Goal: Task Accomplishment & Management: Manage account settings

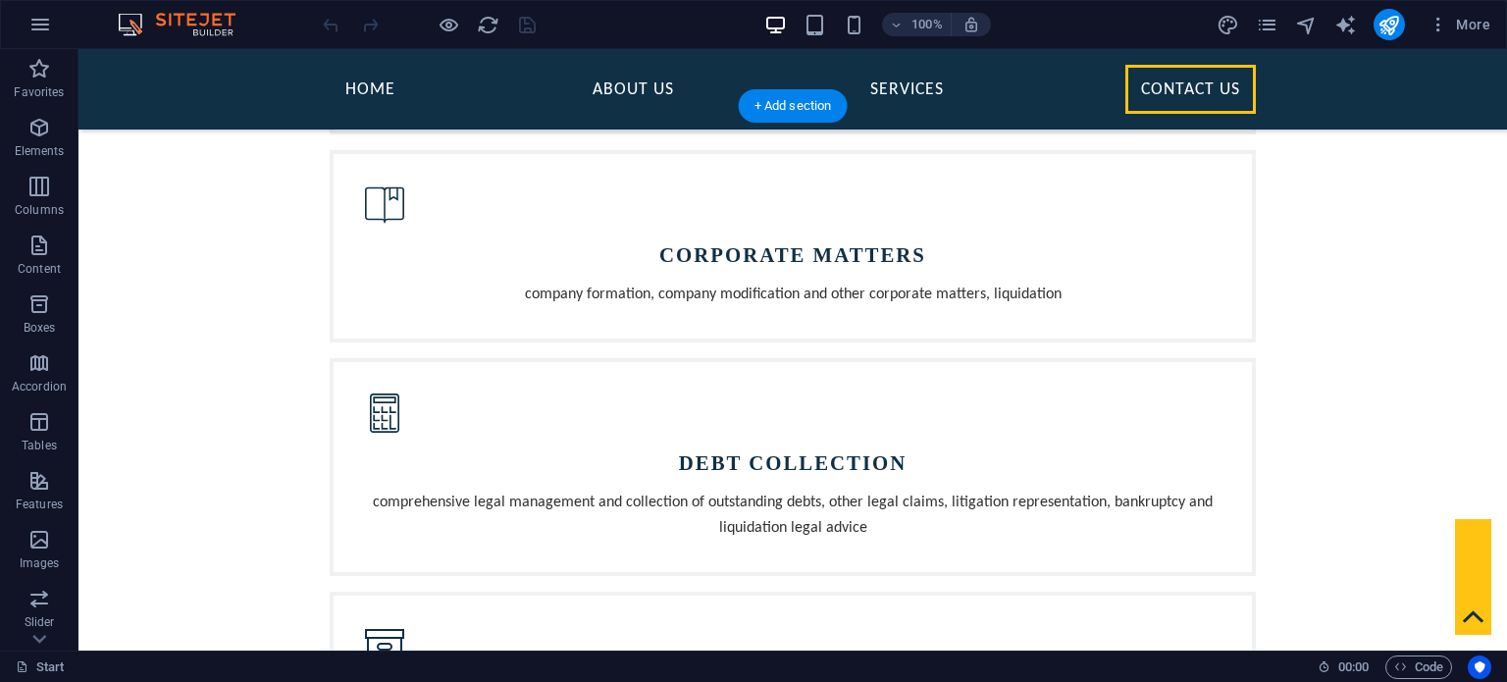
scroll to position [1844, 0]
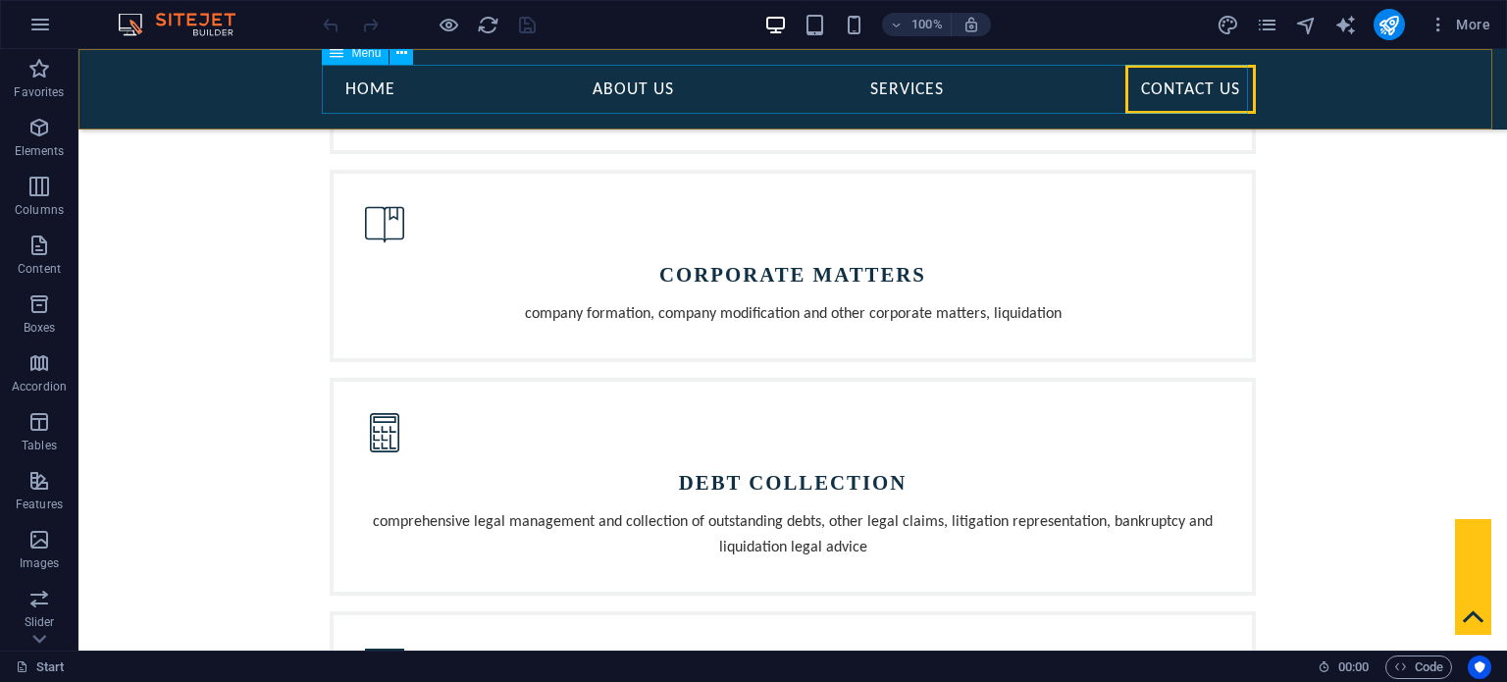
click at [378, 88] on nav "Home About Us Services Contact Us" at bounding box center [793, 89] width 926 height 49
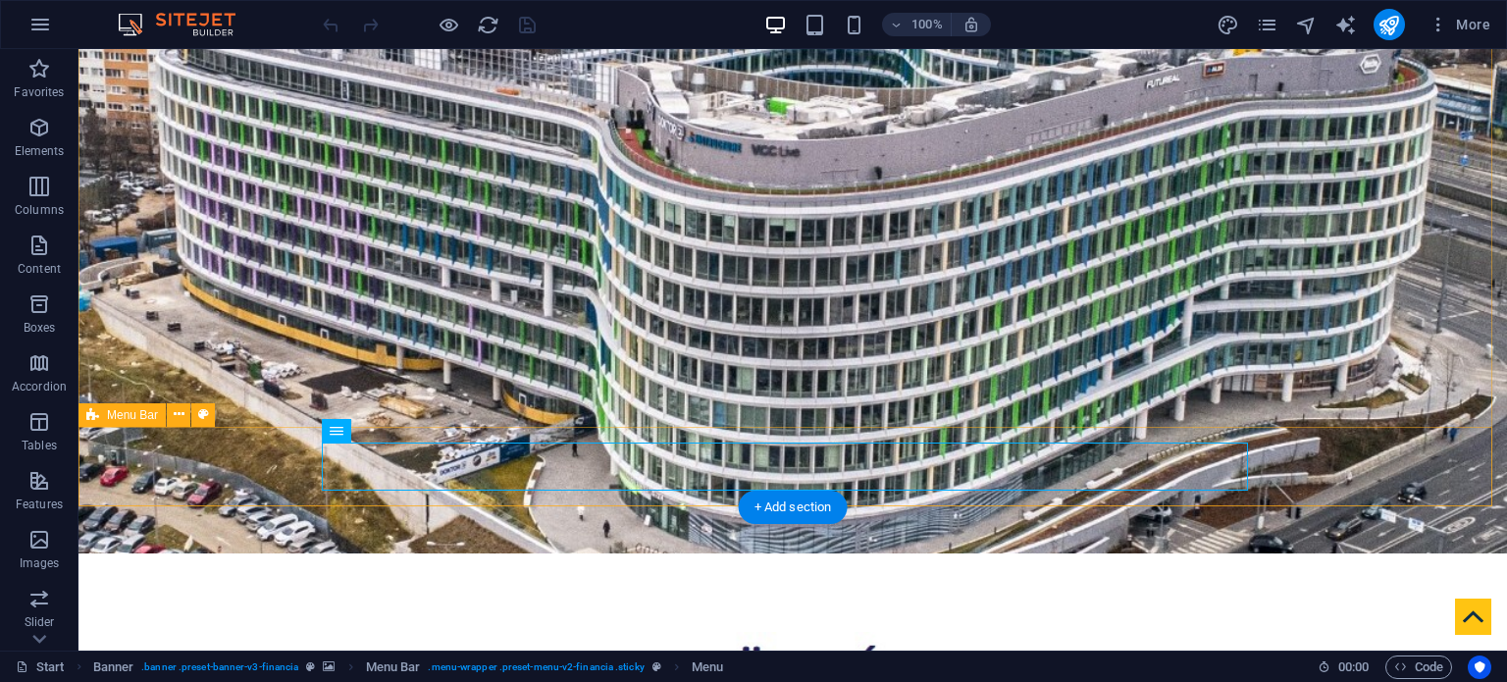
scroll to position [0, 0]
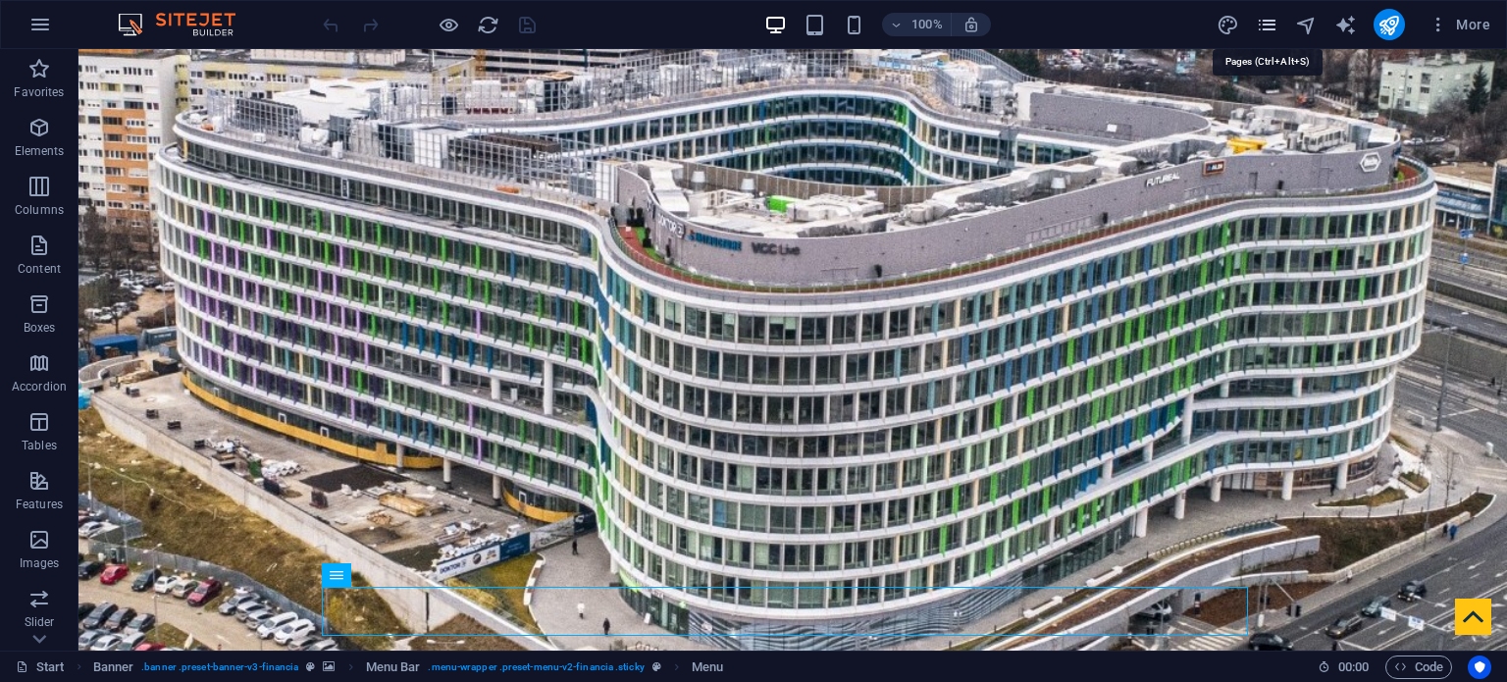
click at [1275, 19] on icon "pages" at bounding box center [1267, 25] width 23 height 23
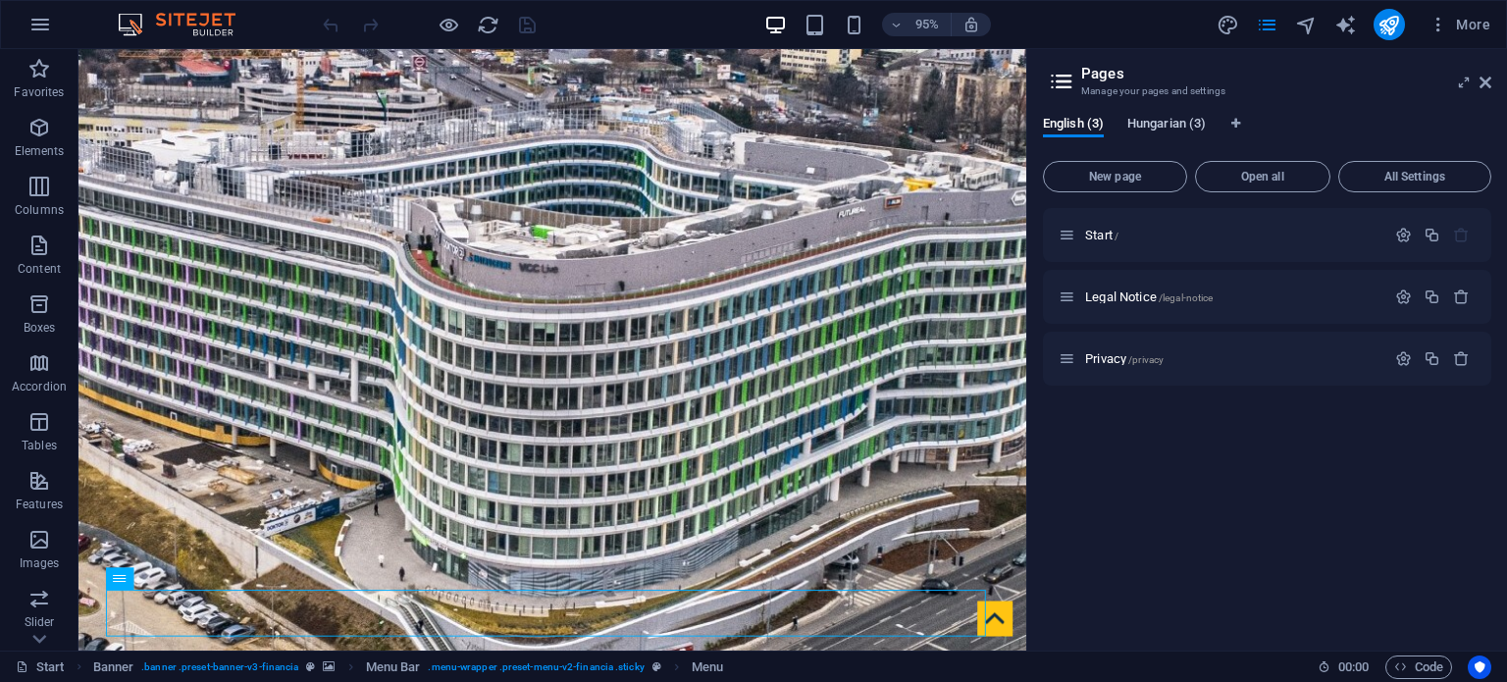
click at [1166, 125] on span "Hungarian (3)" at bounding box center [1167, 125] width 79 height 27
click at [1075, 126] on span "English (3)" at bounding box center [1073, 125] width 61 height 27
click at [1150, 125] on span "Hungarian (3)" at bounding box center [1167, 125] width 79 height 27
click at [1099, 123] on span "English (3)" at bounding box center [1073, 125] width 61 height 27
click at [1303, 30] on icon "navigator" at bounding box center [1306, 25] width 23 height 23
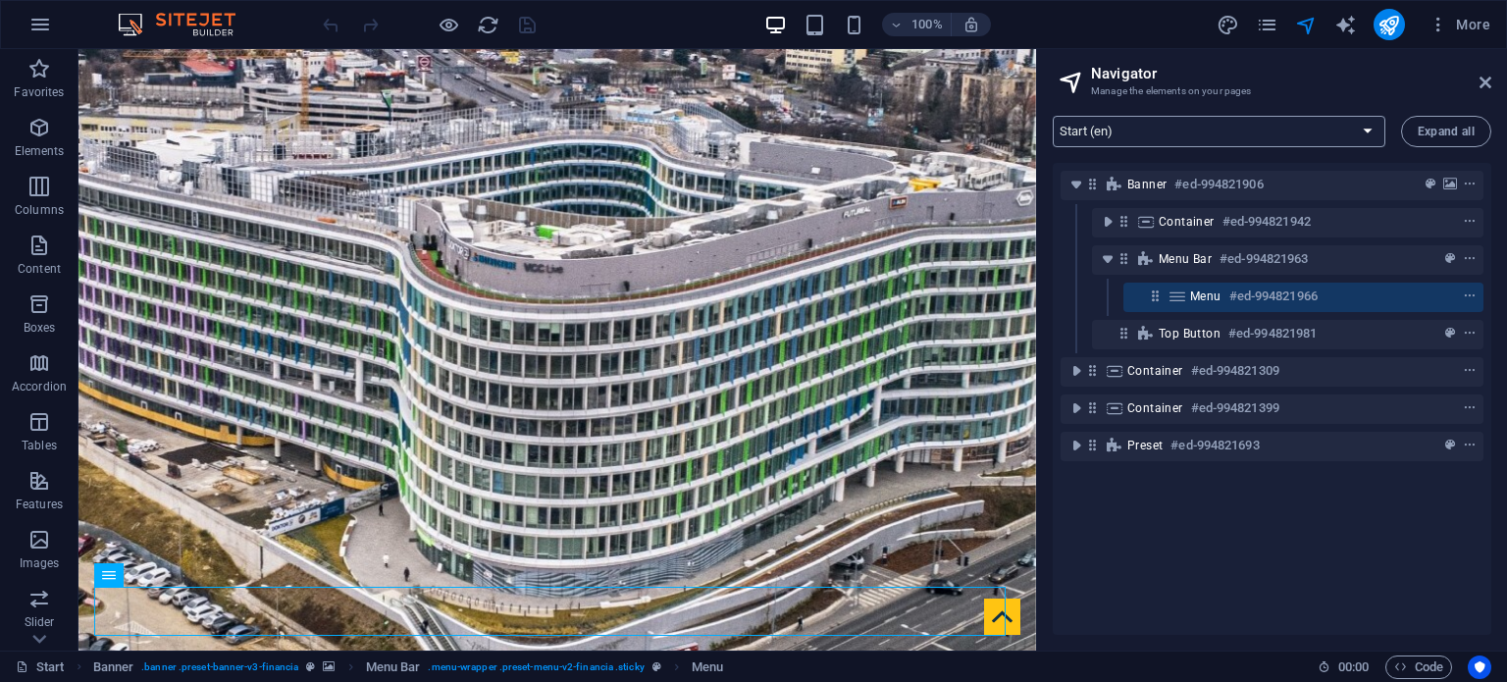
click at [1195, 120] on select "Start (en) Legal Notice (en) Privacy (en) Start (hu) Legal Notice (hu) Privacy …" at bounding box center [1219, 131] width 333 height 31
click at [1053, 116] on select "Start (en) Legal Notice (en) Privacy (en) Start (hu) Legal Notice (hu) Privacy …" at bounding box center [1219, 131] width 333 height 31
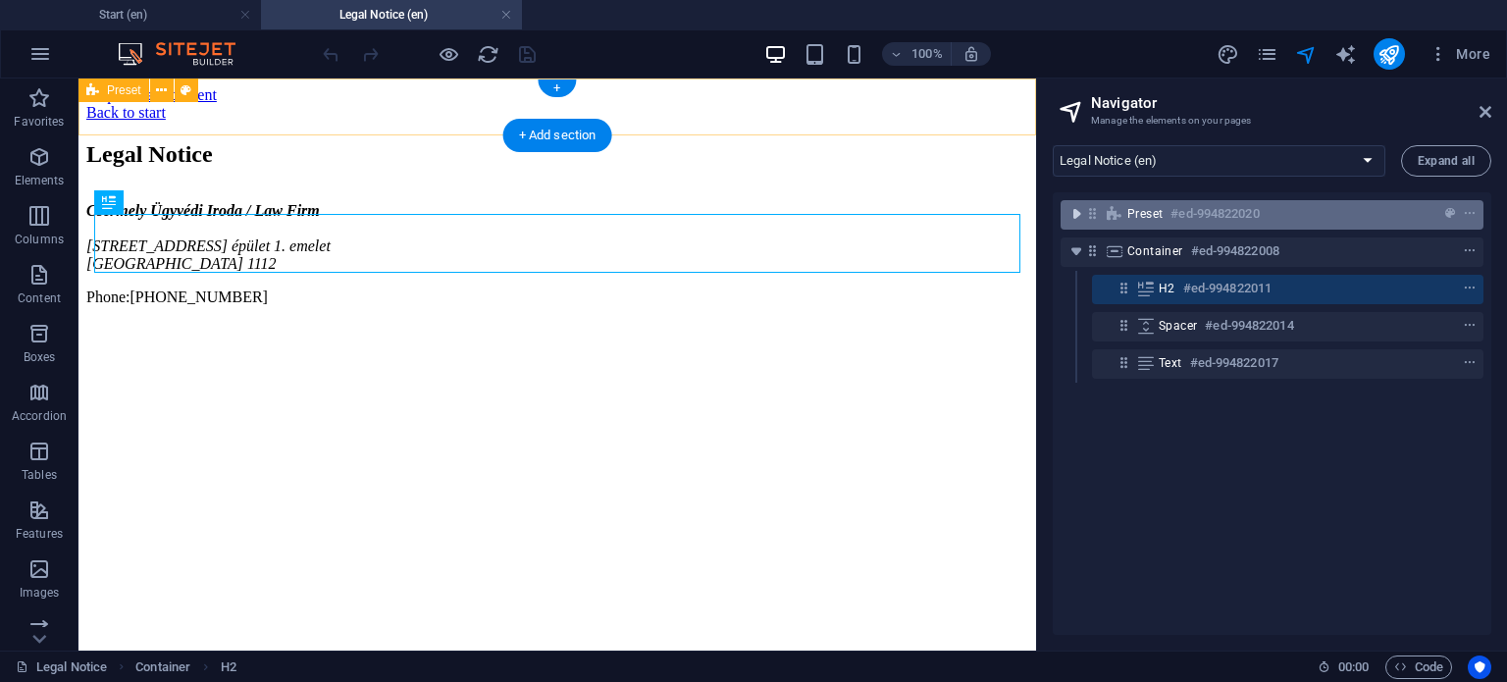
click at [1085, 215] on icon "toggle-expand" at bounding box center [1077, 214] width 20 height 20
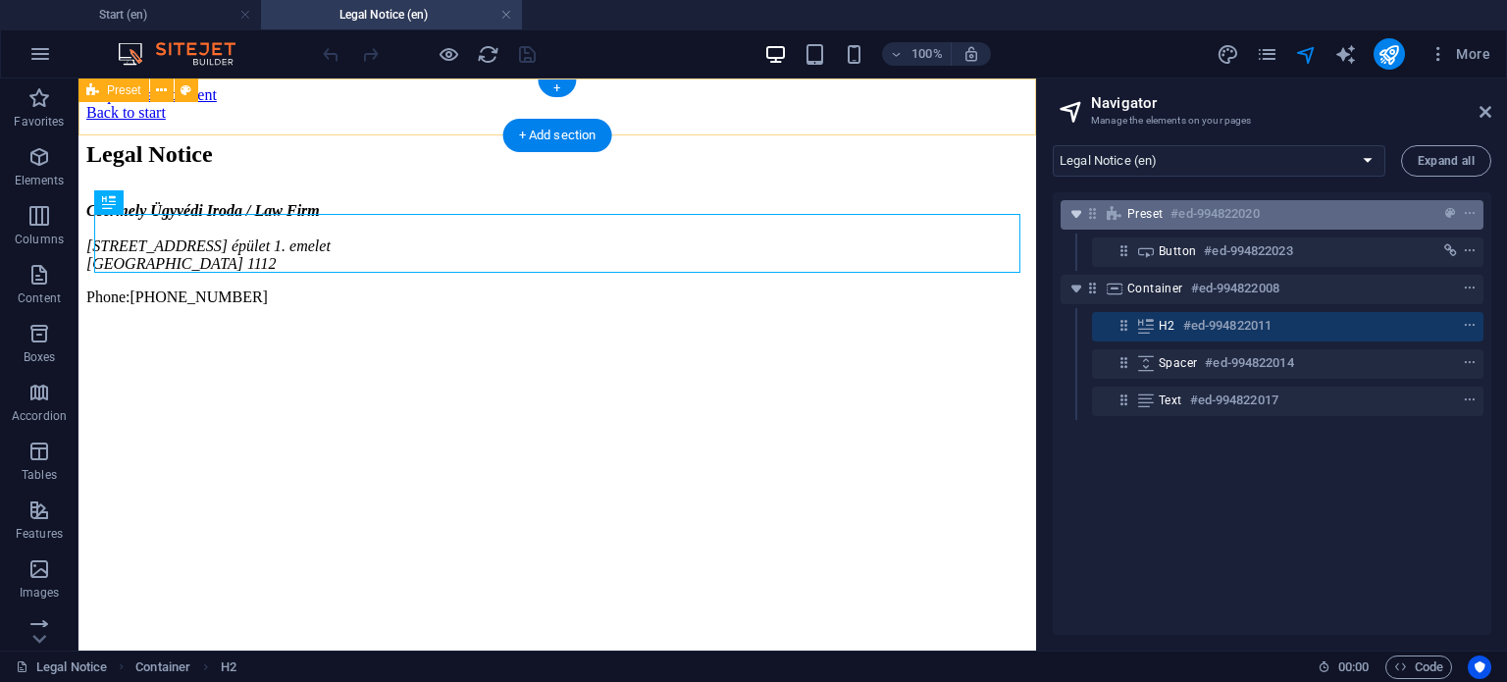
click at [1076, 211] on icon "toggle-expand" at bounding box center [1077, 214] width 20 height 20
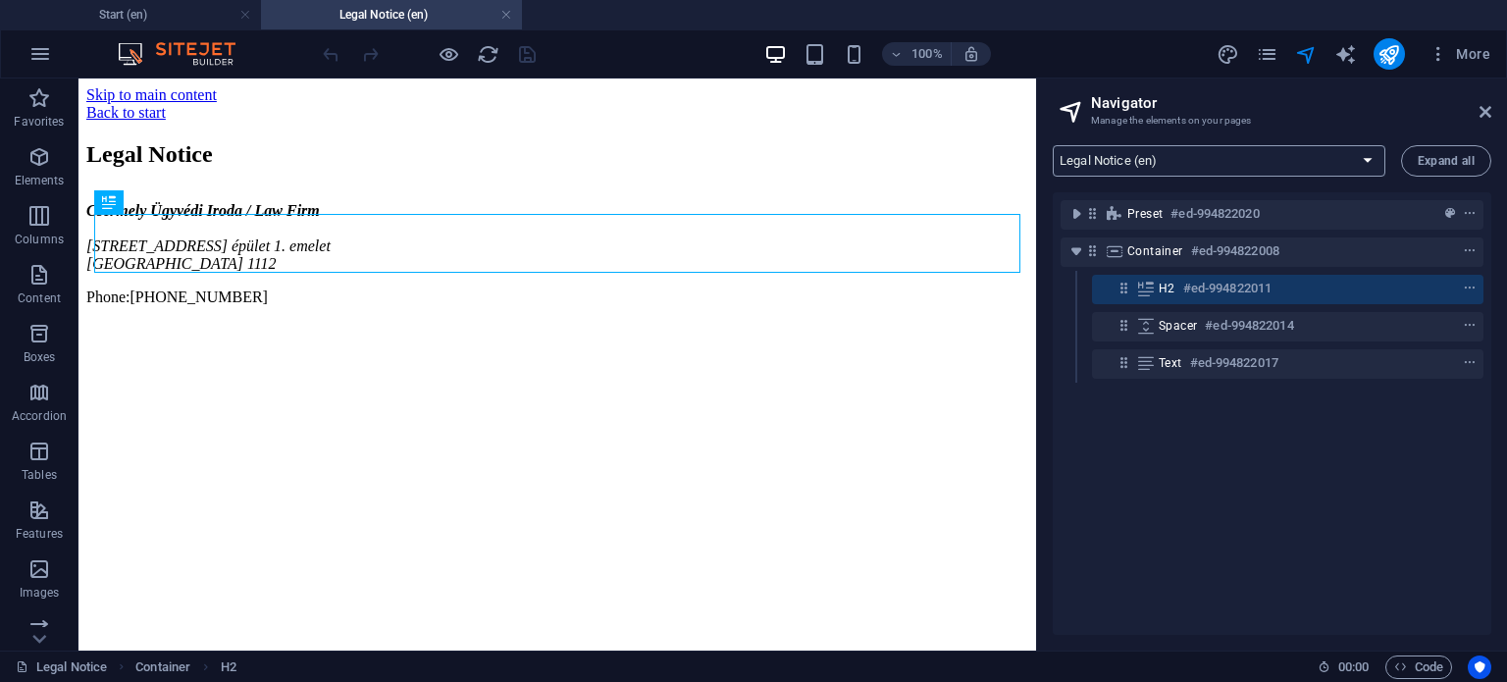
click at [1125, 152] on select "Start (en) Legal Notice (en) Privacy (en) Start (hu) Legal Notice (hu) Privacy …" at bounding box center [1219, 160] width 333 height 31
click at [1053, 145] on select "Start (en) Legal Notice (en) Privacy (en) Start (hu) Legal Notice (hu) Privacy …" at bounding box center [1219, 160] width 333 height 31
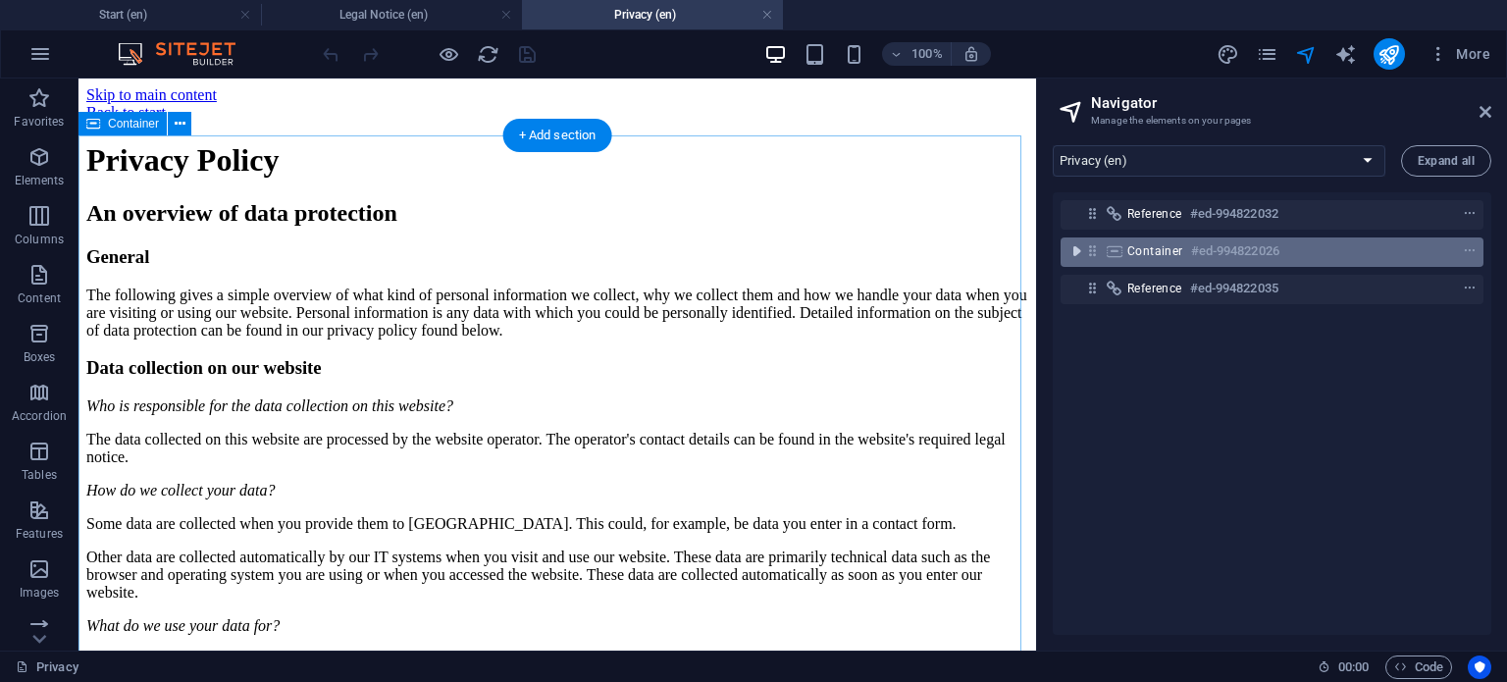
click at [1080, 250] on icon "toggle-expand" at bounding box center [1077, 251] width 20 height 20
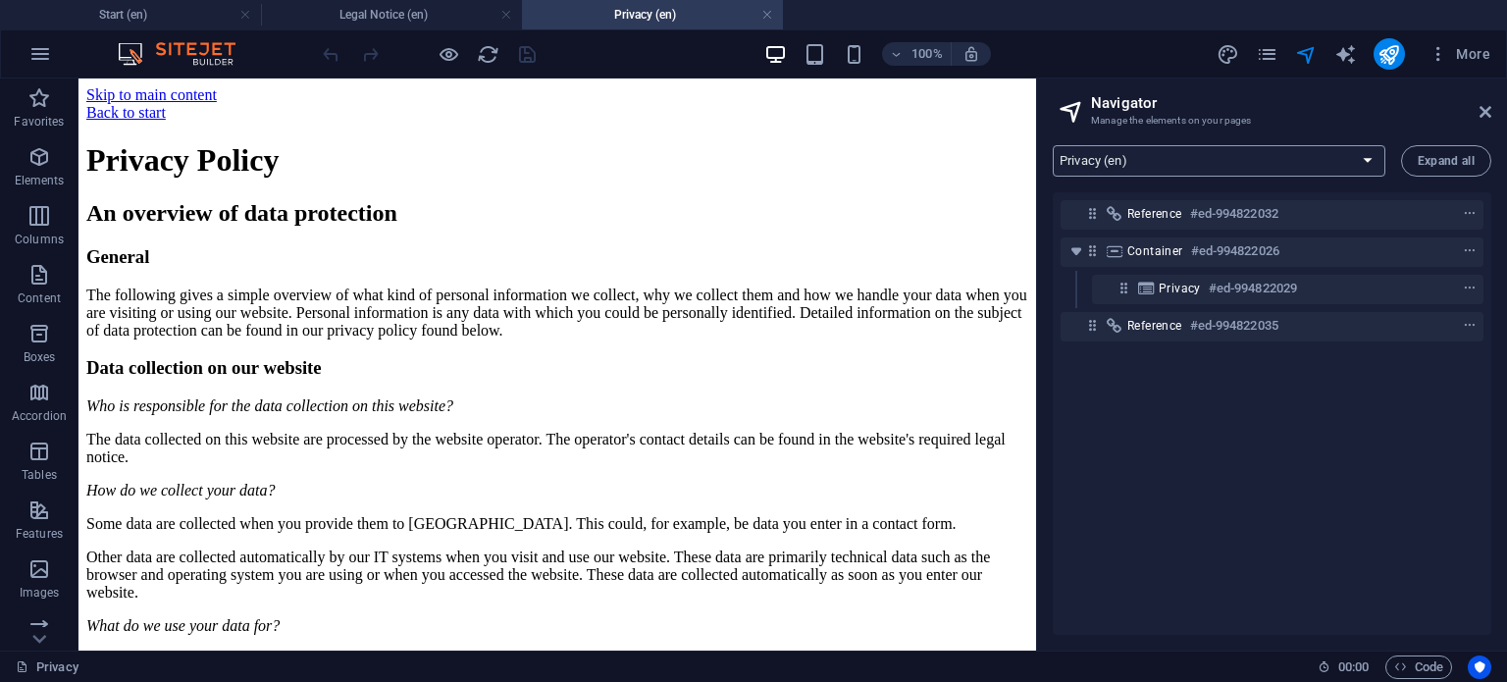
click at [1137, 152] on select "Start (en) Legal Notice (en) Privacy (en) Start (hu) Legal Notice (hu) Privacy …" at bounding box center [1219, 160] width 333 height 31
select select "18015618-en"
click at [1053, 145] on select "Start (en) Legal Notice (en) Privacy (en) Start (hu) Legal Notice (hu) Privacy …" at bounding box center [1219, 160] width 333 height 31
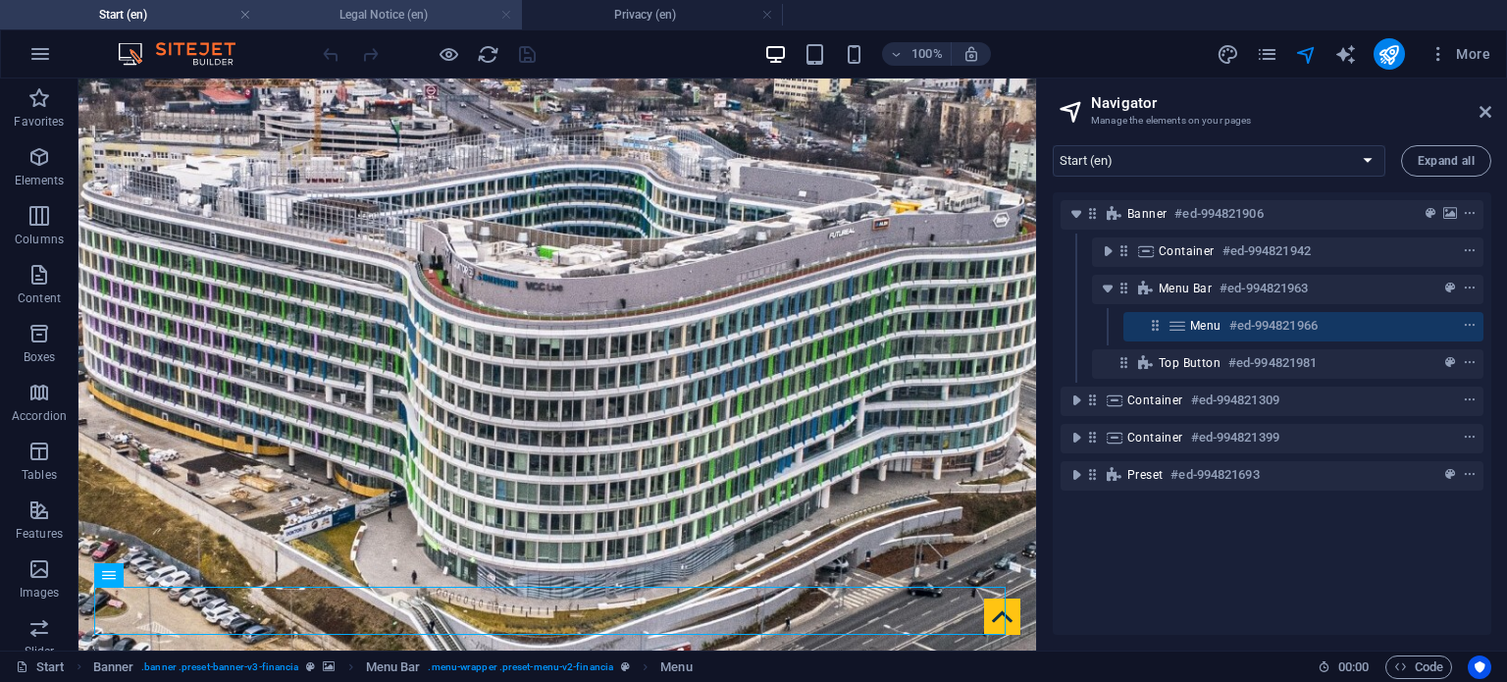
click at [506, 17] on link at bounding box center [506, 15] width 12 height 19
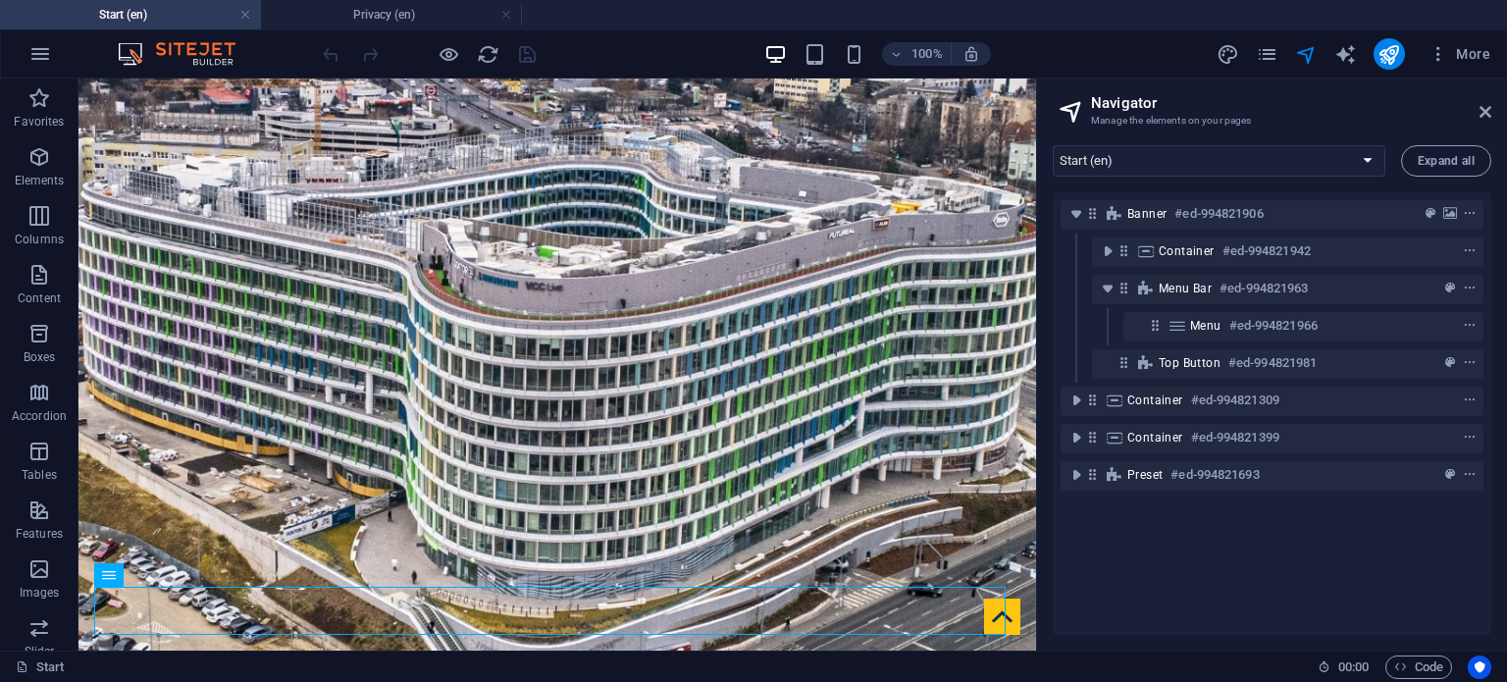
click at [506, 17] on link at bounding box center [506, 15] width 12 height 19
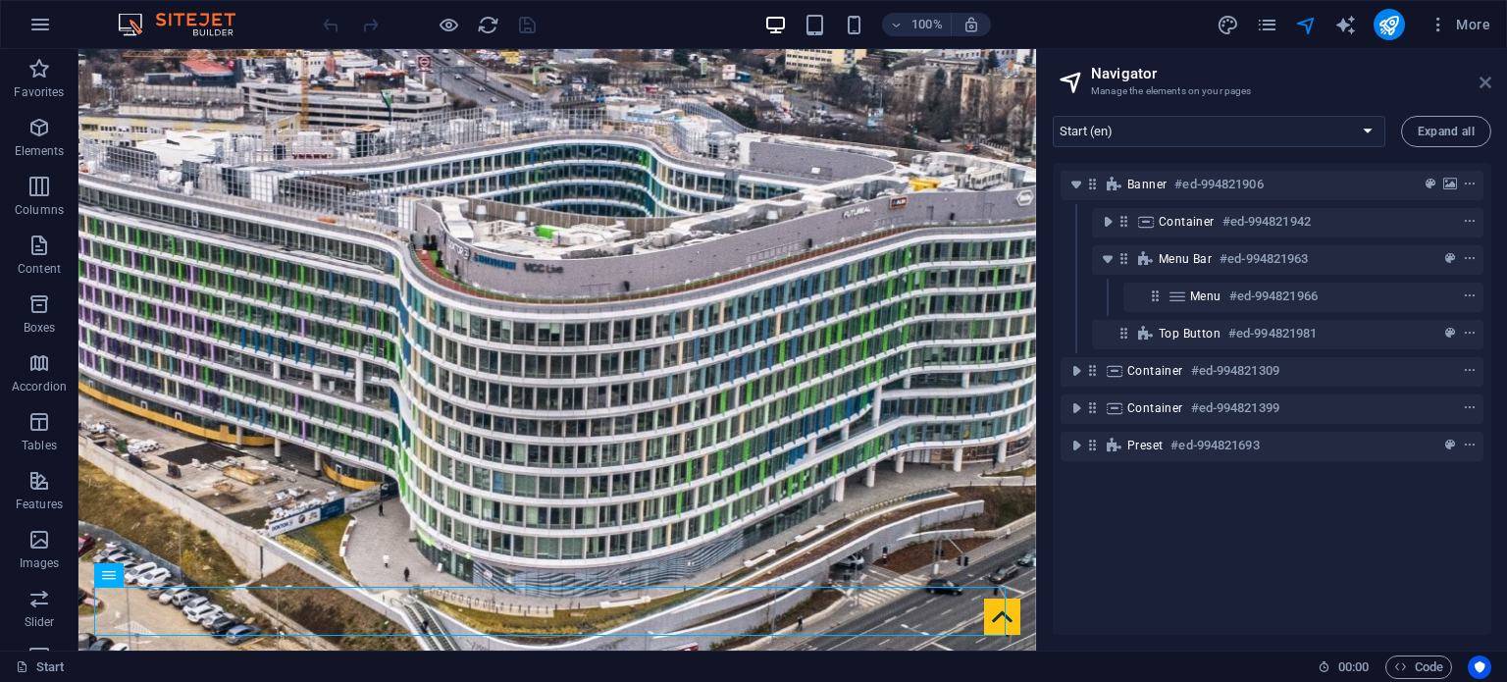
click at [1490, 75] on icon at bounding box center [1486, 83] width 12 height 16
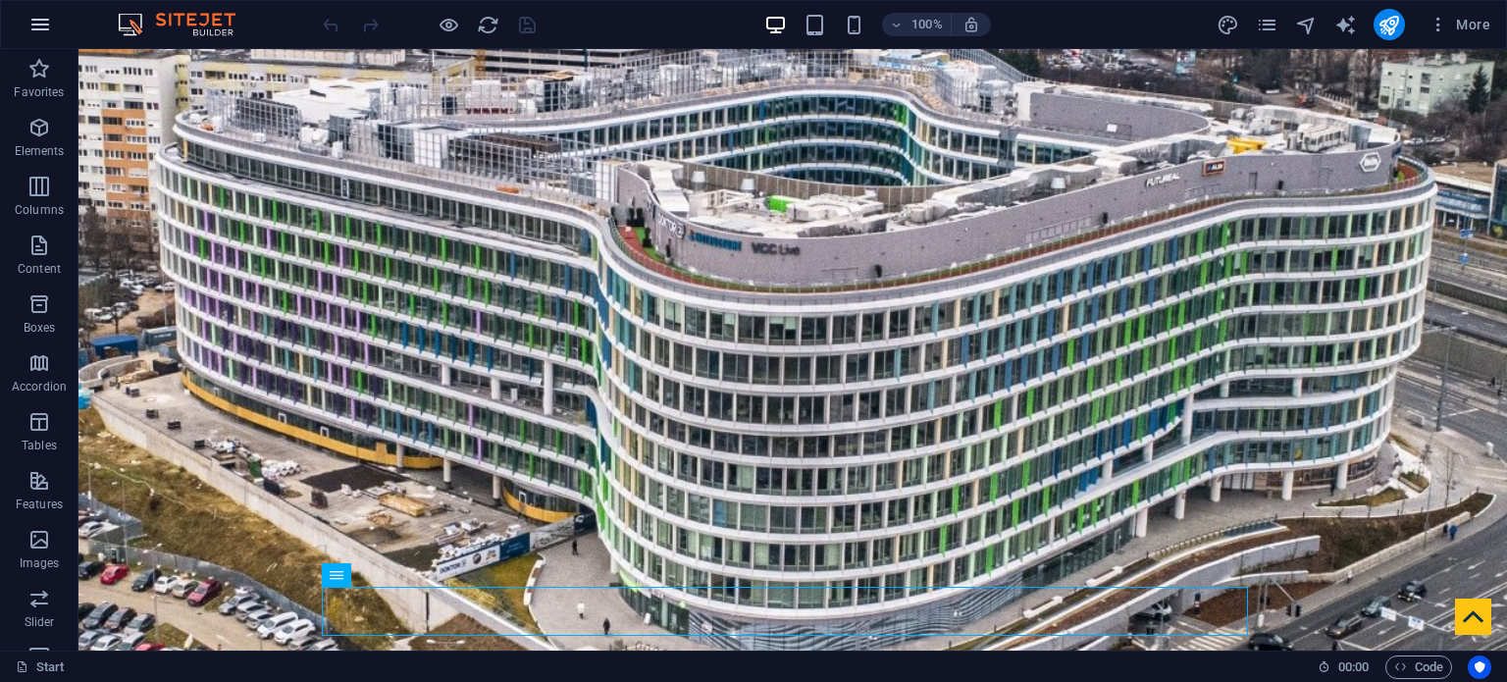
click at [28, 30] on icon "button" at bounding box center [40, 25] width 24 height 24
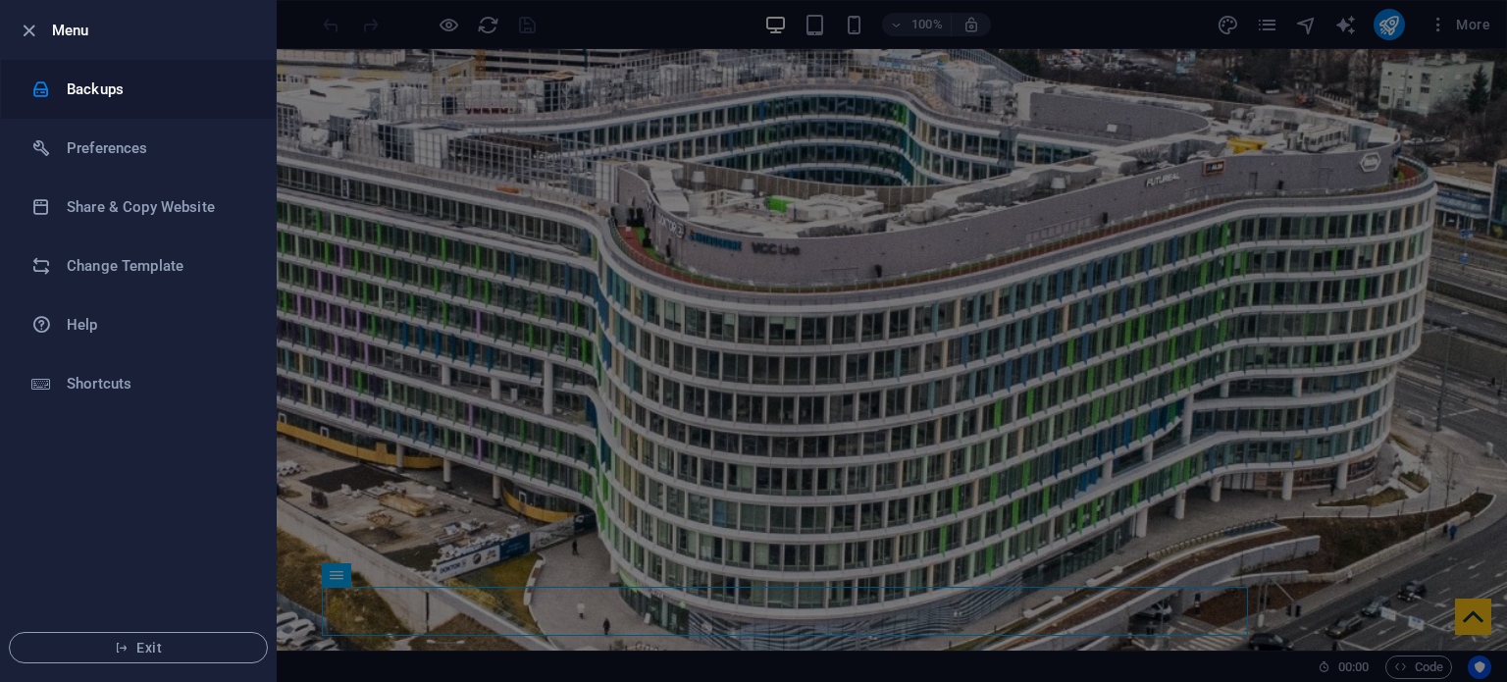
click at [114, 93] on h6 "Backups" at bounding box center [158, 90] width 182 height 24
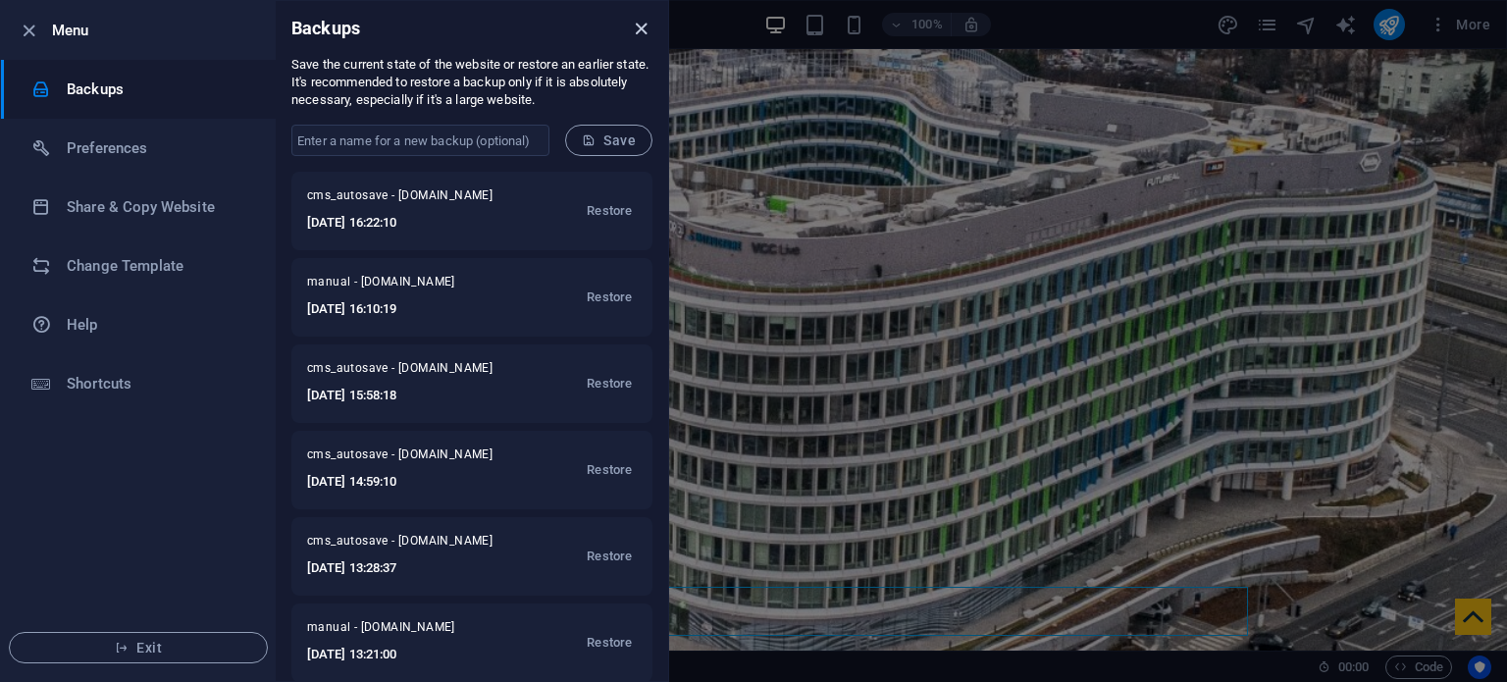
click at [645, 28] on icon "close" at bounding box center [641, 29] width 23 height 23
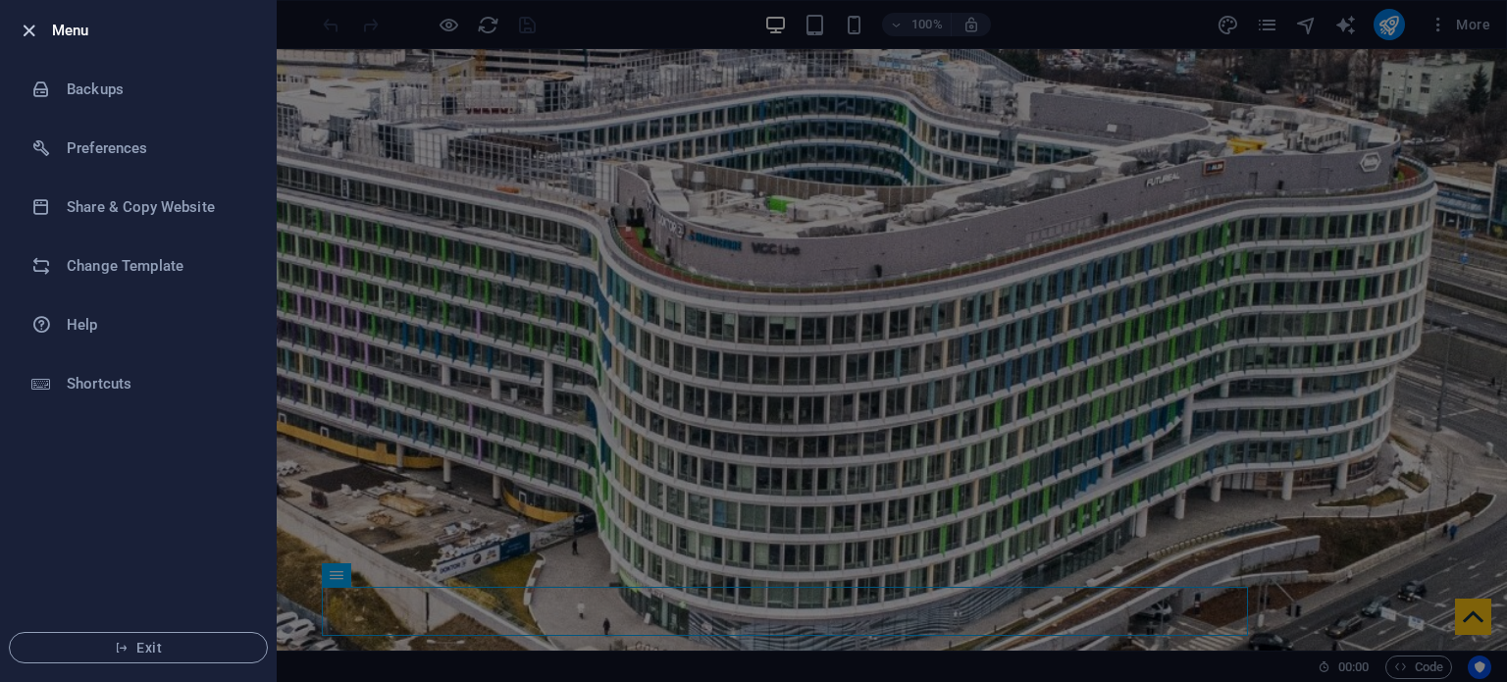
click at [32, 36] on icon "button" at bounding box center [29, 31] width 23 height 23
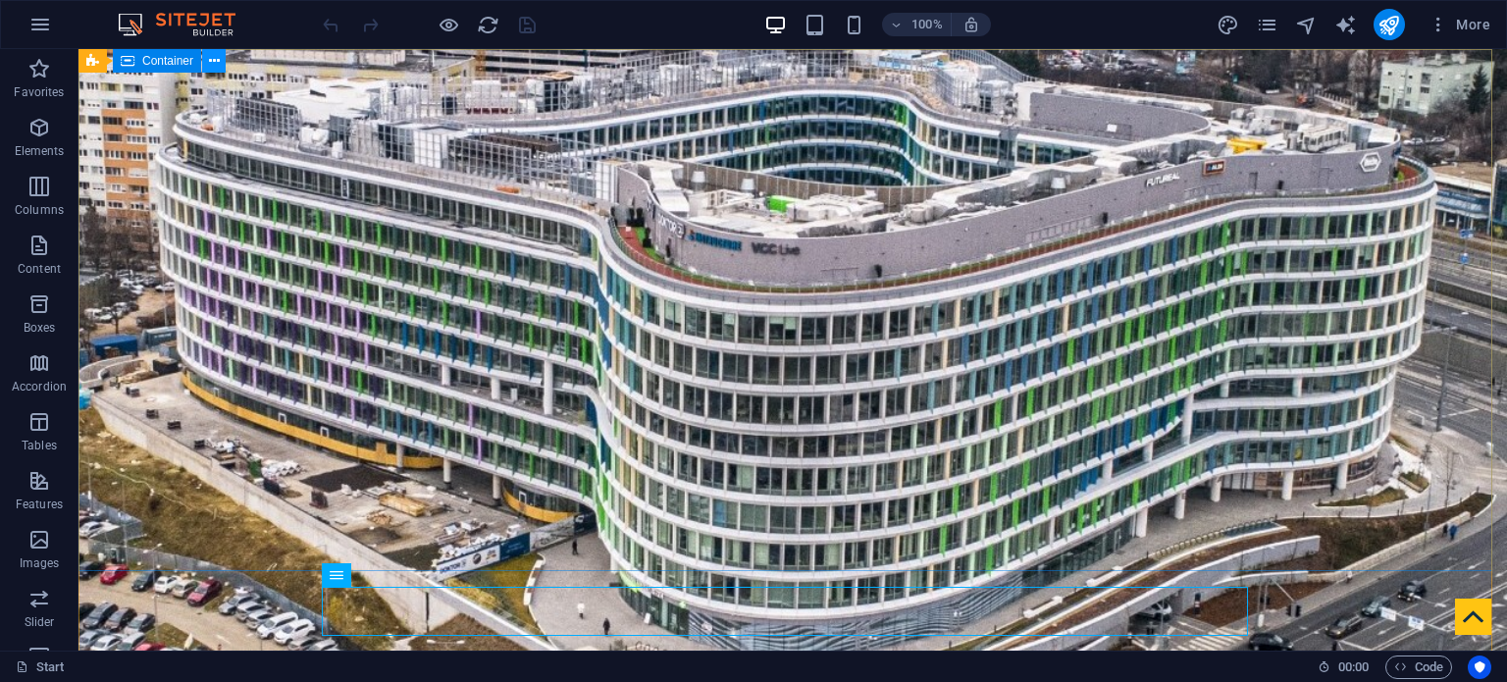
click at [211, 64] on icon at bounding box center [214, 61] width 11 height 21
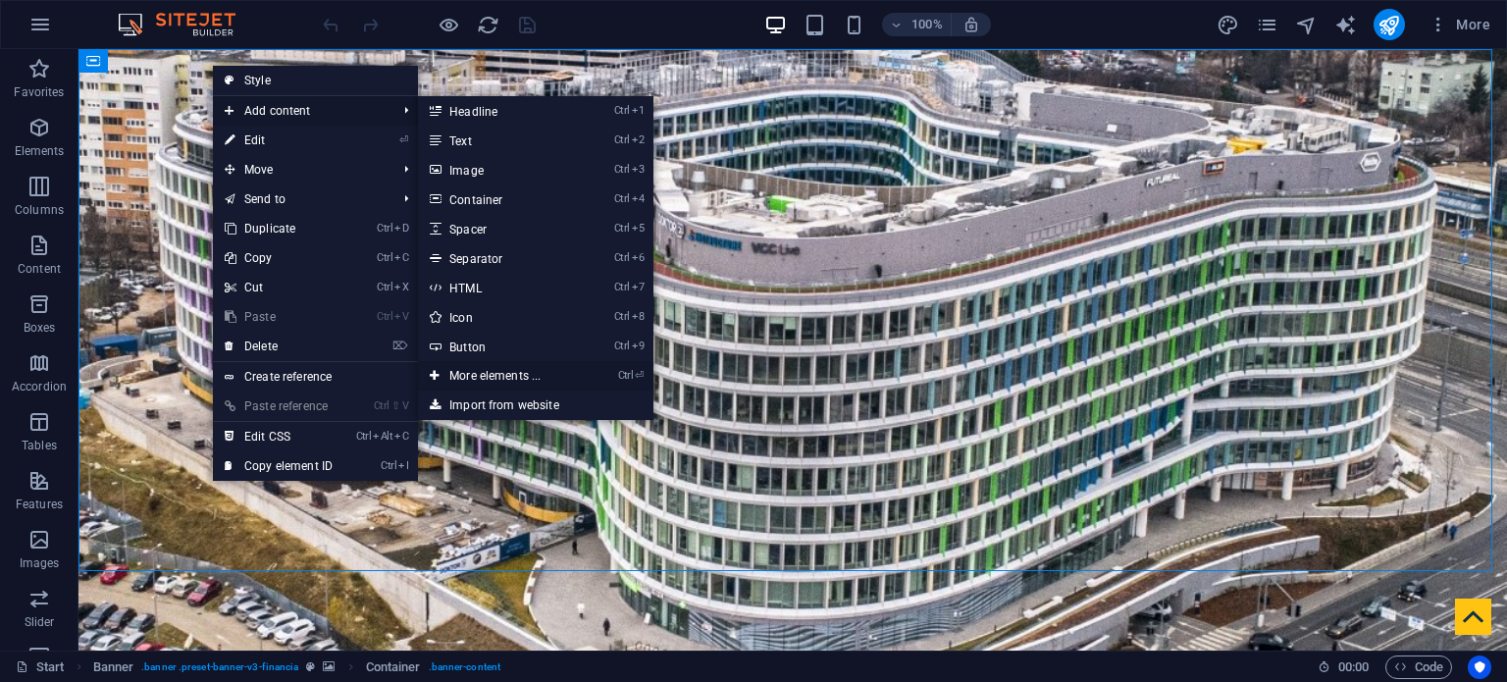
drag, startPoint x: 50, startPoint y: 297, endPoint x: 494, endPoint y: 377, distance: 450.6
click at [494, 377] on link "Ctrl ⏎ More elements ..." at bounding box center [499, 375] width 162 height 29
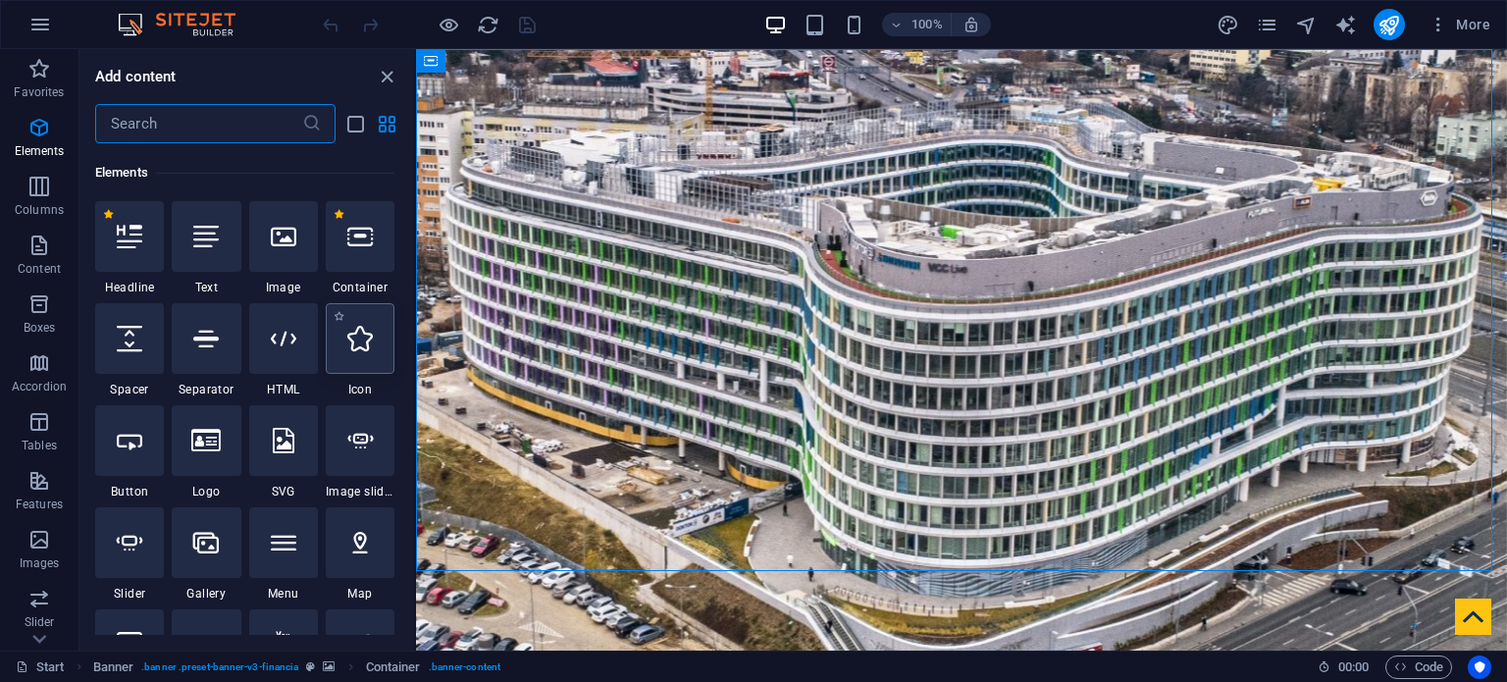
scroll to position [208, 0]
click at [228, 122] on input "text" at bounding box center [198, 123] width 207 height 39
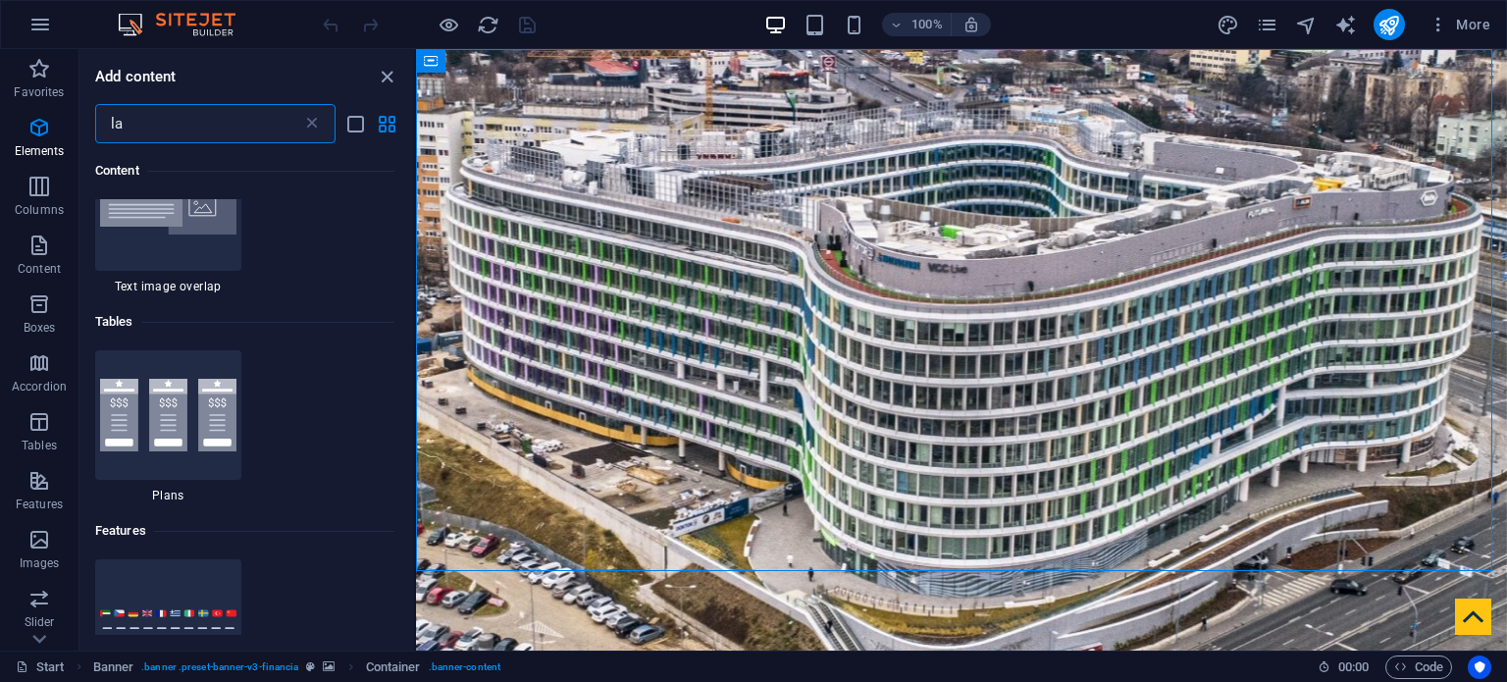
scroll to position [0, 0]
type input "lan"
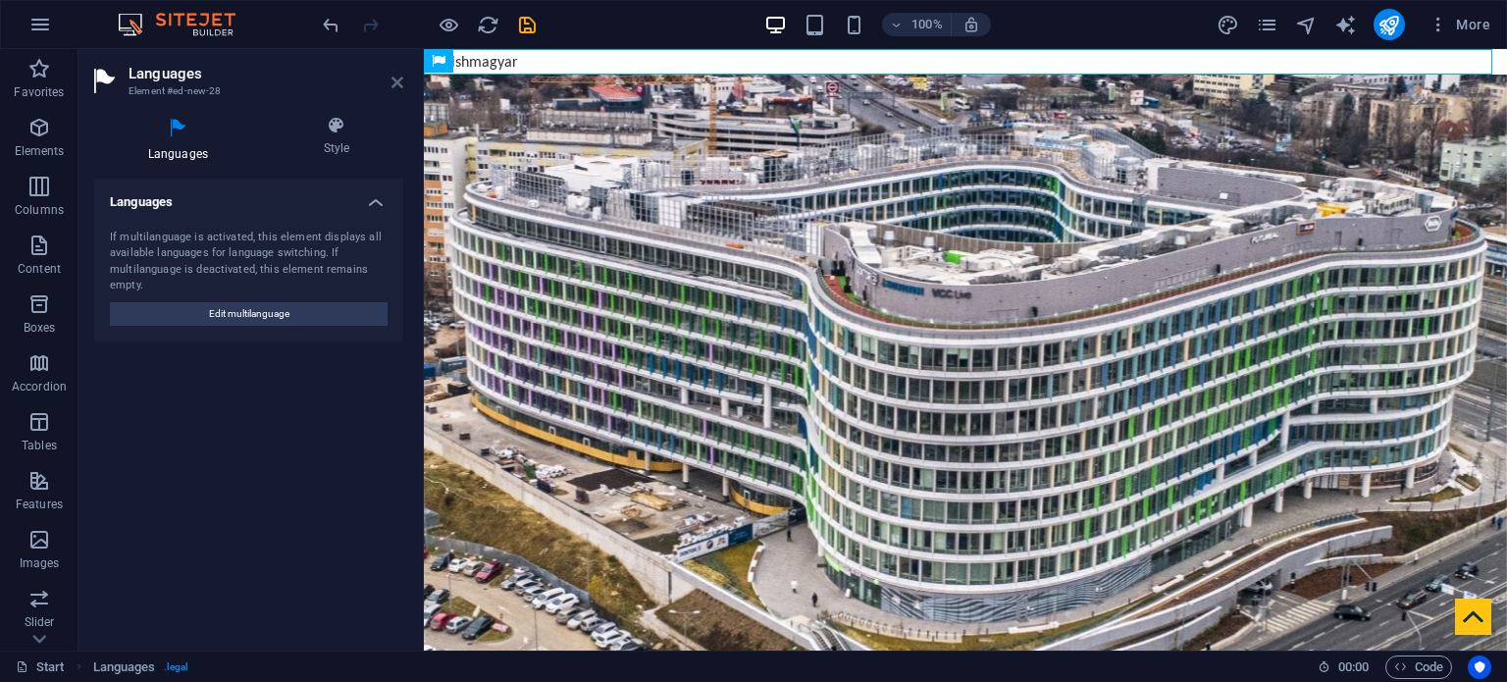
click at [396, 75] on icon at bounding box center [398, 83] width 12 height 16
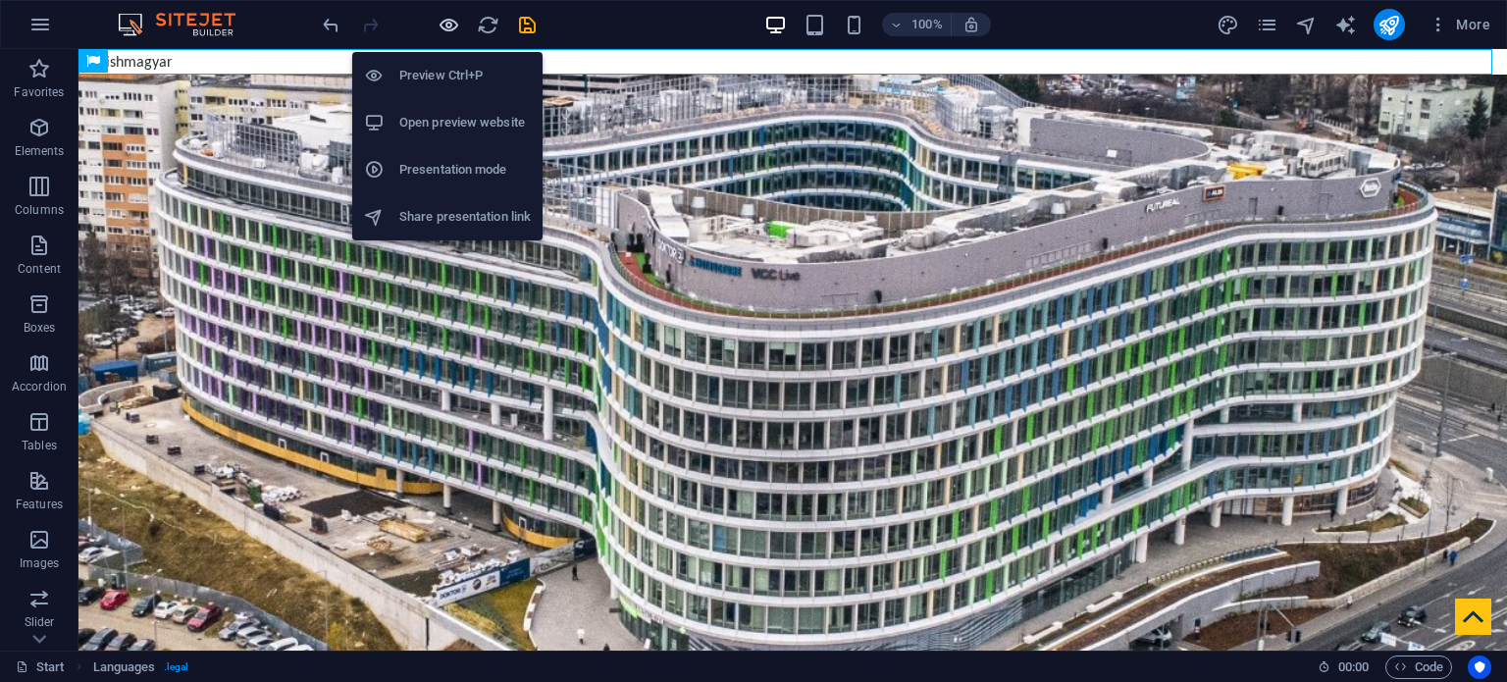
click at [447, 19] on icon "button" at bounding box center [449, 25] width 23 height 23
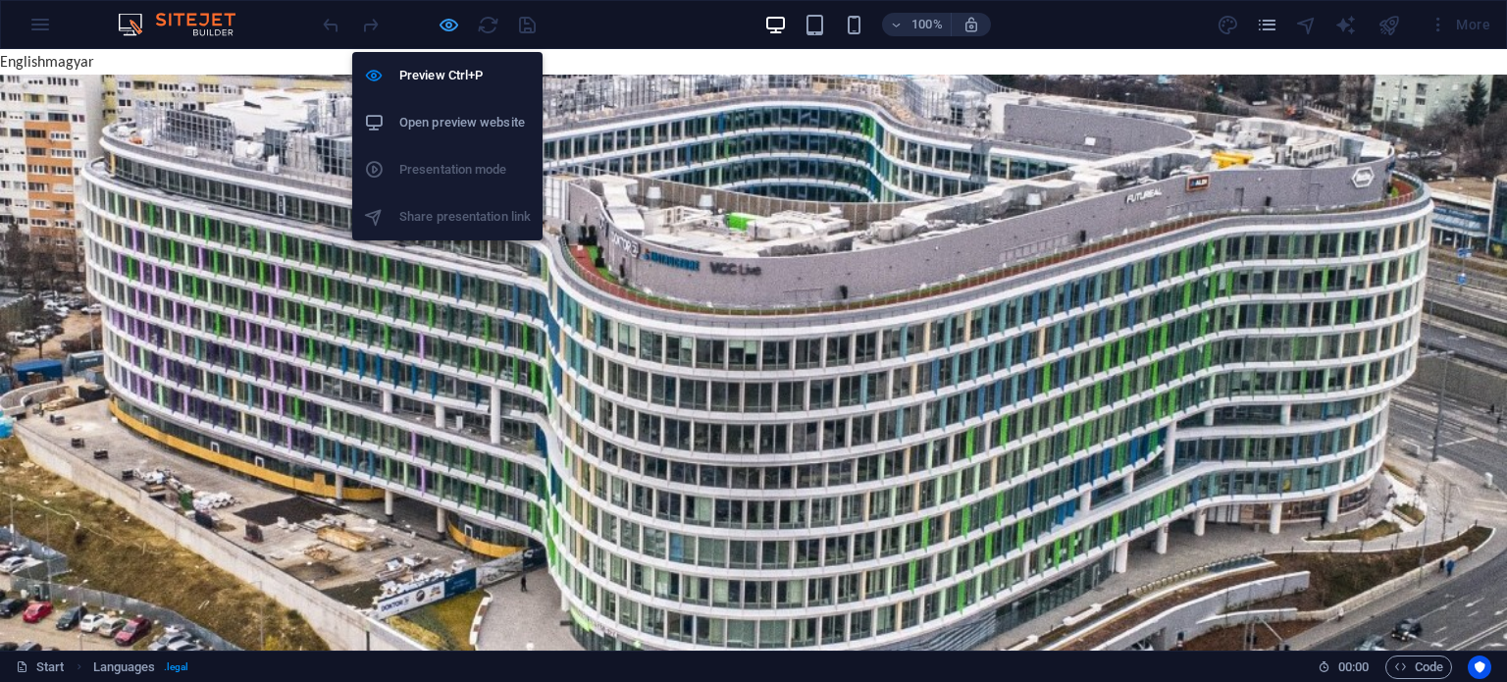
click at [447, 19] on icon "button" at bounding box center [449, 25] width 23 height 23
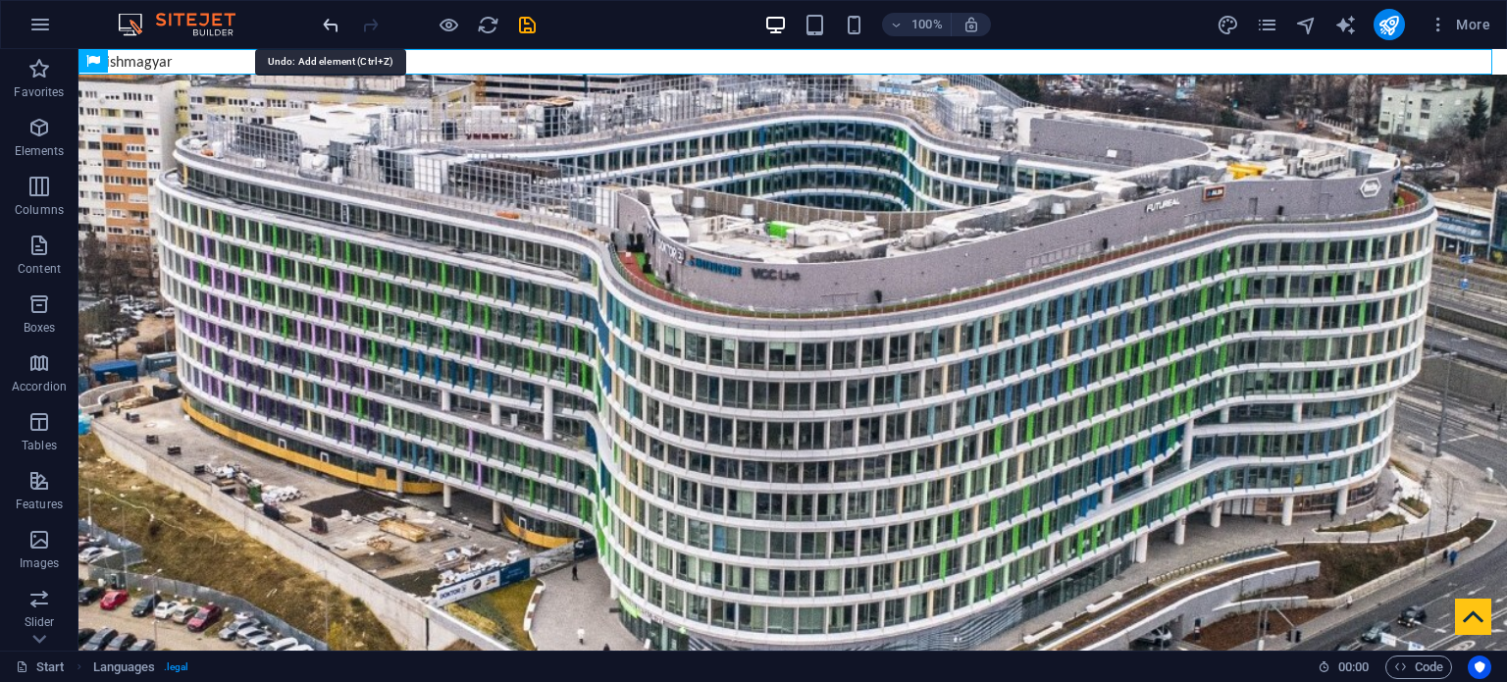
click at [324, 23] on icon "undo" at bounding box center [331, 25] width 23 height 23
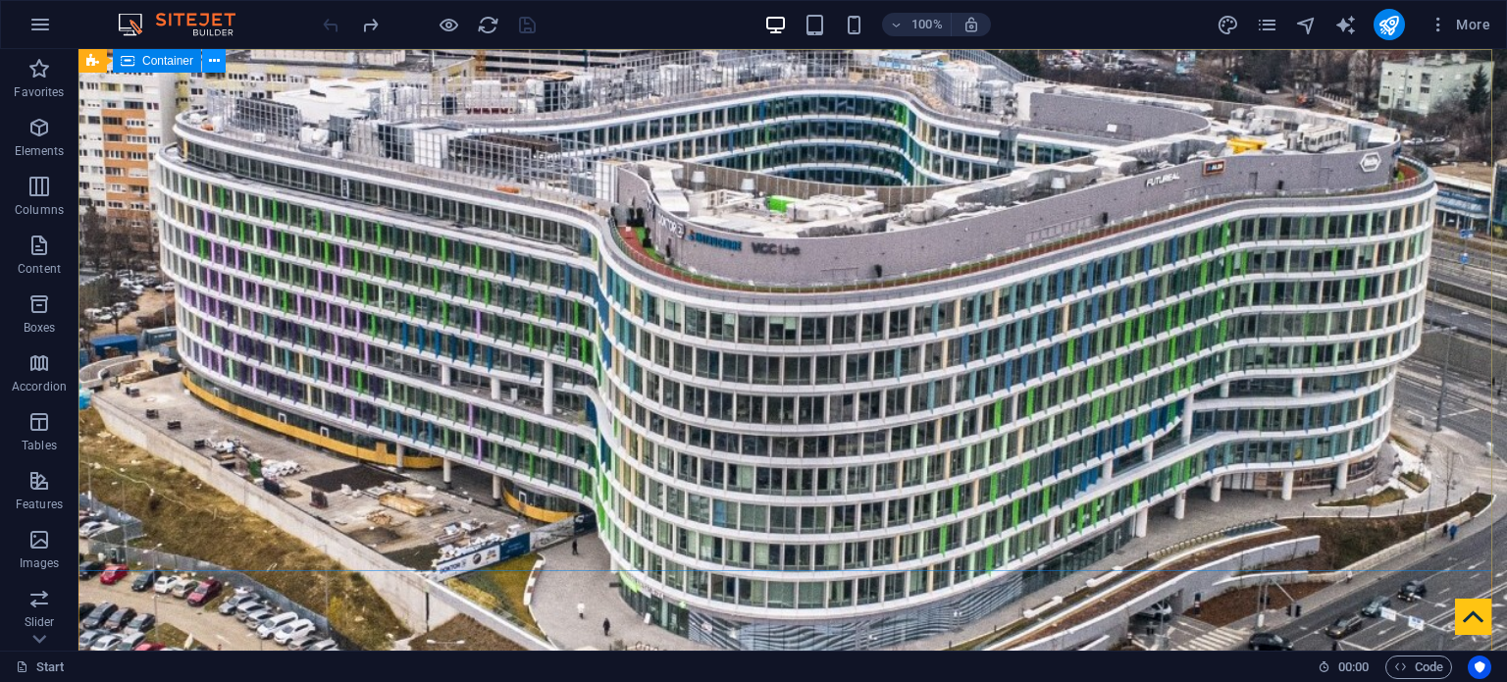
click at [222, 64] on button at bounding box center [214, 61] width 24 height 24
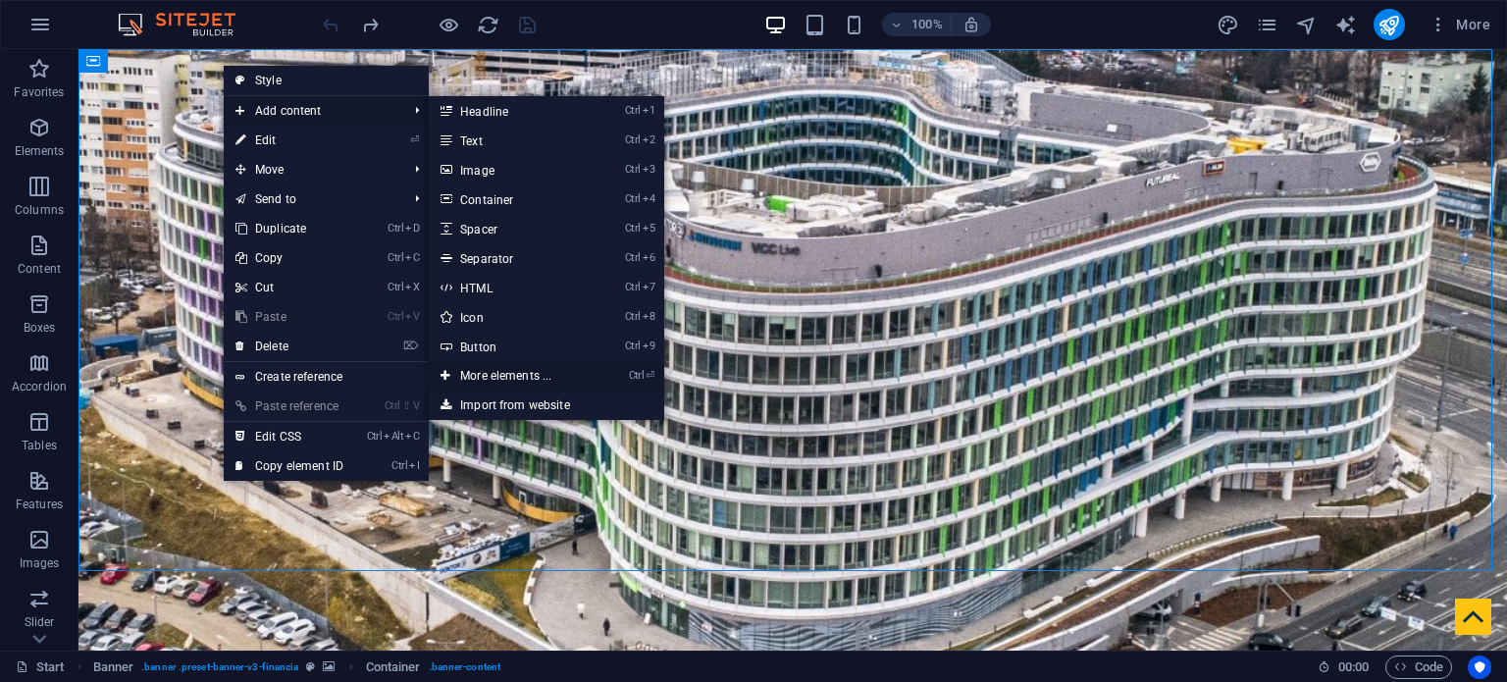
click at [522, 372] on link "Ctrl ⏎ More elements ..." at bounding box center [510, 375] width 162 height 29
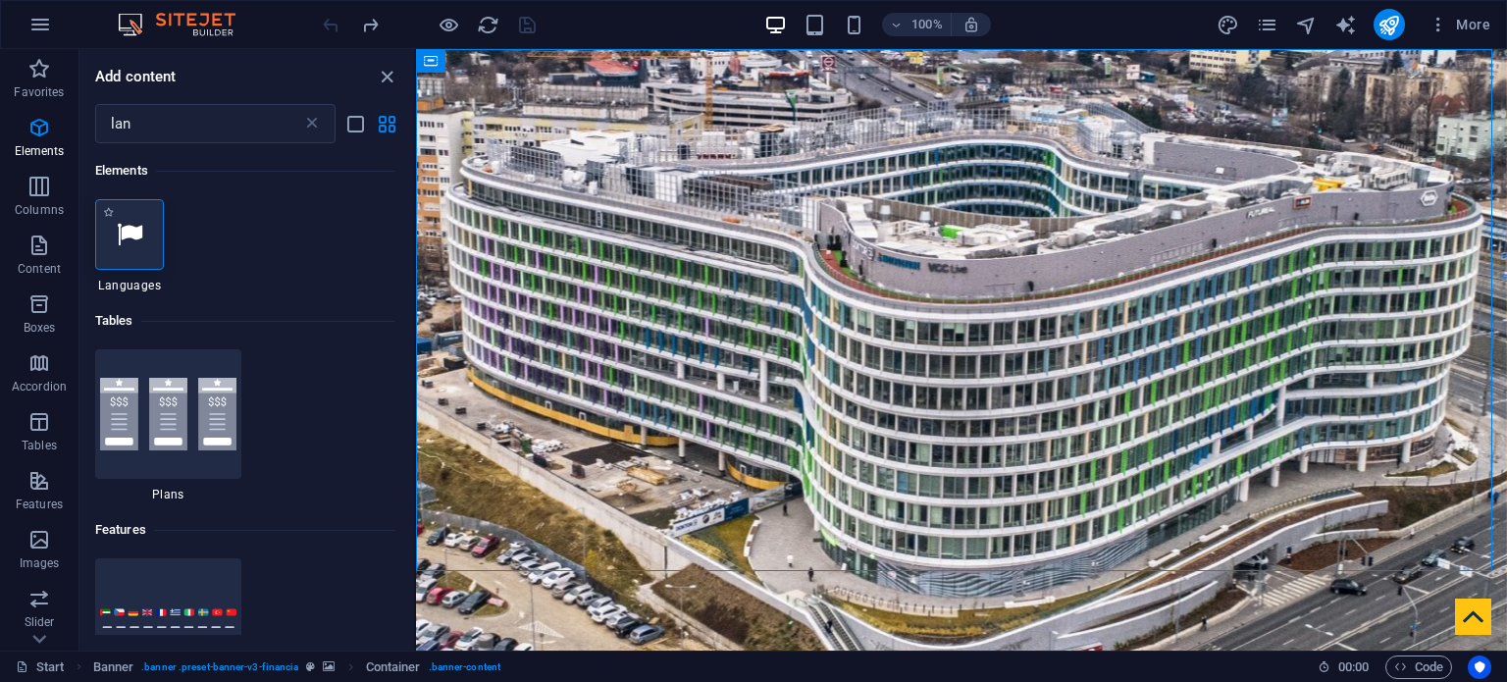
click at [139, 248] on div at bounding box center [129, 234] width 69 height 71
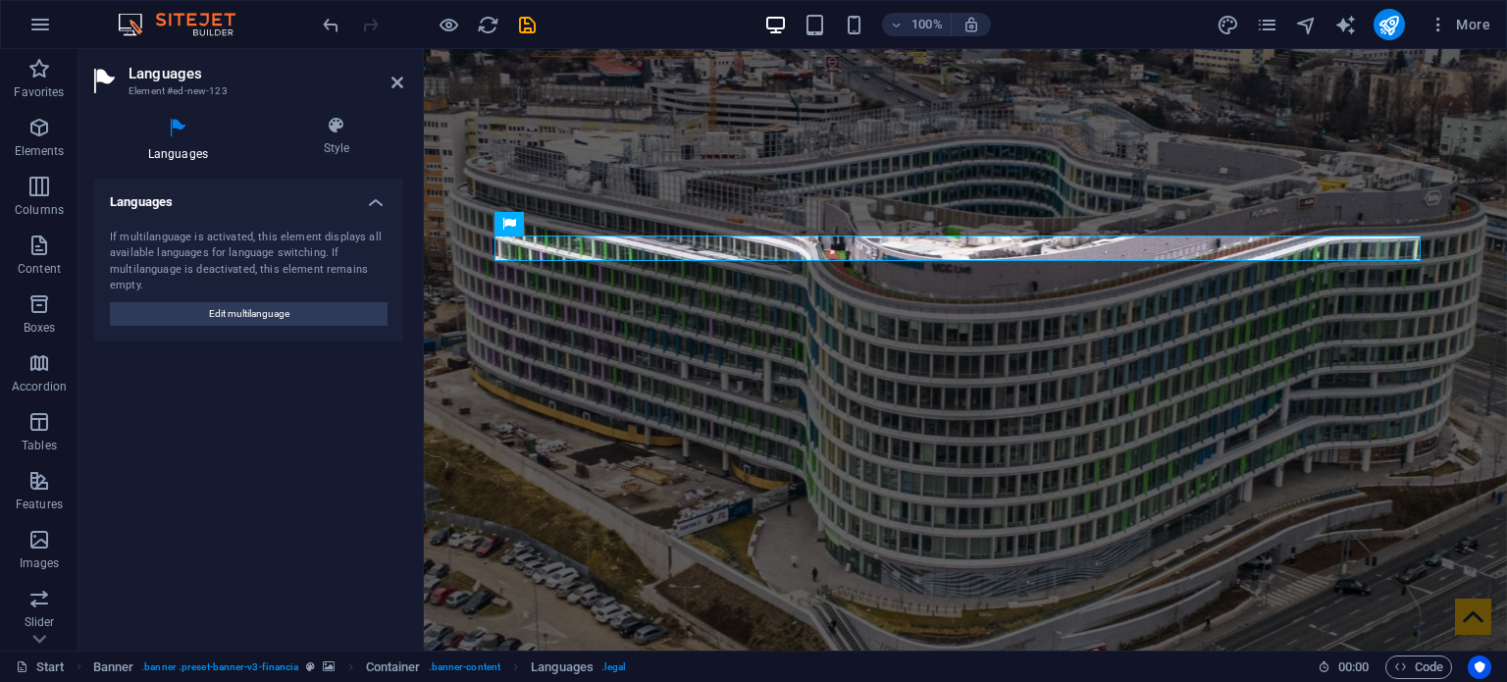
click at [390, 81] on h2 "Languages" at bounding box center [266, 74] width 275 height 18
click at [399, 81] on icon at bounding box center [398, 83] width 12 height 16
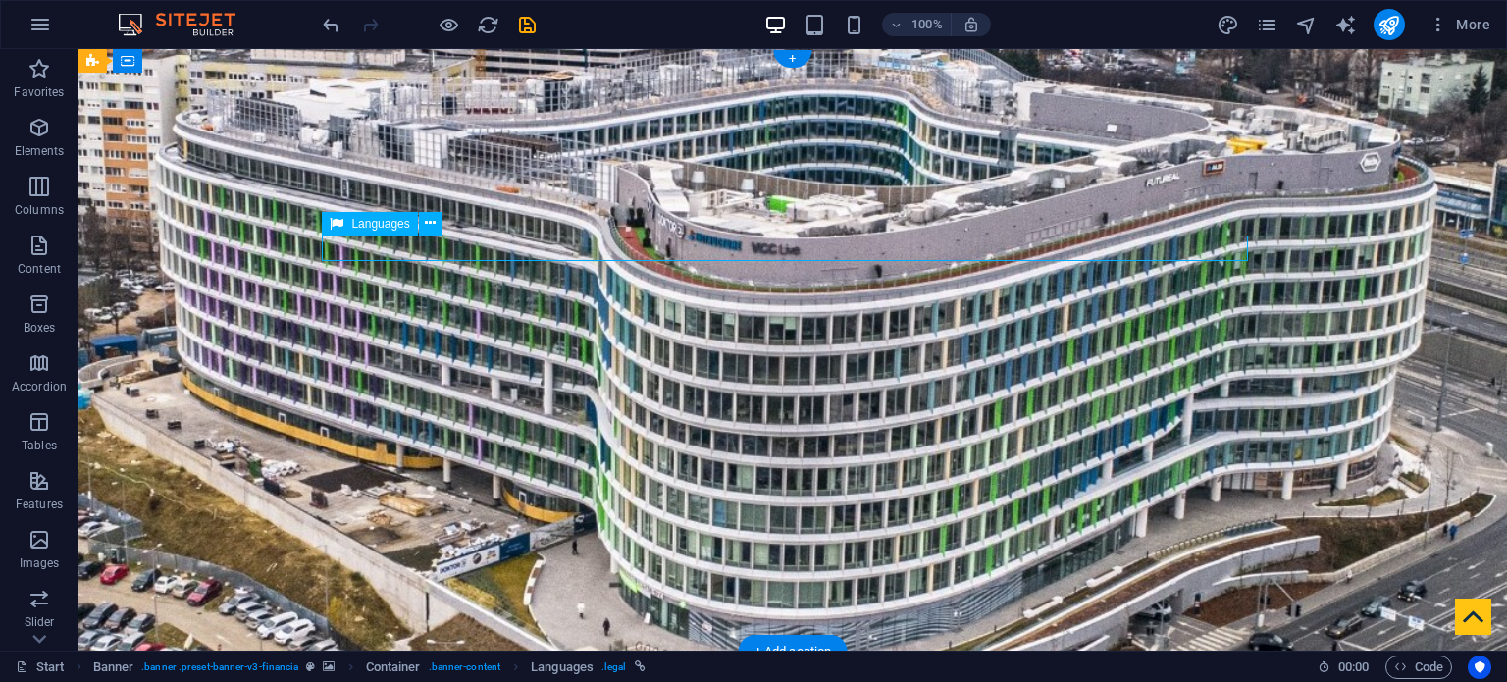
click at [426, 226] on icon at bounding box center [430, 223] width 11 height 21
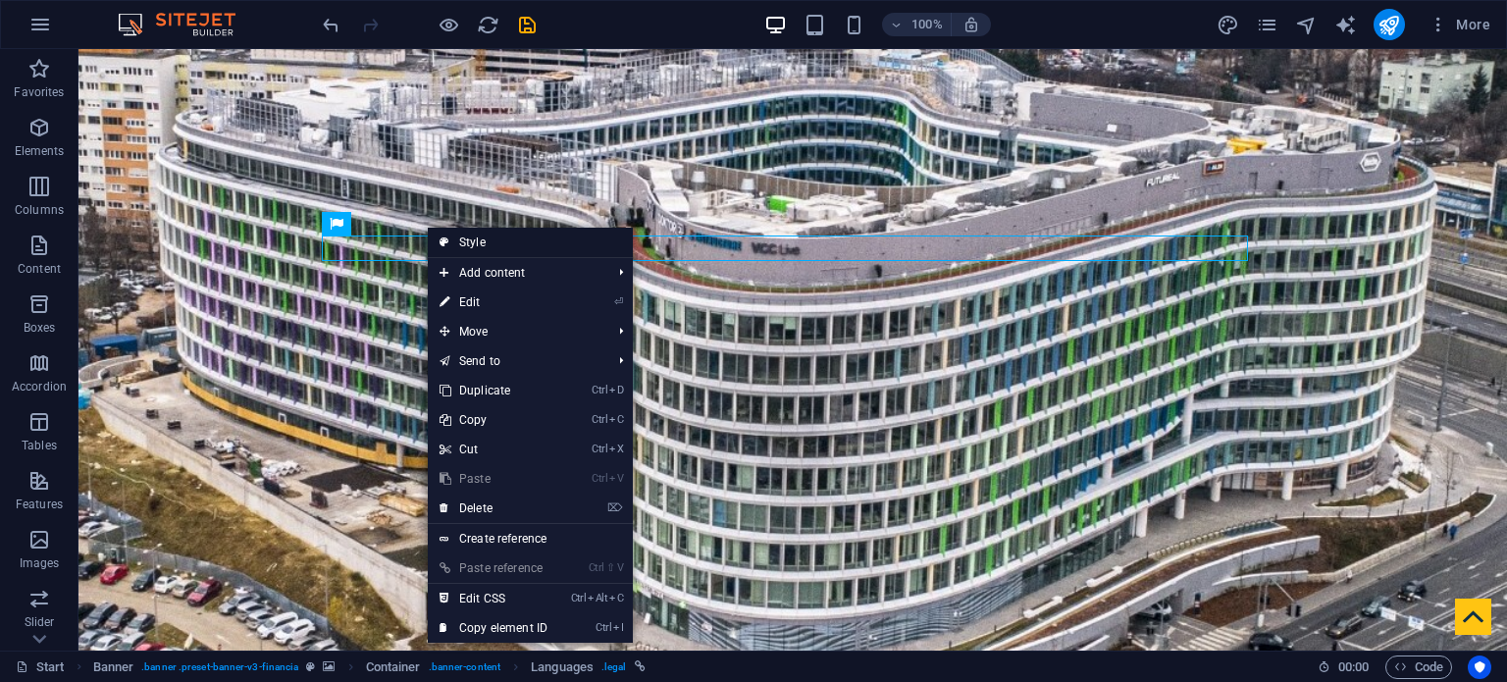
click at [484, 237] on link "Style" at bounding box center [530, 242] width 205 height 29
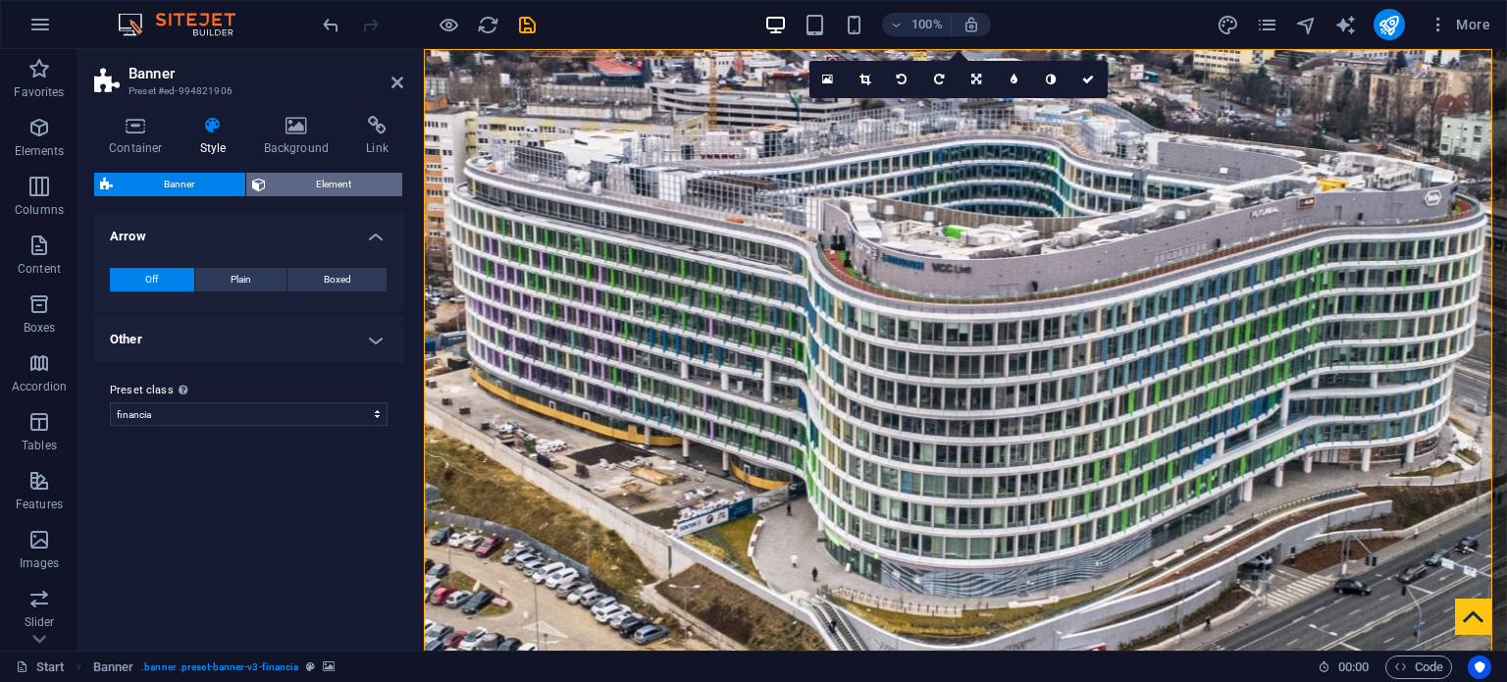
click at [326, 188] on span "Element" at bounding box center [335, 185] width 126 height 24
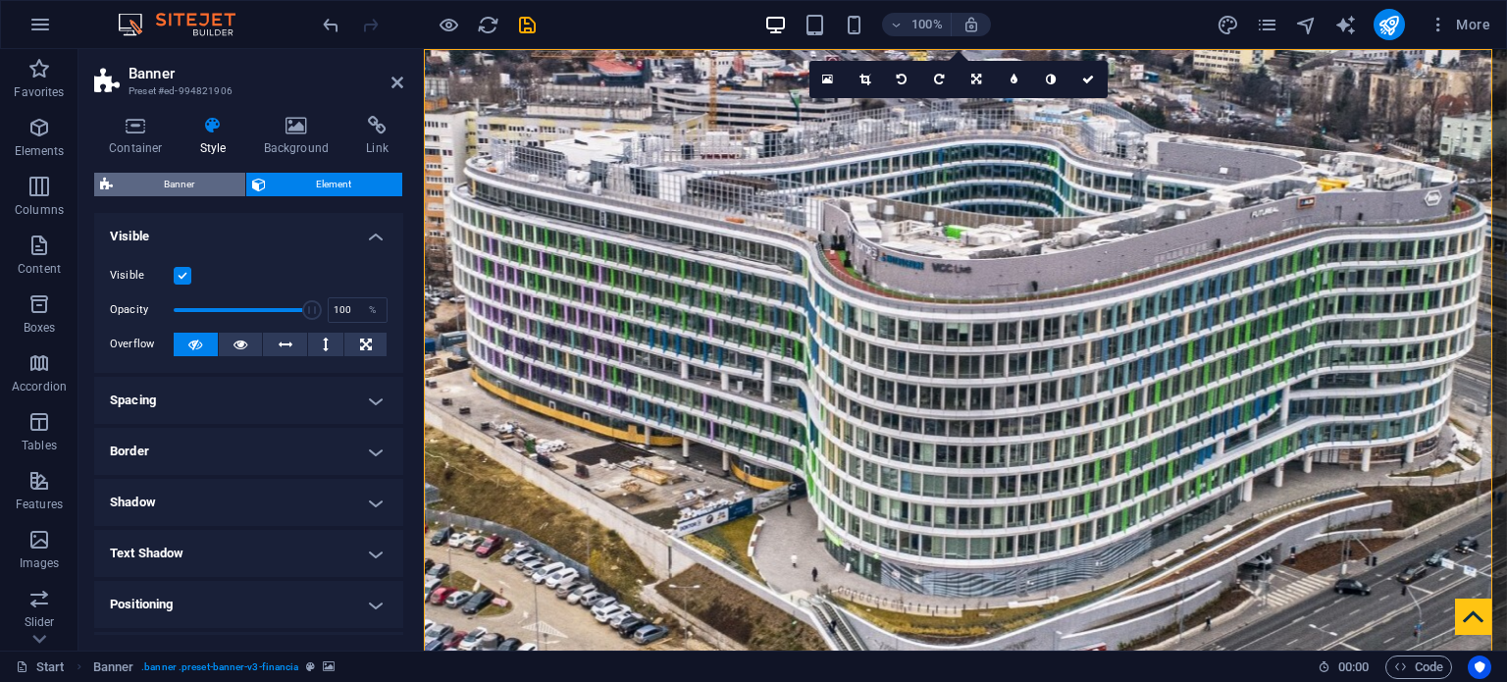
click at [184, 184] on span "Banner" at bounding box center [179, 185] width 121 height 24
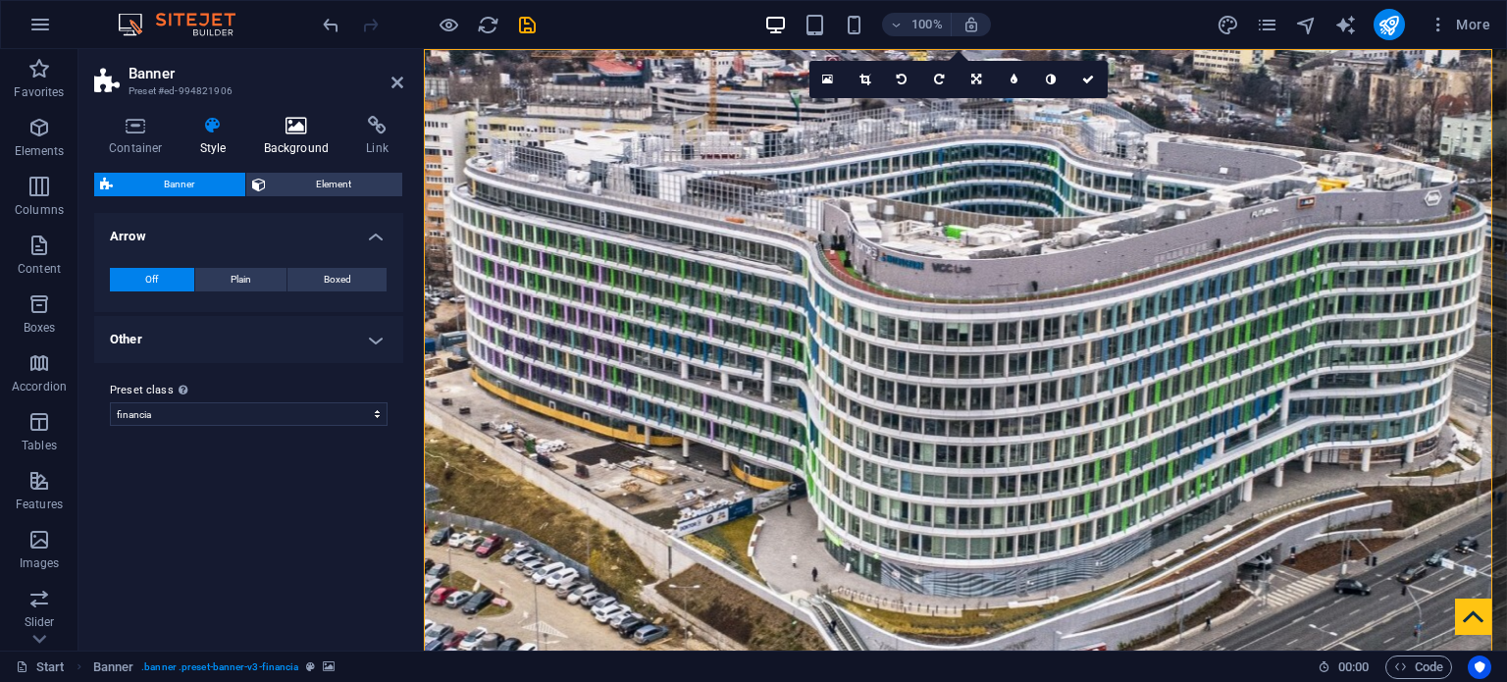
click at [280, 133] on icon at bounding box center [296, 126] width 95 height 20
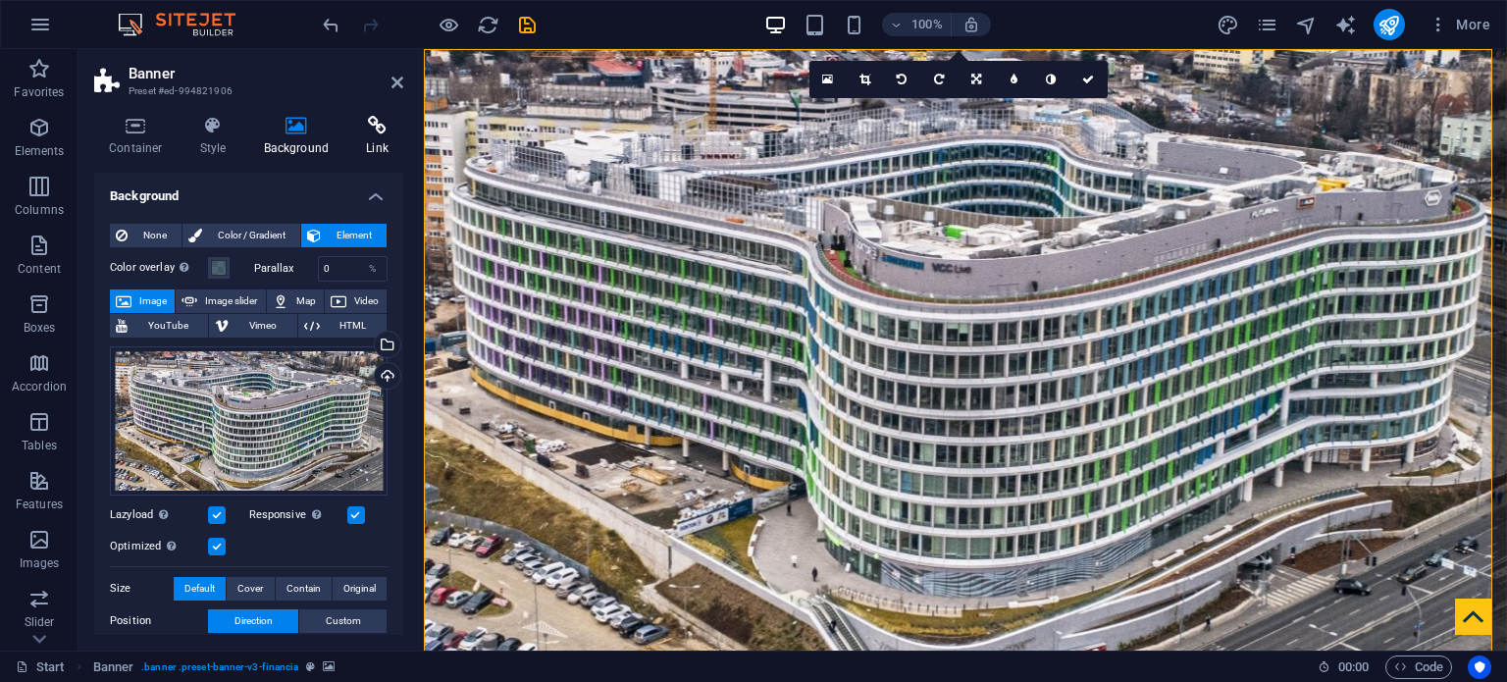
click at [366, 130] on icon at bounding box center [377, 126] width 52 height 20
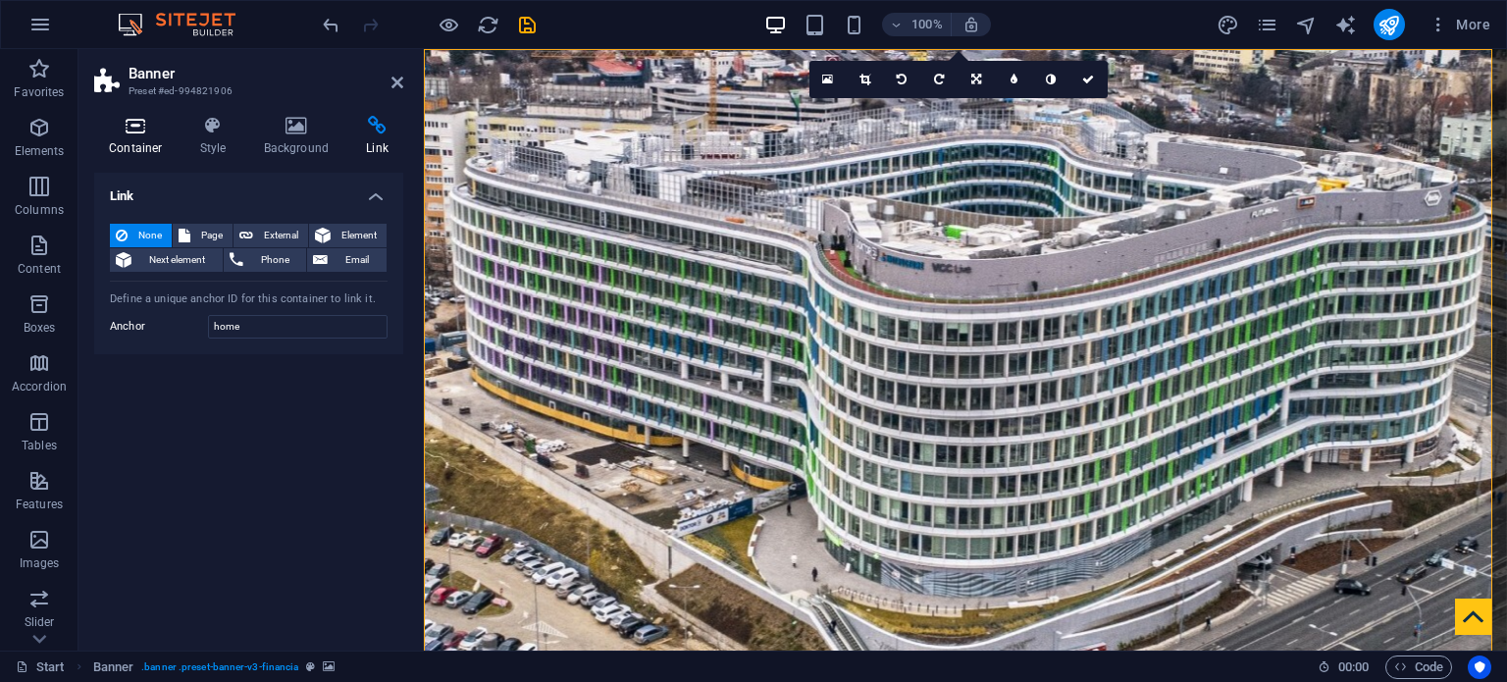
click at [139, 135] on h4 "Container" at bounding box center [139, 136] width 91 height 41
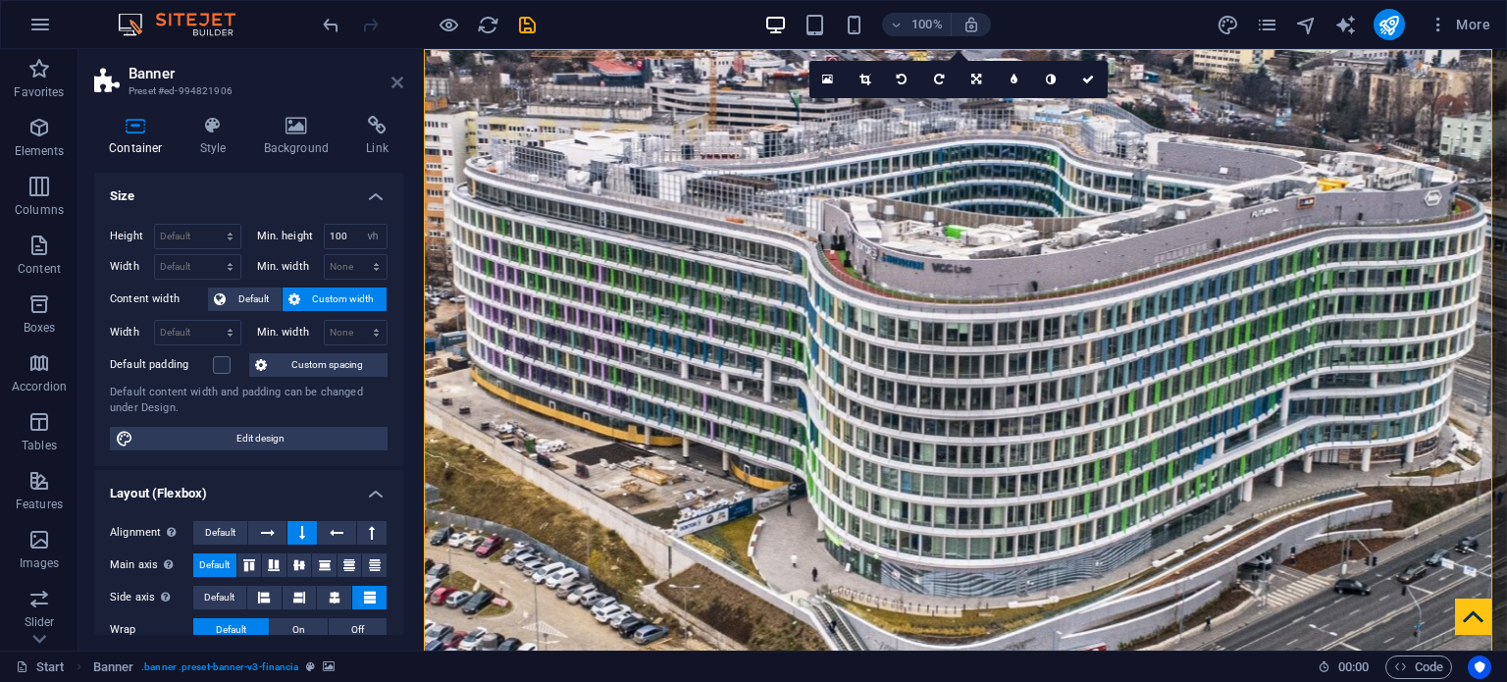
click at [400, 82] on icon at bounding box center [398, 83] width 12 height 16
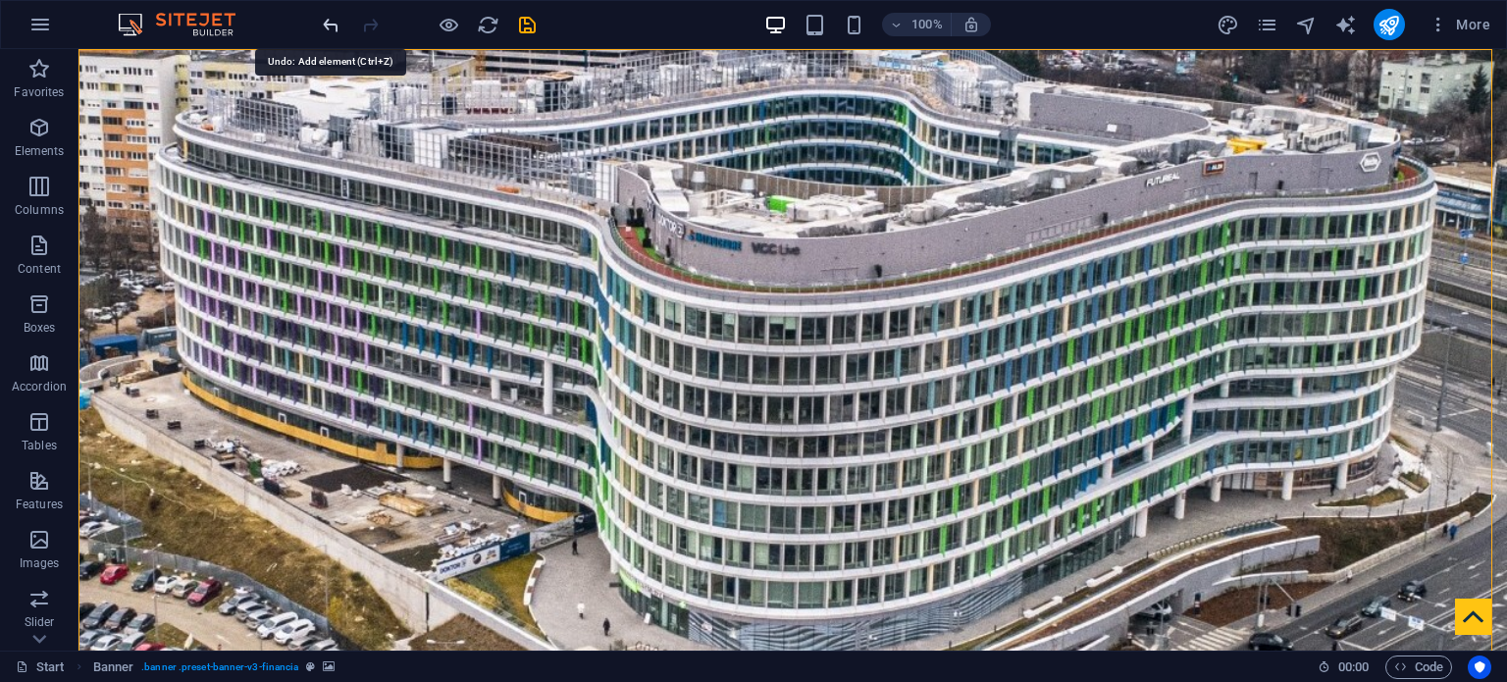
click at [328, 26] on icon "undo" at bounding box center [331, 25] width 23 height 23
drag, startPoint x: 337, startPoint y: 26, endPoint x: 318, endPoint y: 53, distance: 33.2
click at [337, 26] on div at bounding box center [429, 24] width 220 height 31
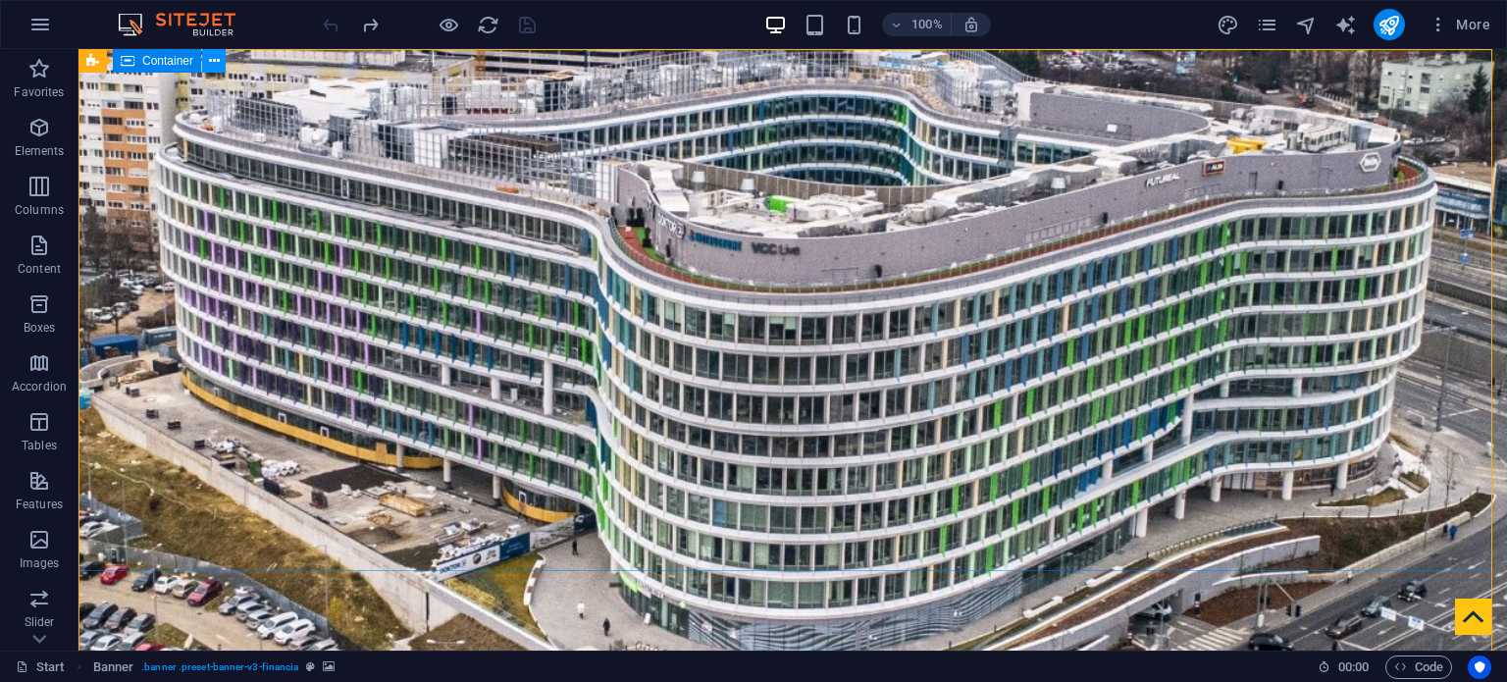
click at [216, 59] on icon at bounding box center [214, 61] width 11 height 21
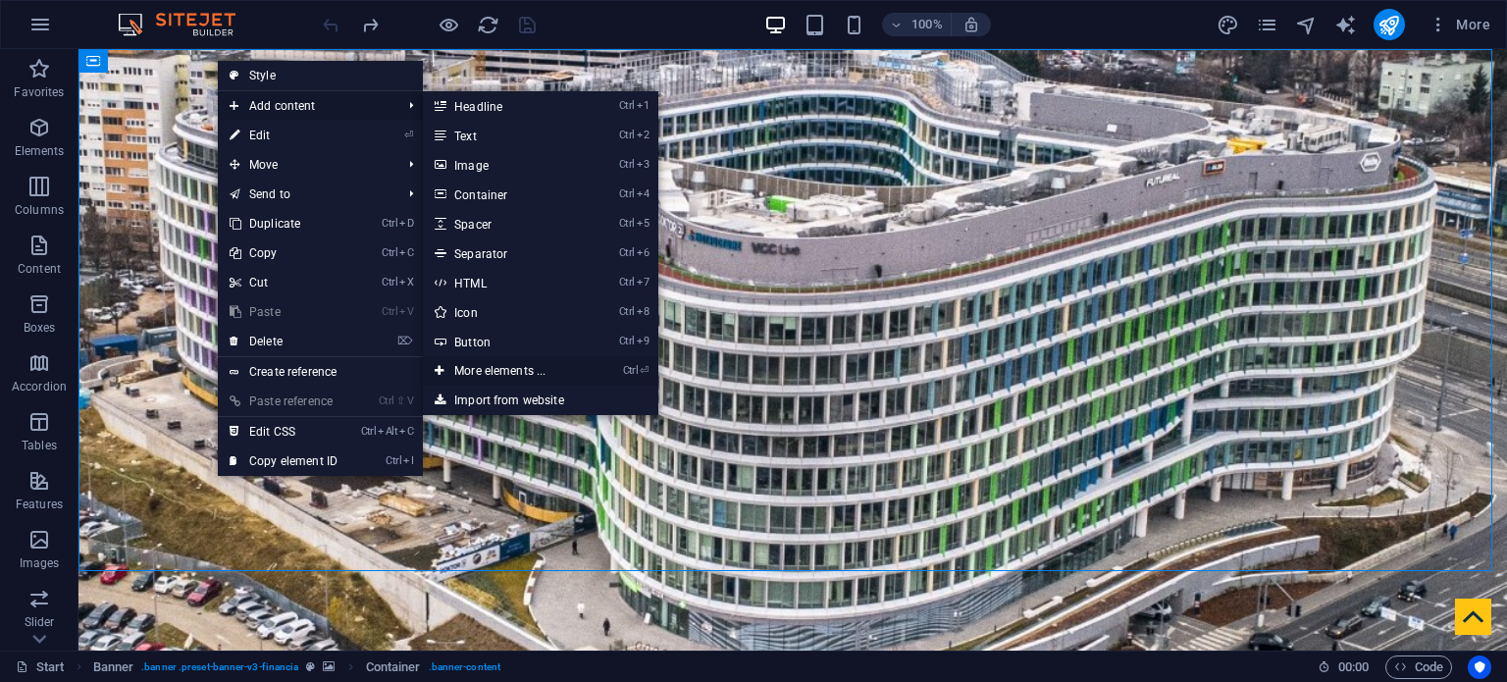
click at [530, 365] on link "Ctrl ⏎ More elements ..." at bounding box center [504, 370] width 162 height 29
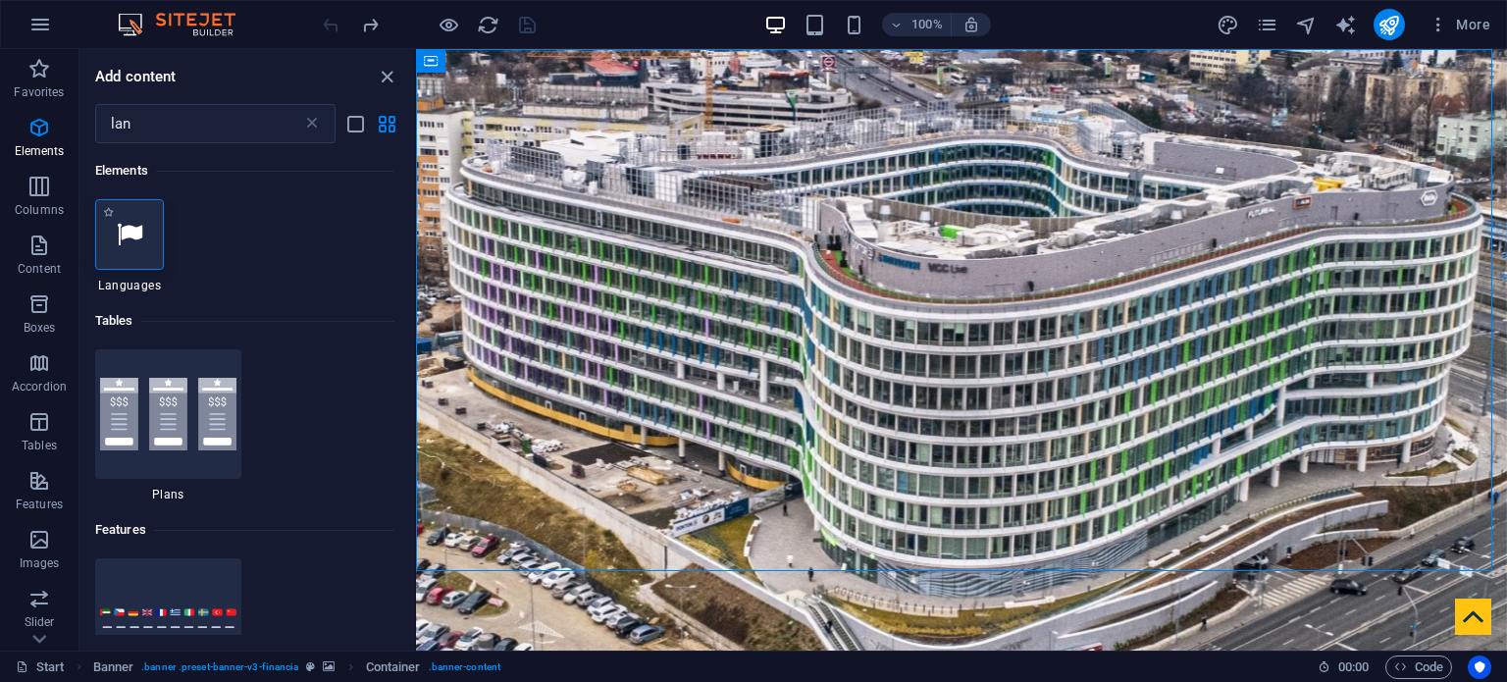
click at [130, 238] on icon at bounding box center [130, 235] width 26 height 26
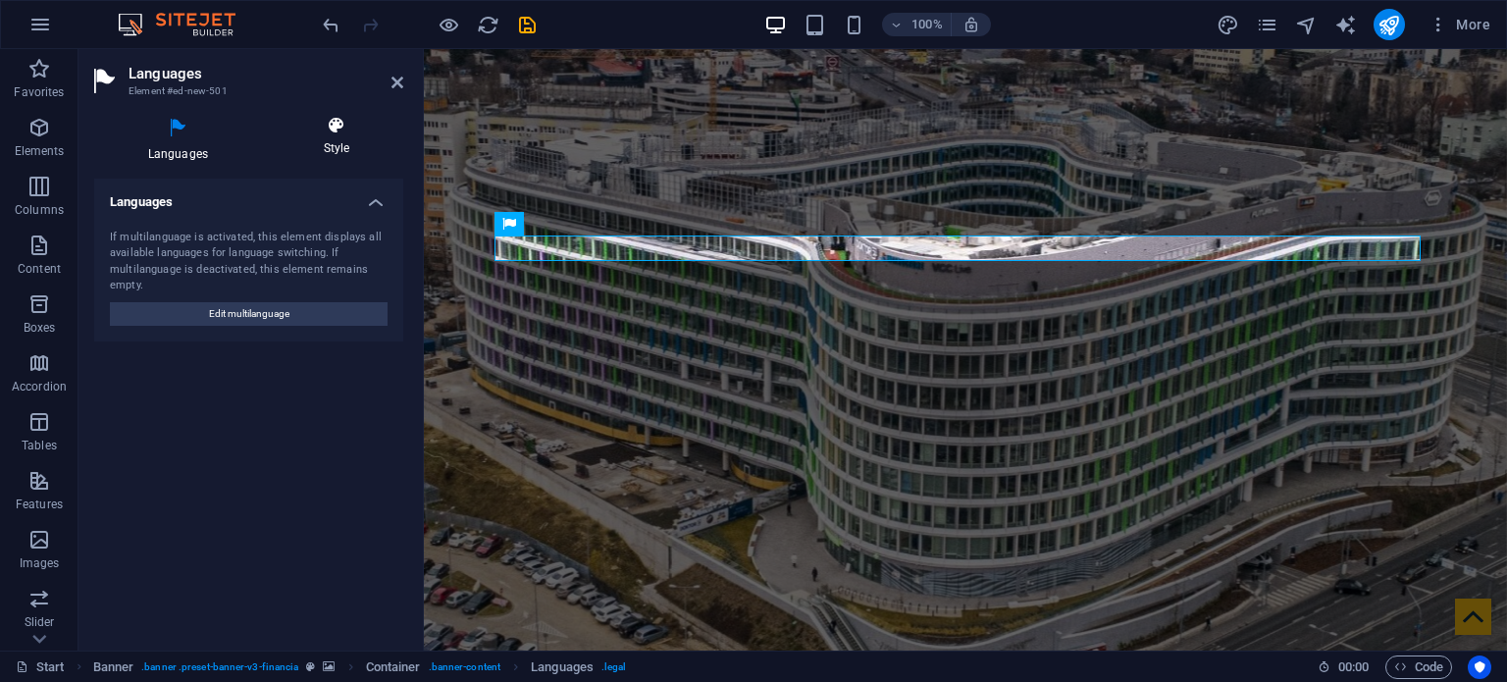
click at [334, 131] on icon at bounding box center [336, 126] width 133 height 20
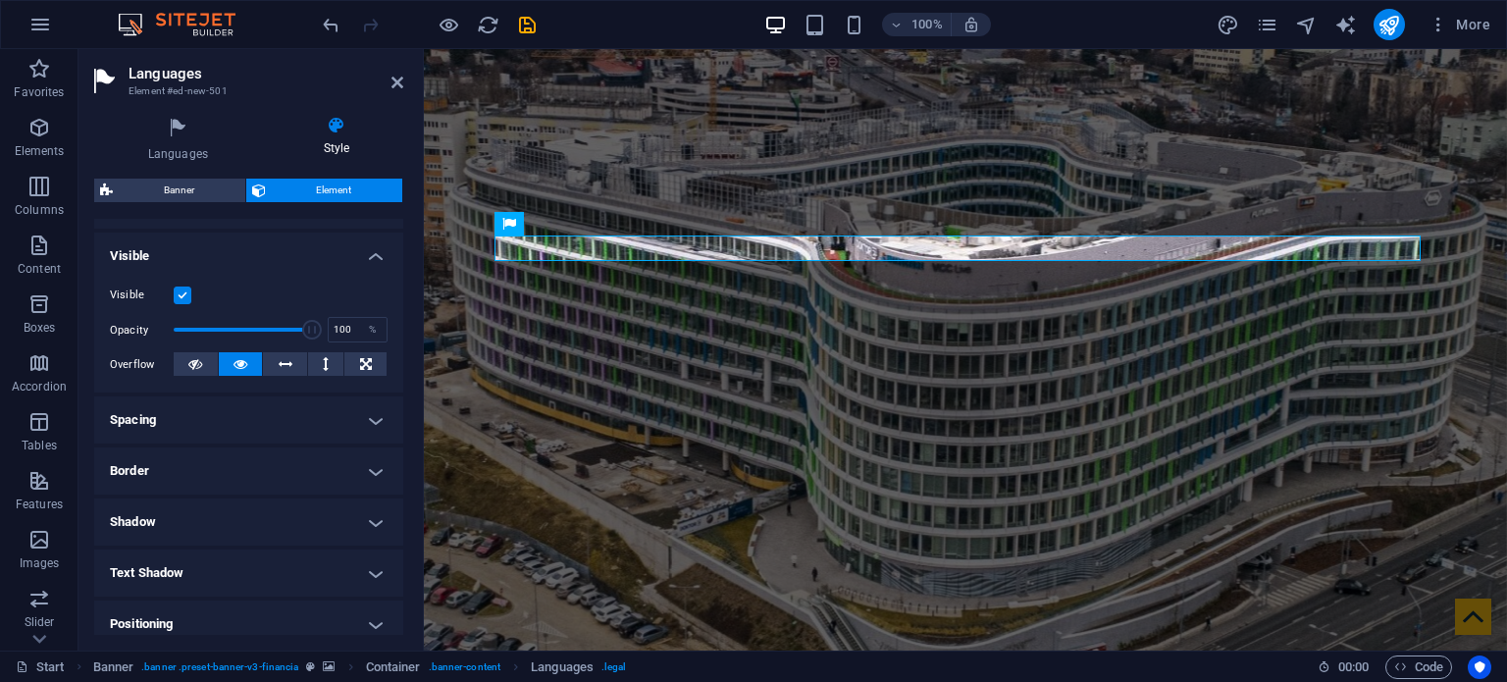
scroll to position [294, 0]
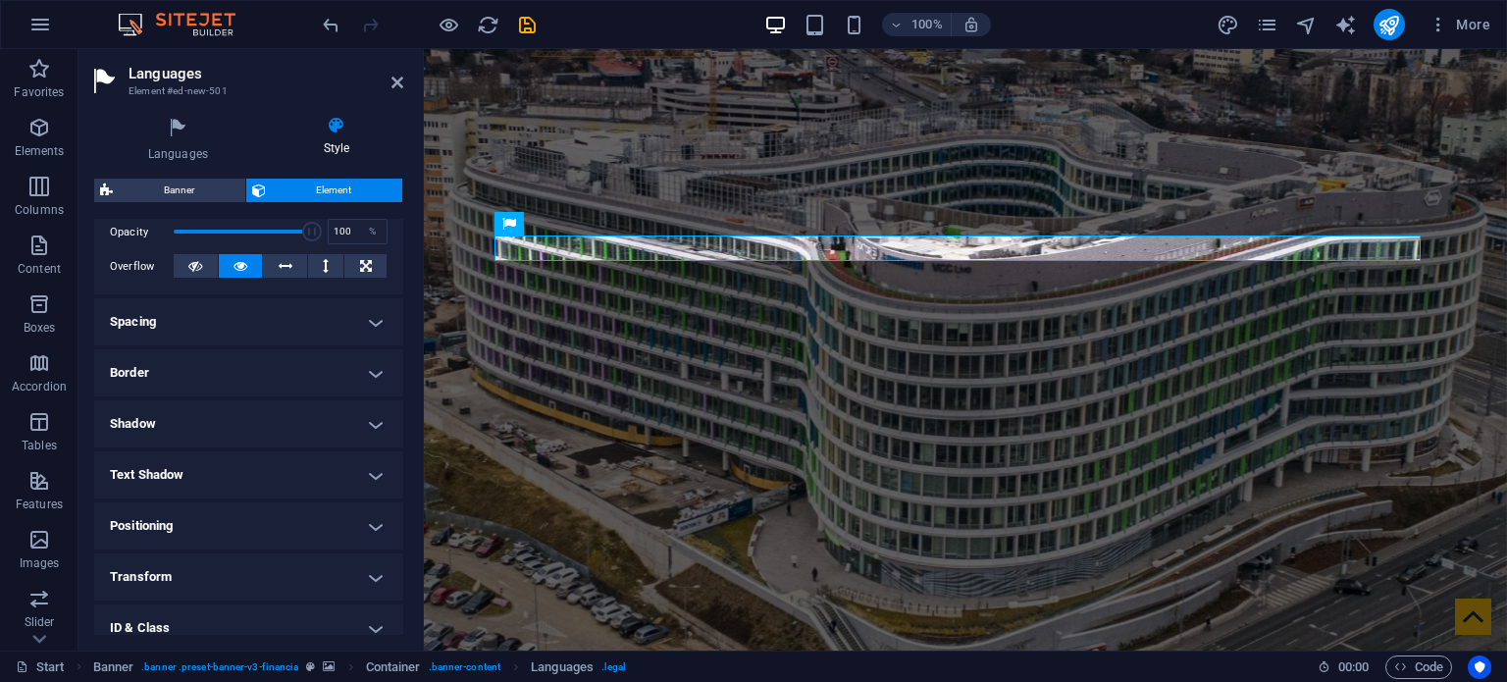
click at [290, 322] on h4 "Spacing" at bounding box center [248, 321] width 309 height 47
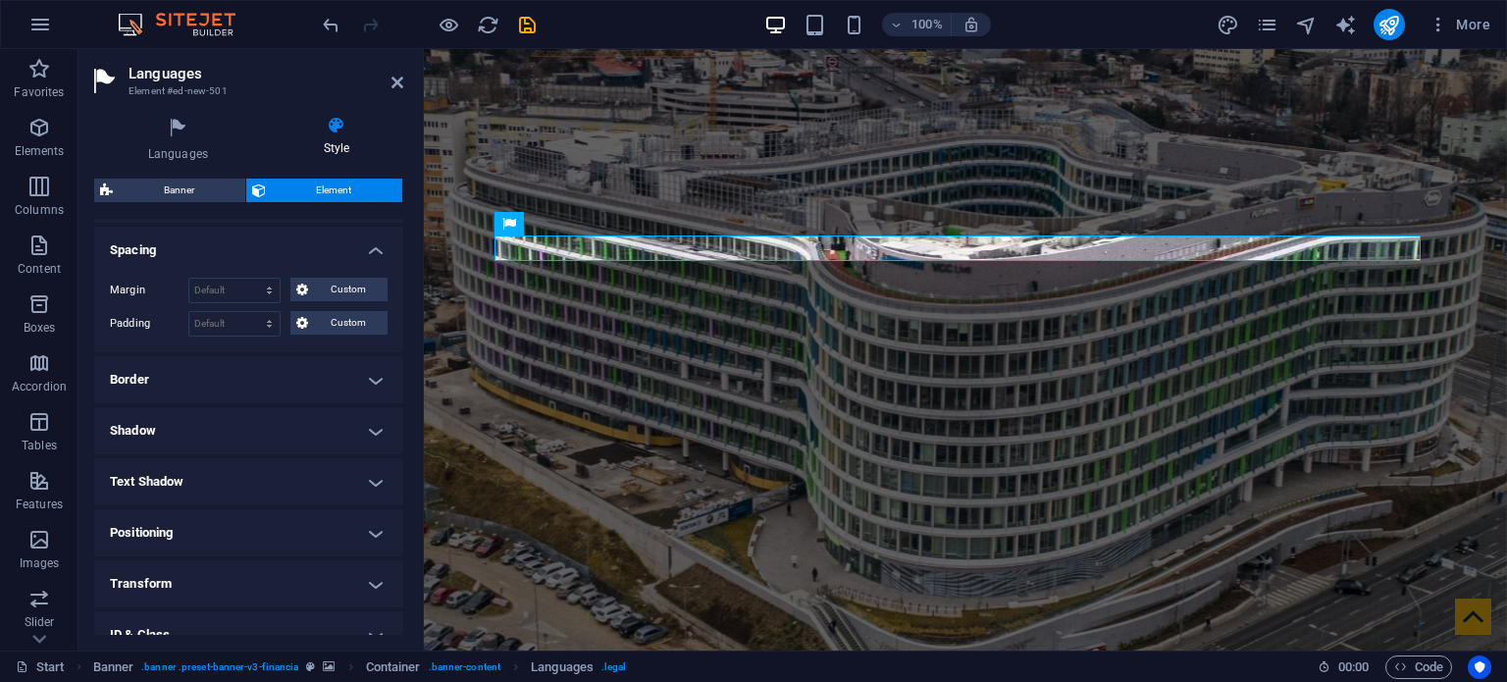
scroll to position [393, 0]
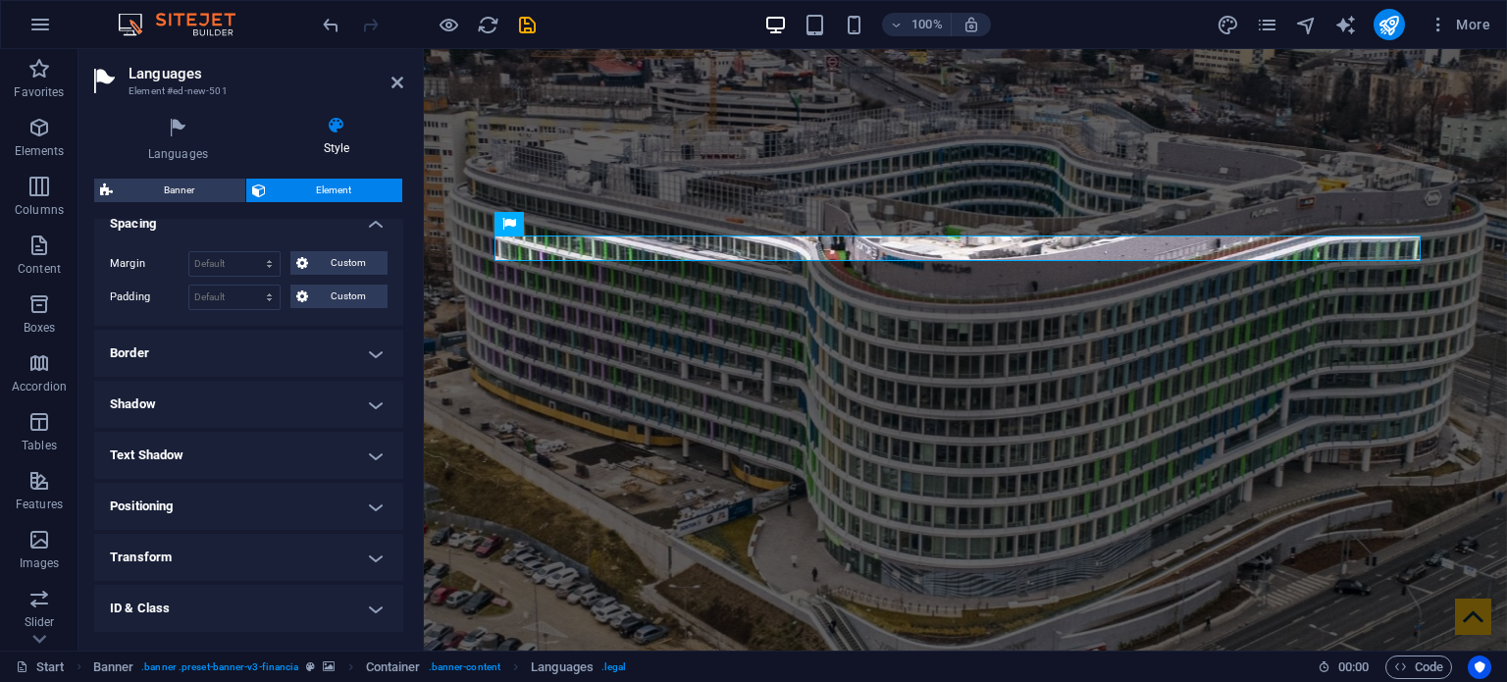
click at [264, 348] on h4 "Border" at bounding box center [248, 353] width 309 height 47
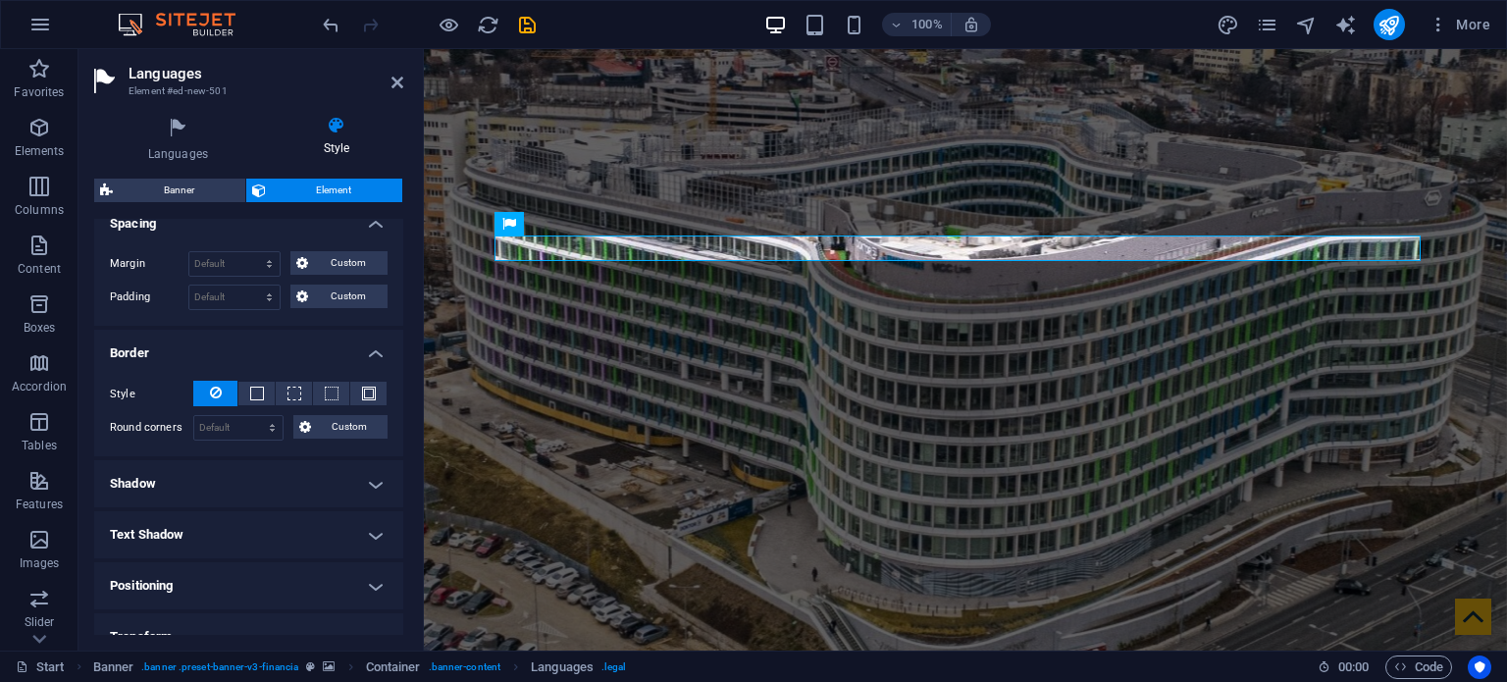
click at [262, 477] on h4 "Shadow" at bounding box center [248, 483] width 309 height 47
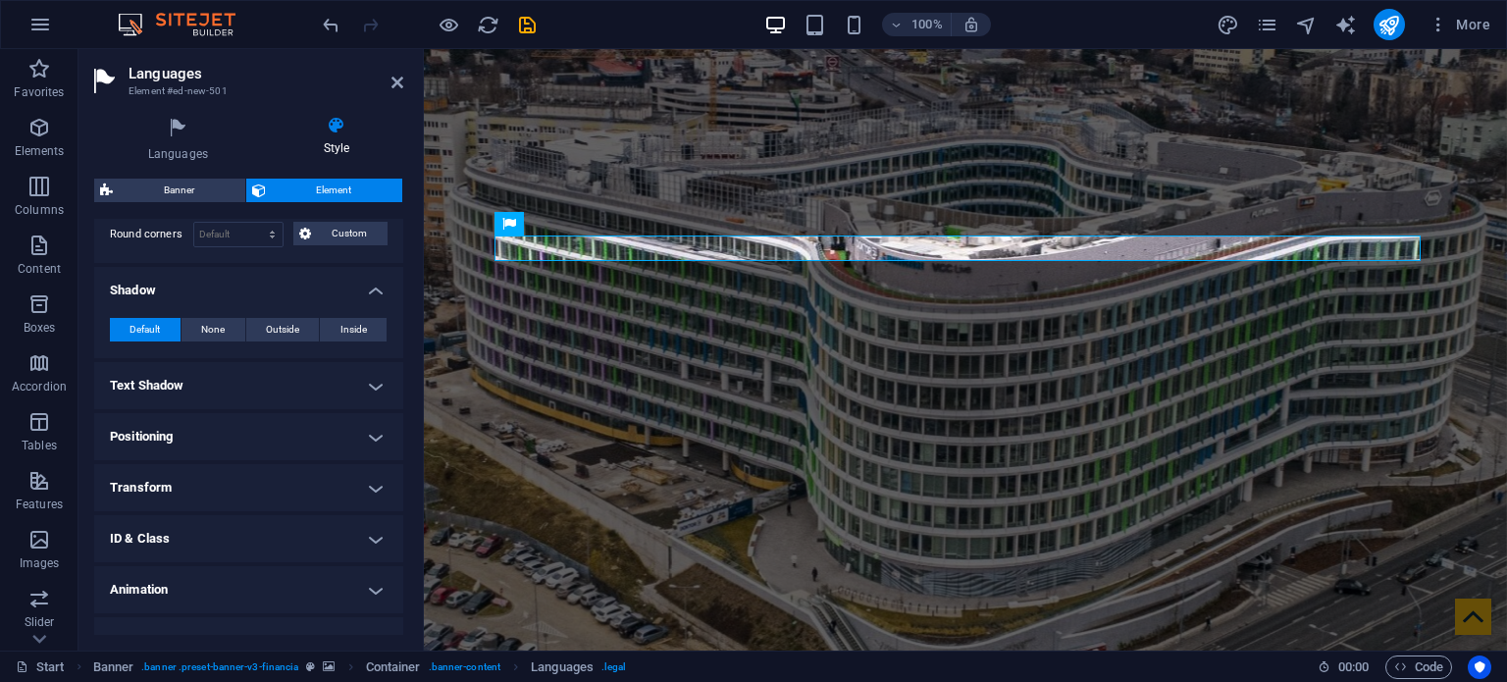
scroll to position [589, 0]
click at [290, 392] on h4 "Text Shadow" at bounding box center [248, 382] width 309 height 47
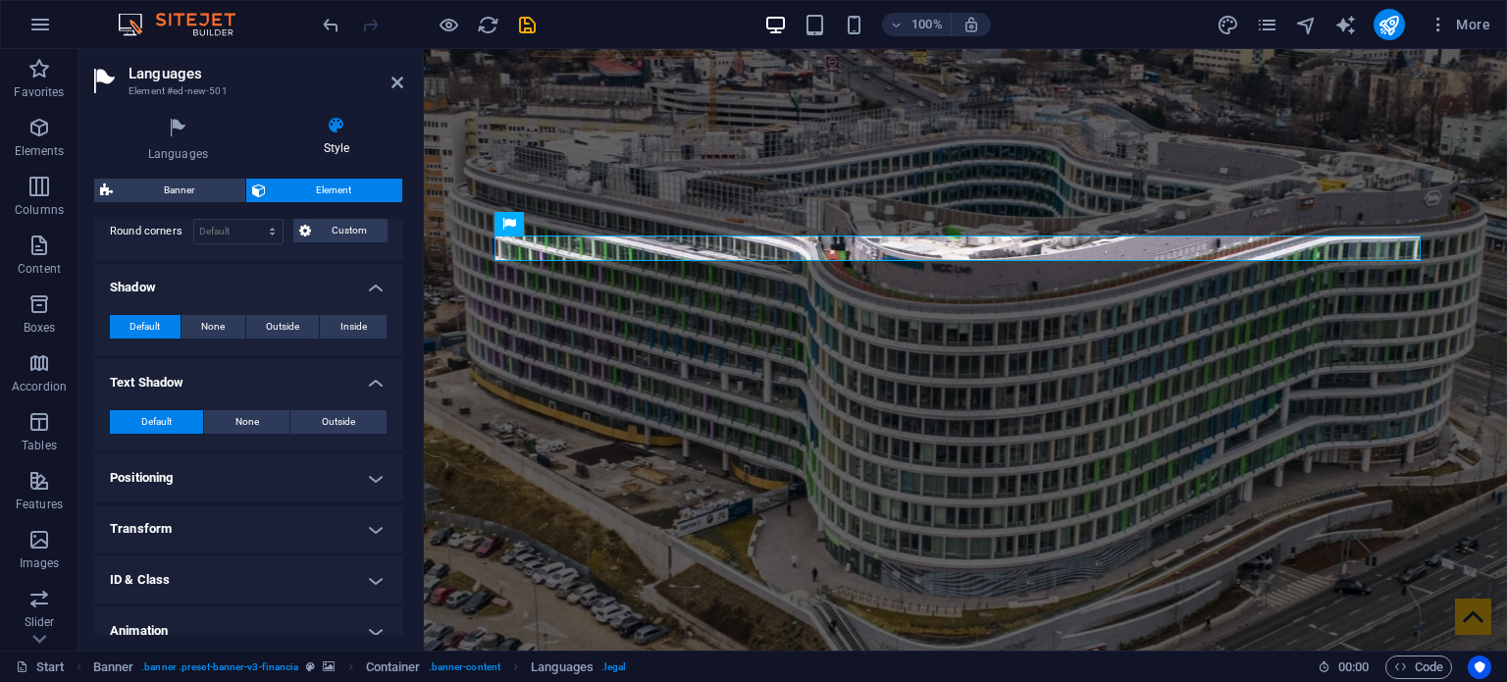
click at [291, 472] on h4 "Positioning" at bounding box center [248, 477] width 309 height 47
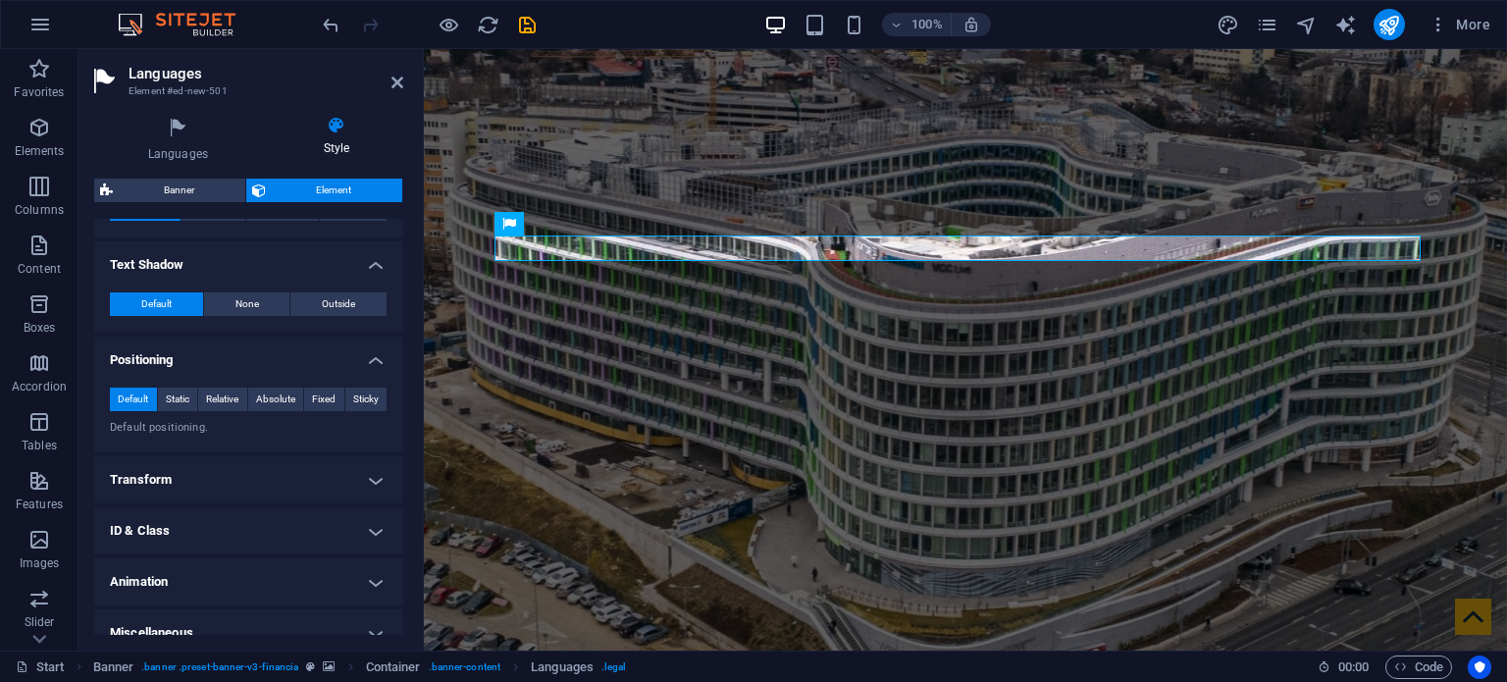
scroll to position [725, 0]
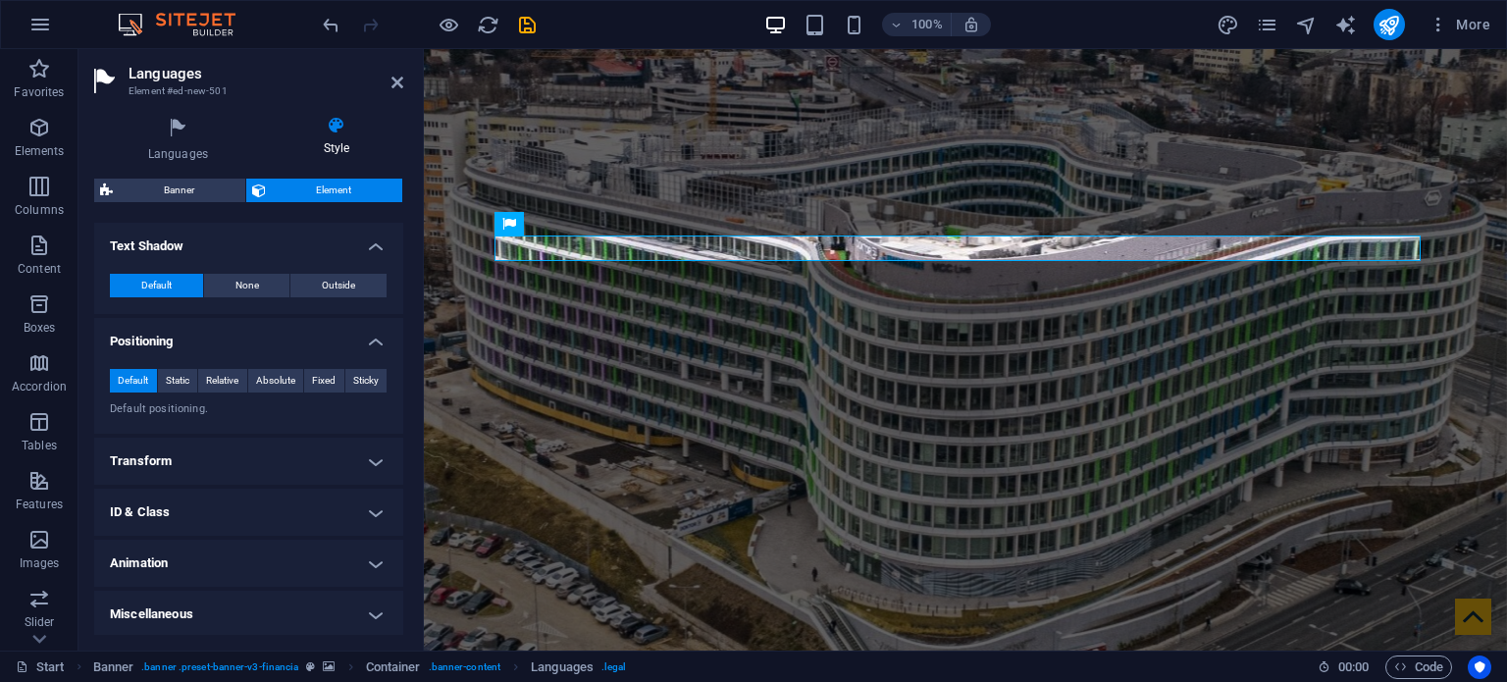
click at [290, 466] on h4 "Transform" at bounding box center [248, 461] width 309 height 47
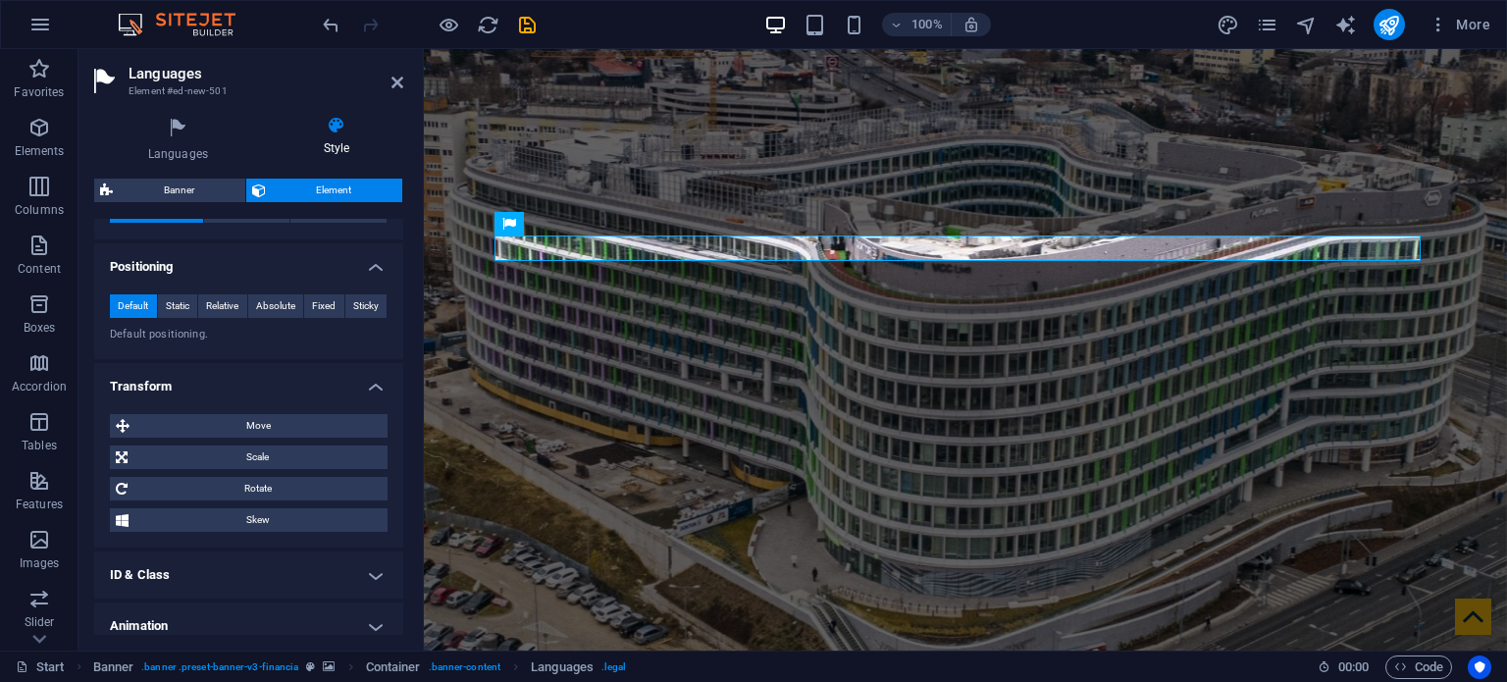
scroll to position [863, 0]
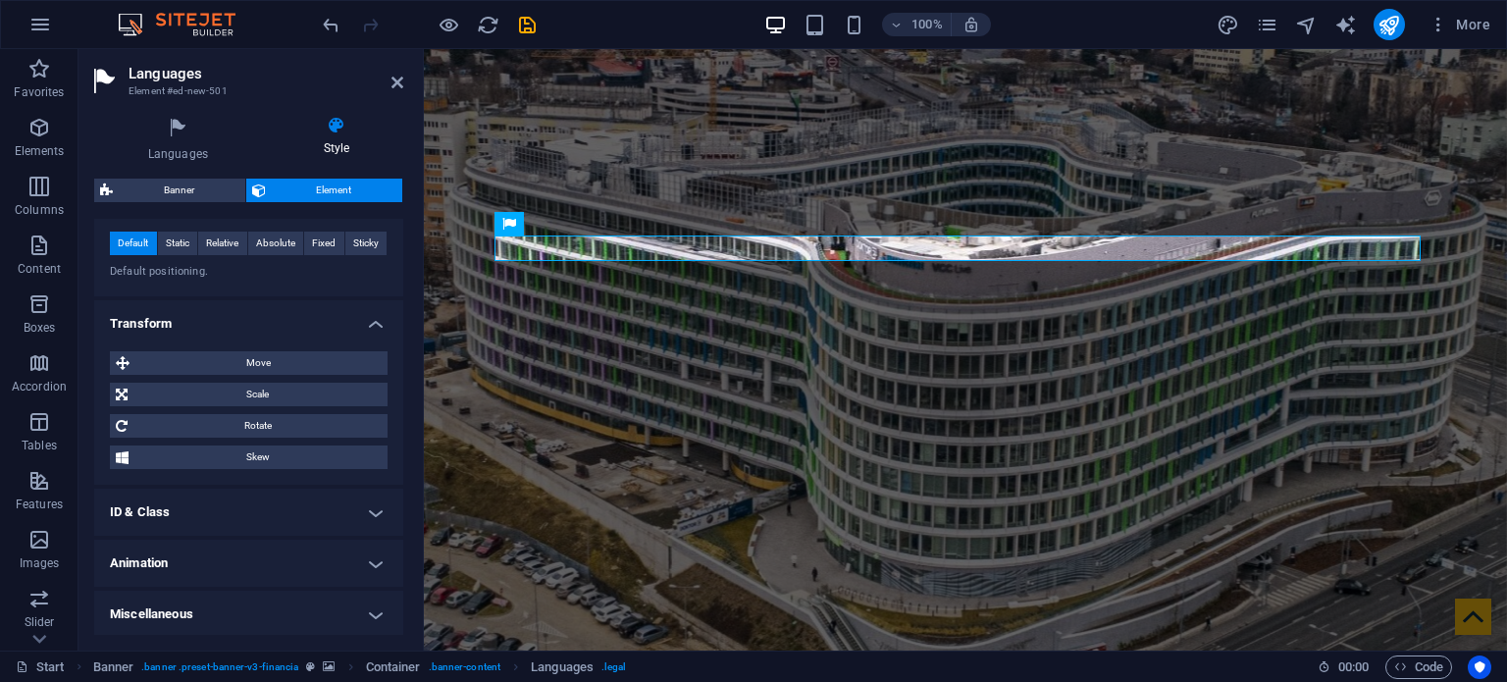
click at [306, 514] on h4 "ID & Class" at bounding box center [248, 512] width 309 height 47
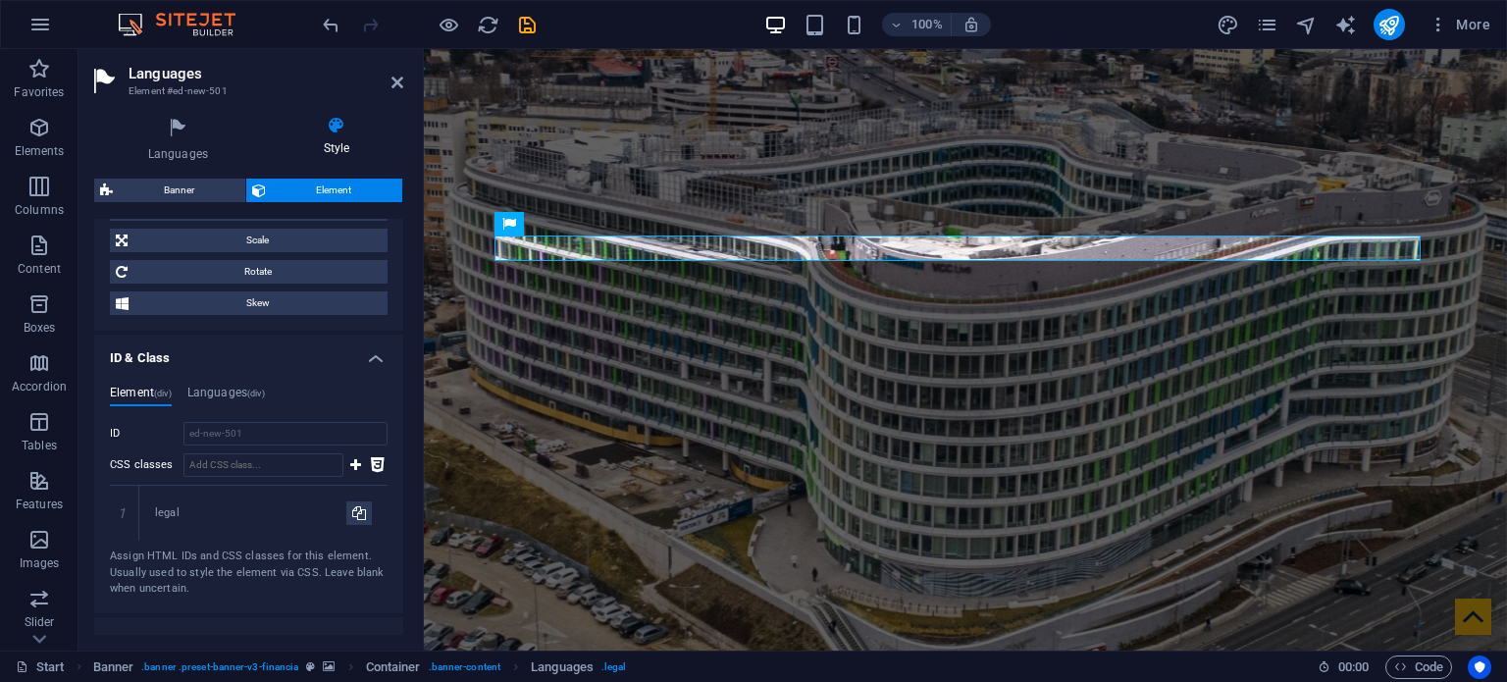
scroll to position [1093, 0]
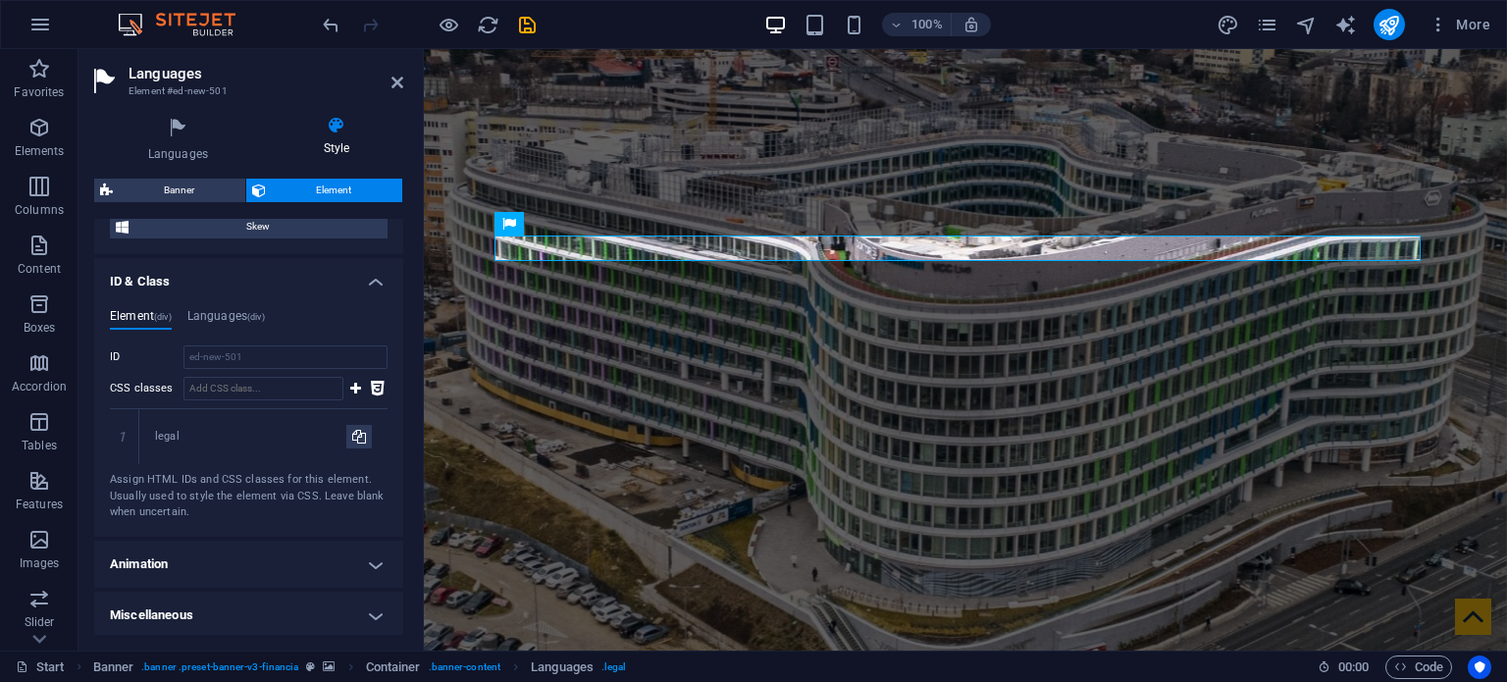
click at [311, 566] on h4 "Animation" at bounding box center [248, 564] width 309 height 47
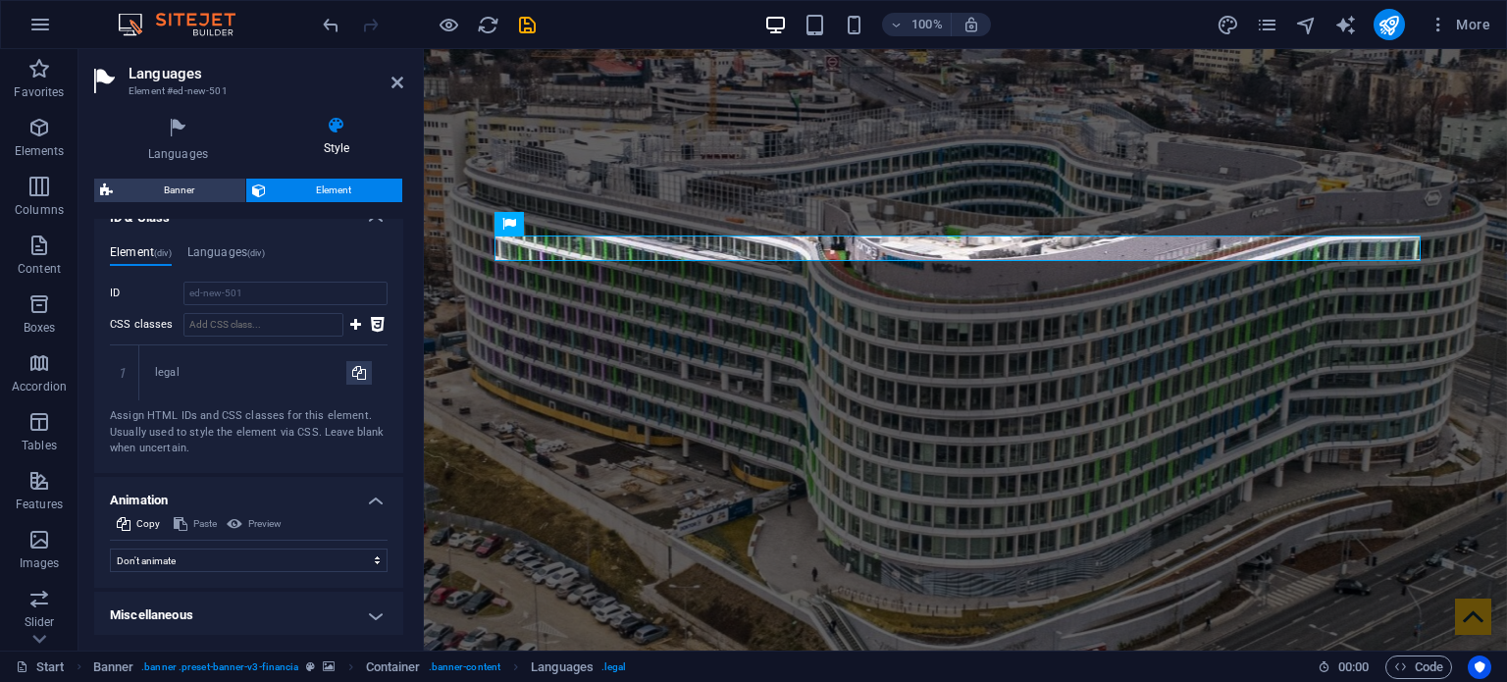
click at [321, 611] on h4 "Miscellaneous" at bounding box center [248, 615] width 309 height 47
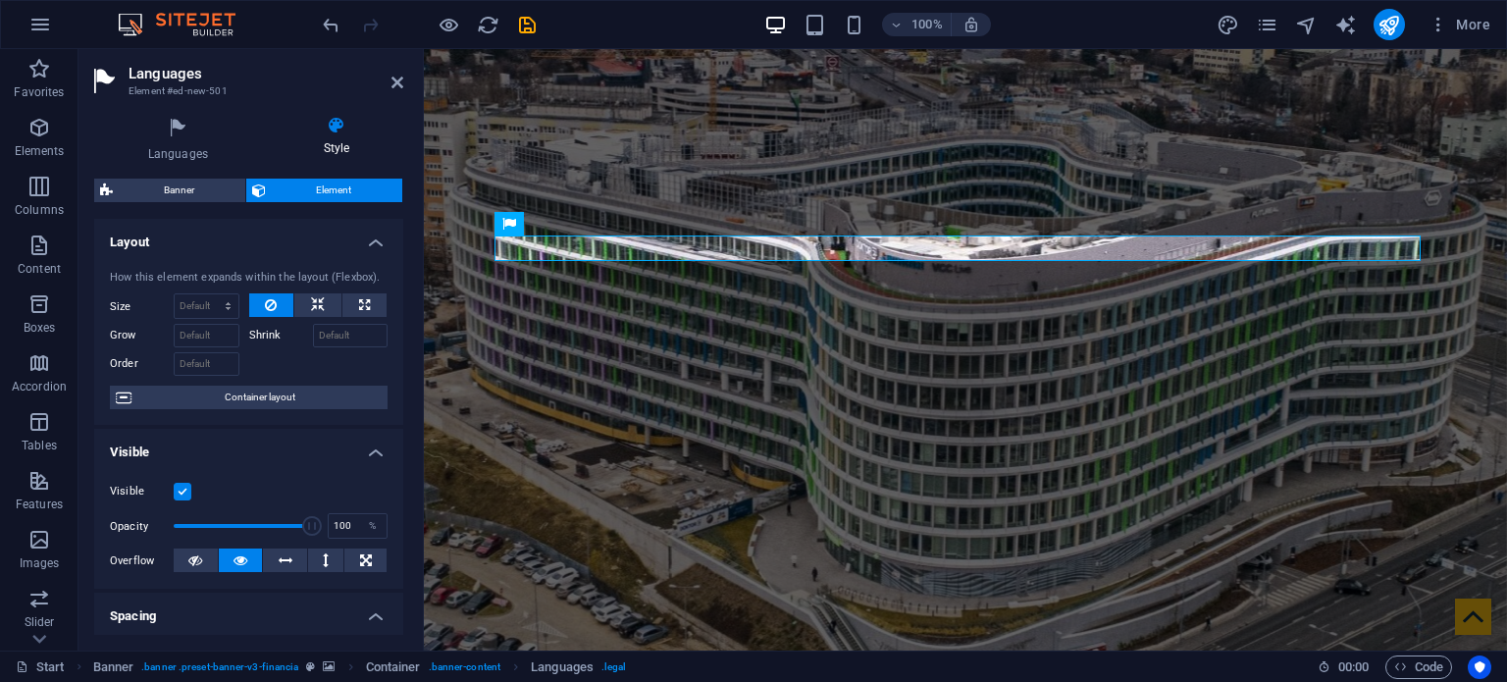
scroll to position [0, 0]
click at [322, 195] on span "Element" at bounding box center [335, 191] width 126 height 24
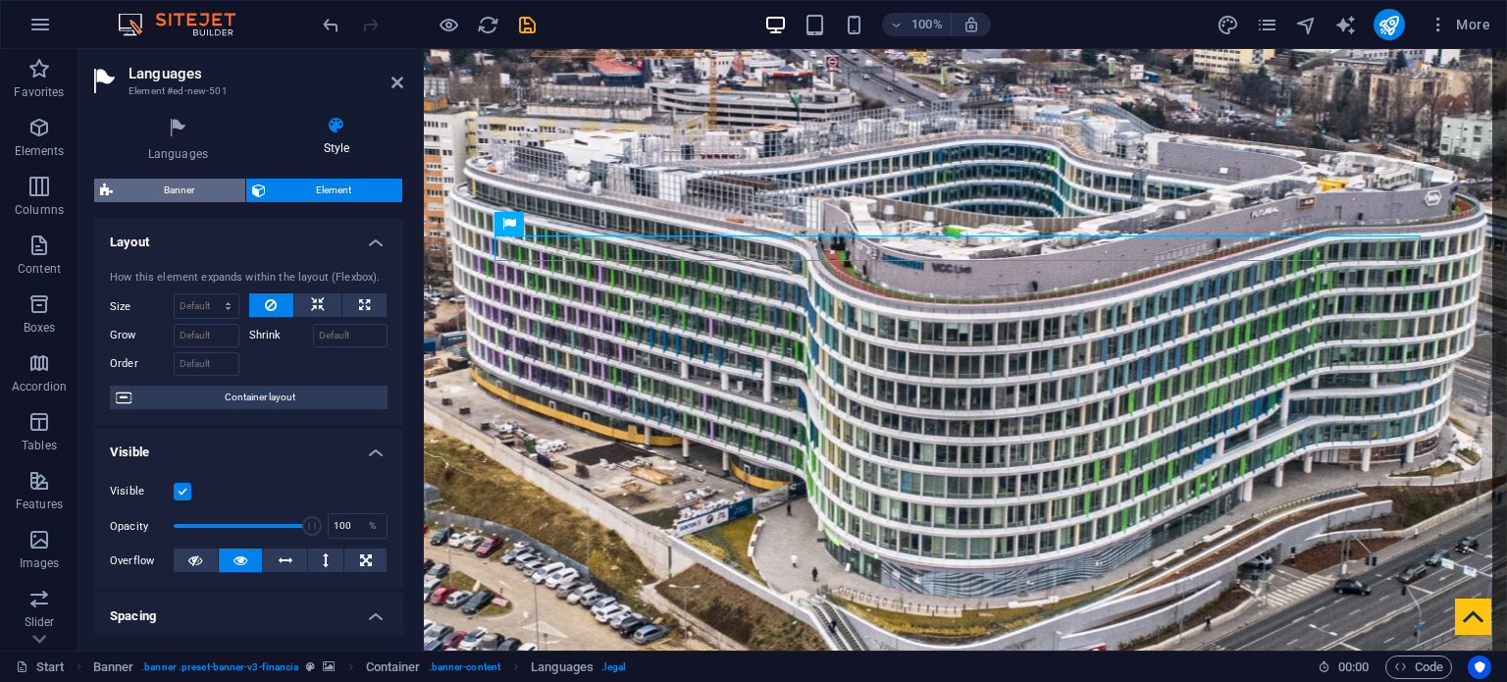
click at [185, 189] on span "Banner" at bounding box center [179, 191] width 121 height 24
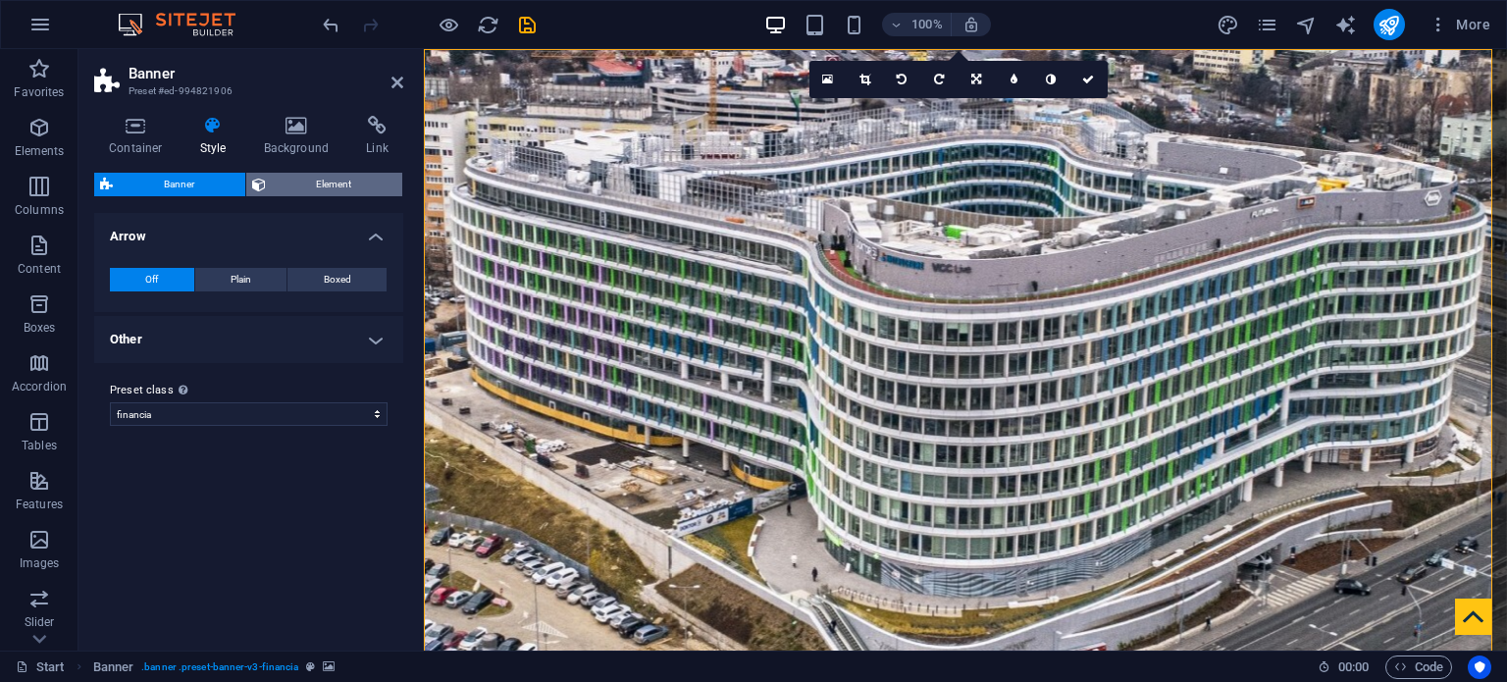
click at [325, 184] on span "Element" at bounding box center [335, 185] width 126 height 24
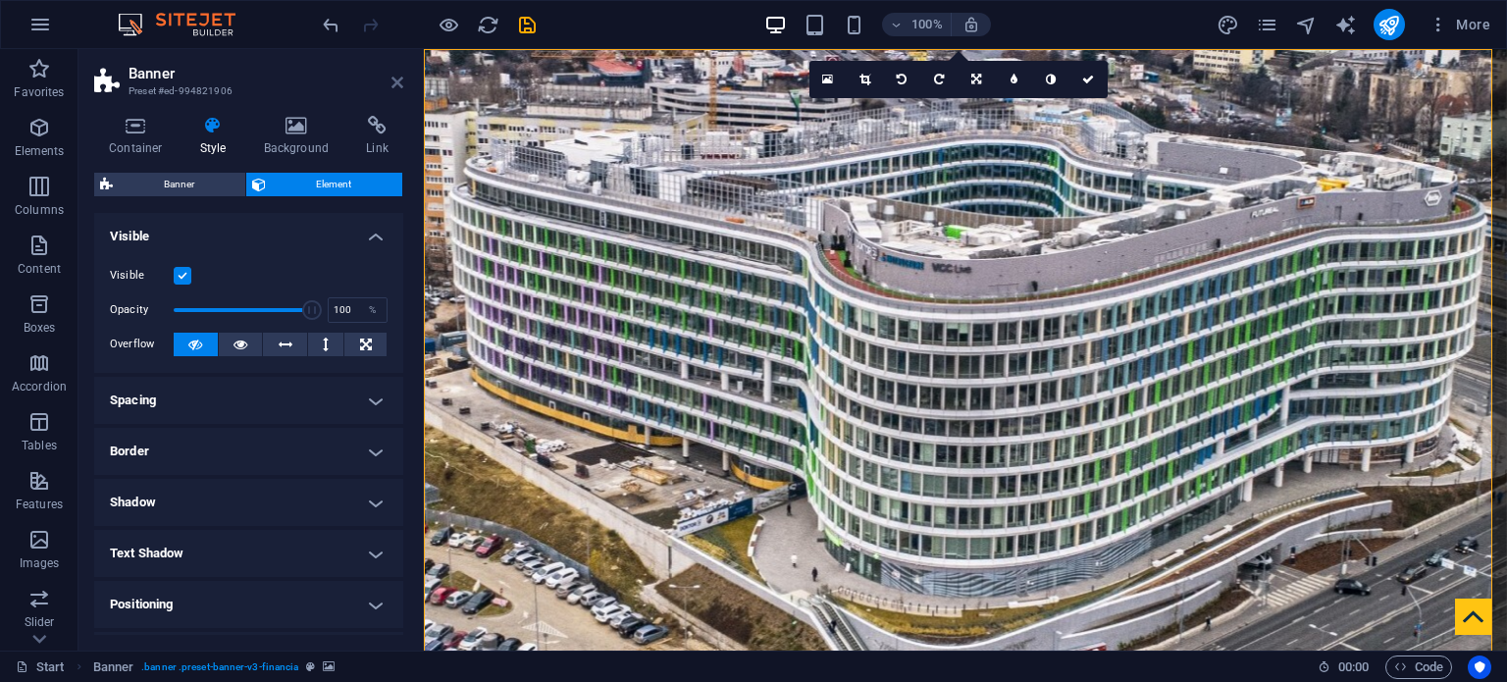
click at [394, 81] on icon at bounding box center [398, 83] width 12 height 16
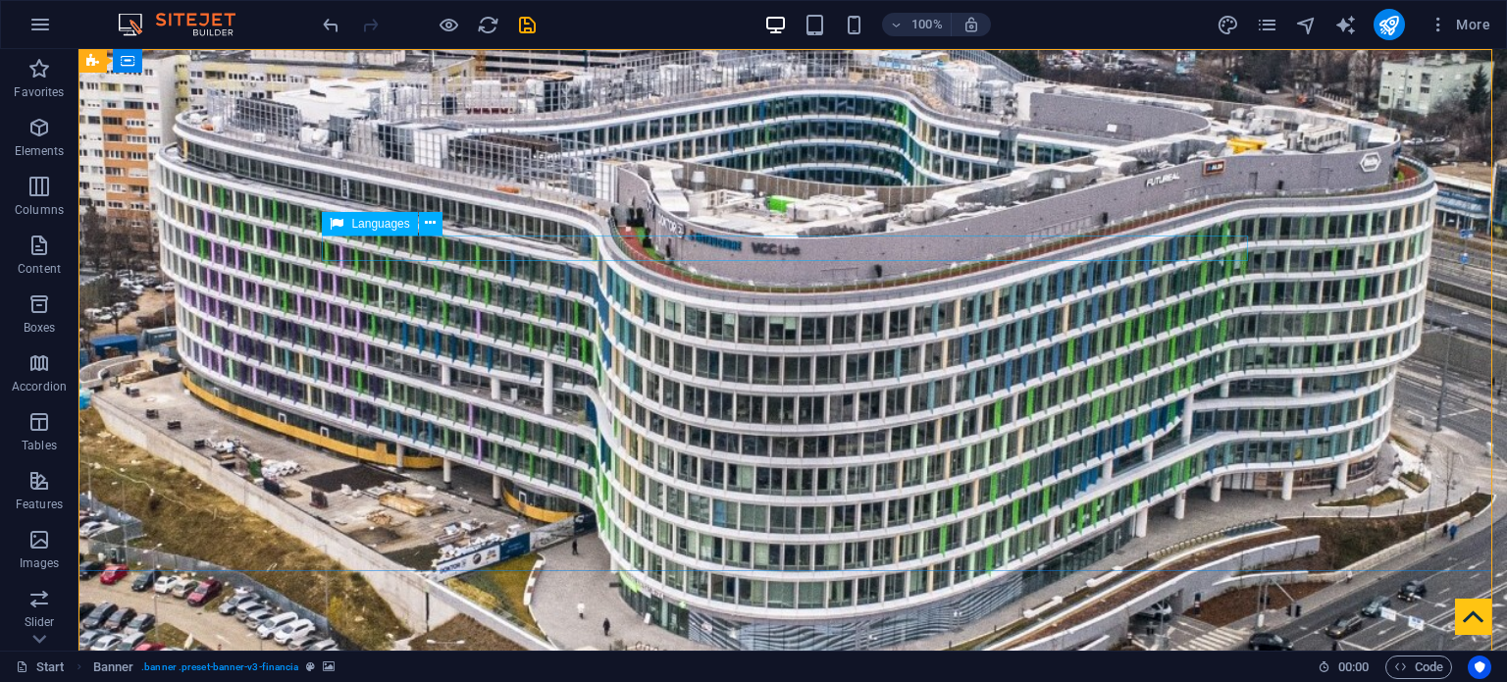
click at [379, 228] on span "Languages" at bounding box center [380, 224] width 58 height 12
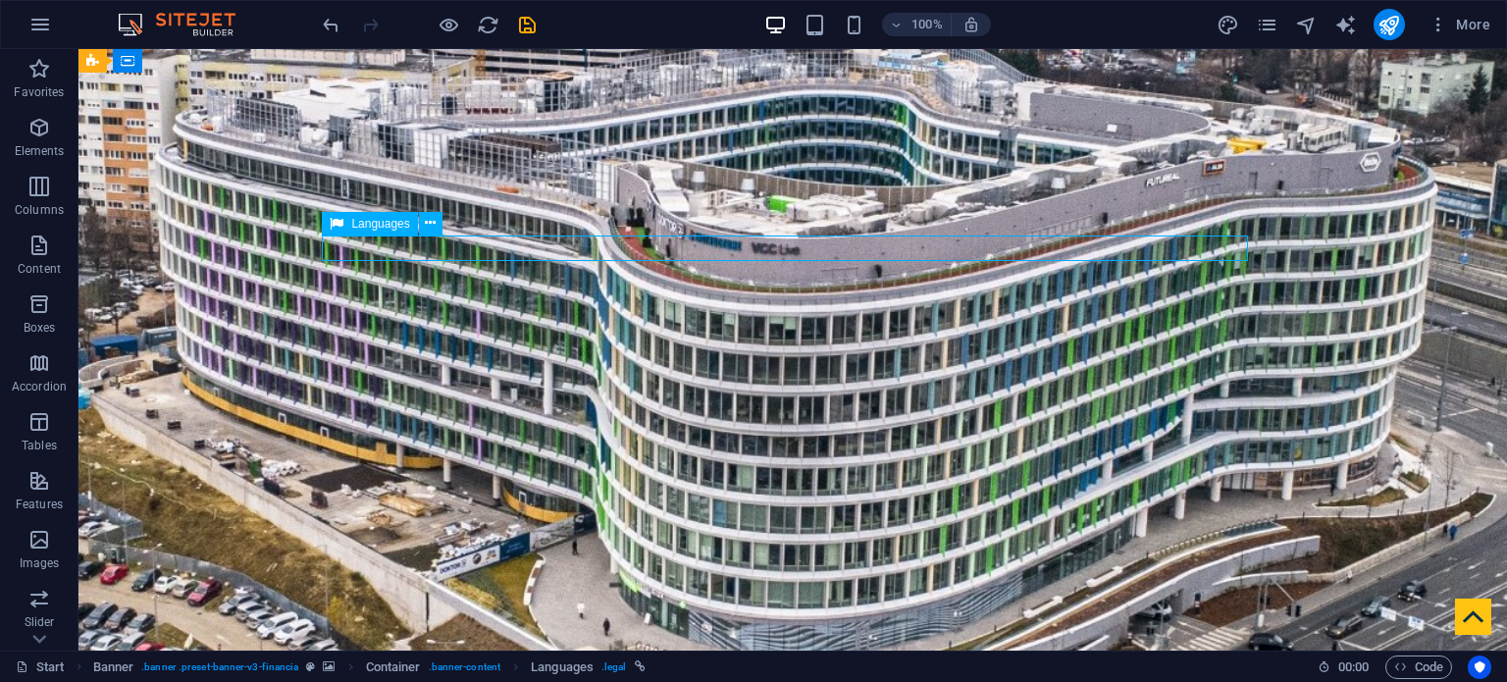
click at [379, 228] on span "Languages" at bounding box center [380, 224] width 58 height 12
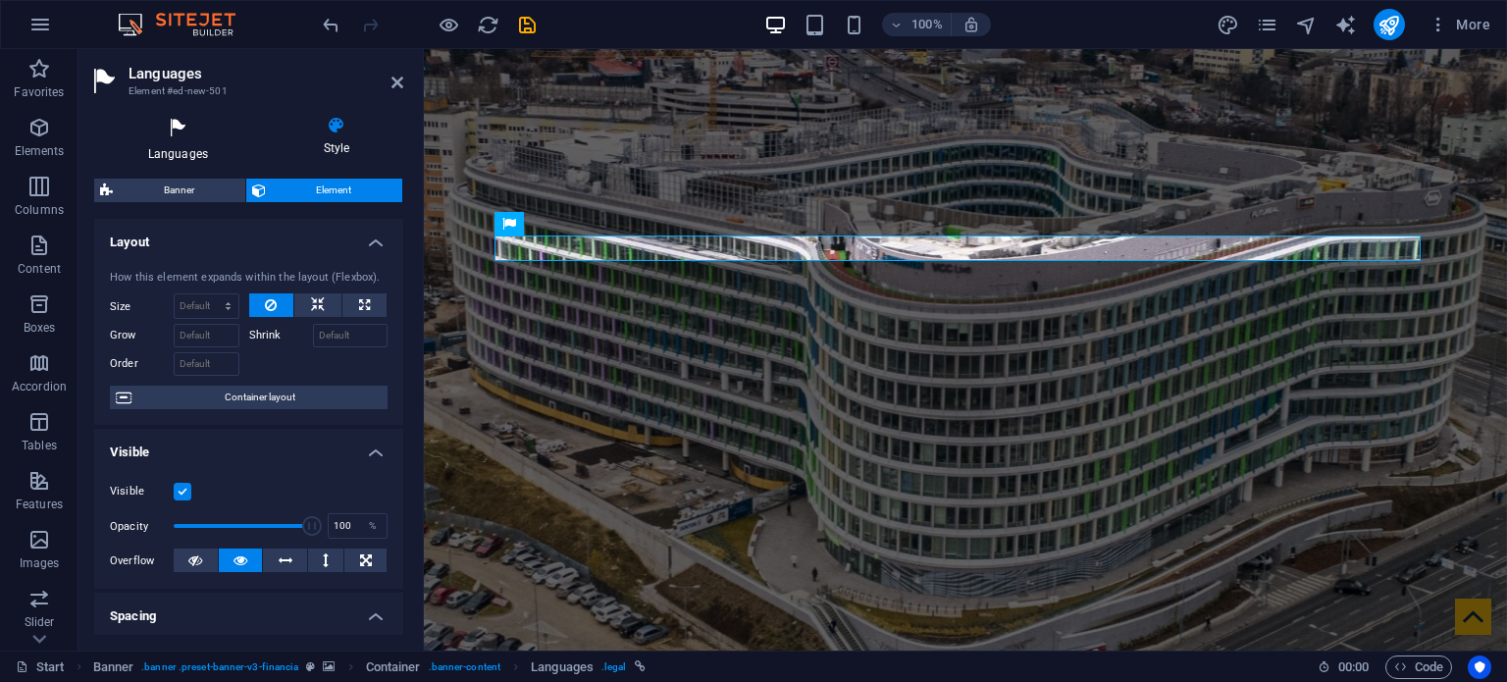
click at [169, 136] on icon at bounding box center [178, 129] width 168 height 26
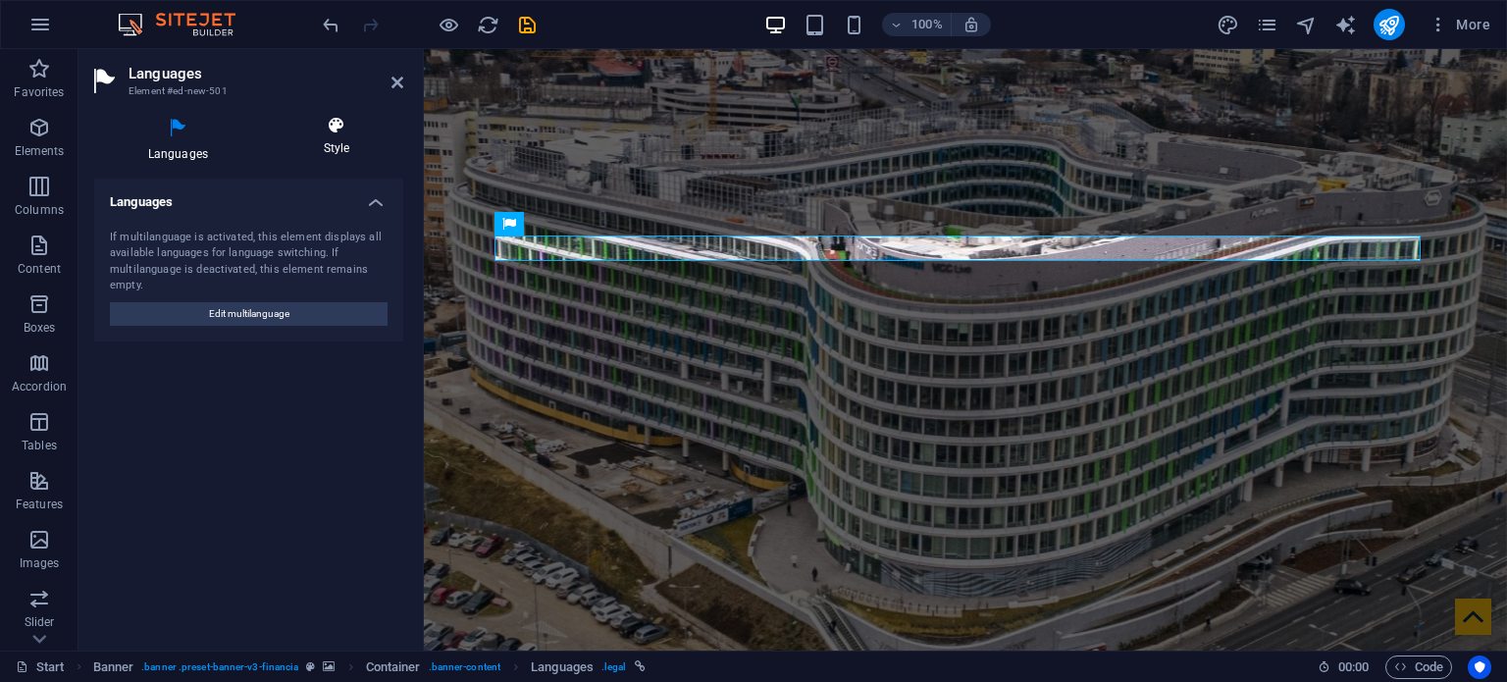
click at [340, 132] on icon at bounding box center [336, 126] width 133 height 20
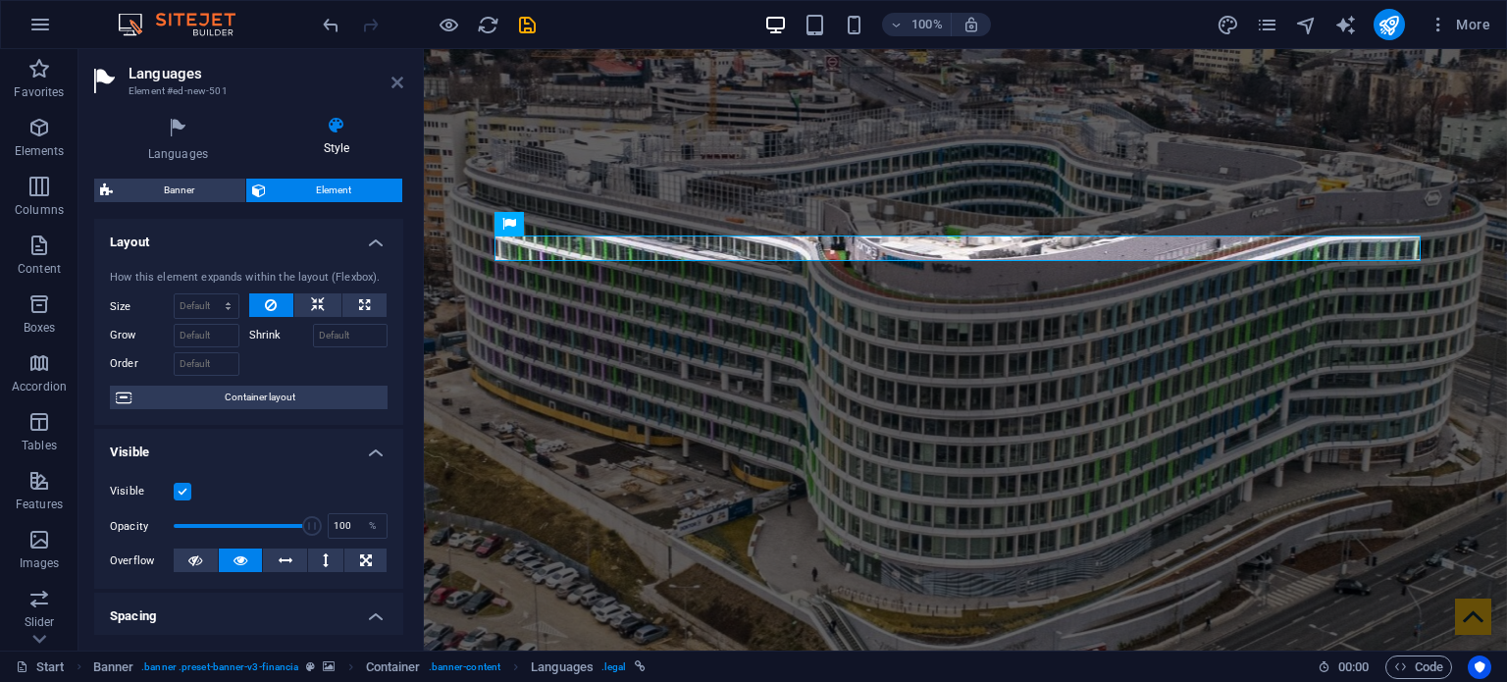
click at [395, 83] on icon at bounding box center [398, 83] width 12 height 16
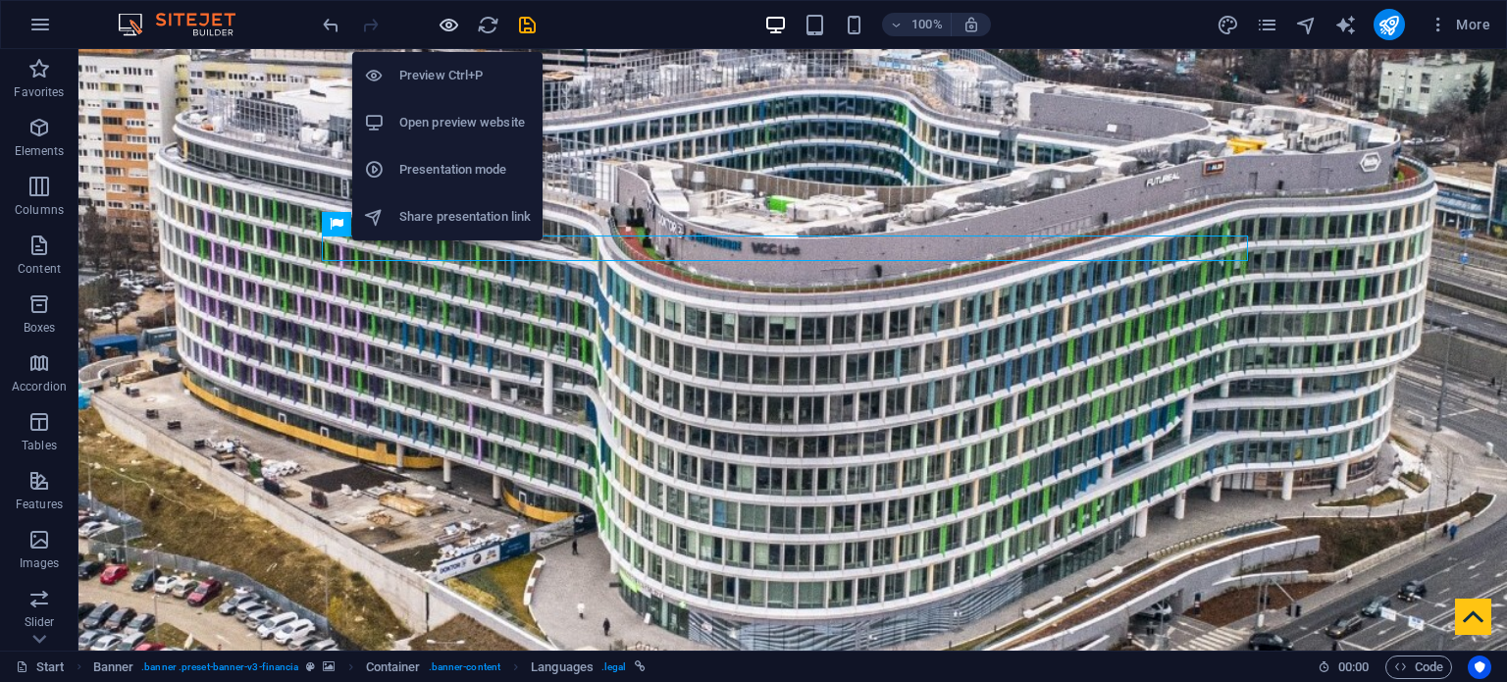
click at [443, 25] on icon "button" at bounding box center [449, 25] width 23 height 23
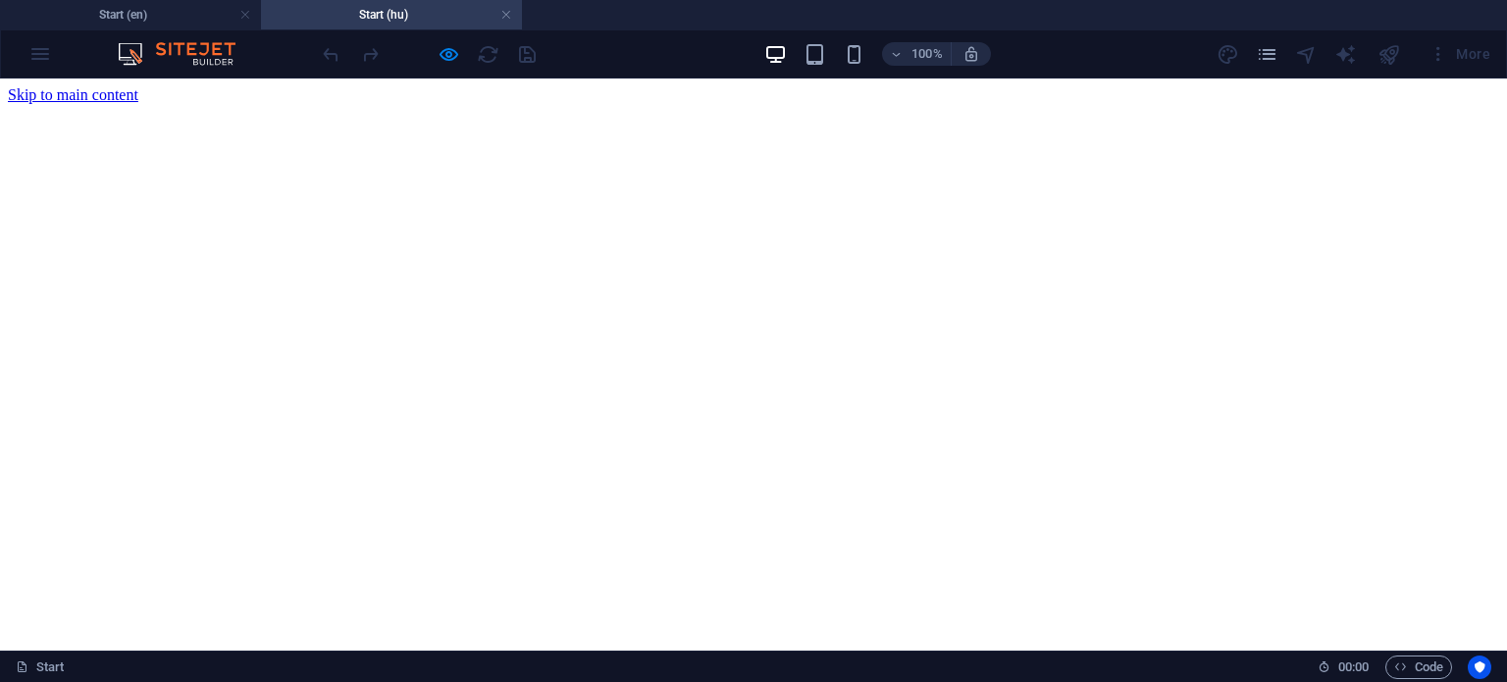
click at [459, 19] on h4 "Start (hu)" at bounding box center [391, 15] width 261 height 22
click at [504, 16] on link at bounding box center [506, 15] width 12 height 19
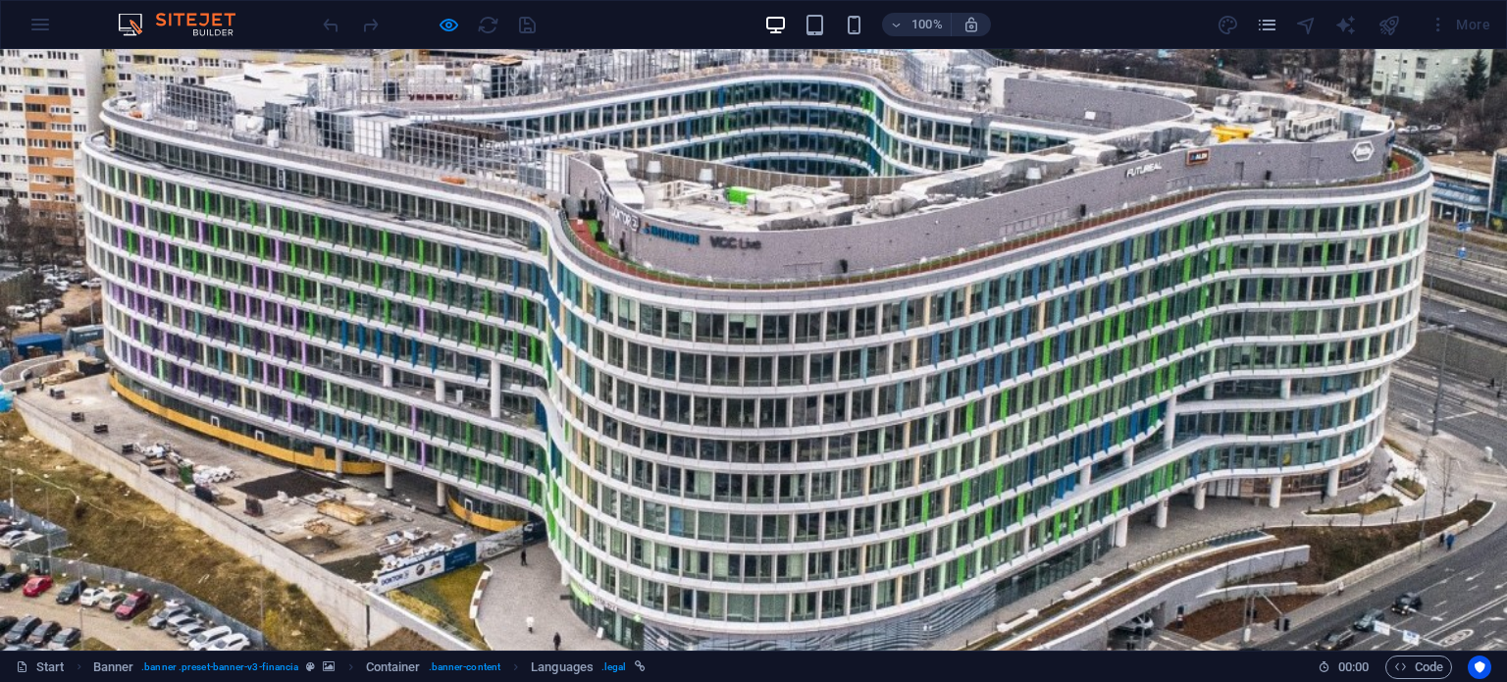
click at [325, 23] on div at bounding box center [429, 24] width 220 height 31
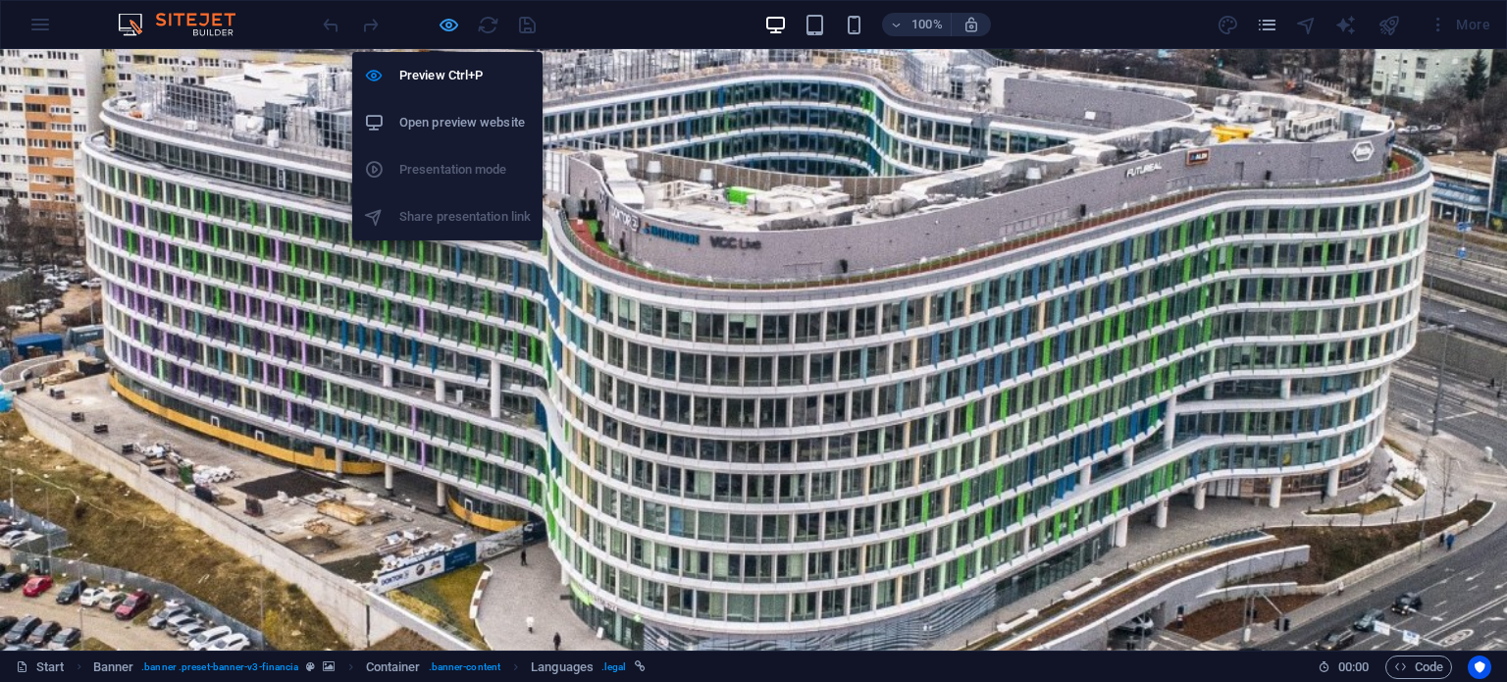
click at [454, 26] on icon "button" at bounding box center [449, 25] width 23 height 23
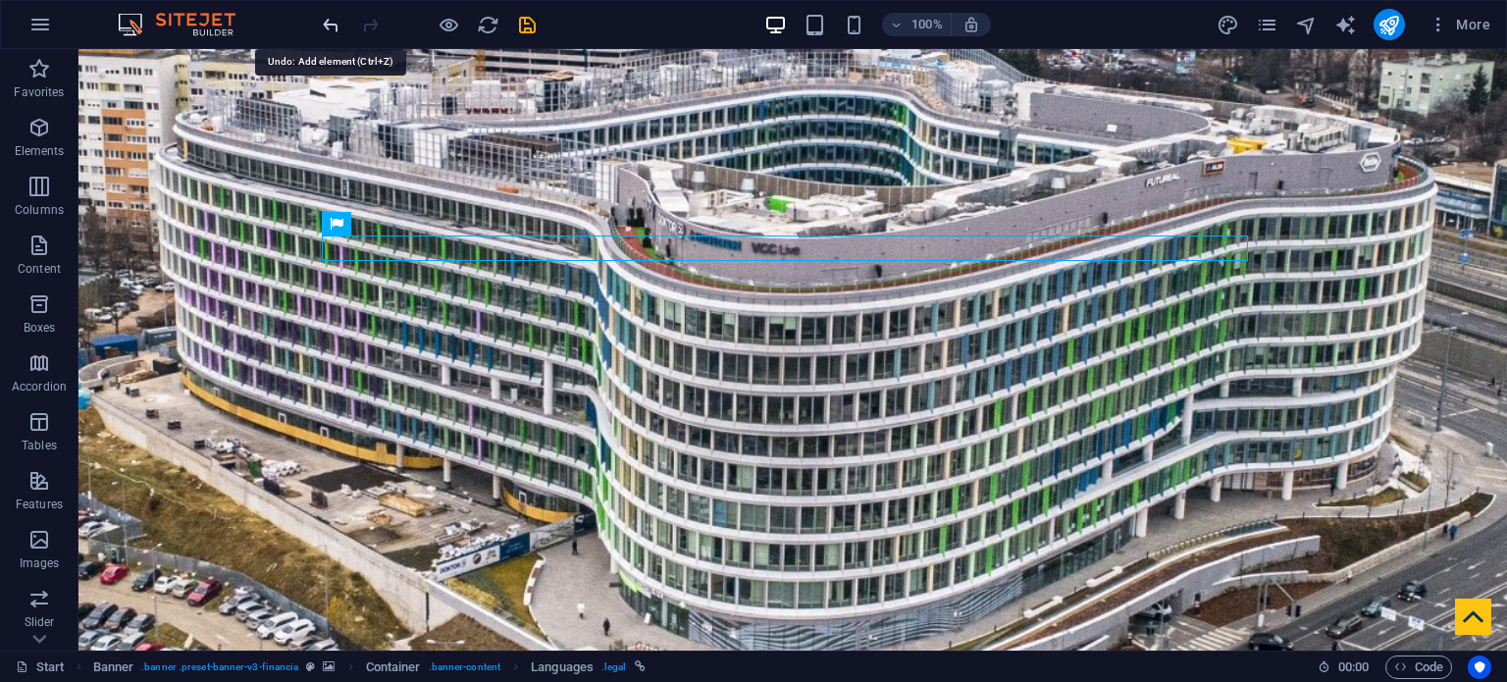
click at [333, 25] on icon "undo" at bounding box center [331, 25] width 23 height 23
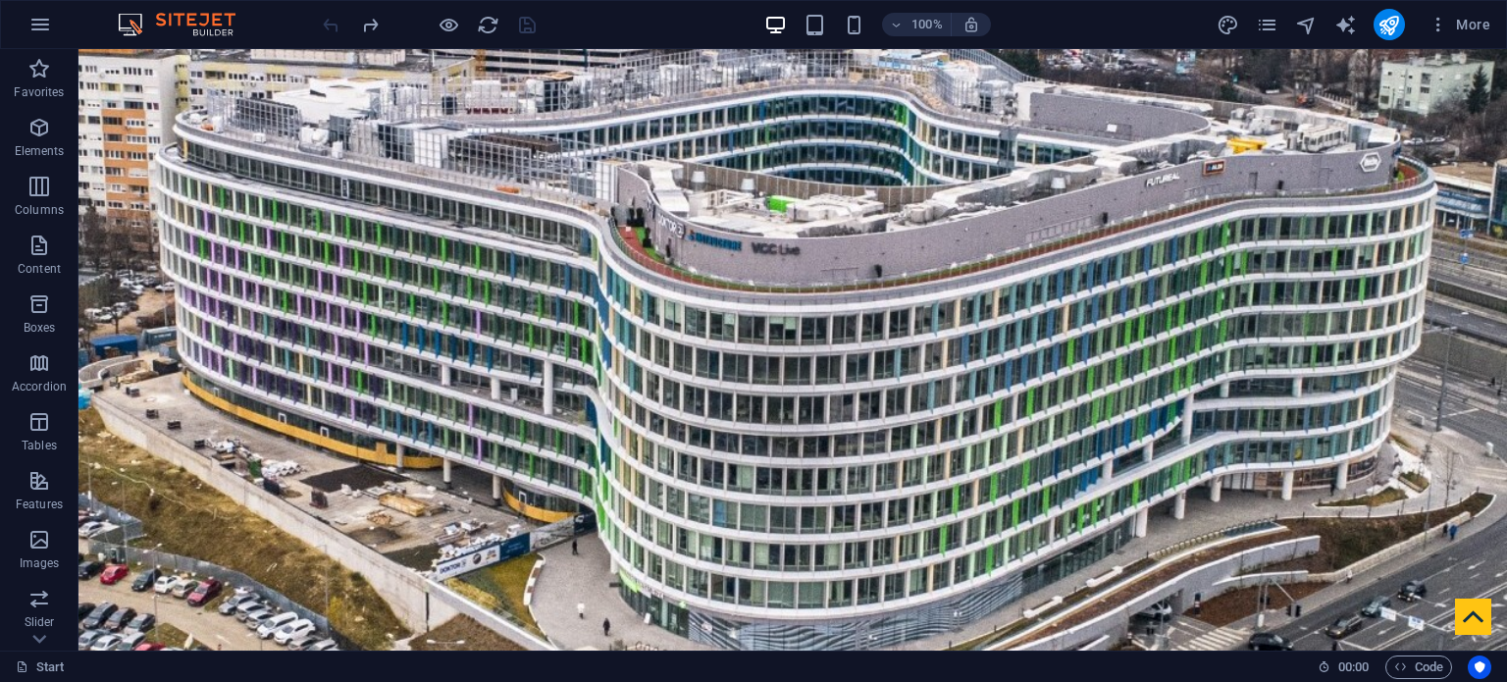
click at [333, 25] on div at bounding box center [429, 24] width 220 height 31
click at [217, 63] on icon at bounding box center [214, 61] width 11 height 21
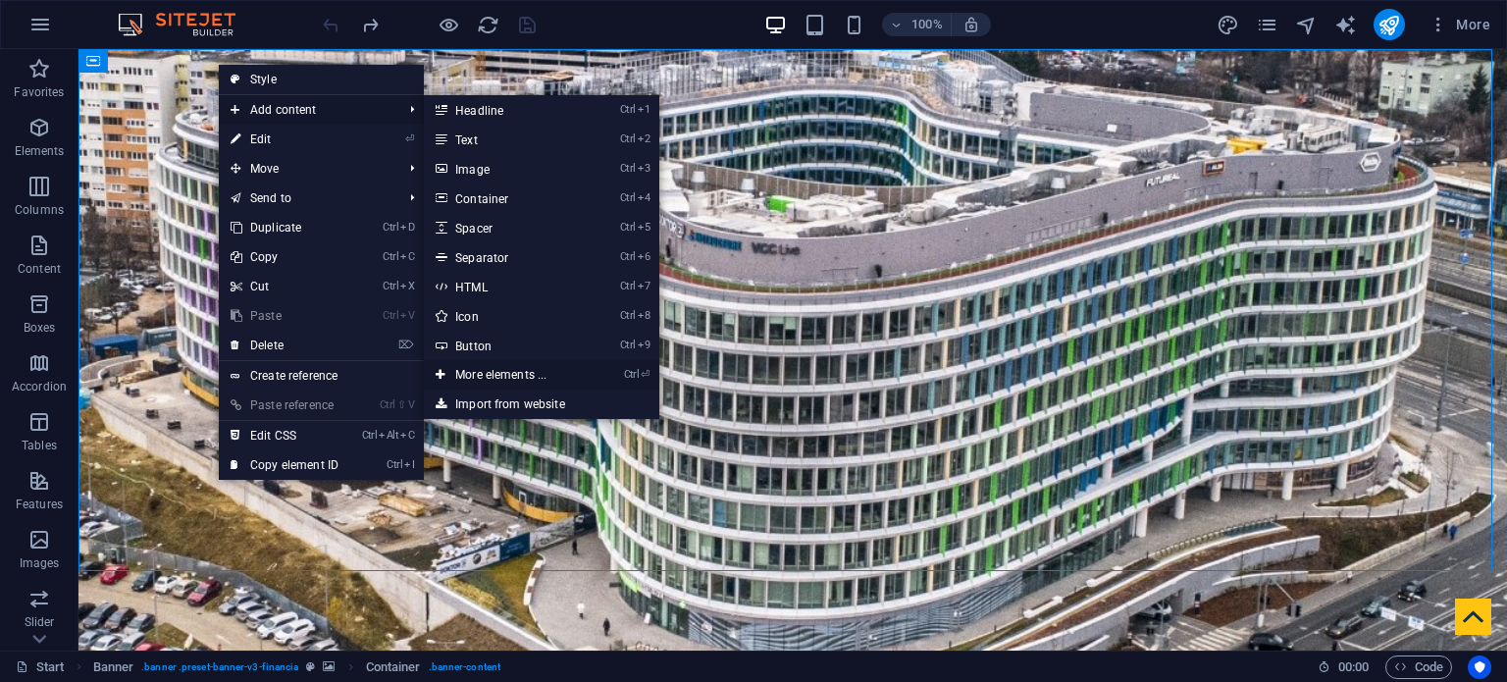
click at [513, 373] on link "Ctrl ⏎ More elements ..." at bounding box center [505, 374] width 162 height 29
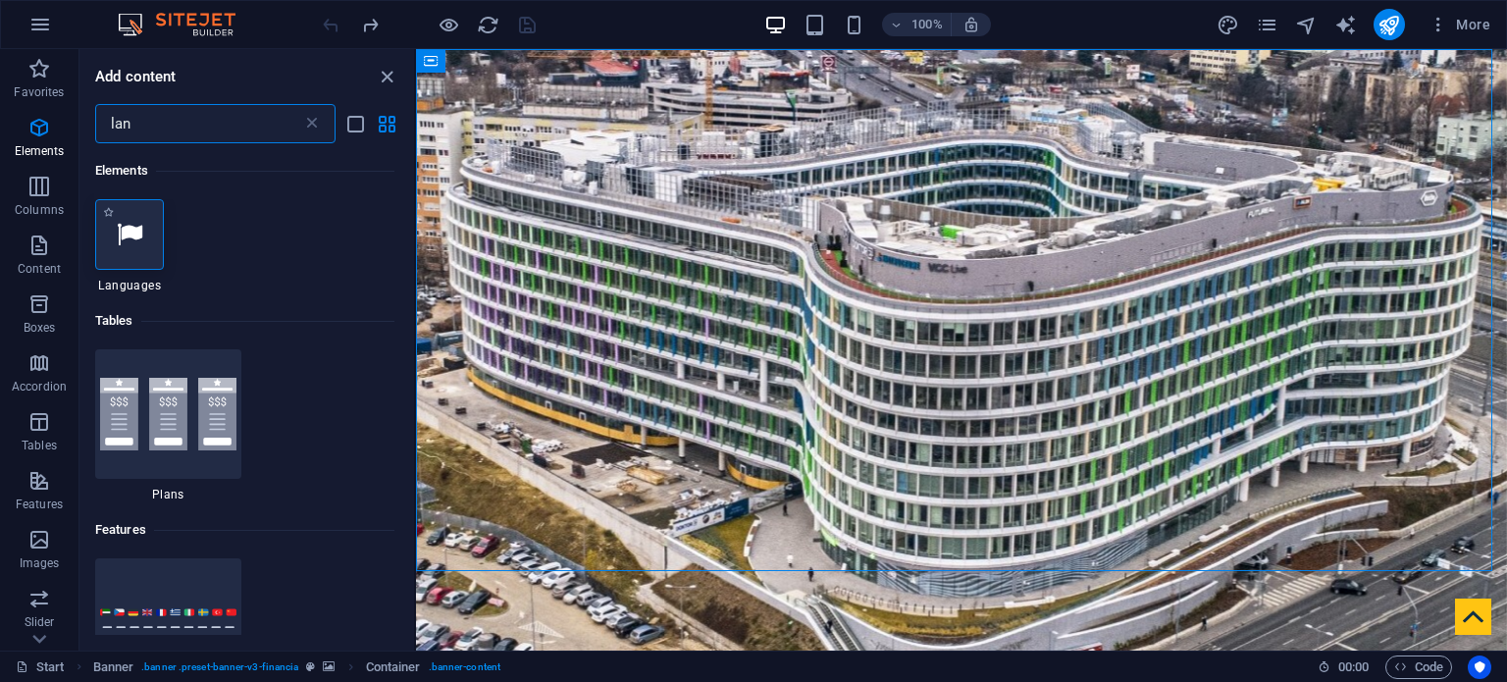
click at [148, 245] on div at bounding box center [129, 234] width 69 height 71
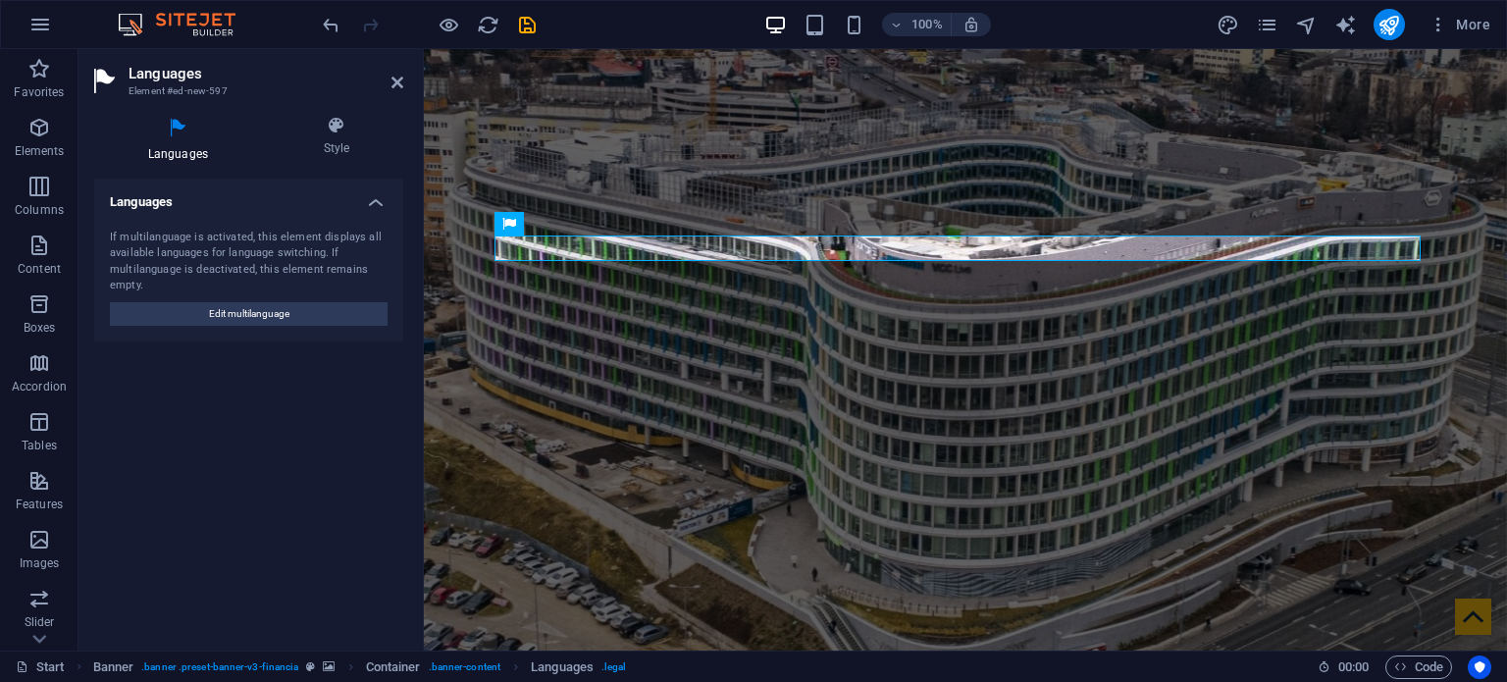
click at [169, 141] on h4 "Languages" at bounding box center [182, 139] width 176 height 47
click at [336, 134] on icon at bounding box center [336, 126] width 133 height 20
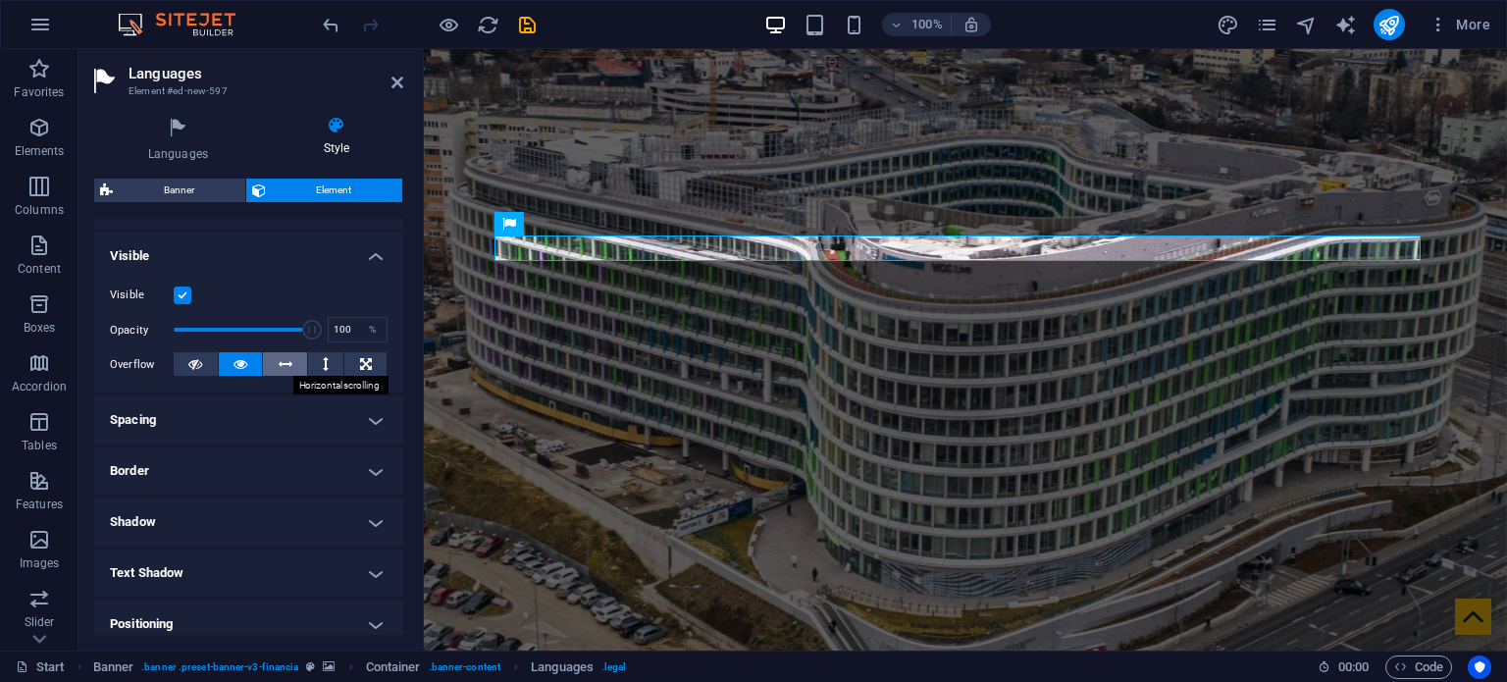
scroll to position [294, 0]
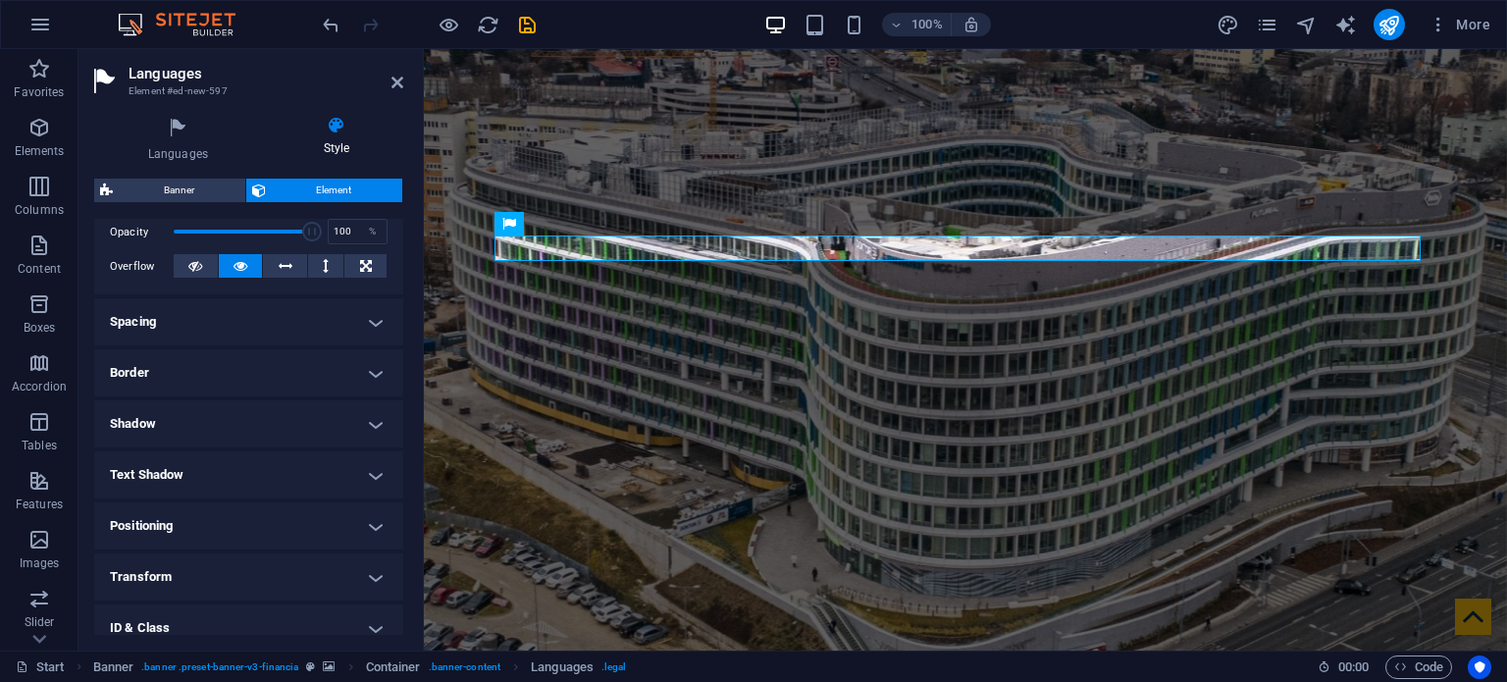
click at [279, 332] on h4 "Spacing" at bounding box center [248, 321] width 309 height 47
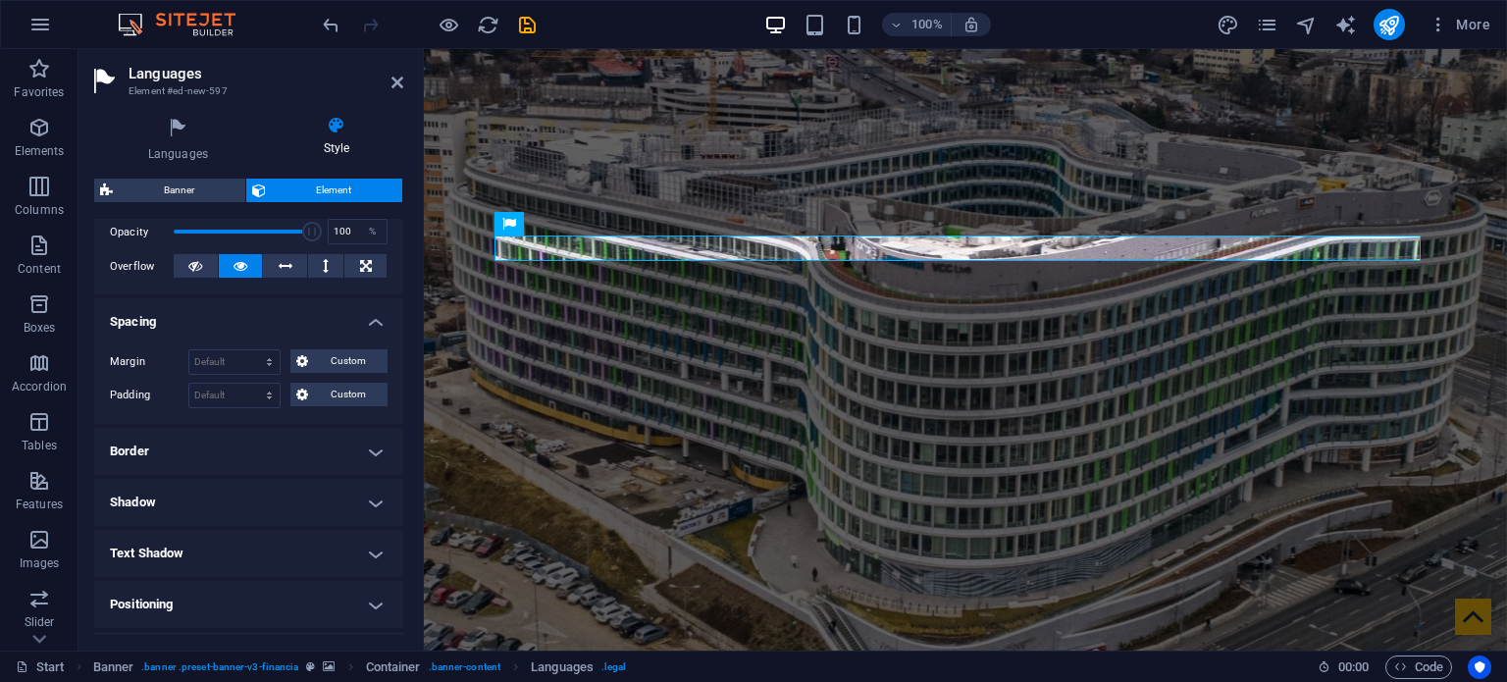
click at [296, 445] on h4 "Border" at bounding box center [248, 451] width 309 height 47
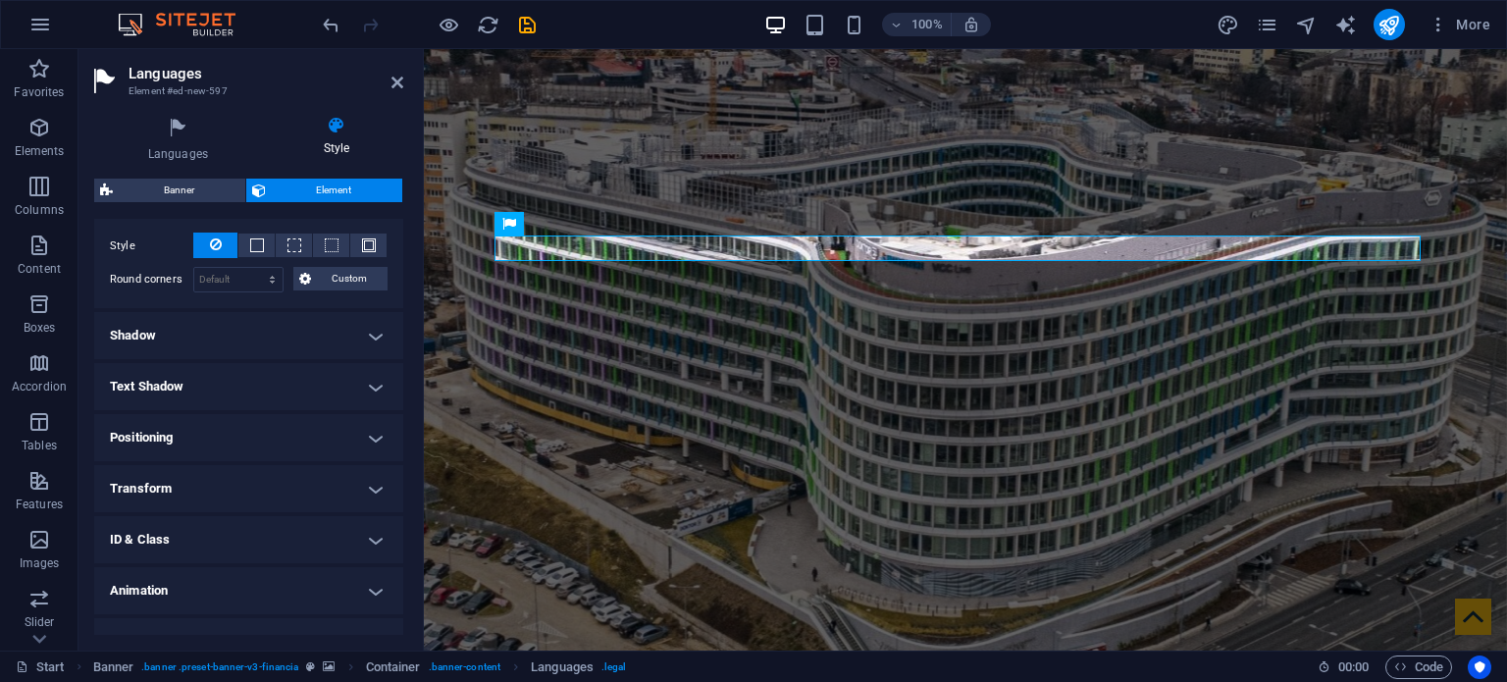
scroll to position [569, 0]
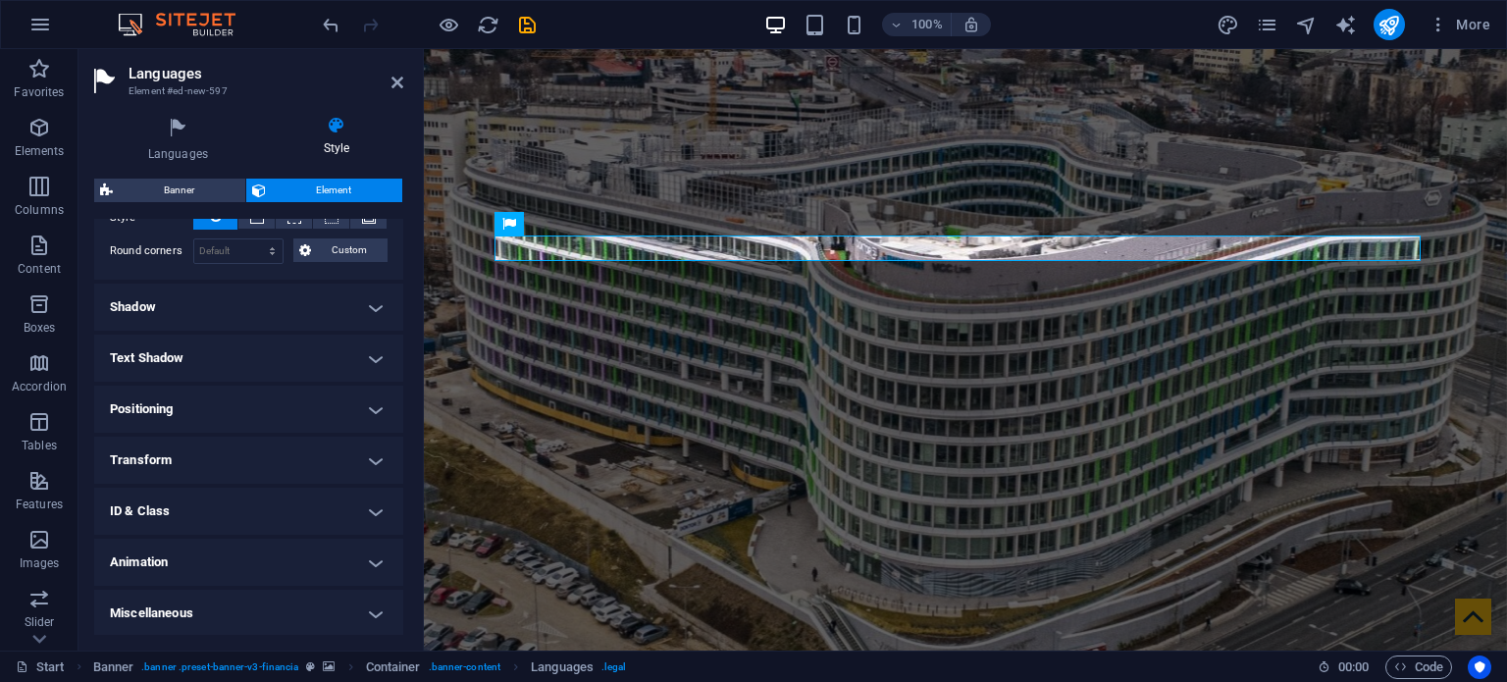
click at [287, 314] on h4 "Shadow" at bounding box center [248, 307] width 309 height 47
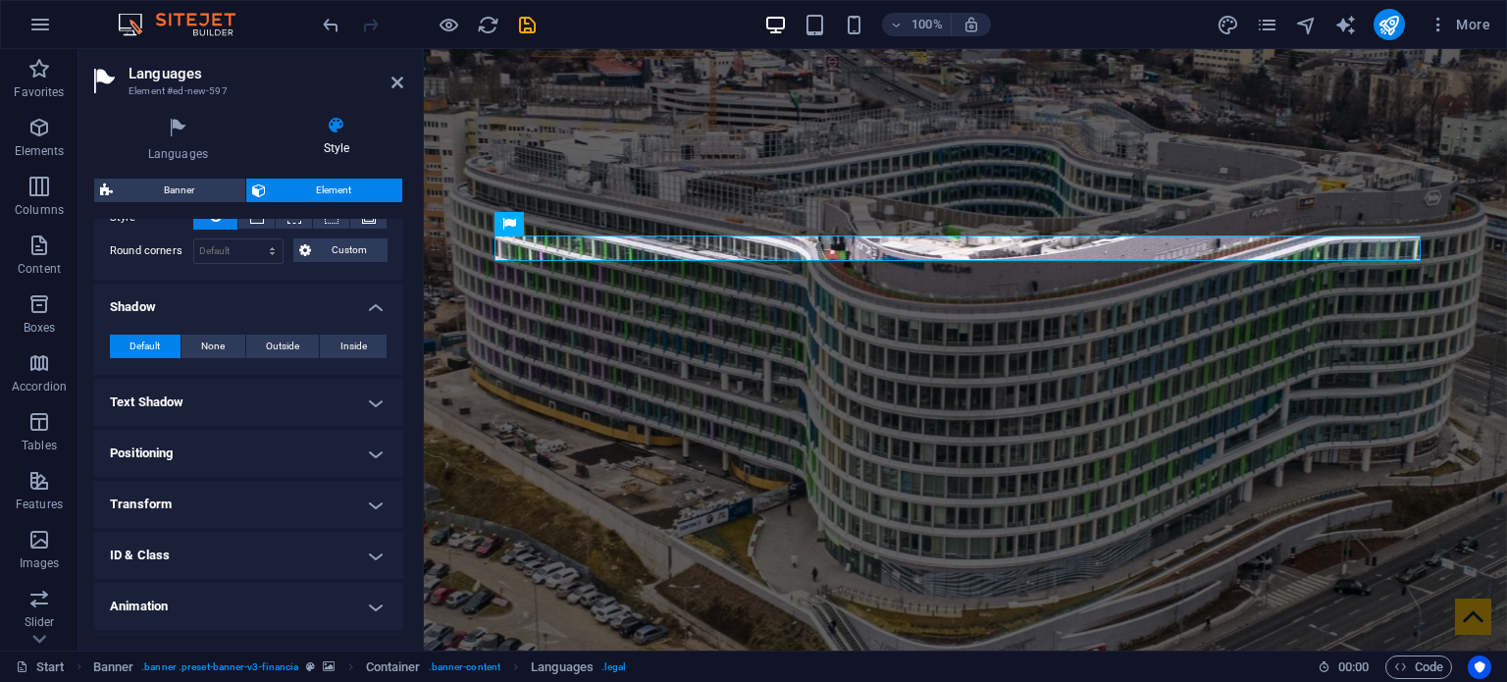
click at [270, 385] on h4 "Text Shadow" at bounding box center [248, 402] width 309 height 47
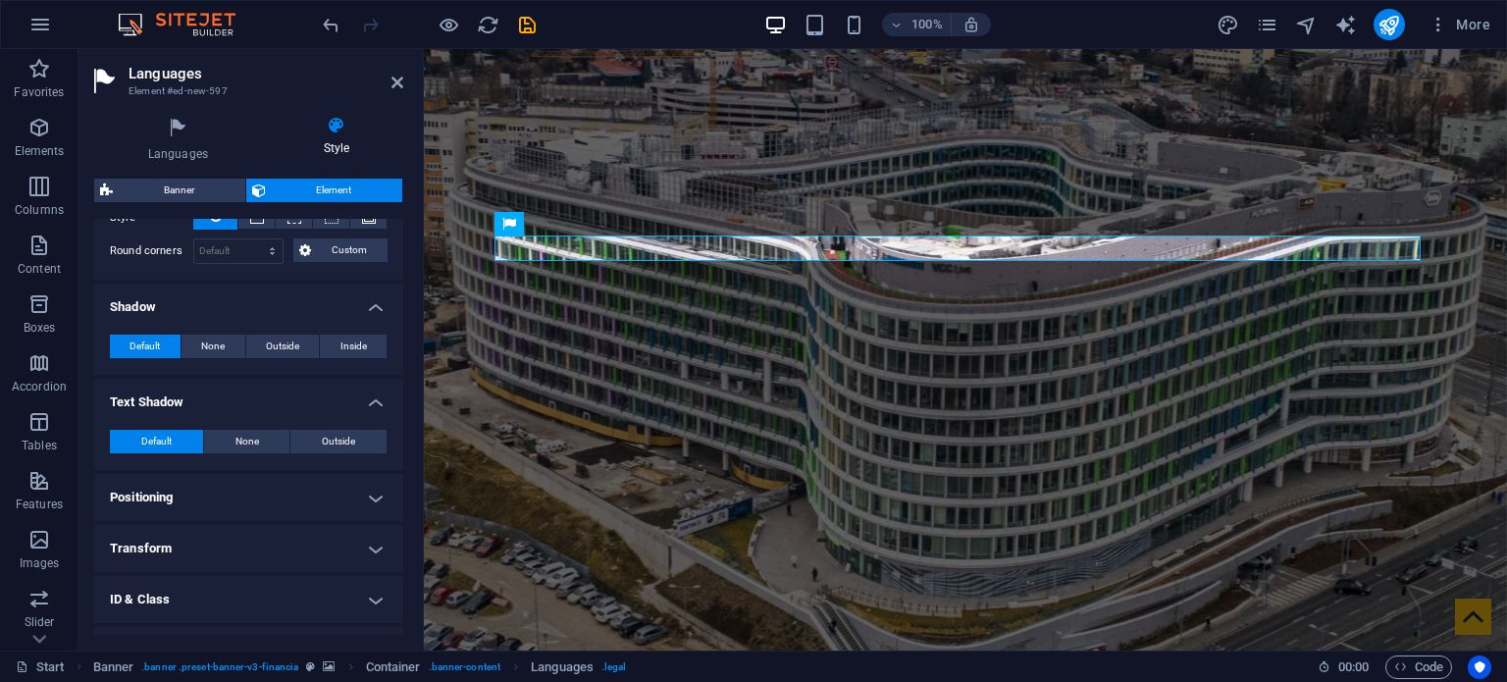
click at [278, 483] on h4 "Positioning" at bounding box center [248, 497] width 309 height 47
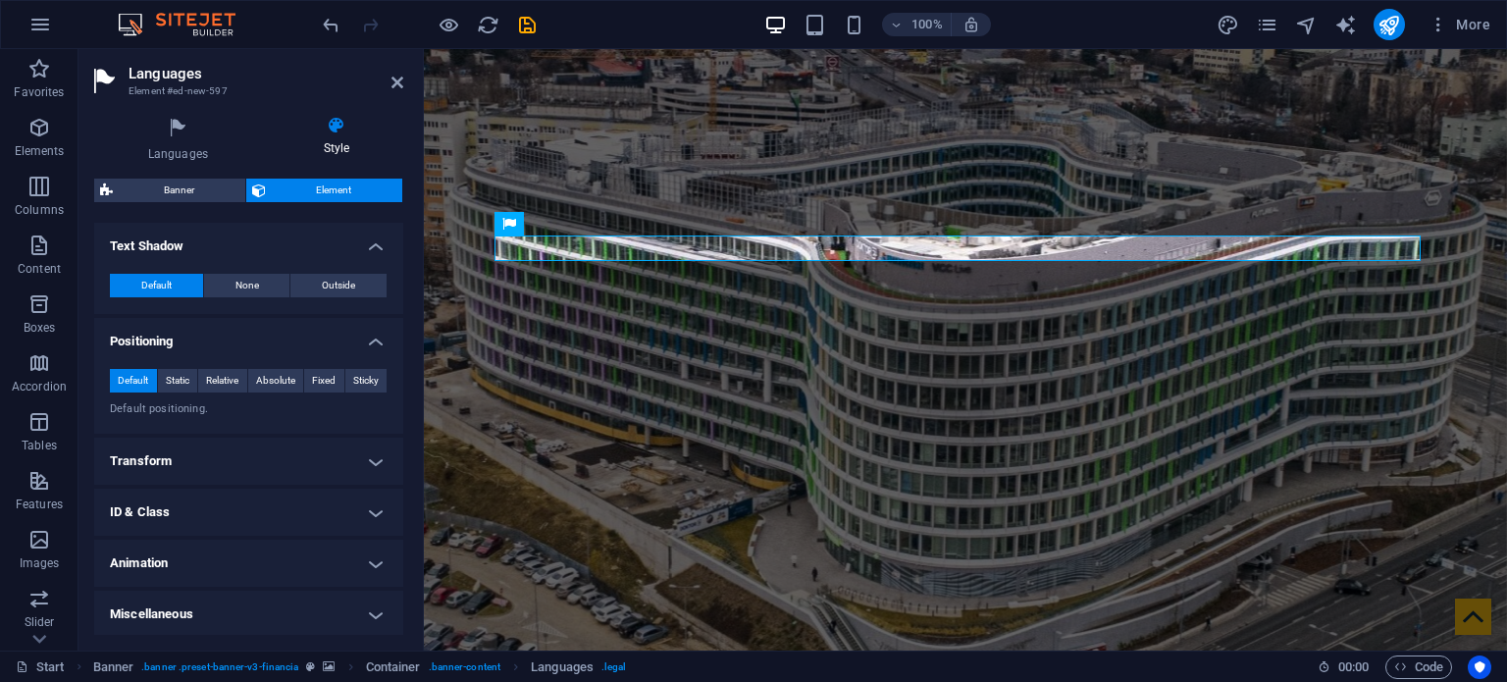
click at [278, 455] on h4 "Transform" at bounding box center [248, 461] width 309 height 47
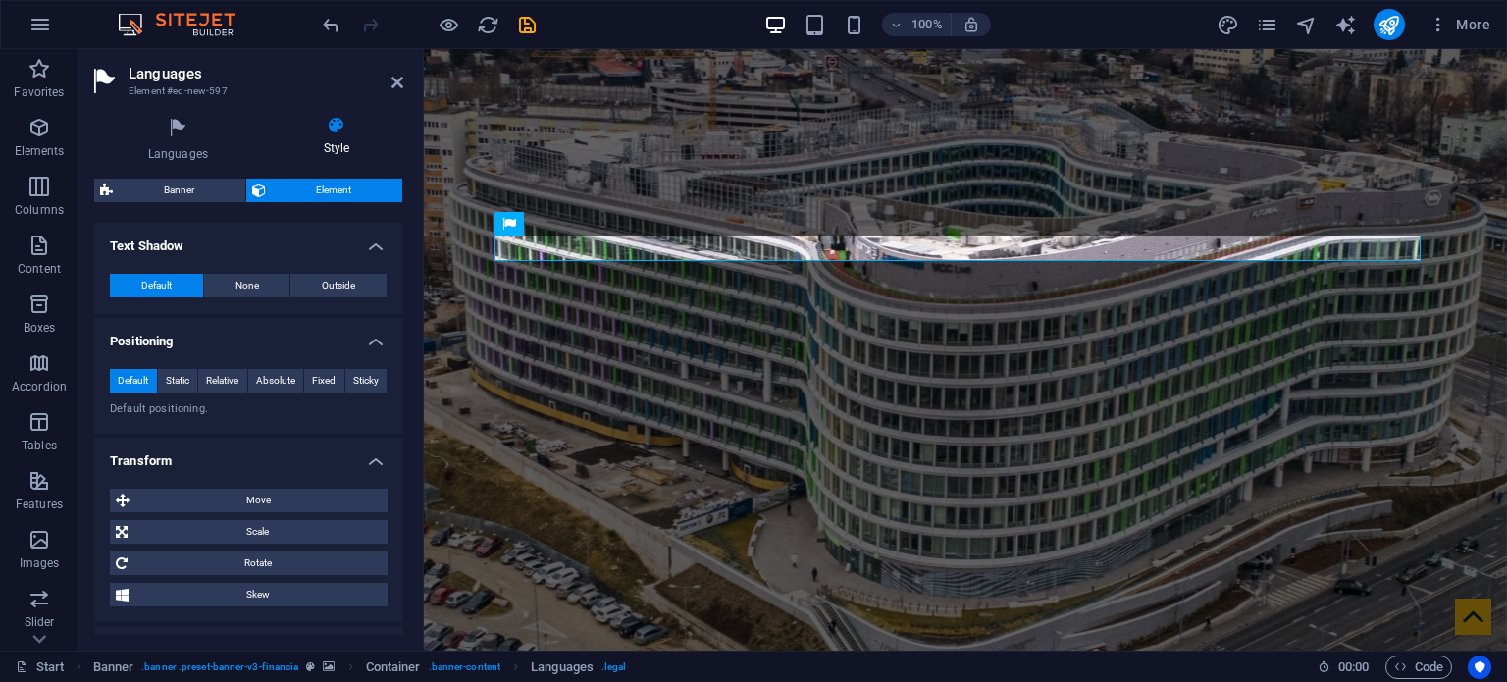
scroll to position [863, 0]
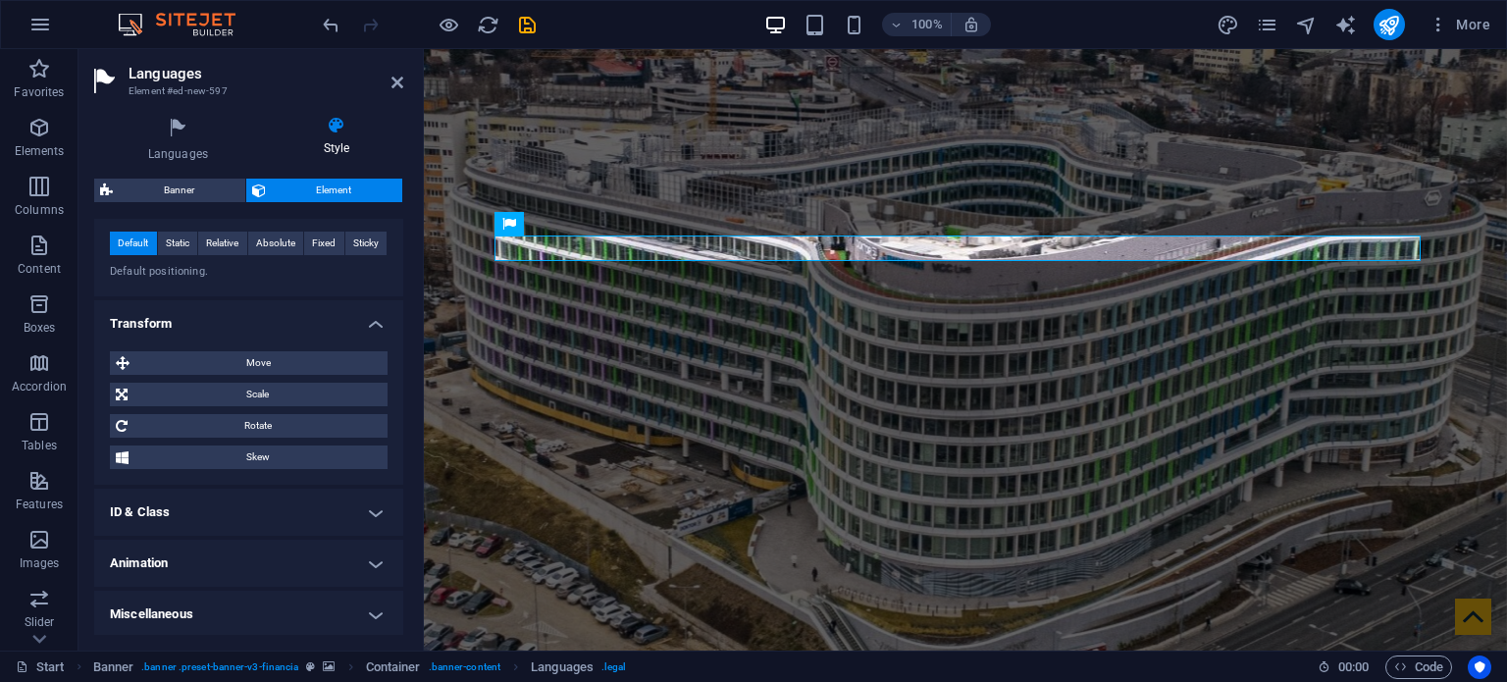
click at [255, 505] on h4 "ID & Class" at bounding box center [248, 512] width 309 height 47
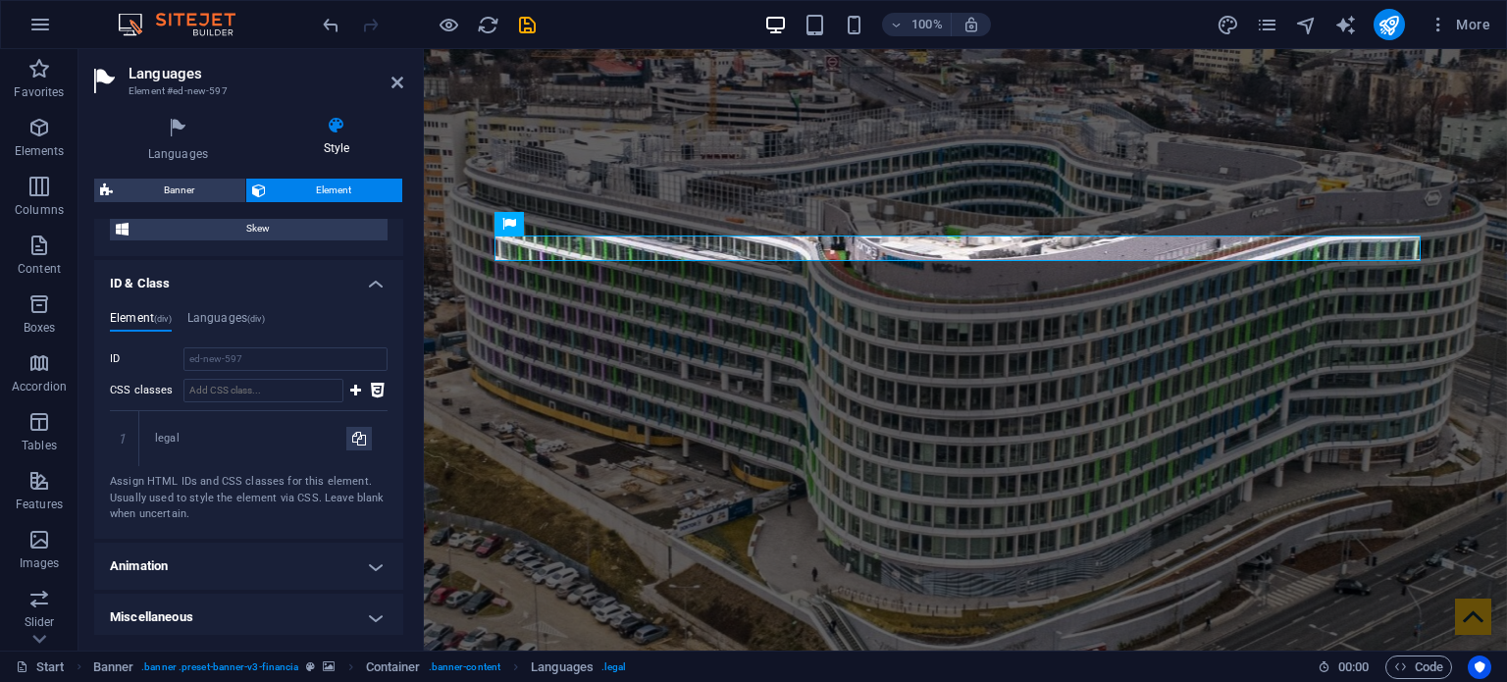
scroll to position [1093, 0]
click at [298, 564] on h4 "Animation" at bounding box center [248, 564] width 309 height 47
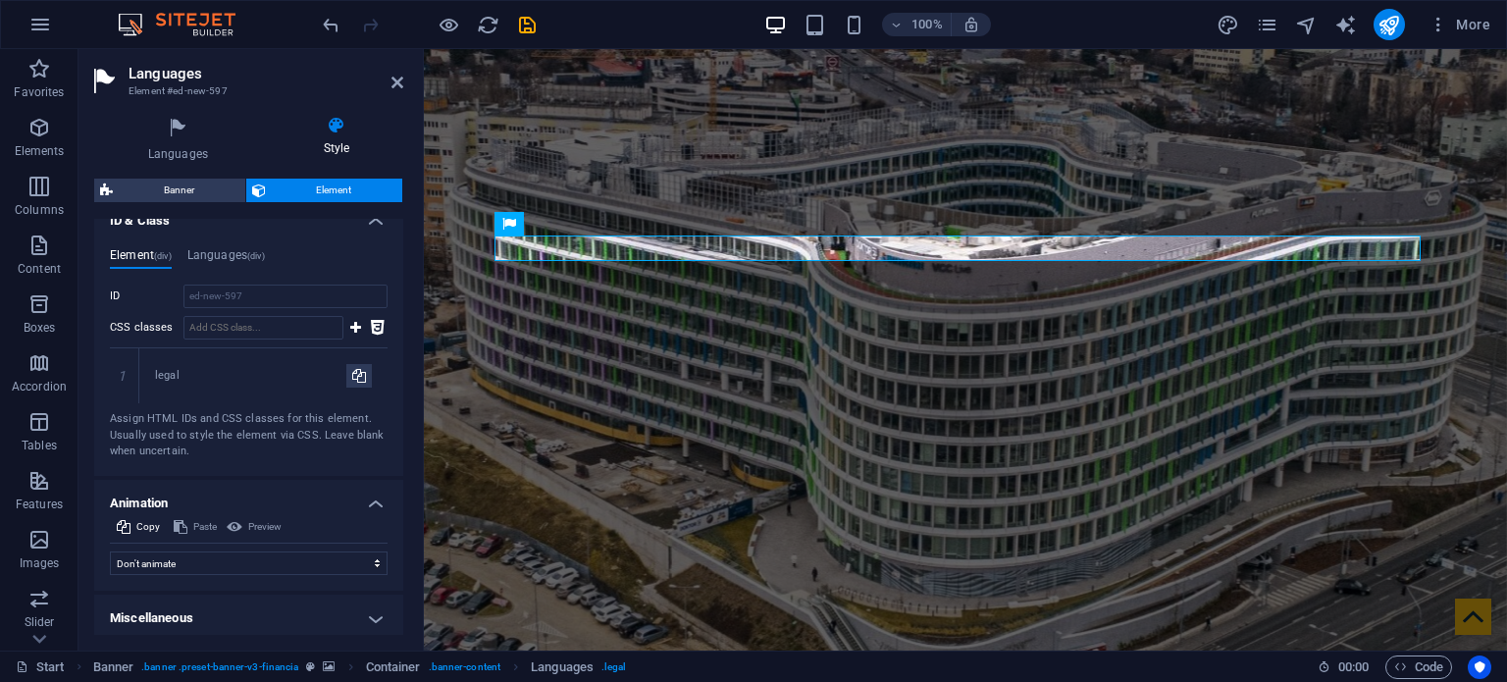
scroll to position [1157, 0]
click at [295, 599] on h4 "Miscellaneous" at bounding box center [248, 615] width 309 height 47
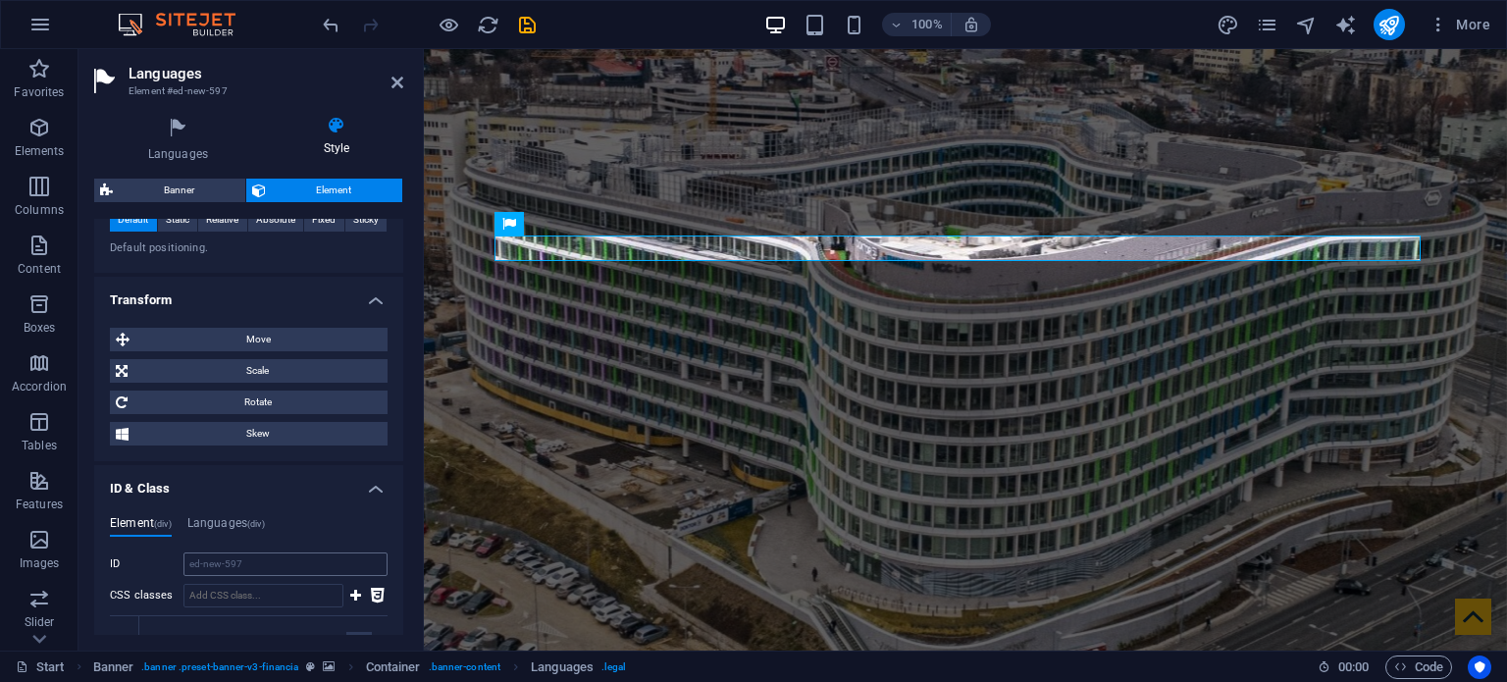
scroll to position [788, 0]
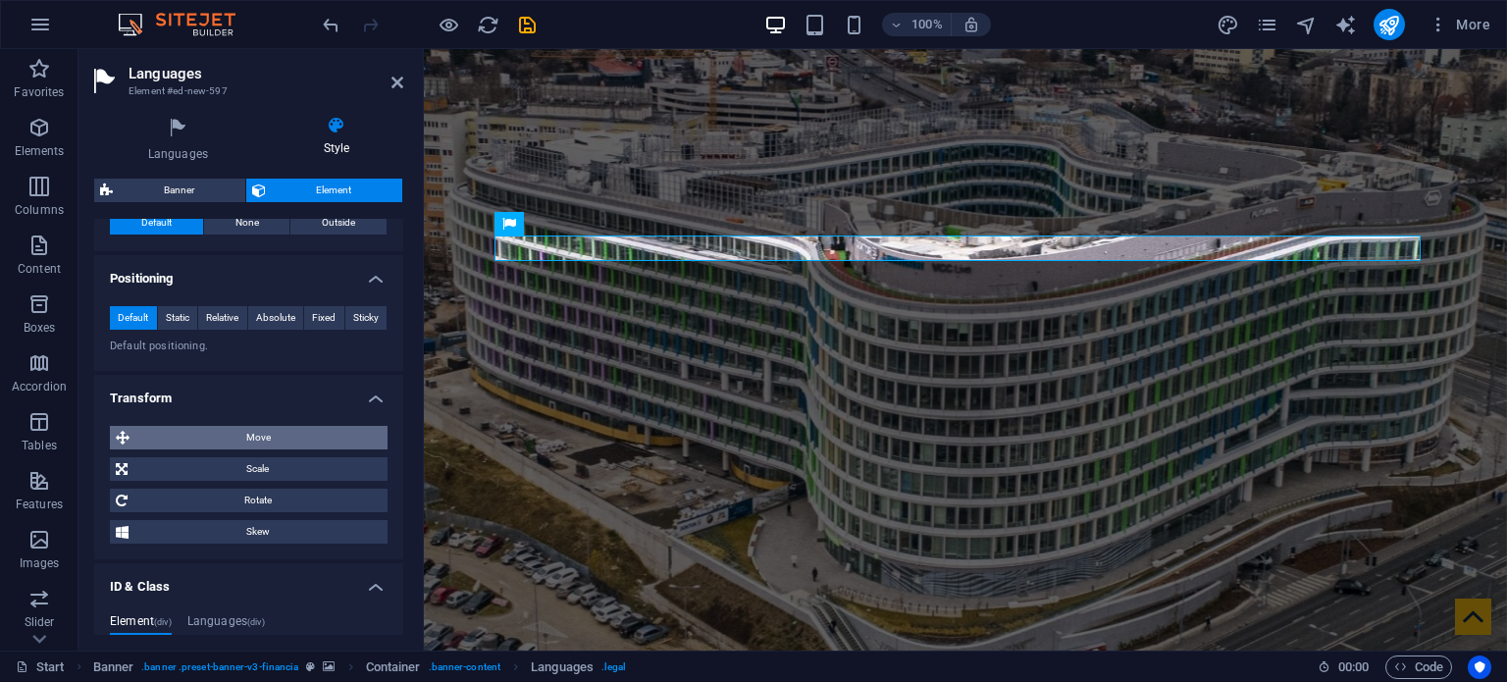
click at [293, 435] on span "Move" at bounding box center [258, 438] width 246 height 24
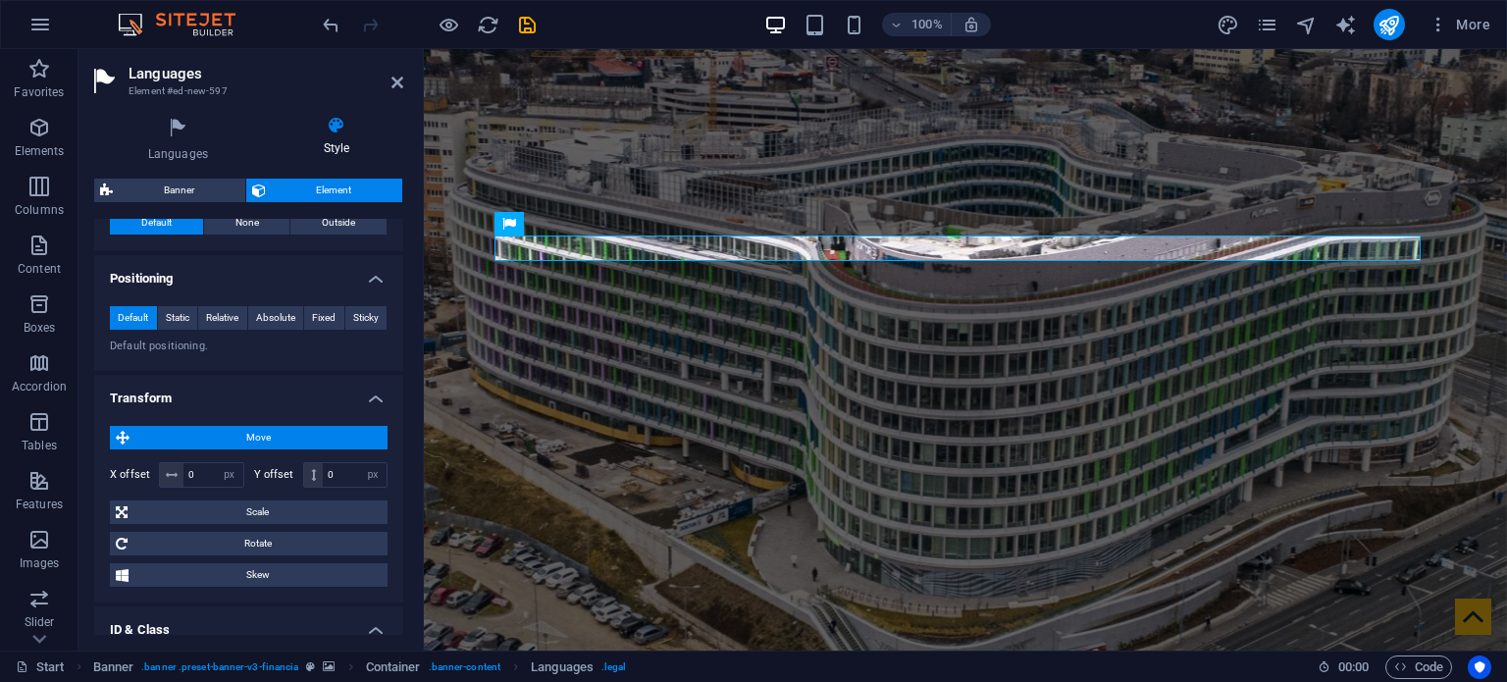
click at [293, 435] on span "Move" at bounding box center [258, 438] width 246 height 24
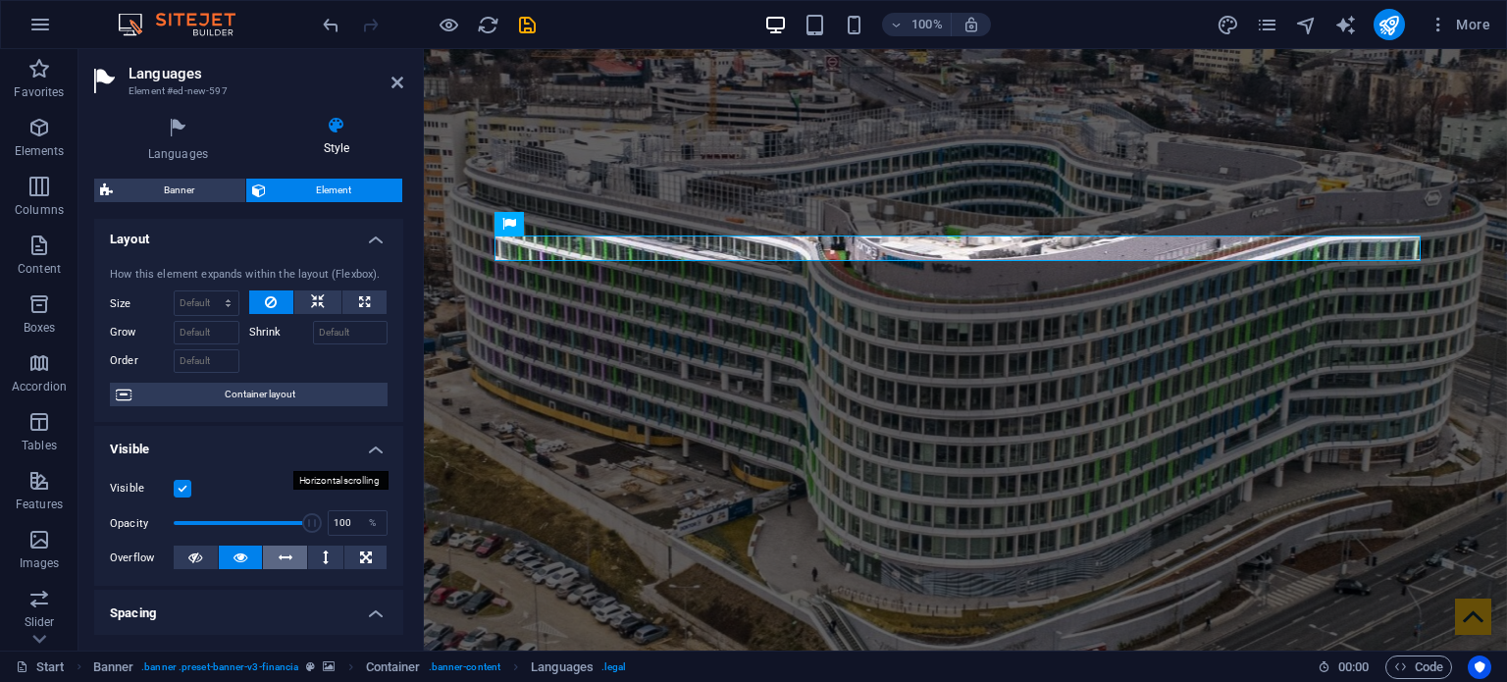
scroll to position [0, 0]
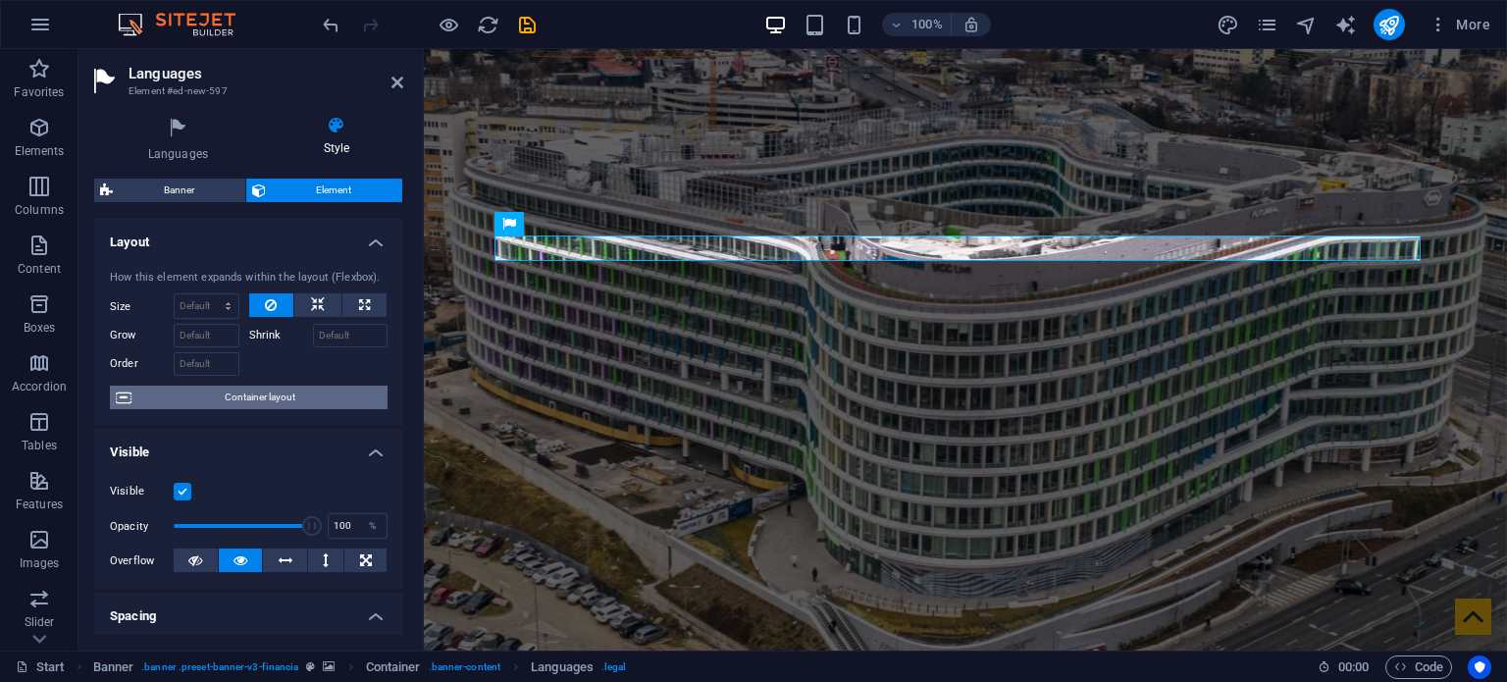
click at [256, 395] on span "Container layout" at bounding box center [259, 398] width 244 height 24
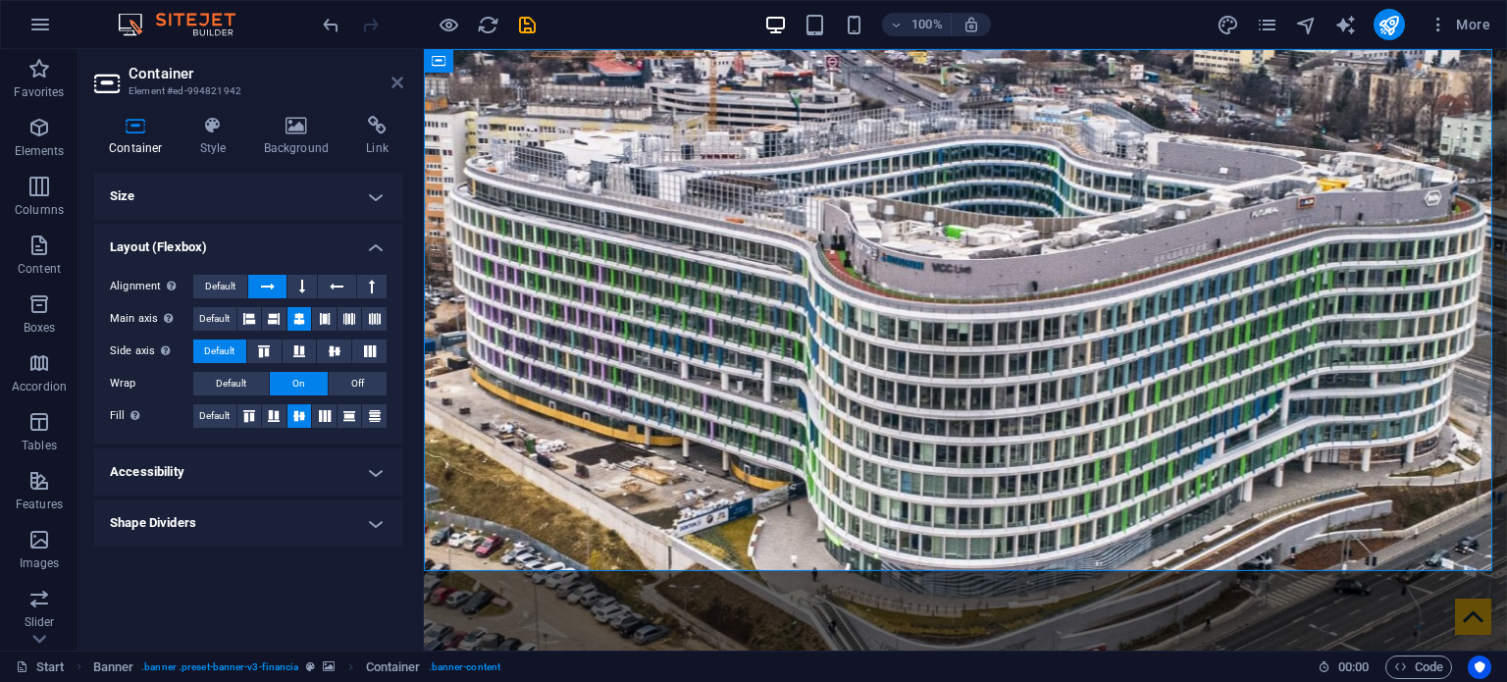
click at [395, 80] on icon at bounding box center [398, 83] width 12 height 16
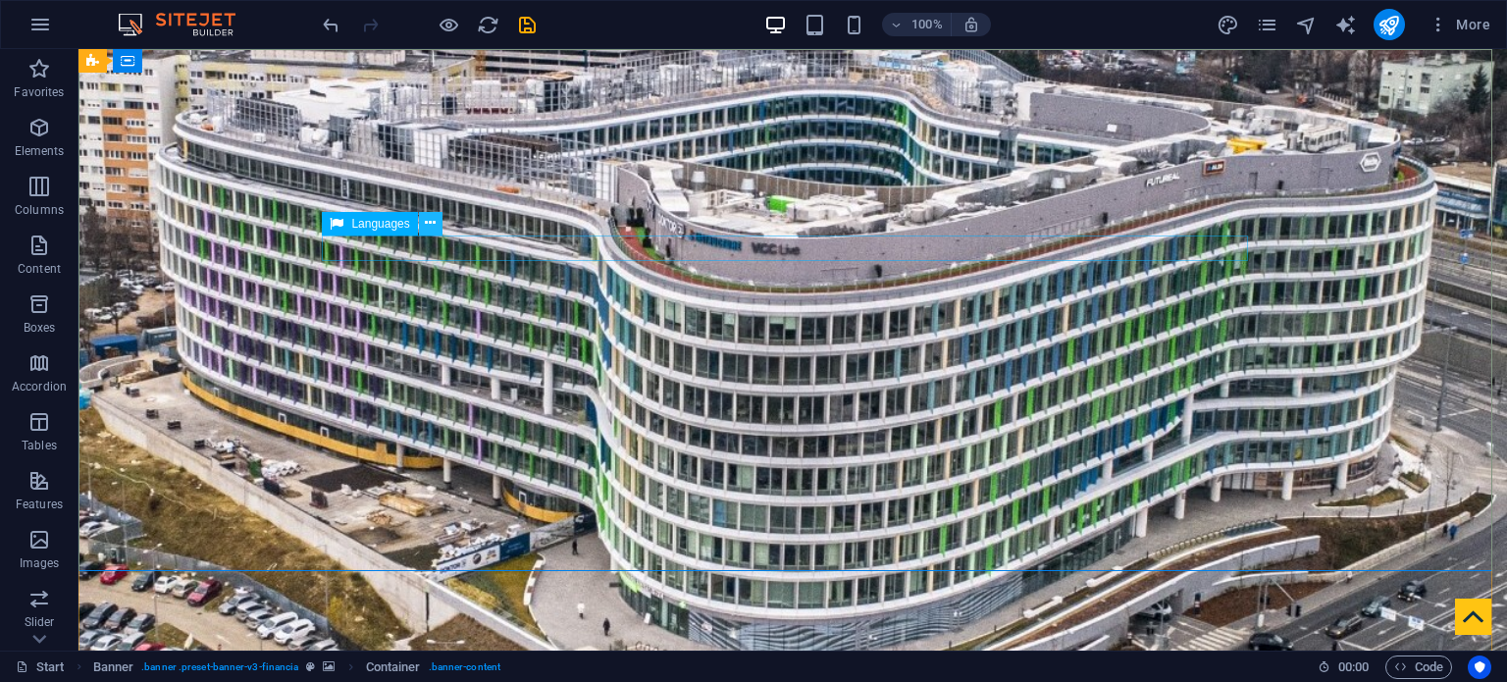
click at [428, 225] on icon at bounding box center [430, 223] width 11 height 21
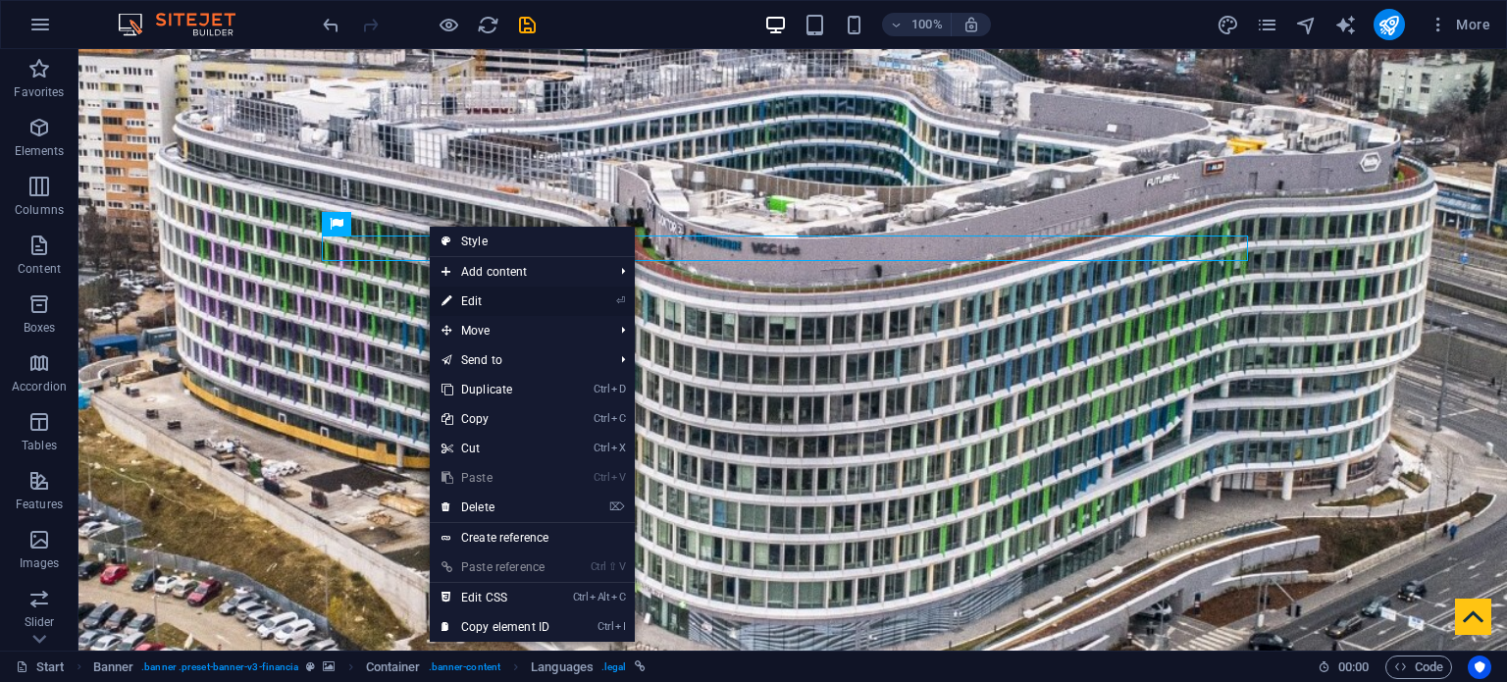
click at [506, 293] on link "⏎ Edit" at bounding box center [496, 301] width 132 height 29
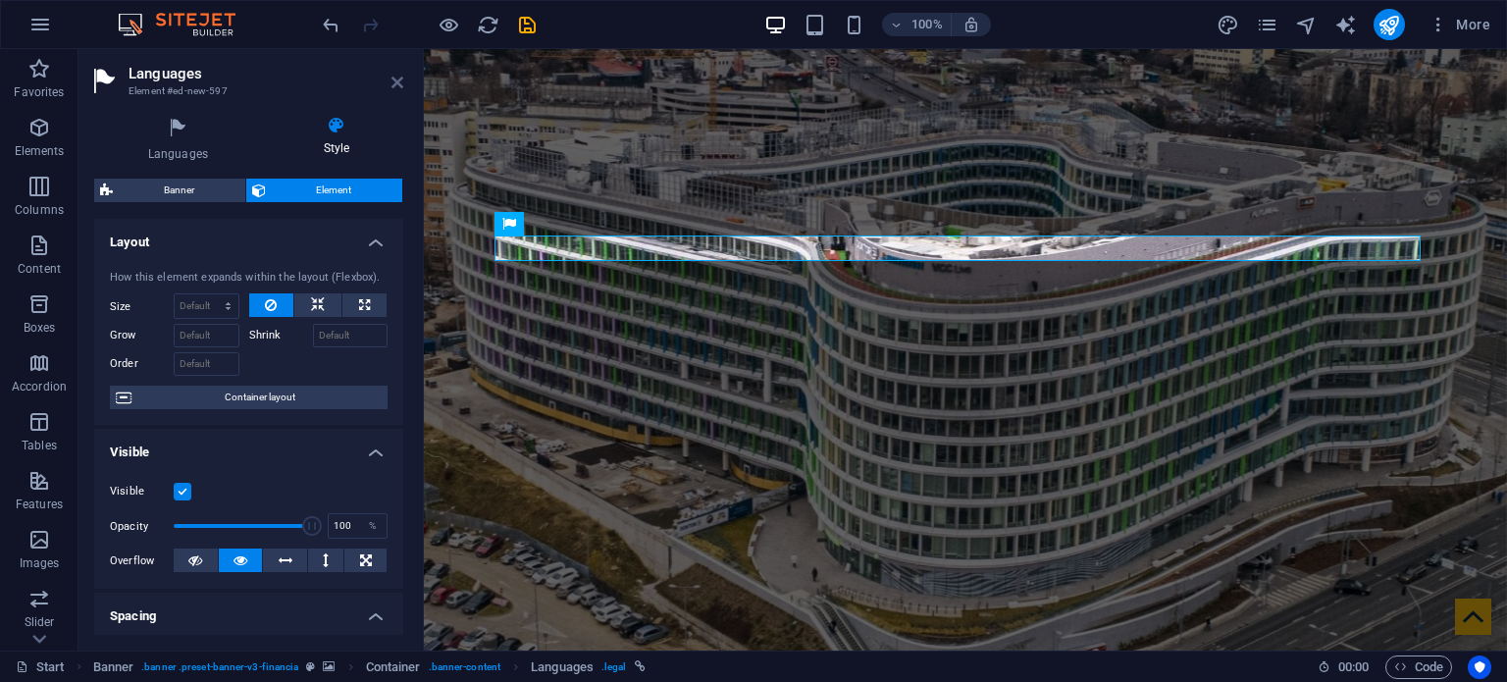
click at [400, 78] on icon at bounding box center [398, 83] width 12 height 16
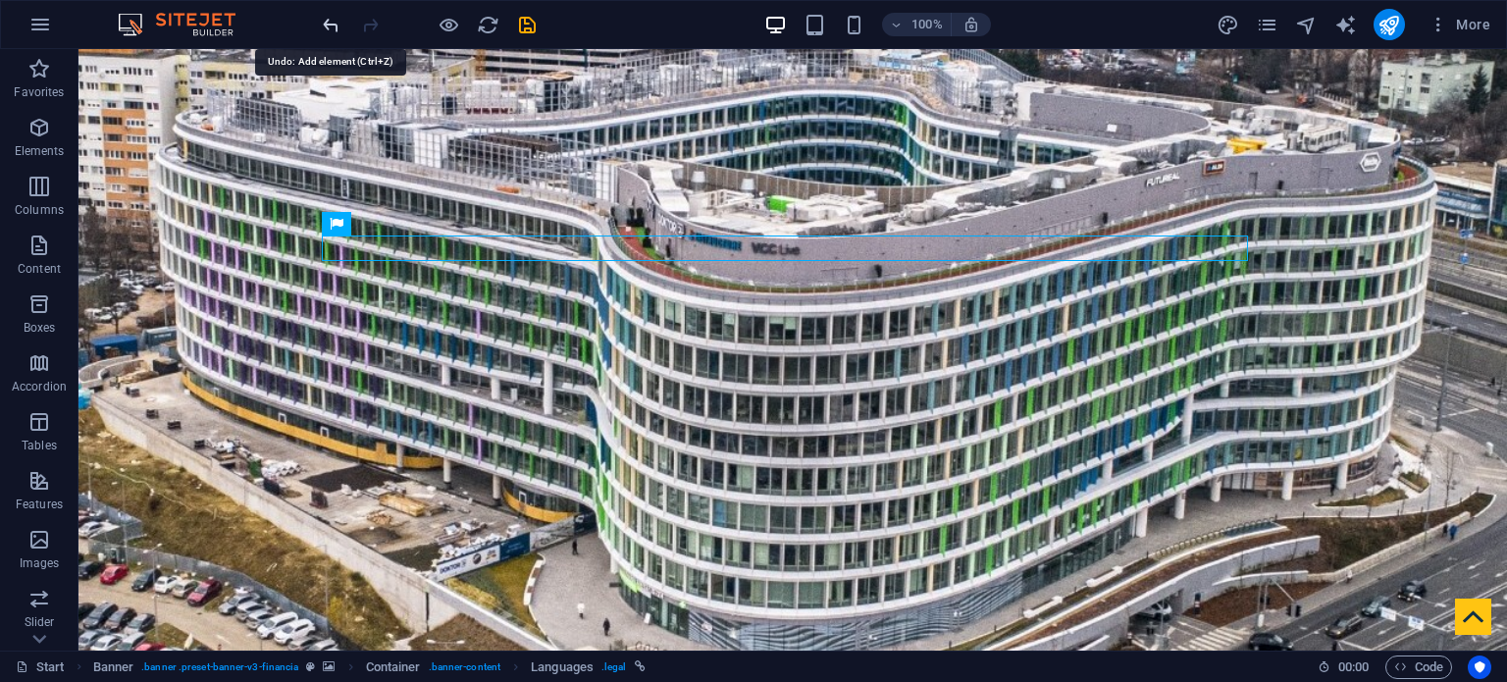
click at [323, 27] on icon "undo" at bounding box center [331, 25] width 23 height 23
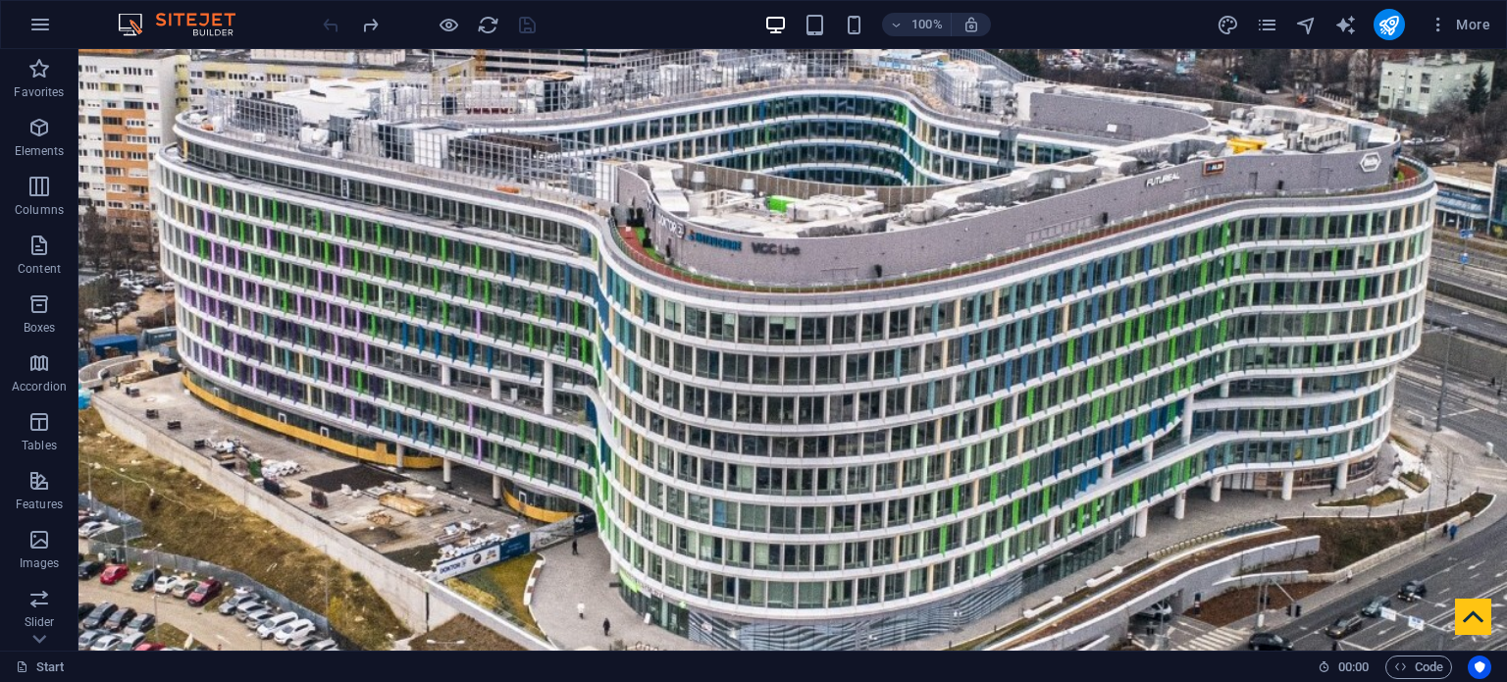
click at [329, 20] on div at bounding box center [429, 24] width 220 height 31
click at [39, 136] on icon "button" at bounding box center [39, 128] width 24 height 24
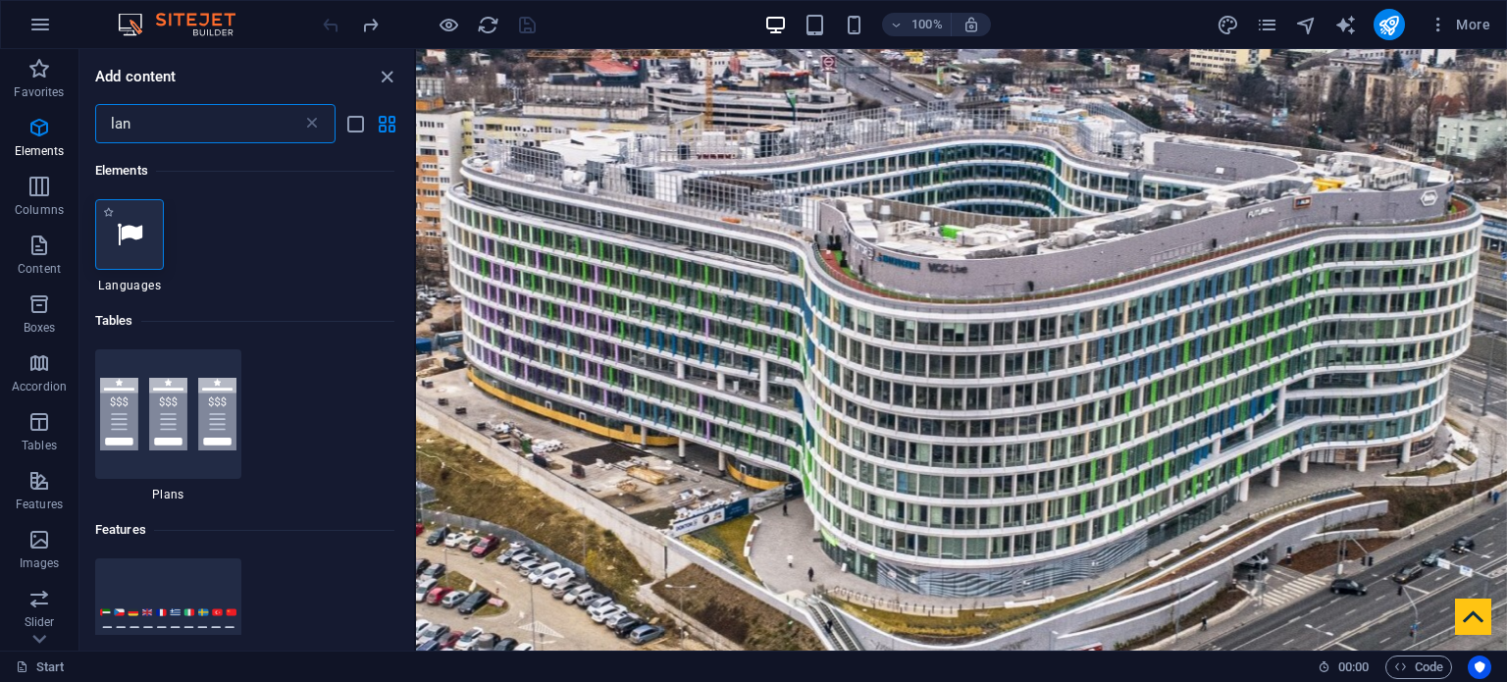
type input "lan"
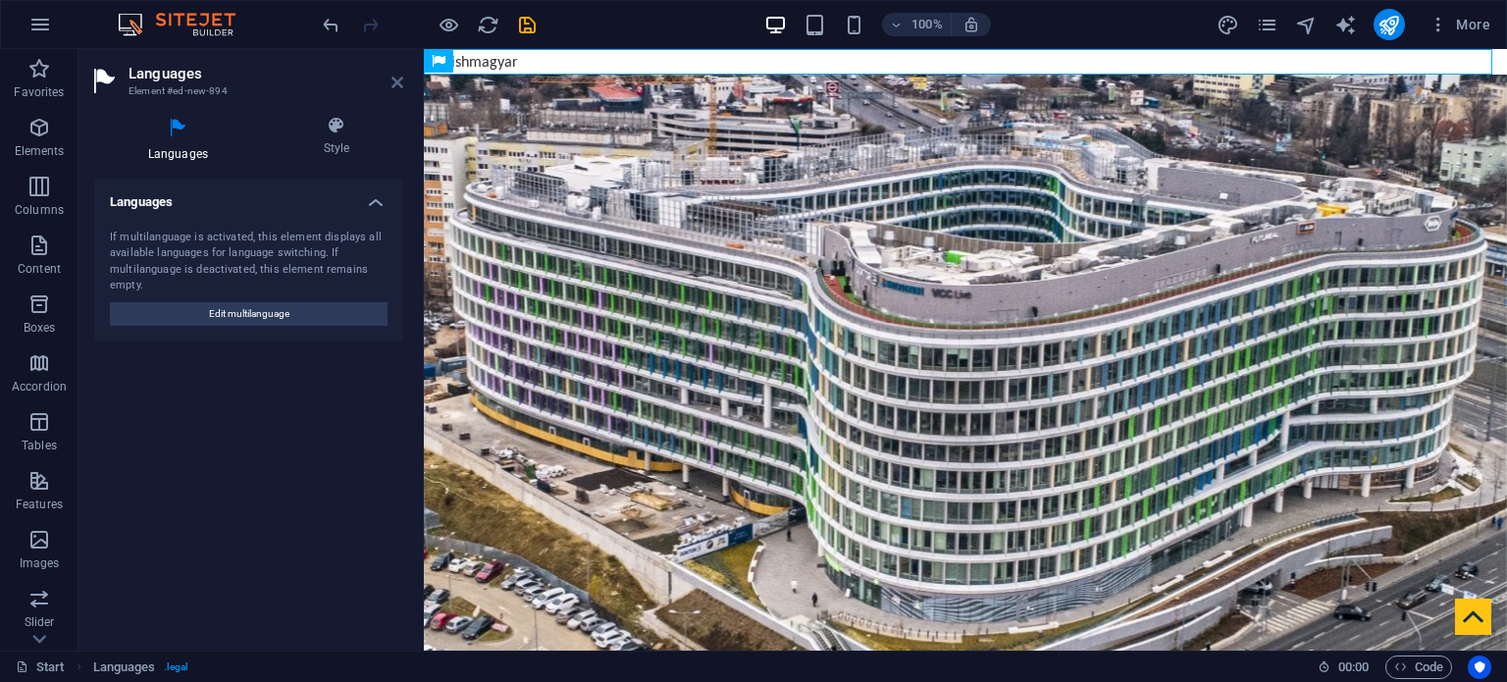
click at [396, 81] on icon at bounding box center [398, 83] width 12 height 16
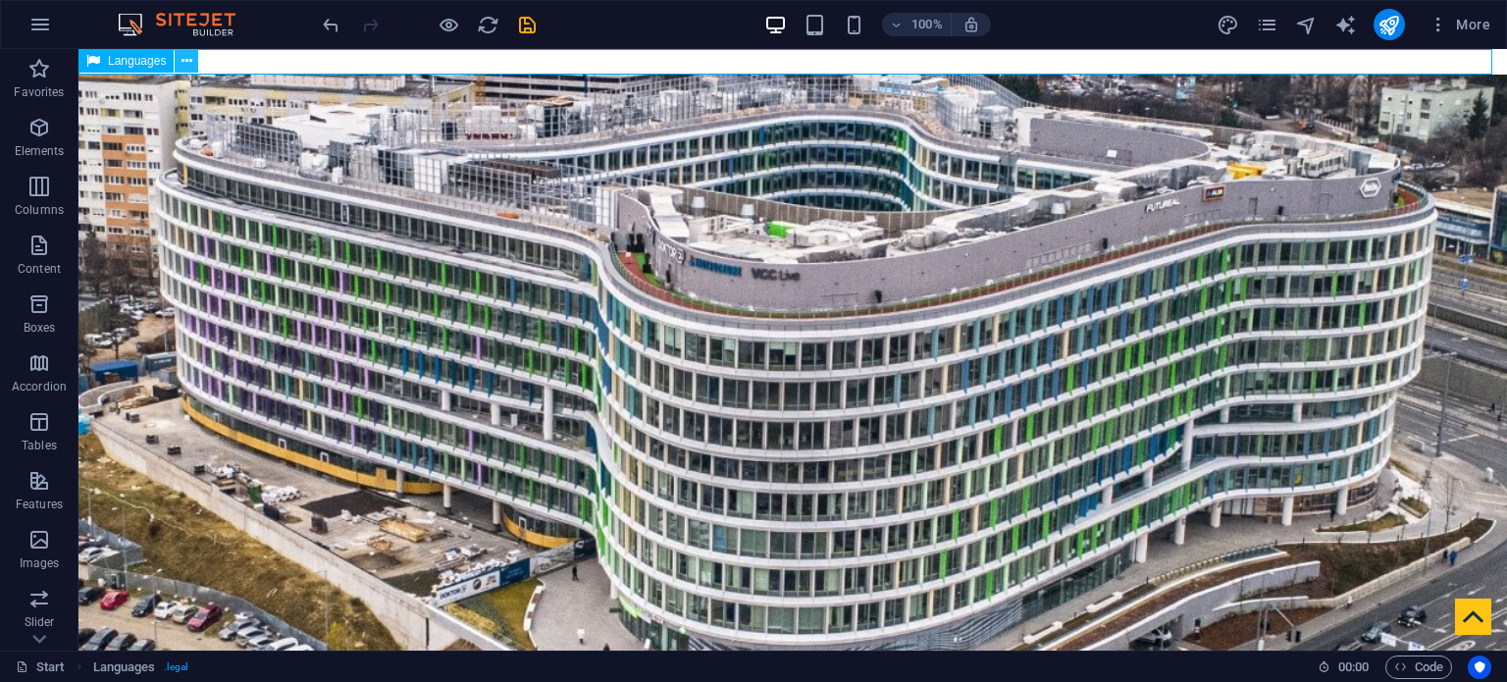
click at [189, 59] on icon at bounding box center [187, 61] width 11 height 21
click at [191, 62] on icon at bounding box center [187, 61] width 11 height 21
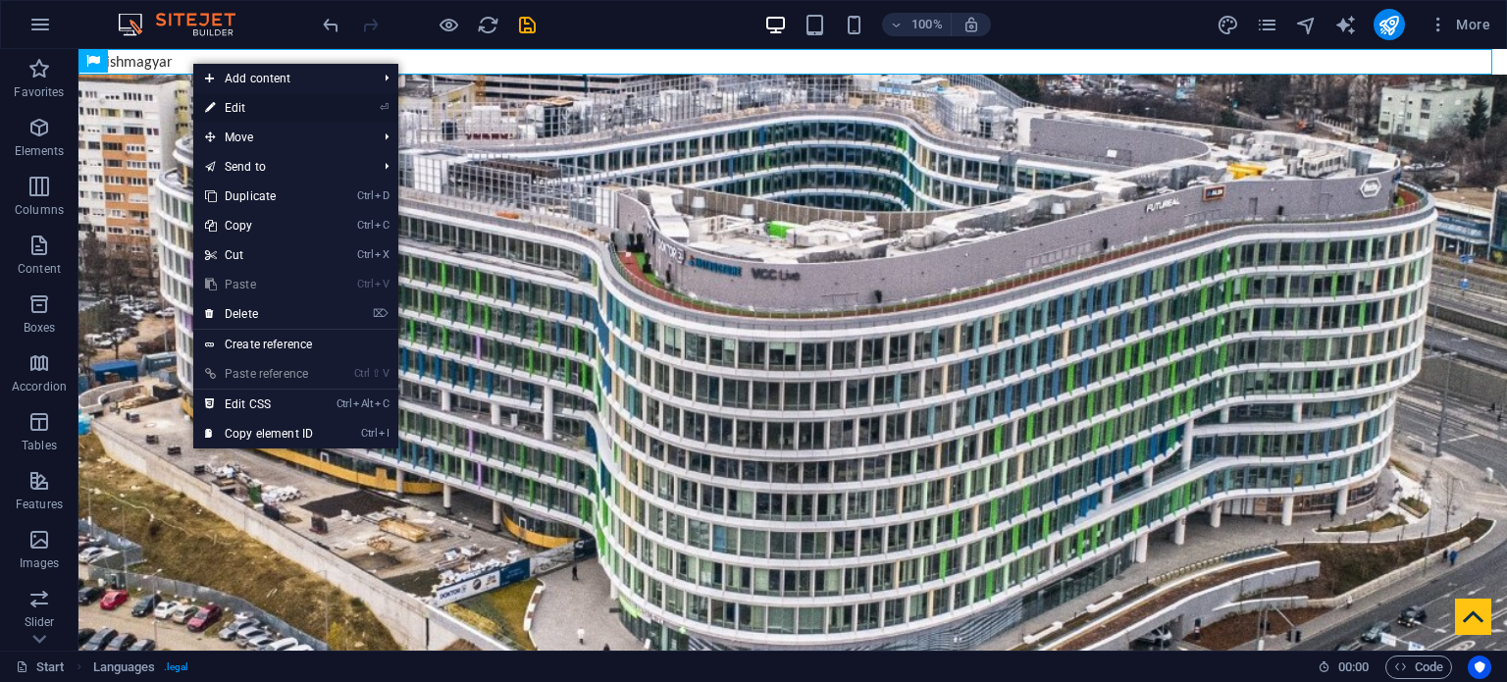
click at [264, 101] on link "⏎ Edit" at bounding box center [259, 107] width 132 height 29
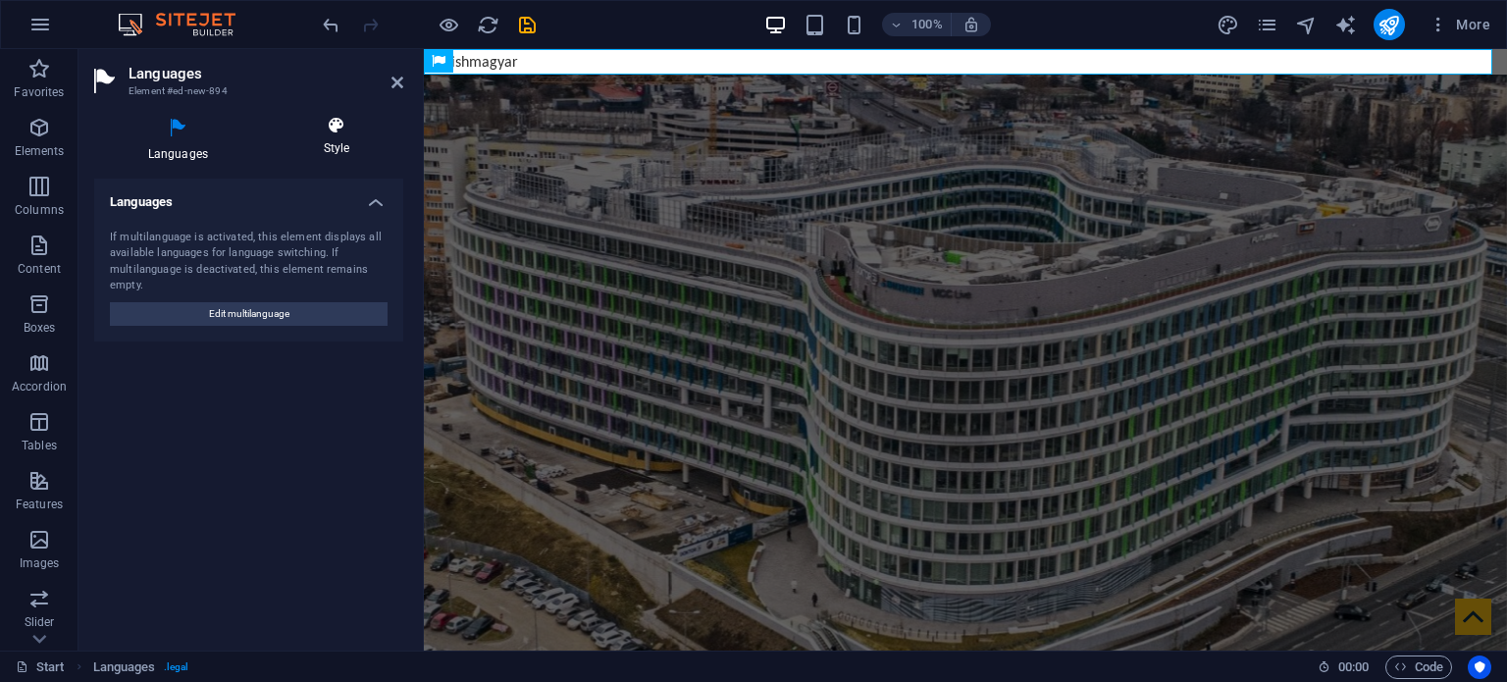
click at [332, 141] on h4 "Style" at bounding box center [336, 136] width 133 height 41
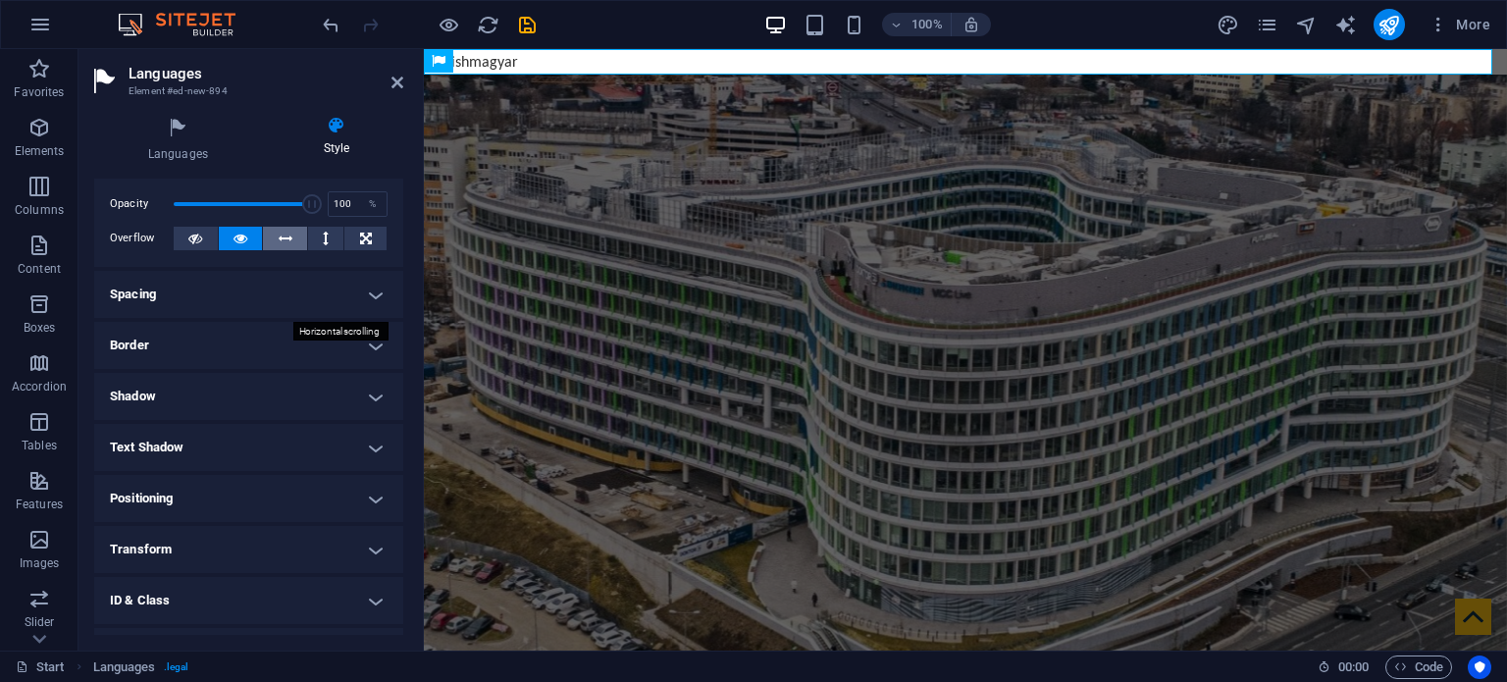
scroll to position [98, 0]
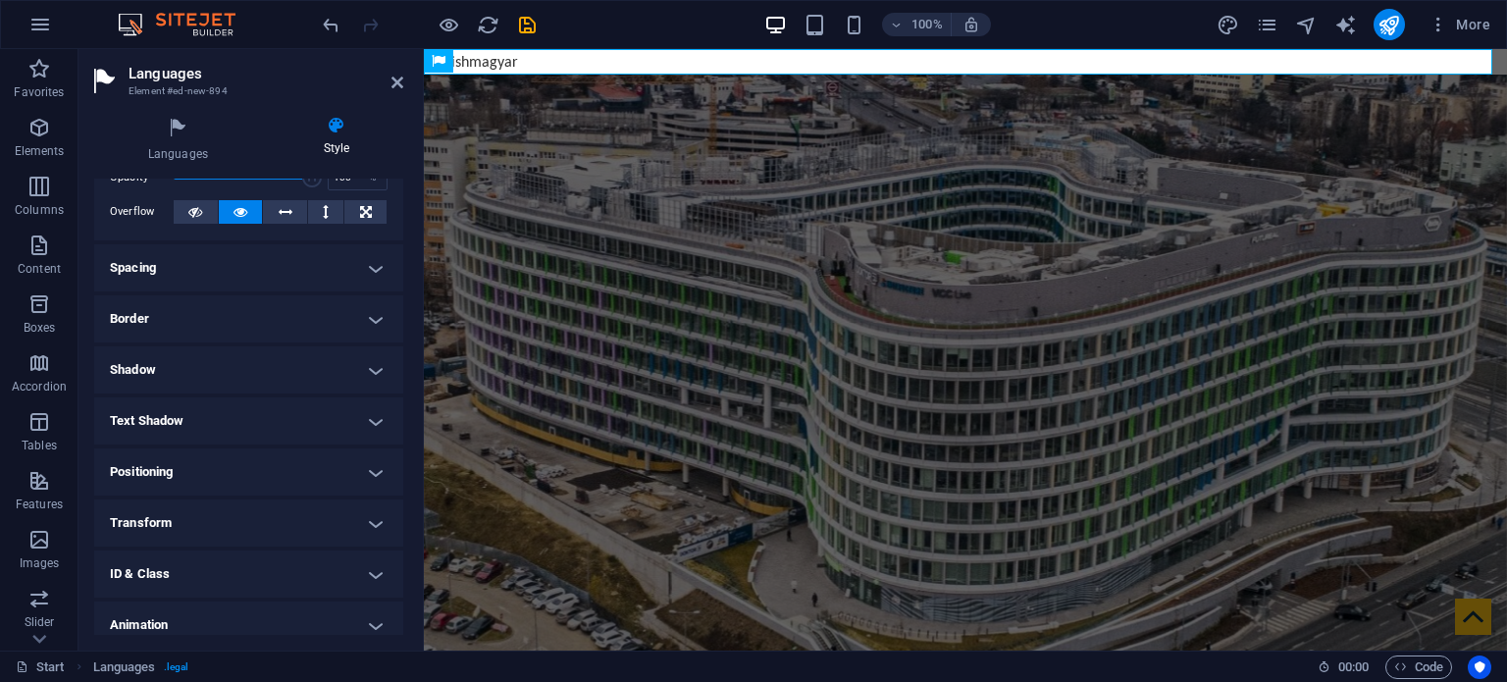
click at [294, 276] on h4 "Spacing" at bounding box center [248, 267] width 309 height 47
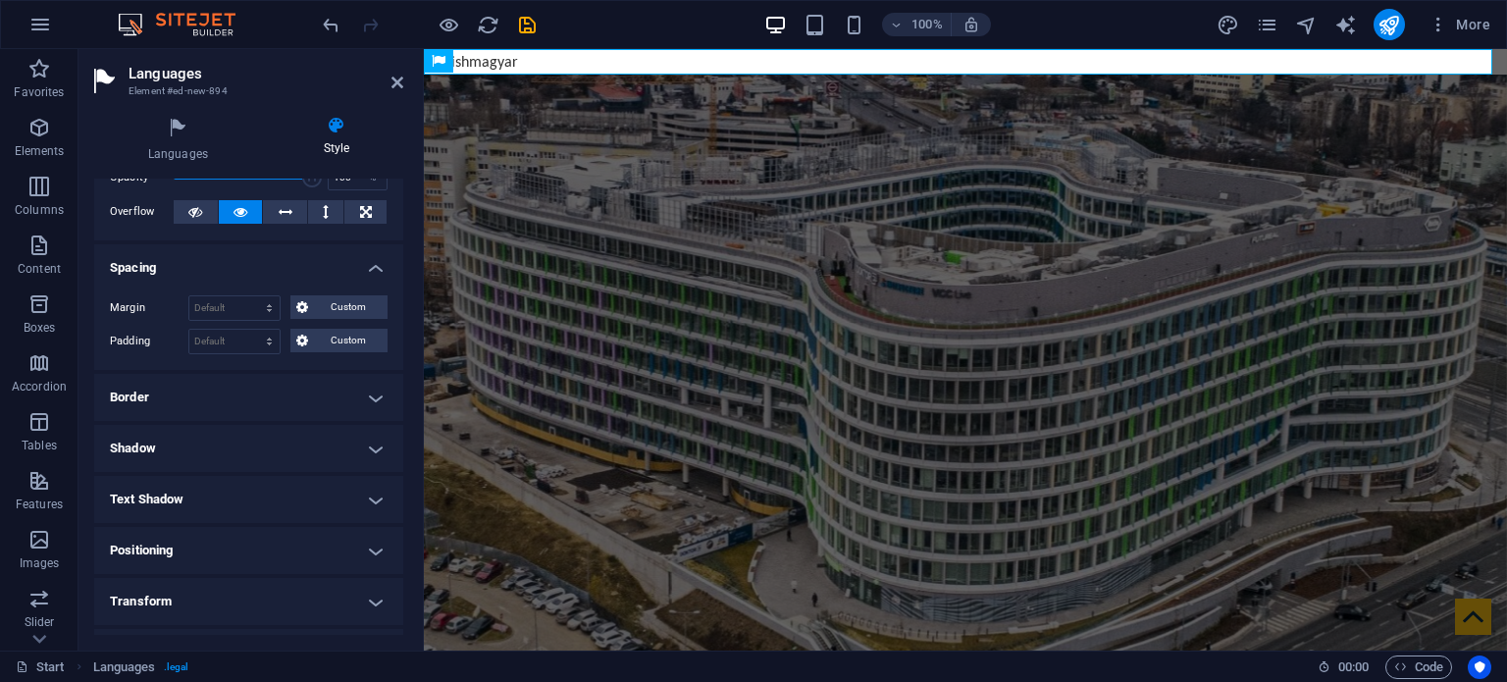
click at [254, 394] on h4 "Border" at bounding box center [248, 397] width 309 height 47
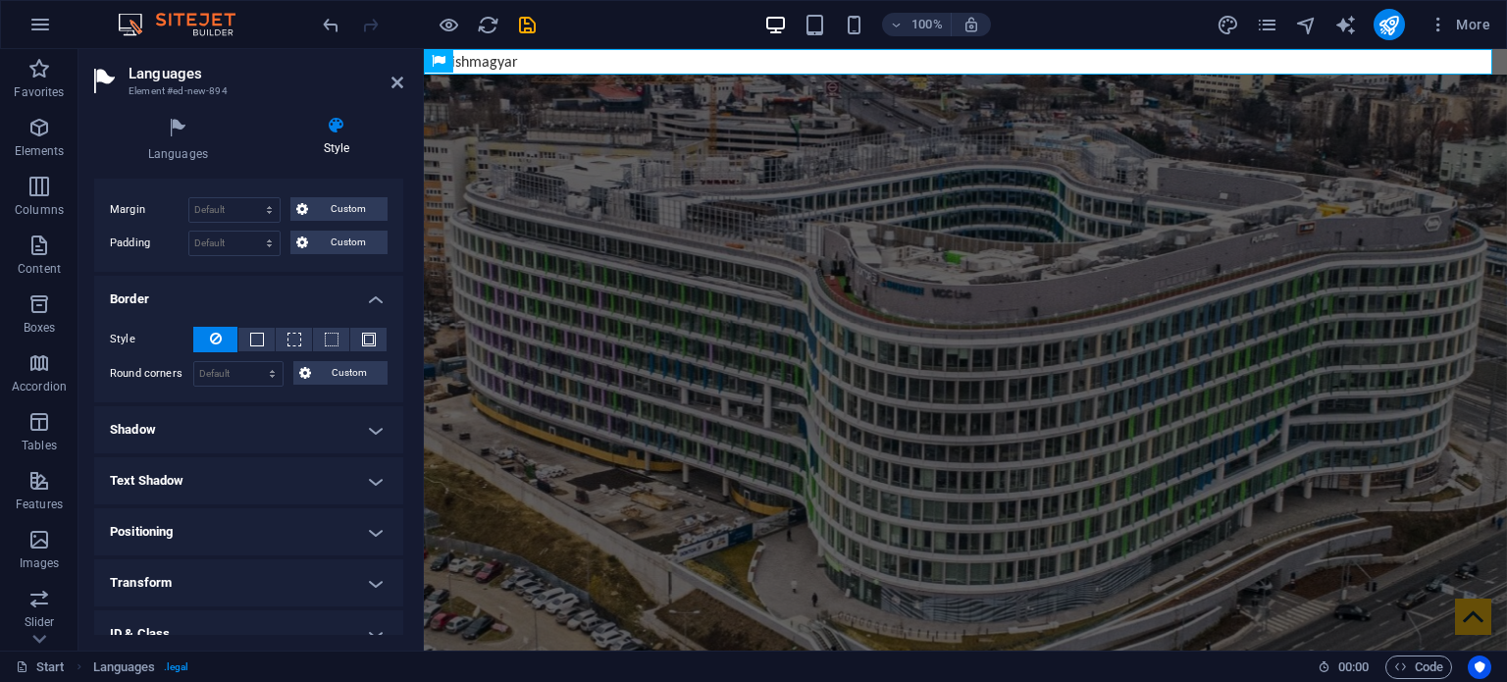
scroll to position [294, 0]
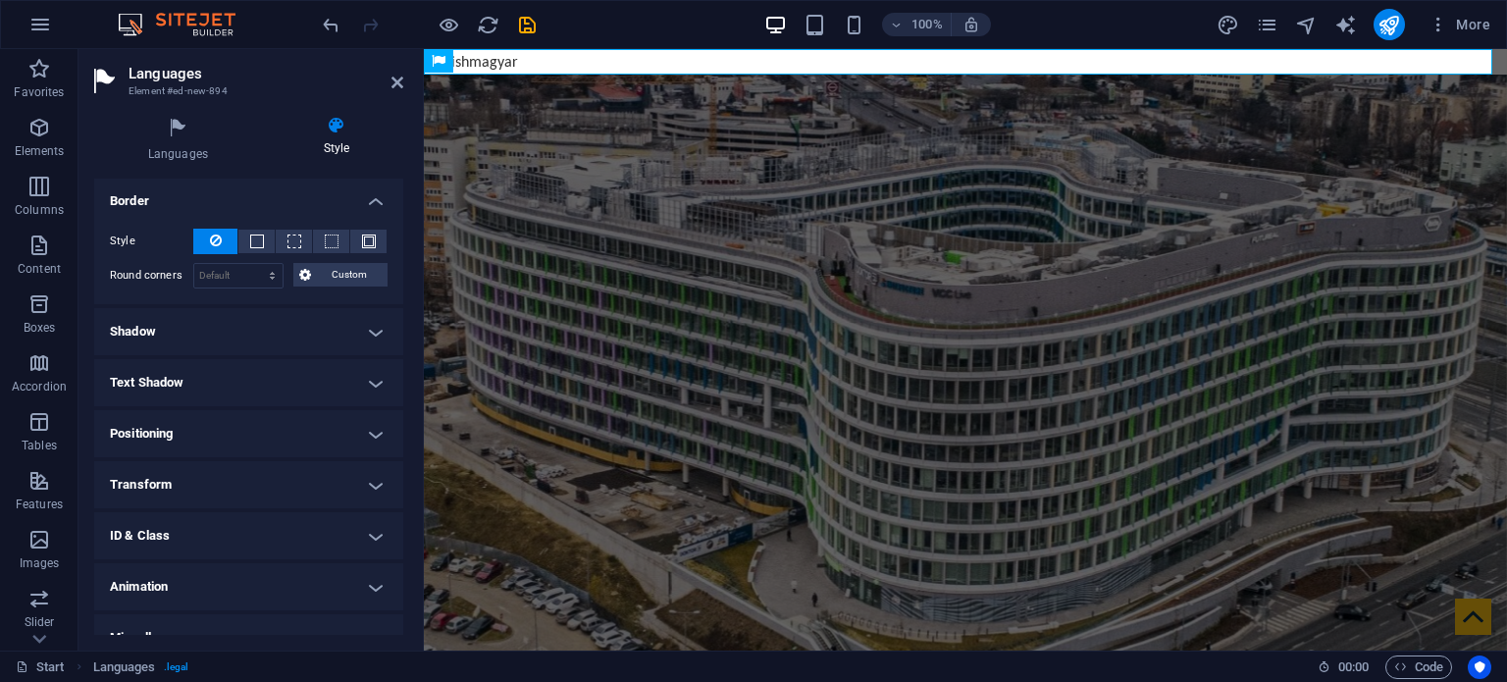
click at [261, 333] on h4 "Shadow" at bounding box center [248, 331] width 309 height 47
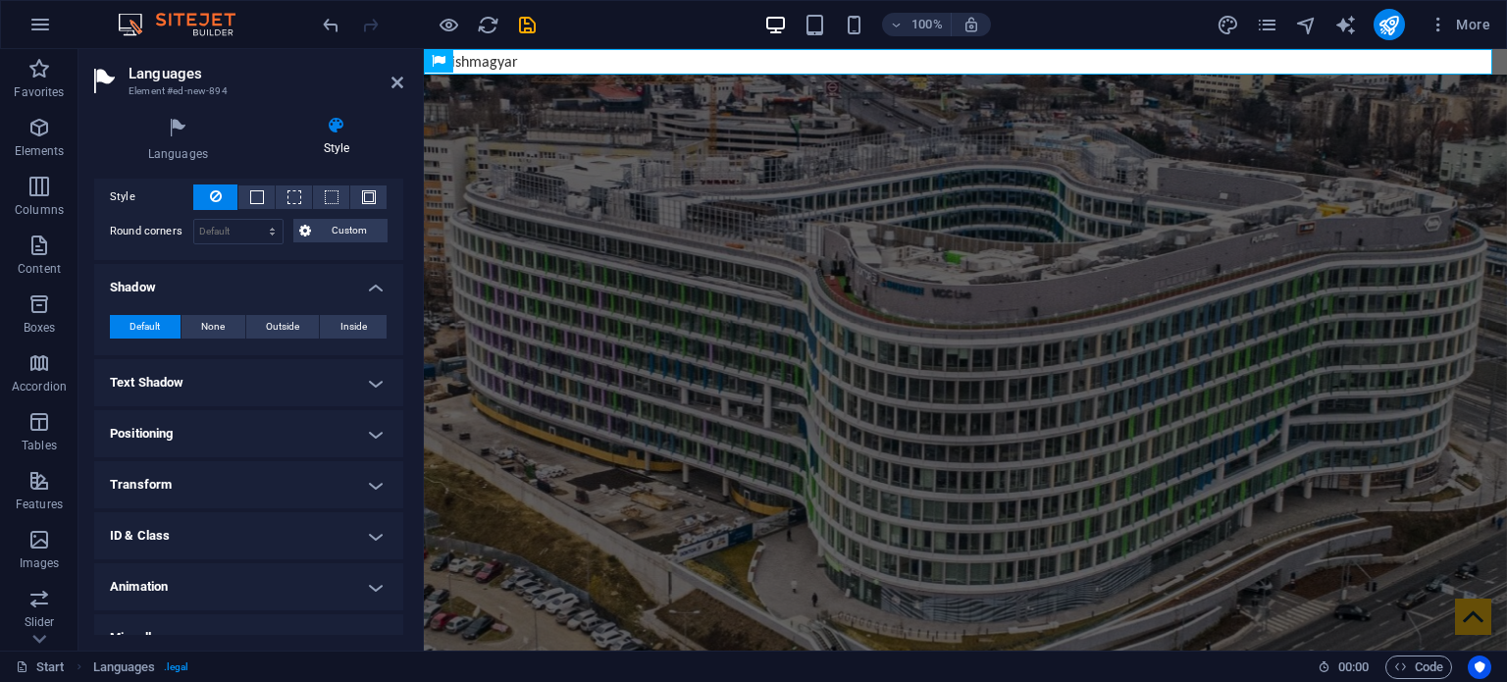
scroll to position [362, 0]
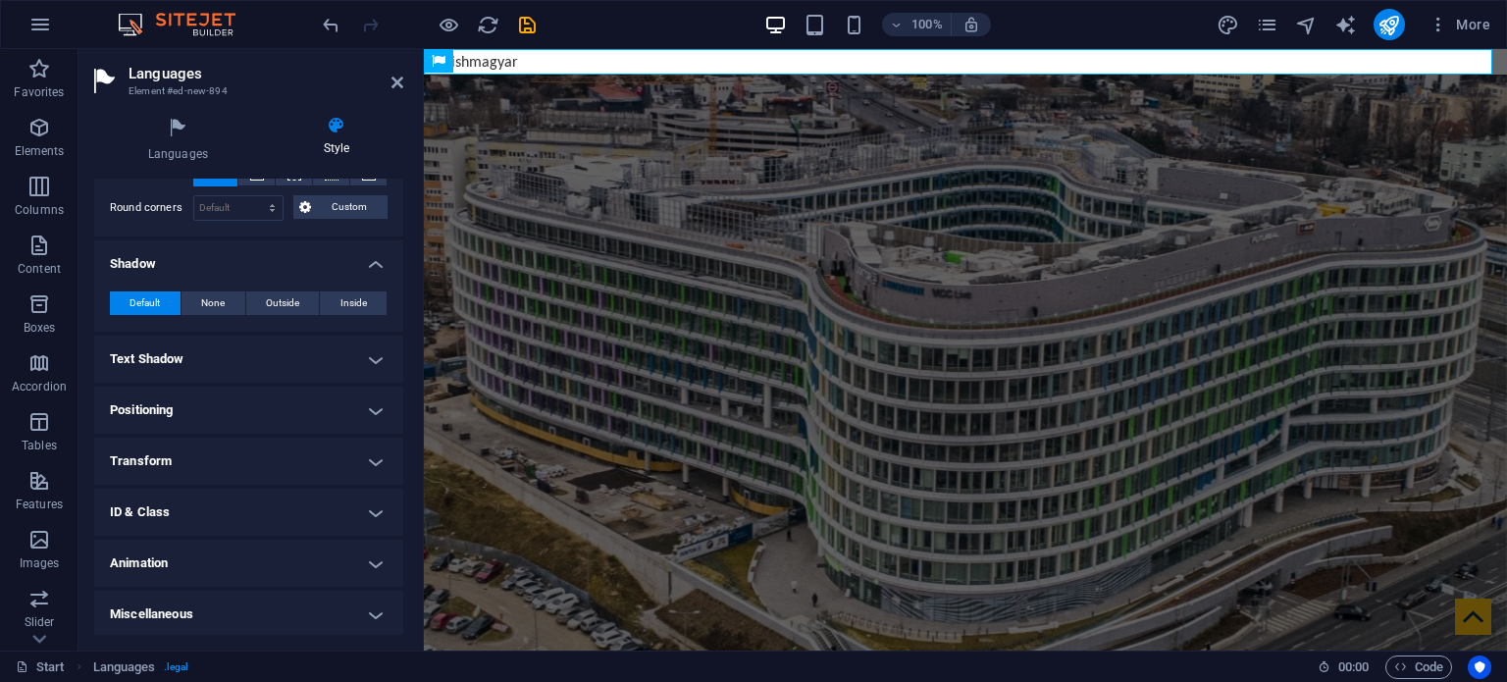
click at [259, 354] on h4 "Text Shadow" at bounding box center [248, 359] width 309 height 47
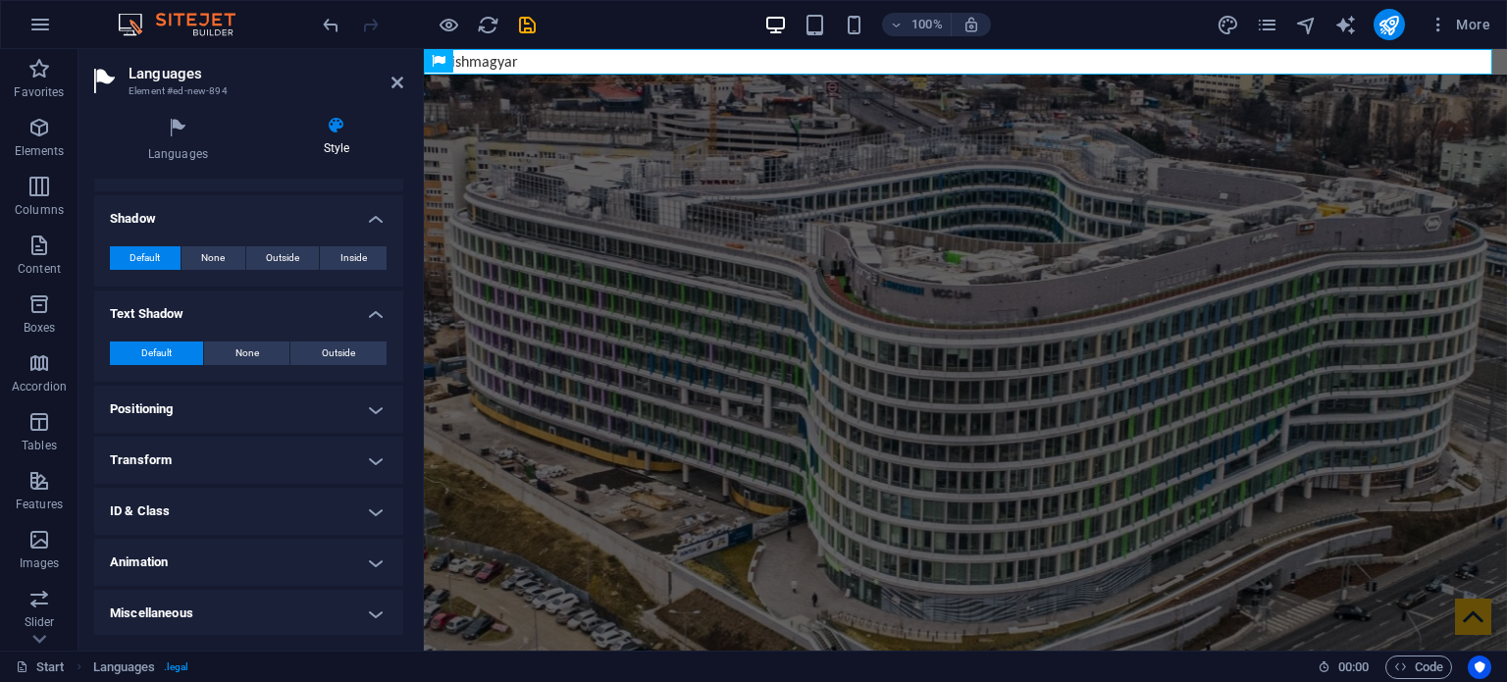
click at [236, 411] on h4 "Positioning" at bounding box center [248, 409] width 309 height 47
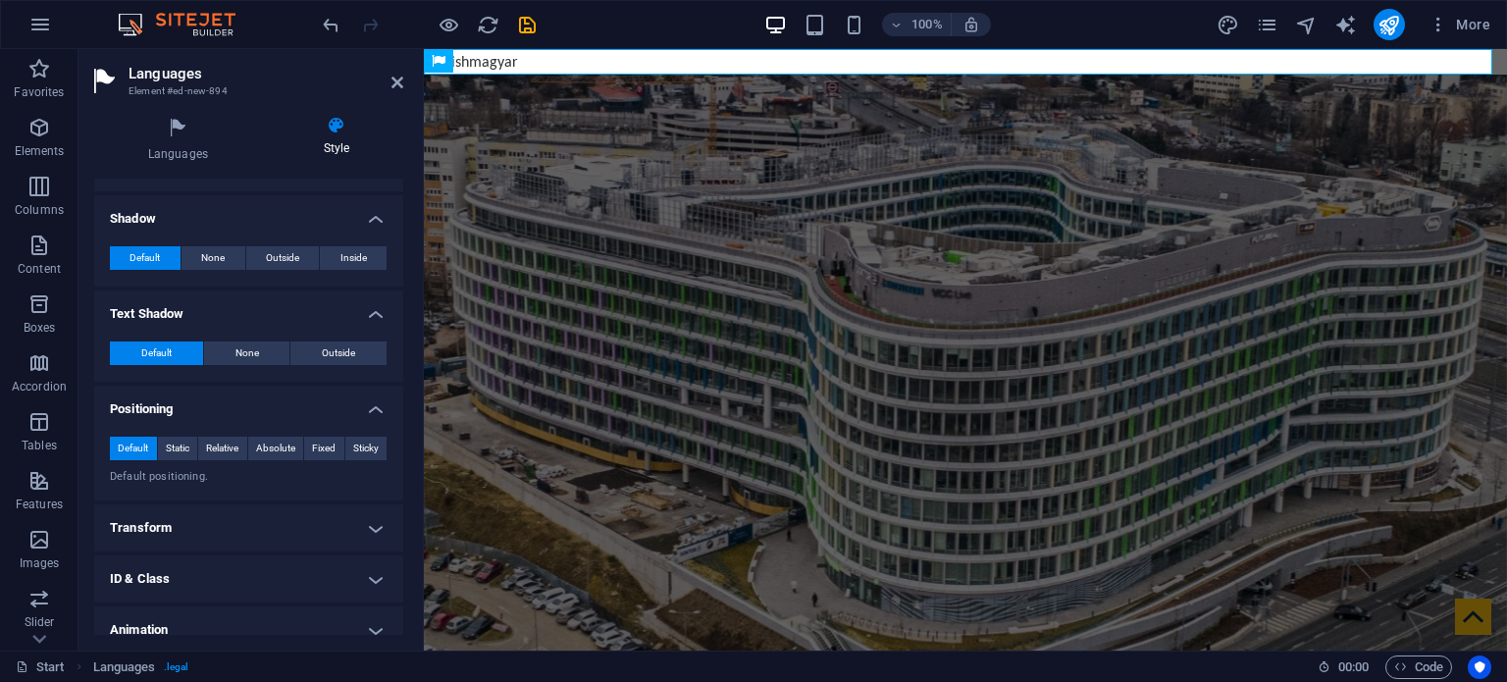
scroll to position [475, 0]
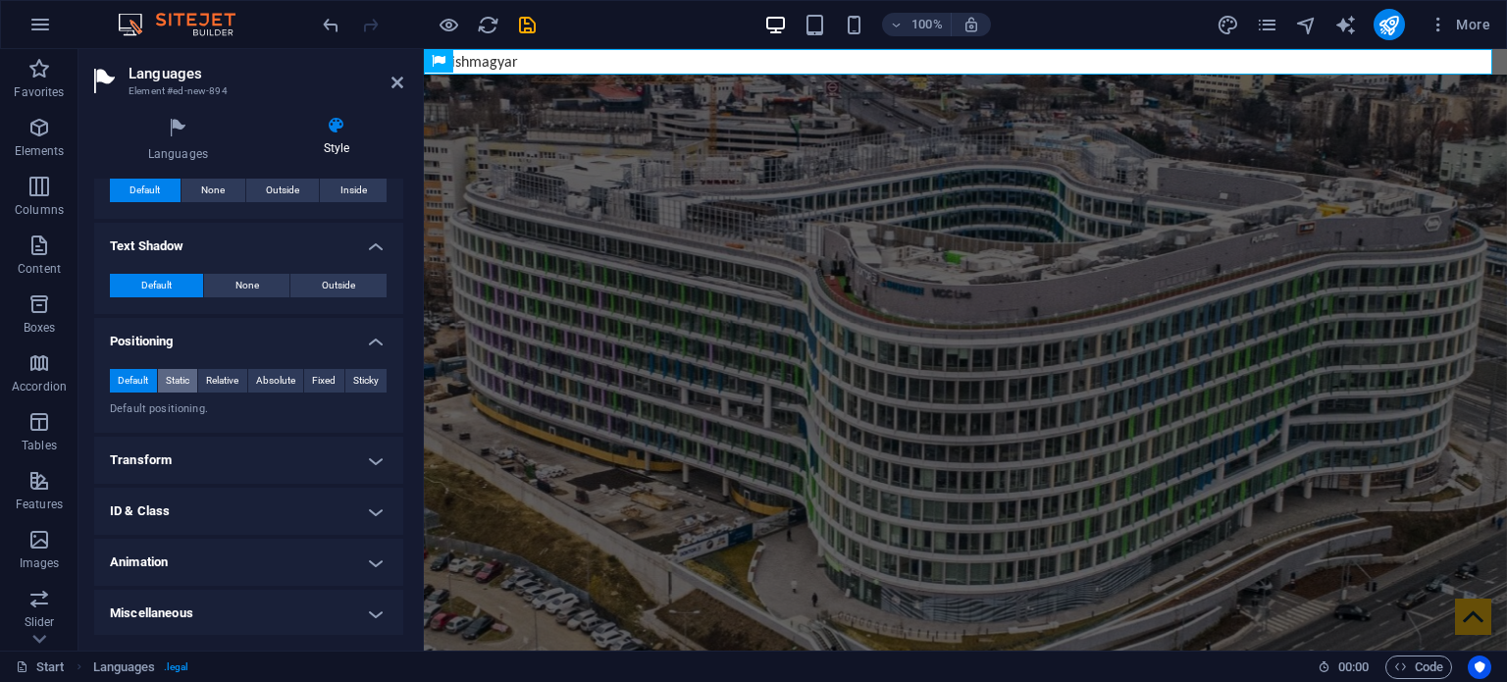
click at [179, 384] on span "Static" at bounding box center [178, 381] width 24 height 24
click at [236, 384] on span "Relative" at bounding box center [222, 381] width 32 height 24
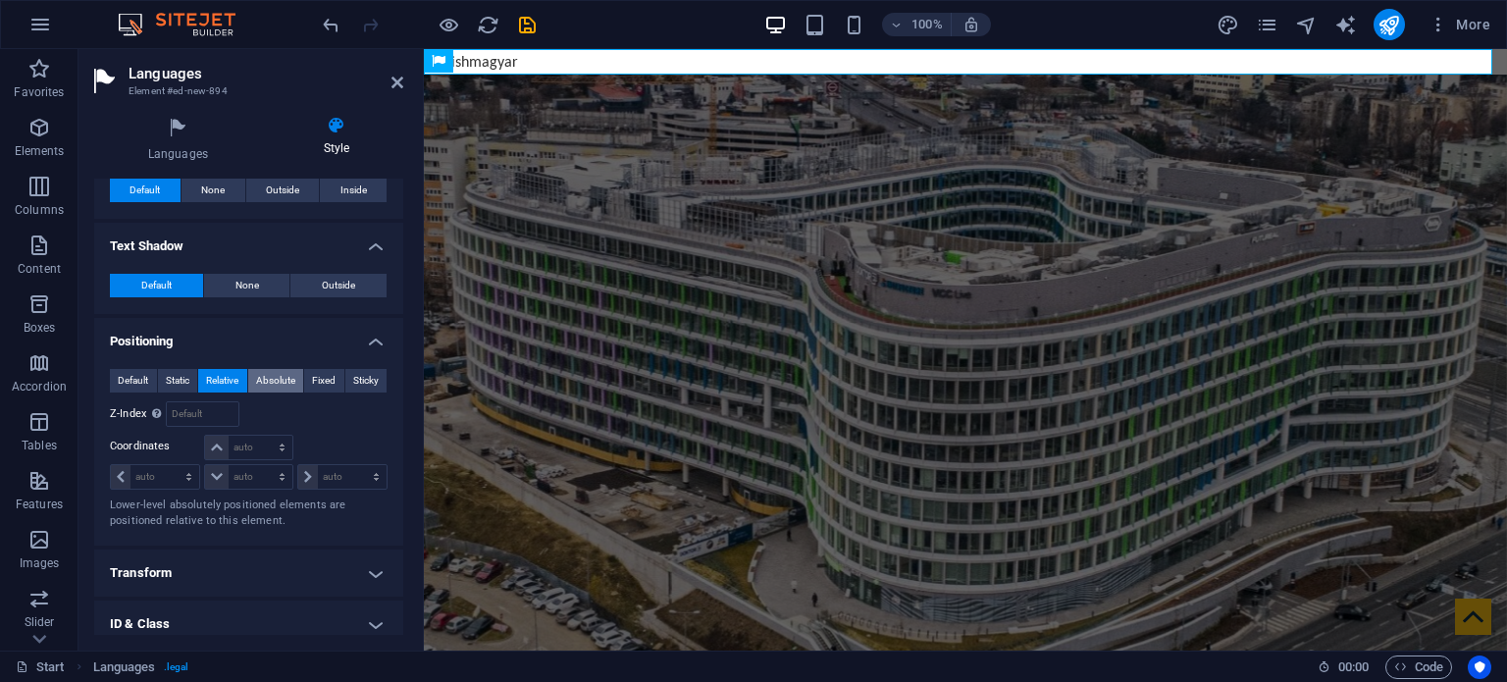
click at [271, 385] on span "Absolute" at bounding box center [275, 381] width 39 height 24
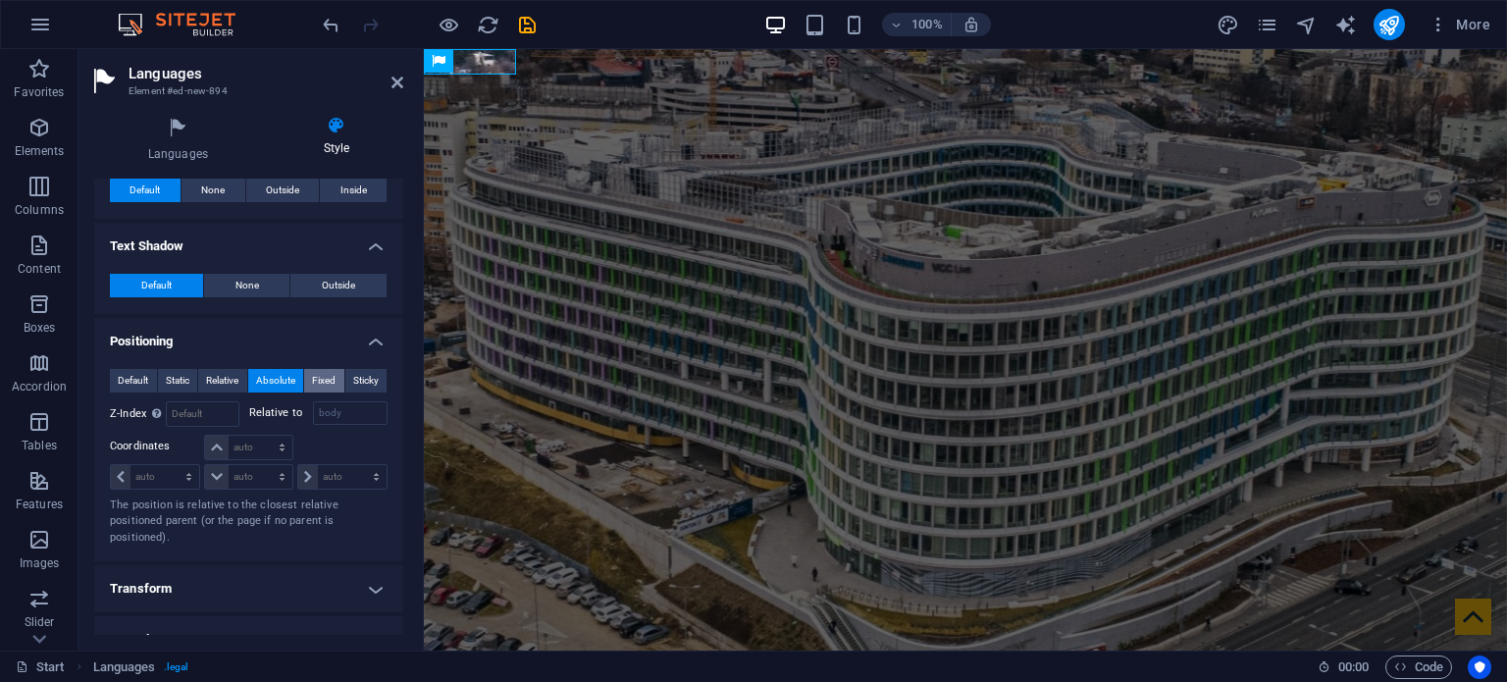
click at [314, 385] on span "Fixed" at bounding box center [324, 381] width 24 height 24
click at [373, 385] on span "Sticky" at bounding box center [366, 381] width 26 height 24
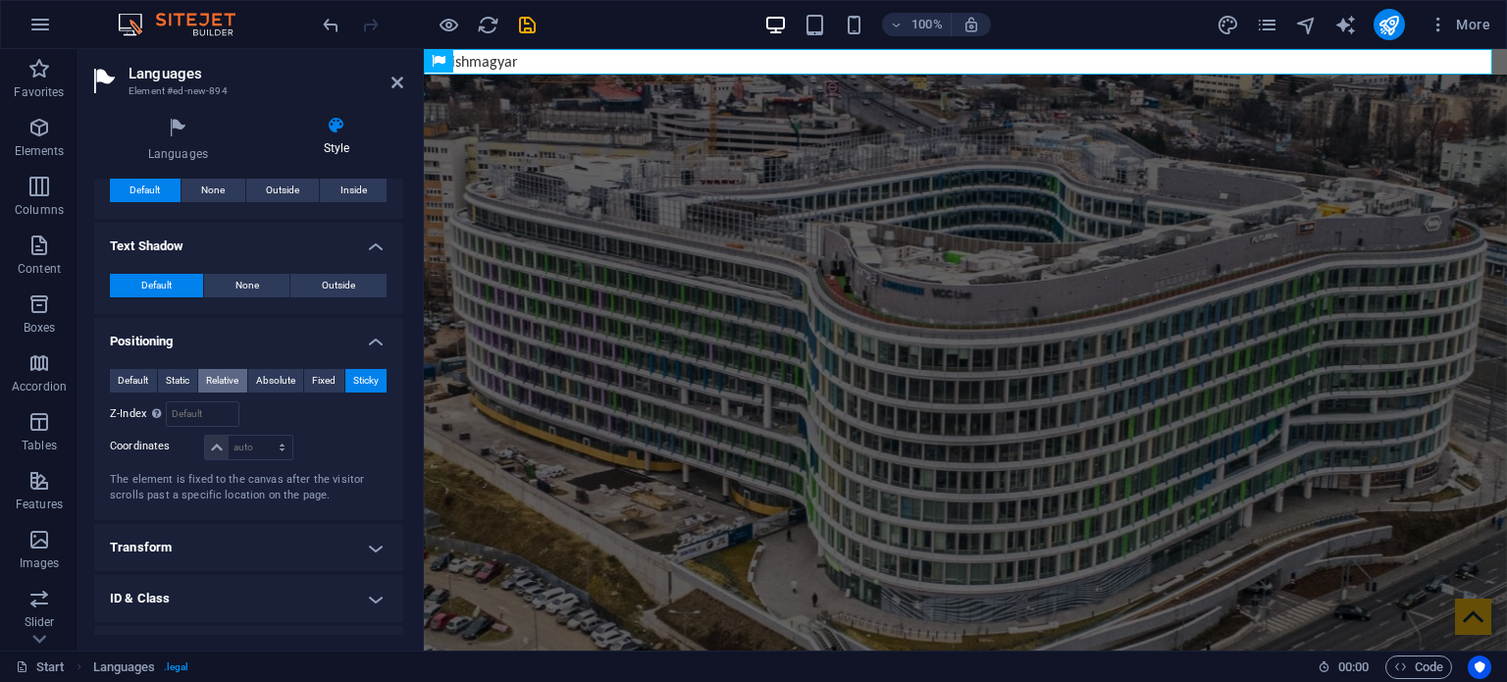
click at [206, 380] on span "Relative" at bounding box center [222, 381] width 32 height 24
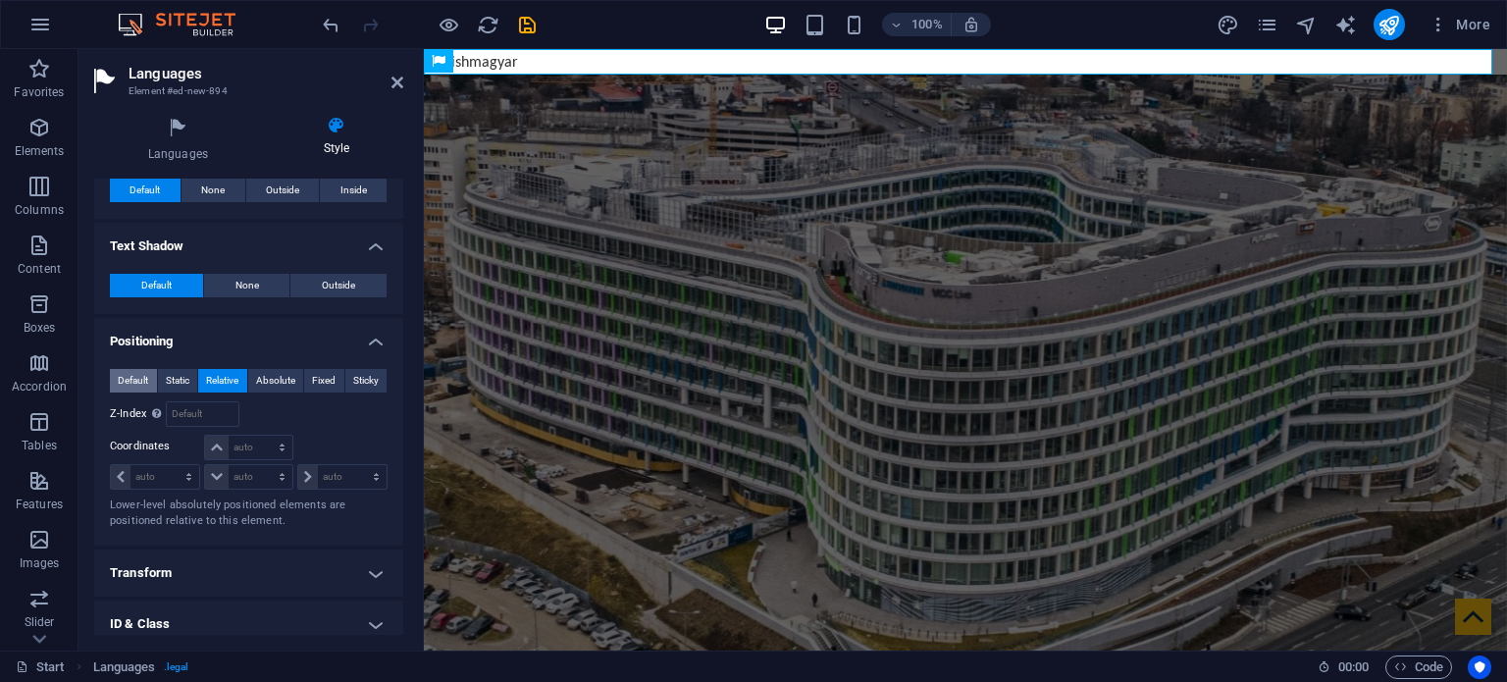
click at [139, 380] on span "Default" at bounding box center [133, 381] width 30 height 24
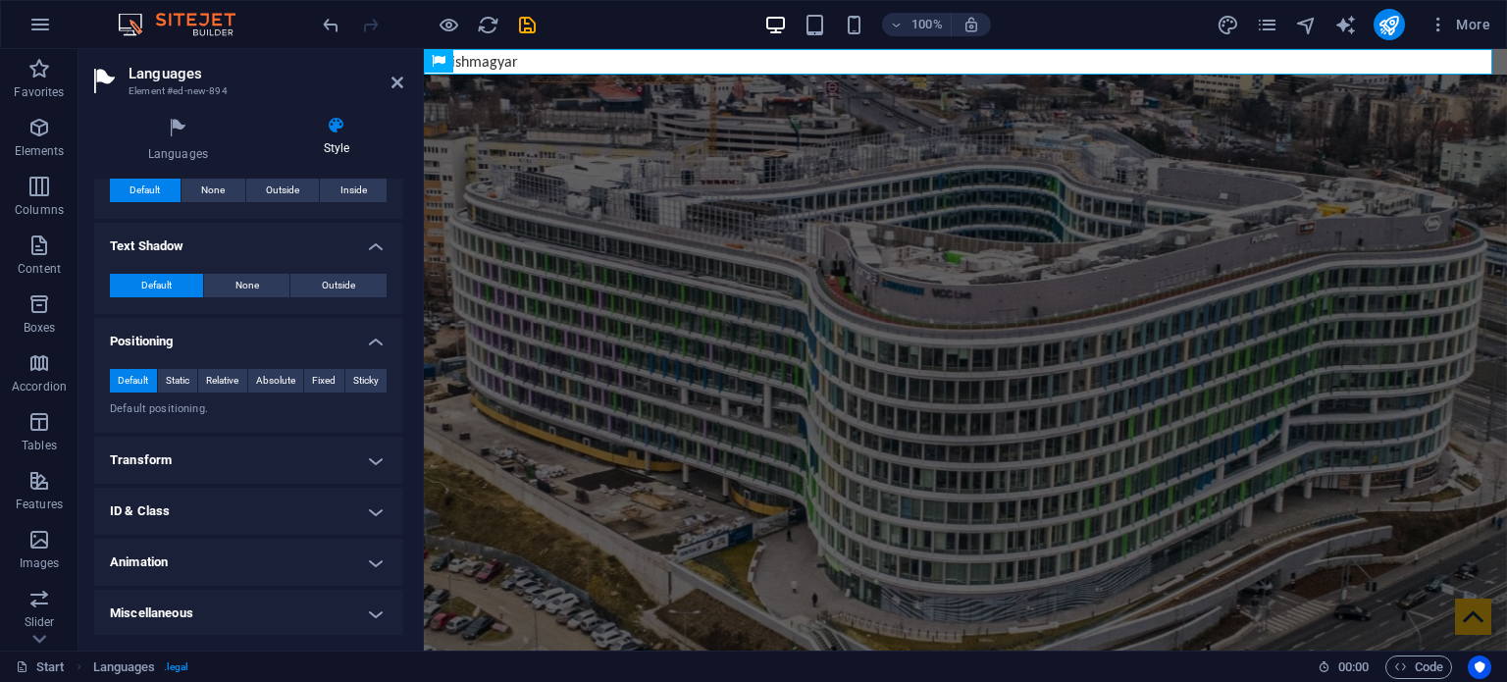
click at [326, 474] on h4 "Transform" at bounding box center [248, 460] width 309 height 47
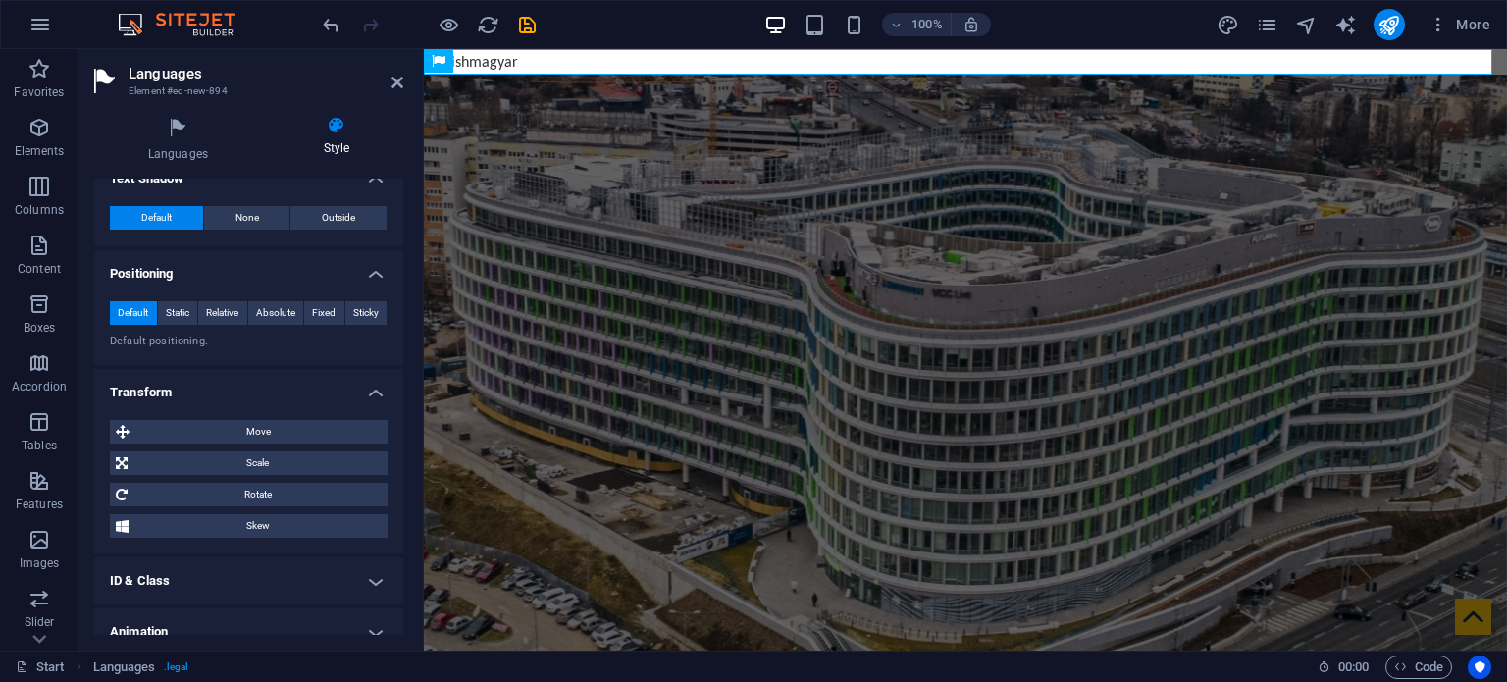
scroll to position [612, 0]
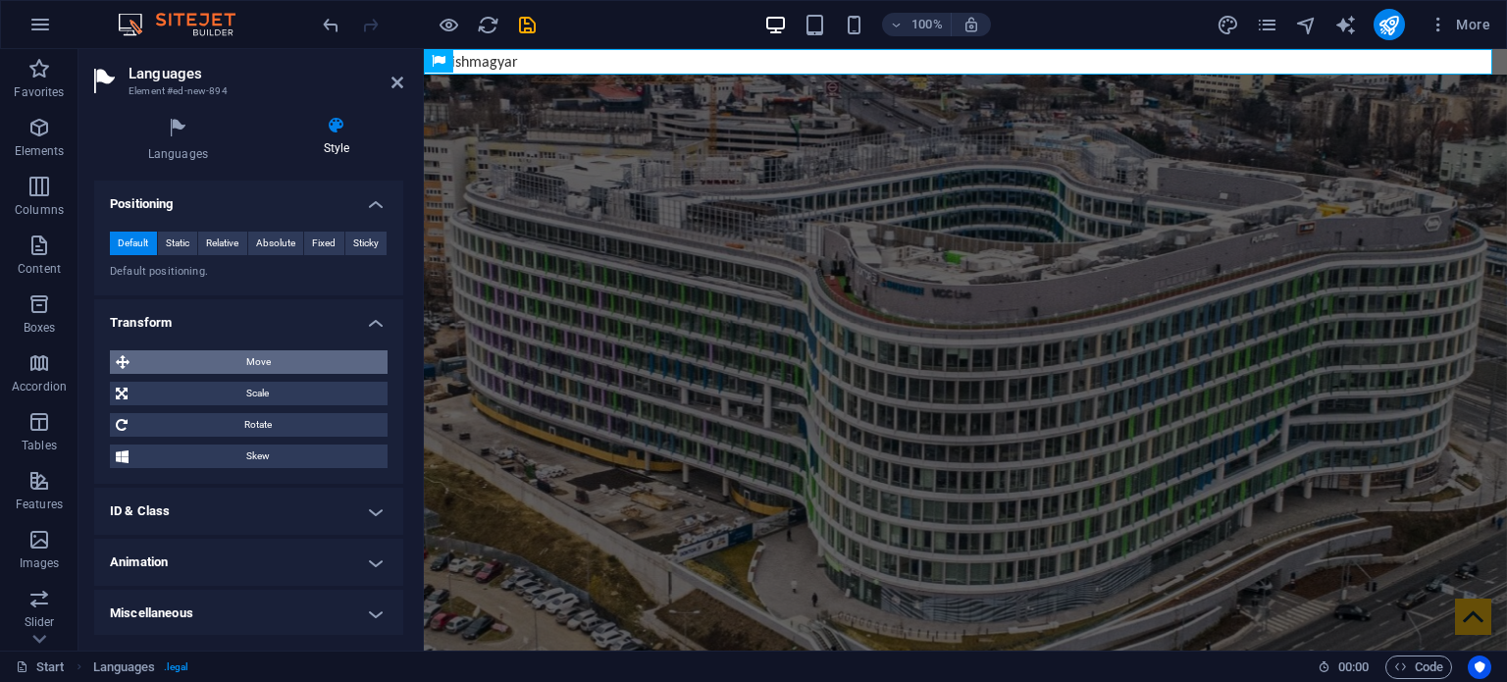
click at [283, 353] on span "Move" at bounding box center [258, 362] width 246 height 24
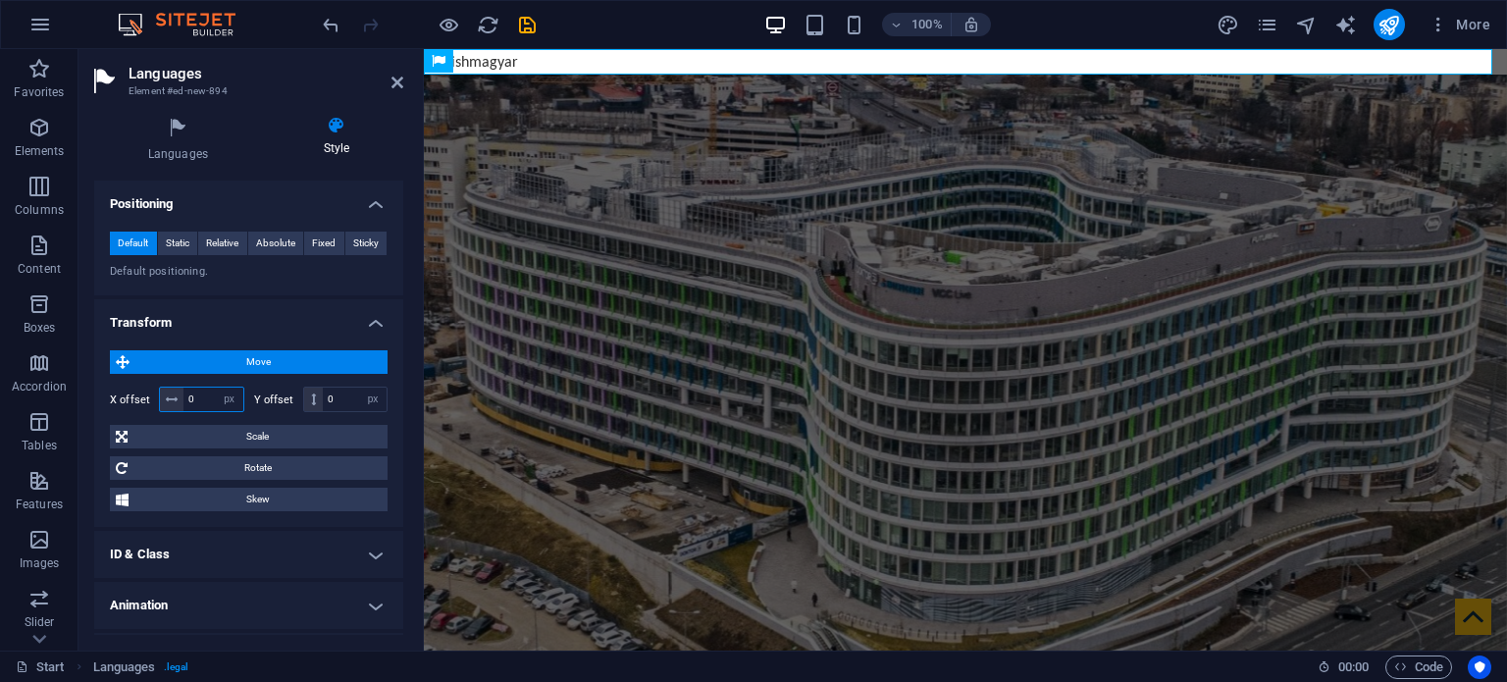
click at [192, 397] on input "0" at bounding box center [214, 400] width 60 height 24
click at [265, 408] on div "Y offset 0 px rem % em vh vw" at bounding box center [321, 400] width 134 height 26
click at [205, 399] on input "10" at bounding box center [214, 400] width 60 height 24
type input "100"
click at [268, 411] on div "X offset 100 px rem % em vh vw Y offset 0 px rem % em vh vw" at bounding box center [249, 399] width 278 height 35
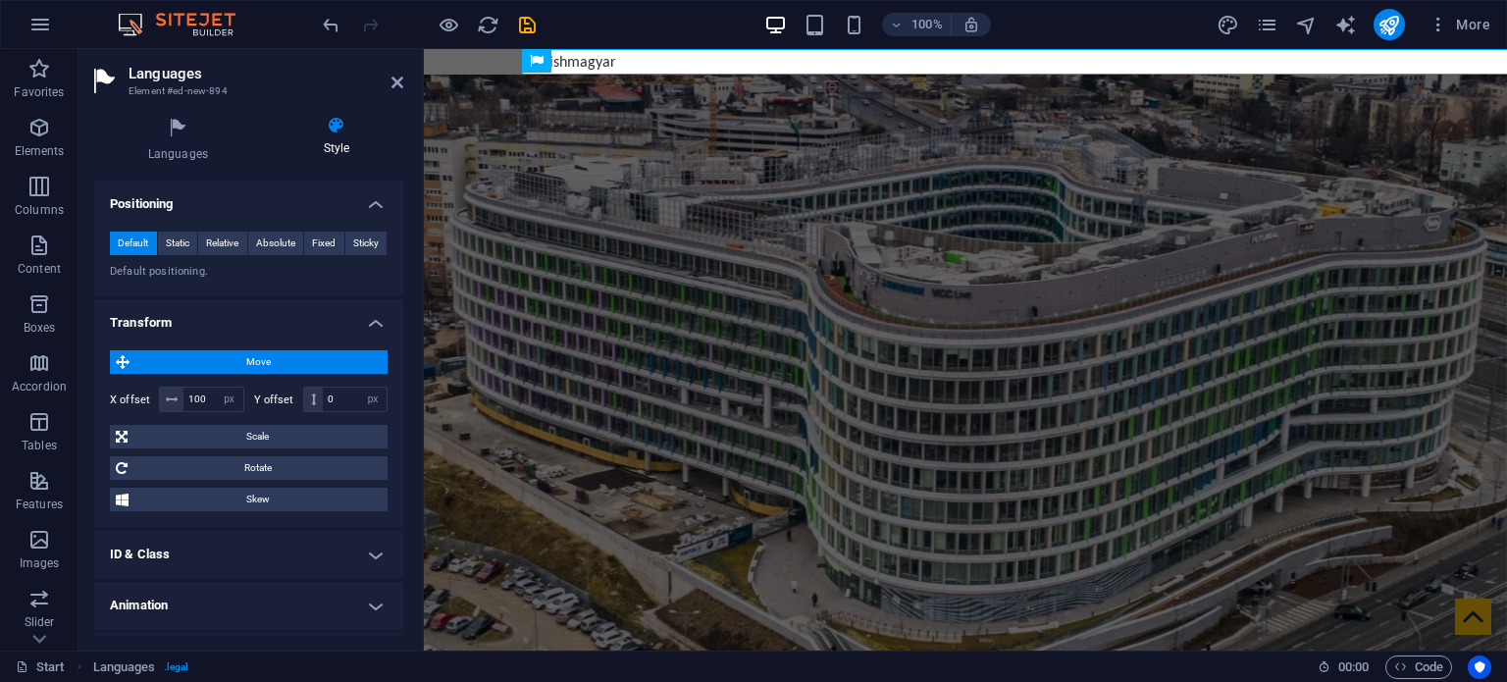
scroll to position [656, 0]
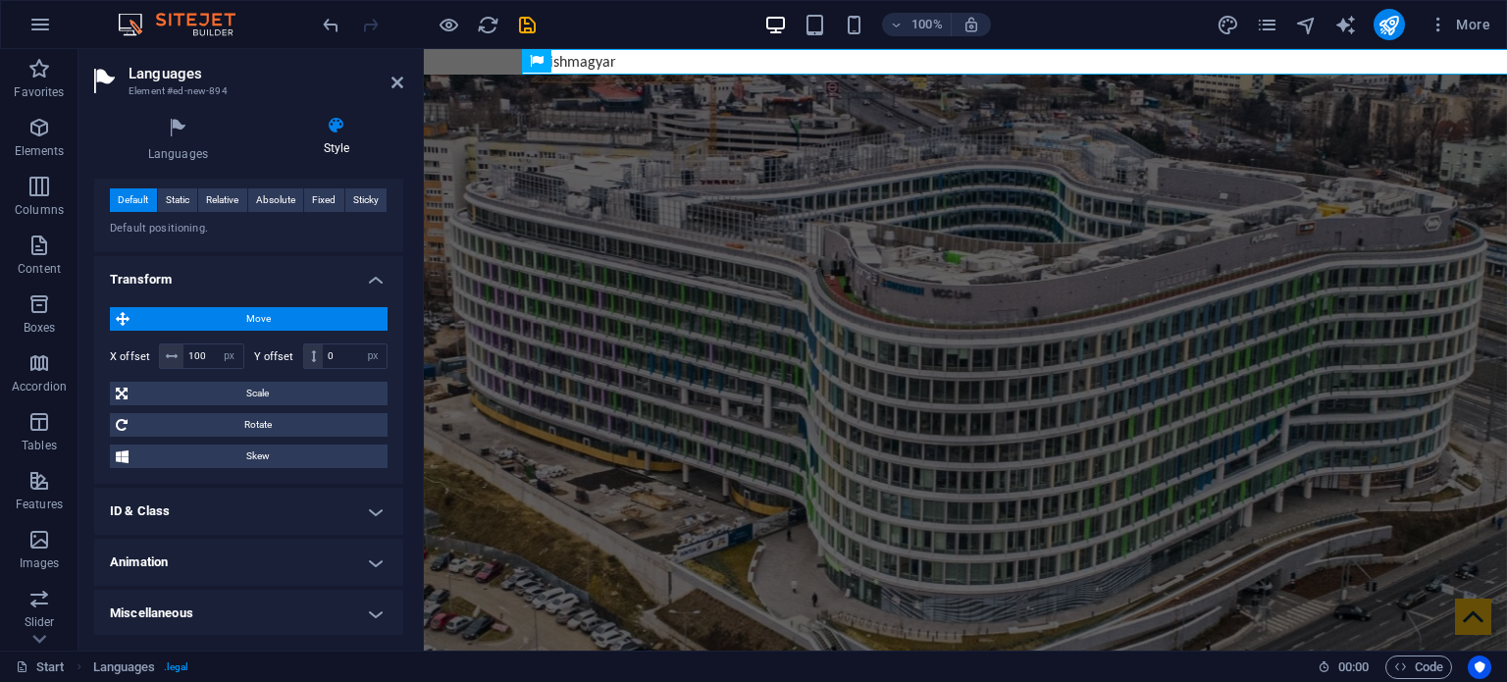
click at [255, 500] on h4 "ID & Class" at bounding box center [248, 511] width 309 height 47
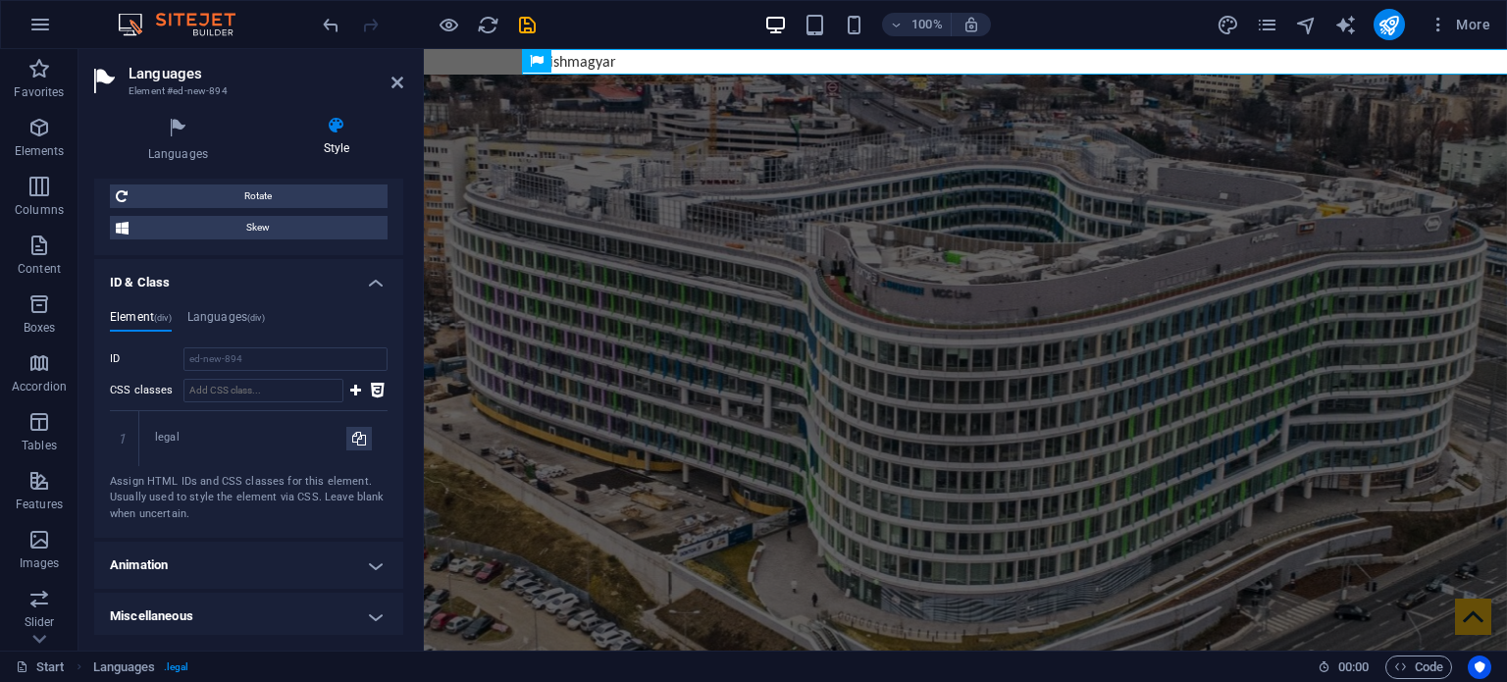
scroll to position [886, 0]
click at [233, 315] on h4 "Languages (div)" at bounding box center [226, 319] width 78 height 22
click at [153, 315] on h4 "Element (div)" at bounding box center [141, 319] width 62 height 22
click at [280, 558] on h4 "Animation" at bounding box center [248, 563] width 309 height 47
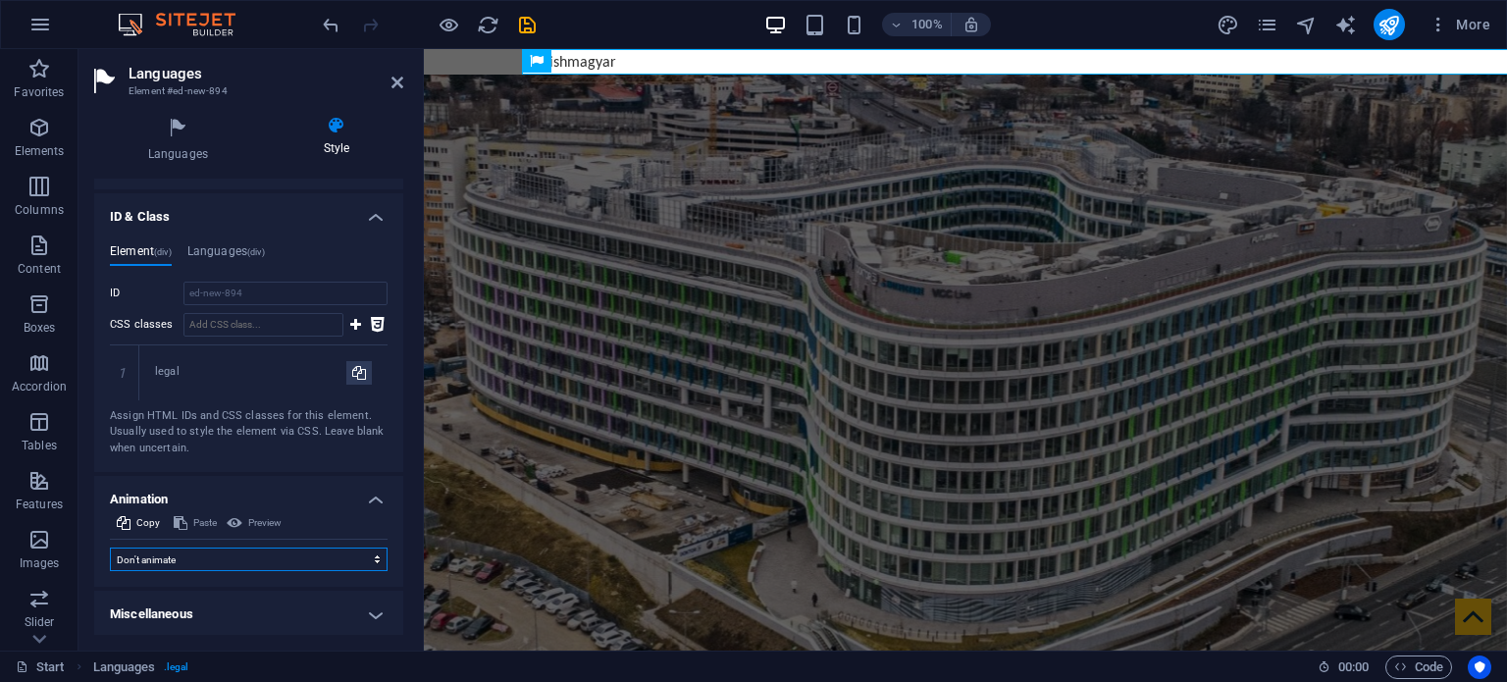
click at [198, 559] on select "Don't animate Show / Hide Slide up/down Zoom in/out Slide left to right Slide r…" at bounding box center [249, 560] width 278 height 24
click at [228, 580] on div "Copy Paste Preview Don't animate Show / Hide Slide up/down Zoom in/out Slide le…" at bounding box center [248, 549] width 309 height 76
click at [248, 615] on h4 "Miscellaneous" at bounding box center [248, 614] width 309 height 47
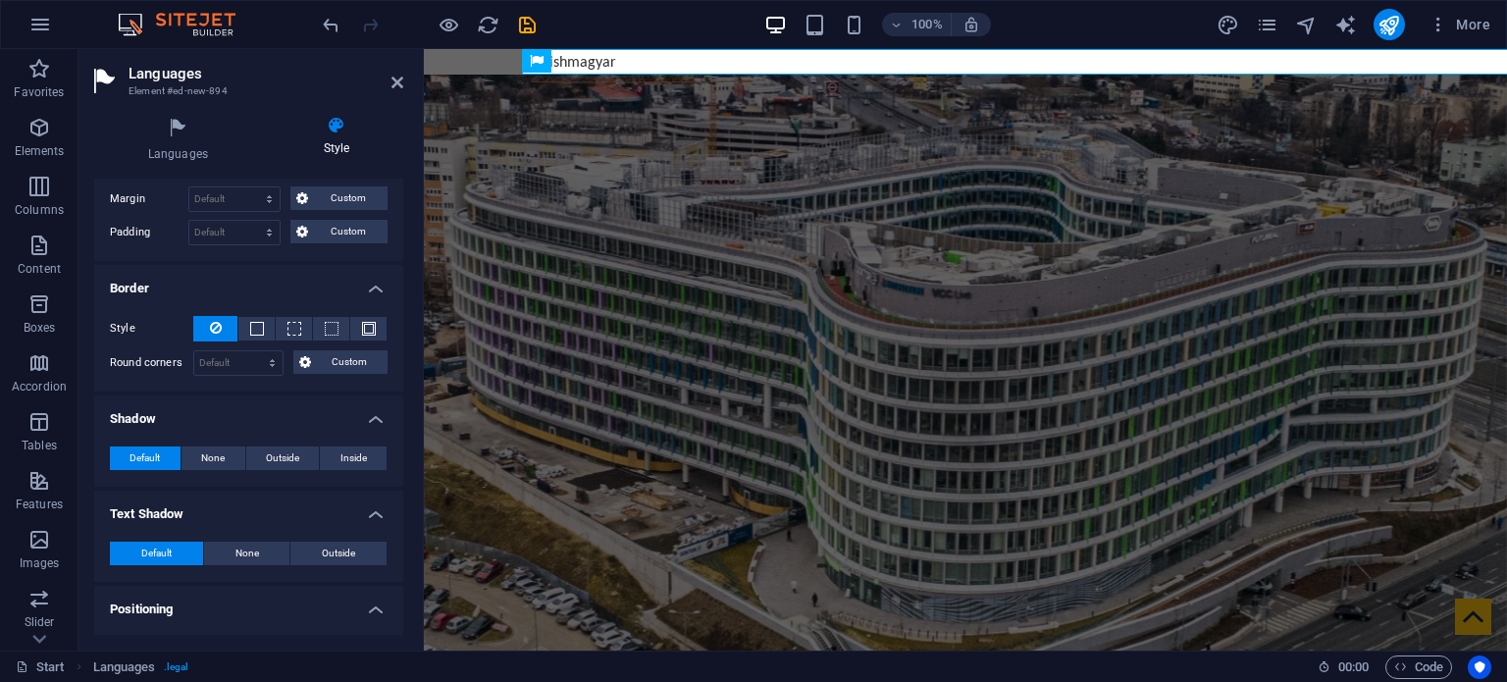
scroll to position [0, 0]
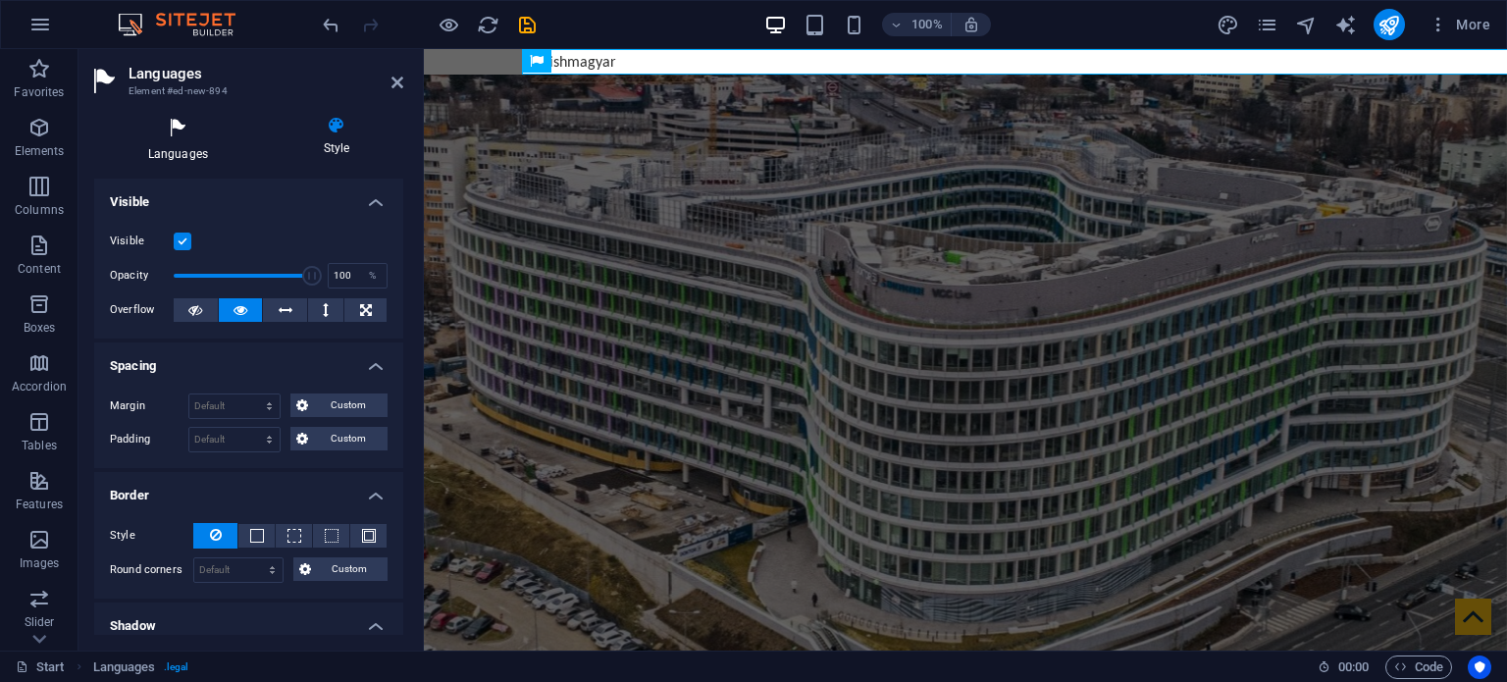
click at [168, 135] on icon at bounding box center [178, 129] width 168 height 26
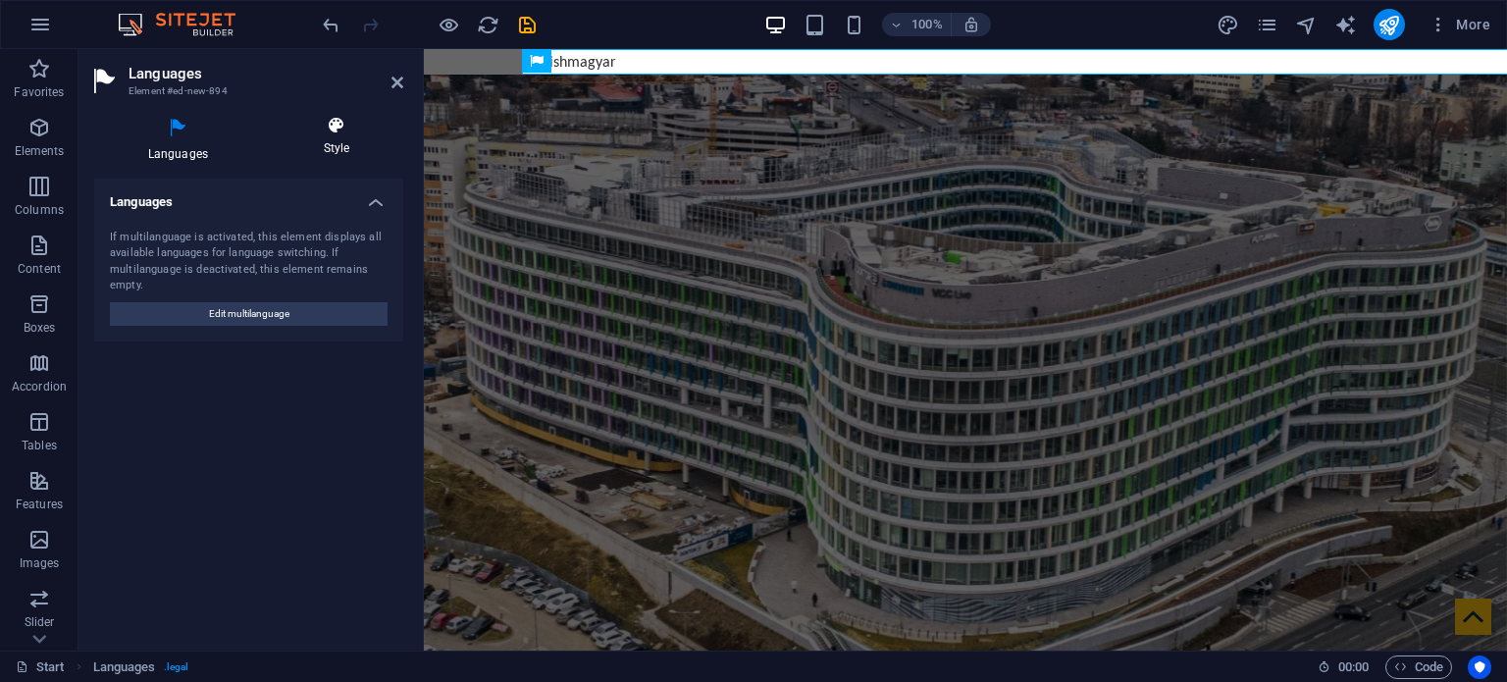
click at [322, 140] on h4 "Style" at bounding box center [336, 136] width 133 height 41
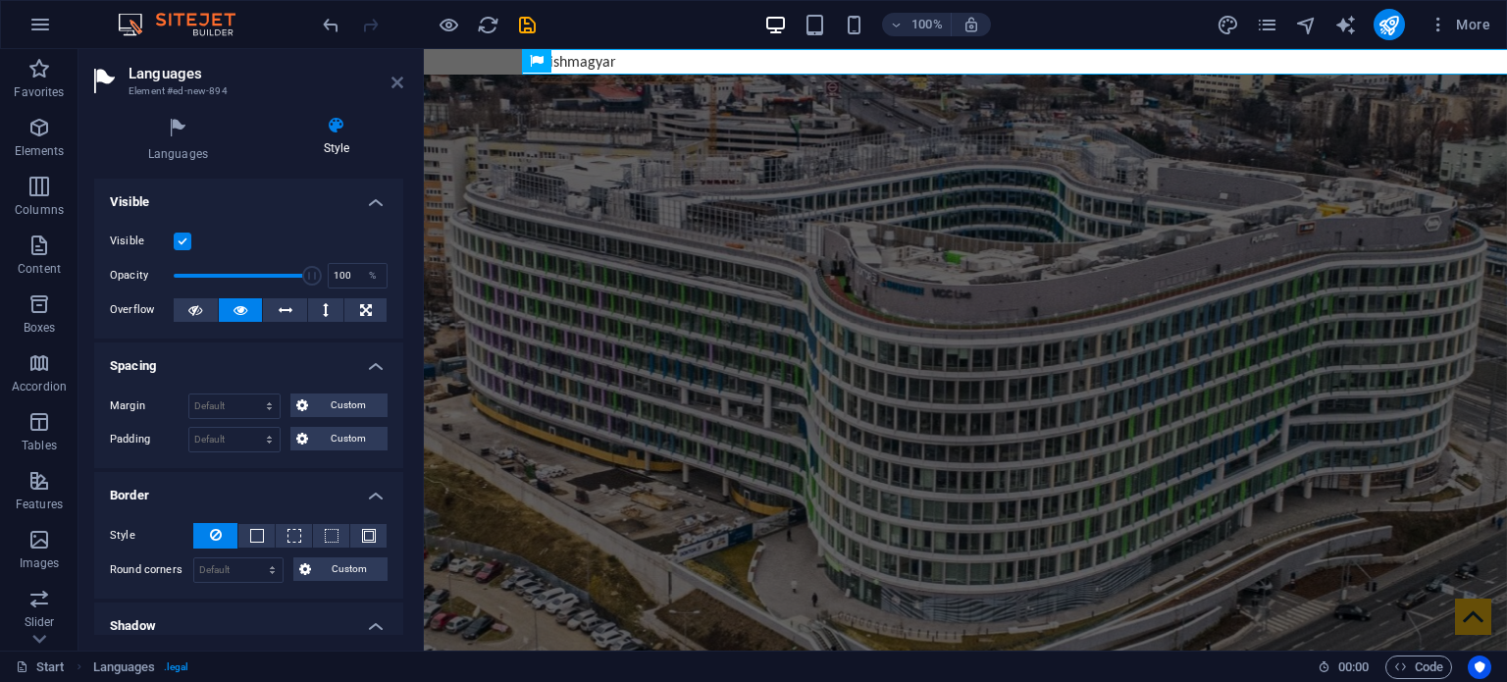
click at [402, 79] on icon at bounding box center [398, 83] width 12 height 16
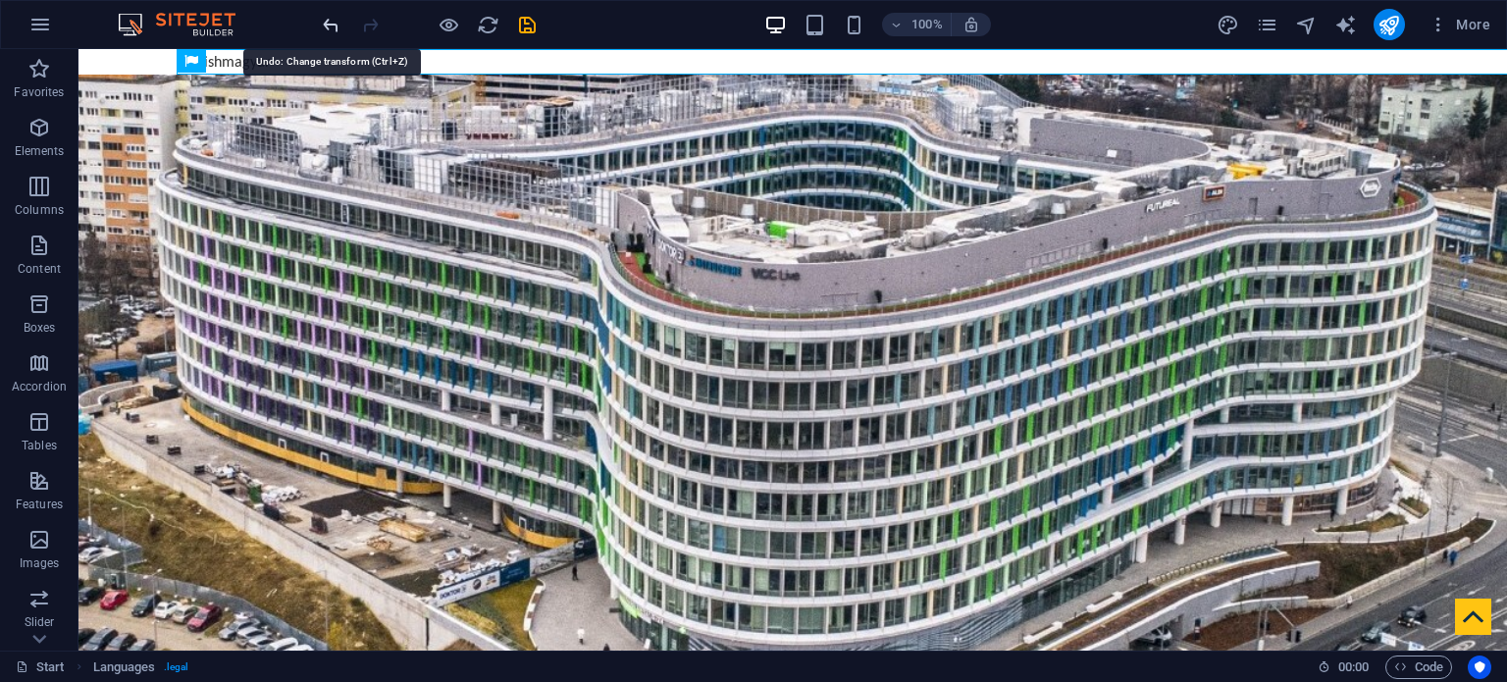
click at [341, 22] on icon "undo" at bounding box center [331, 25] width 23 height 23
click at [335, 23] on icon "undo" at bounding box center [331, 25] width 23 height 23
click at [330, 23] on icon "undo" at bounding box center [331, 25] width 23 height 23
click at [330, 27] on icon "undo" at bounding box center [331, 25] width 23 height 23
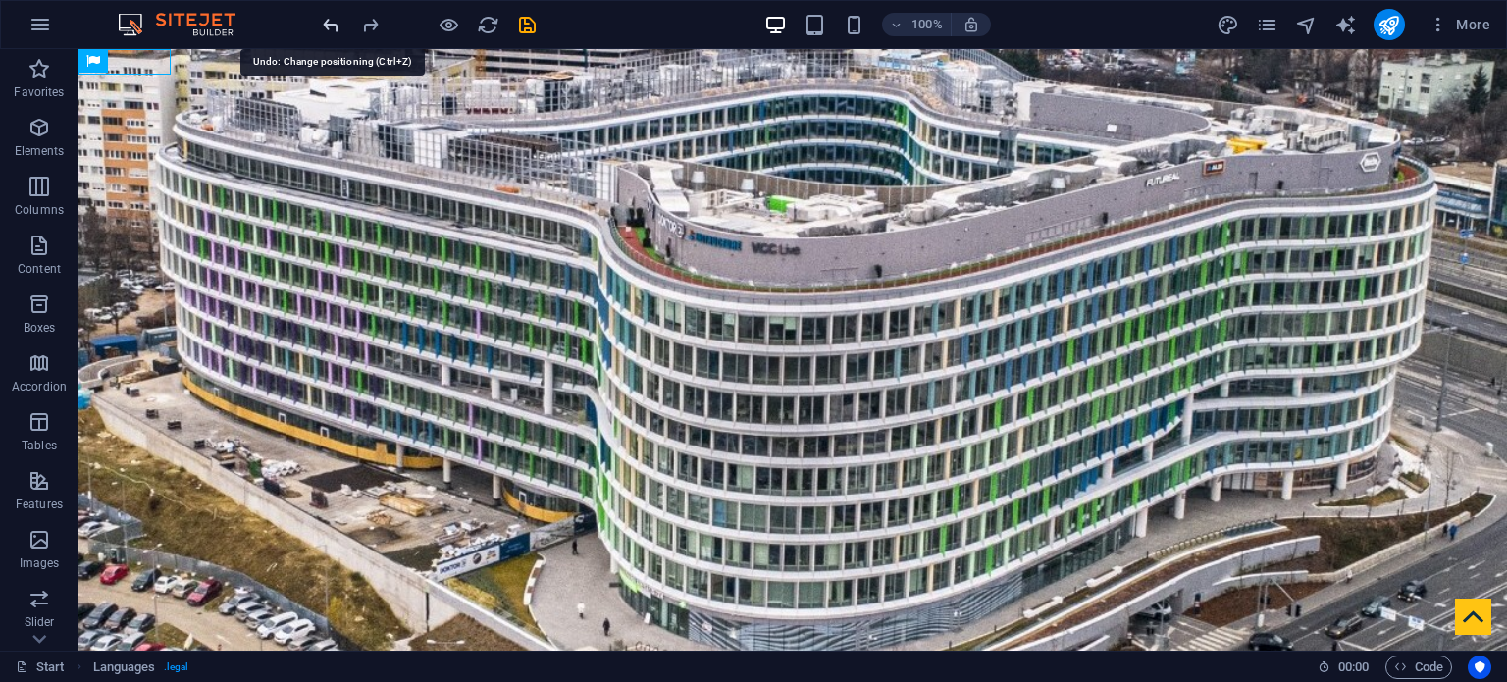
click at [330, 28] on icon "undo" at bounding box center [331, 25] width 23 height 23
click at [327, 24] on icon "undo" at bounding box center [331, 25] width 23 height 23
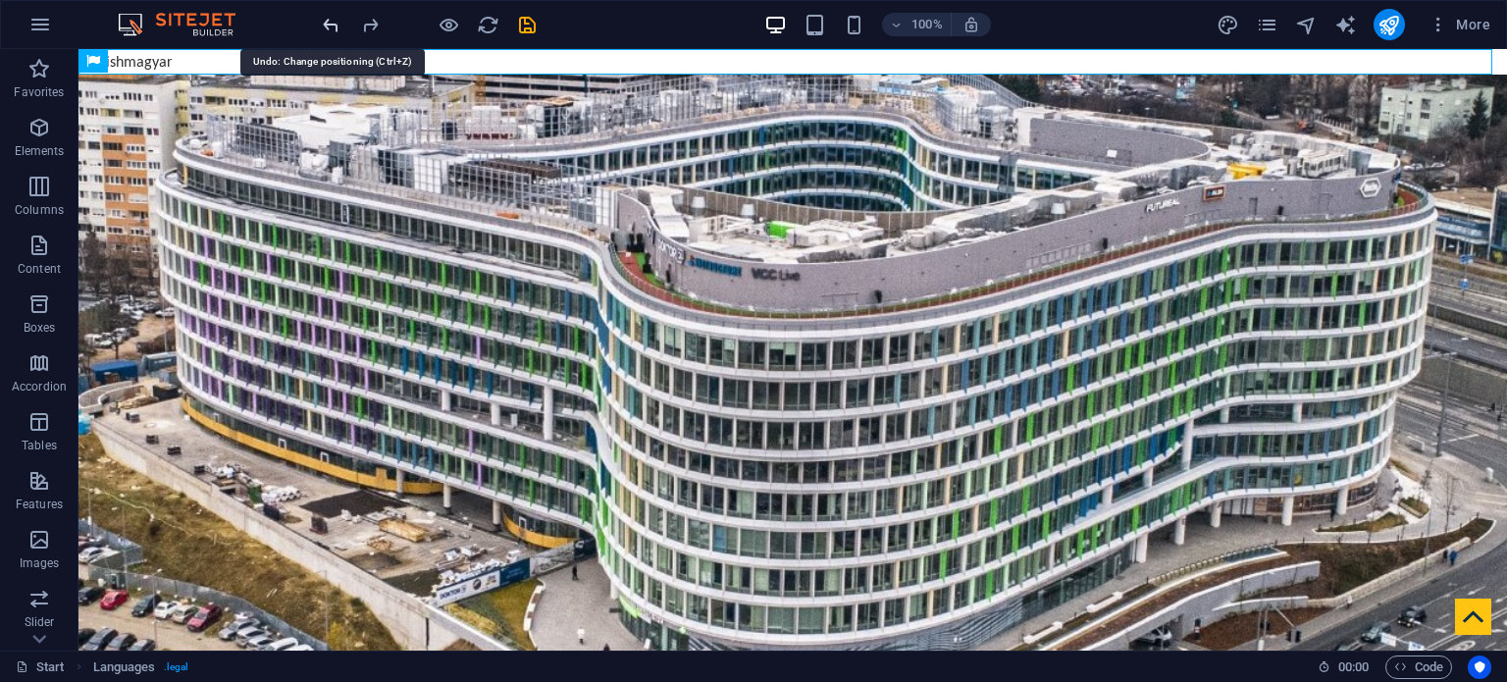
click at [327, 24] on icon "undo" at bounding box center [331, 25] width 23 height 23
click at [326, 25] on icon "undo" at bounding box center [331, 25] width 23 height 23
click at [327, 25] on icon "undo" at bounding box center [331, 25] width 23 height 23
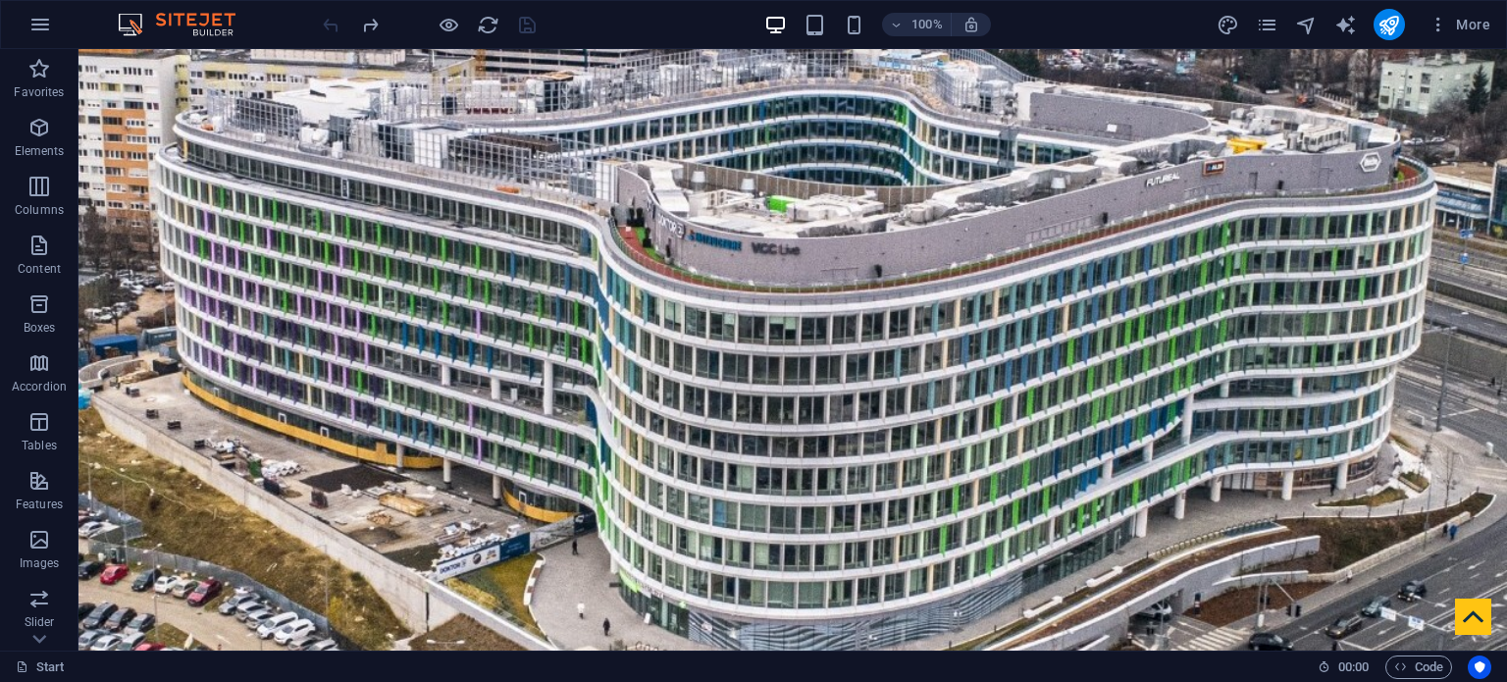
click at [330, 27] on div at bounding box center [429, 24] width 220 height 31
click at [288, 32] on div "100% More" at bounding box center [753, 24] width 1505 height 47
click at [39, 125] on icon "button" at bounding box center [39, 128] width 24 height 24
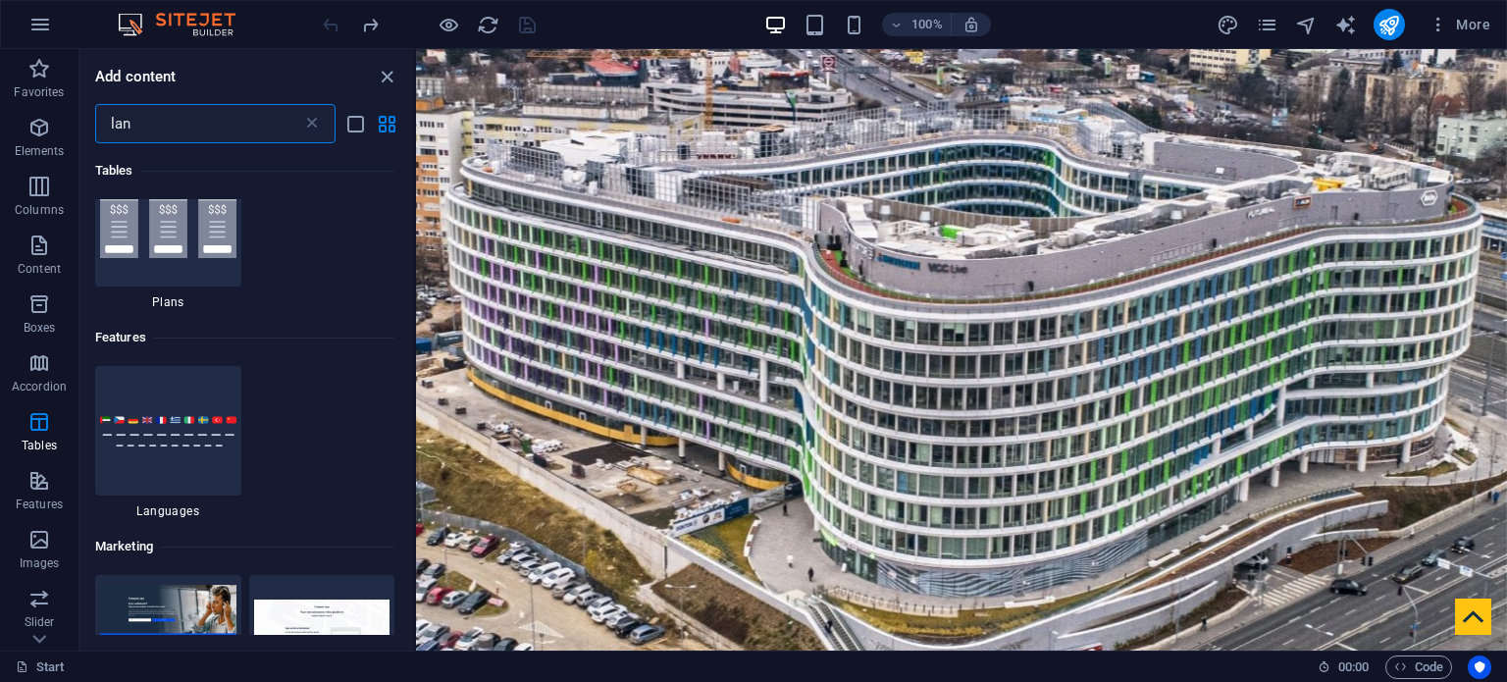
scroll to position [196, 0]
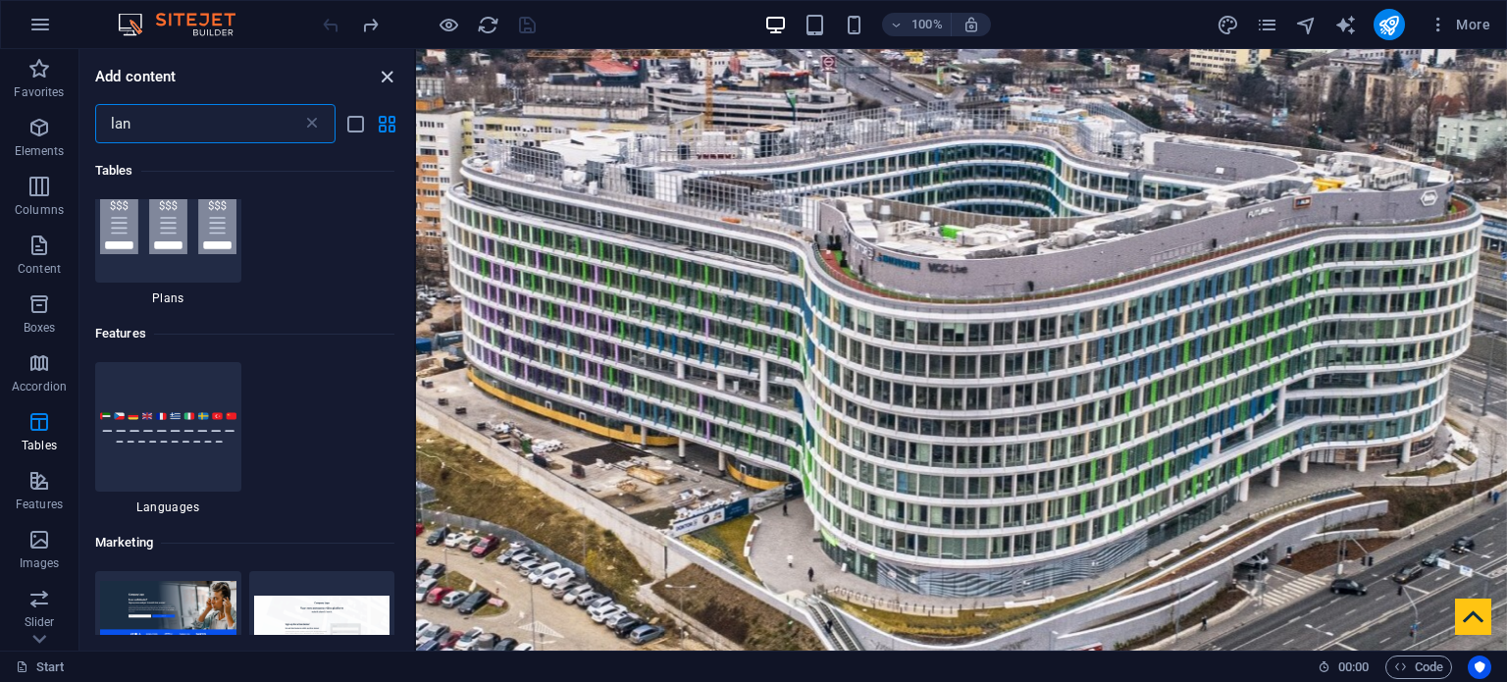
type input "lan"
click at [382, 74] on icon "close panel" at bounding box center [387, 77] width 23 height 23
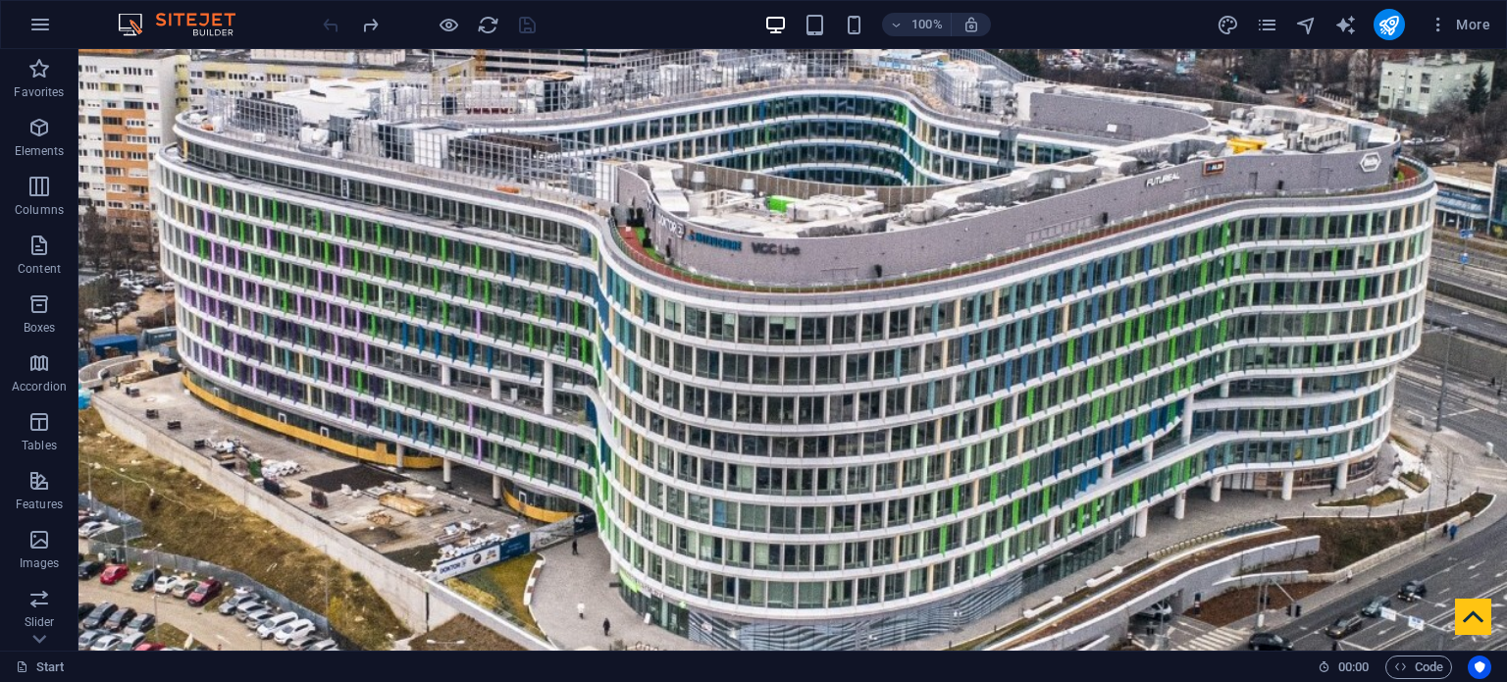
click at [330, 23] on div at bounding box center [429, 24] width 220 height 31
click at [295, 30] on div "100% More" at bounding box center [753, 24] width 1505 height 47
click at [211, 58] on icon at bounding box center [214, 61] width 11 height 21
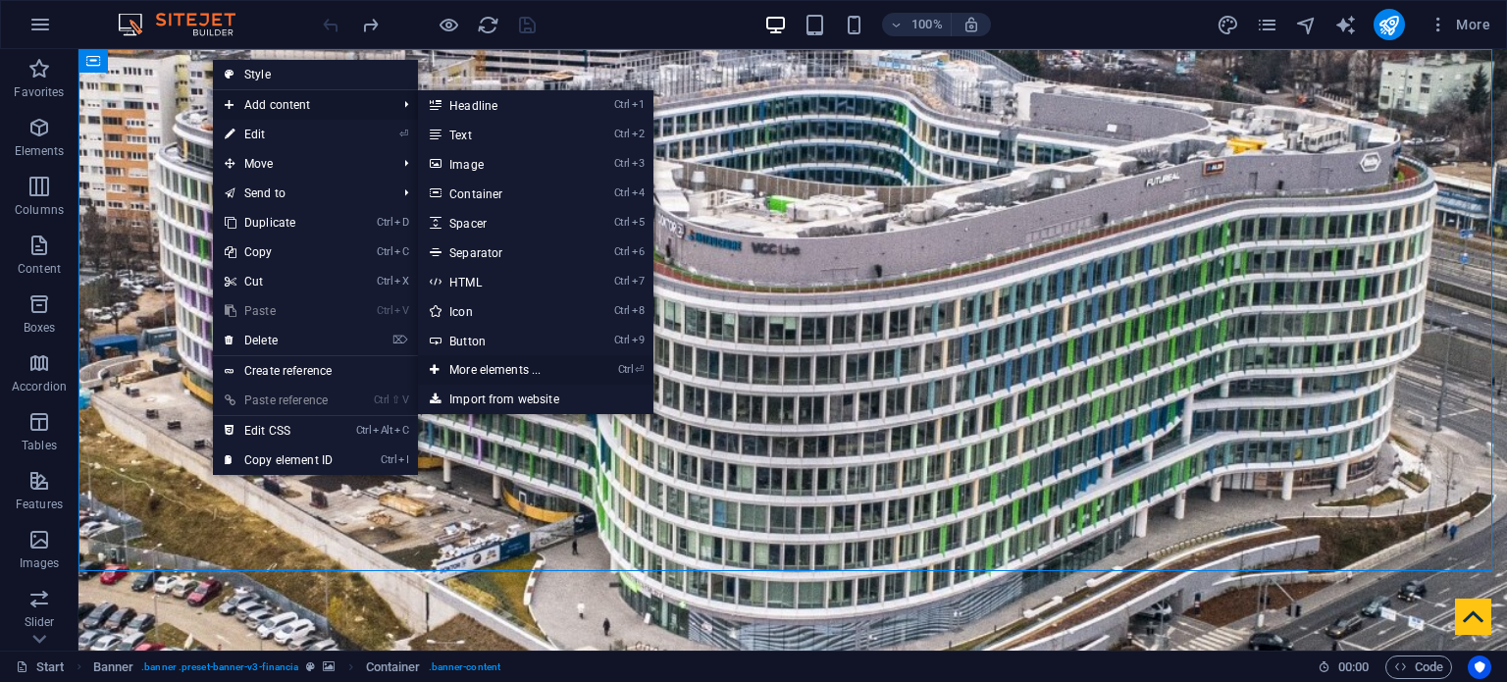
drag, startPoint x: 77, startPoint y: 319, endPoint x: 502, endPoint y: 364, distance: 428.3
click at [502, 364] on link "Ctrl ⏎ More elements ..." at bounding box center [499, 369] width 162 height 29
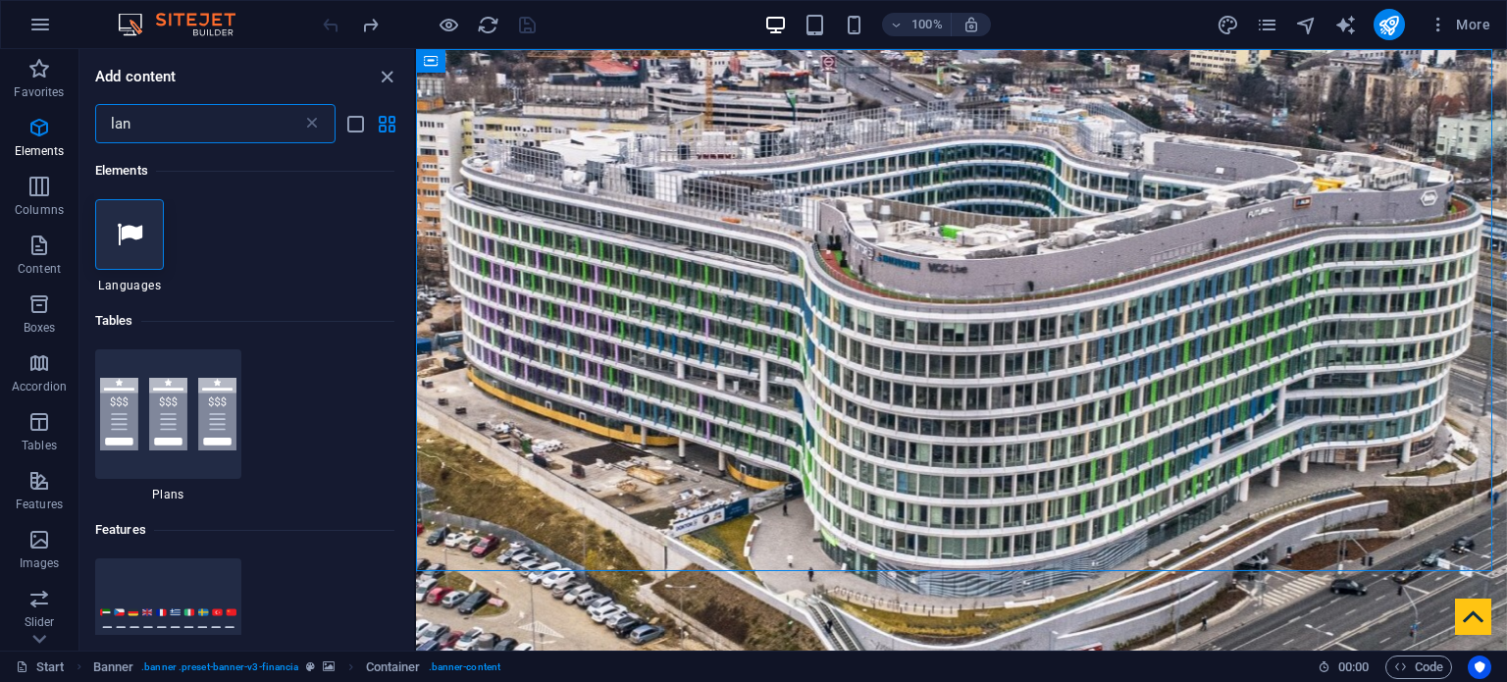
click at [200, 117] on input "lan" at bounding box center [198, 123] width 207 height 39
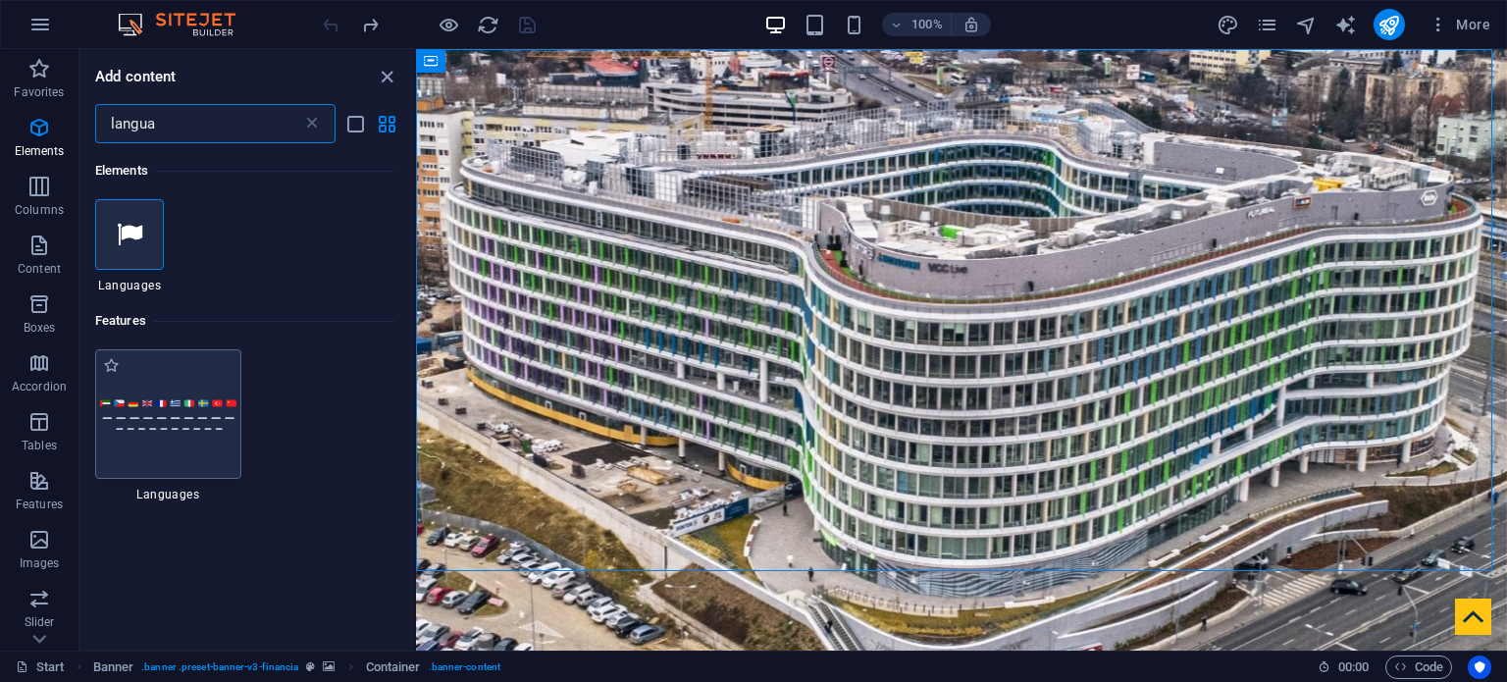
type input "langua"
click at [199, 423] on img at bounding box center [168, 414] width 136 height 32
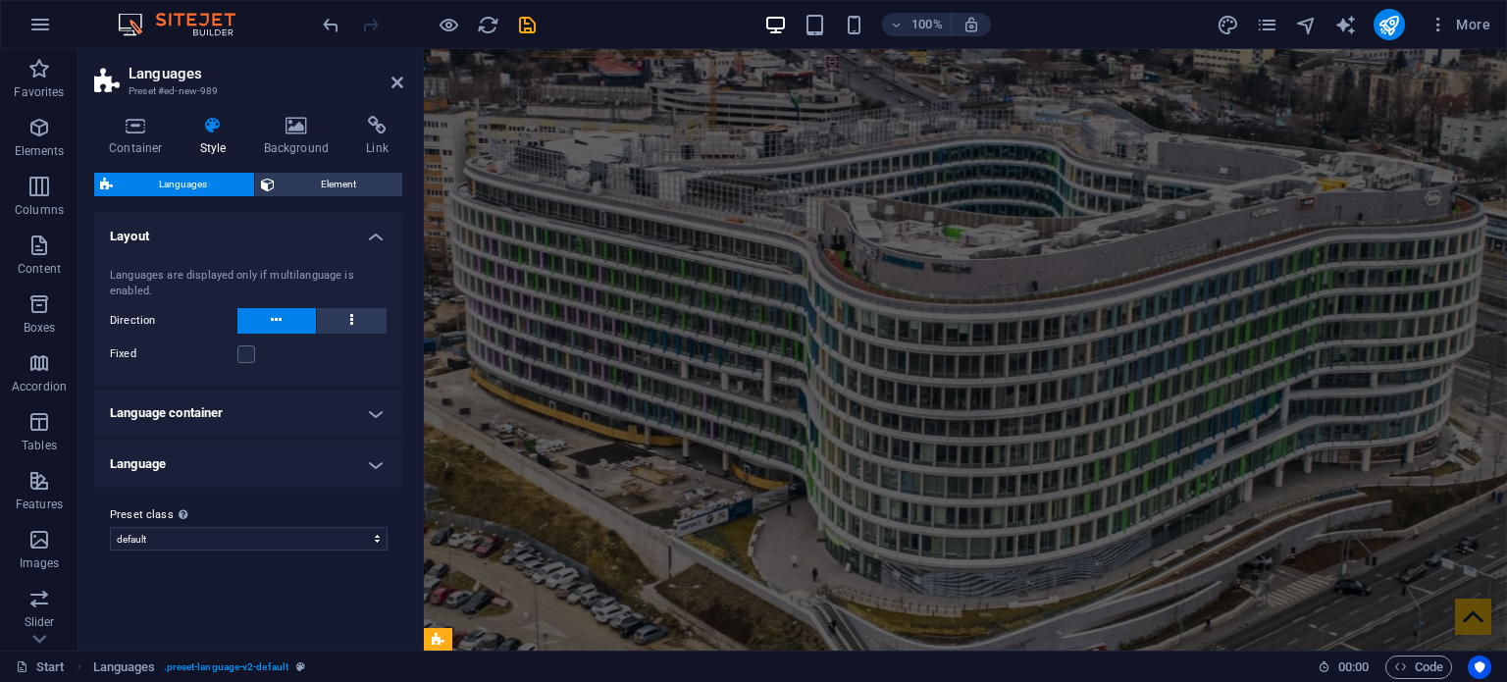
click at [377, 404] on h4 "Language container" at bounding box center [248, 413] width 309 height 47
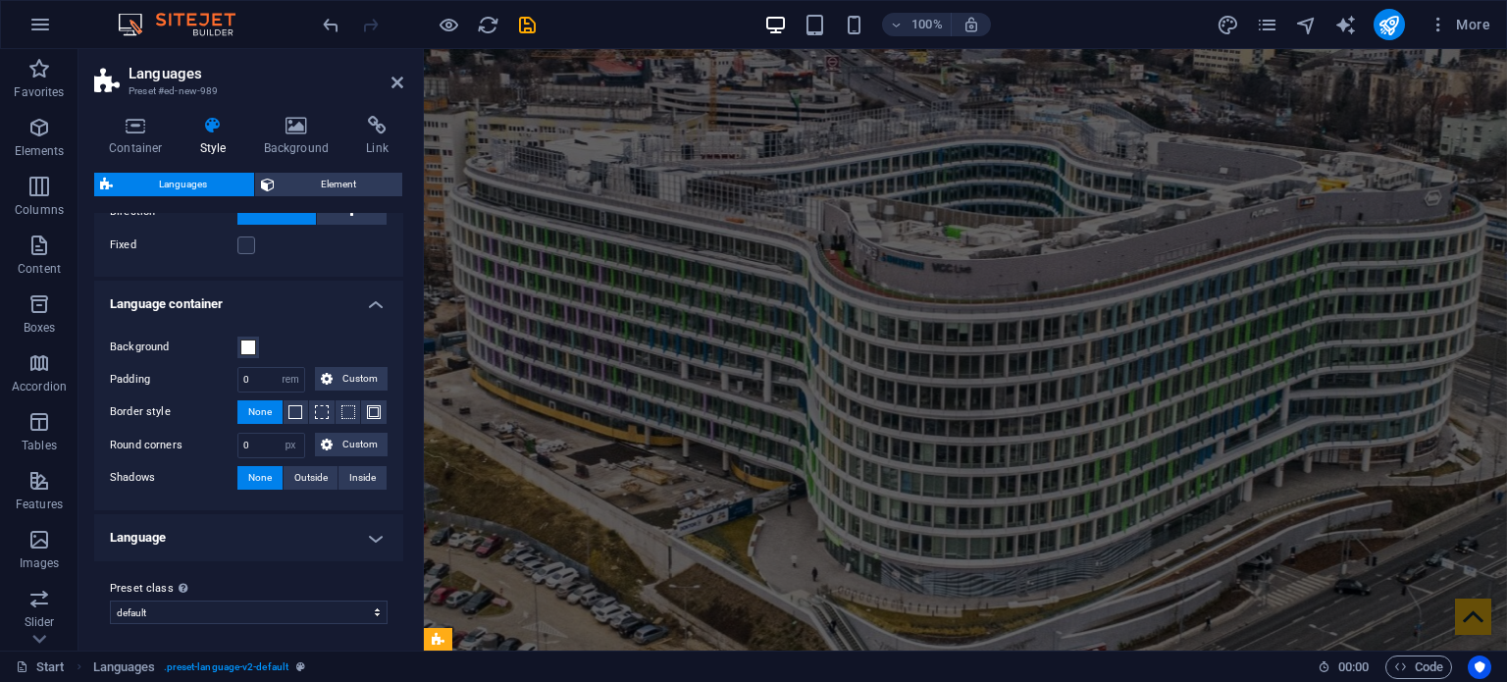
scroll to position [112, 0]
click at [376, 532] on h4 "Language" at bounding box center [248, 534] width 309 height 47
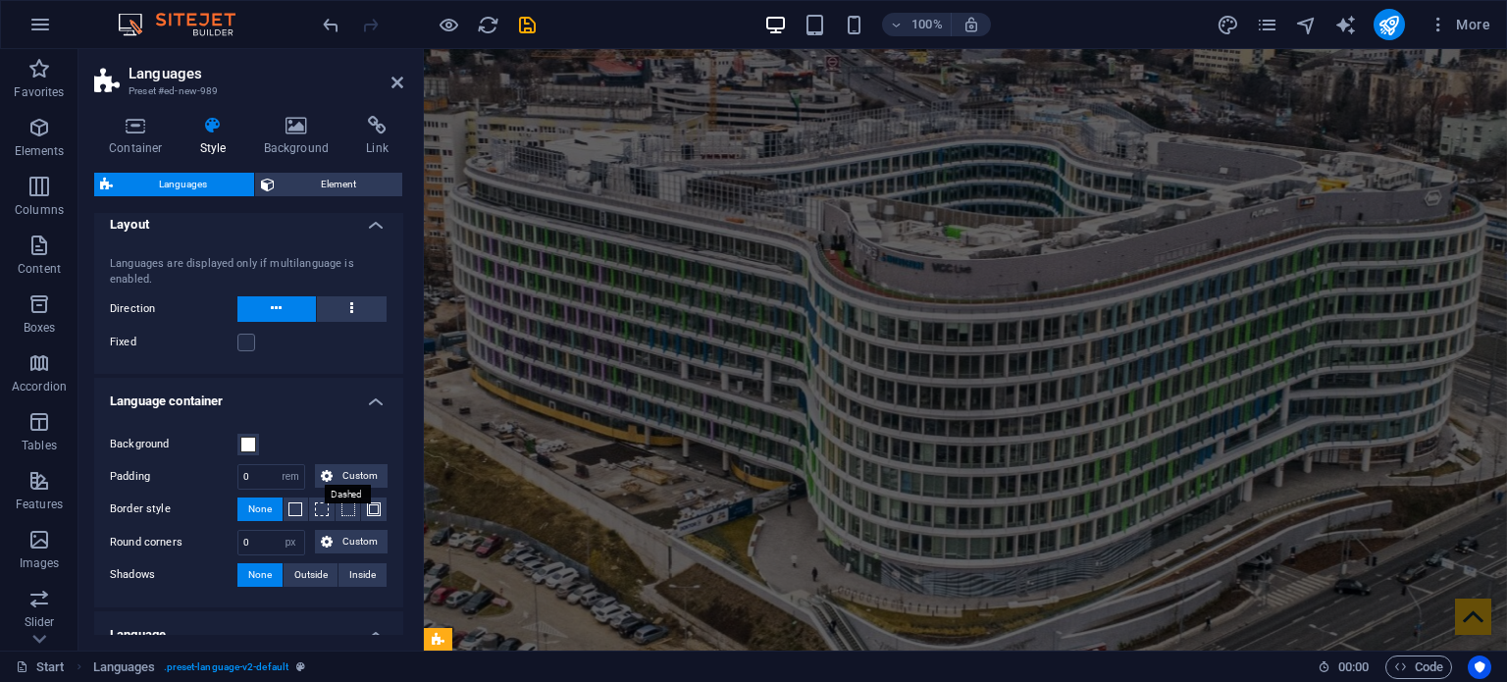
scroll to position [0, 0]
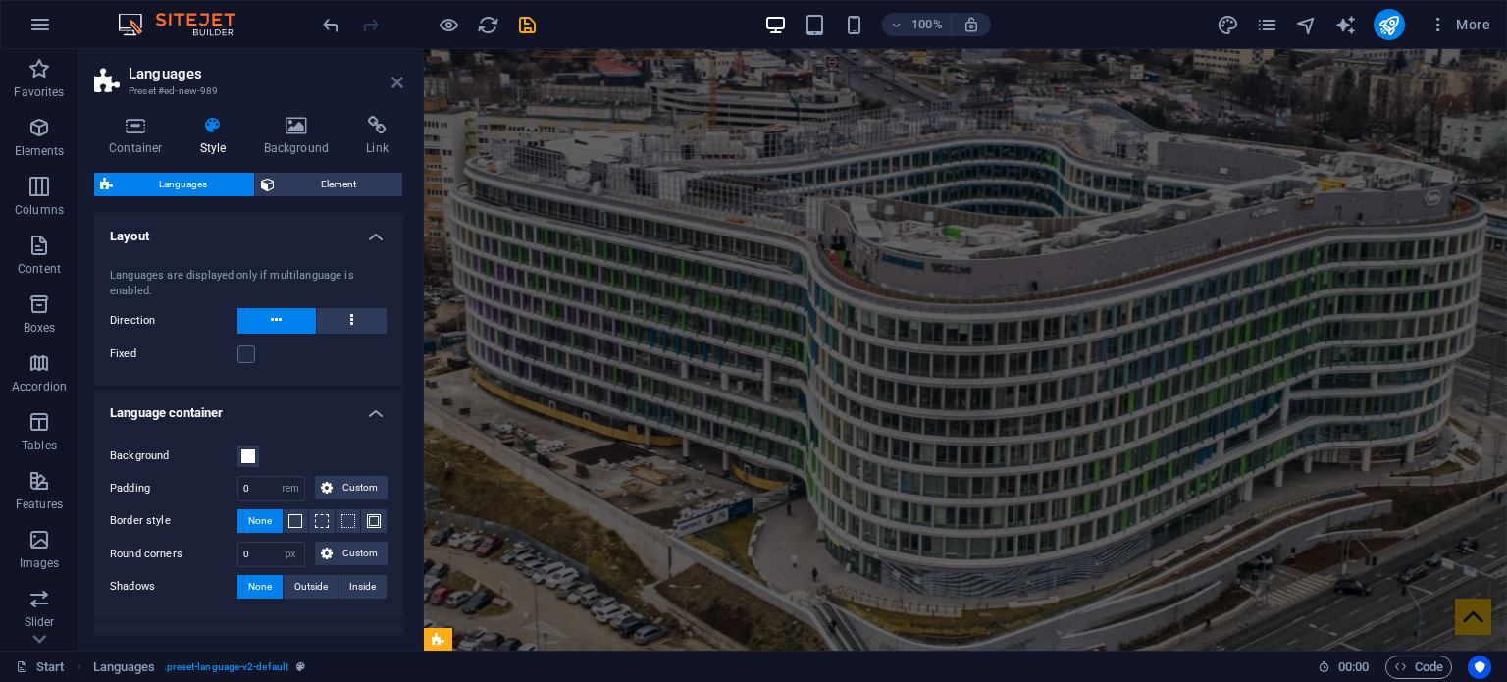
click at [402, 75] on icon at bounding box center [398, 83] width 12 height 16
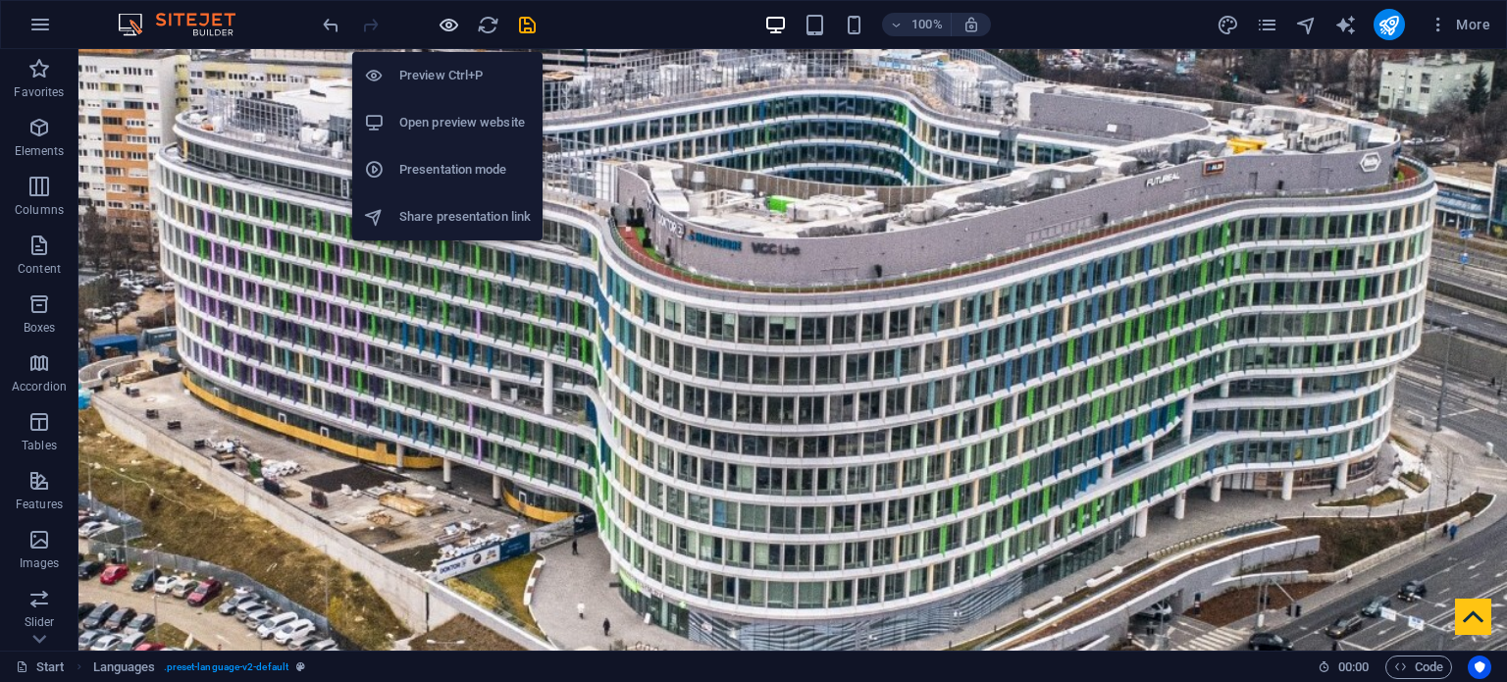
click at [440, 27] on icon "button" at bounding box center [449, 25] width 23 height 23
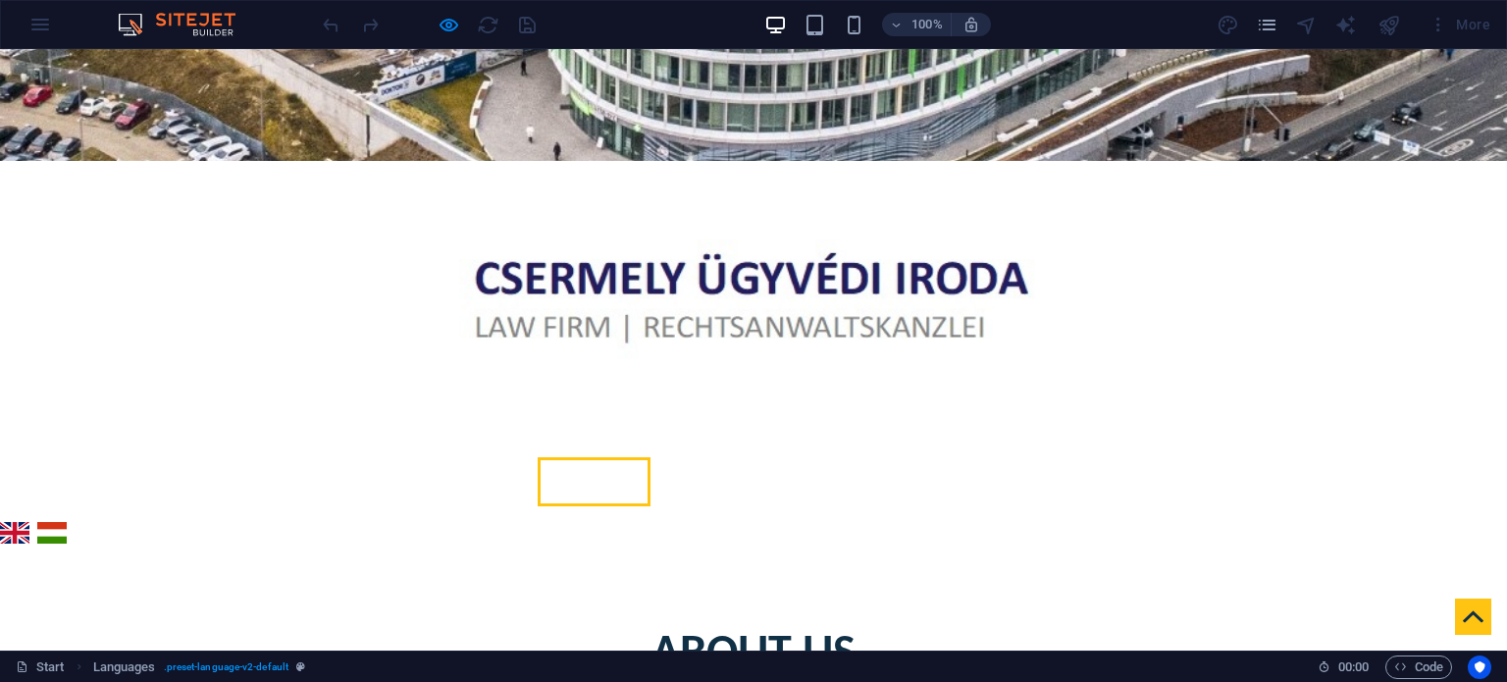
scroll to position [589, 0]
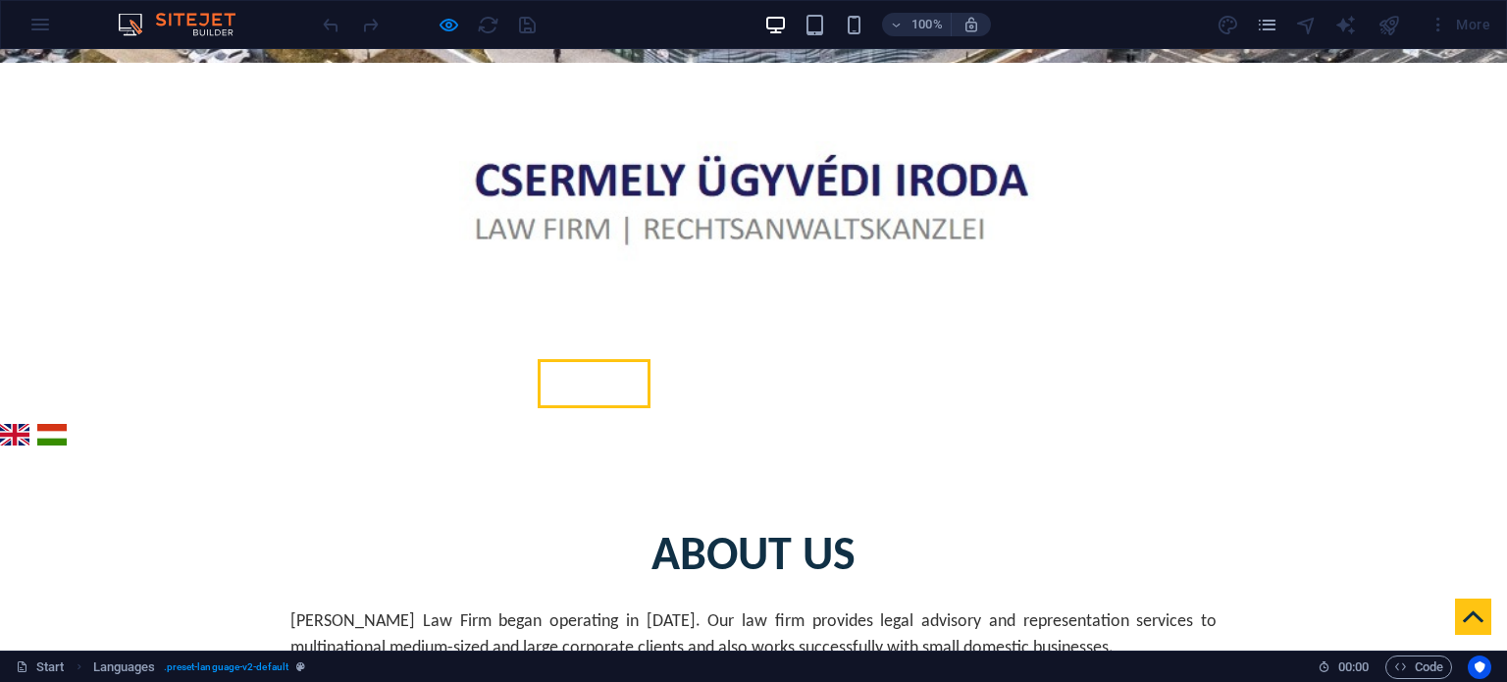
click at [63, 424] on link "magyar" at bounding box center [51, 435] width 29 height 23
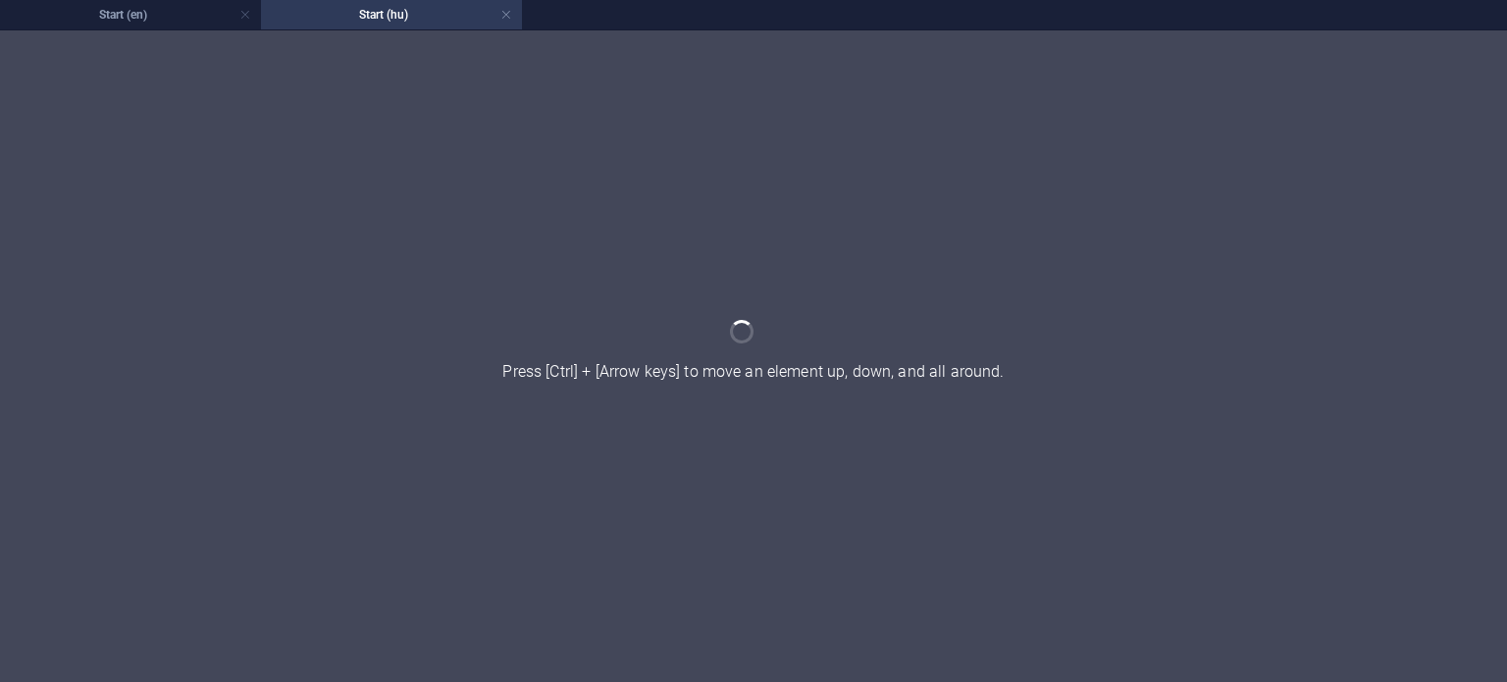
scroll to position [394, 0]
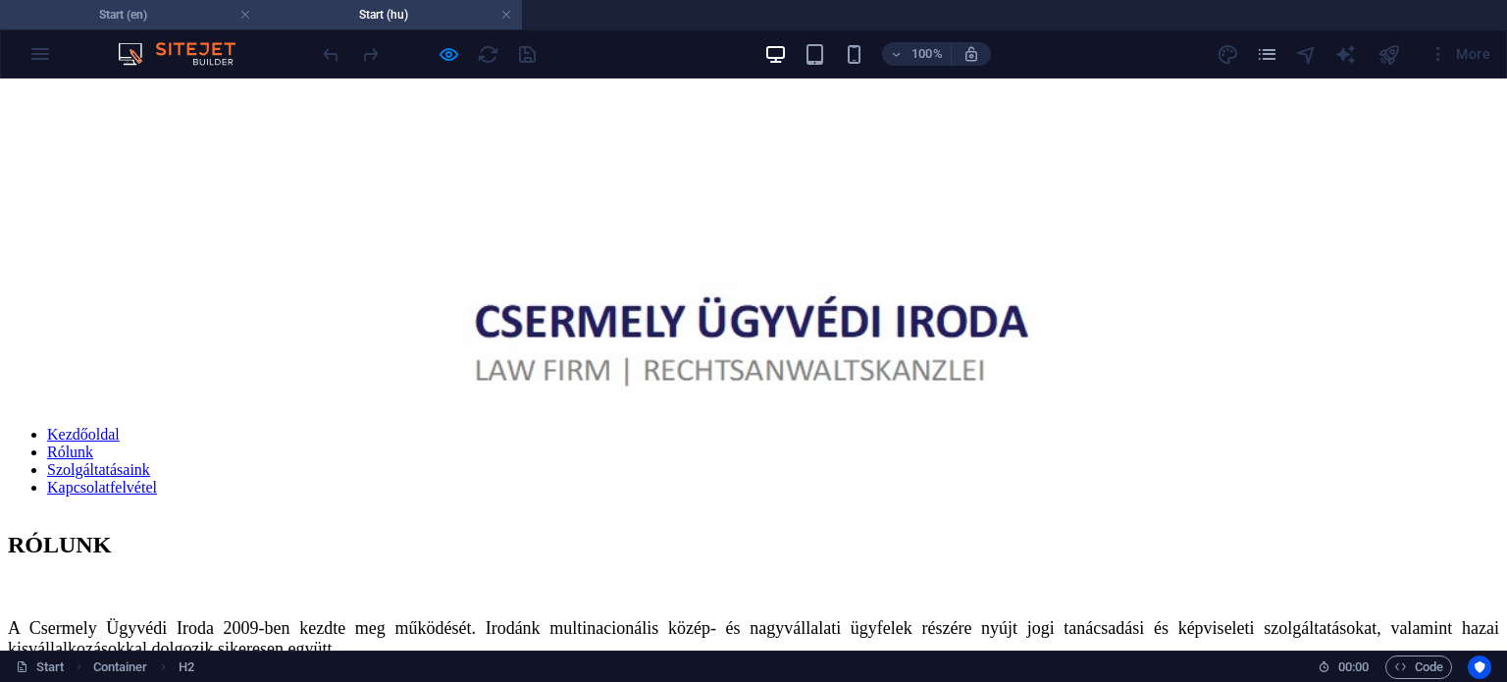
click at [150, 27] on li "Start (en)" at bounding box center [130, 14] width 261 height 29
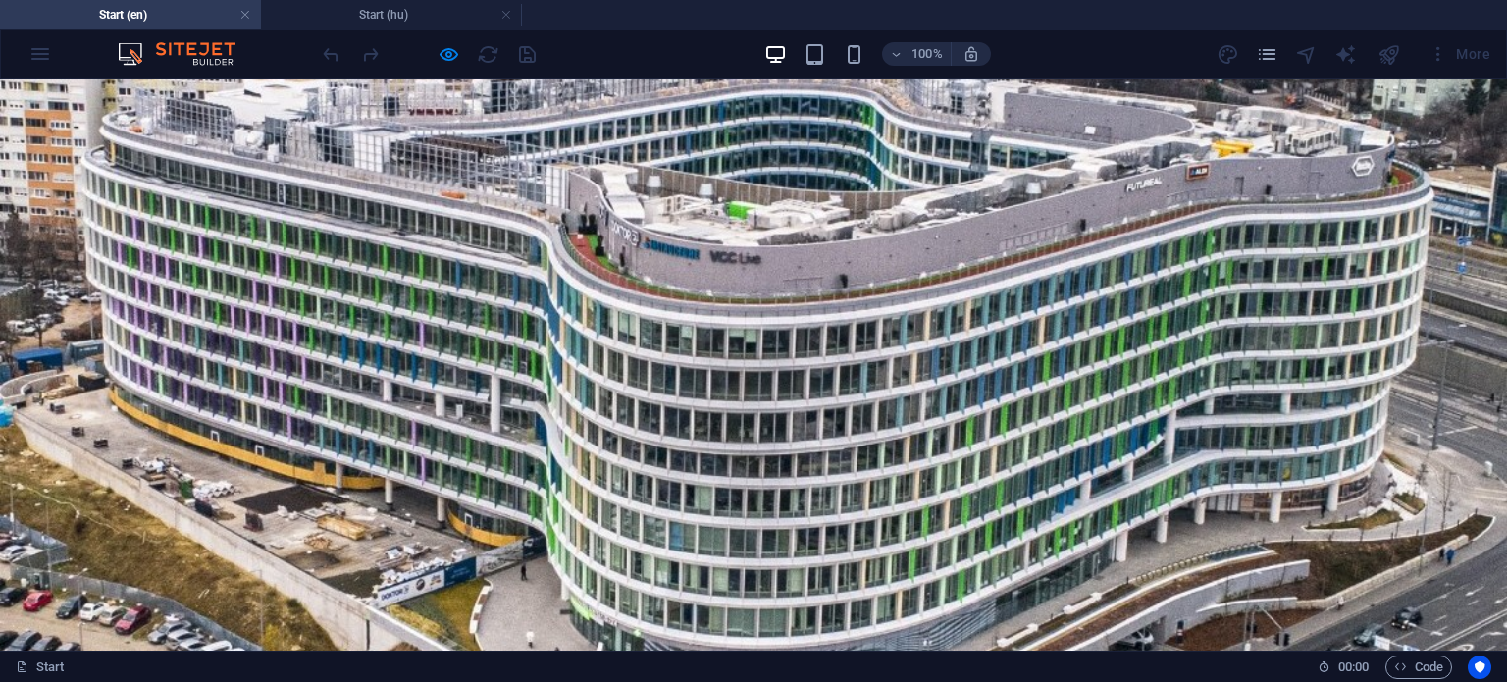
scroll to position [0, 0]
click at [461, 15] on h4 "Start (hu)" at bounding box center [391, 15] width 261 height 22
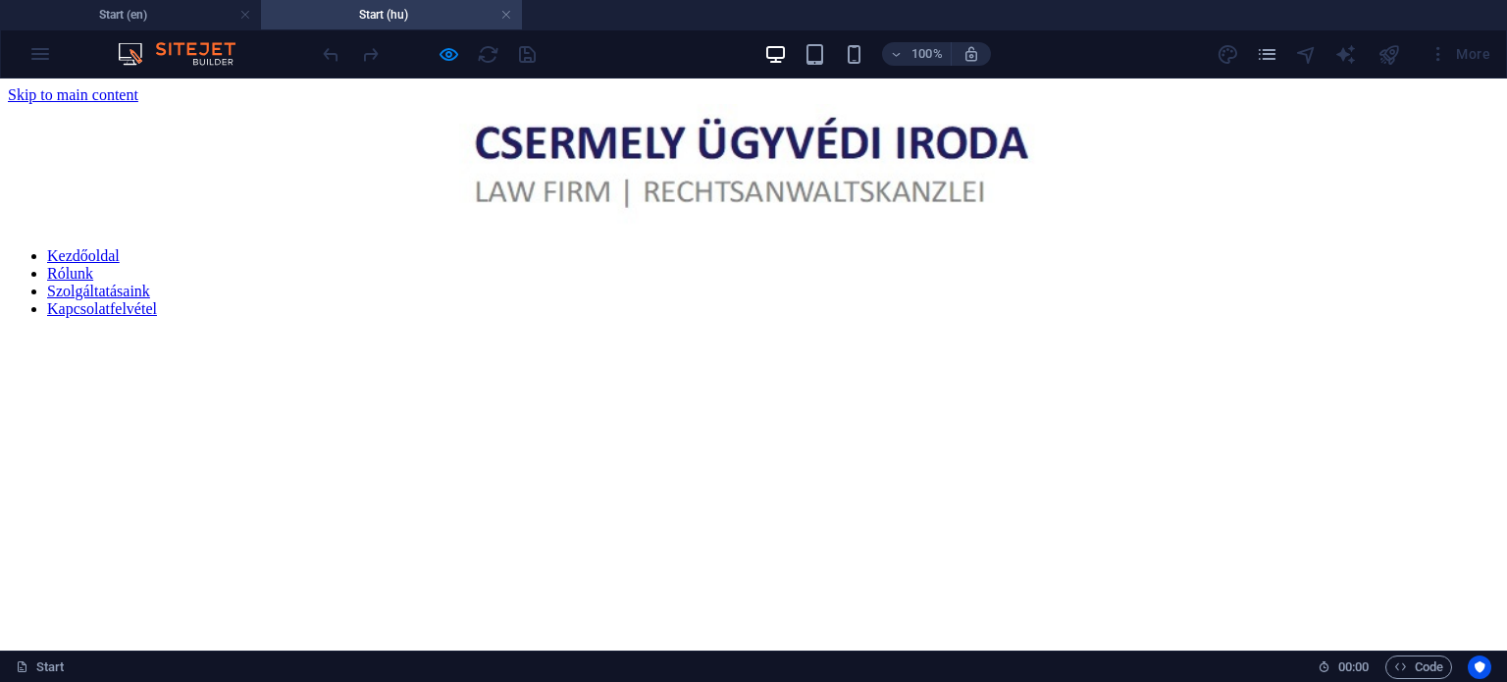
scroll to position [394, 0]
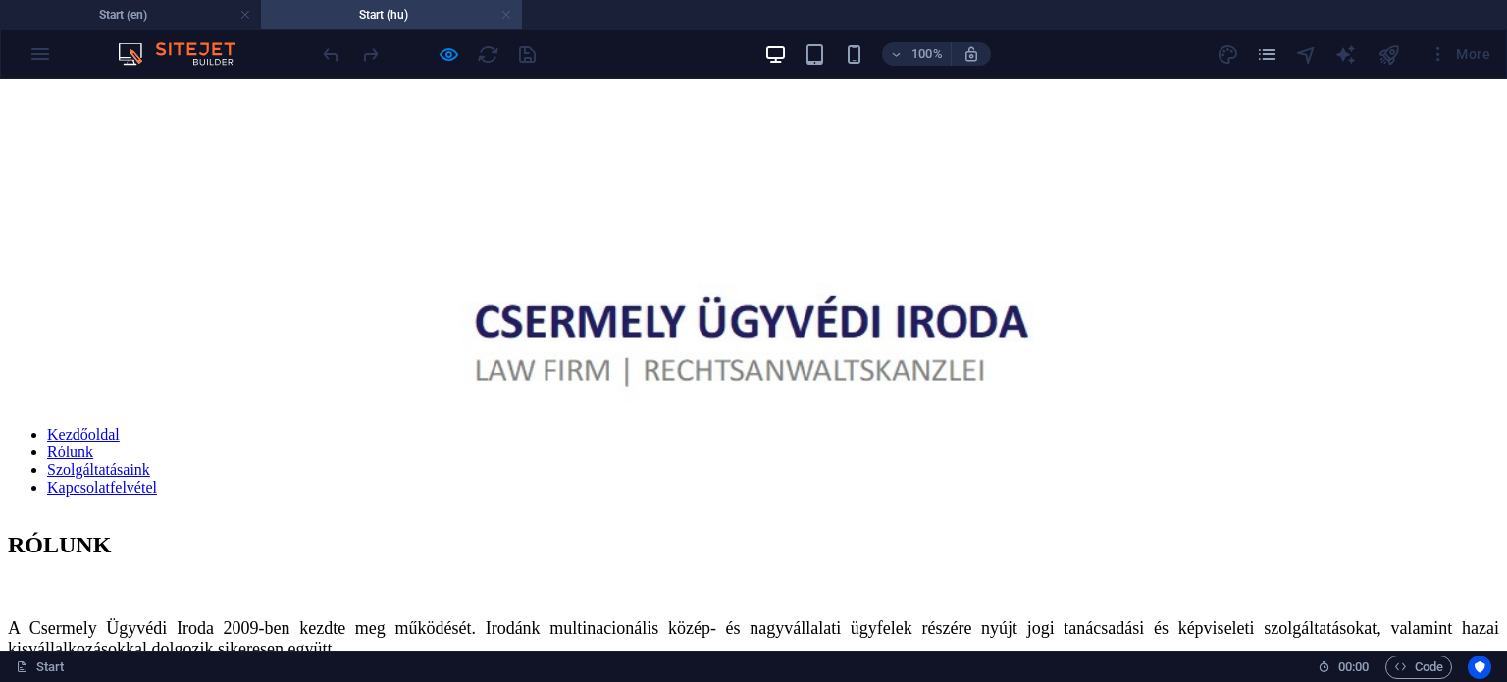
click at [509, 15] on link at bounding box center [506, 15] width 12 height 19
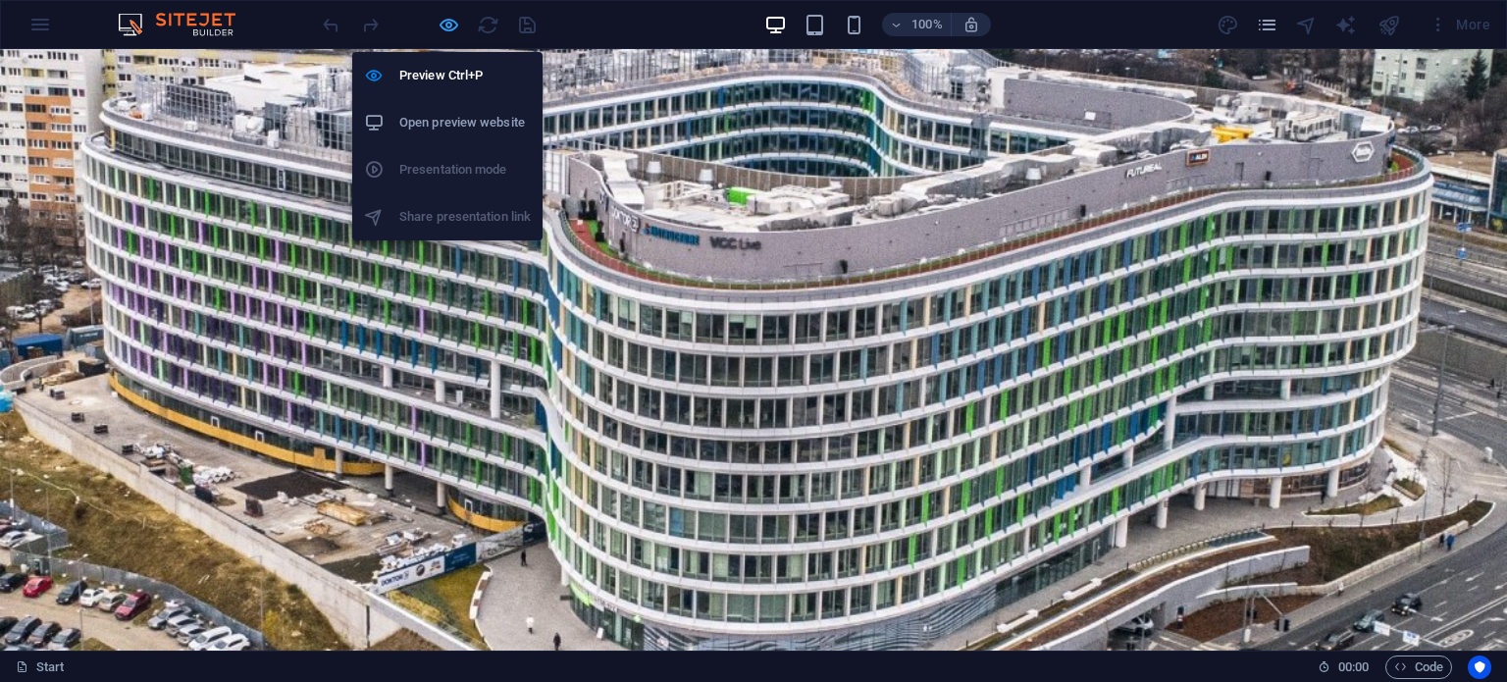
click at [456, 26] on icon "button" at bounding box center [449, 25] width 23 height 23
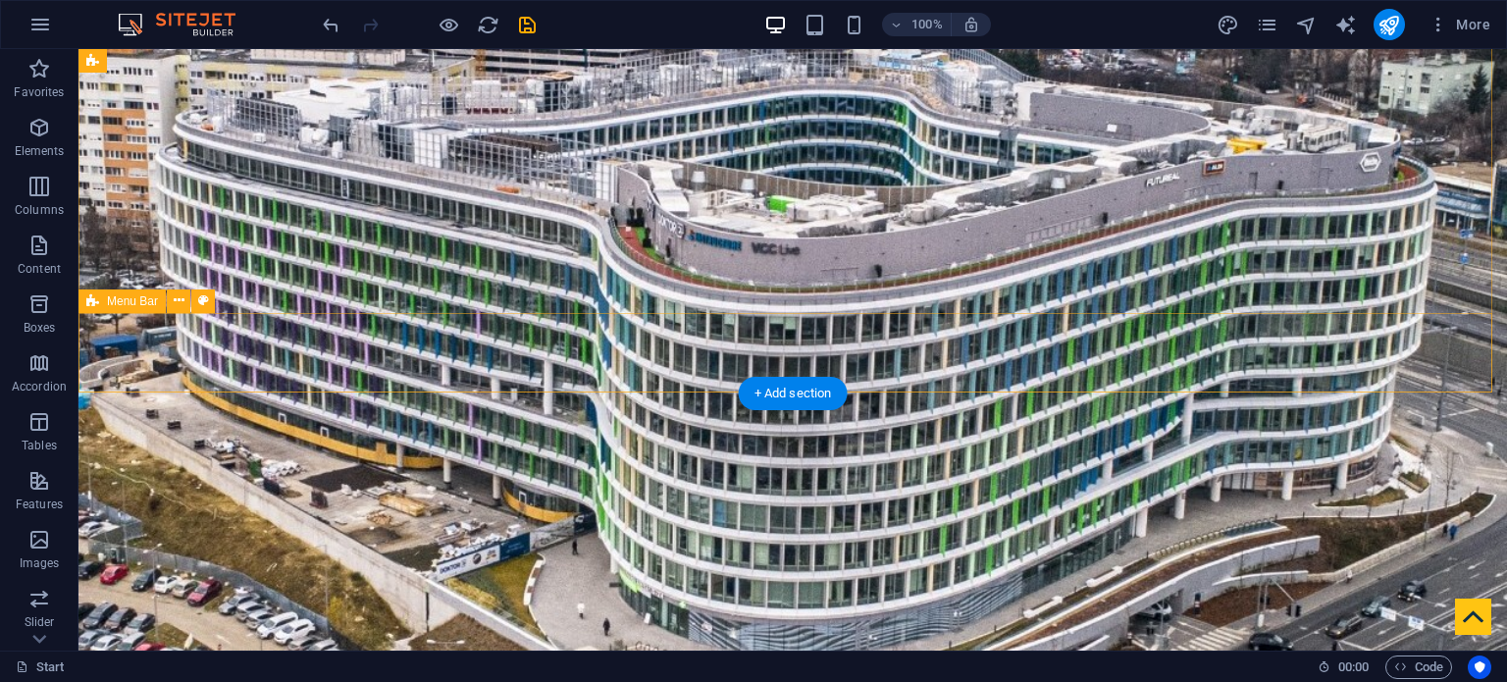
scroll to position [393, 0]
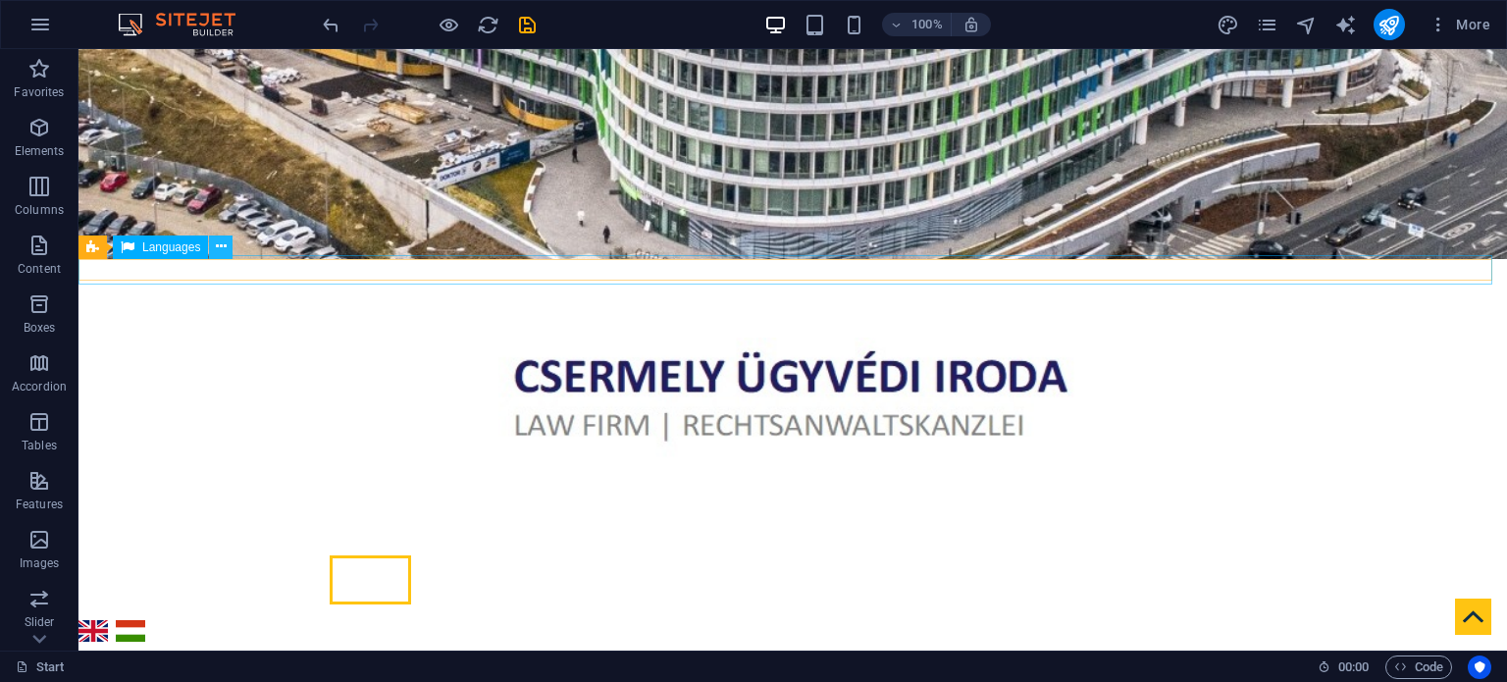
click at [221, 246] on icon at bounding box center [221, 247] width 11 height 21
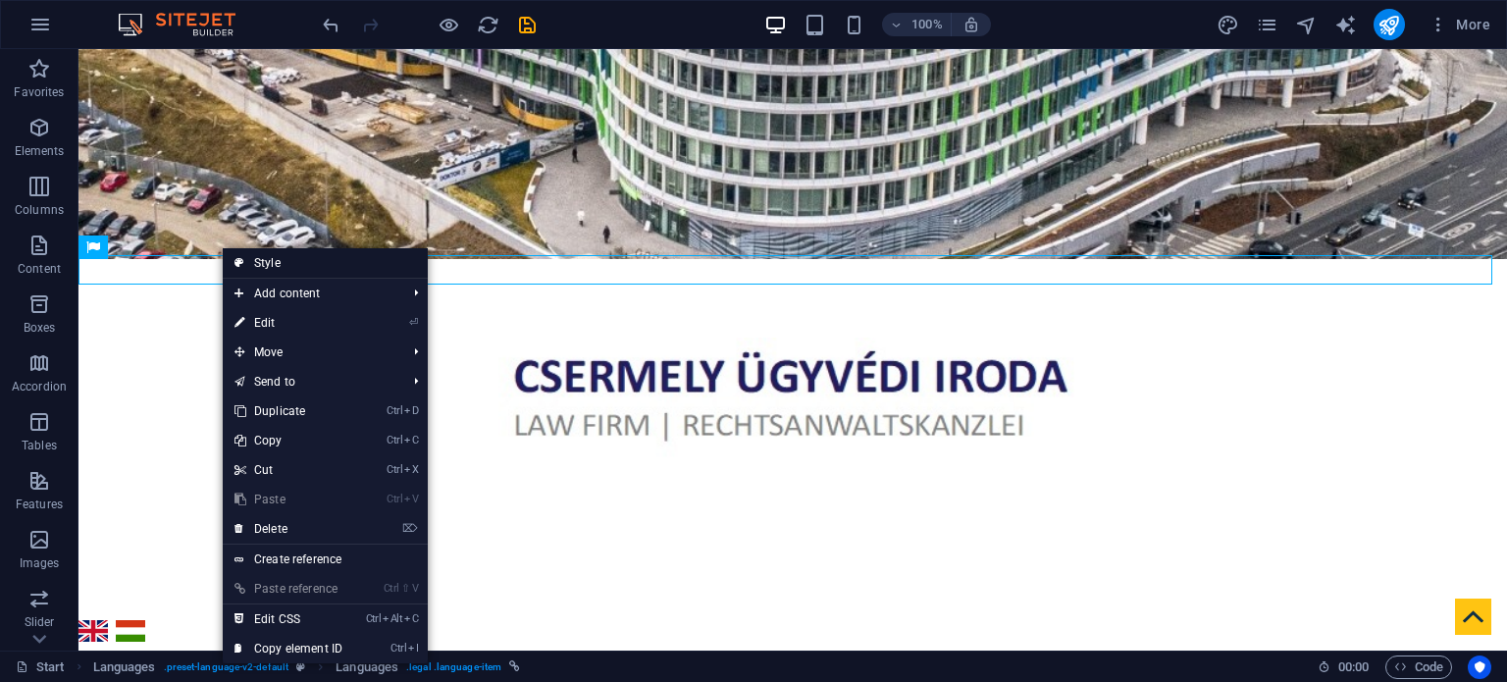
click at [283, 260] on link "Style" at bounding box center [325, 262] width 205 height 29
select select "rem"
select select "px"
select select "rem"
select select "px"
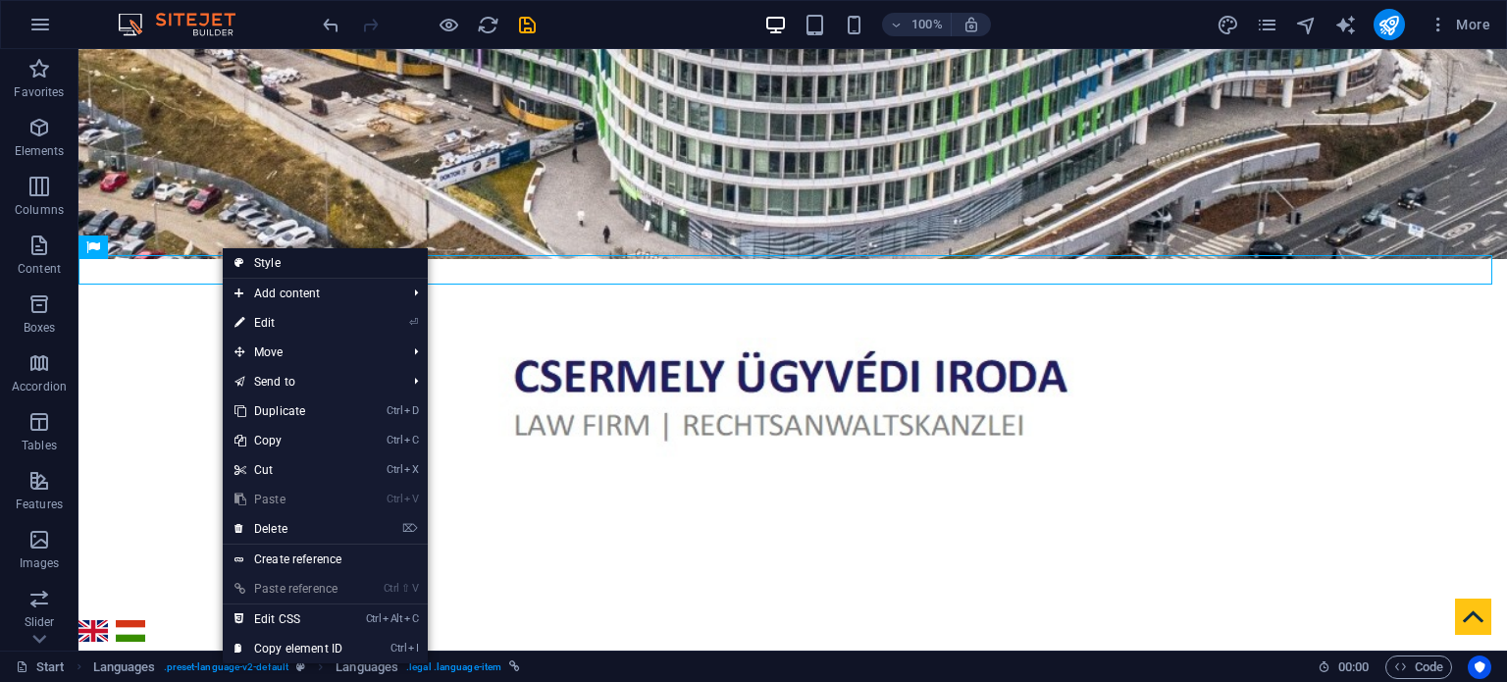
select select "px"
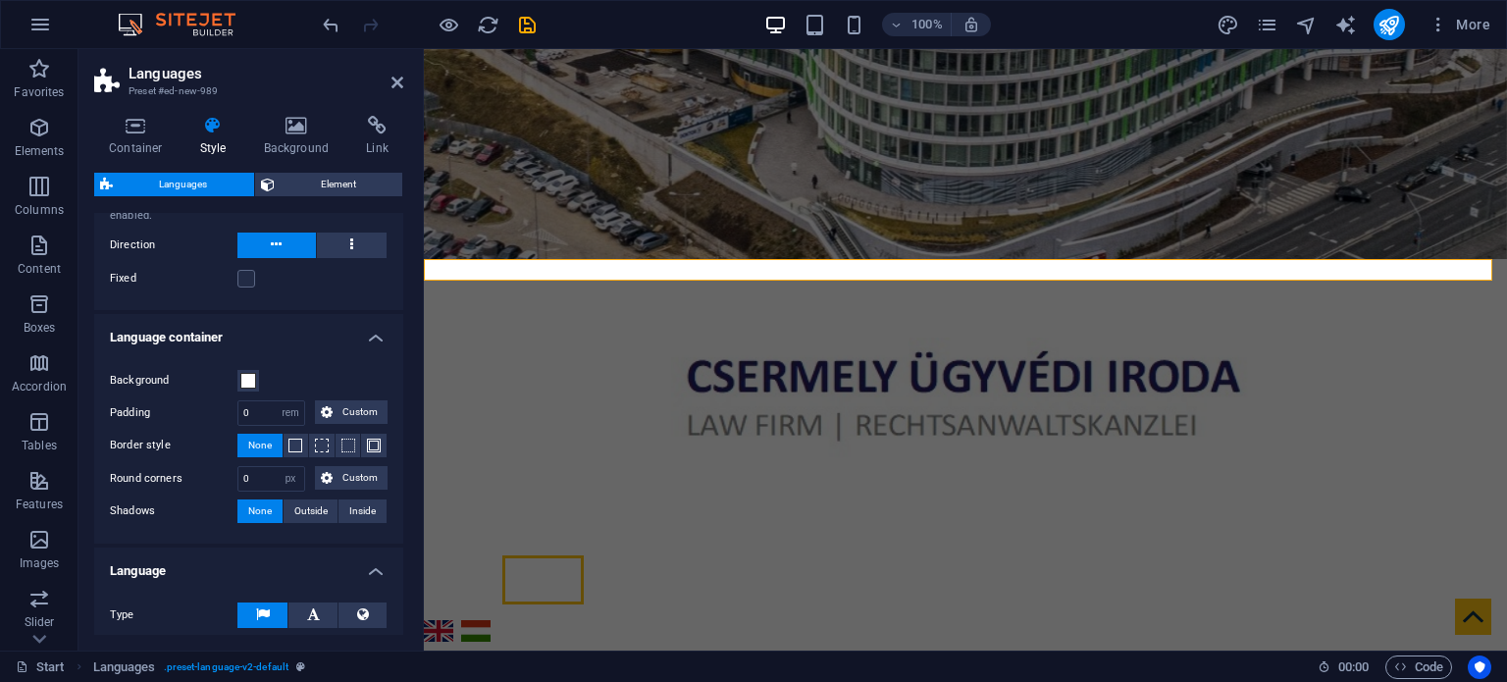
scroll to position [43, 0]
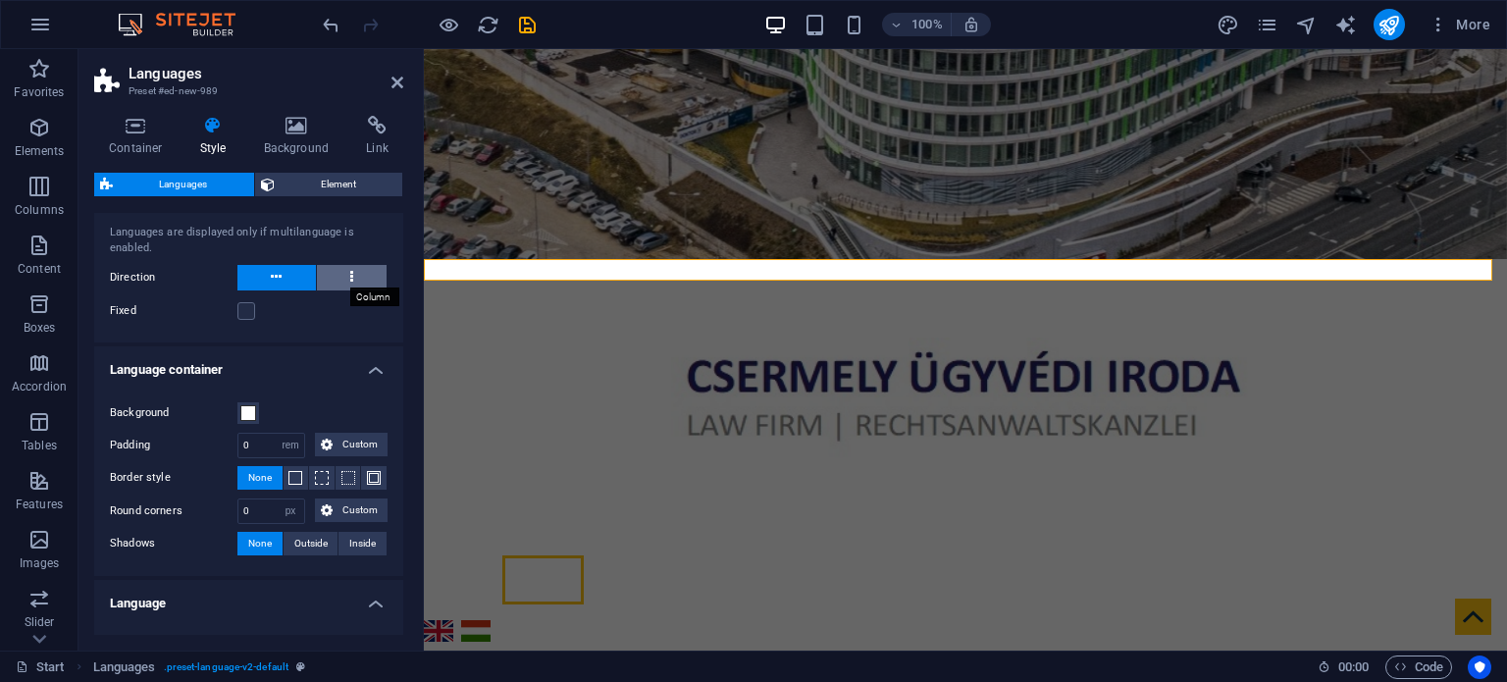
click at [350, 274] on icon at bounding box center [351, 277] width 3 height 24
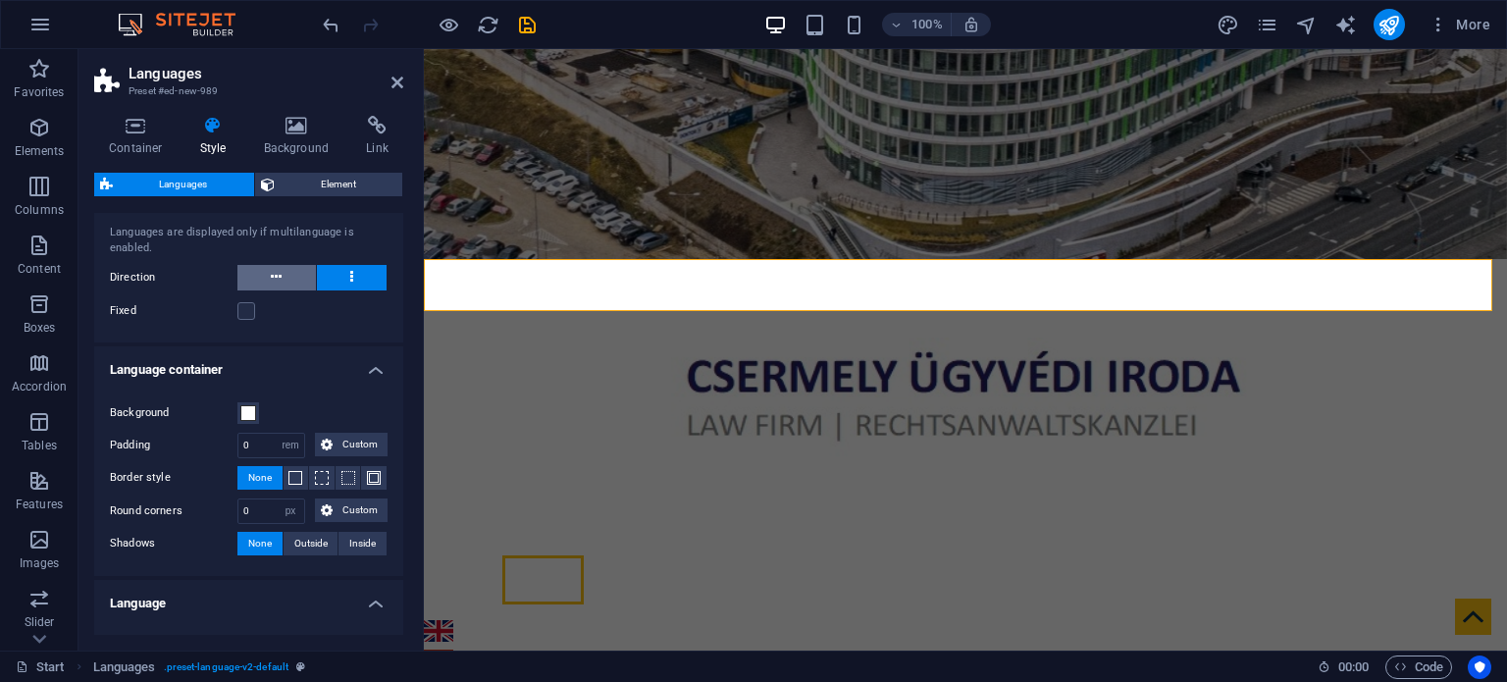
click at [288, 279] on button at bounding box center [276, 278] width 79 height 26
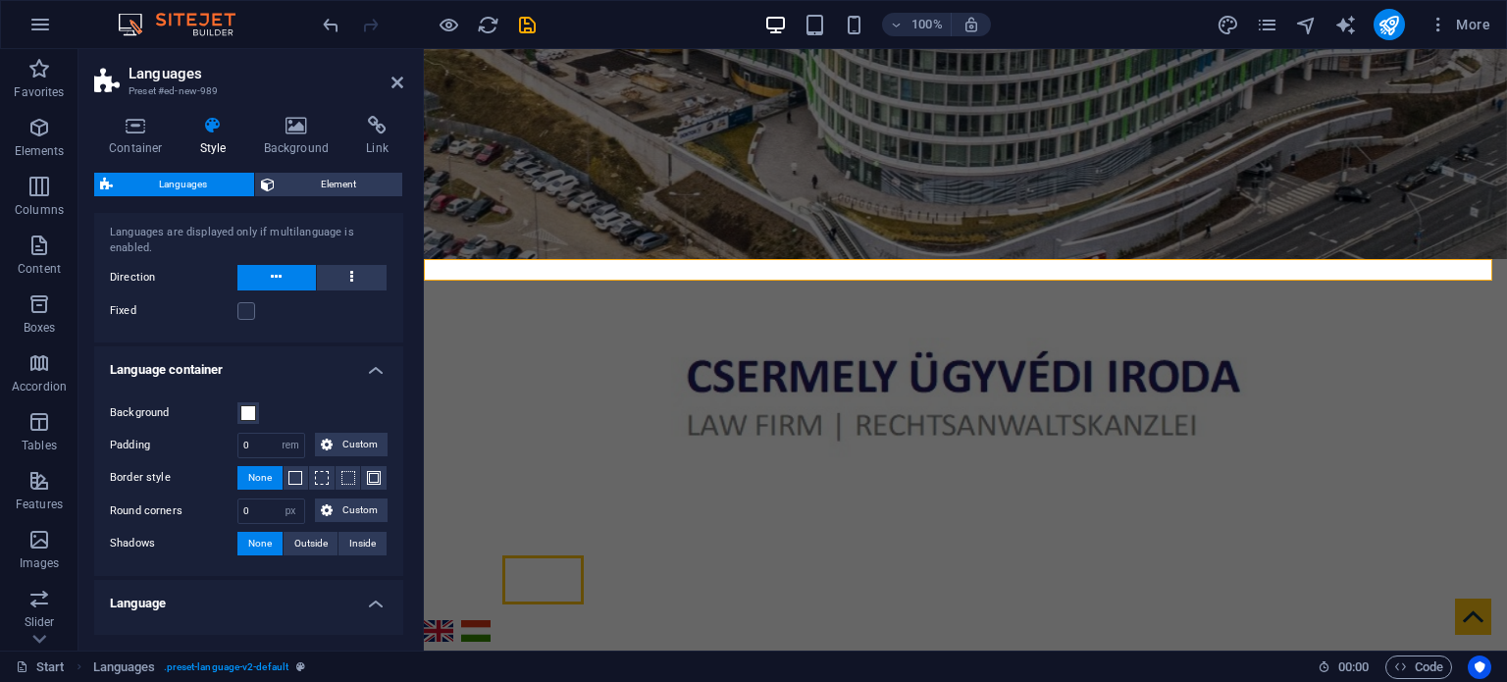
scroll to position [141, 0]
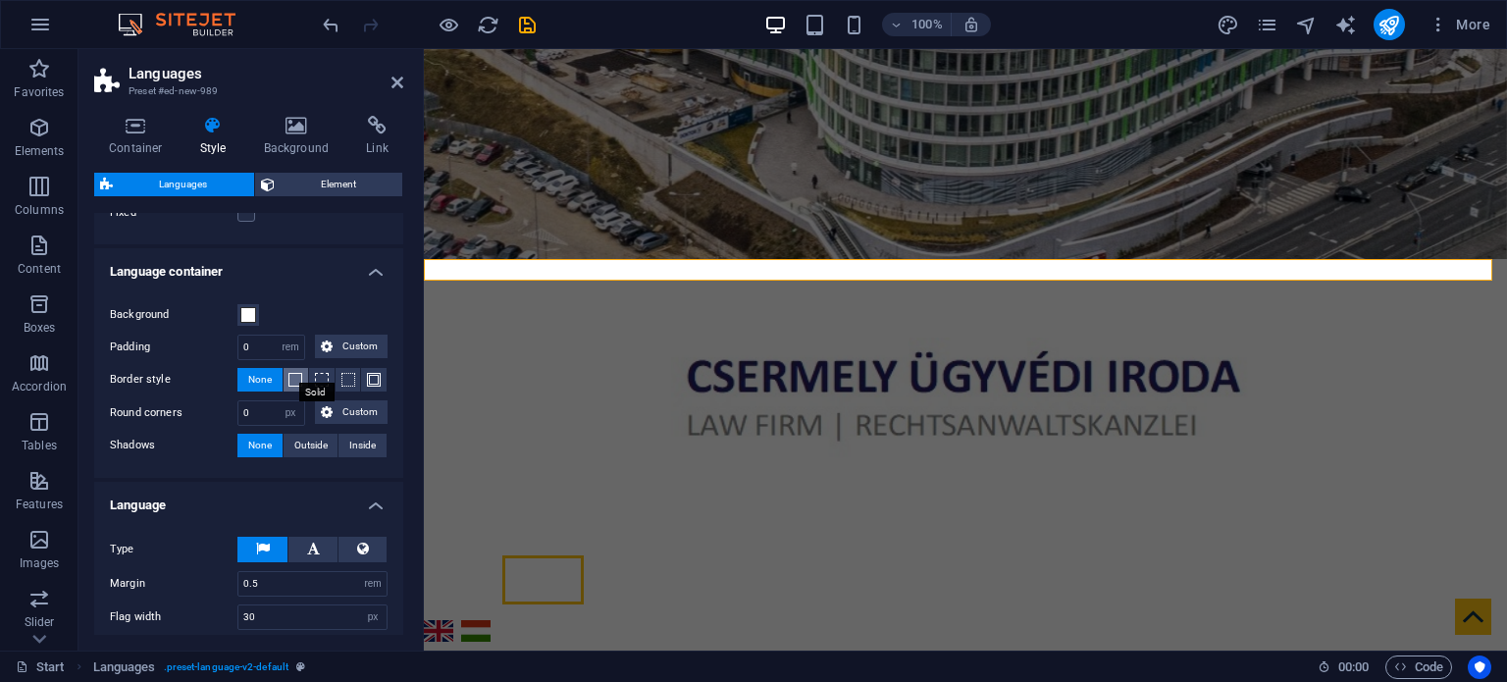
click at [292, 377] on span at bounding box center [296, 380] width 14 height 14
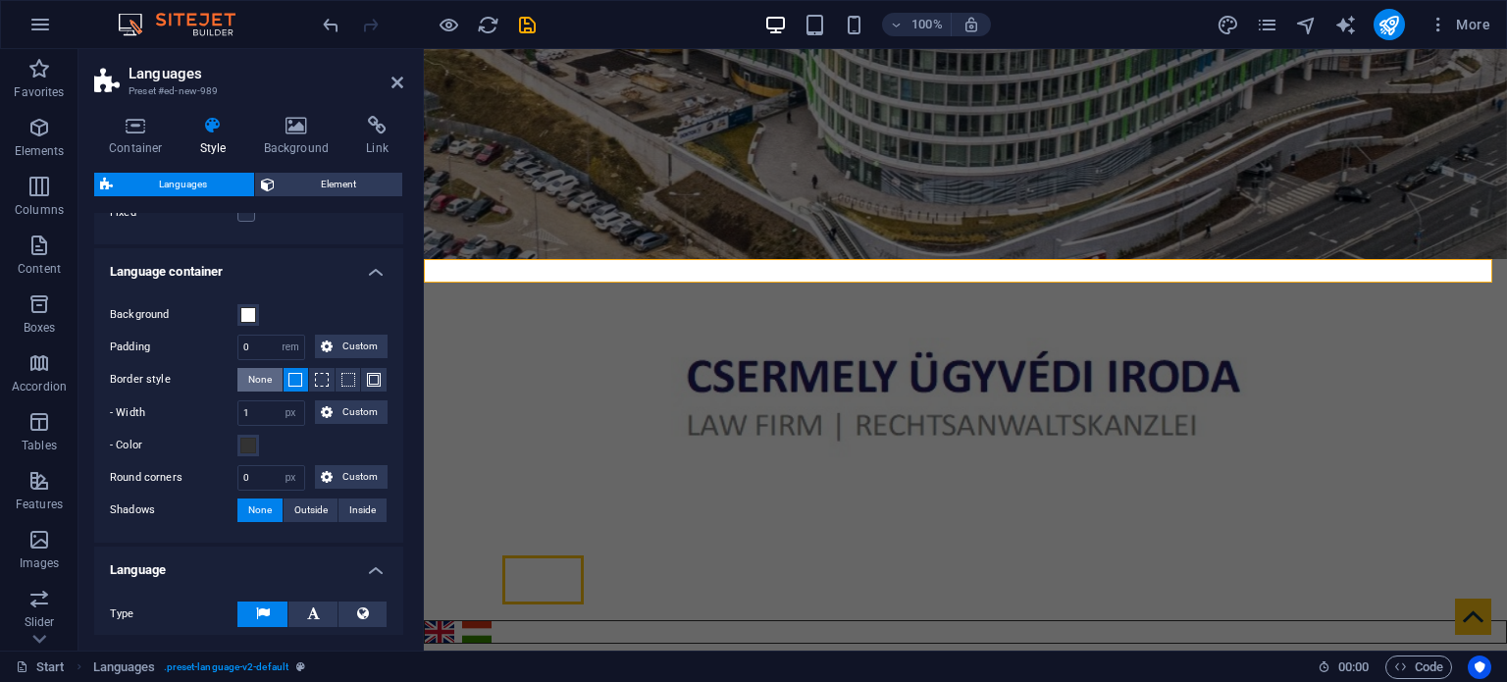
click at [266, 381] on span "None" at bounding box center [260, 380] width 24 height 24
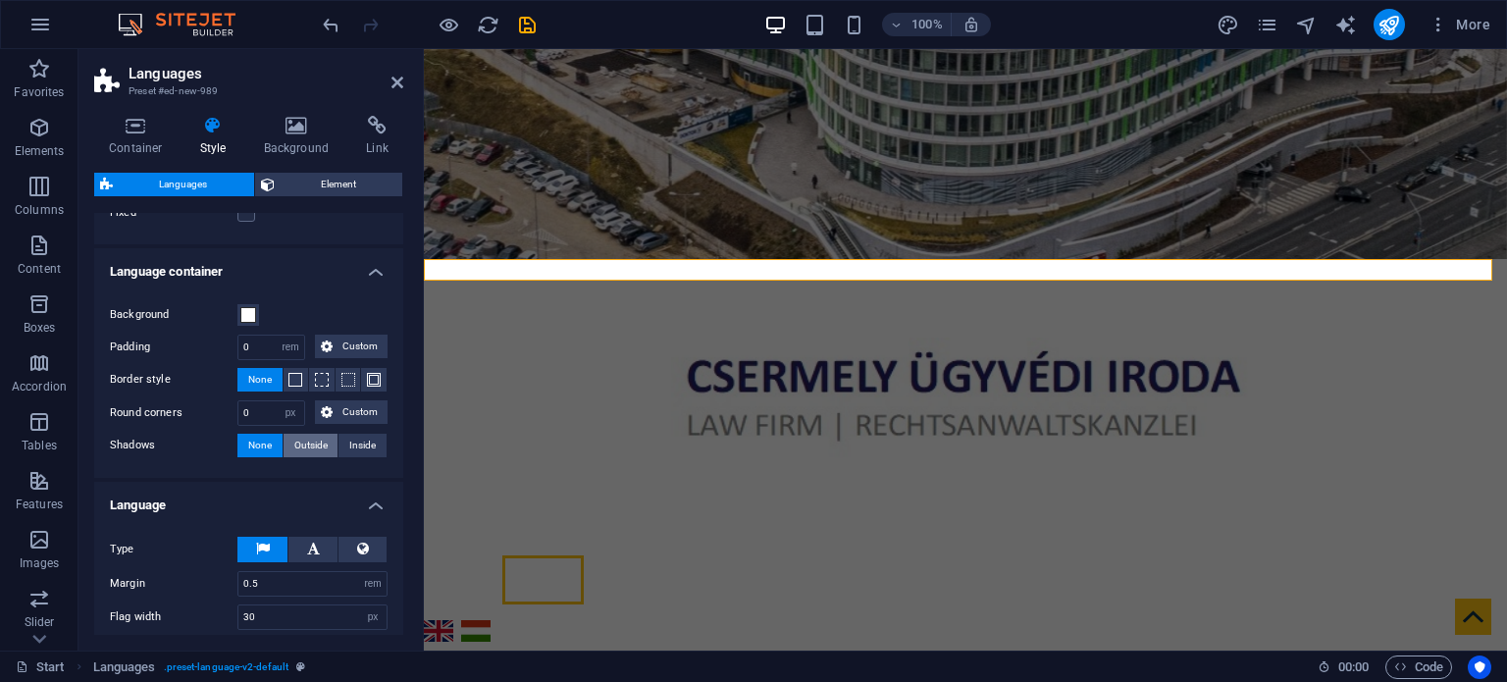
click at [314, 440] on span "Outside" at bounding box center [310, 446] width 33 height 24
type input "2"
type input "4"
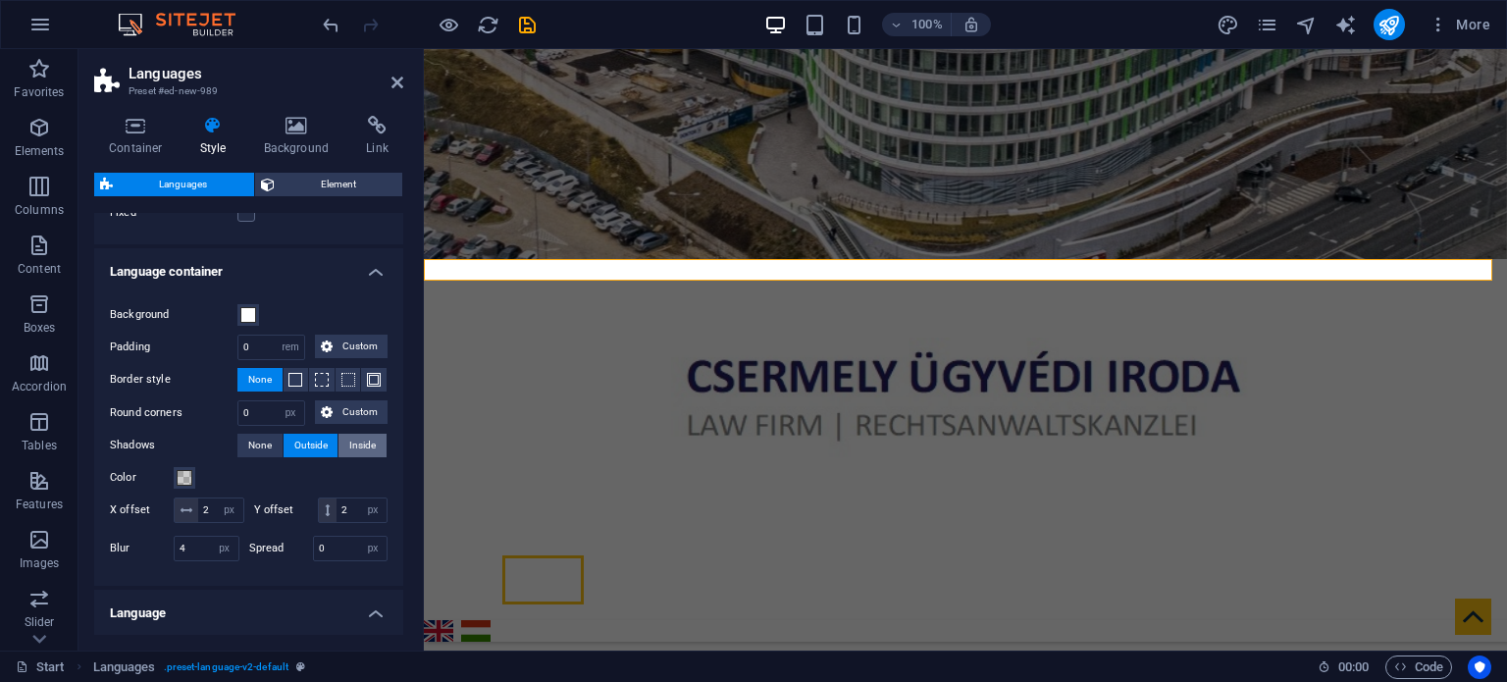
click at [349, 443] on span "Inside" at bounding box center [362, 446] width 26 height 24
click at [253, 447] on span "None" at bounding box center [260, 446] width 24 height 24
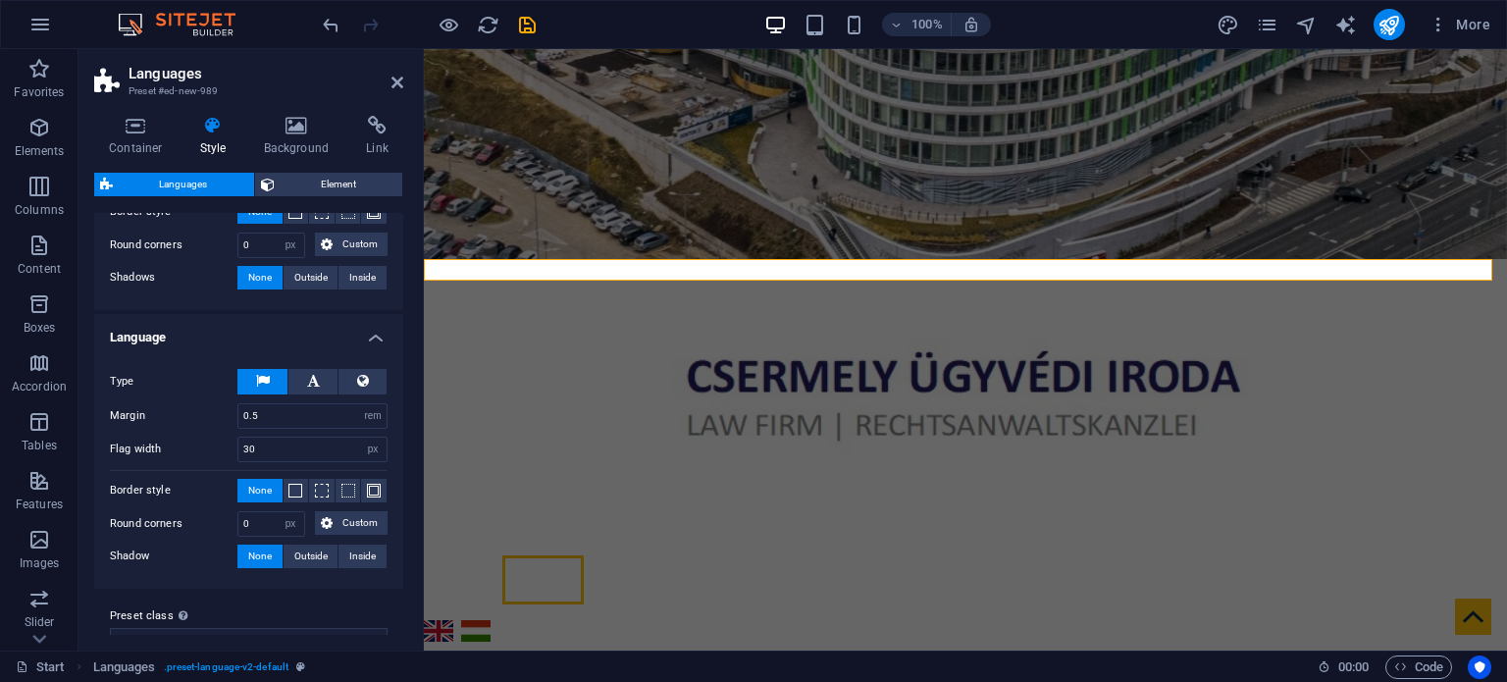
scroll to position [338, 0]
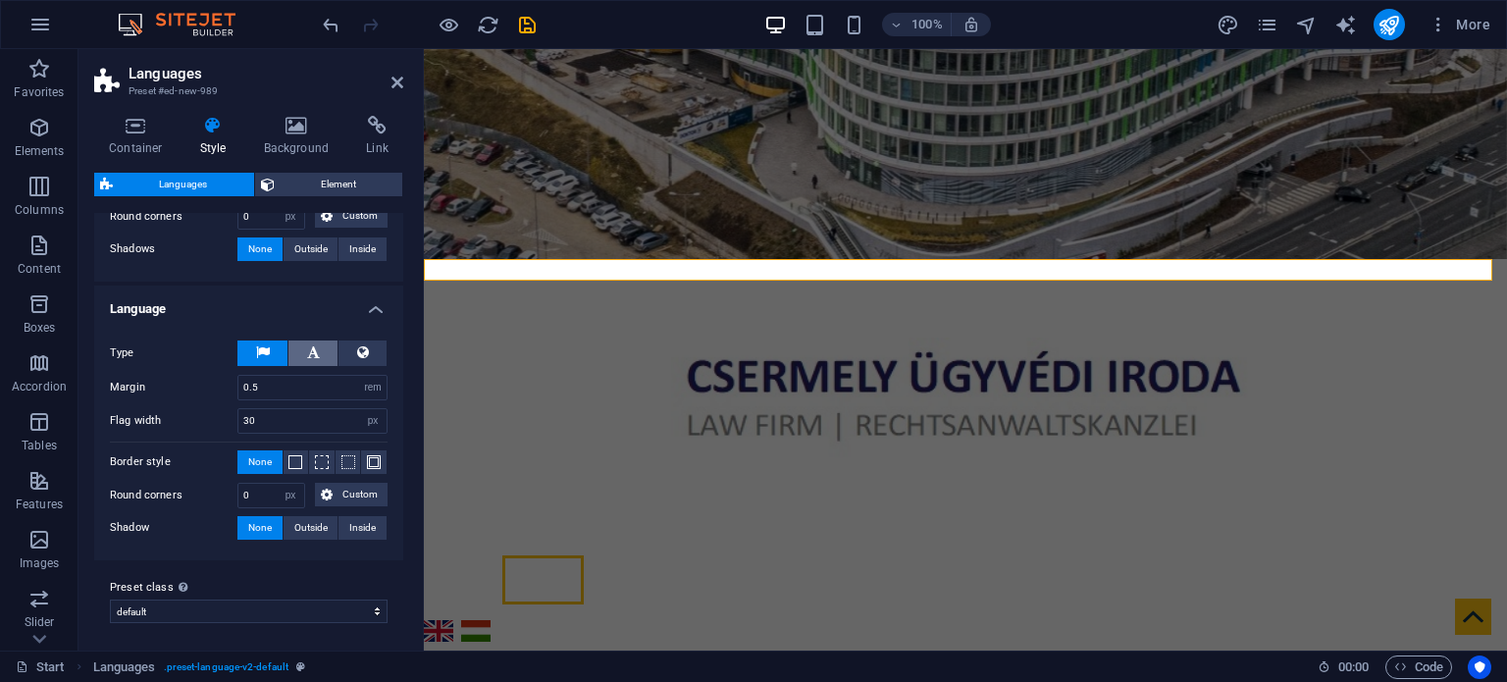
click at [318, 356] on button at bounding box center [313, 354] width 49 height 26
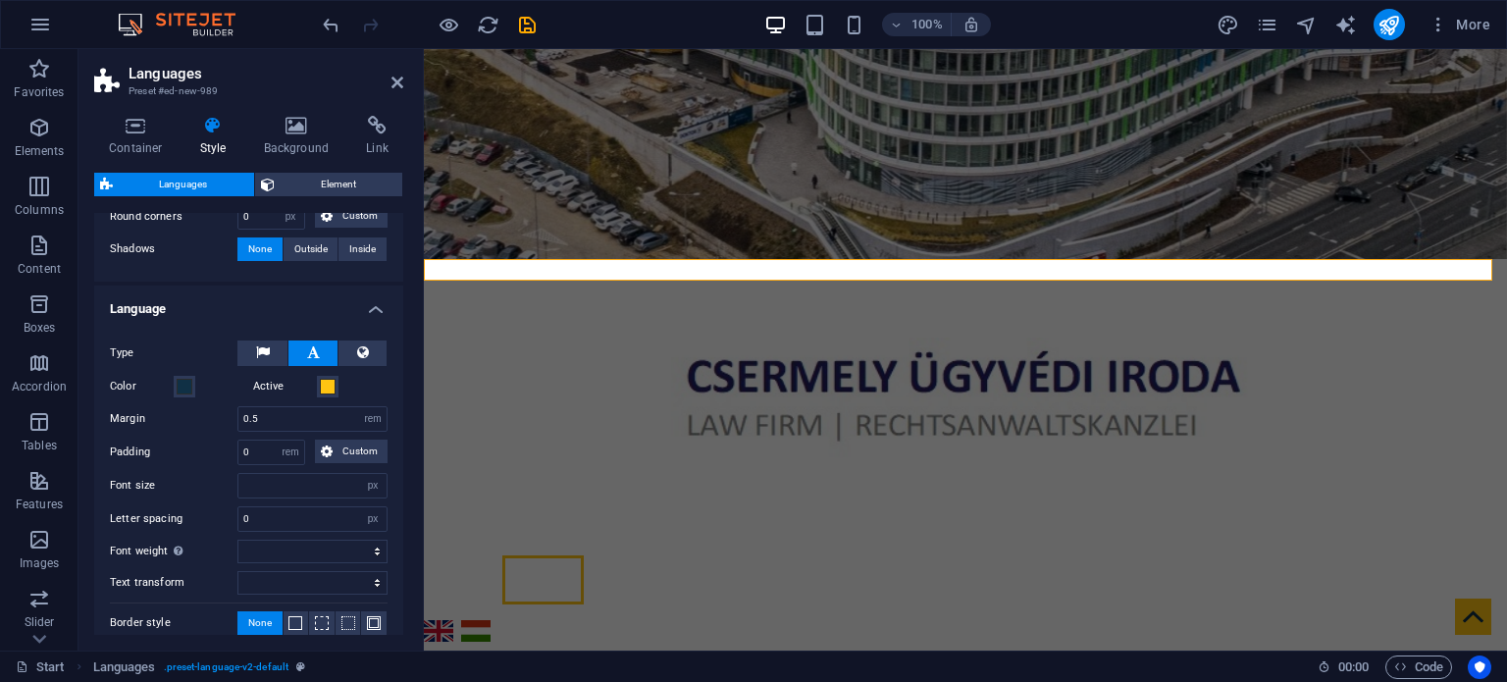
select select
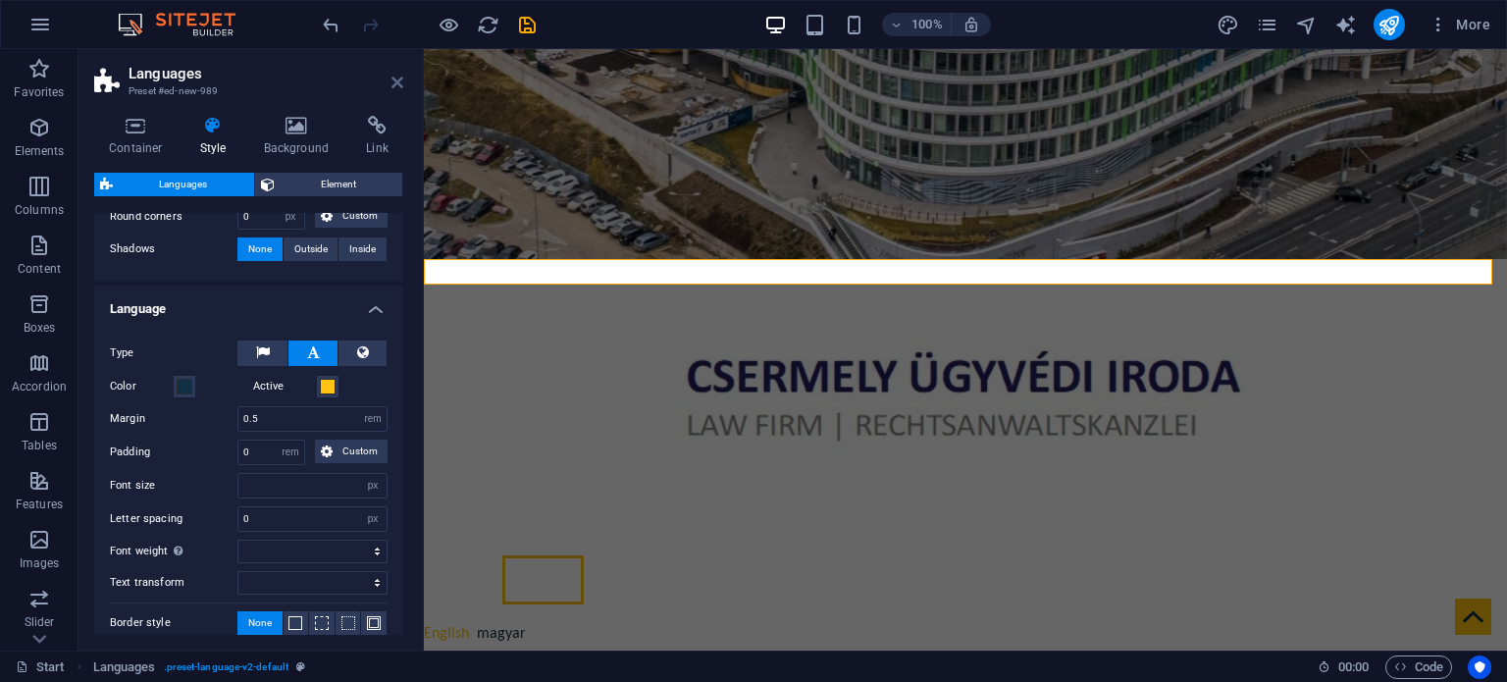
click at [395, 89] on icon at bounding box center [398, 83] width 12 height 16
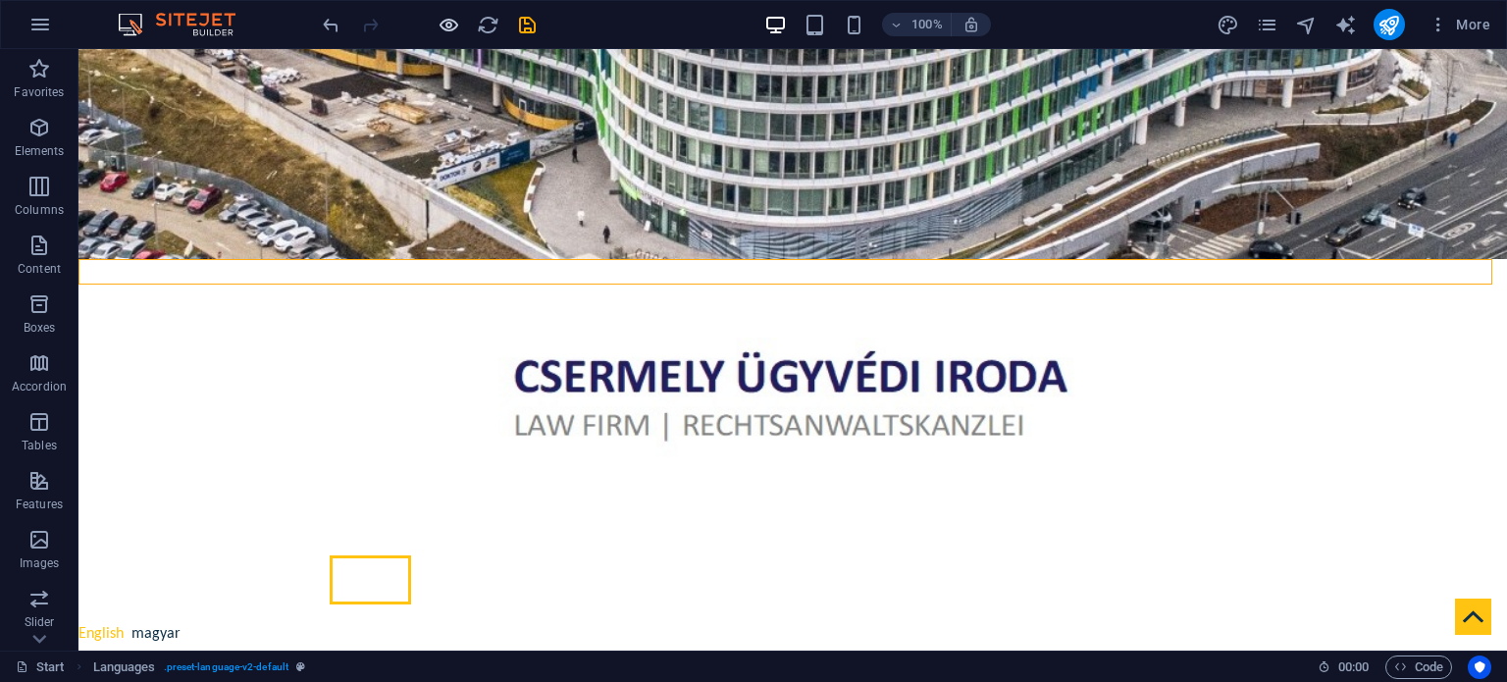
click at [451, 21] on icon "button" at bounding box center [449, 25] width 23 height 23
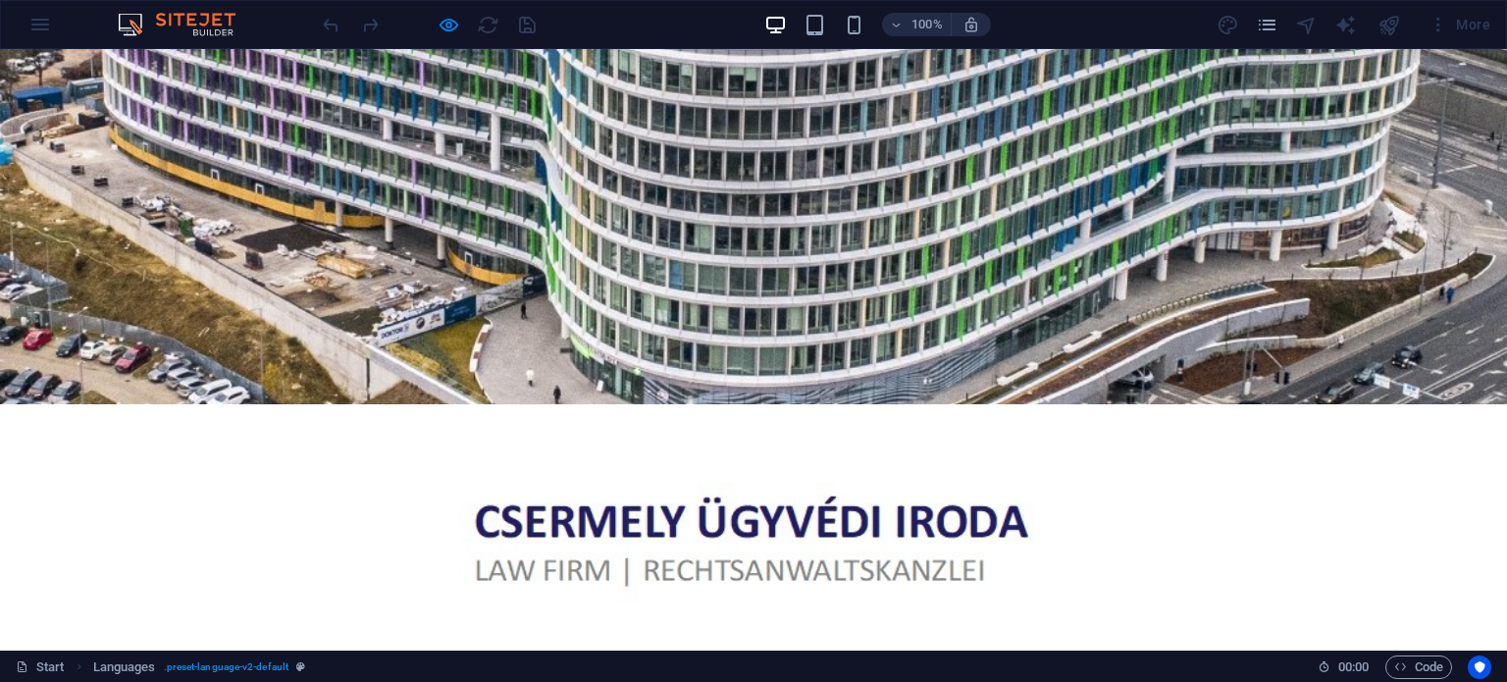
scroll to position [196, 0]
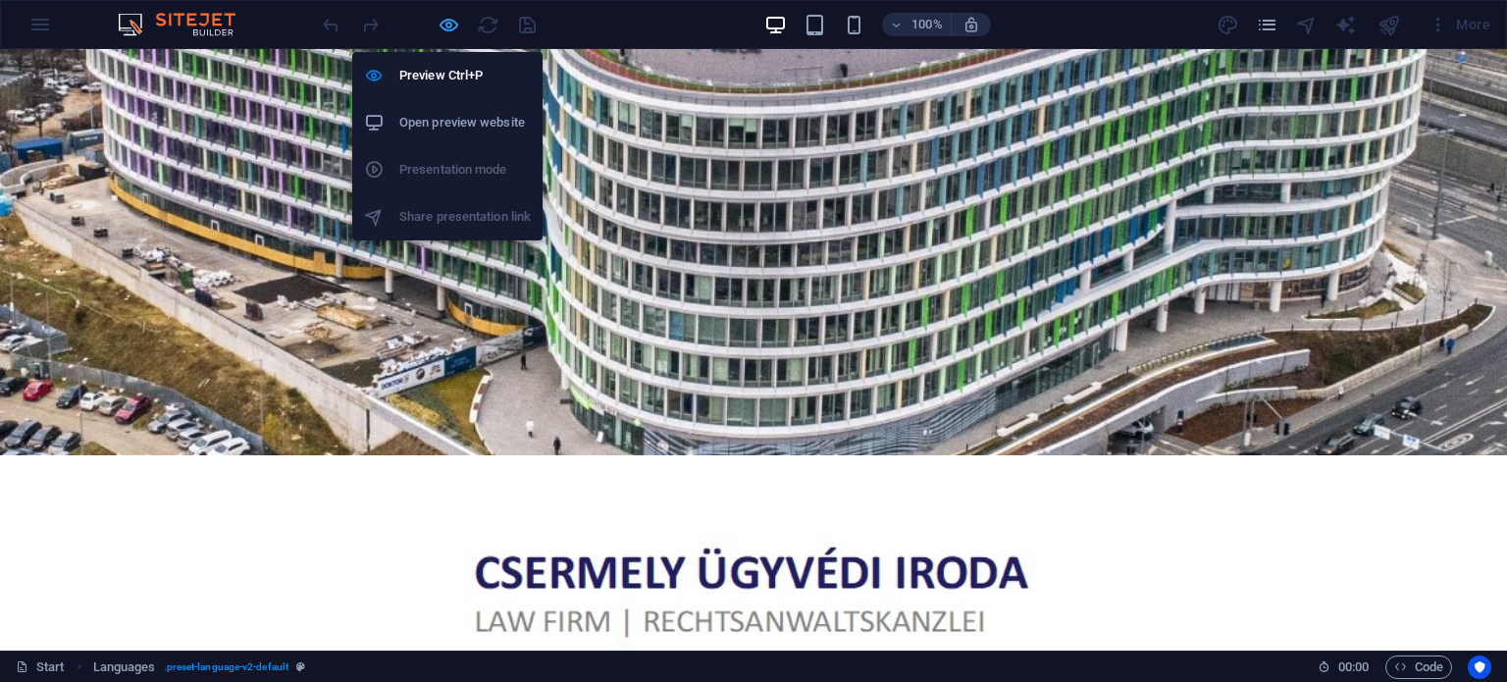
click at [447, 14] on icon "button" at bounding box center [449, 25] width 23 height 23
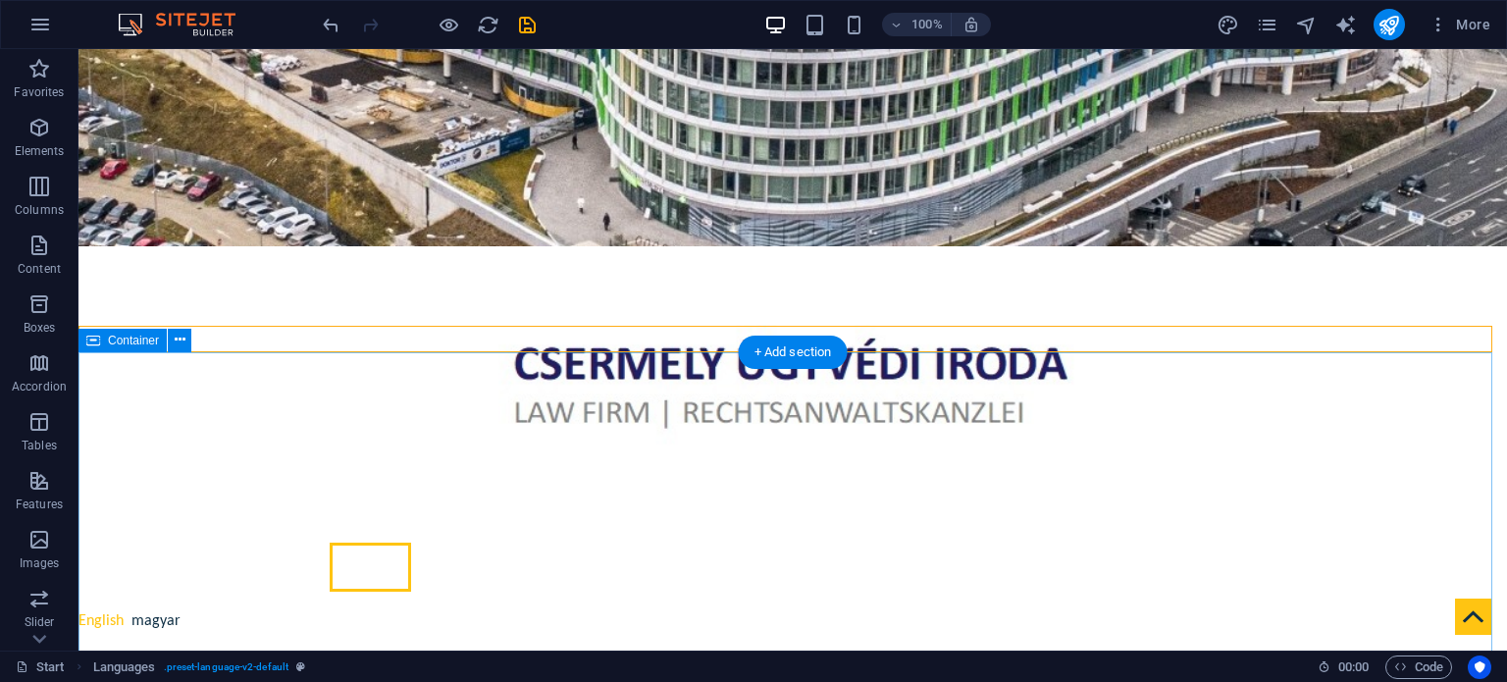
scroll to position [491, 0]
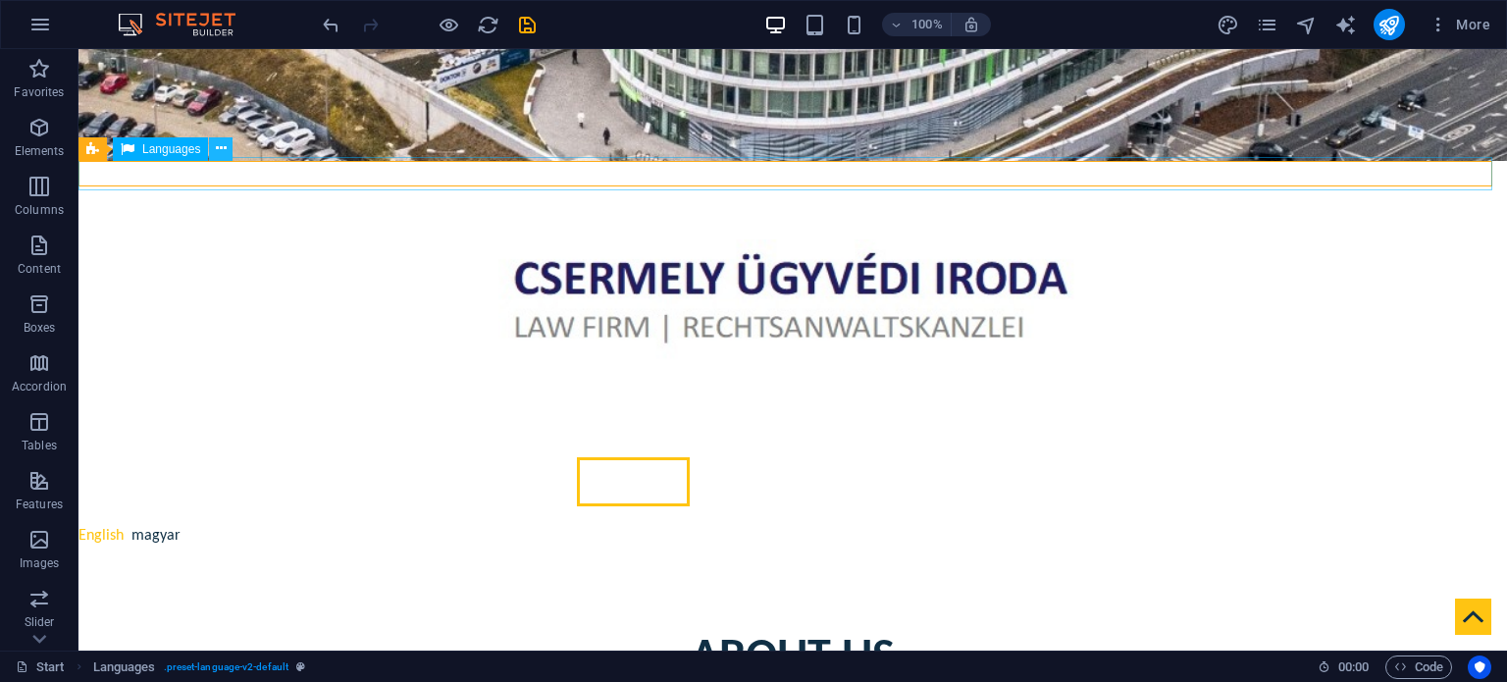
click at [223, 151] on icon at bounding box center [221, 148] width 11 height 21
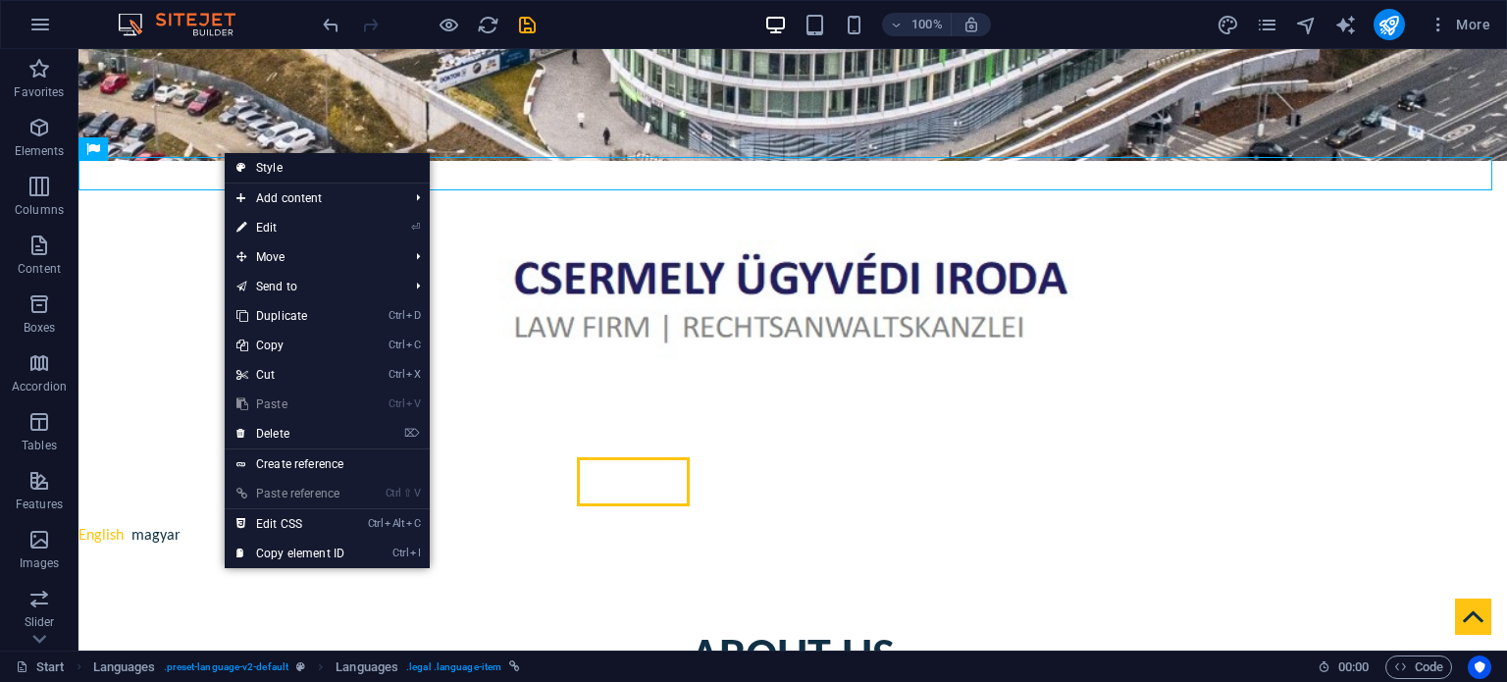
click at [279, 169] on link "Style" at bounding box center [327, 167] width 205 height 29
select select "rem"
select select "px"
select select "rem"
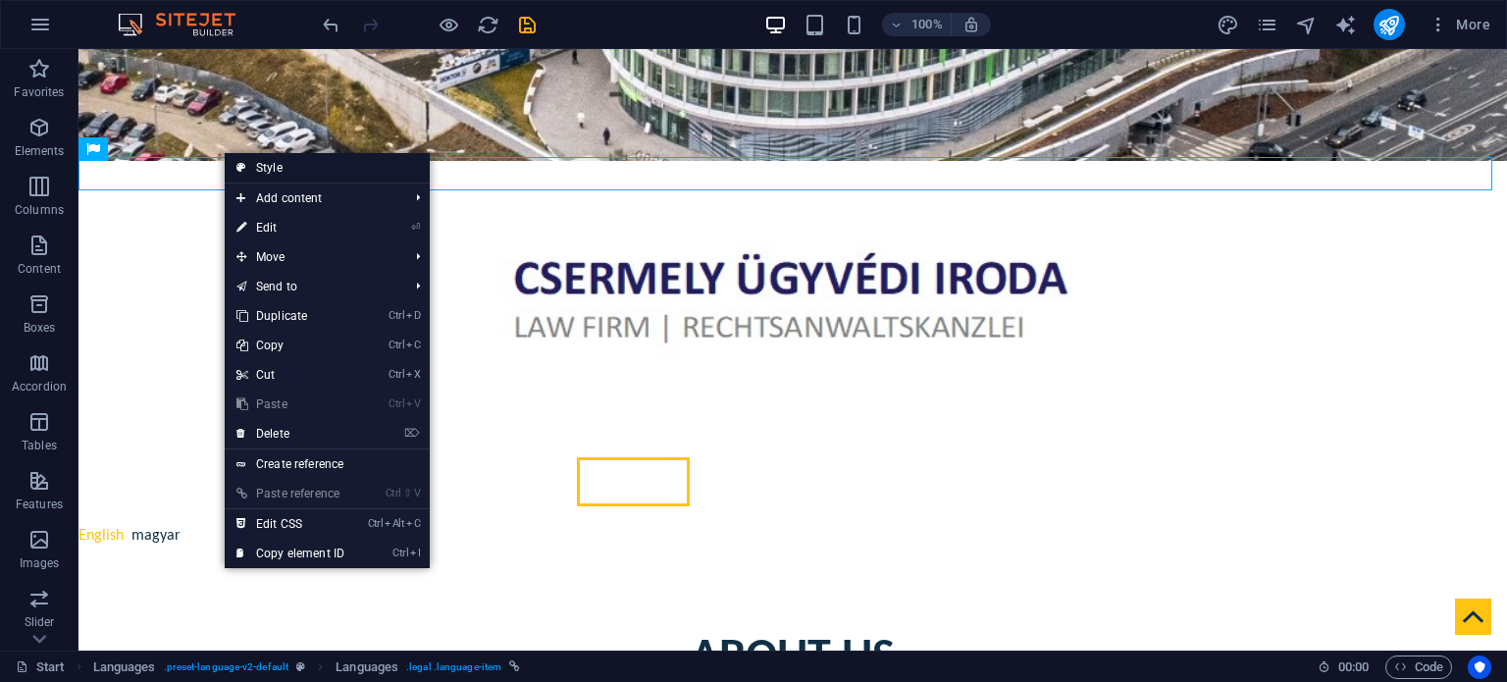
select select "px"
select select
select select "px"
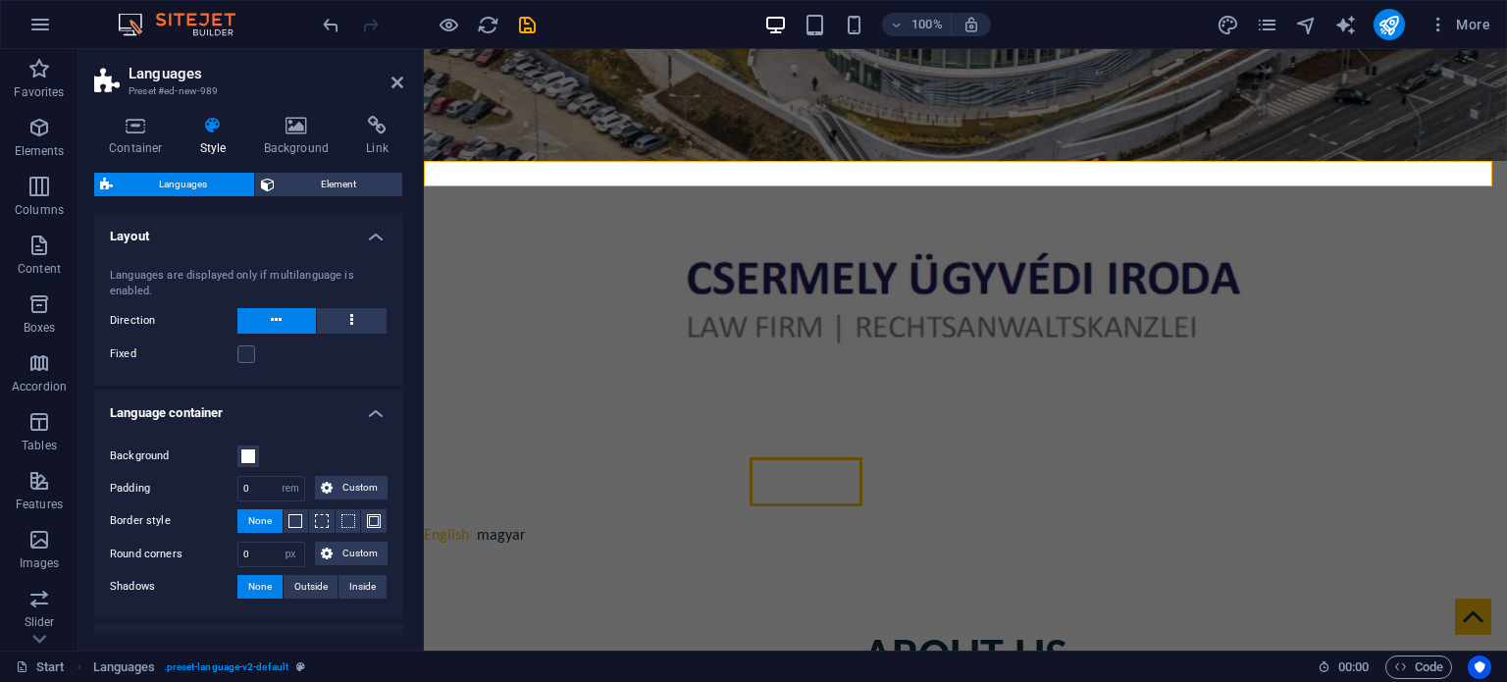
select select
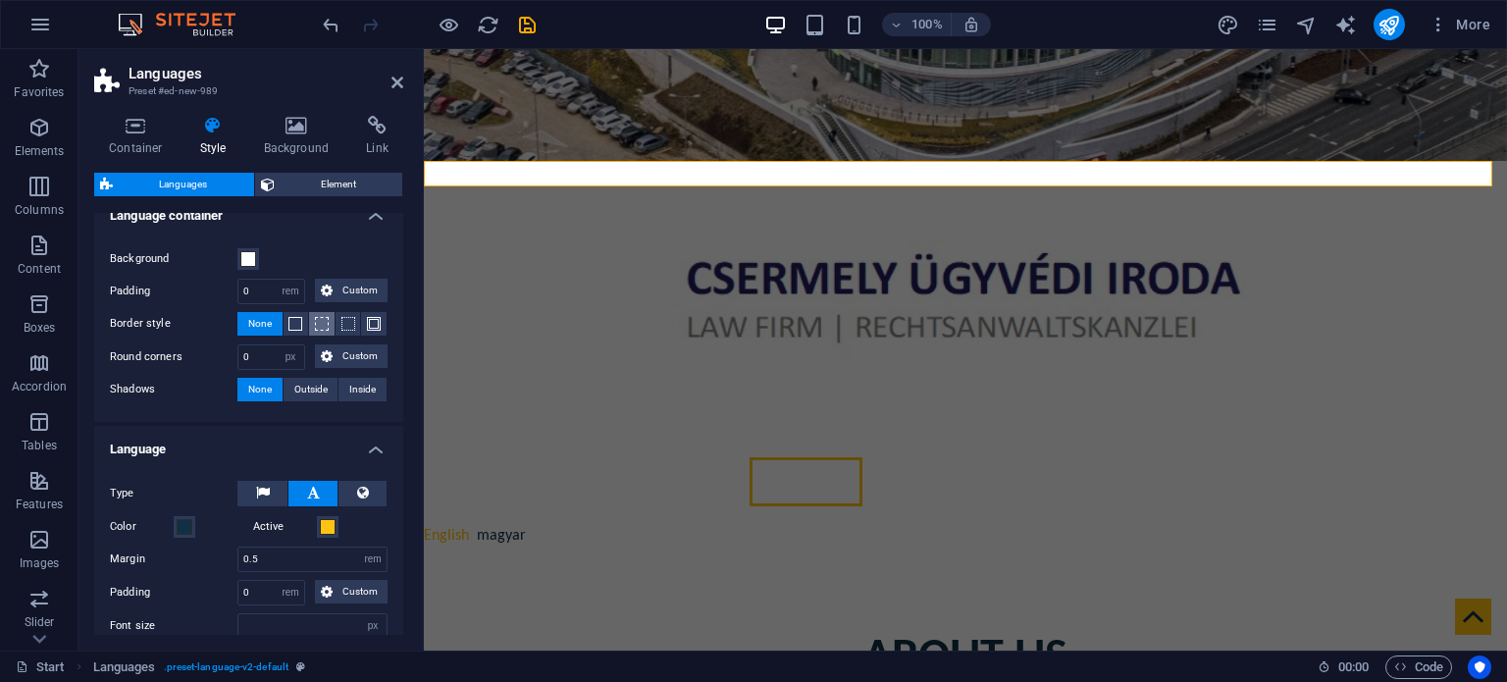
scroll to position [294, 0]
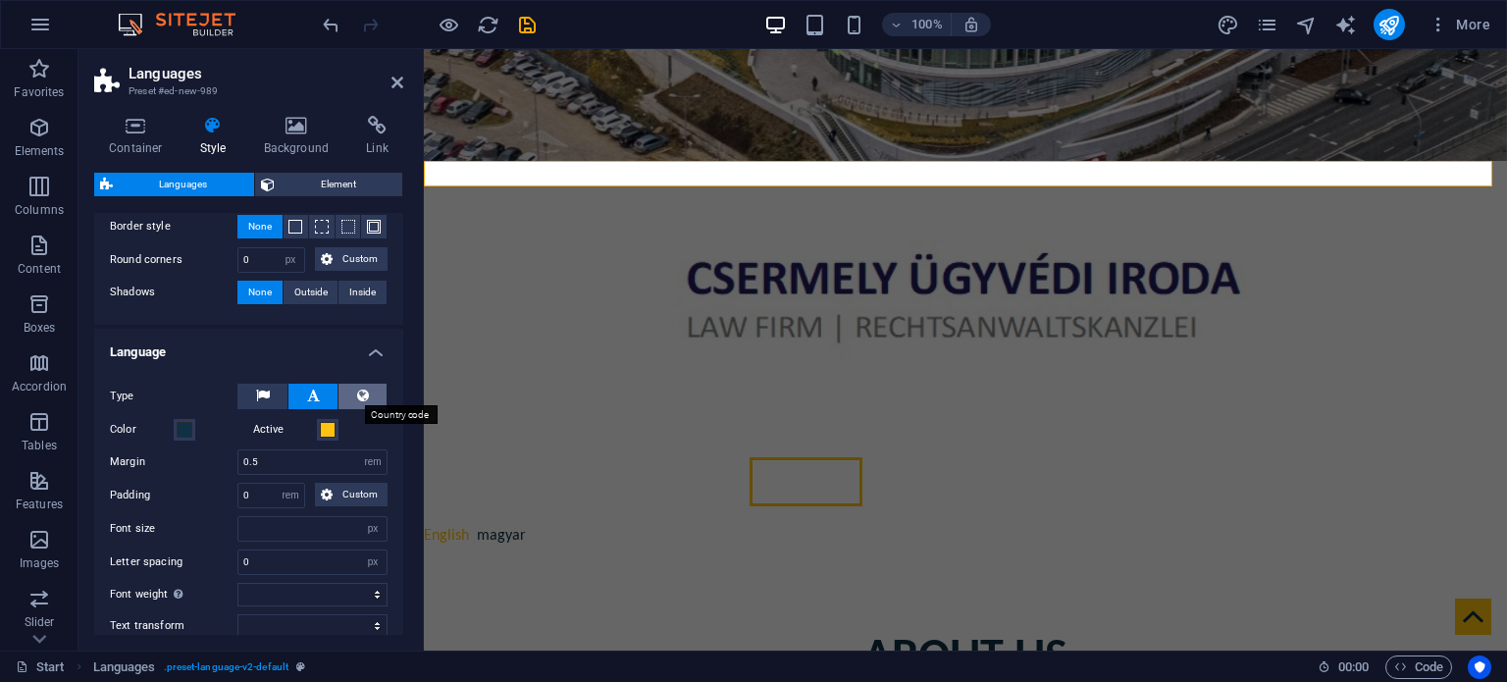
click at [361, 393] on icon at bounding box center [363, 396] width 12 height 24
select select
click at [392, 79] on icon at bounding box center [398, 83] width 12 height 16
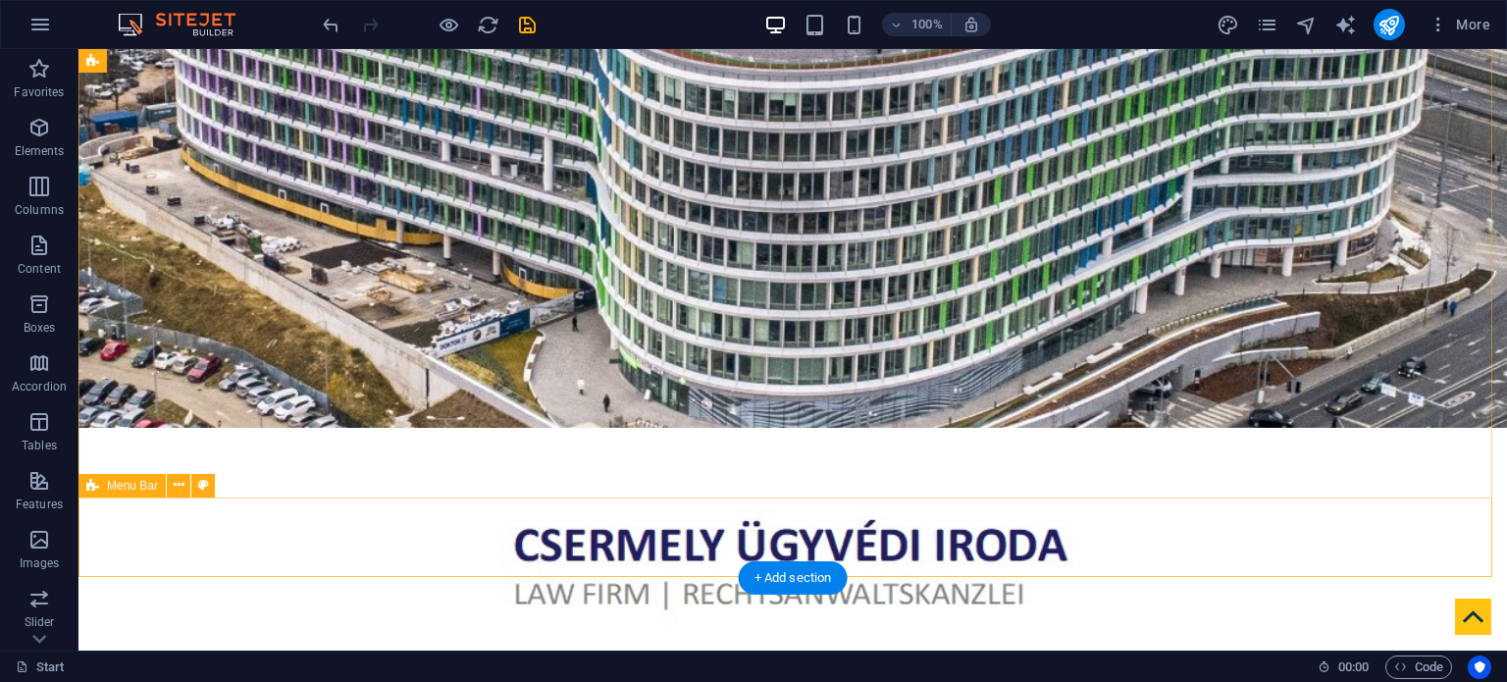
scroll to position [393, 0]
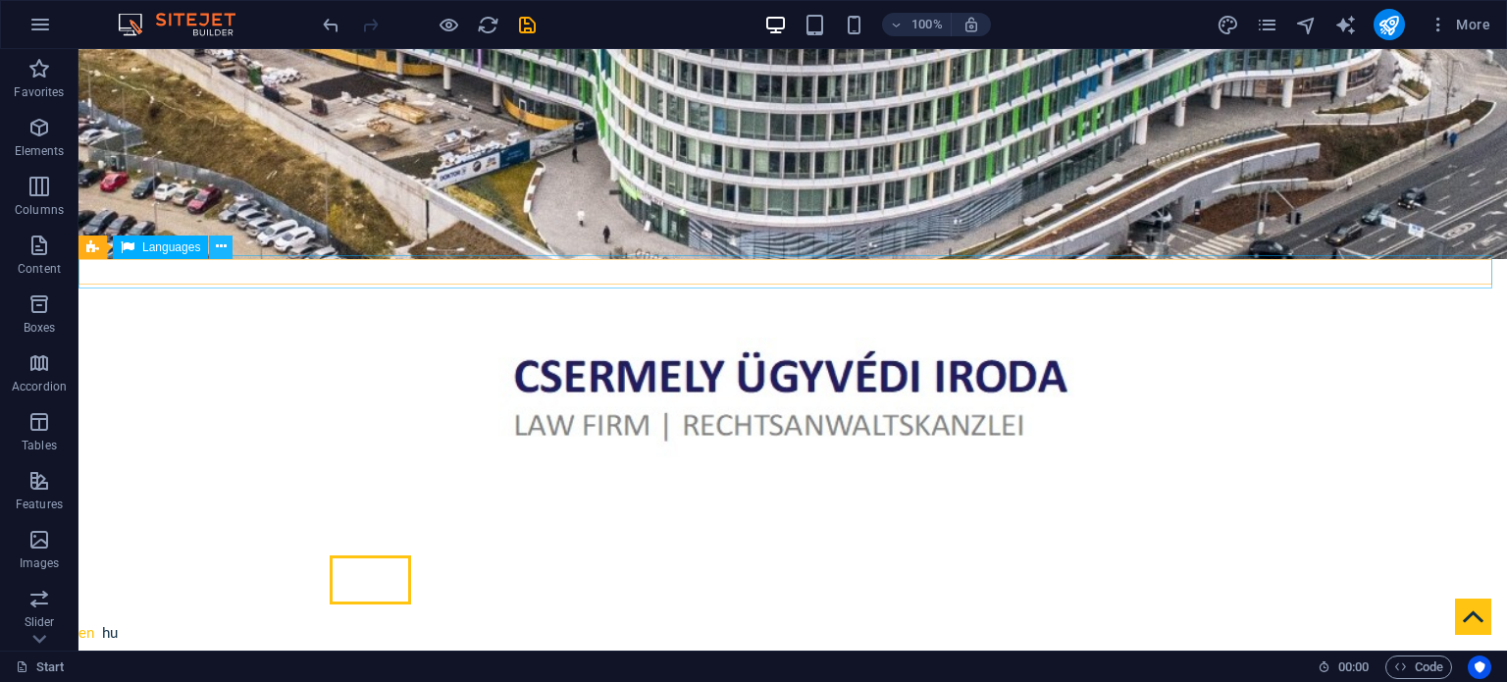
click at [224, 249] on icon at bounding box center [221, 247] width 11 height 21
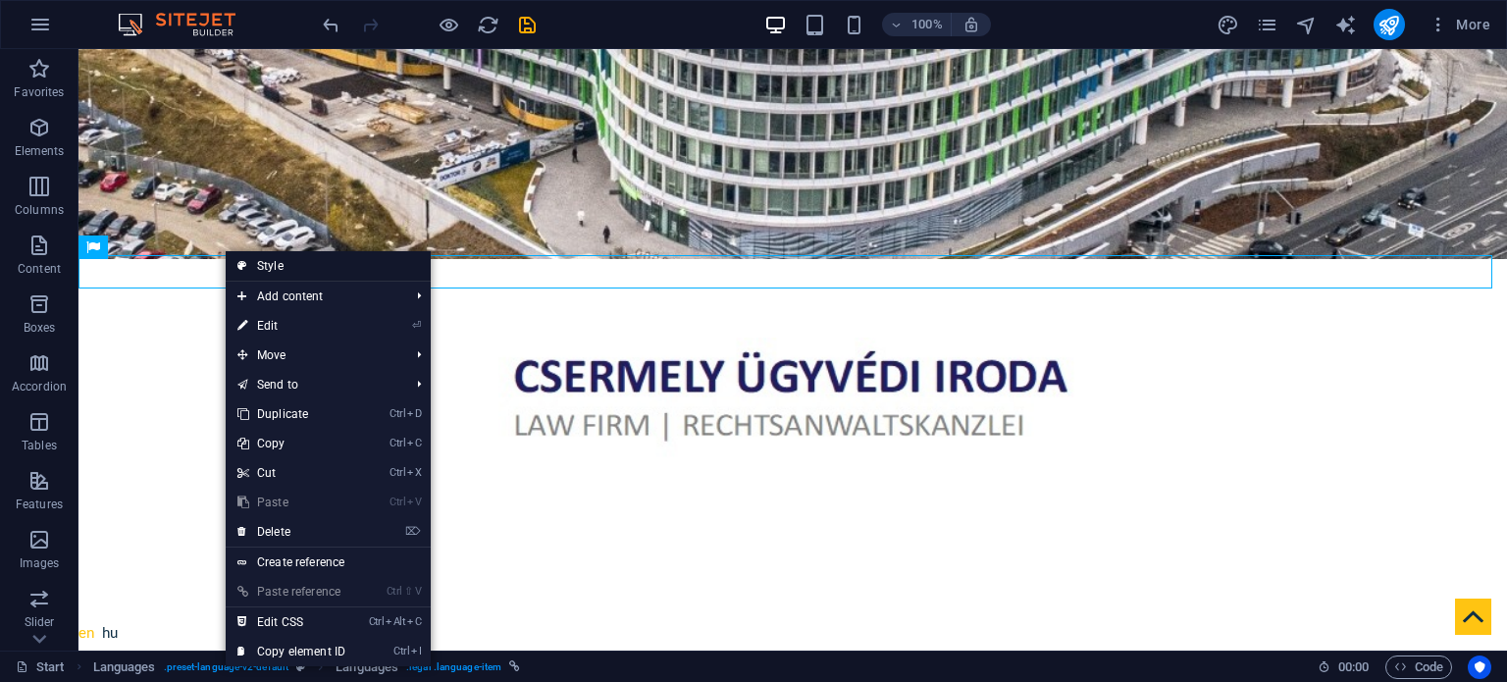
click at [263, 272] on link "Style" at bounding box center [328, 265] width 205 height 29
select select "rem"
select select "px"
select select "rem"
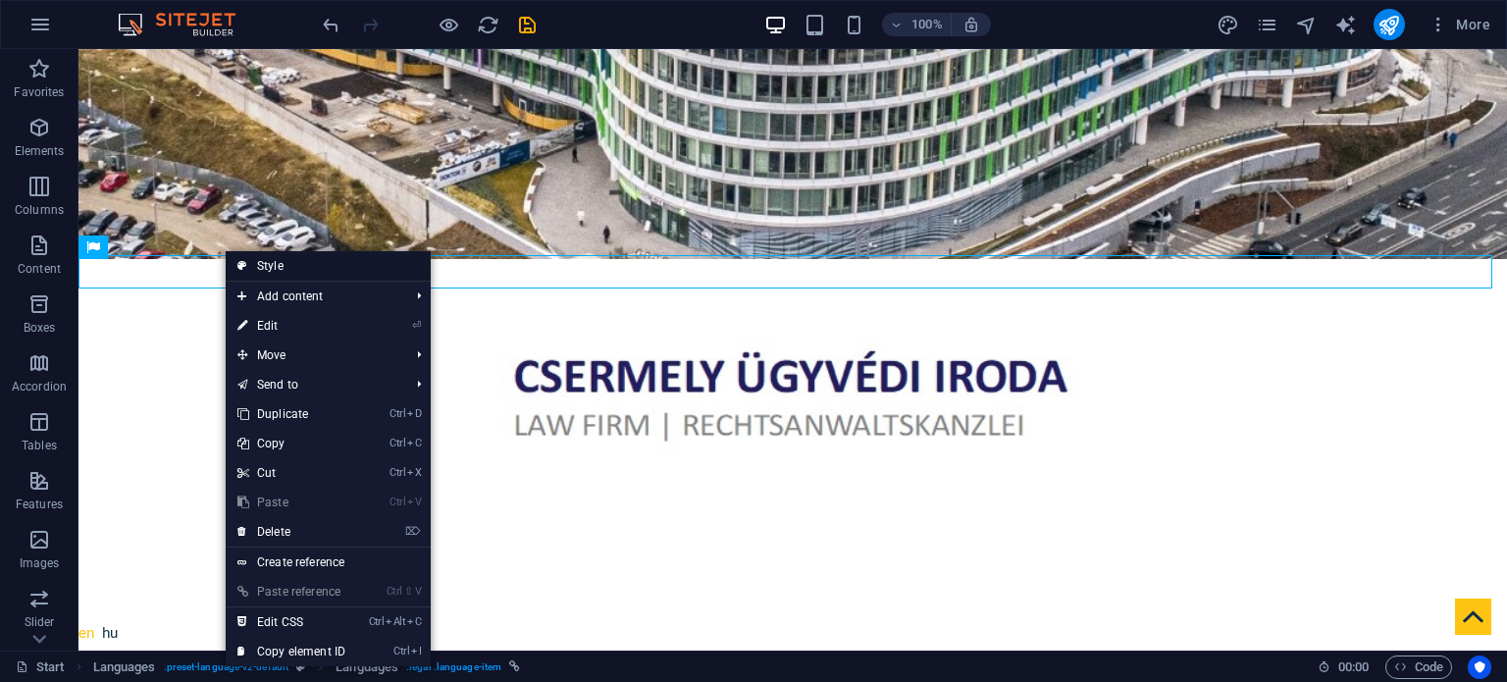
select select "px"
select select
select select "px"
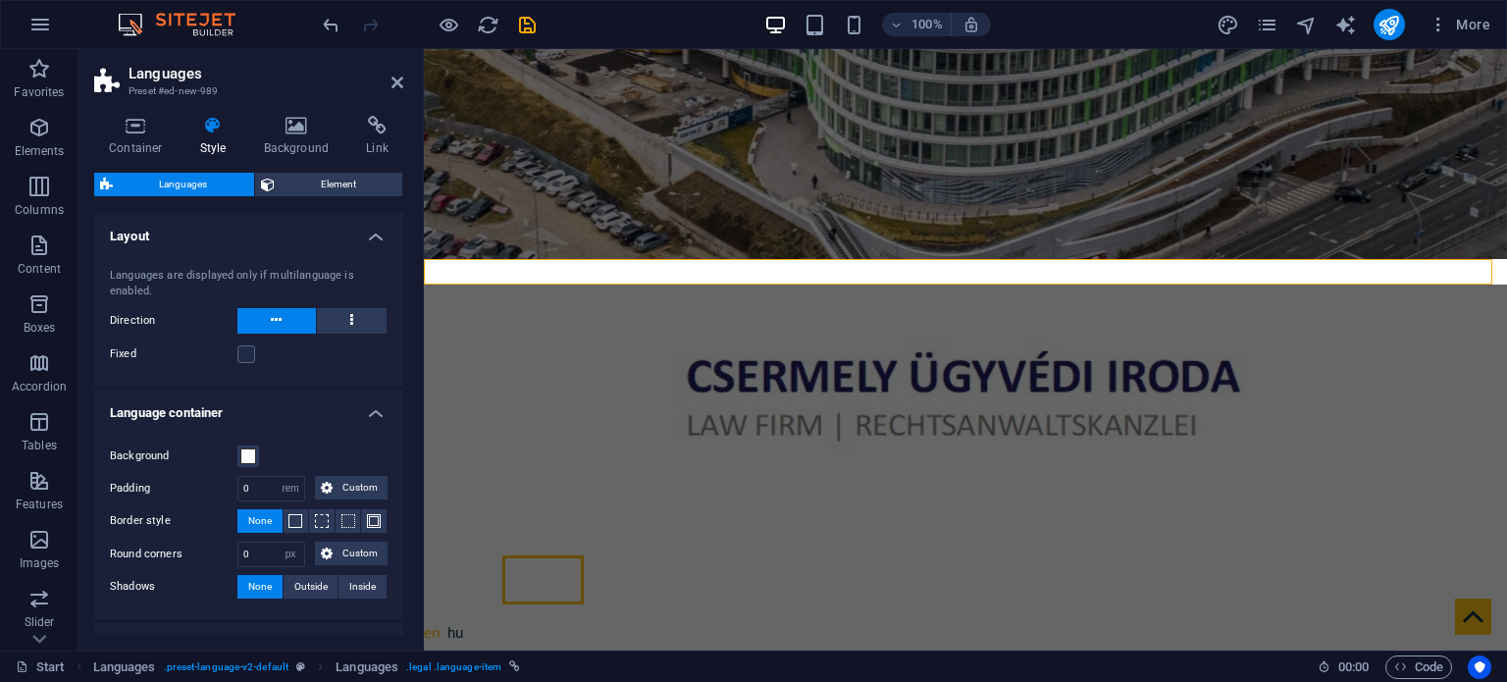
select select
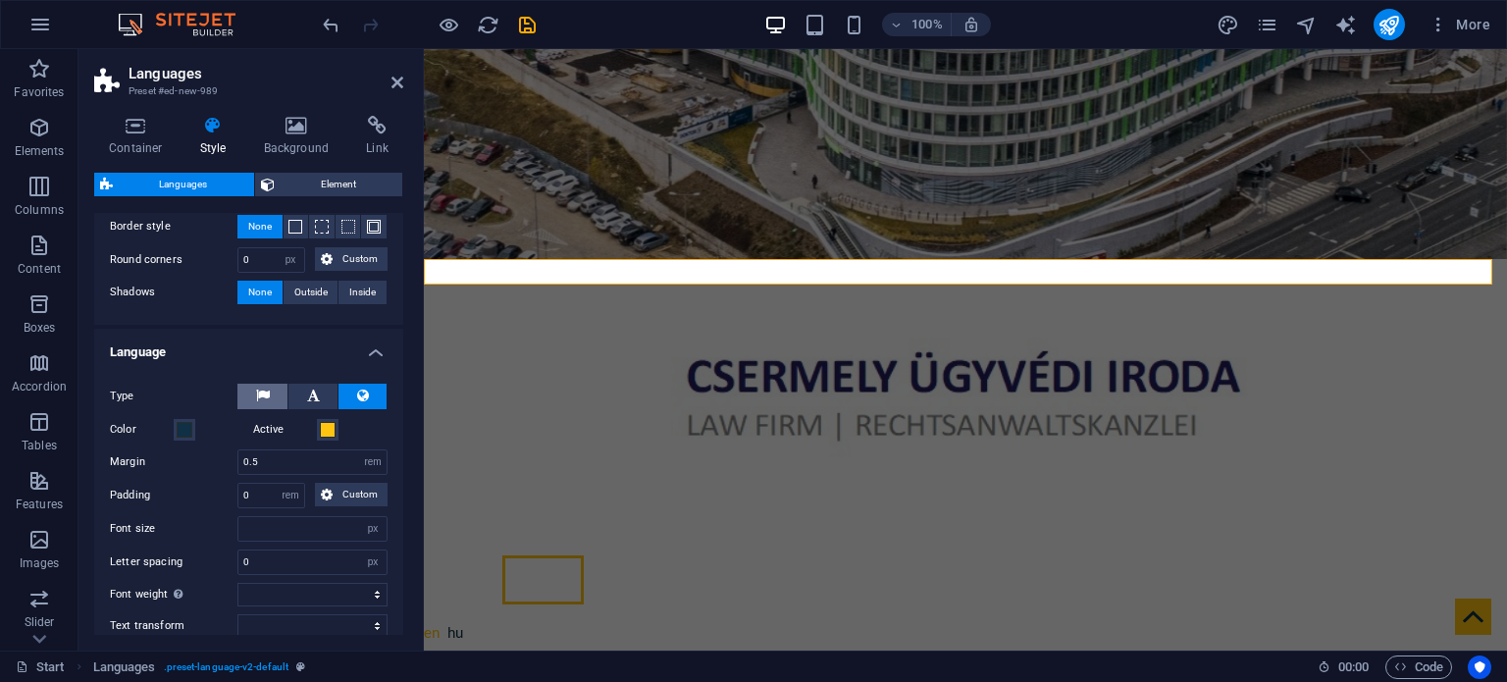
click at [259, 392] on icon at bounding box center [263, 396] width 14 height 24
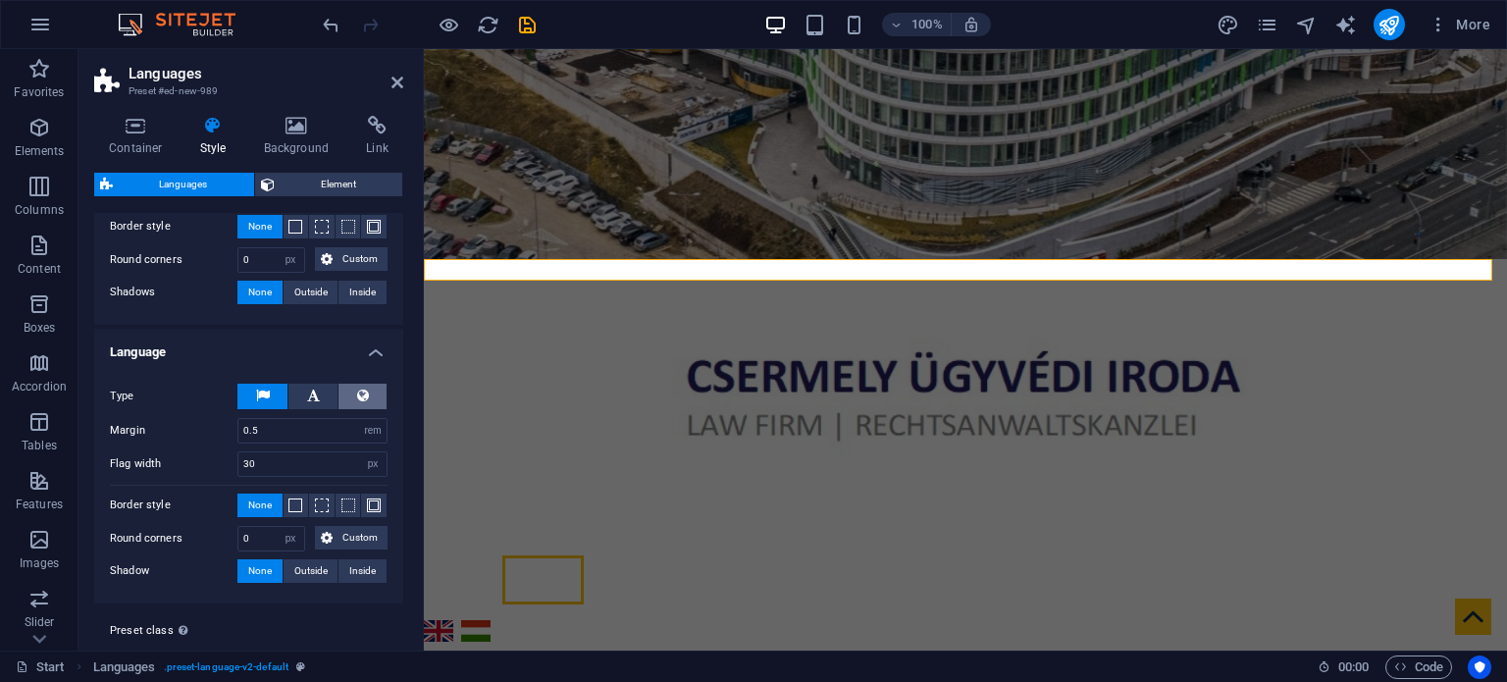
click at [372, 394] on button at bounding box center [363, 397] width 48 height 26
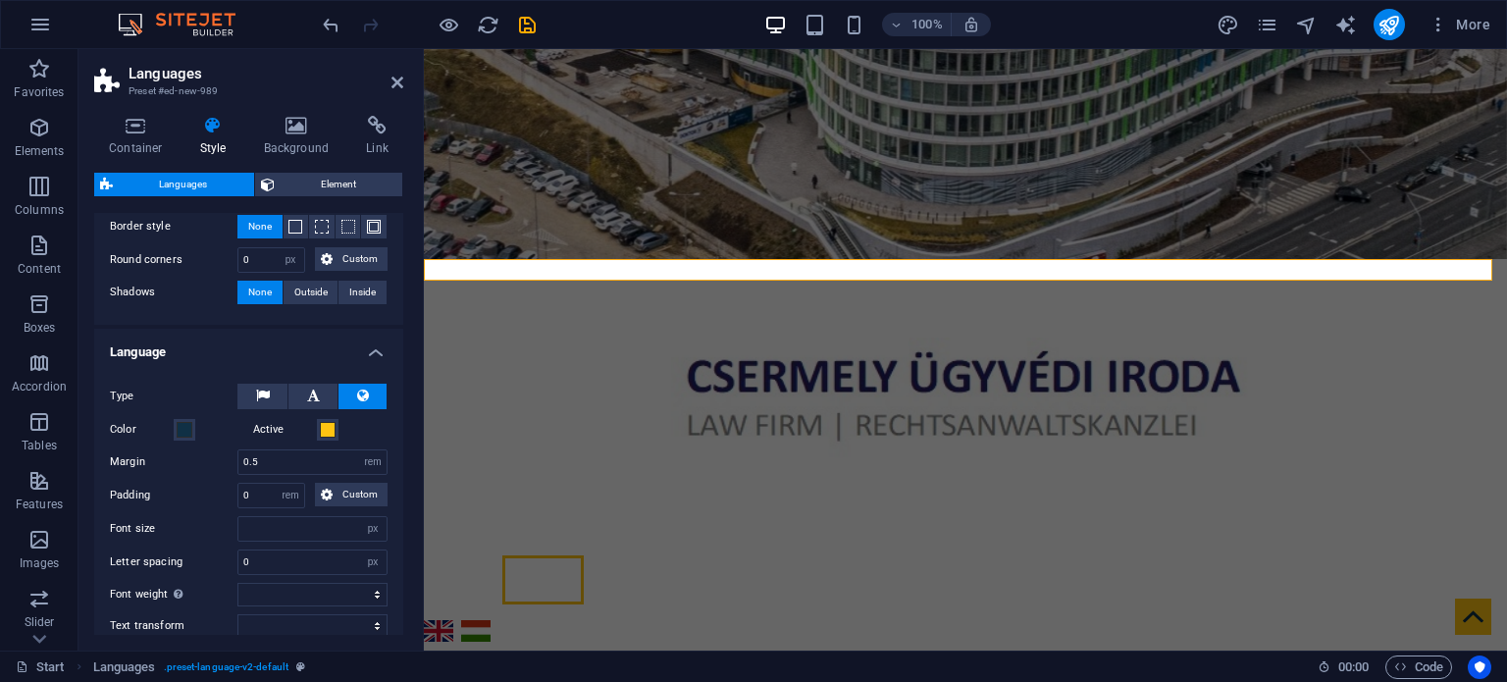
select select
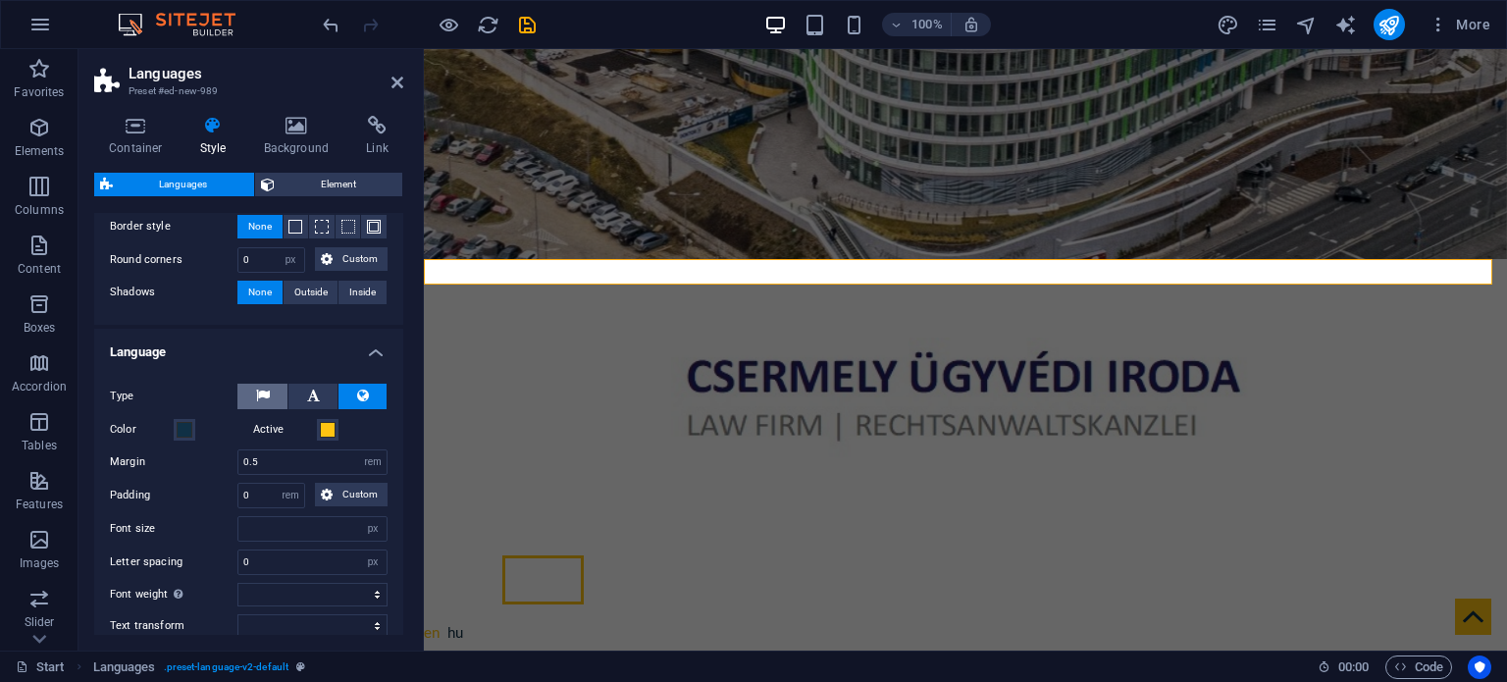
click at [251, 392] on button at bounding box center [262, 397] width 50 height 26
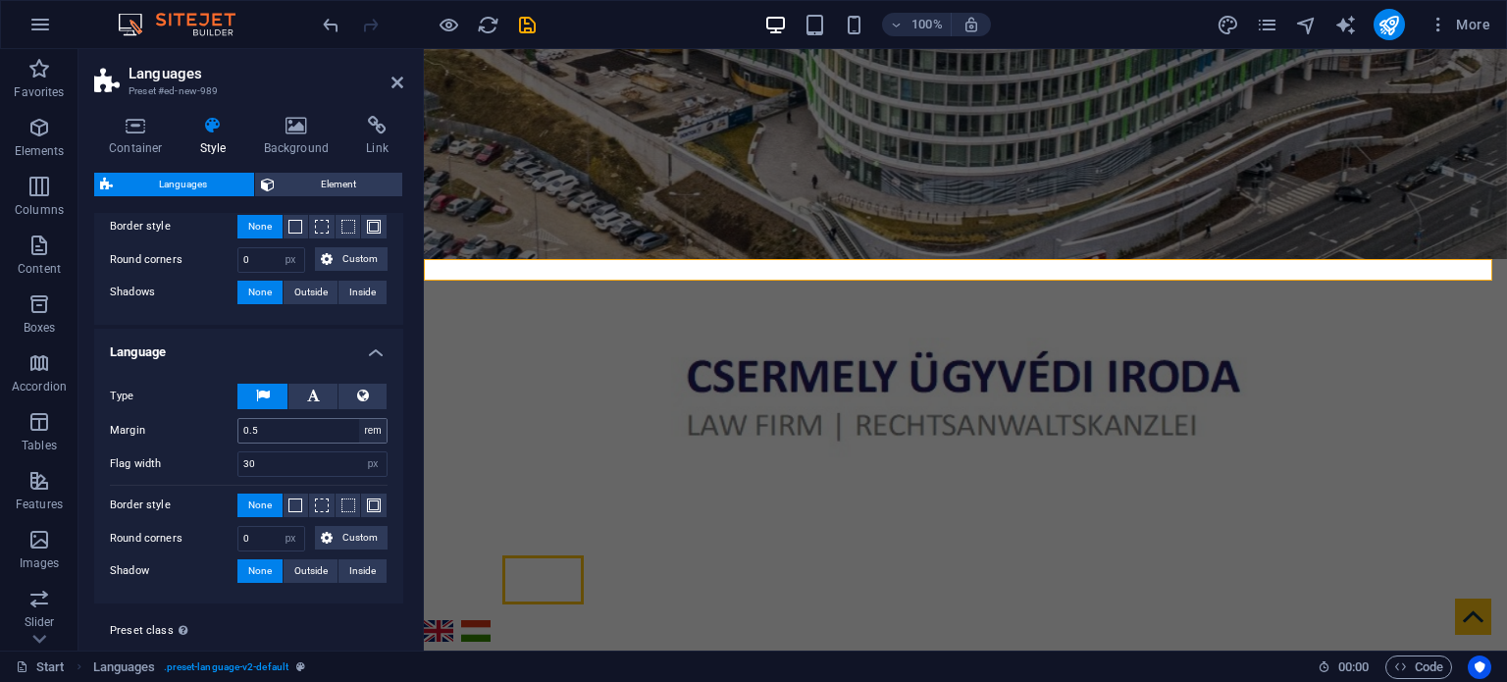
scroll to position [338, 0]
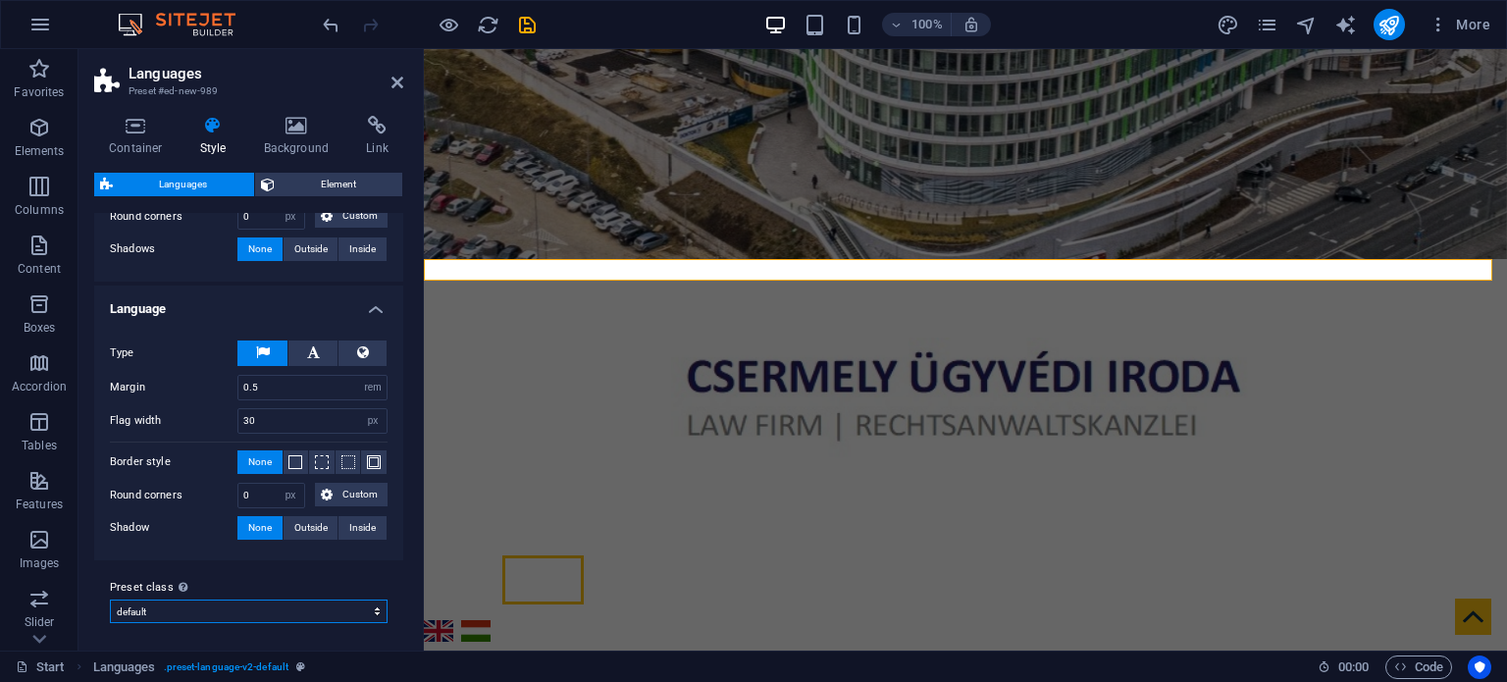
click at [291, 607] on select "default Add preset class" at bounding box center [249, 612] width 278 height 24
click at [312, 183] on span "Element" at bounding box center [339, 185] width 117 height 24
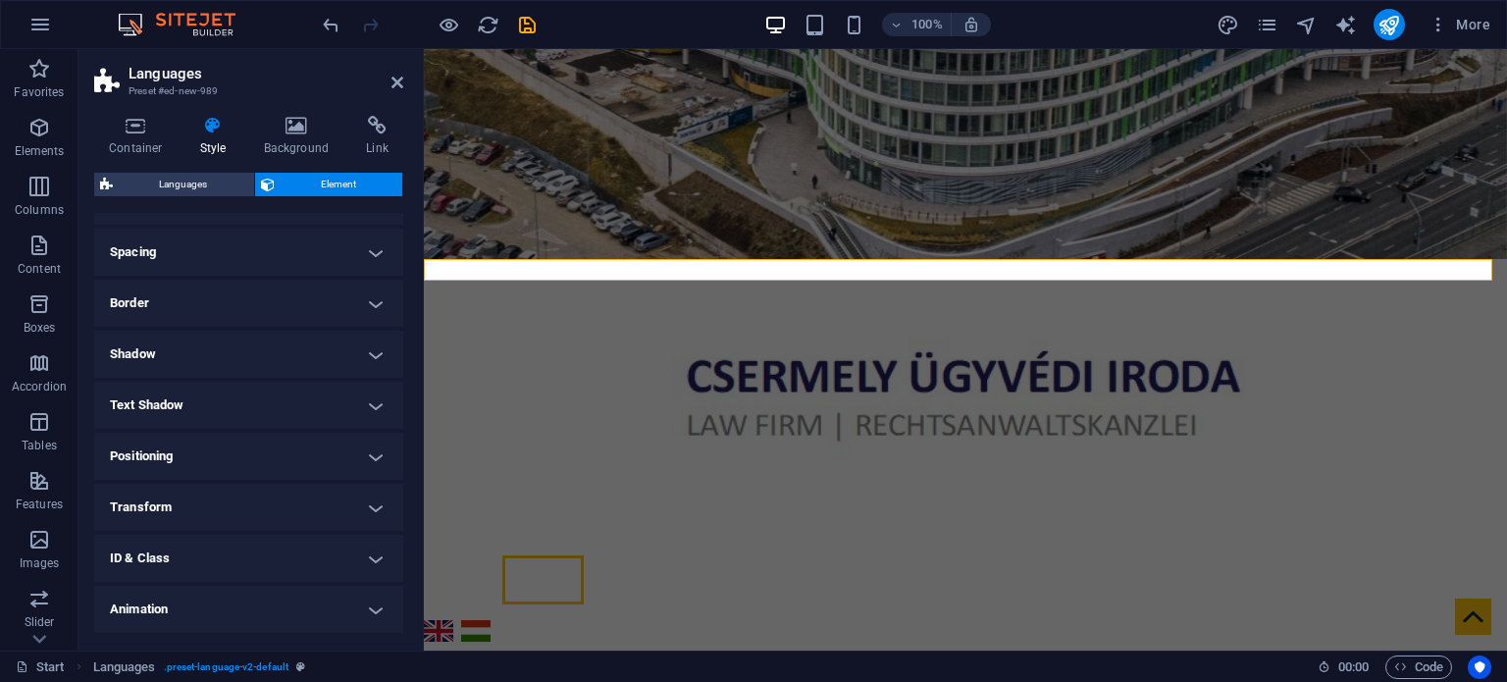
scroll to position [196, 0]
click at [342, 399] on h4 "Positioning" at bounding box center [248, 408] width 309 height 47
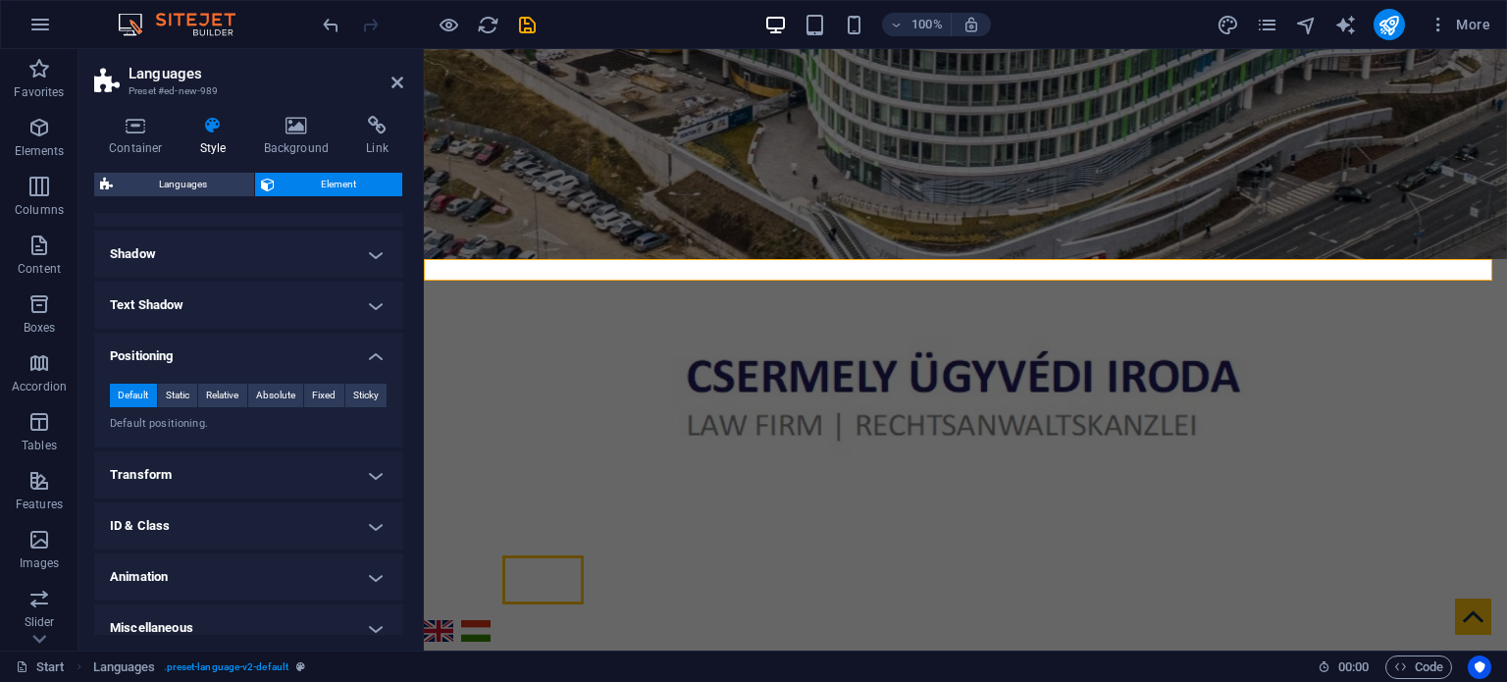
scroll to position [264, 0]
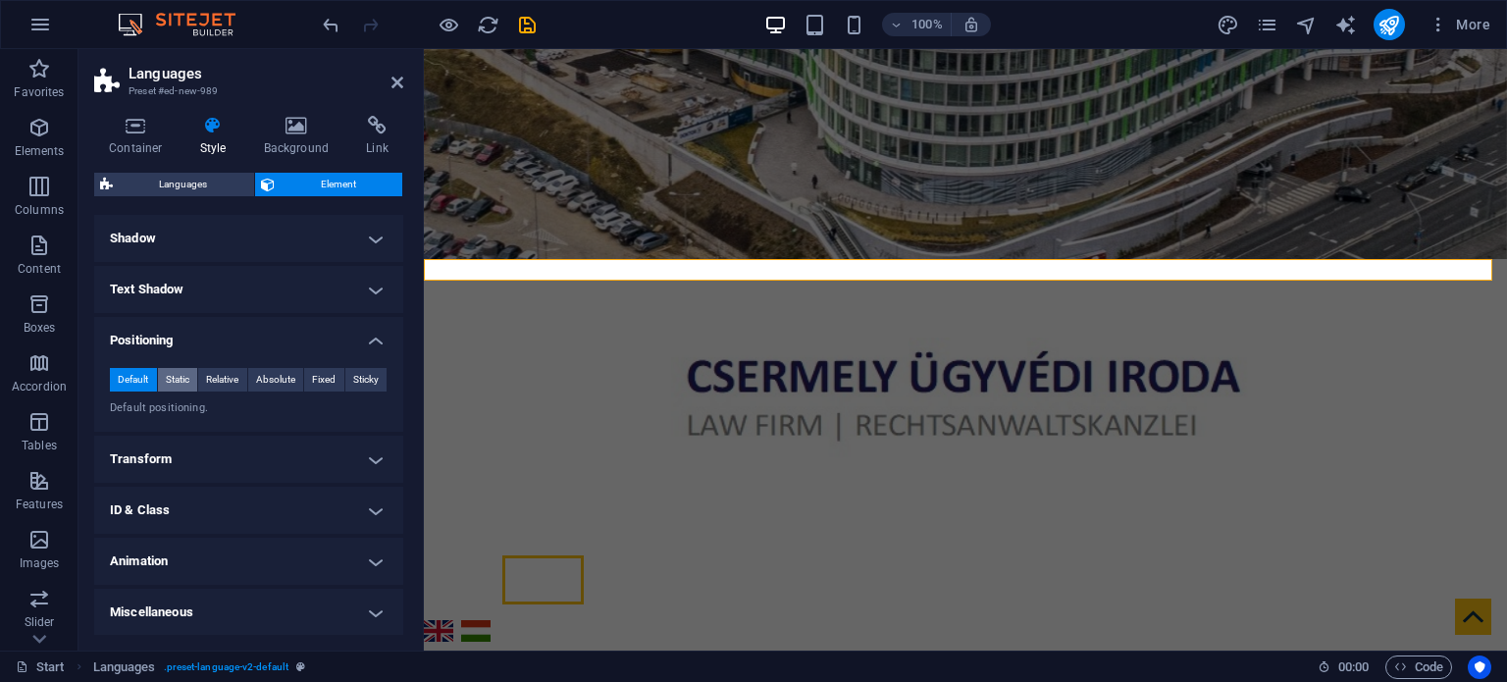
click at [176, 376] on span "Static" at bounding box center [178, 380] width 24 height 24
click at [220, 382] on span "Relative" at bounding box center [222, 380] width 32 height 24
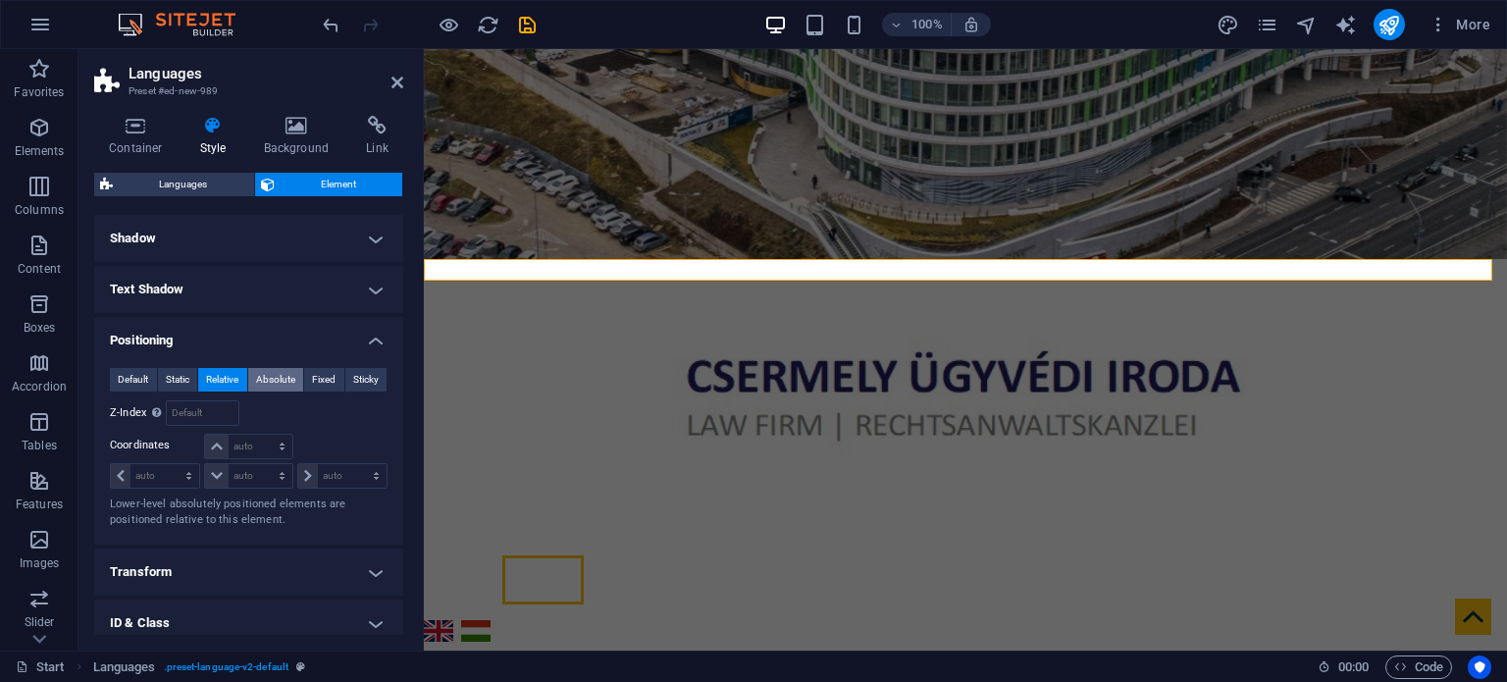
click at [284, 383] on span "Absolute" at bounding box center [275, 380] width 39 height 24
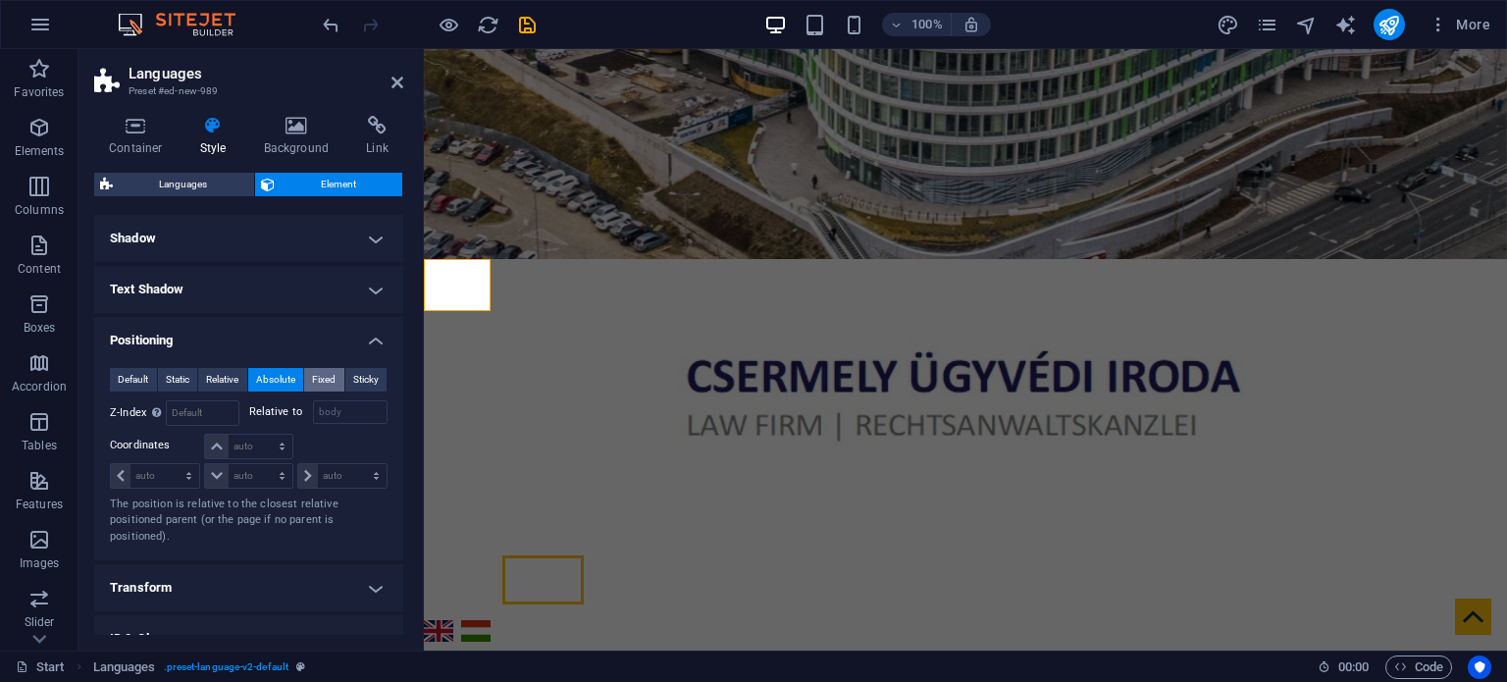
click at [331, 379] on span "Fixed" at bounding box center [324, 380] width 24 height 24
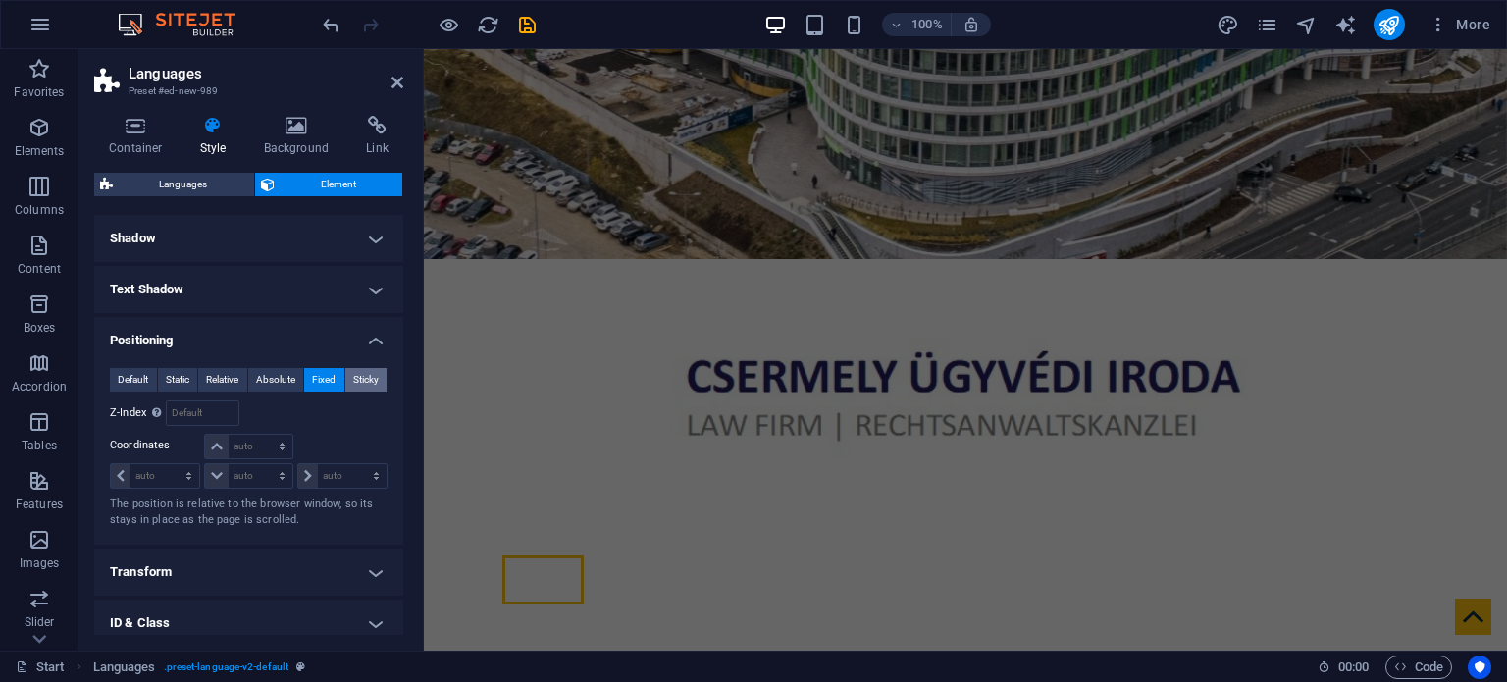
click at [368, 379] on span "Sticky" at bounding box center [366, 380] width 26 height 24
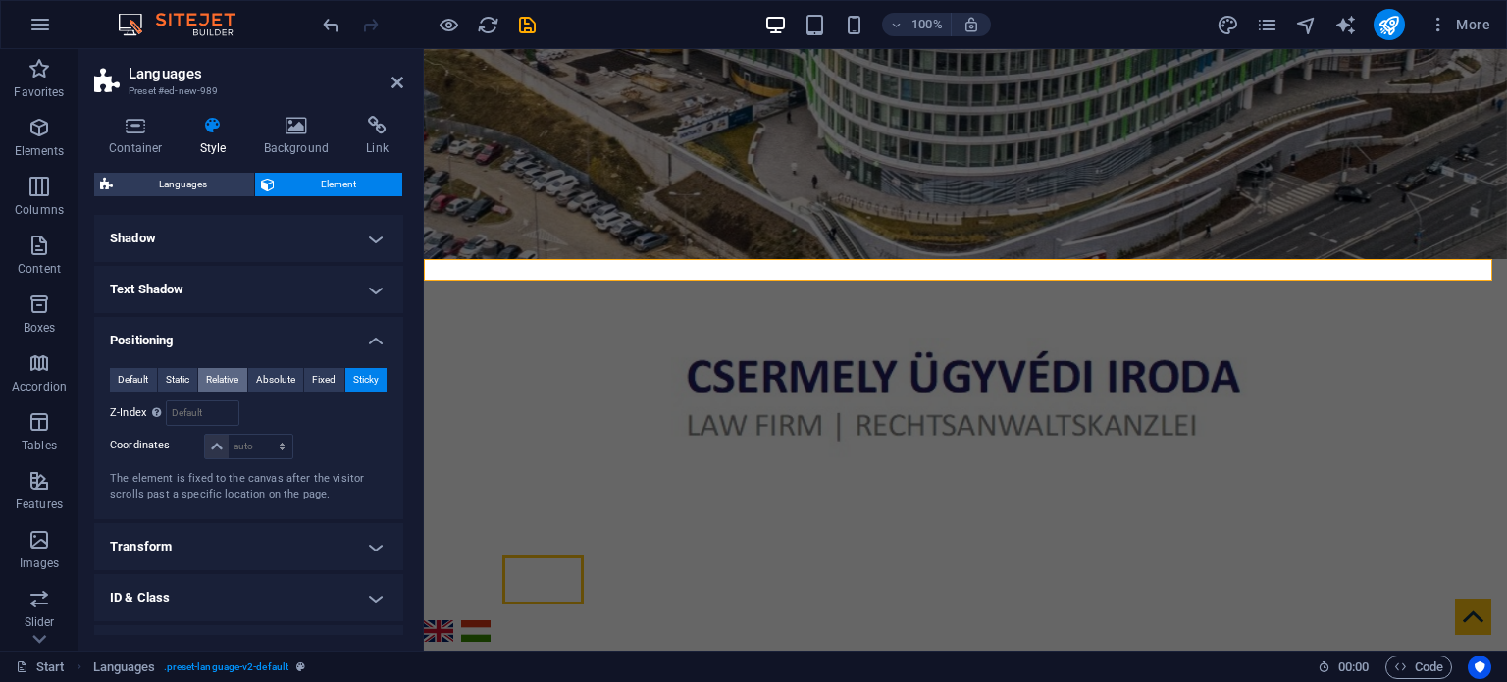
click at [220, 380] on span "Relative" at bounding box center [222, 380] width 32 height 24
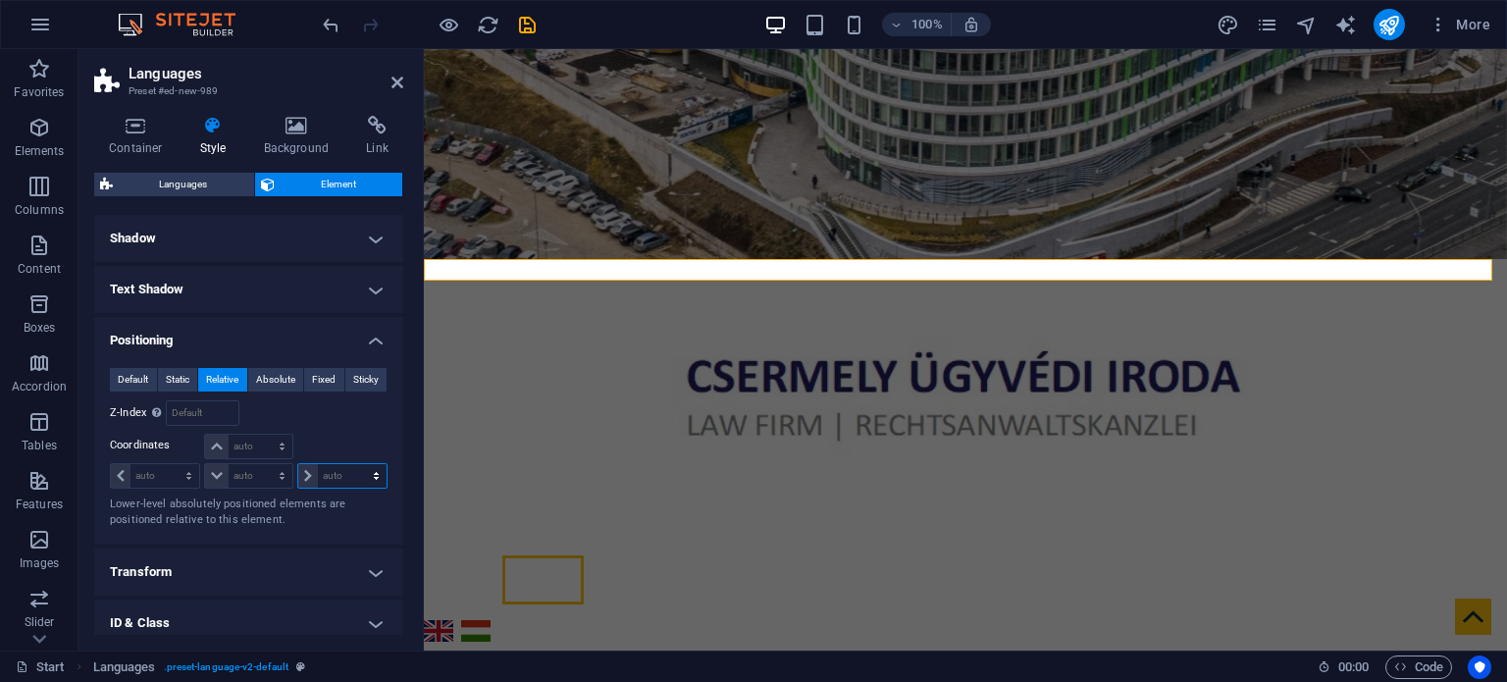
click at [304, 472] on select "auto px rem % em" at bounding box center [342, 476] width 88 height 24
click at [373, 474] on select "auto px rem % em" at bounding box center [342, 476] width 88 height 24
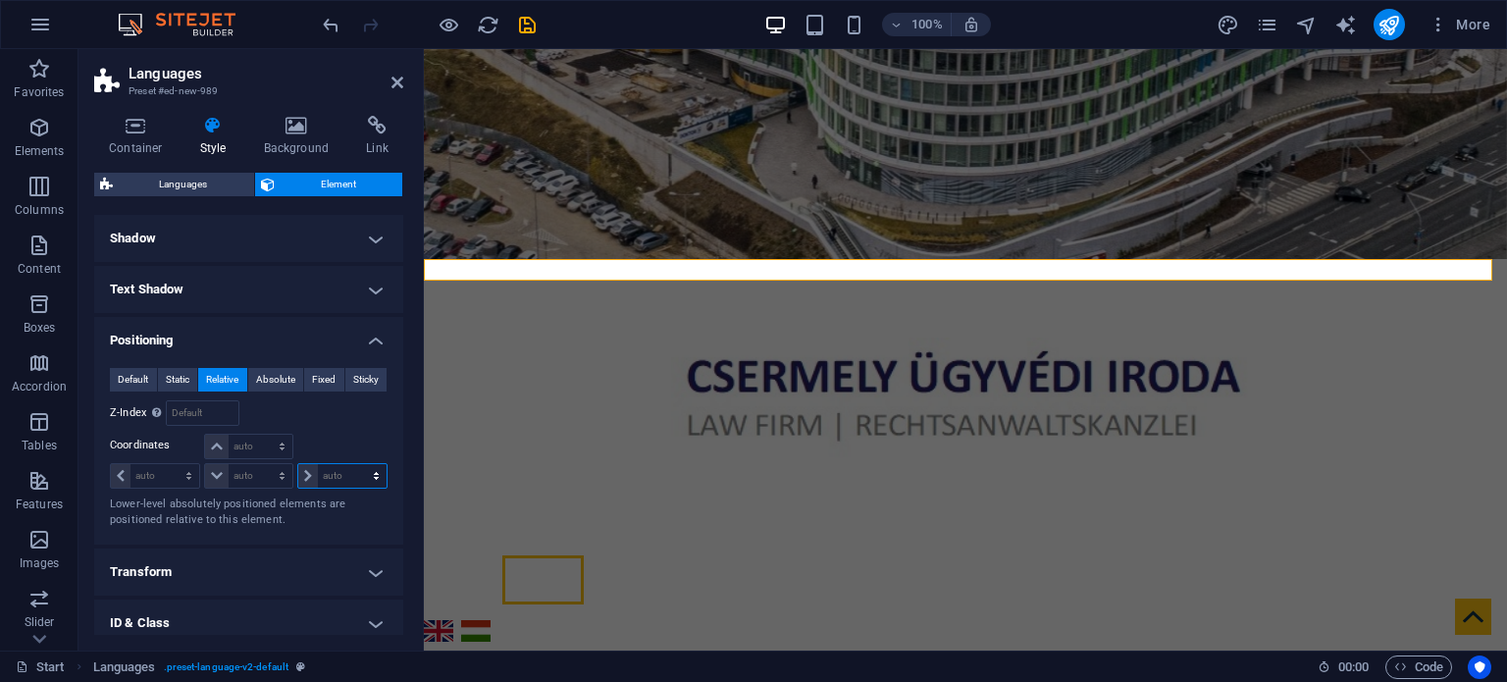
click at [373, 474] on select "auto px rem % em" at bounding box center [342, 476] width 88 height 24
click at [140, 380] on span "Default" at bounding box center [133, 380] width 30 height 24
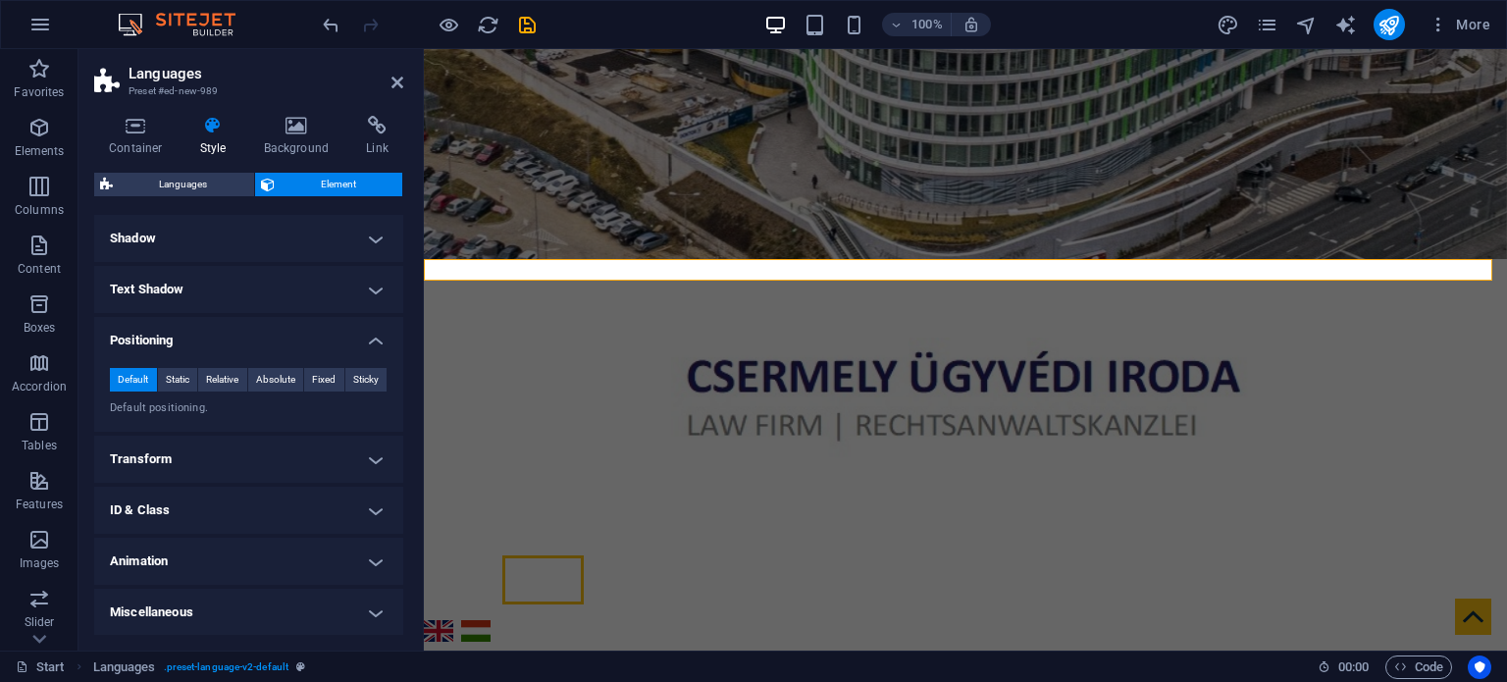
click at [369, 454] on h4 "Transform" at bounding box center [248, 459] width 309 height 47
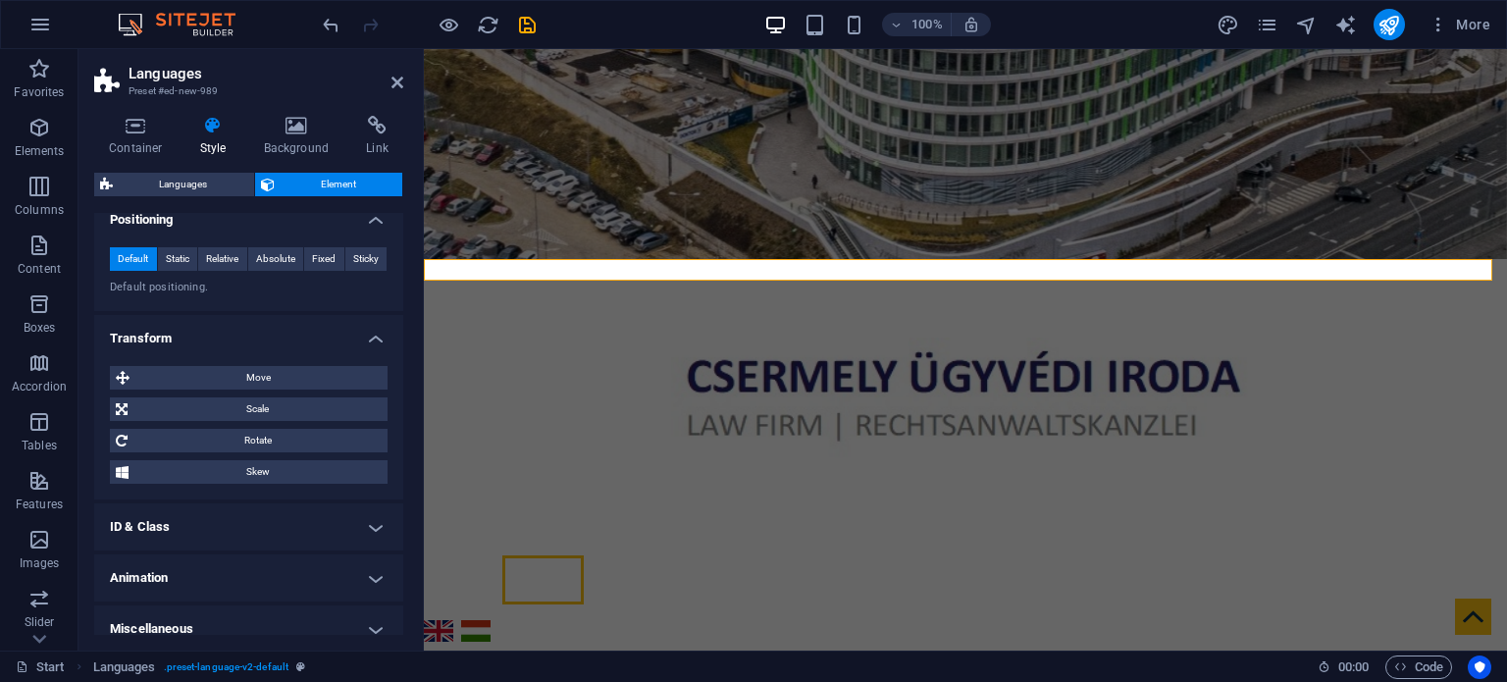
scroll to position [401, 0]
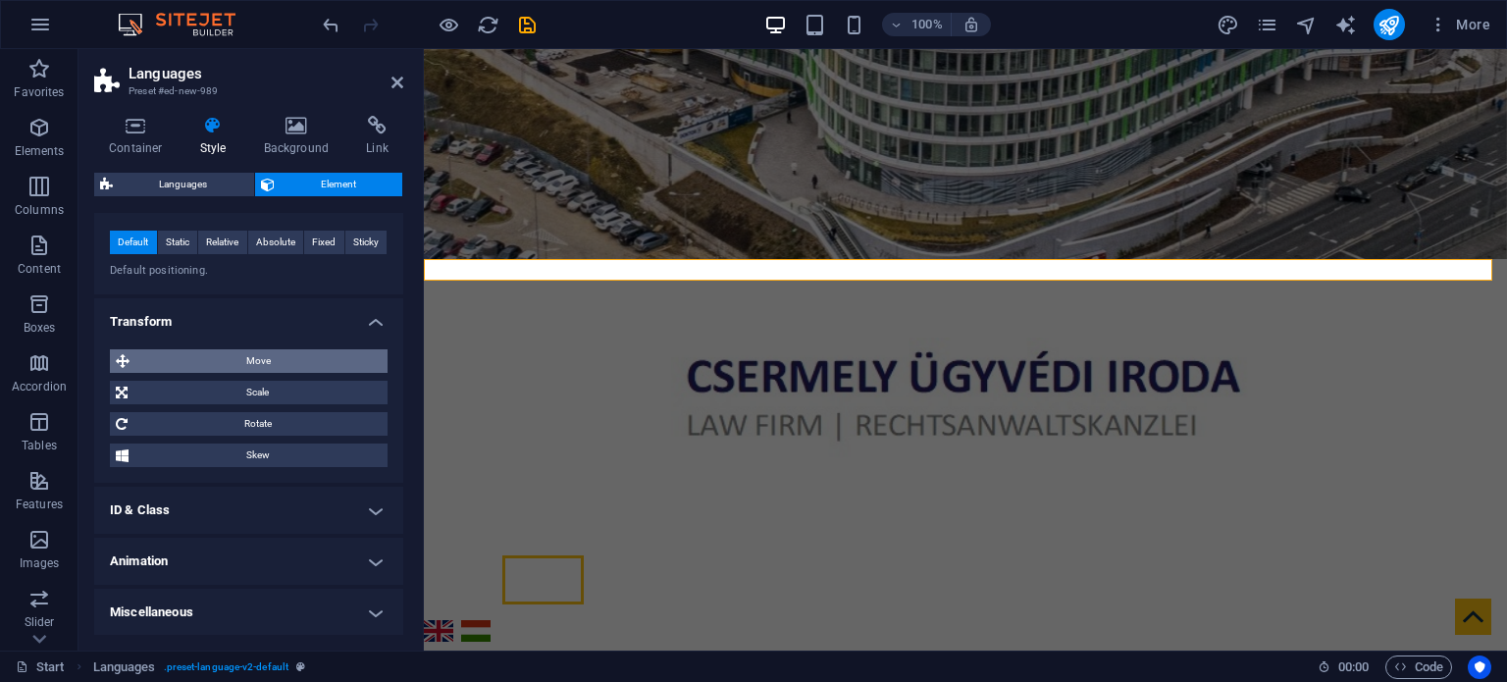
click at [292, 349] on span "Move" at bounding box center [258, 361] width 246 height 24
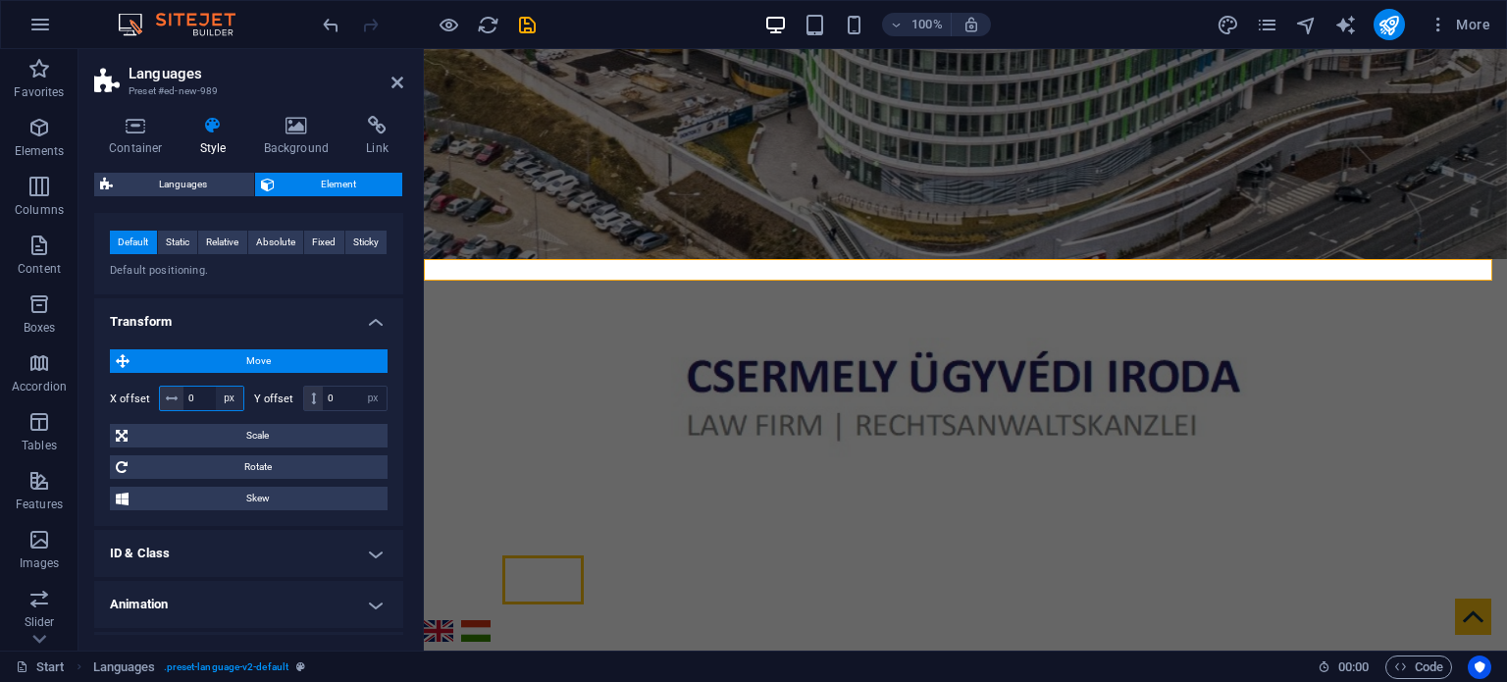
click at [216, 394] on select "px rem % em vh vw" at bounding box center [229, 399] width 27 height 24
click at [207, 394] on input "0" at bounding box center [214, 399] width 60 height 24
type input "1"
type input "0"
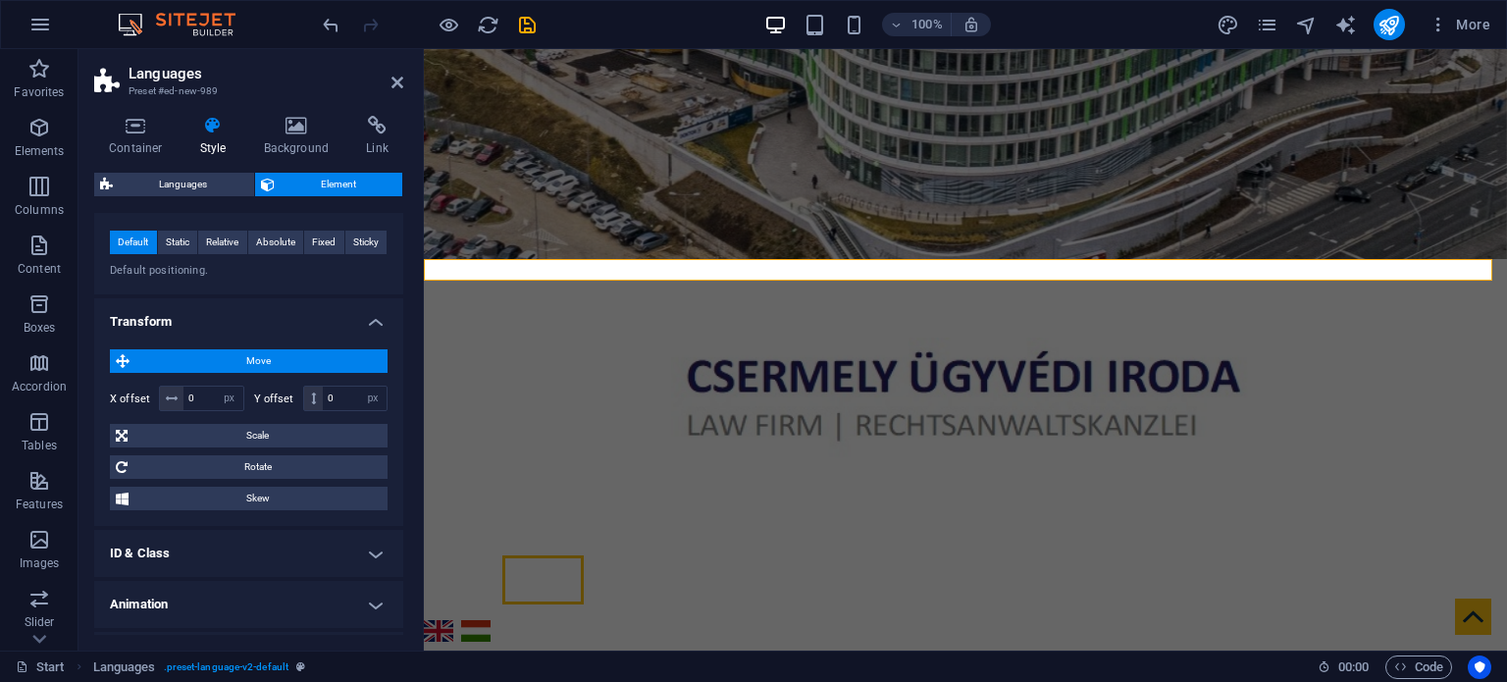
click at [369, 320] on h4 "Transform" at bounding box center [248, 315] width 309 height 35
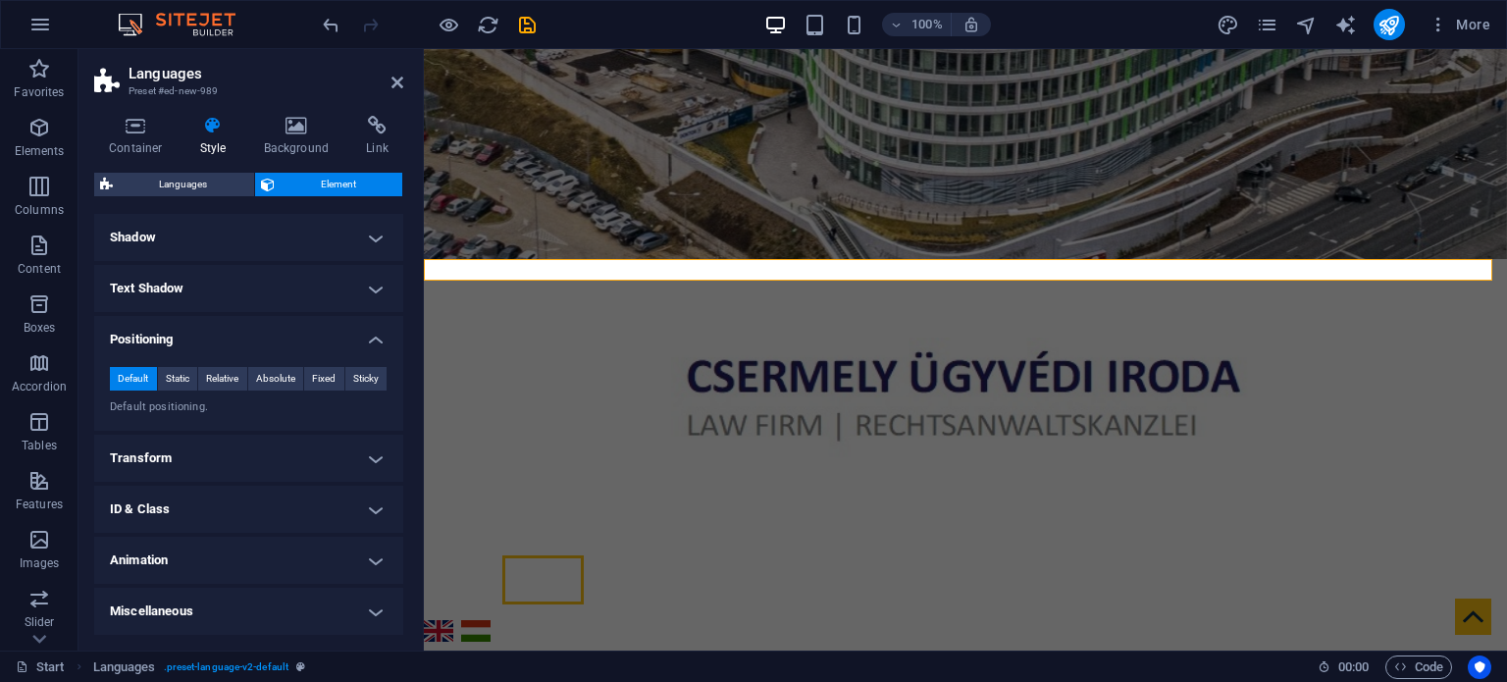
scroll to position [264, 0]
click at [373, 513] on h4 "ID & Class" at bounding box center [248, 510] width 309 height 47
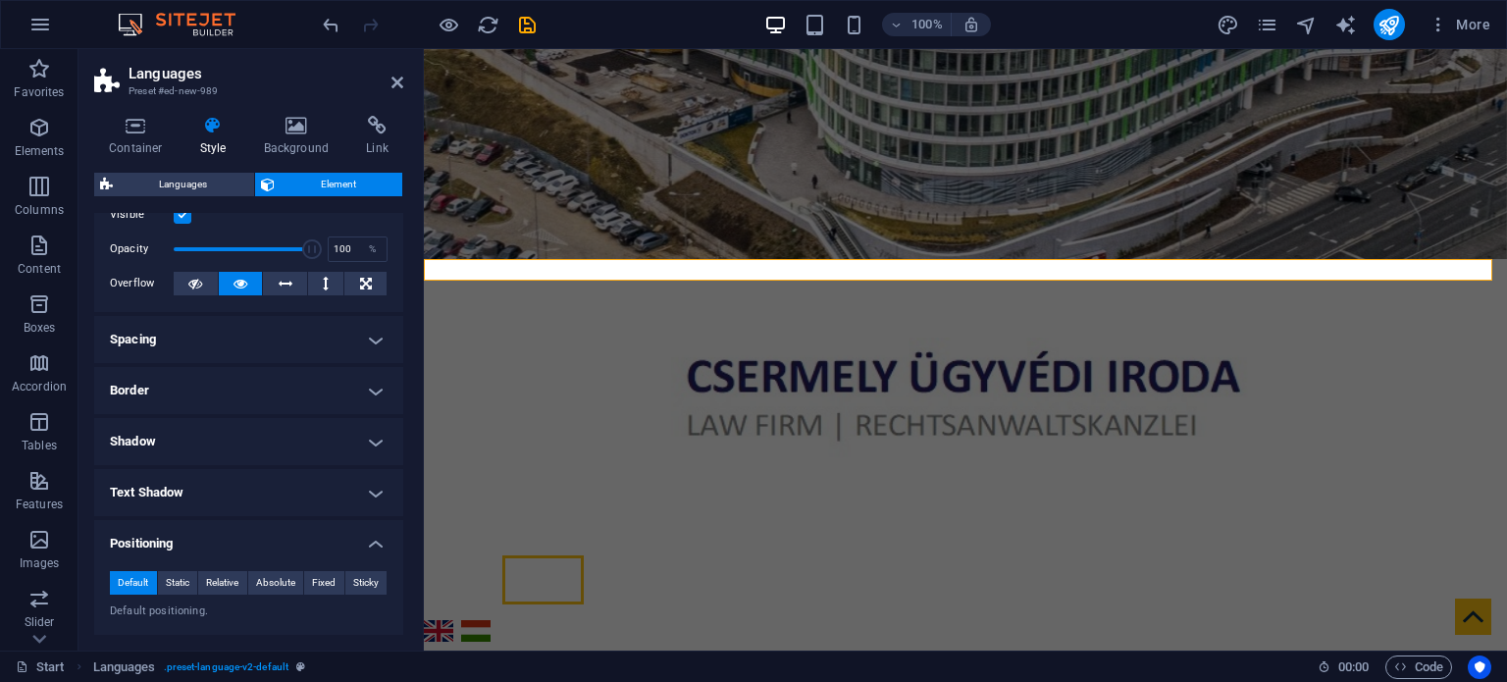
scroll to position [0, 0]
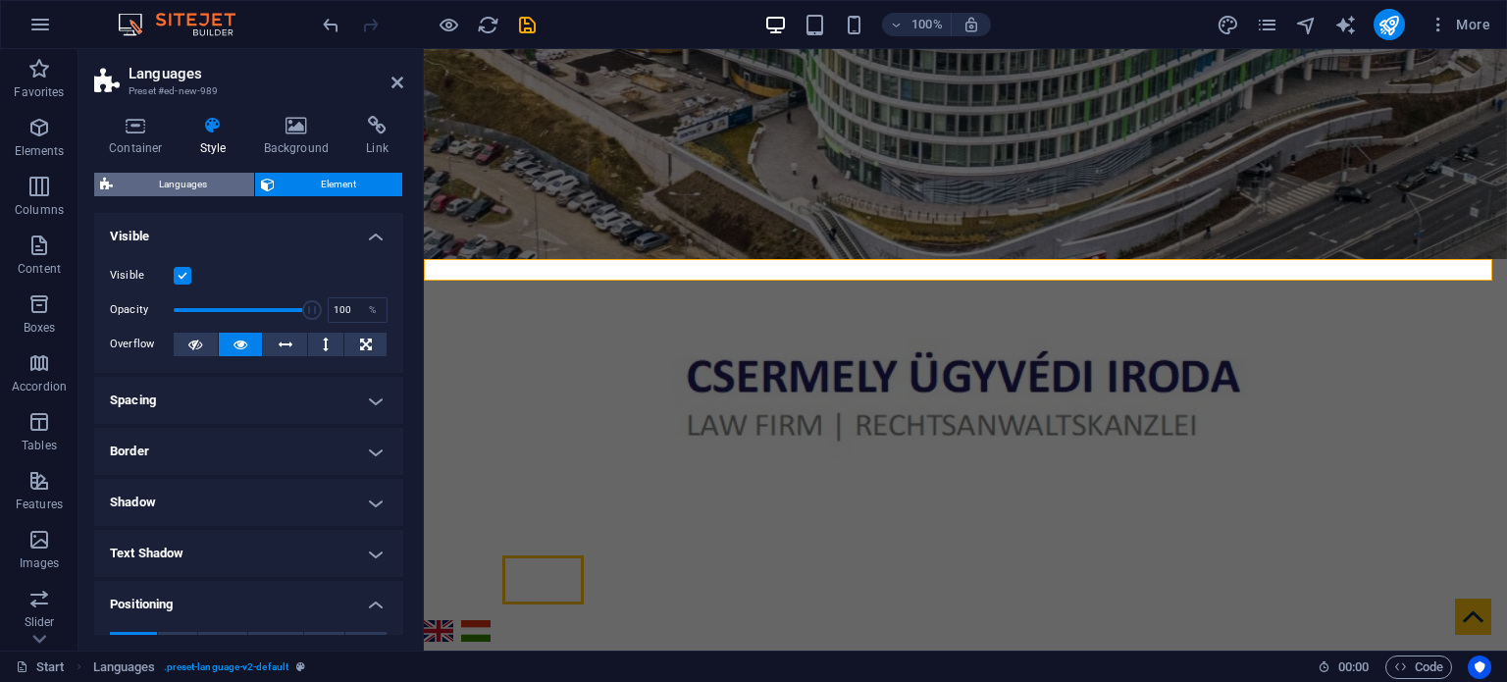
click at [203, 184] on span "Languages" at bounding box center [184, 185] width 130 height 24
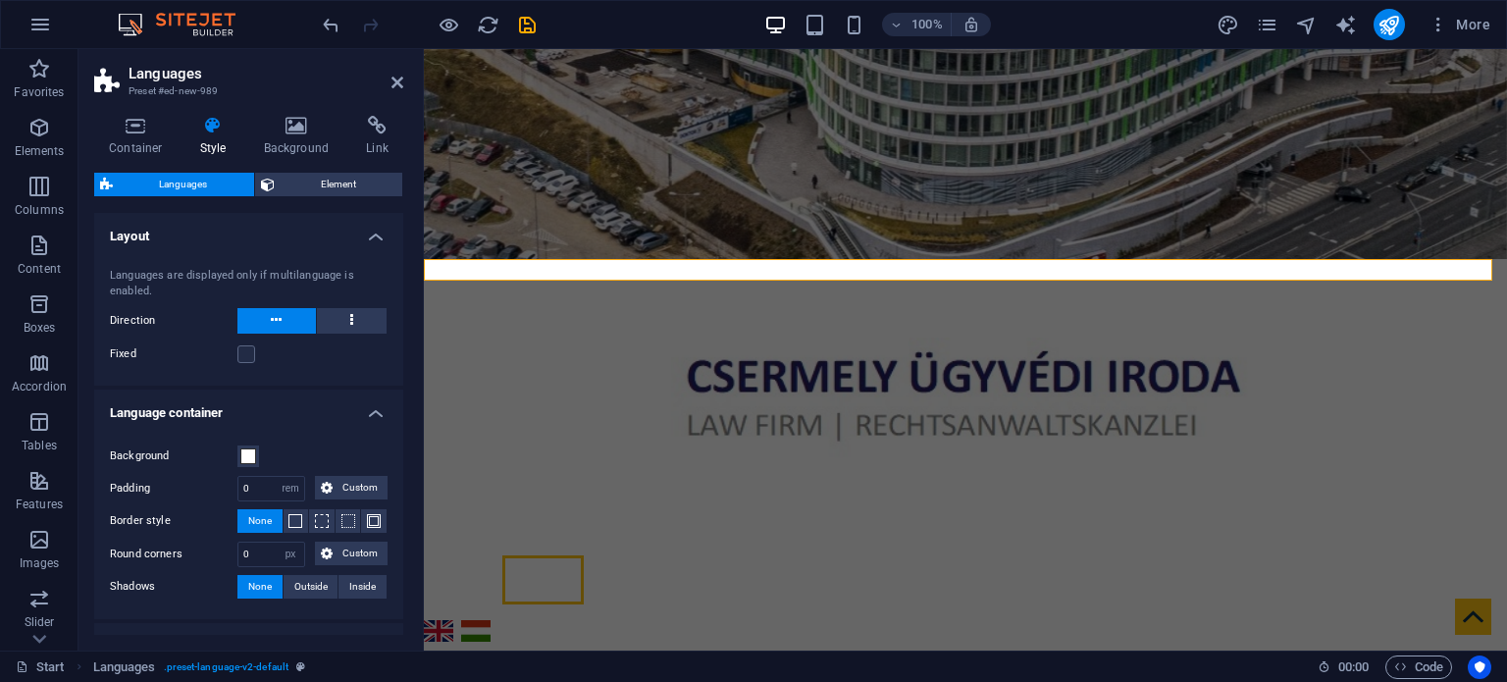
click at [393, 72] on h2 "Languages" at bounding box center [266, 74] width 275 height 18
click at [390, 89] on header "Languages Preset #ed-new-989" at bounding box center [248, 74] width 309 height 51
click at [396, 85] on icon at bounding box center [398, 83] width 12 height 16
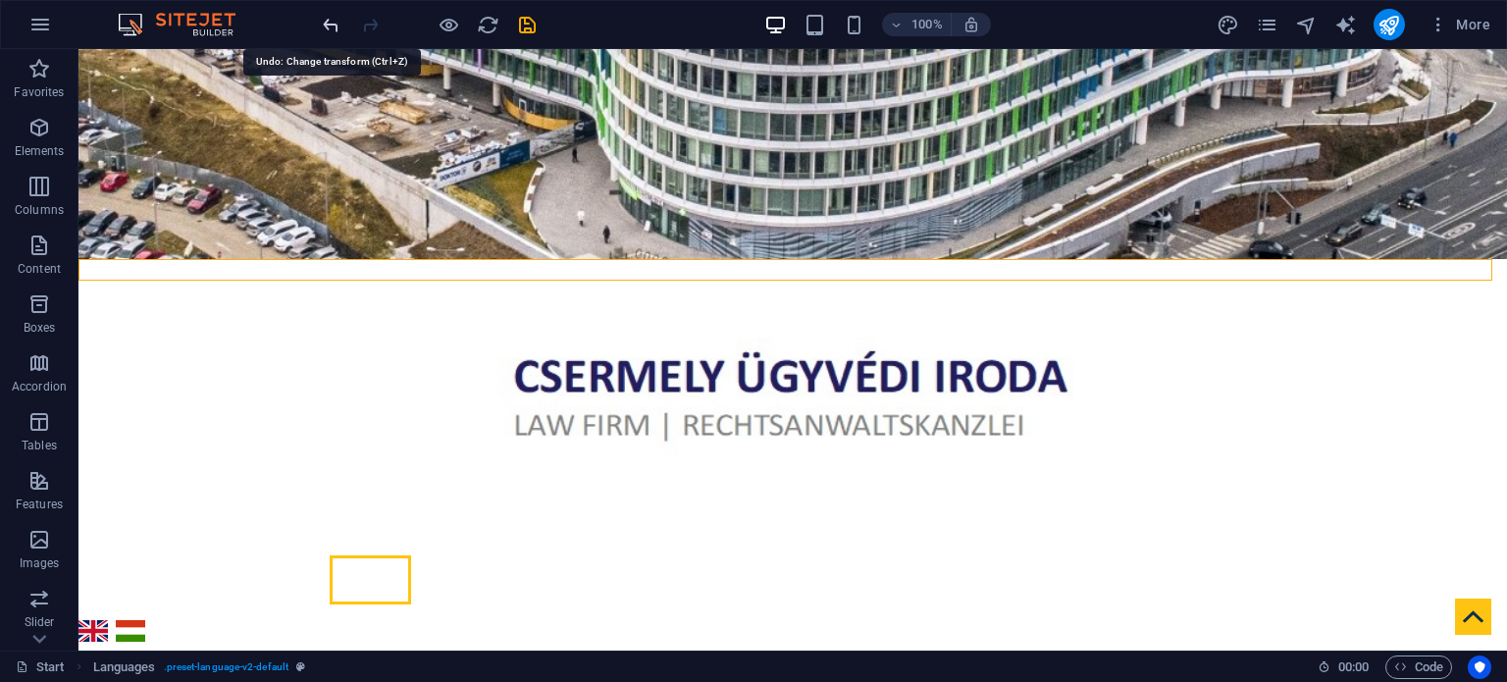
click at [332, 19] on icon "undo" at bounding box center [331, 25] width 23 height 23
click at [331, 26] on icon "undo" at bounding box center [331, 25] width 23 height 23
click at [329, 27] on icon "undo" at bounding box center [331, 25] width 23 height 23
click at [333, 26] on icon "undo" at bounding box center [331, 25] width 23 height 23
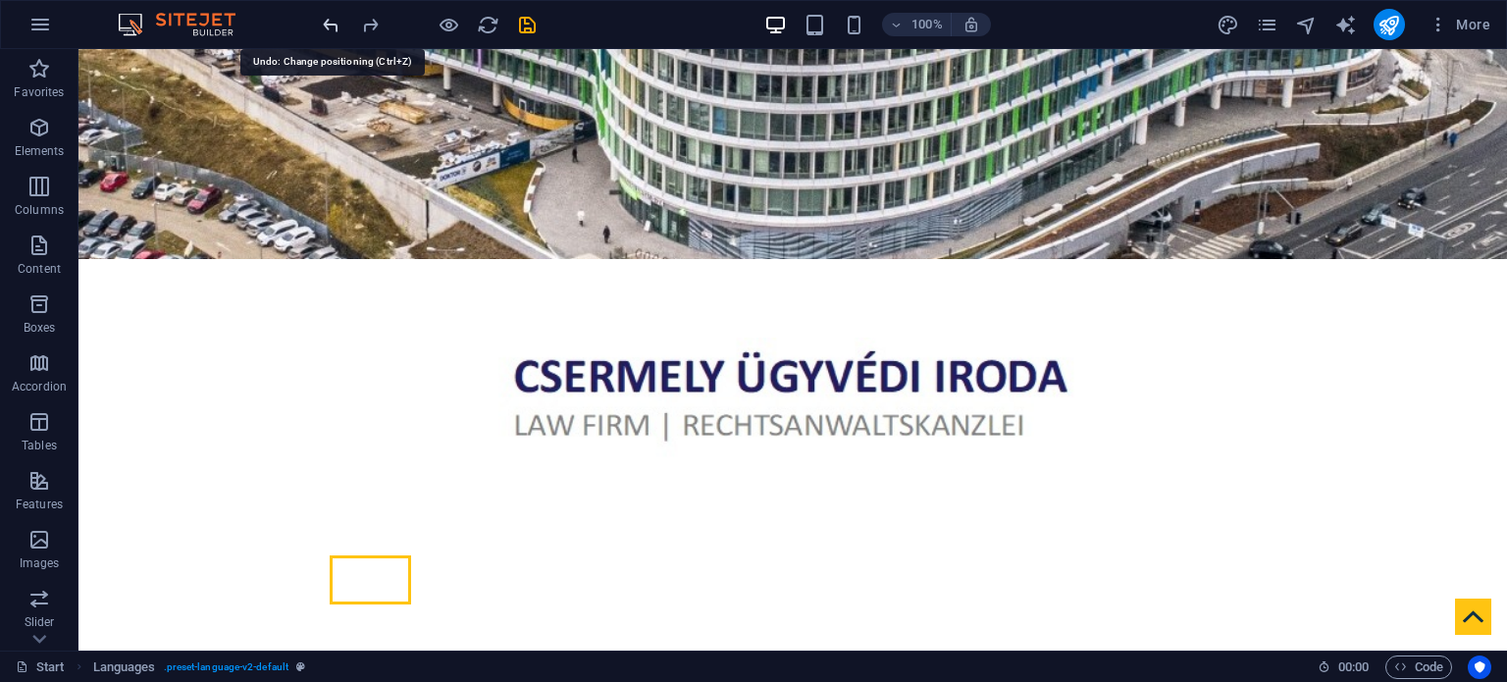
click at [329, 22] on icon "undo" at bounding box center [331, 25] width 23 height 23
click at [330, 29] on icon "undo" at bounding box center [331, 25] width 23 height 23
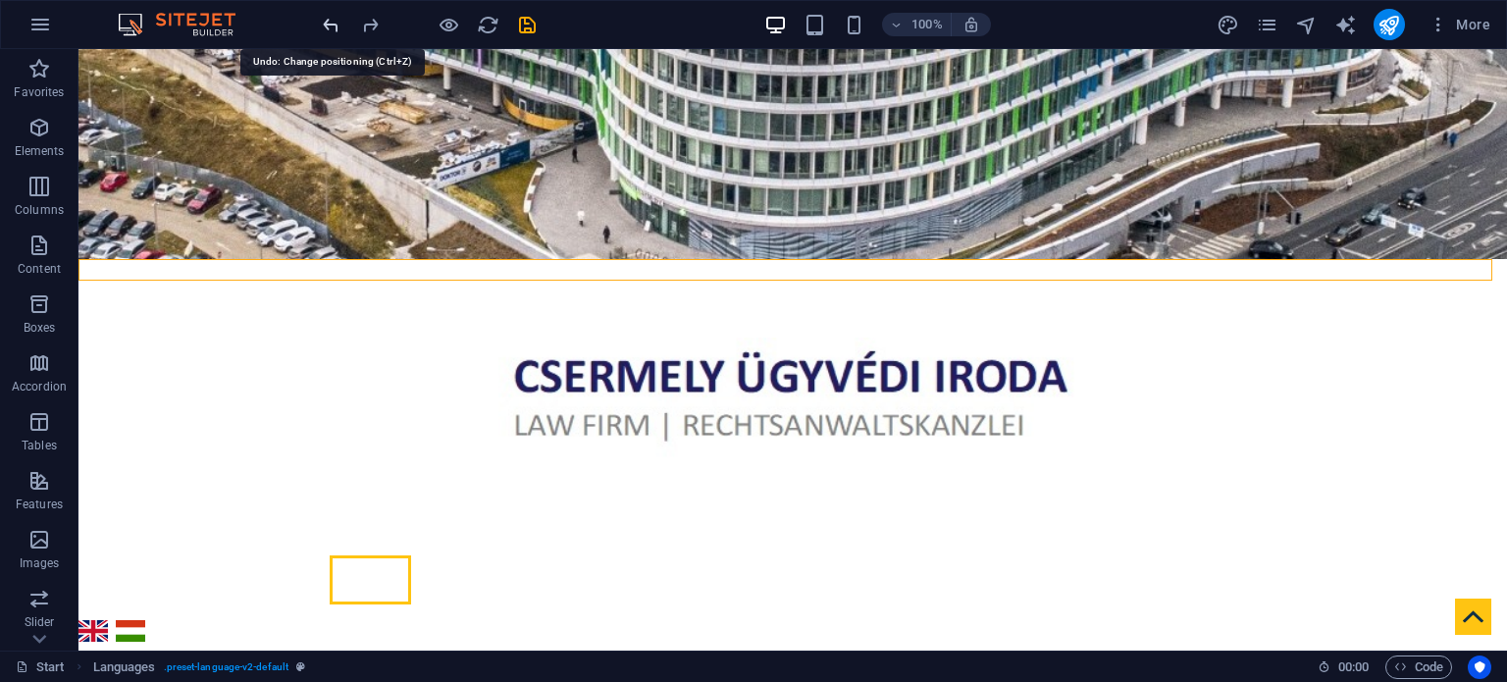
click at [326, 20] on icon "undo" at bounding box center [331, 25] width 23 height 23
click at [329, 16] on icon "undo" at bounding box center [331, 25] width 23 height 23
click at [332, 24] on icon "undo" at bounding box center [331, 25] width 23 height 23
click at [330, 15] on icon "undo" at bounding box center [331, 25] width 23 height 23
click at [334, 14] on icon "undo" at bounding box center [331, 25] width 23 height 23
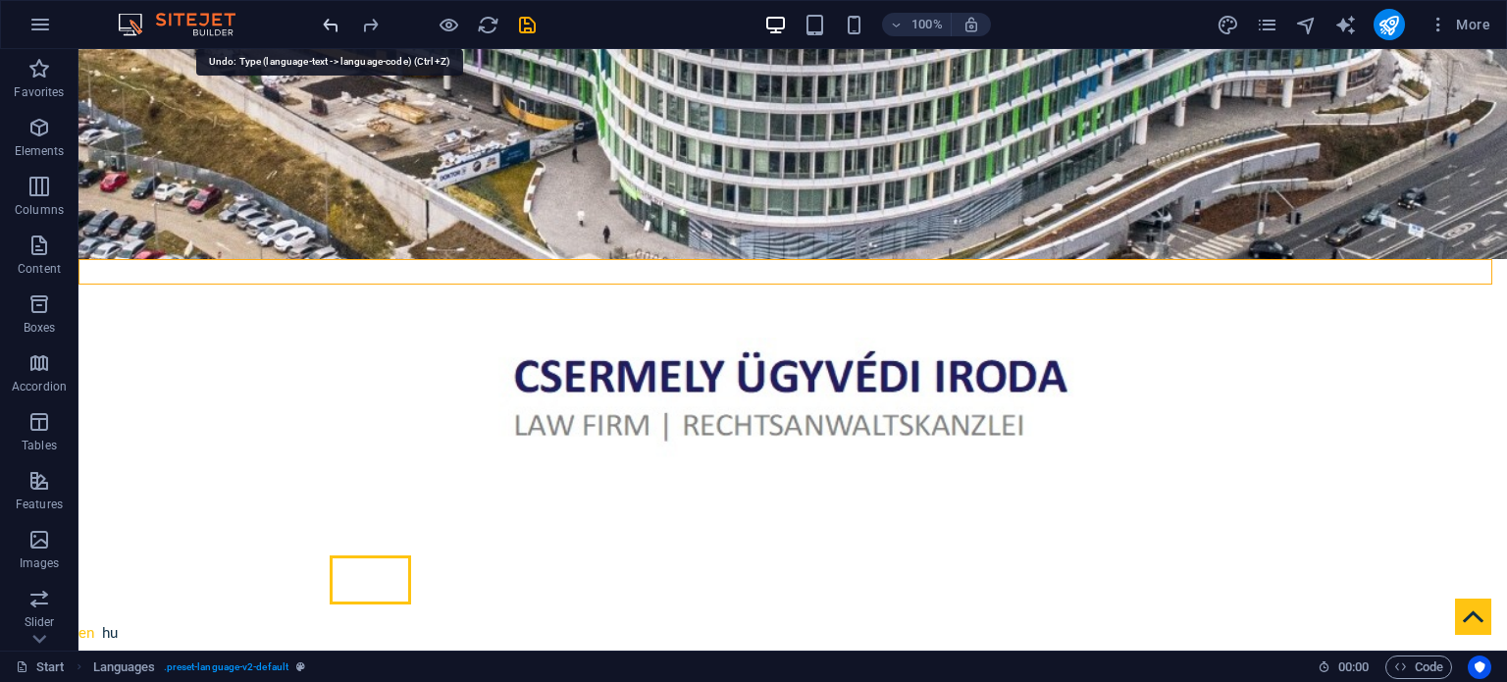
click at [332, 24] on icon "undo" at bounding box center [331, 25] width 23 height 23
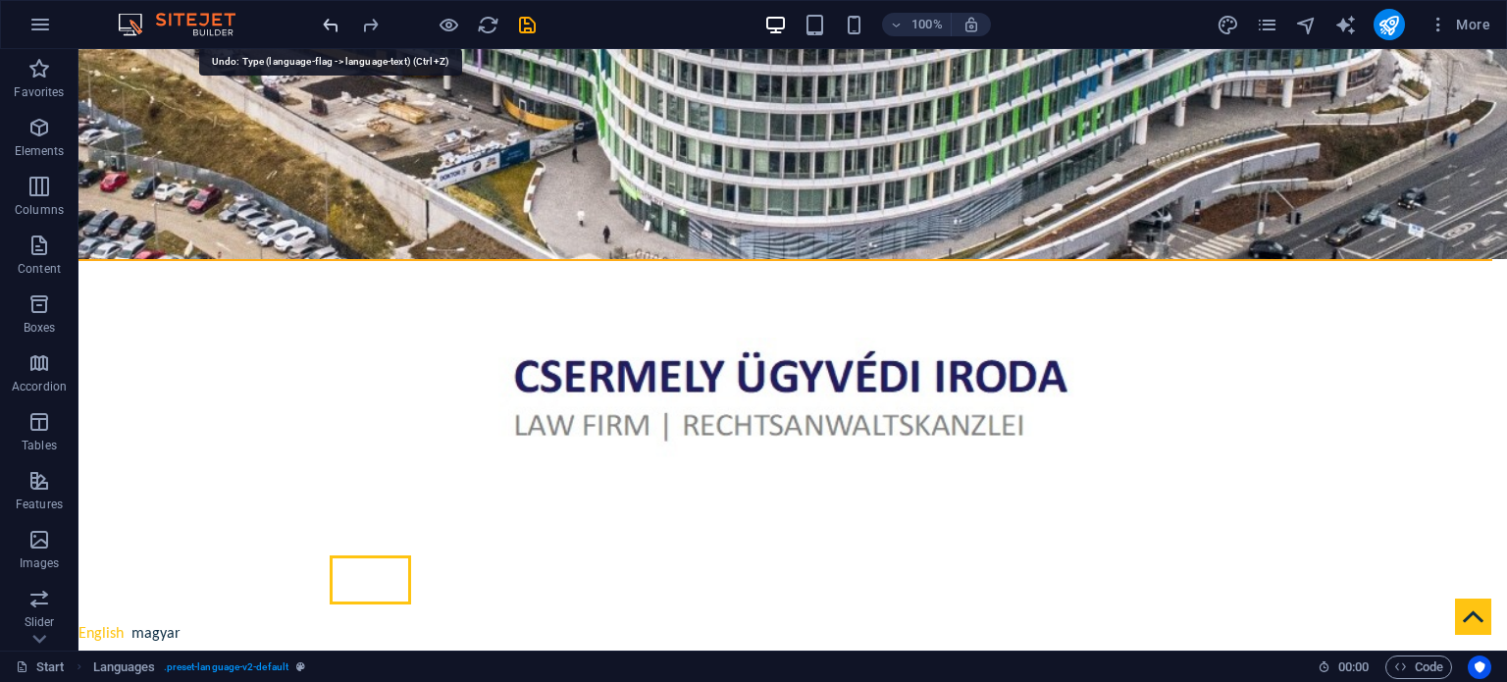
click at [332, 24] on icon "undo" at bounding box center [331, 25] width 23 height 23
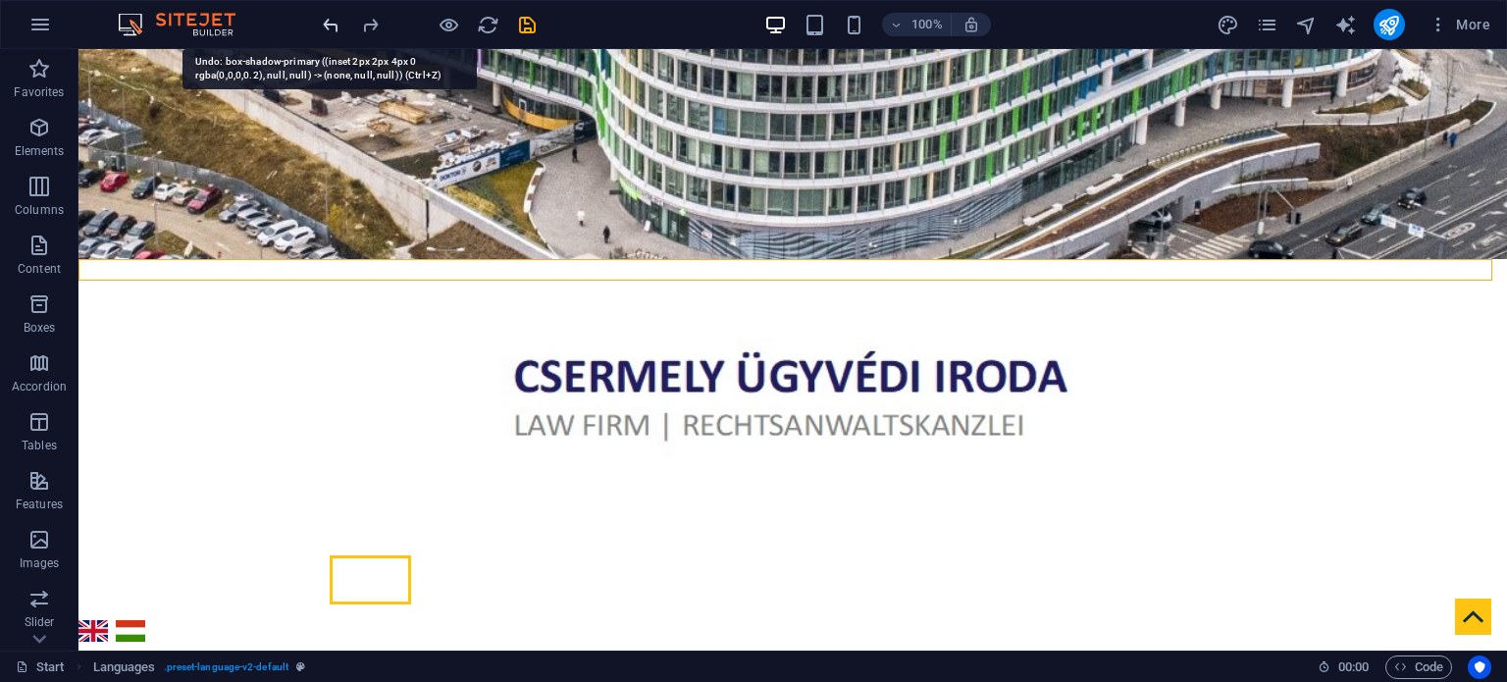
click at [332, 24] on icon "undo" at bounding box center [331, 25] width 23 height 23
click at [333, 28] on icon "undo" at bounding box center [331, 25] width 23 height 23
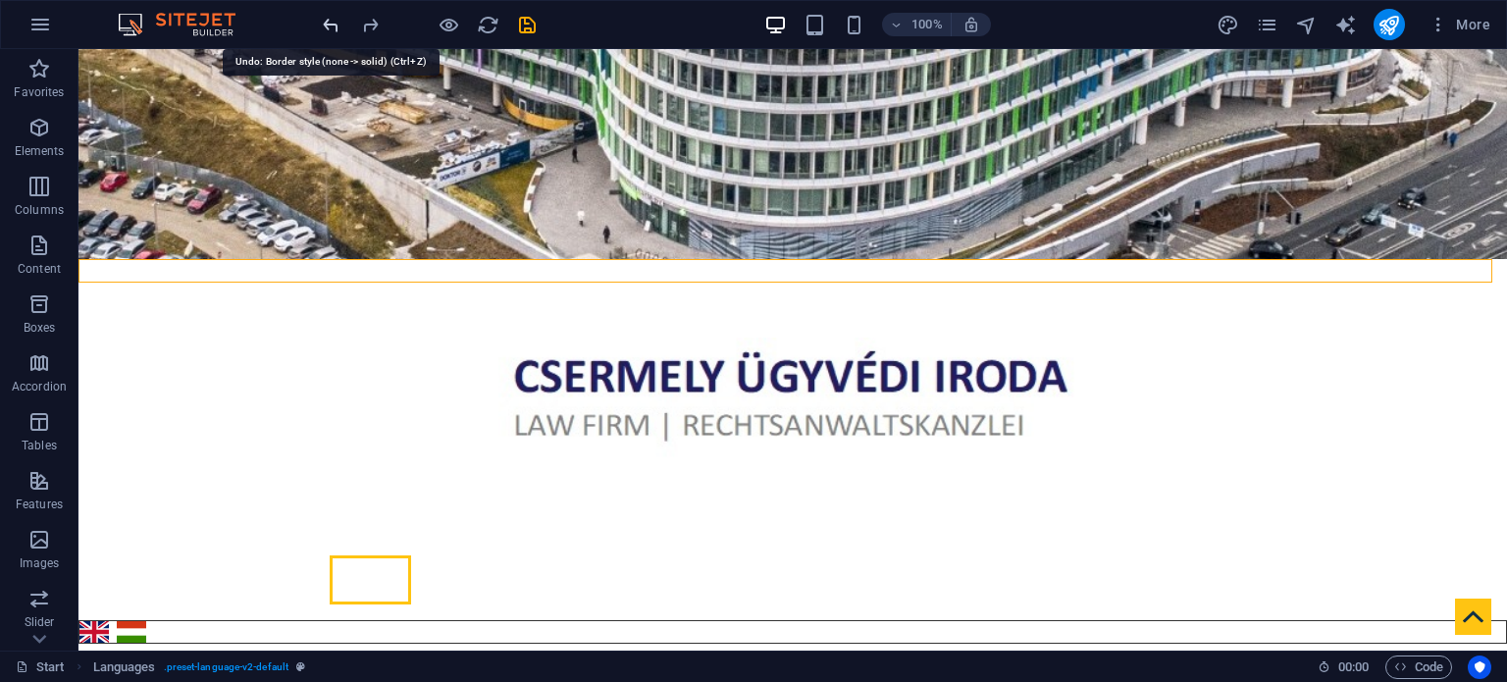
click at [333, 26] on icon "undo" at bounding box center [331, 25] width 23 height 23
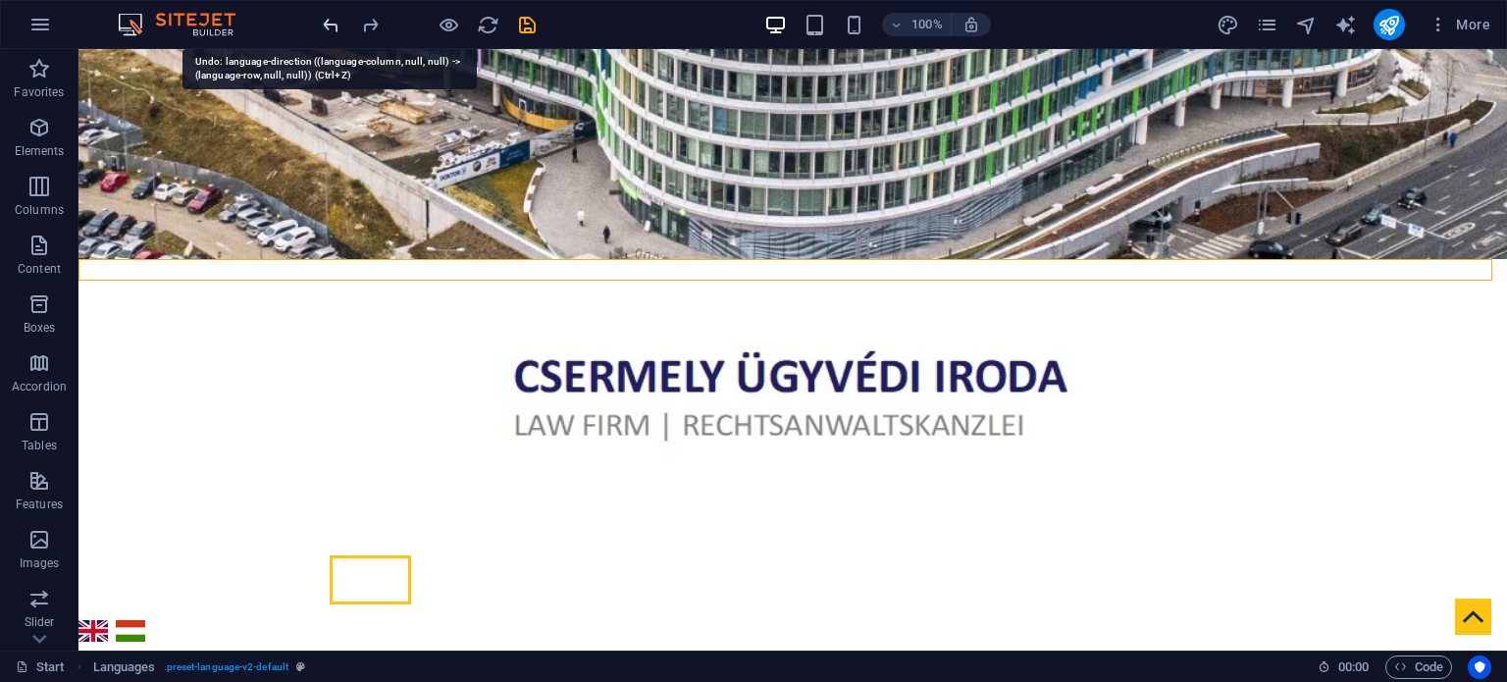
click at [333, 26] on icon "undo" at bounding box center [331, 25] width 23 height 23
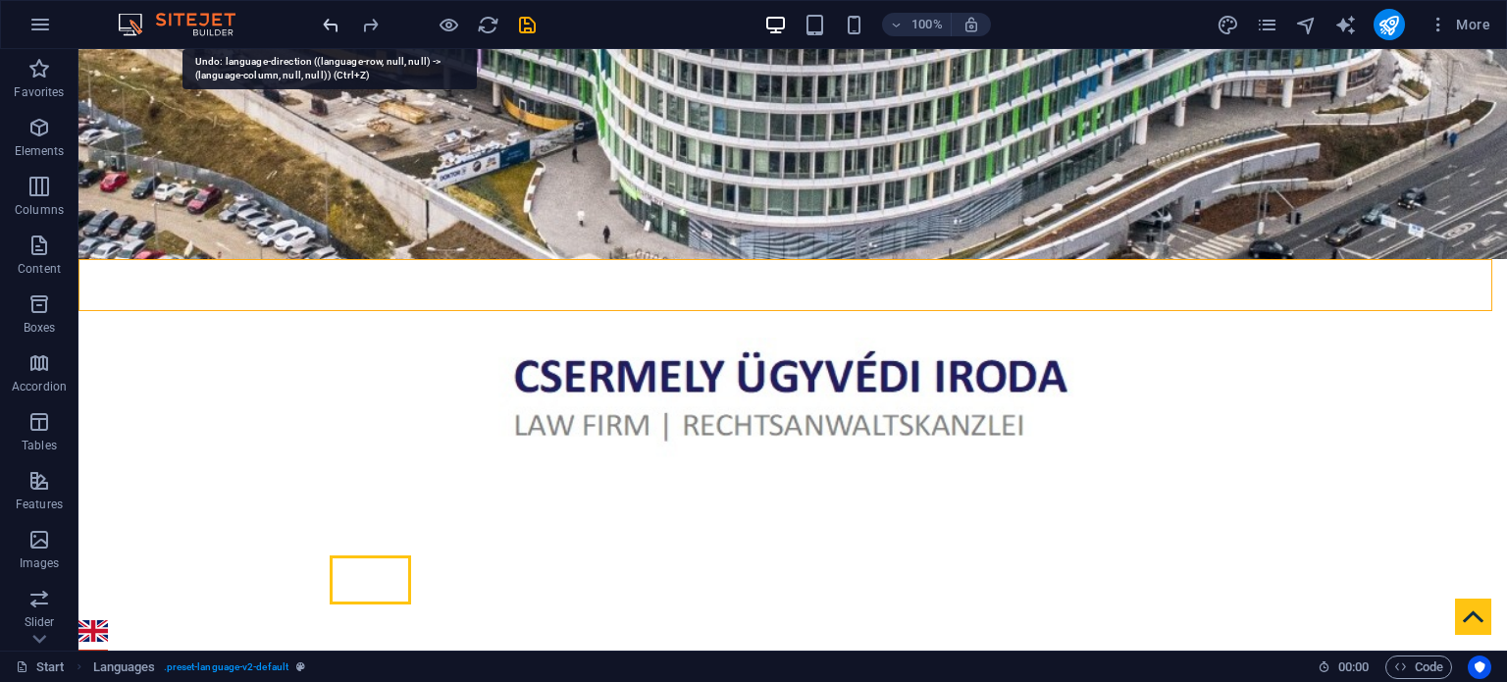
click at [333, 26] on icon "undo" at bounding box center [331, 25] width 23 height 23
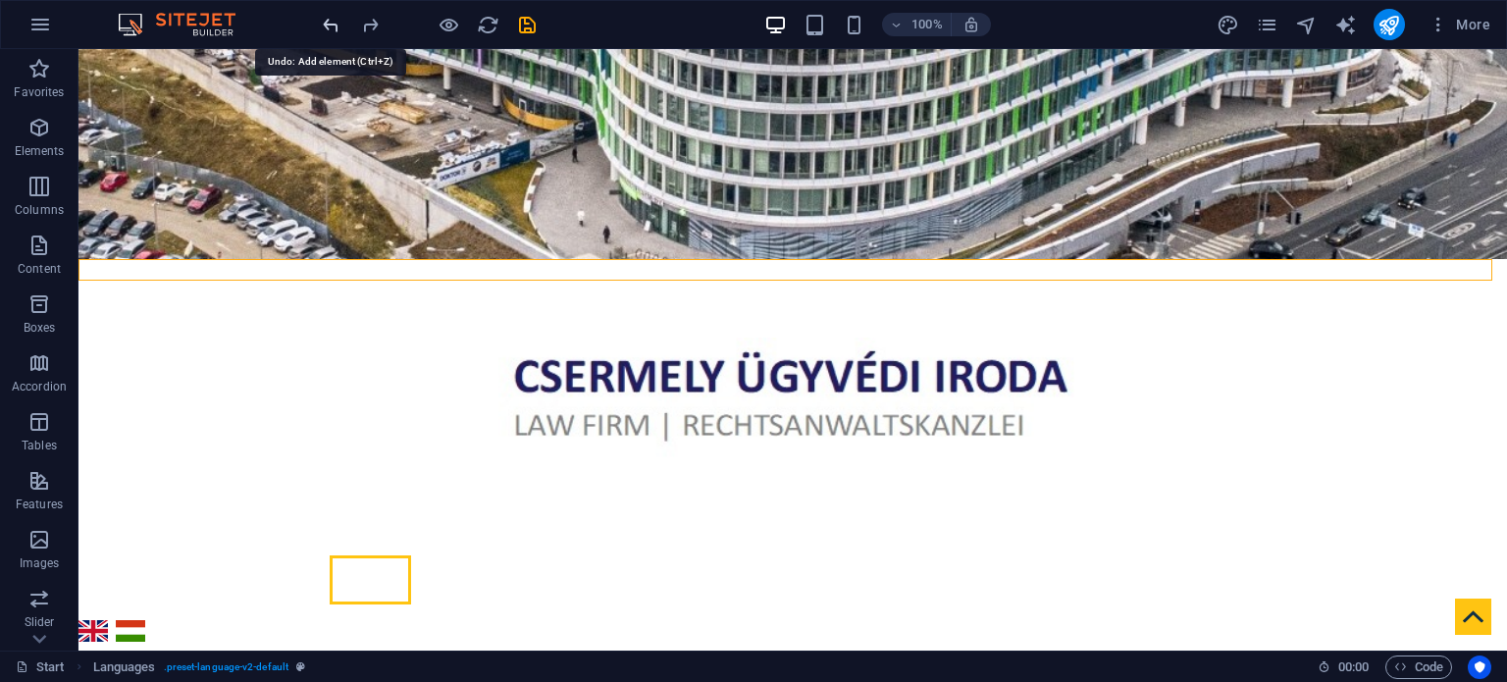
click at [333, 26] on icon "undo" at bounding box center [331, 25] width 23 height 23
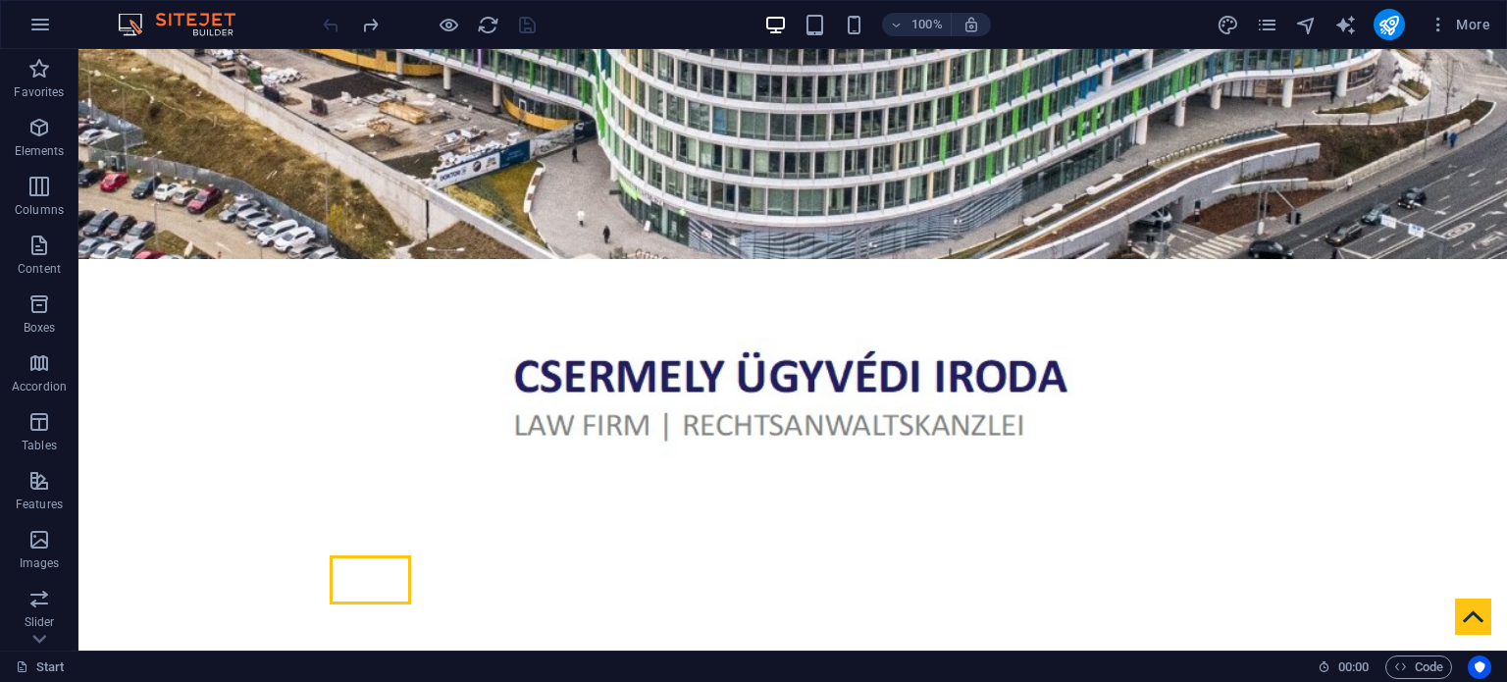
click at [333, 20] on div at bounding box center [429, 24] width 220 height 31
click at [296, 26] on div "100% More" at bounding box center [753, 24] width 1505 height 47
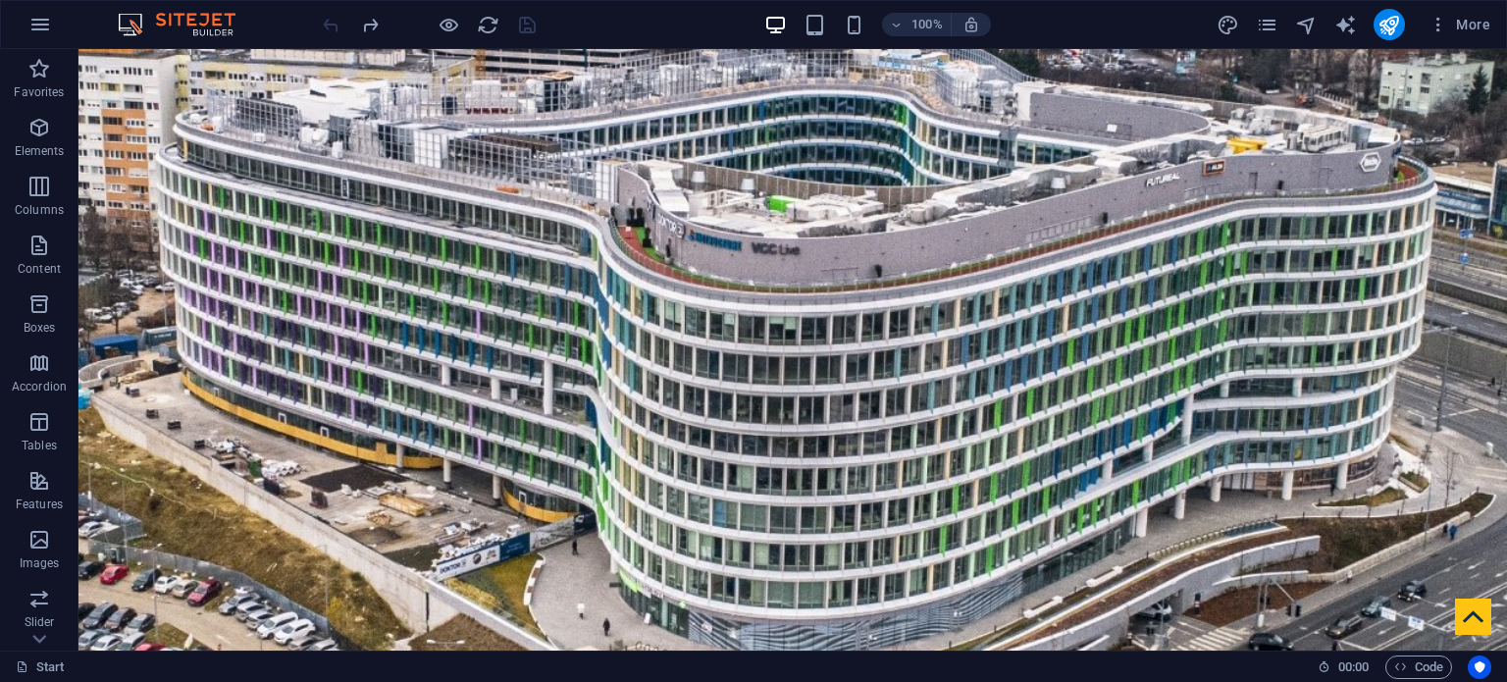
click at [330, 17] on div at bounding box center [429, 24] width 220 height 31
click at [25, 23] on button "button" at bounding box center [40, 24] width 47 height 47
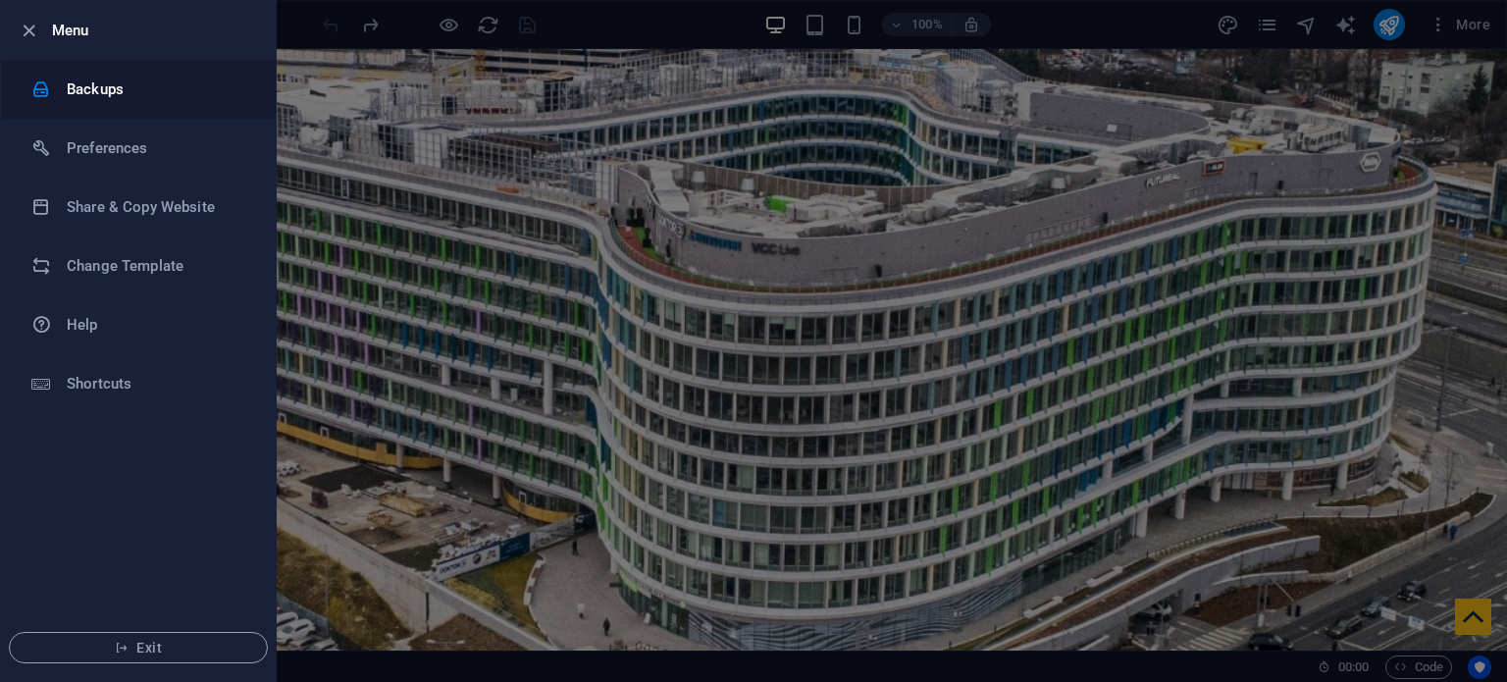
click at [111, 95] on h6 "Backups" at bounding box center [158, 90] width 182 height 24
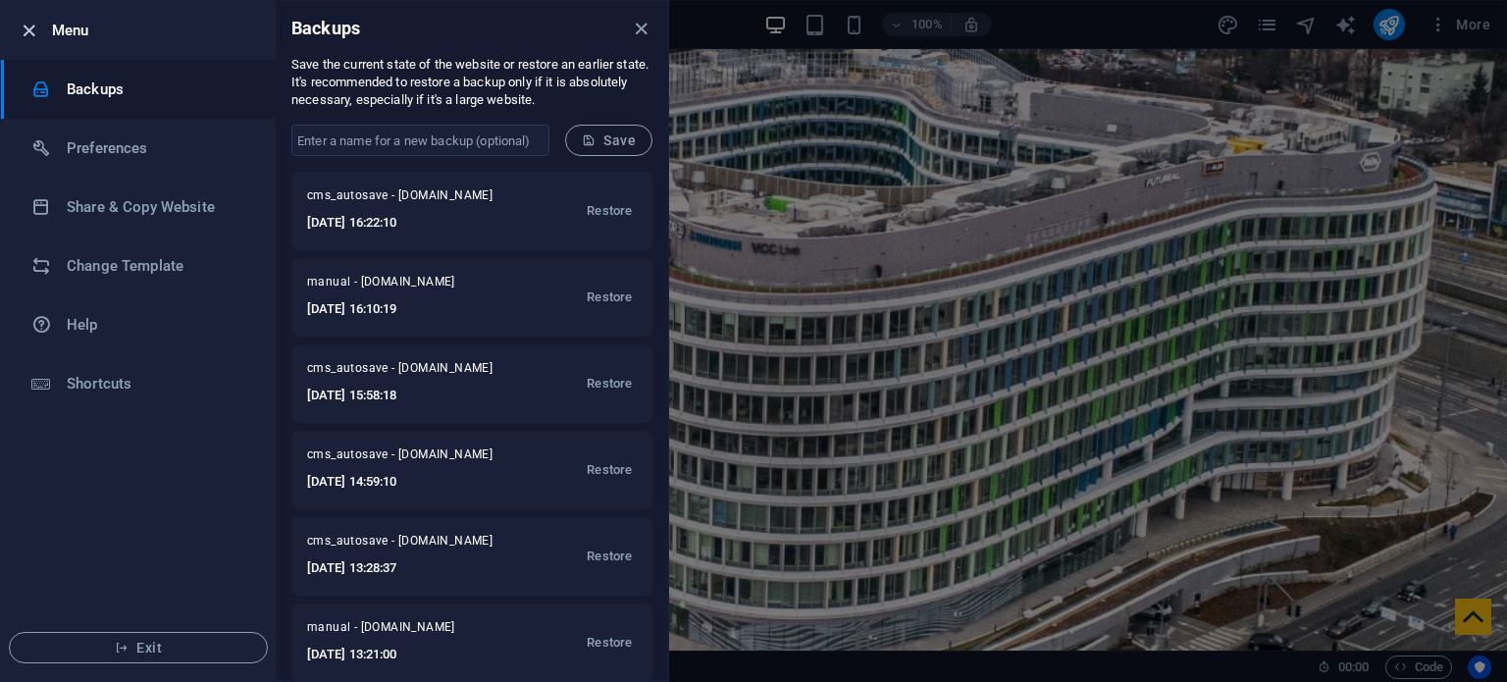
click at [30, 26] on icon "button" at bounding box center [29, 31] width 23 height 23
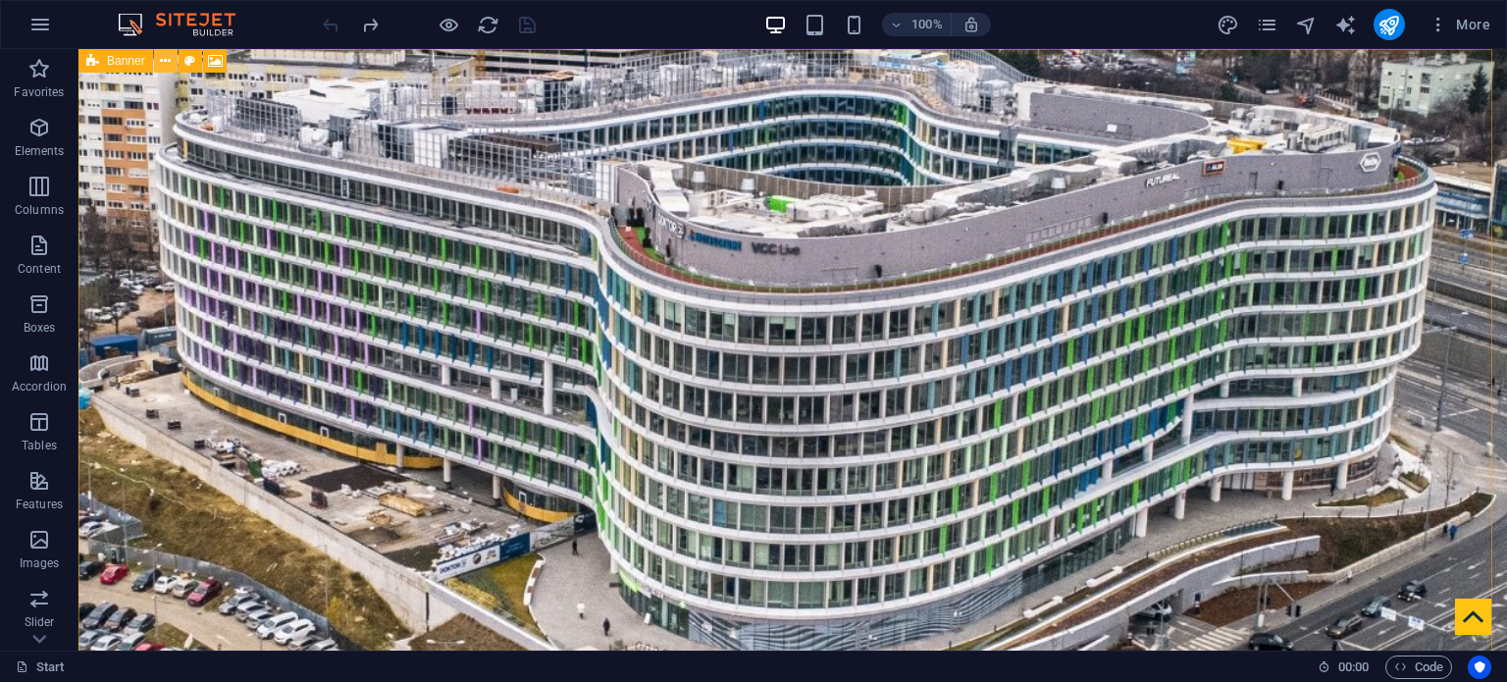
click at [165, 61] on icon at bounding box center [165, 61] width 11 height 21
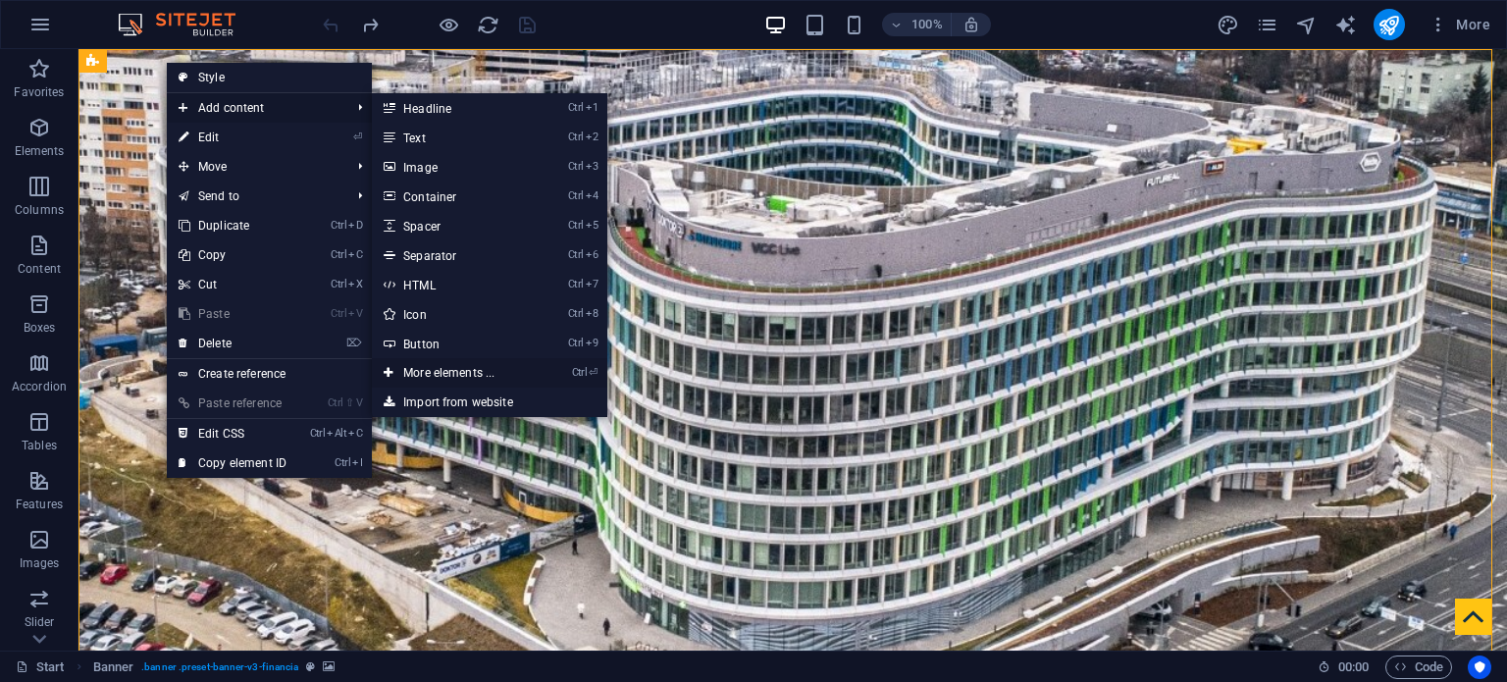
click at [455, 377] on link "Ctrl ⏎ More elements ..." at bounding box center [453, 372] width 162 height 29
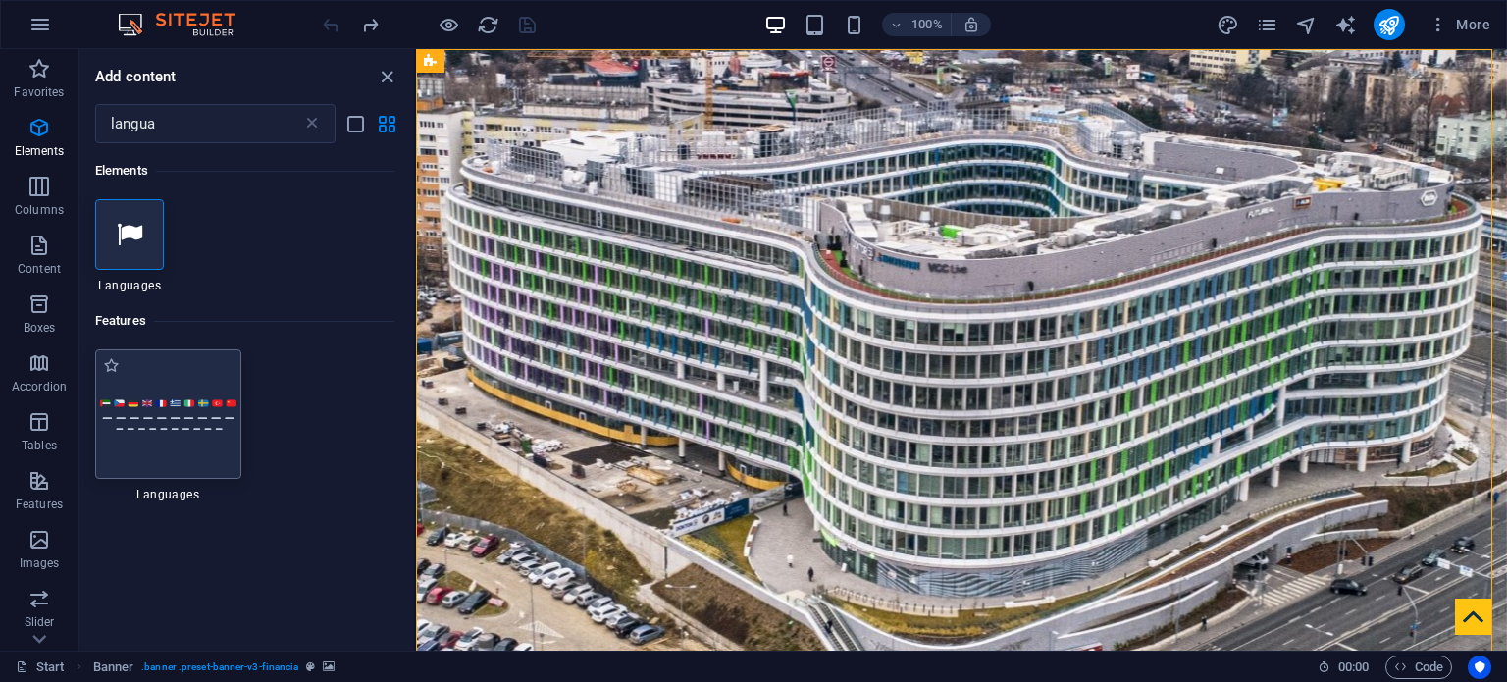
click at [188, 436] on div at bounding box center [168, 414] width 146 height 130
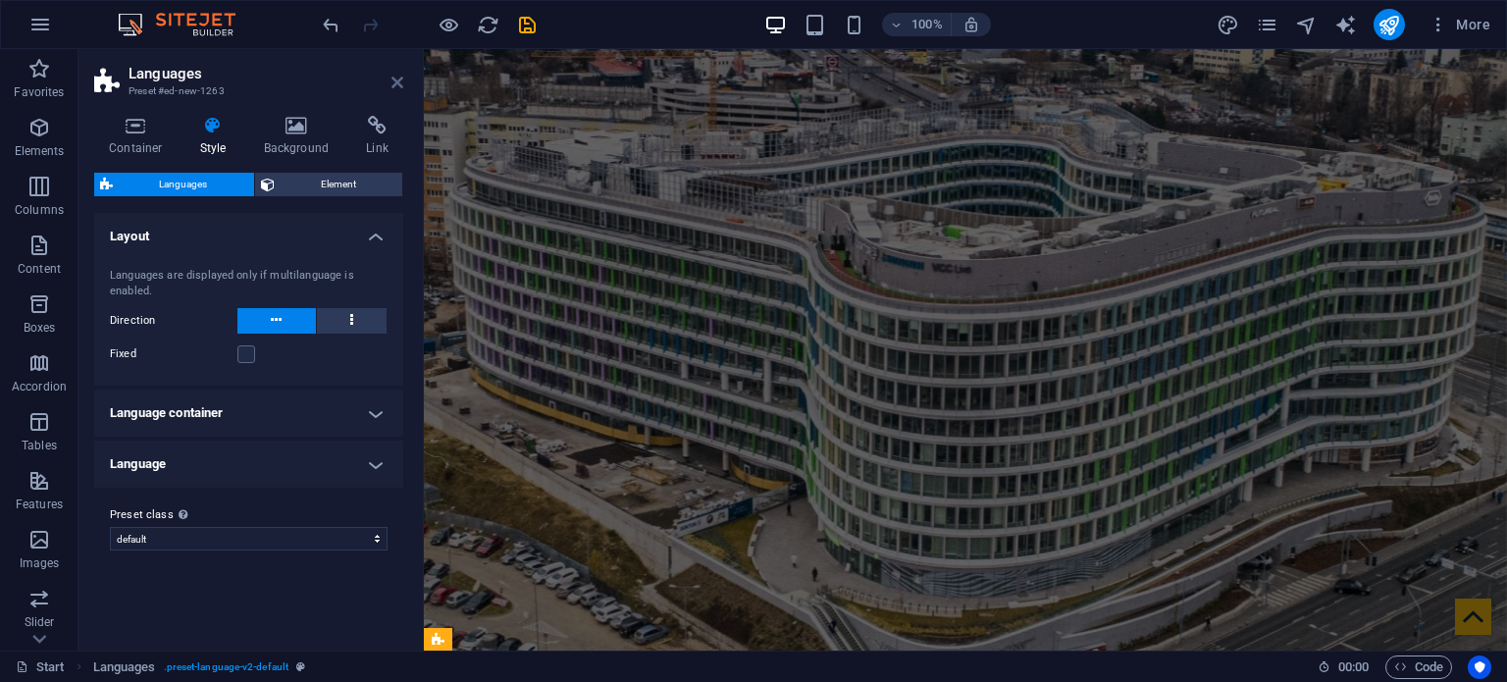
click at [392, 79] on icon at bounding box center [398, 83] width 12 height 16
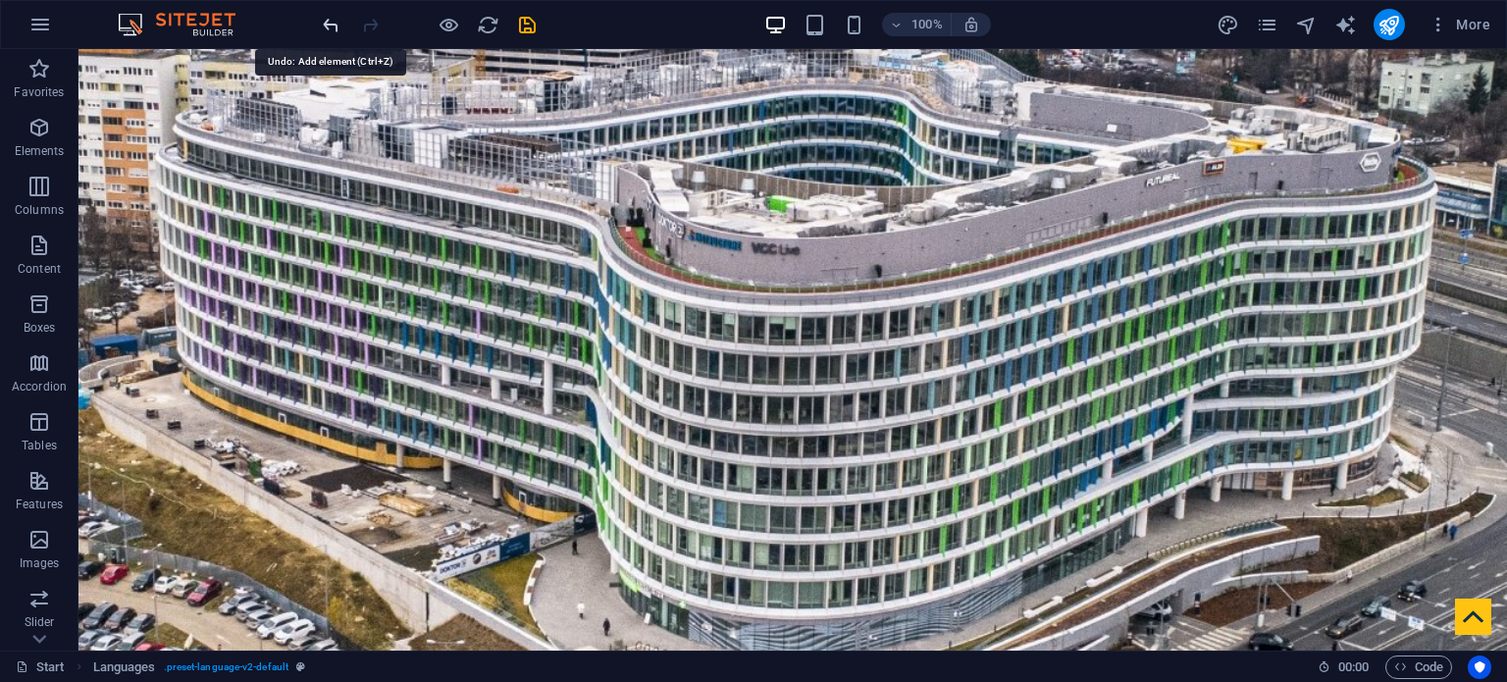
click at [327, 34] on icon "undo" at bounding box center [331, 25] width 23 height 23
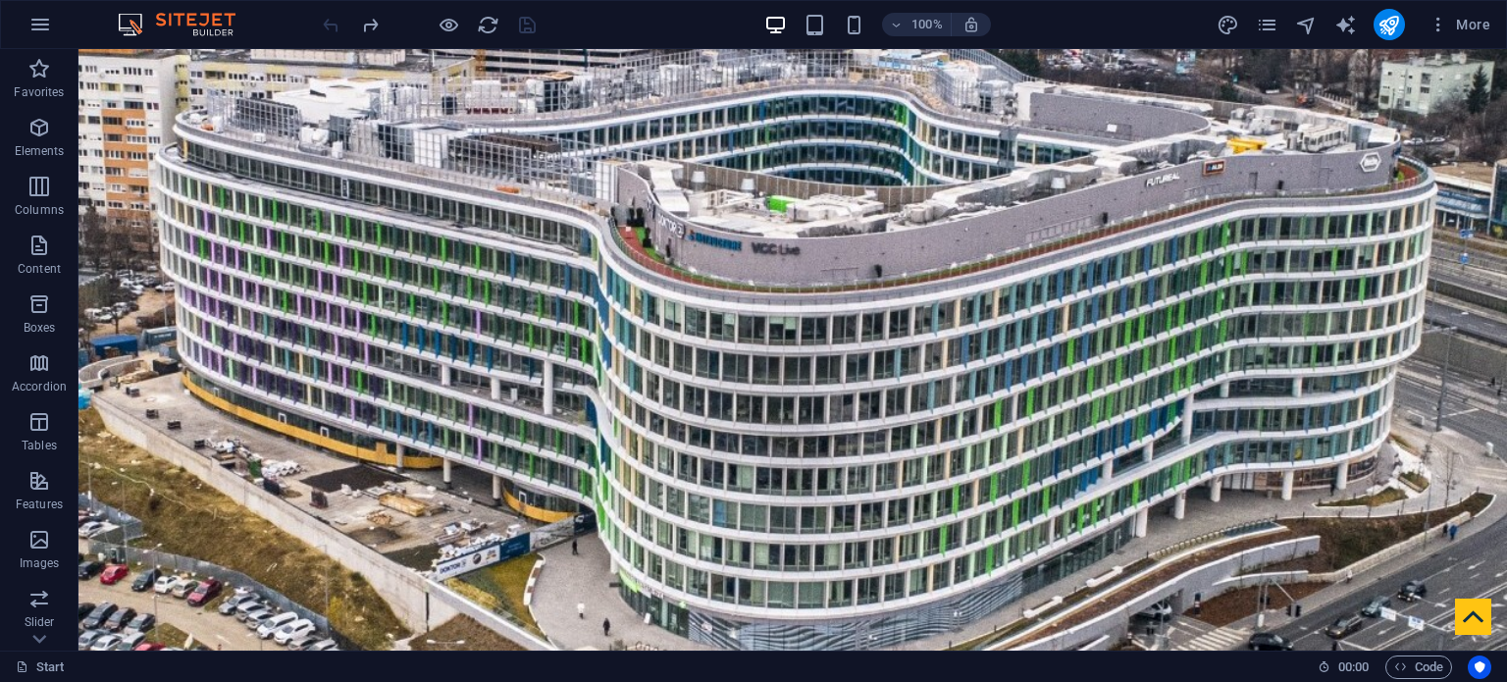
click at [327, 21] on div at bounding box center [429, 24] width 220 height 31
click at [296, 26] on div "100% More" at bounding box center [753, 24] width 1505 height 47
click at [1312, 26] on icon "navigator" at bounding box center [1306, 25] width 23 height 23
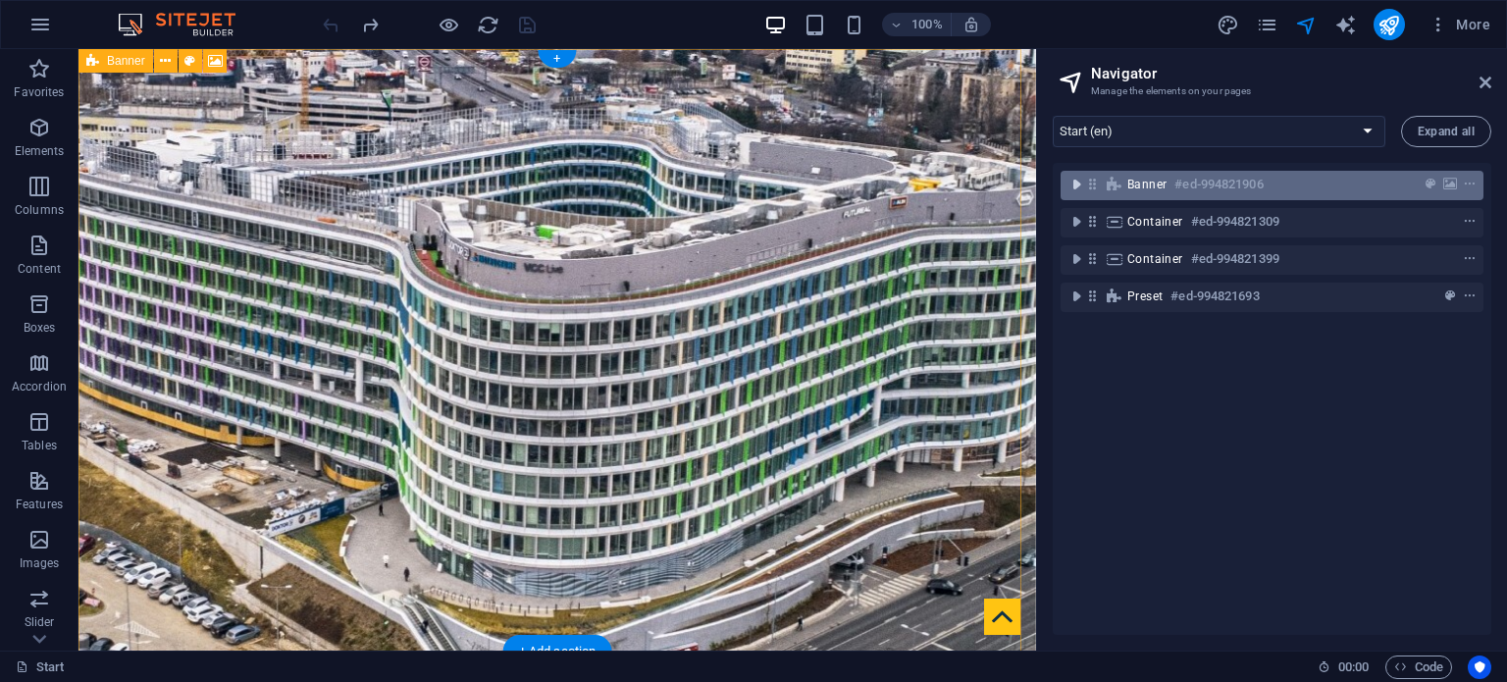
click at [1074, 182] on icon "toggle-expand" at bounding box center [1077, 185] width 20 height 20
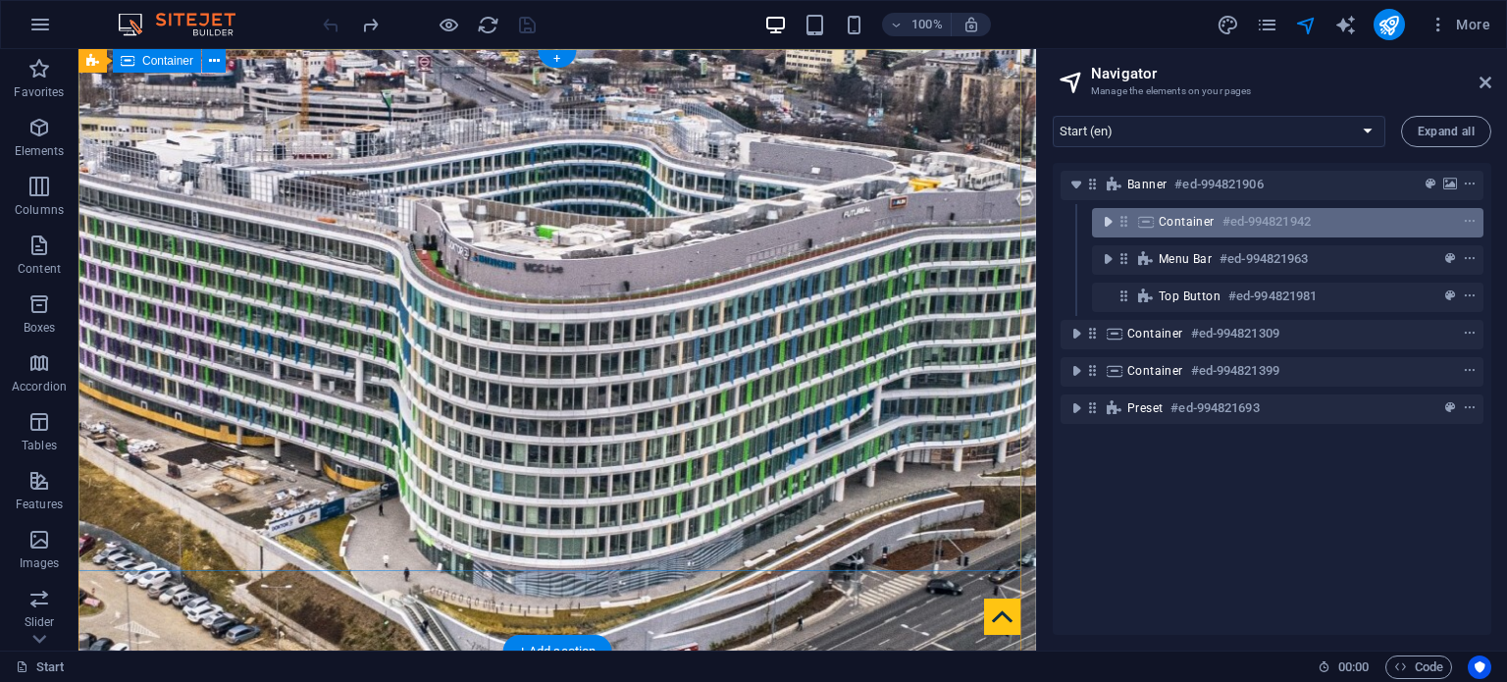
click at [1111, 222] on icon "toggle-expand" at bounding box center [1108, 222] width 20 height 20
click at [1110, 222] on icon "toggle-expand" at bounding box center [1108, 222] width 20 height 20
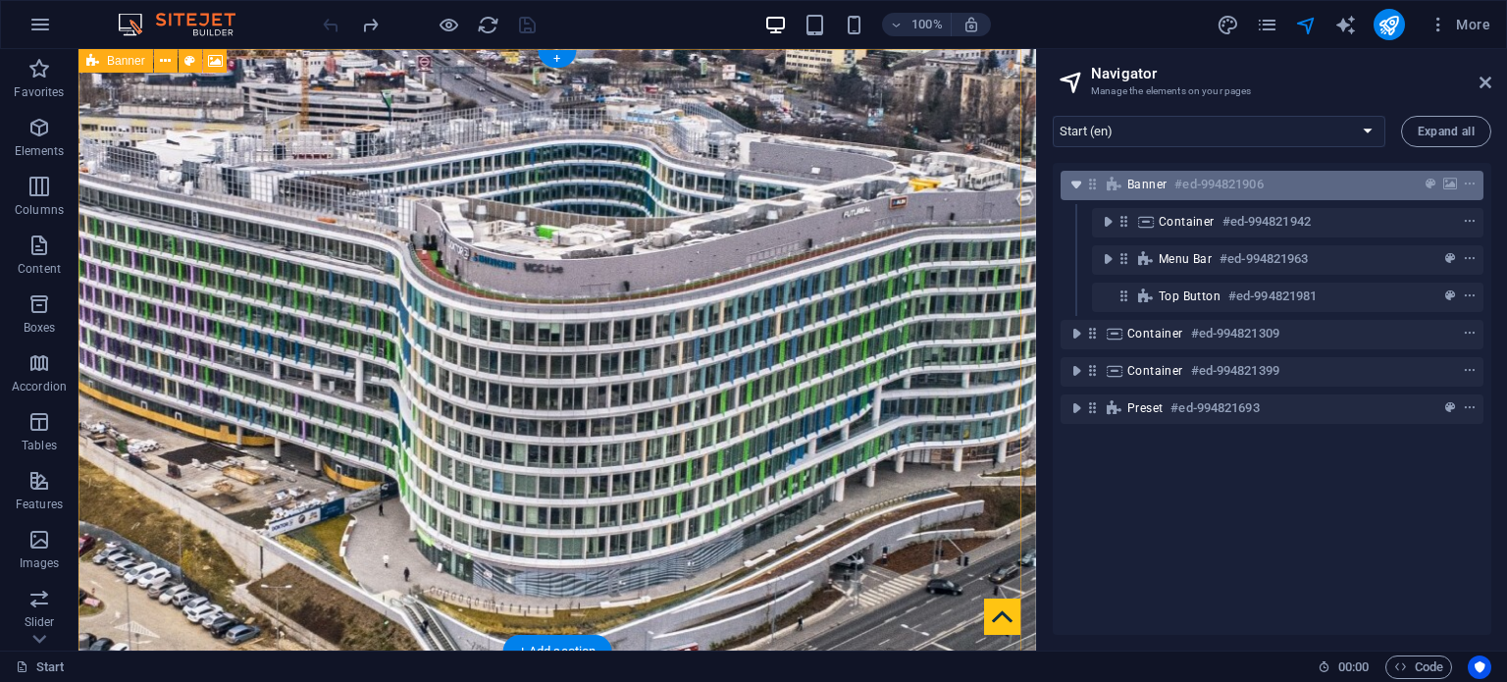
click at [1079, 190] on icon "toggle-expand" at bounding box center [1077, 185] width 20 height 20
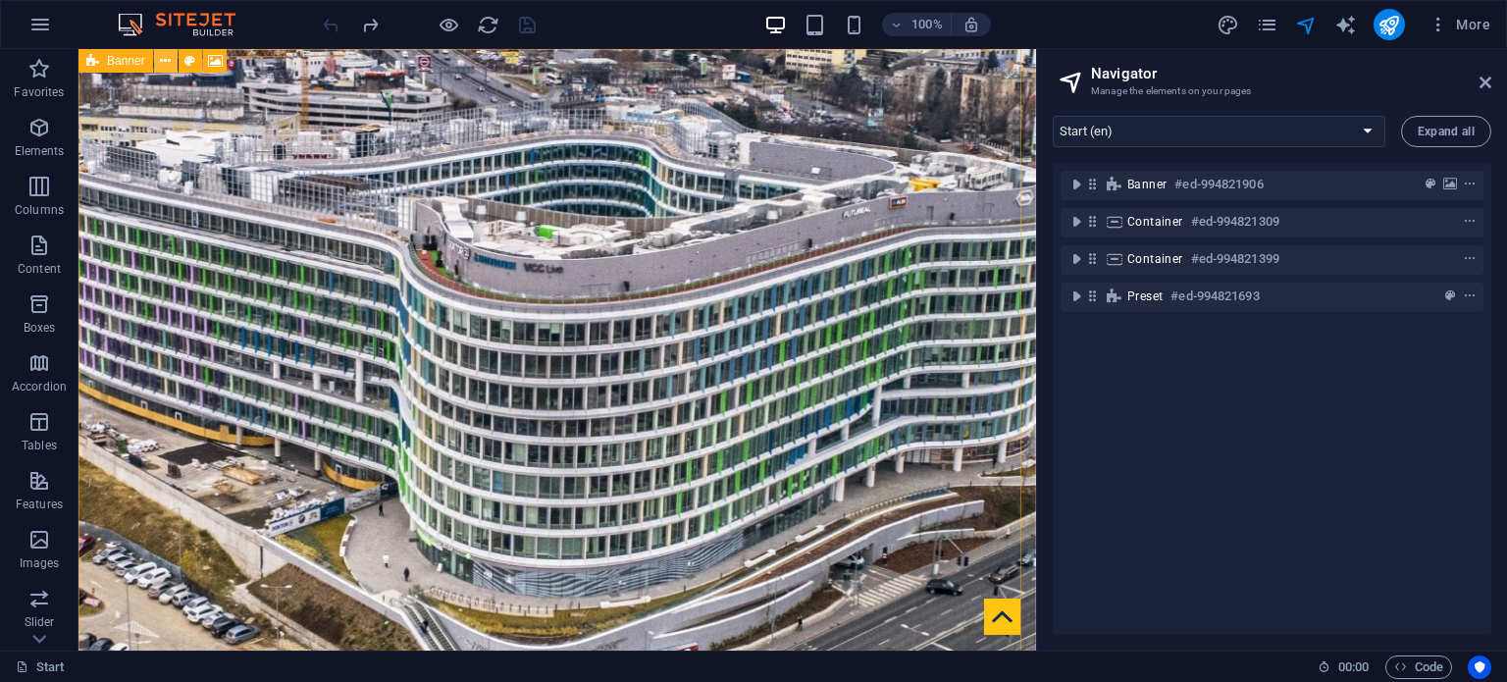
click at [169, 63] on icon at bounding box center [165, 61] width 11 height 21
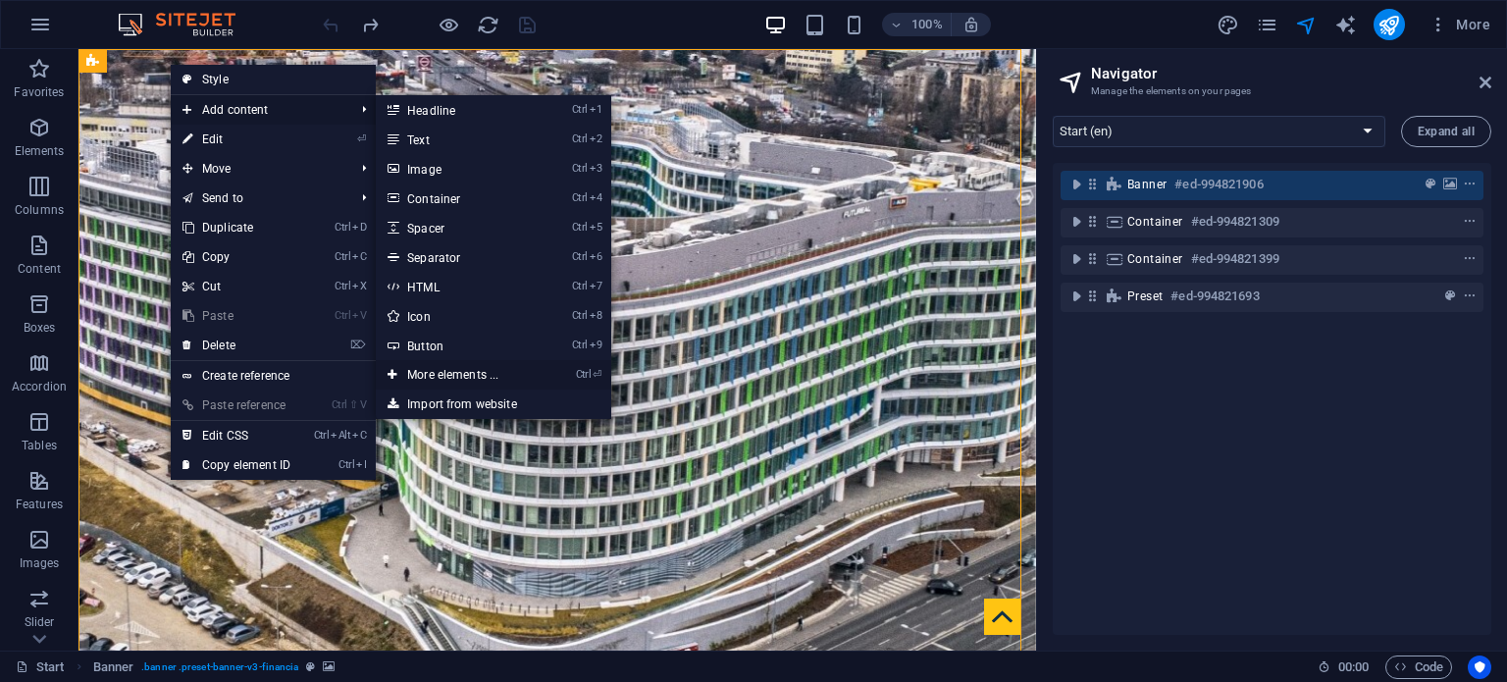
click at [471, 368] on link "Ctrl ⏎ More elements ..." at bounding box center [457, 374] width 162 height 29
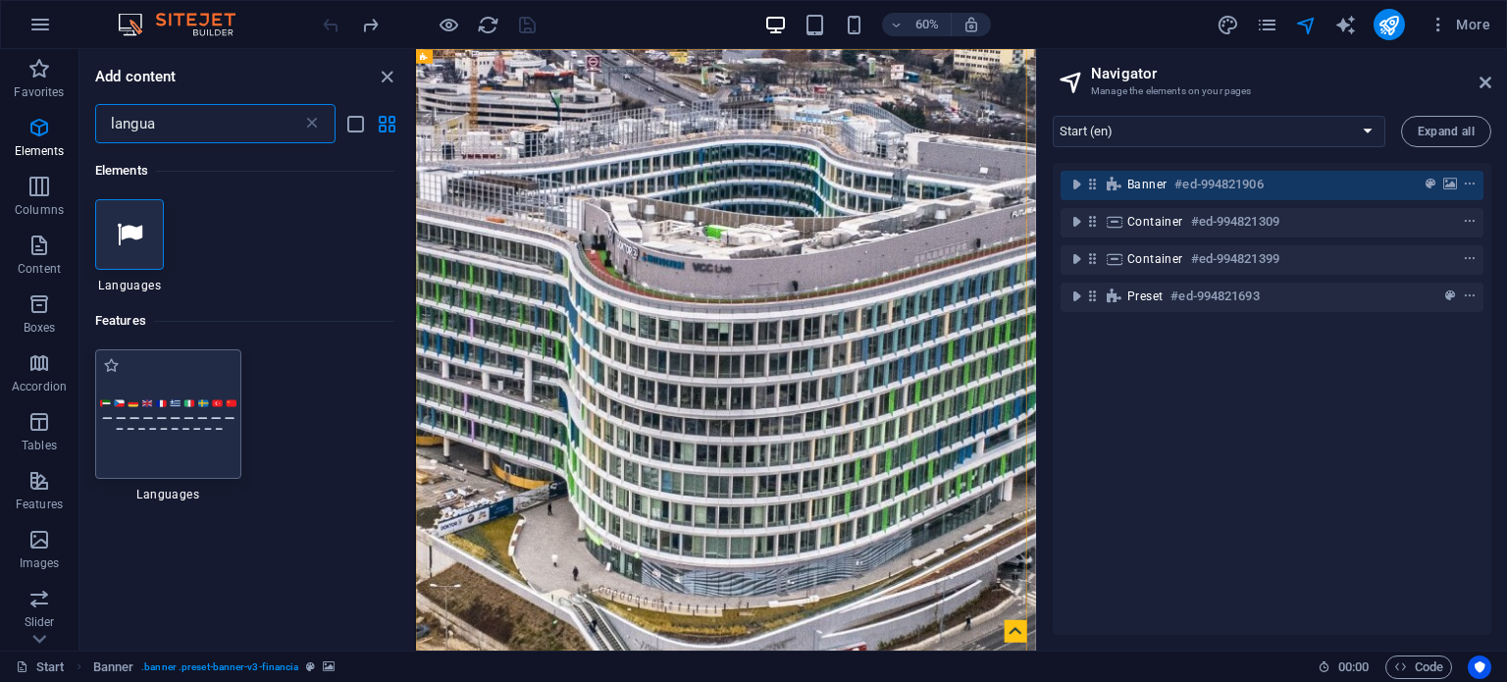
click at [184, 414] on img at bounding box center [168, 414] width 136 height 32
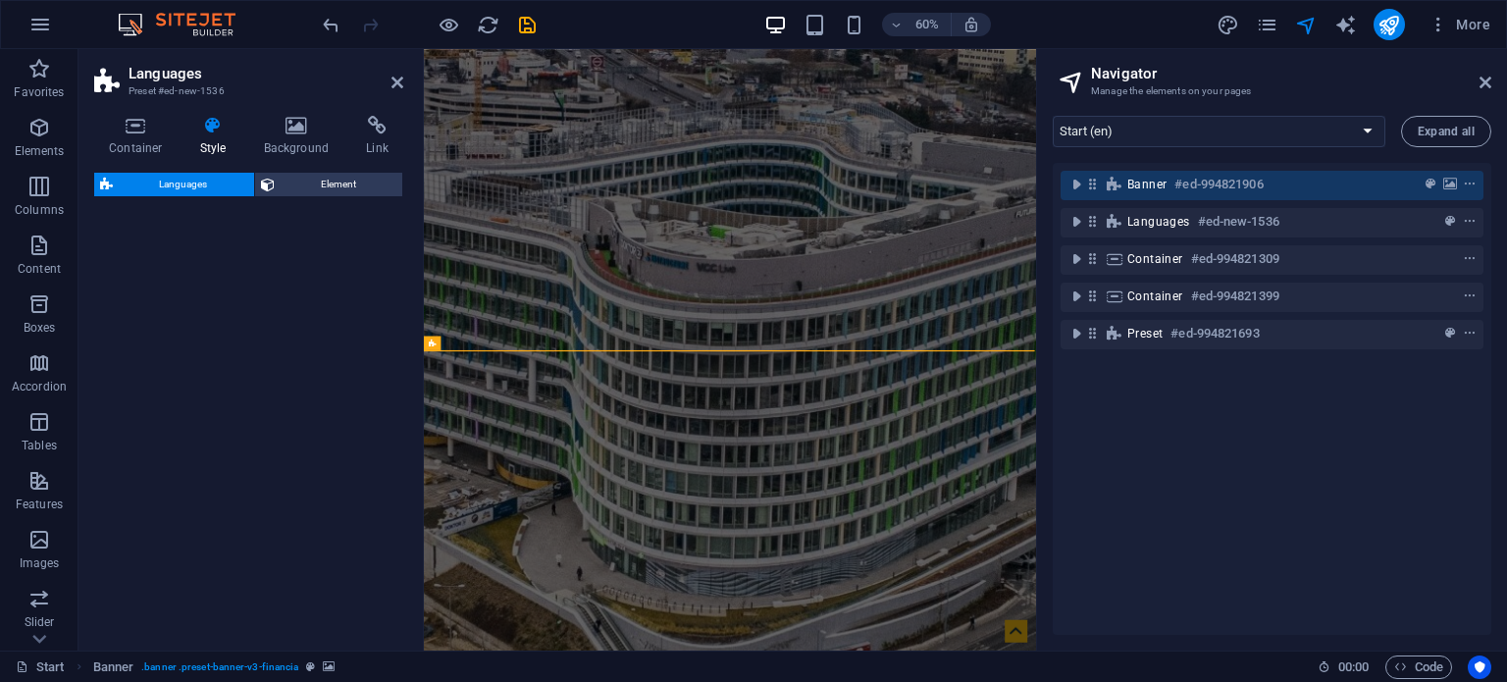
scroll to position [501, 0]
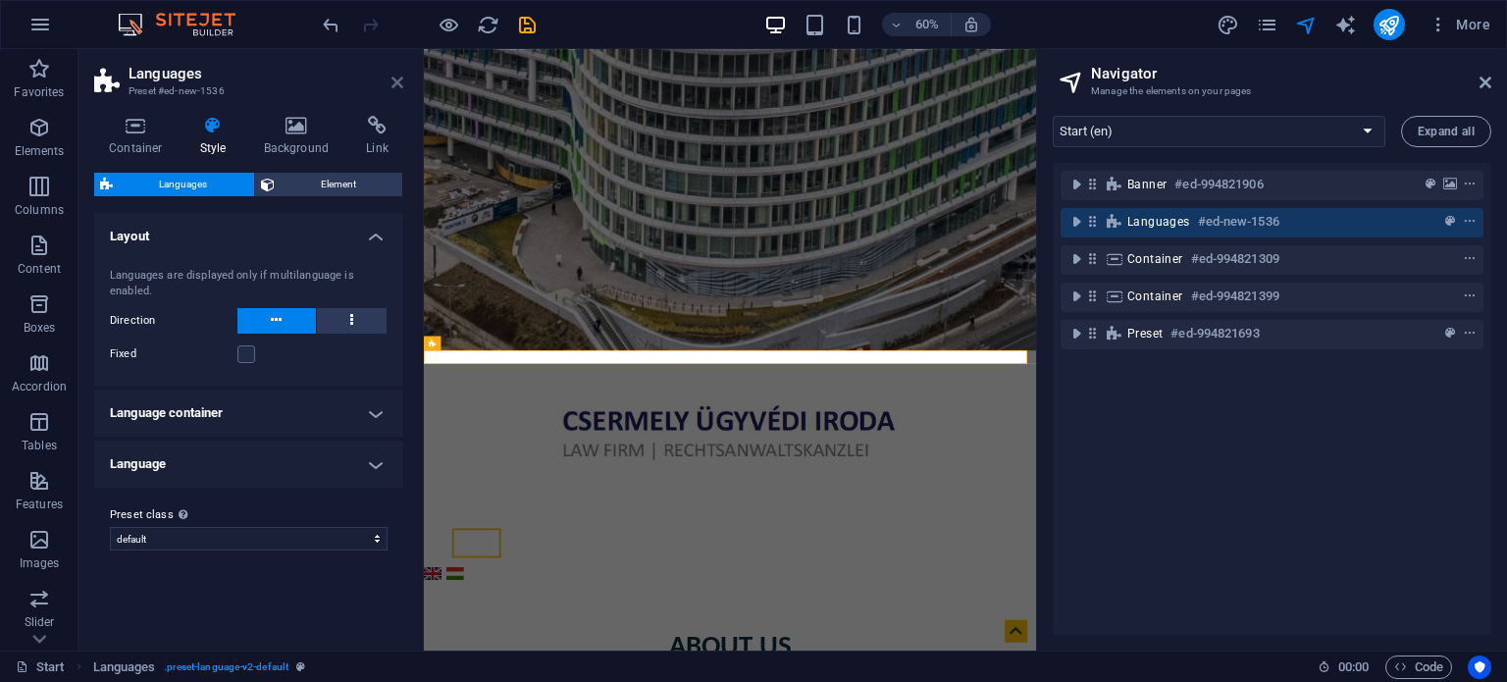
click at [392, 80] on icon at bounding box center [398, 83] width 12 height 16
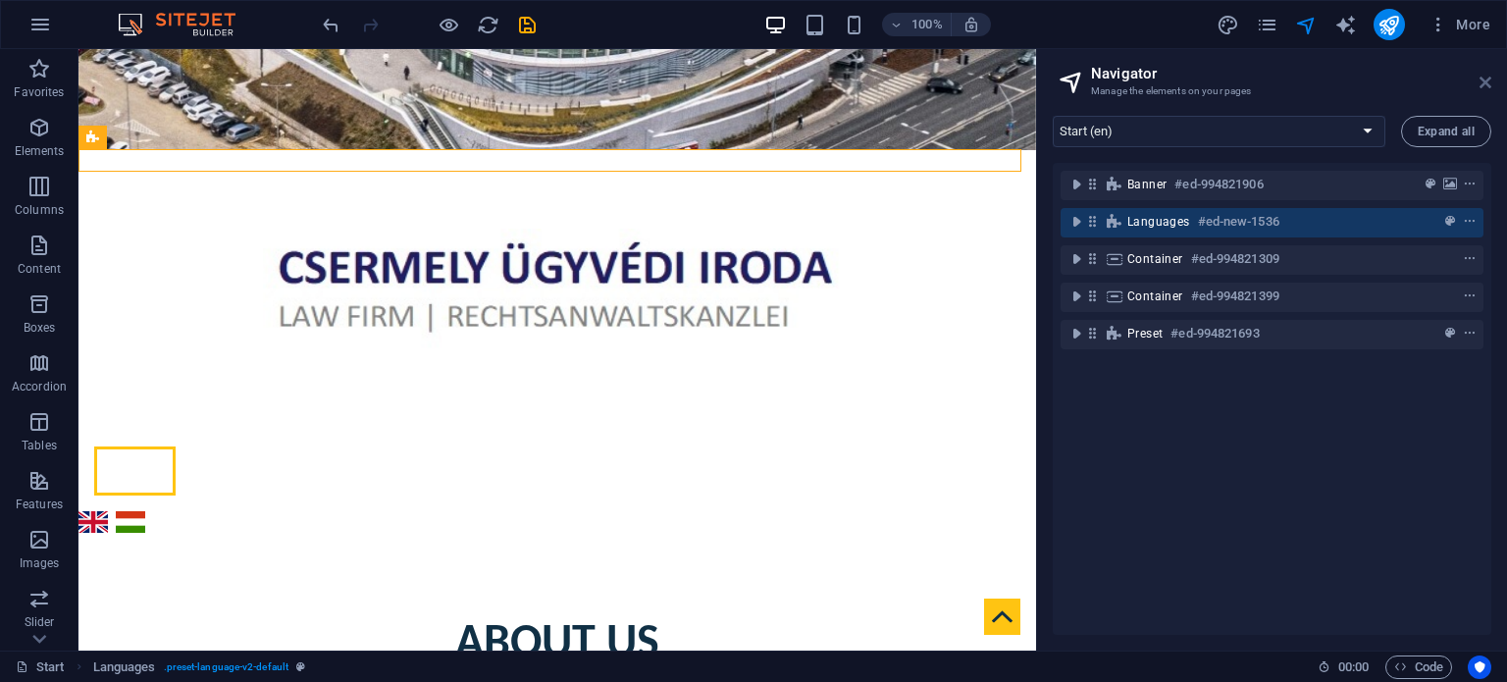
click at [1486, 83] on icon at bounding box center [1486, 83] width 12 height 16
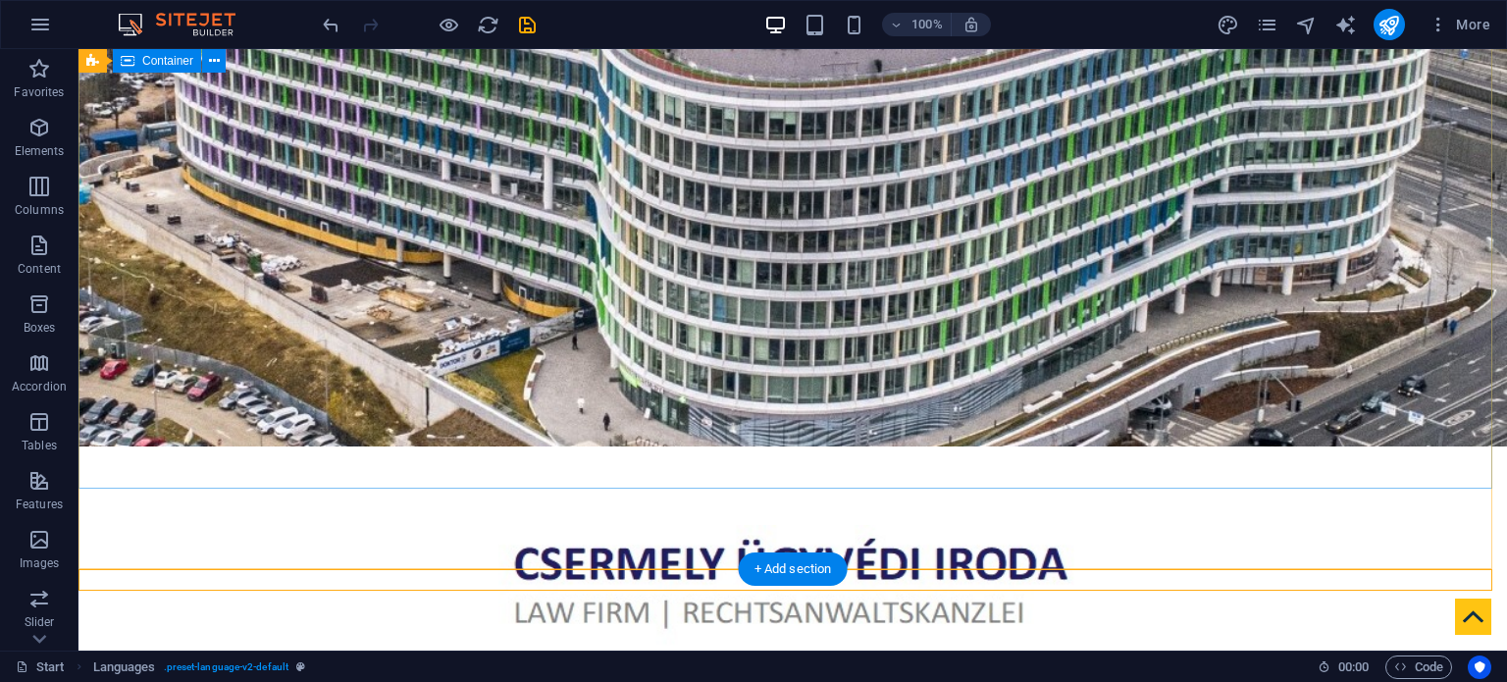
scroll to position [0, 0]
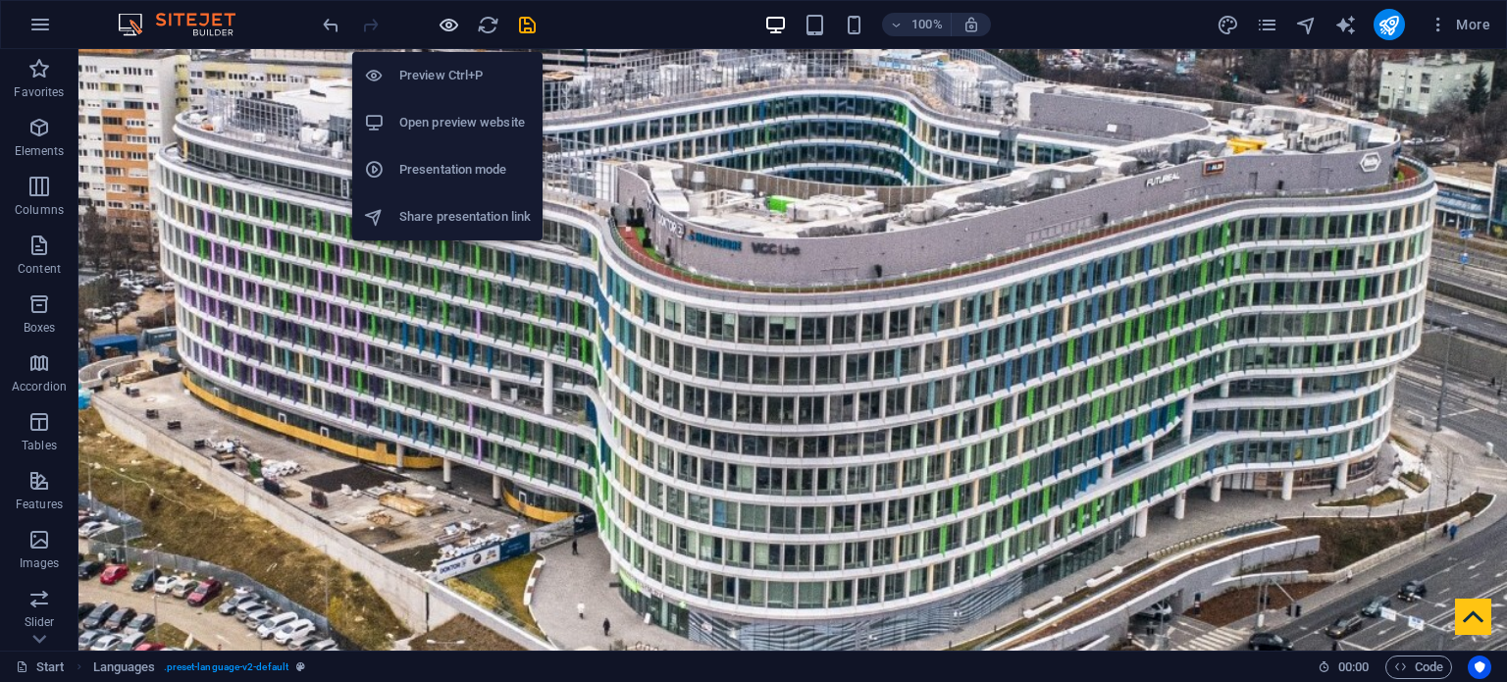
click at [448, 26] on icon "button" at bounding box center [449, 25] width 23 height 23
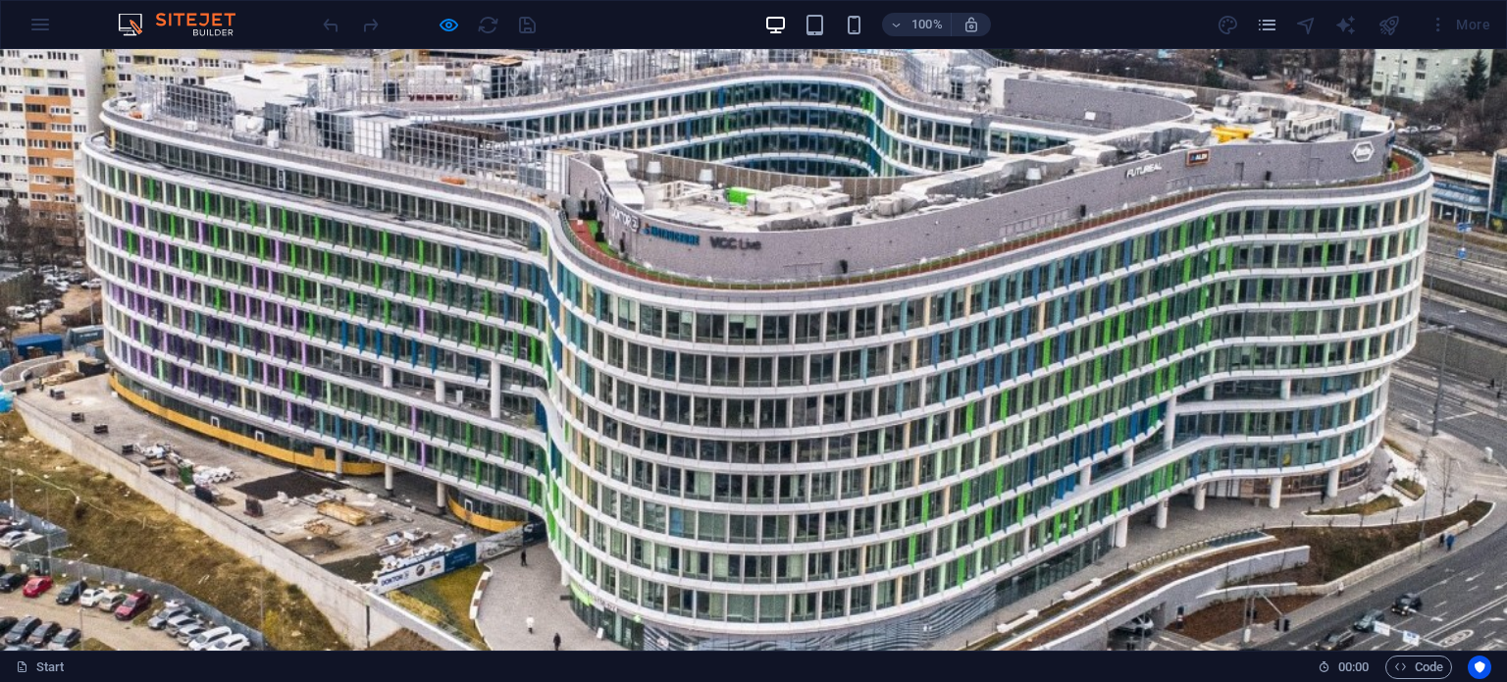
scroll to position [98, 0]
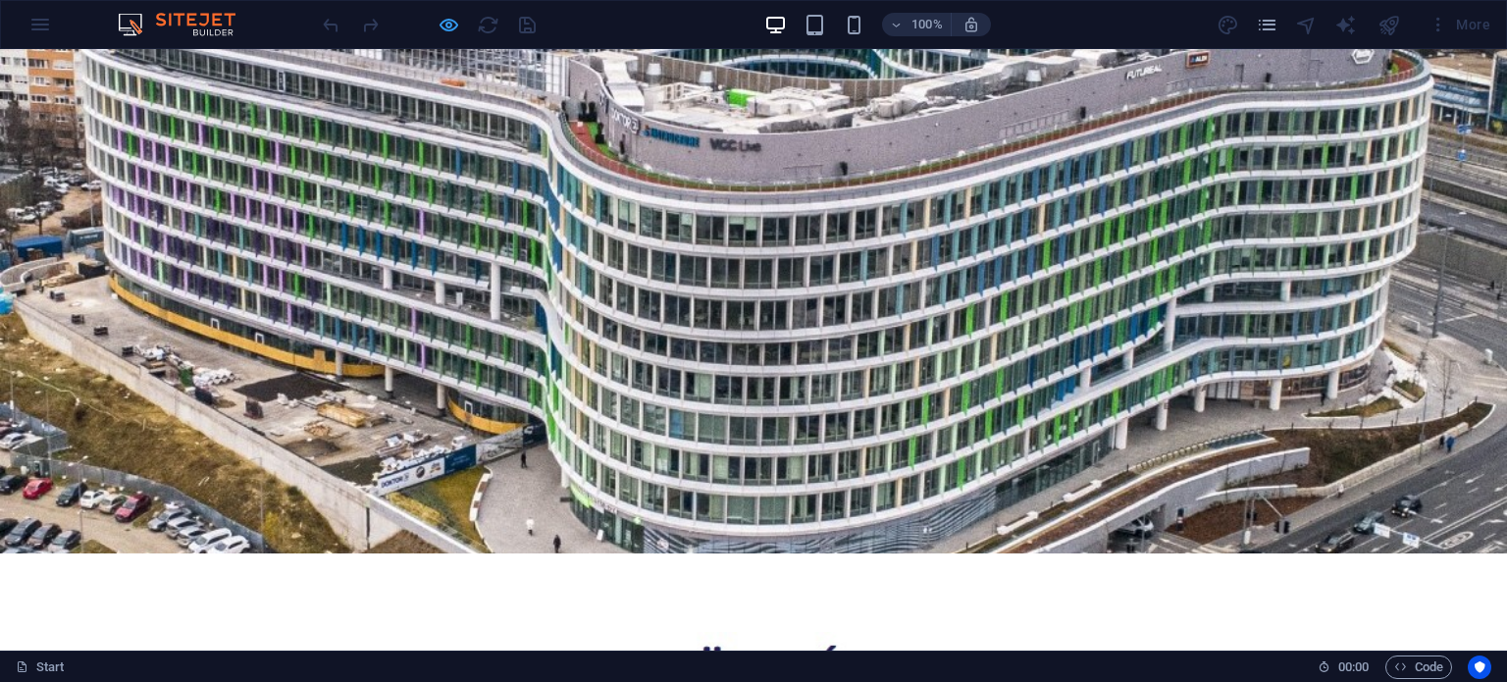
click at [446, 24] on icon "button" at bounding box center [449, 25] width 23 height 23
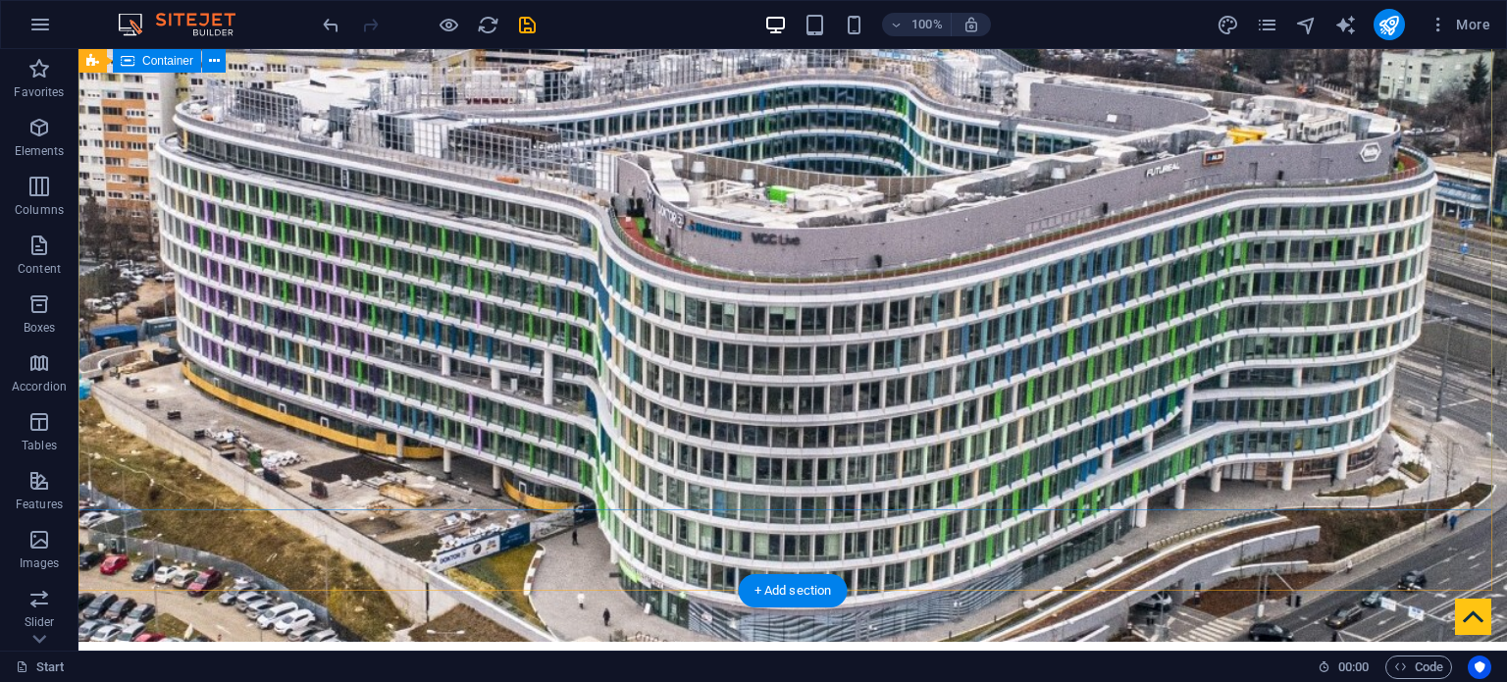
scroll to position [0, 0]
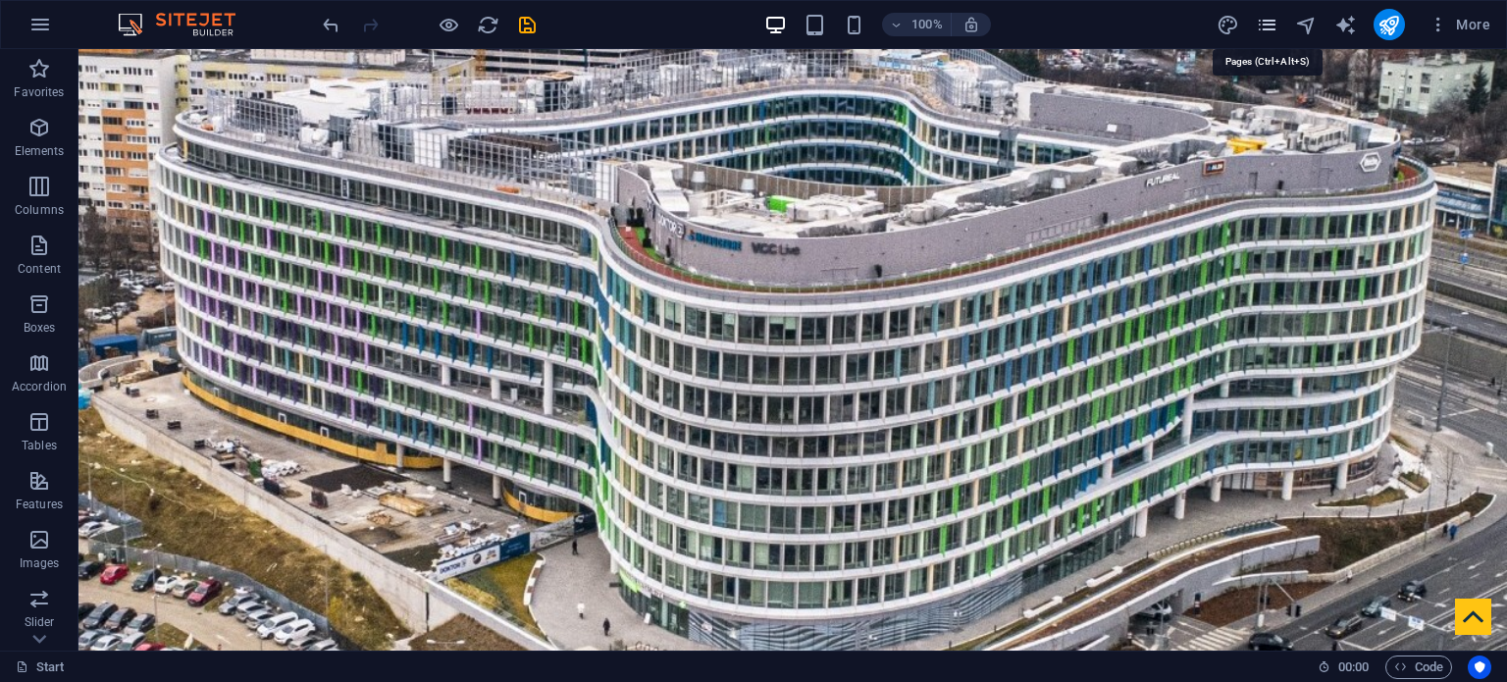
click at [1272, 18] on icon "pages" at bounding box center [1267, 25] width 23 height 23
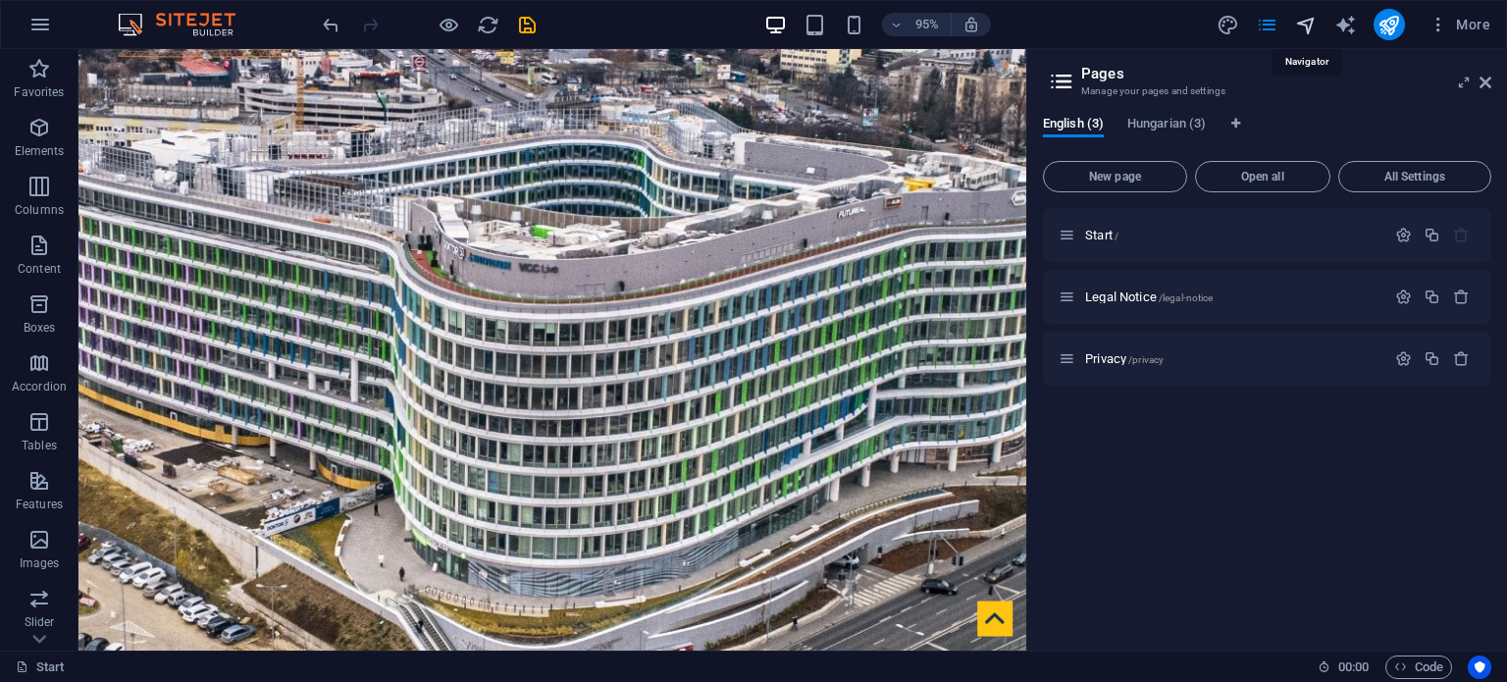
click at [1303, 27] on icon "navigator" at bounding box center [1306, 25] width 23 height 23
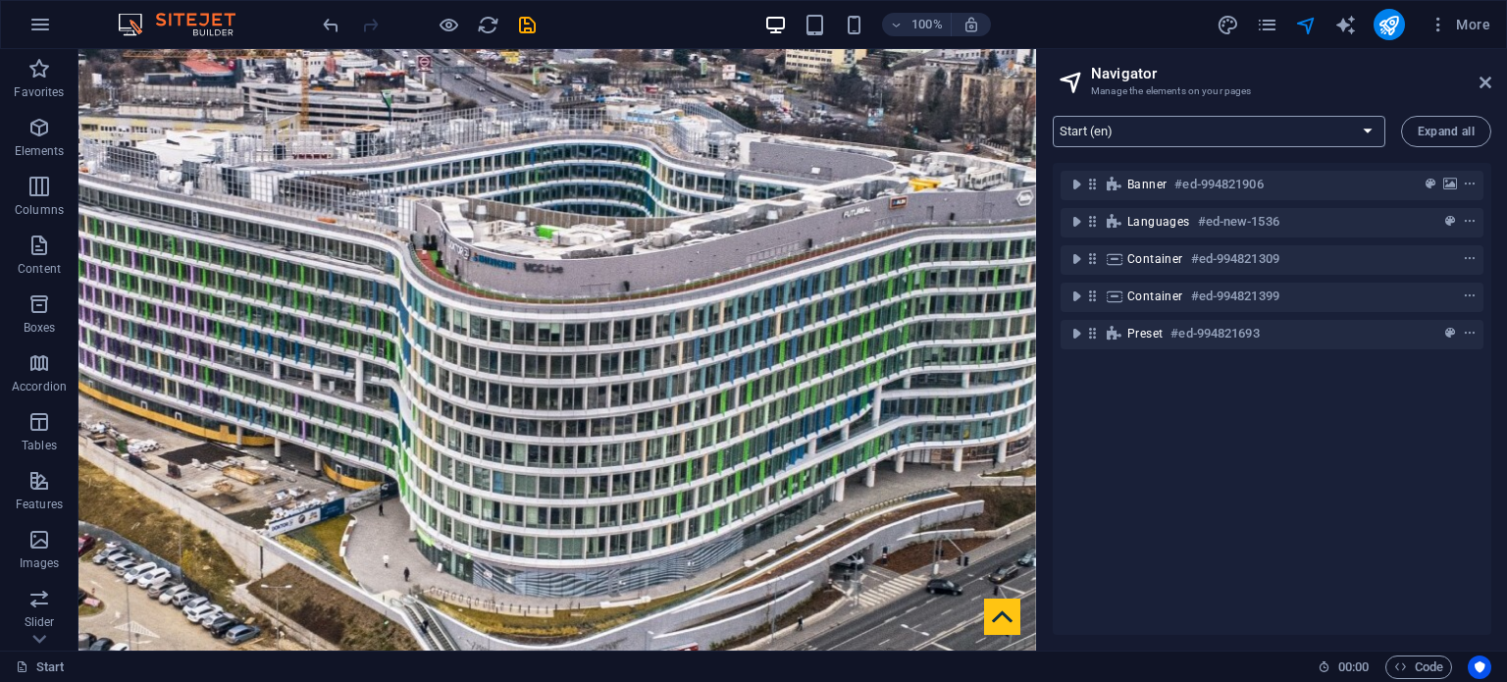
click at [1229, 140] on select "Start (en) Legal Notice (en) Privacy (en) Start (hu) Legal Notice (hu) Privacy …" at bounding box center [1219, 131] width 333 height 31
select select "18015618-hu"
click at [1053, 116] on select "Start (en) Legal Notice (en) Privacy (en) Start (hu) Legal Notice (hu) Privacy …" at bounding box center [1219, 131] width 333 height 31
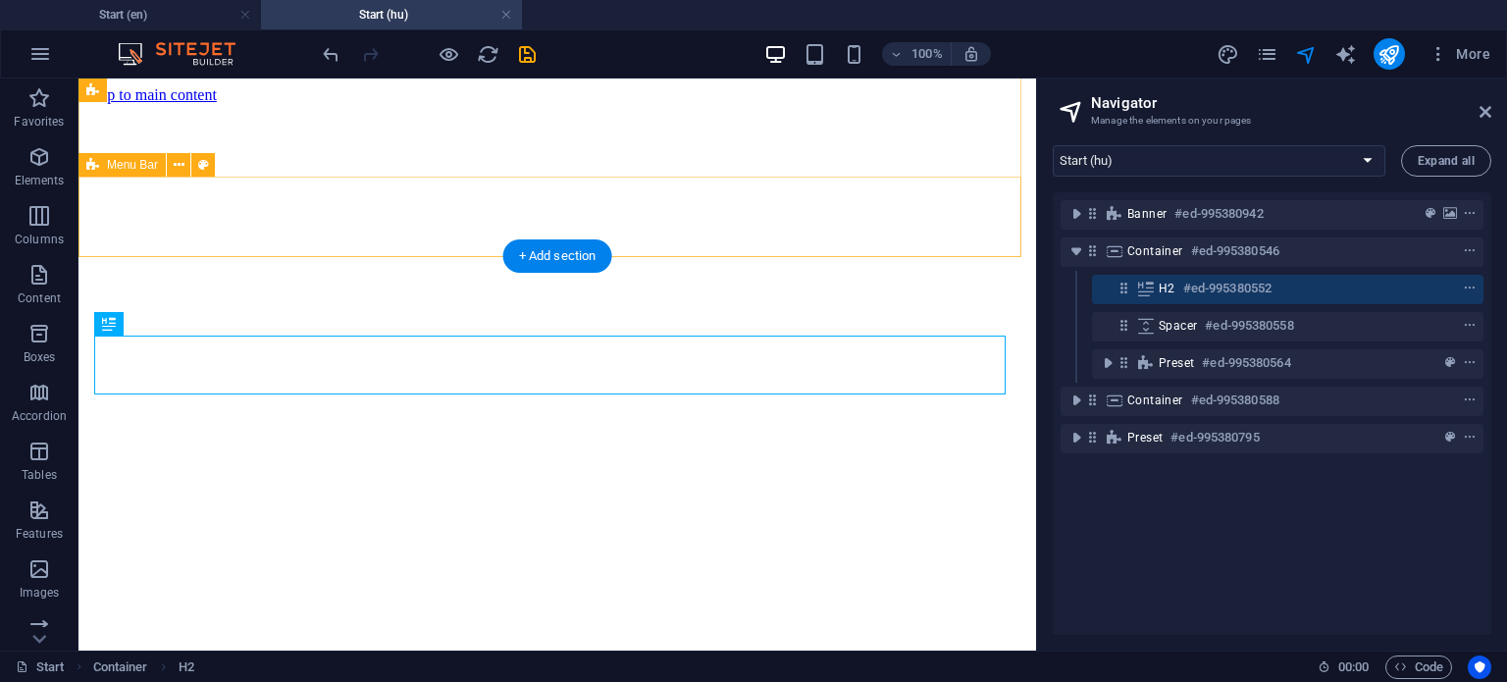
scroll to position [394, 0]
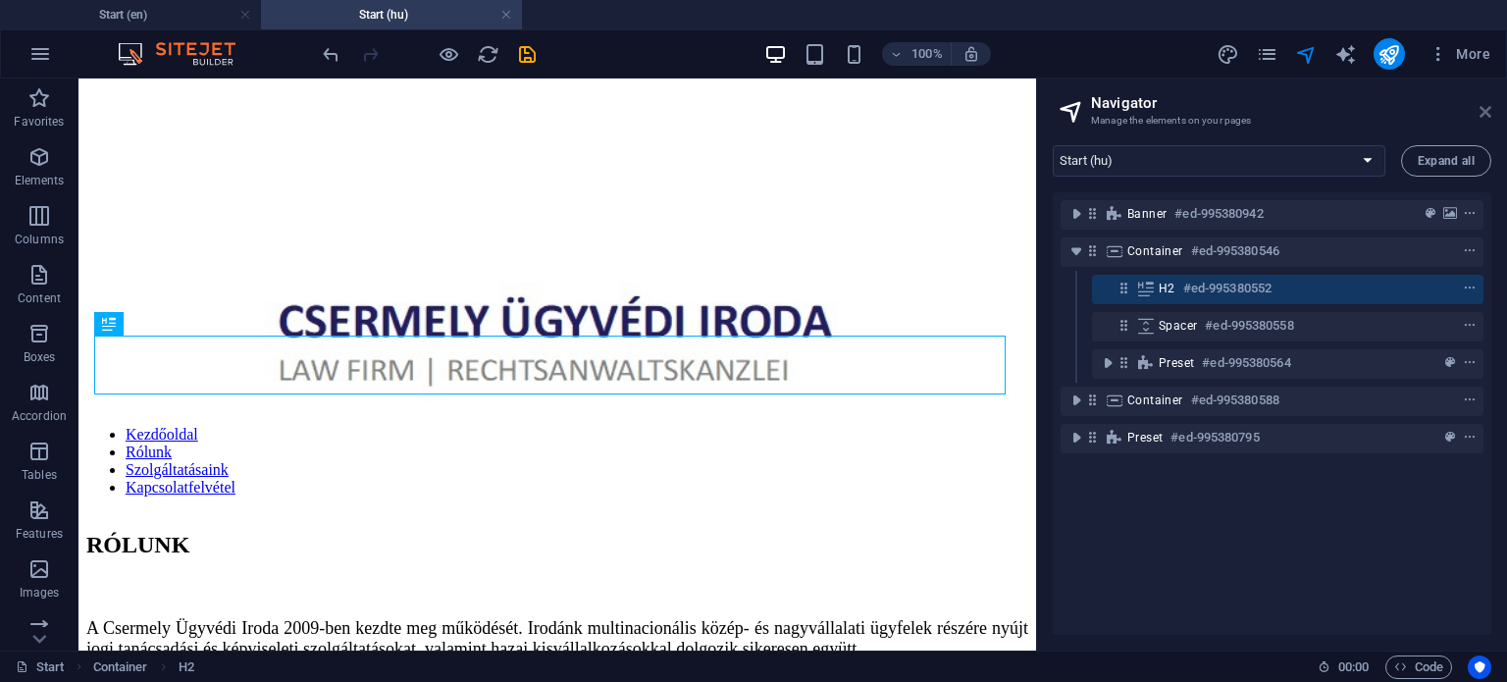
click at [1487, 111] on icon at bounding box center [1486, 112] width 12 height 16
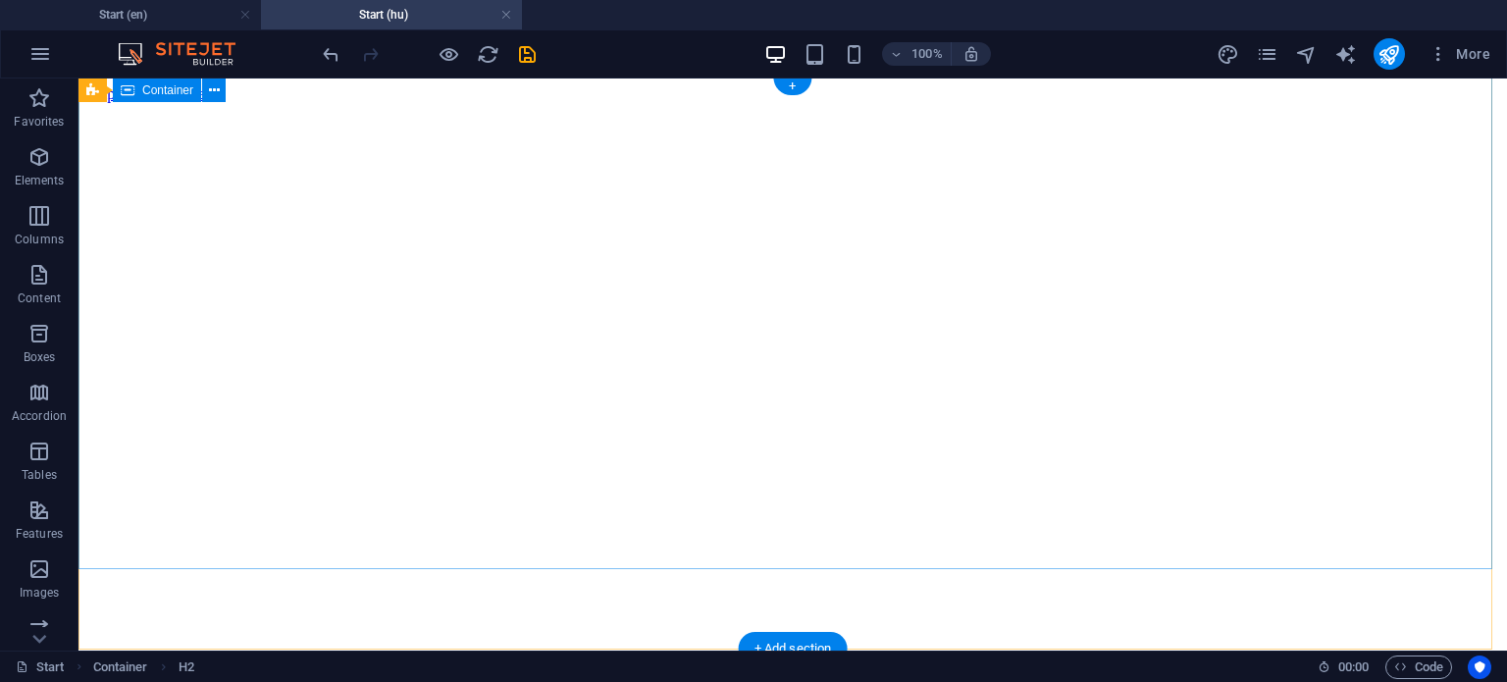
scroll to position [0, 0]
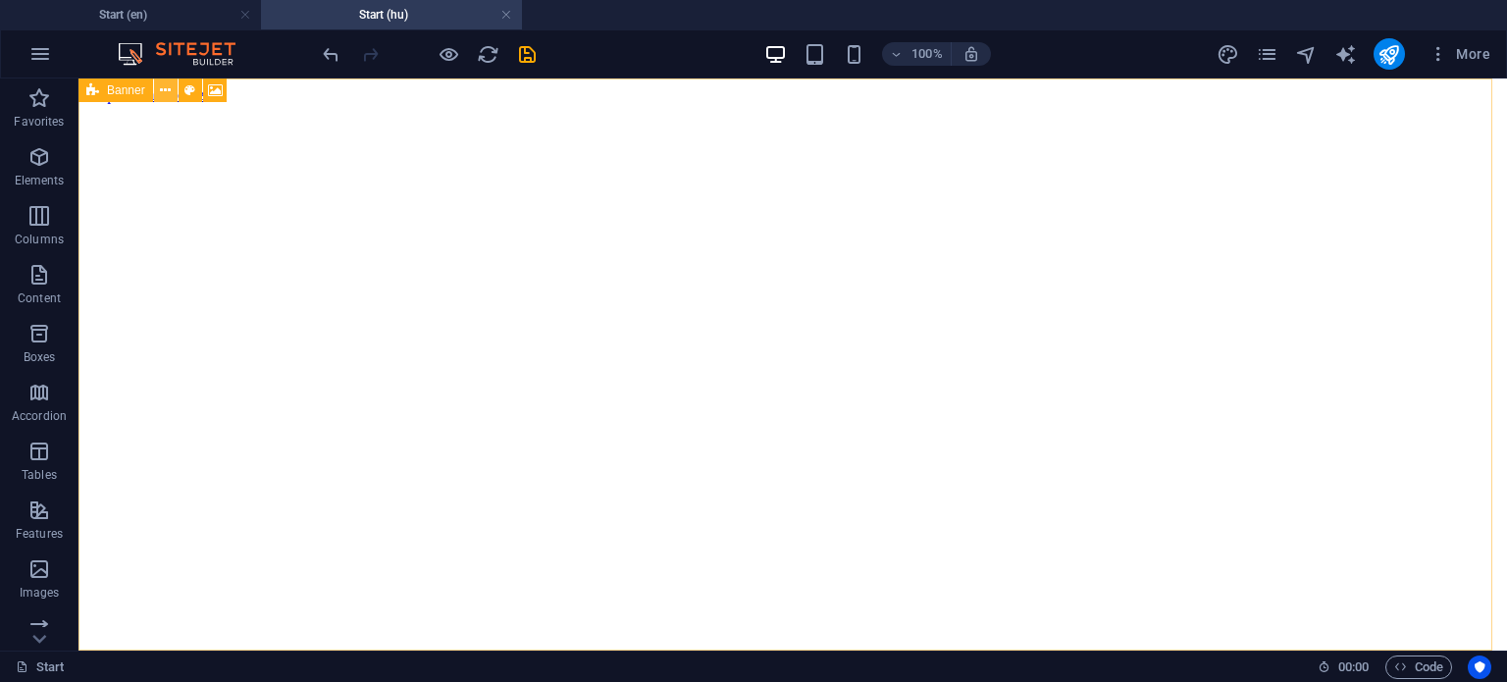
click at [165, 88] on icon at bounding box center [165, 90] width 11 height 21
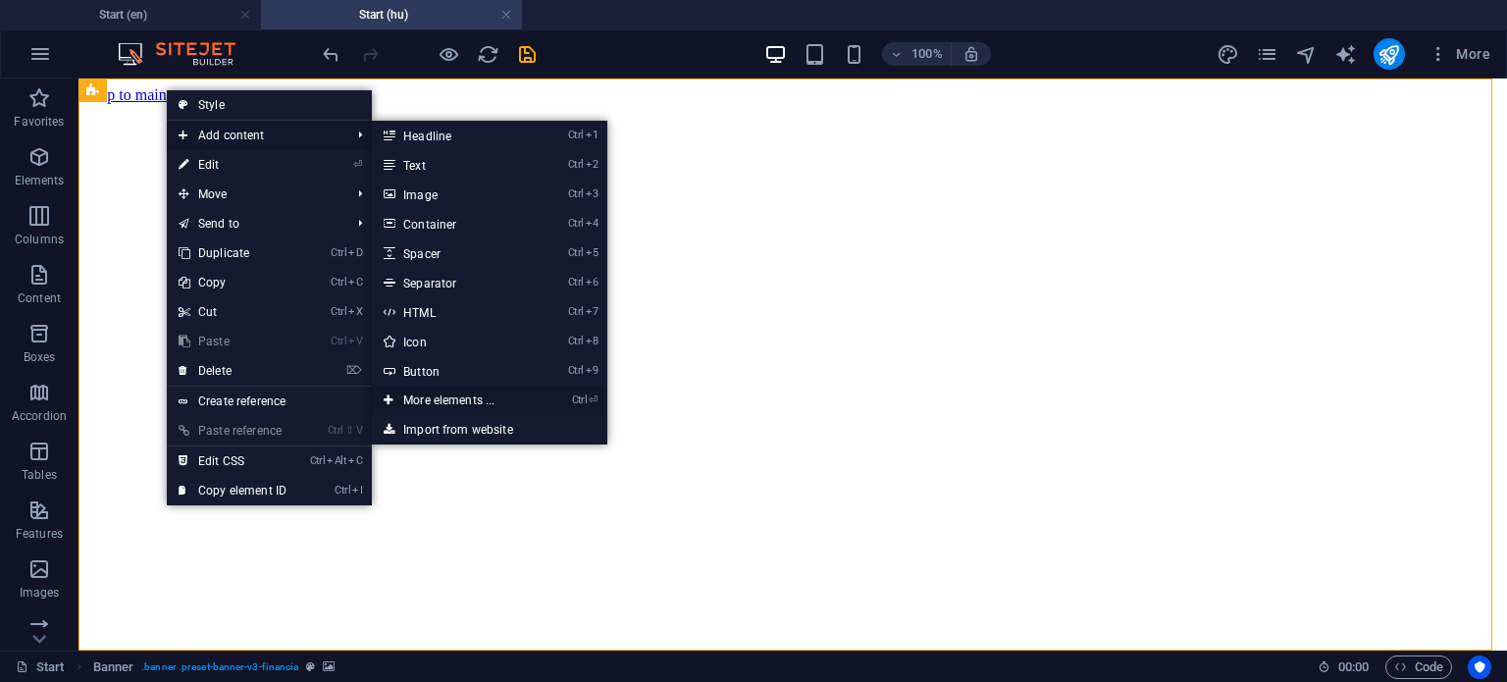
click at [456, 392] on link "Ctrl ⏎ More elements ..." at bounding box center [453, 400] width 162 height 29
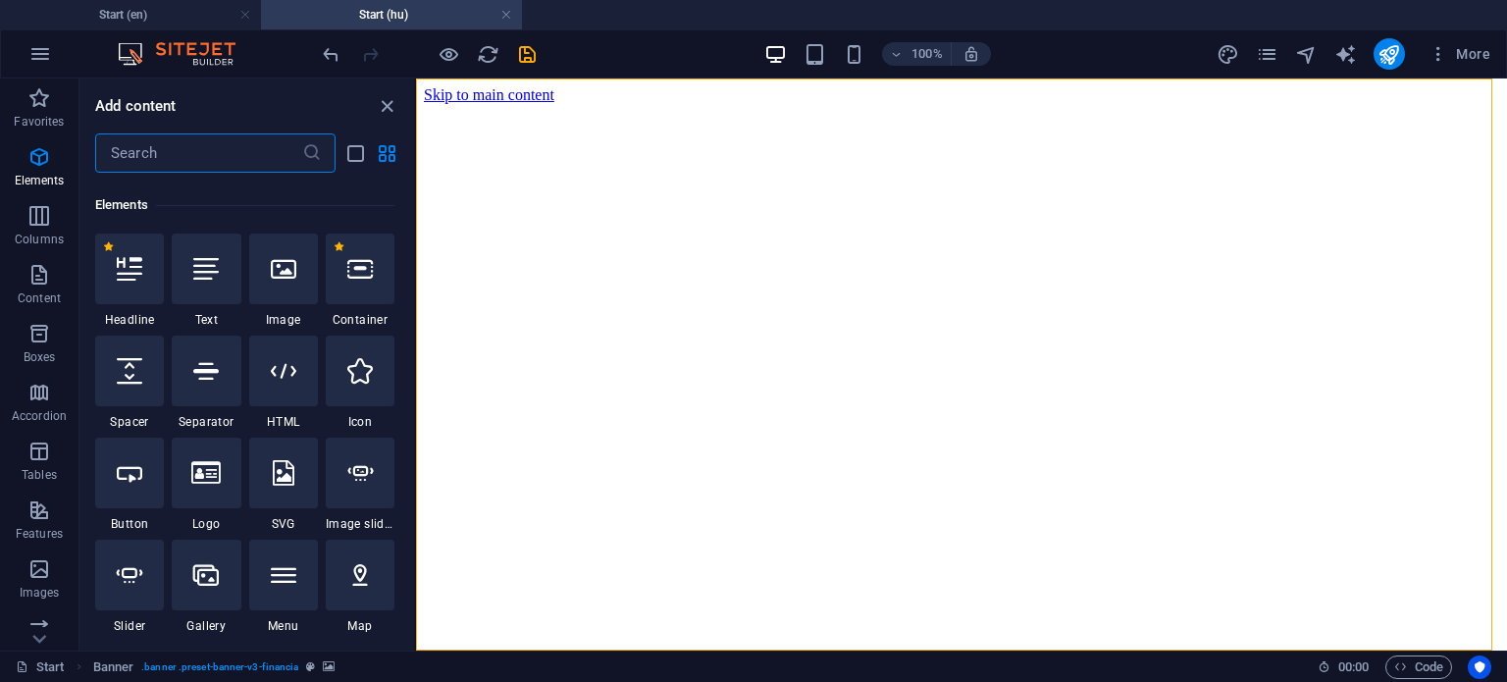
scroll to position [208, 0]
click at [214, 152] on input "text" at bounding box center [198, 152] width 207 height 39
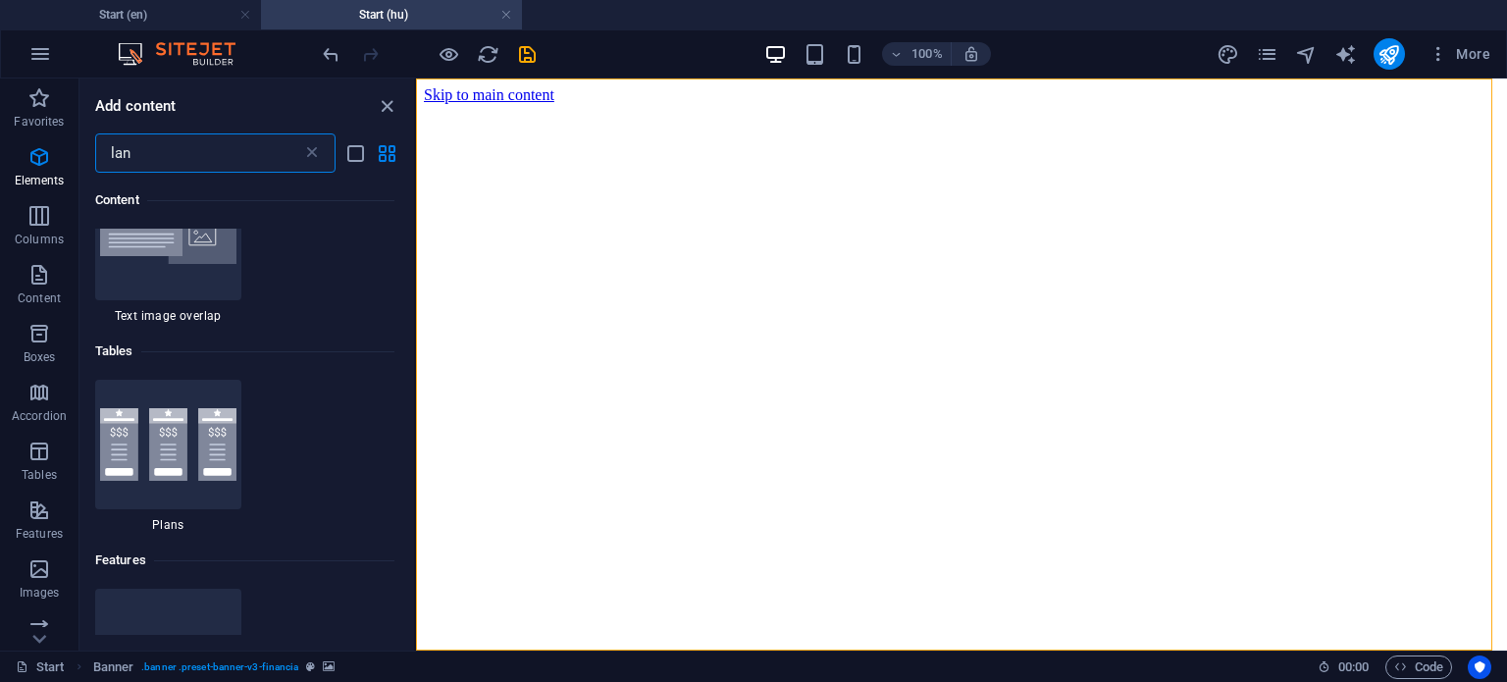
scroll to position [0, 0]
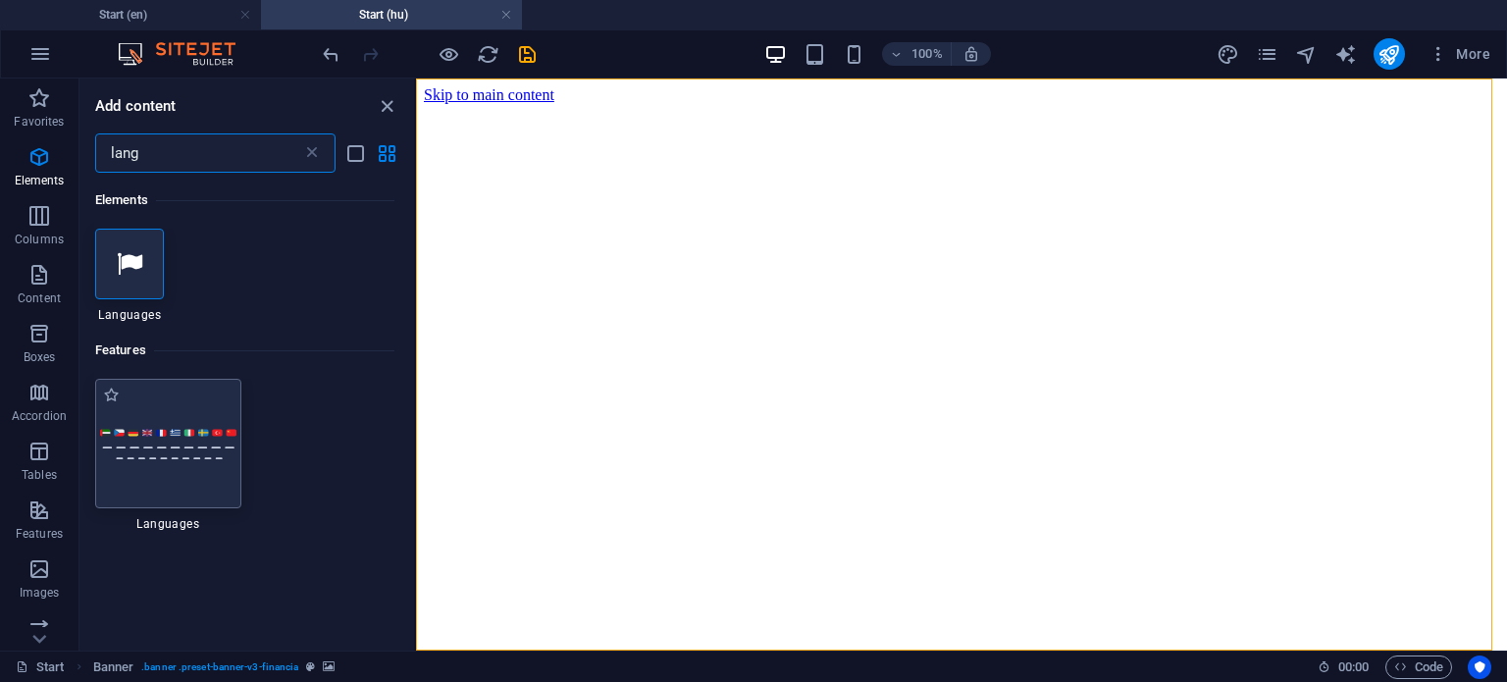
type input "lang"
click at [178, 439] on img at bounding box center [168, 444] width 136 height 32
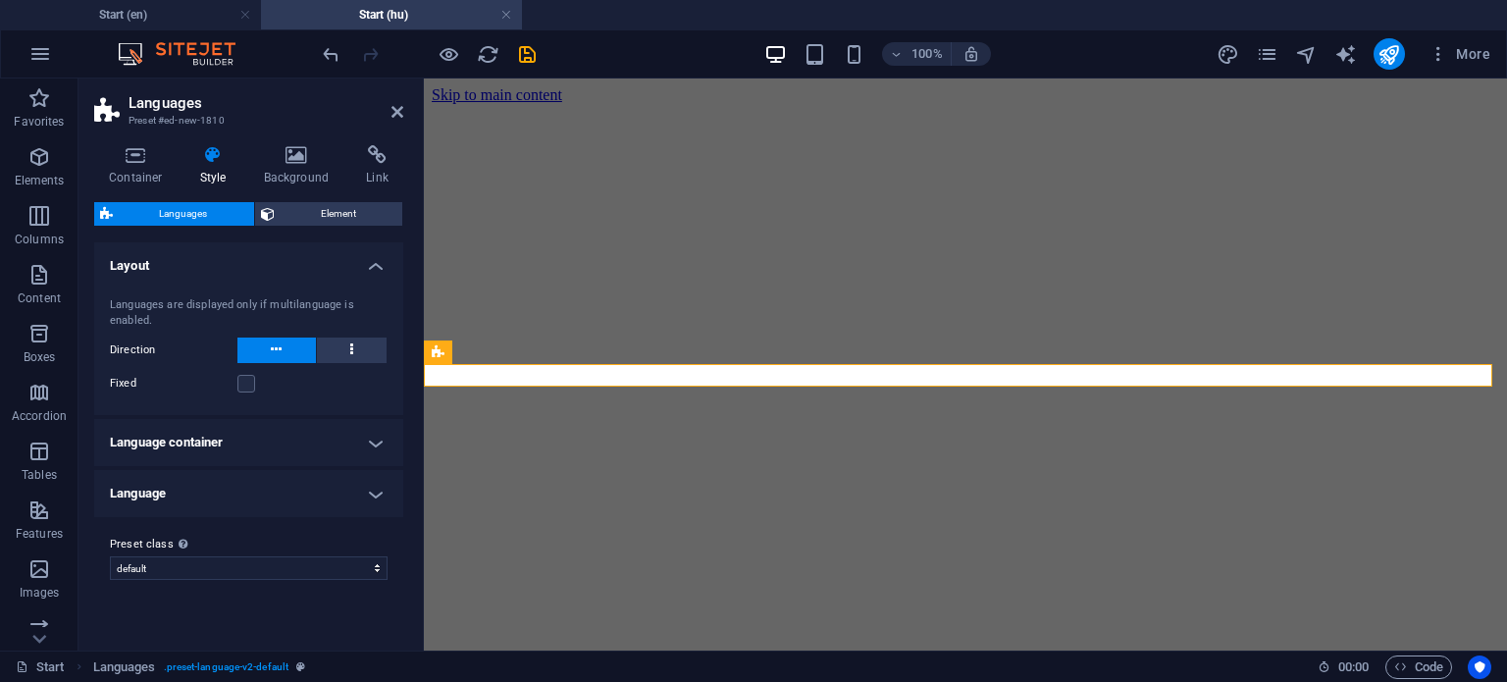
scroll to position [287, 0]
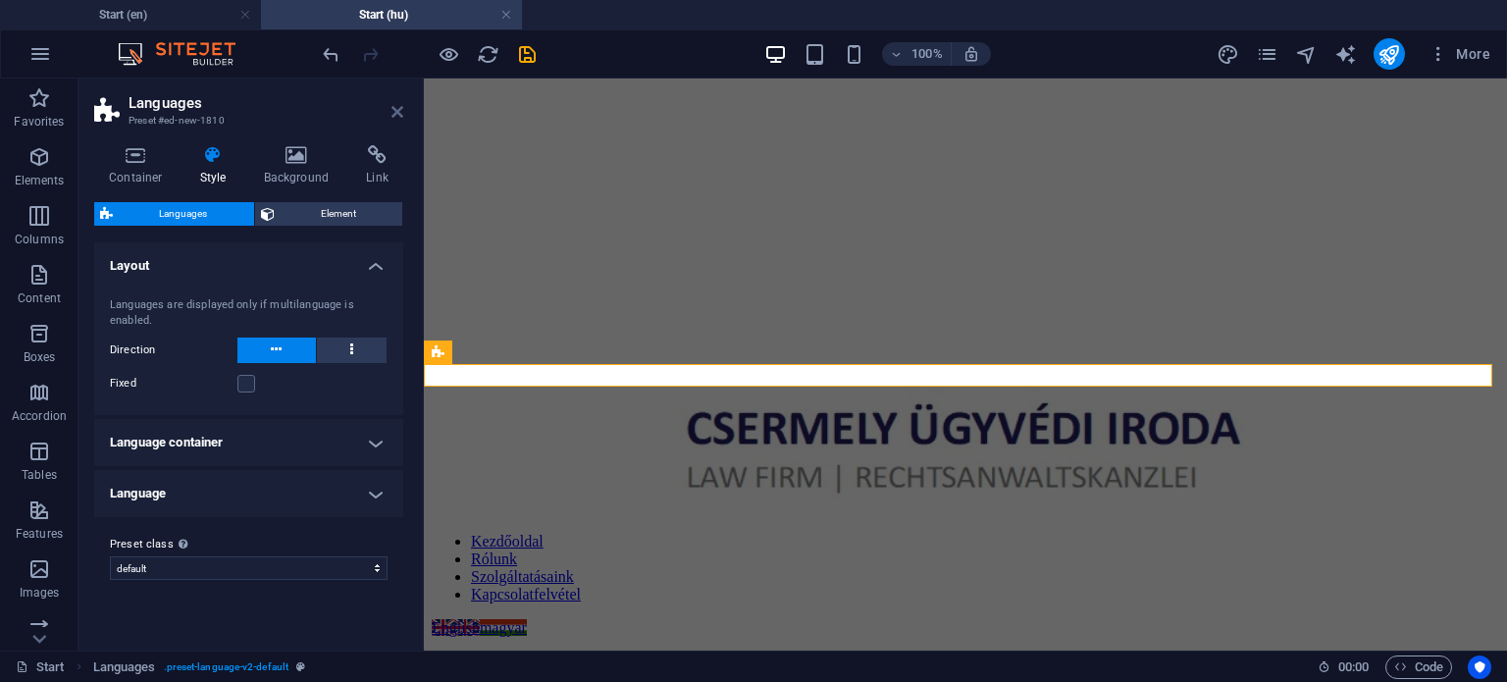
click at [394, 113] on icon at bounding box center [398, 112] width 12 height 16
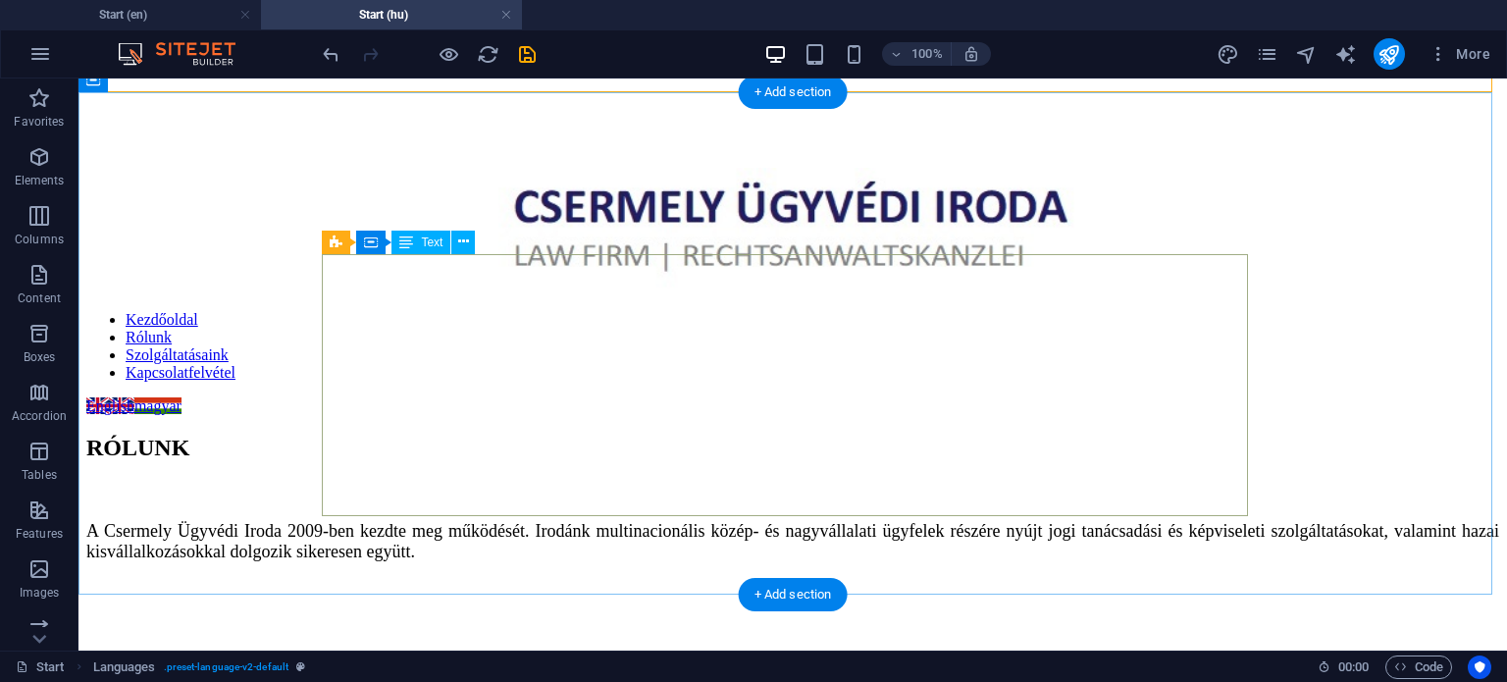
scroll to position [483, 0]
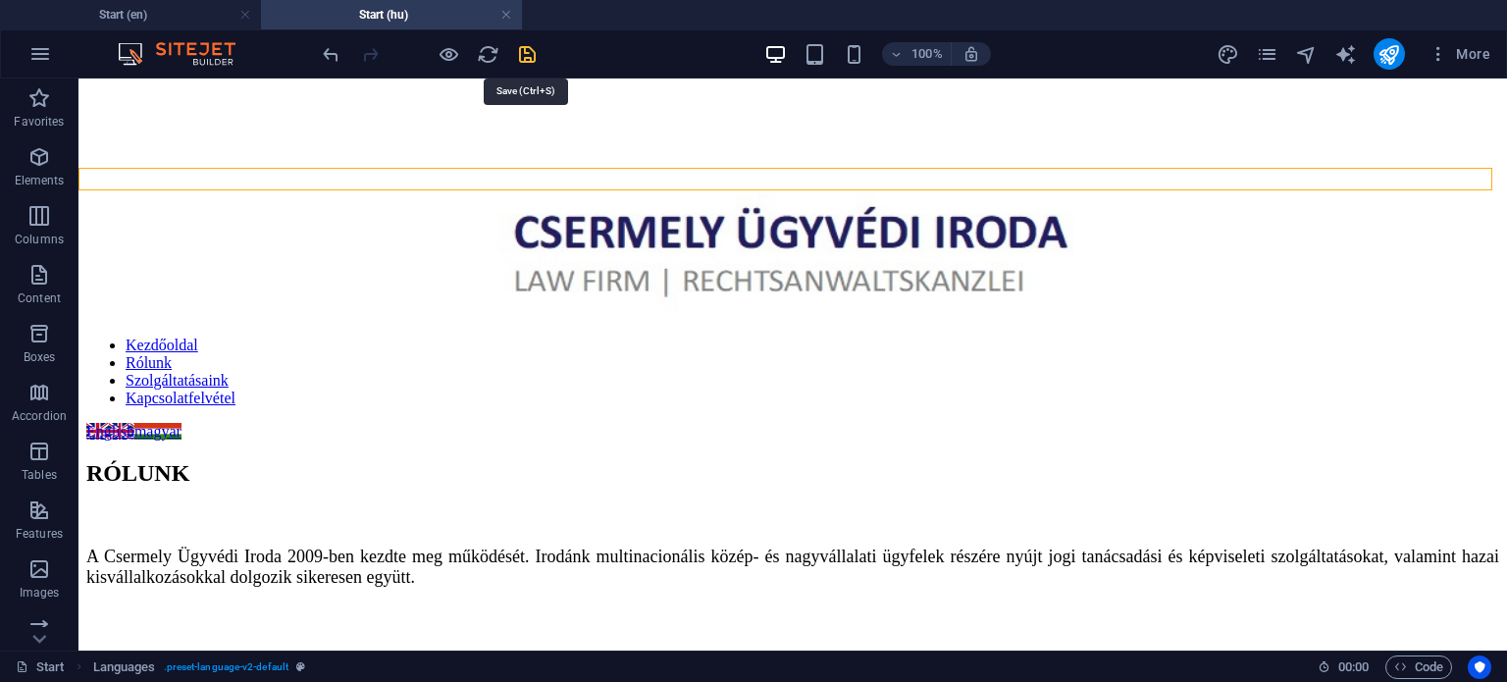
click at [531, 50] on icon "save" at bounding box center [527, 54] width 23 height 23
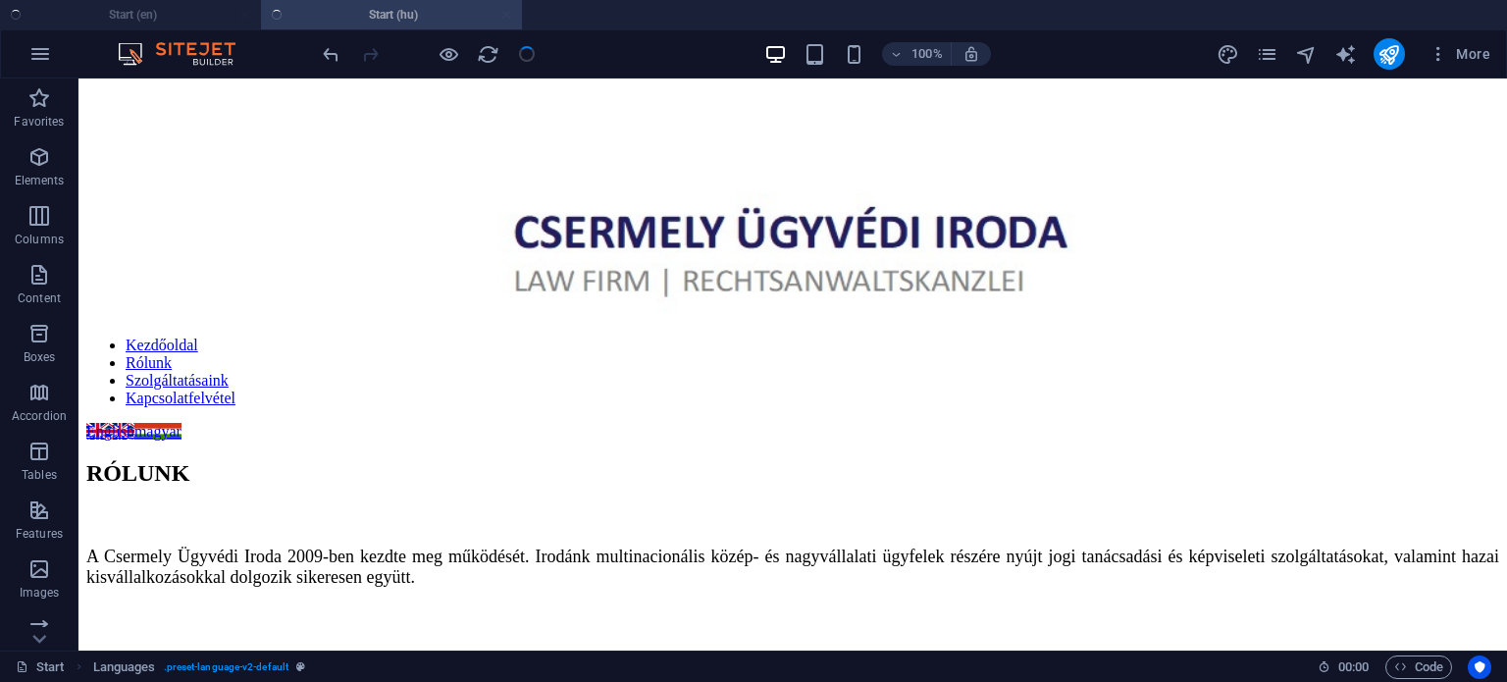
checkbox input "false"
click at [507, 16] on link at bounding box center [506, 15] width 12 height 19
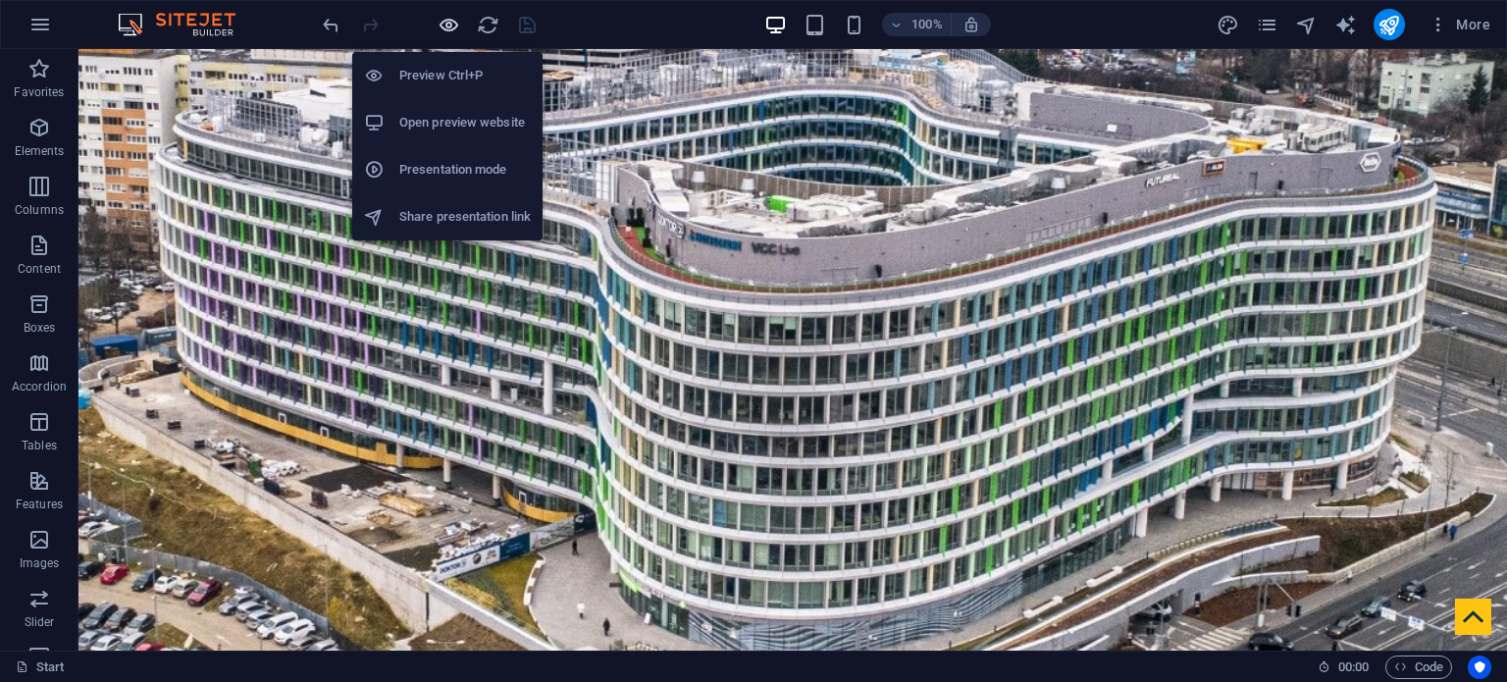
click at [440, 23] on icon "button" at bounding box center [449, 25] width 23 height 23
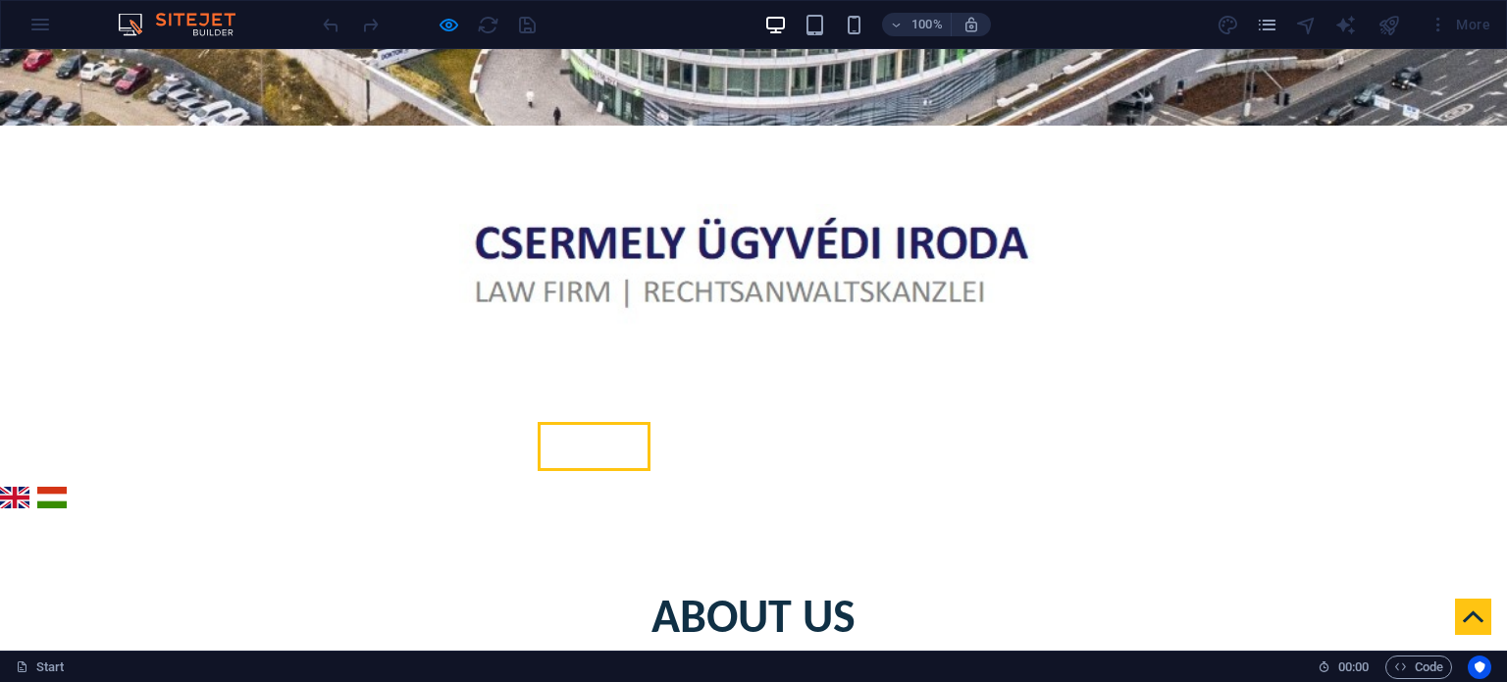
scroll to position [492, 0]
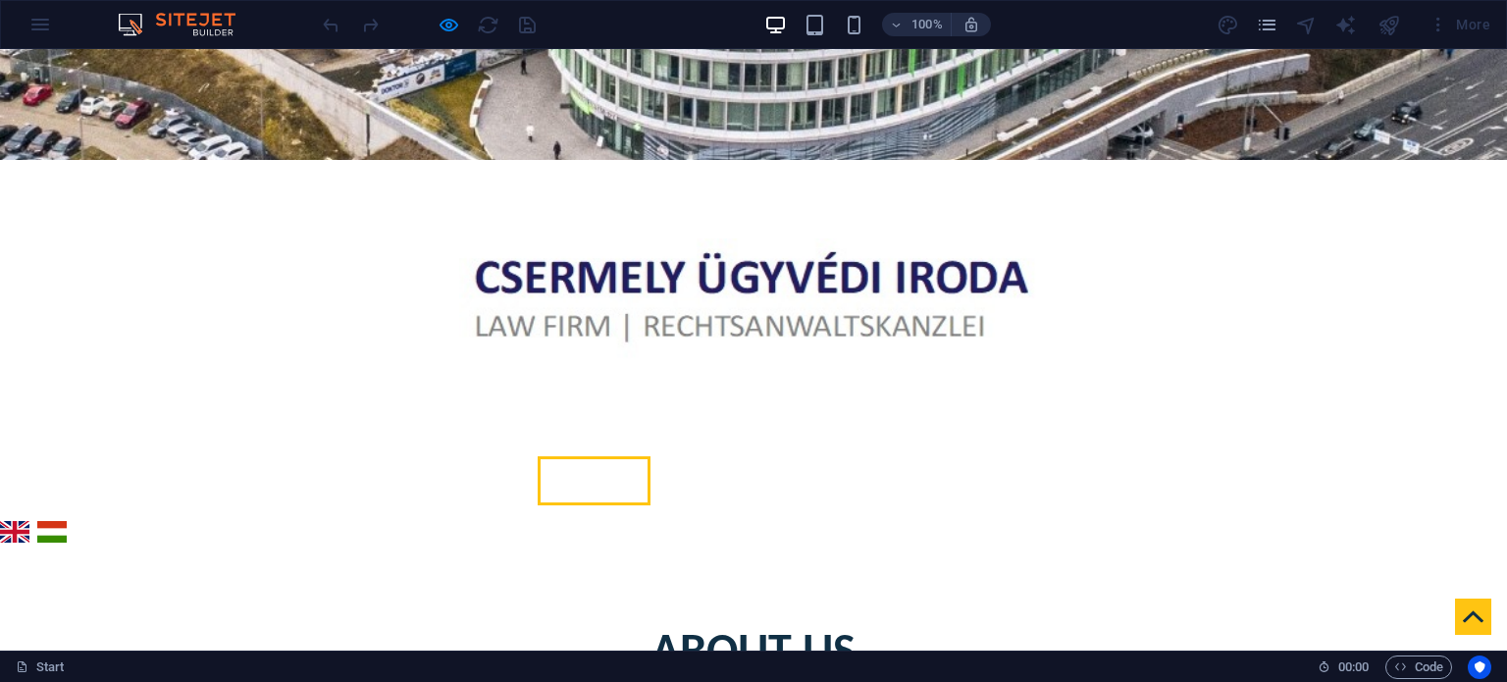
click at [62, 521] on link "magyar" at bounding box center [51, 532] width 29 height 23
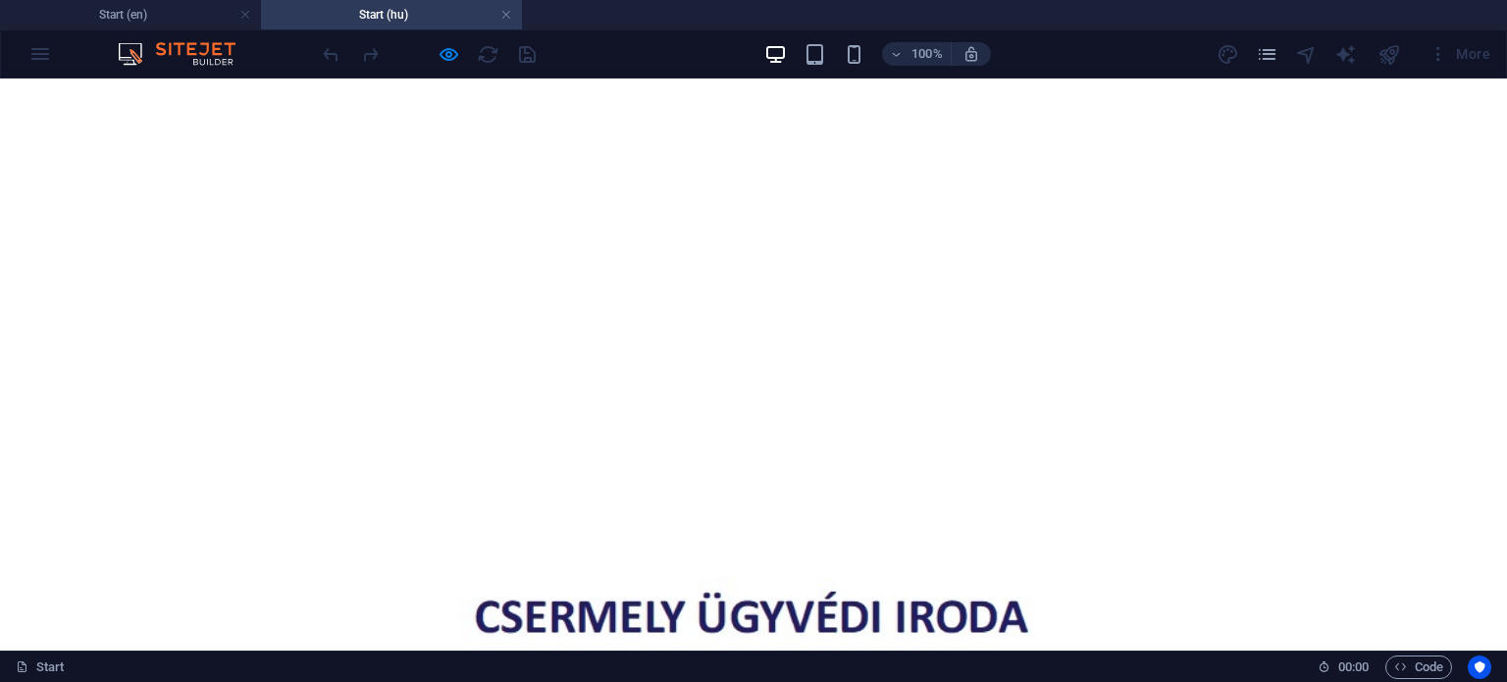
scroll to position [393, 0]
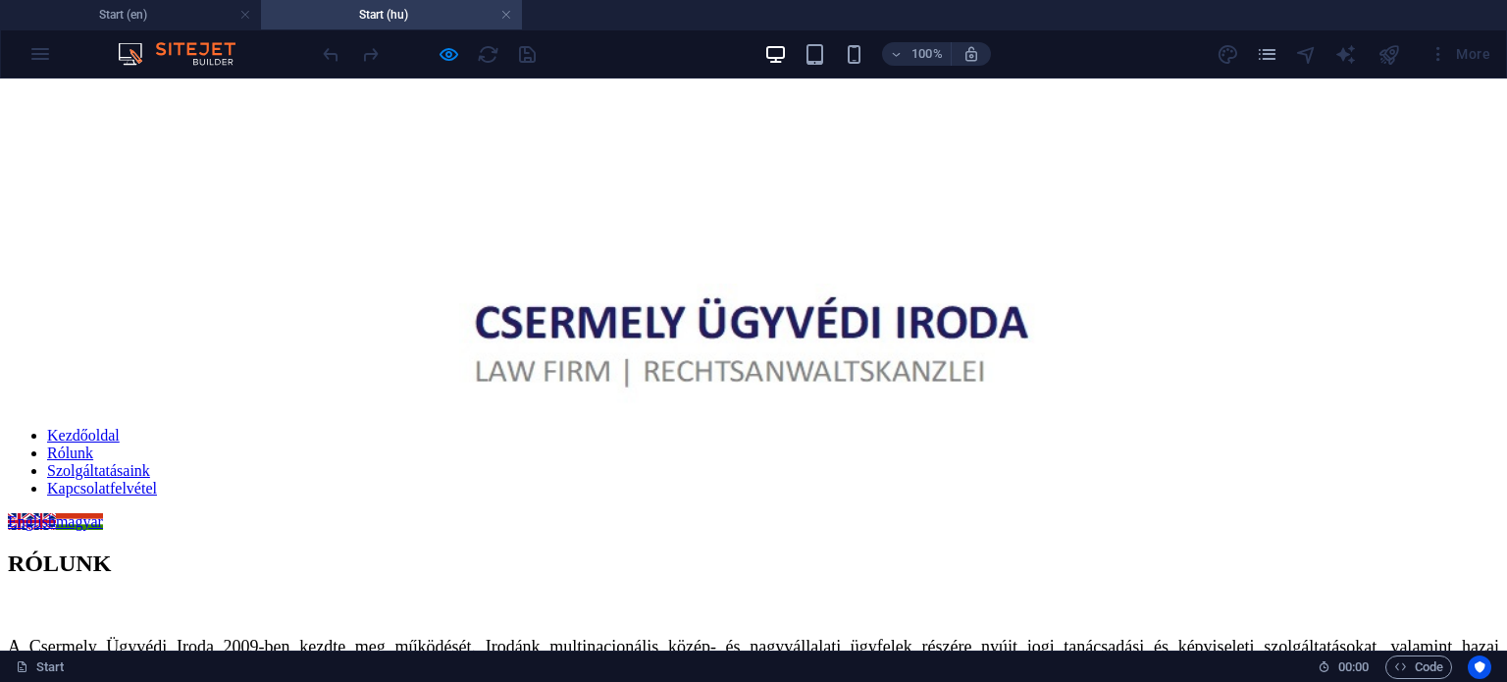
click at [20, 513] on div "English magyar" at bounding box center [754, 522] width 1492 height 18
click at [56, 513] on div "English magyar" at bounding box center [754, 522] width 1492 height 18
click at [20, 513] on div "English magyar" at bounding box center [754, 522] width 1492 height 18
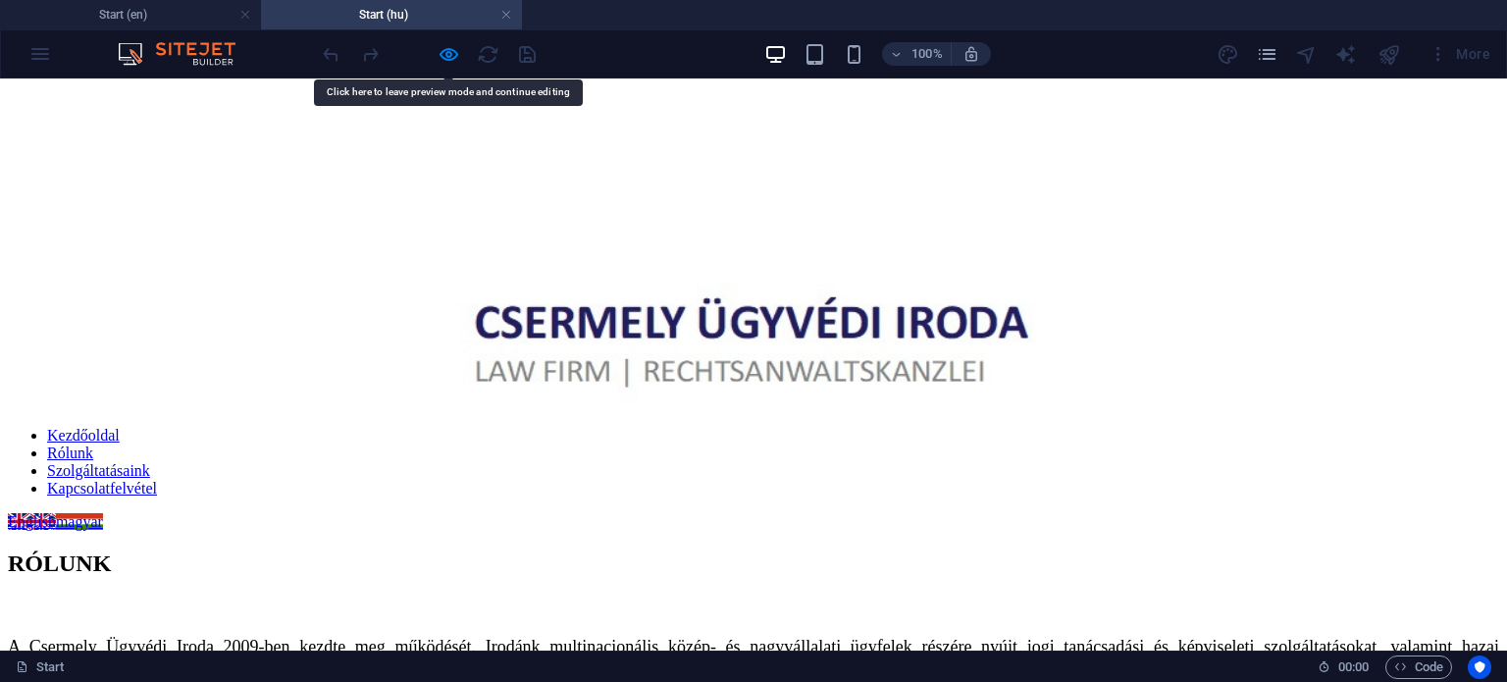
click at [20, 513] on div "English magyar" at bounding box center [754, 522] width 1492 height 18
click at [67, 513] on div "English magyar" at bounding box center [754, 522] width 1492 height 18
click at [271, 513] on div "English magyar" at bounding box center [754, 522] width 1492 height 18
click at [51, 513] on div "English magyar" at bounding box center [754, 522] width 1492 height 18
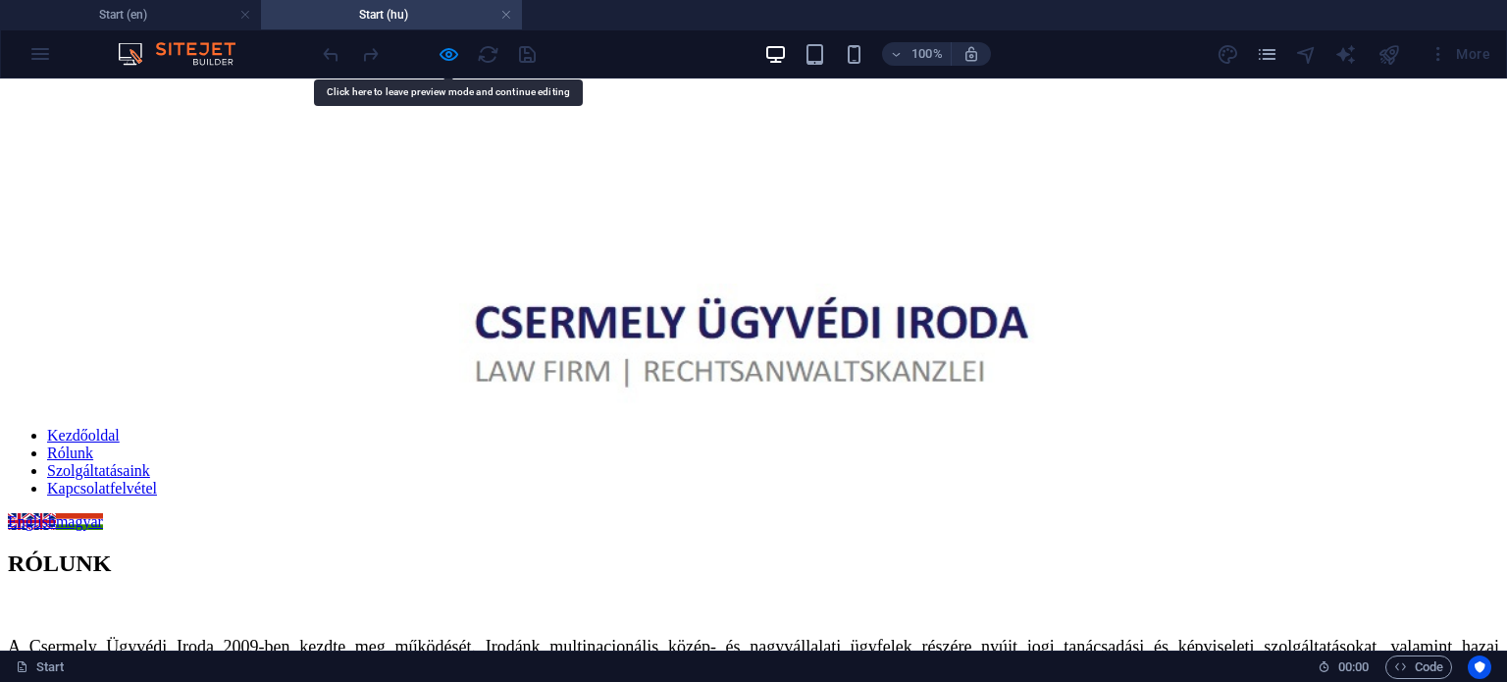
click at [22, 513] on div "English magyar" at bounding box center [754, 522] width 1492 height 18
click at [149, 17] on h4 "Start (en)" at bounding box center [130, 15] width 261 height 22
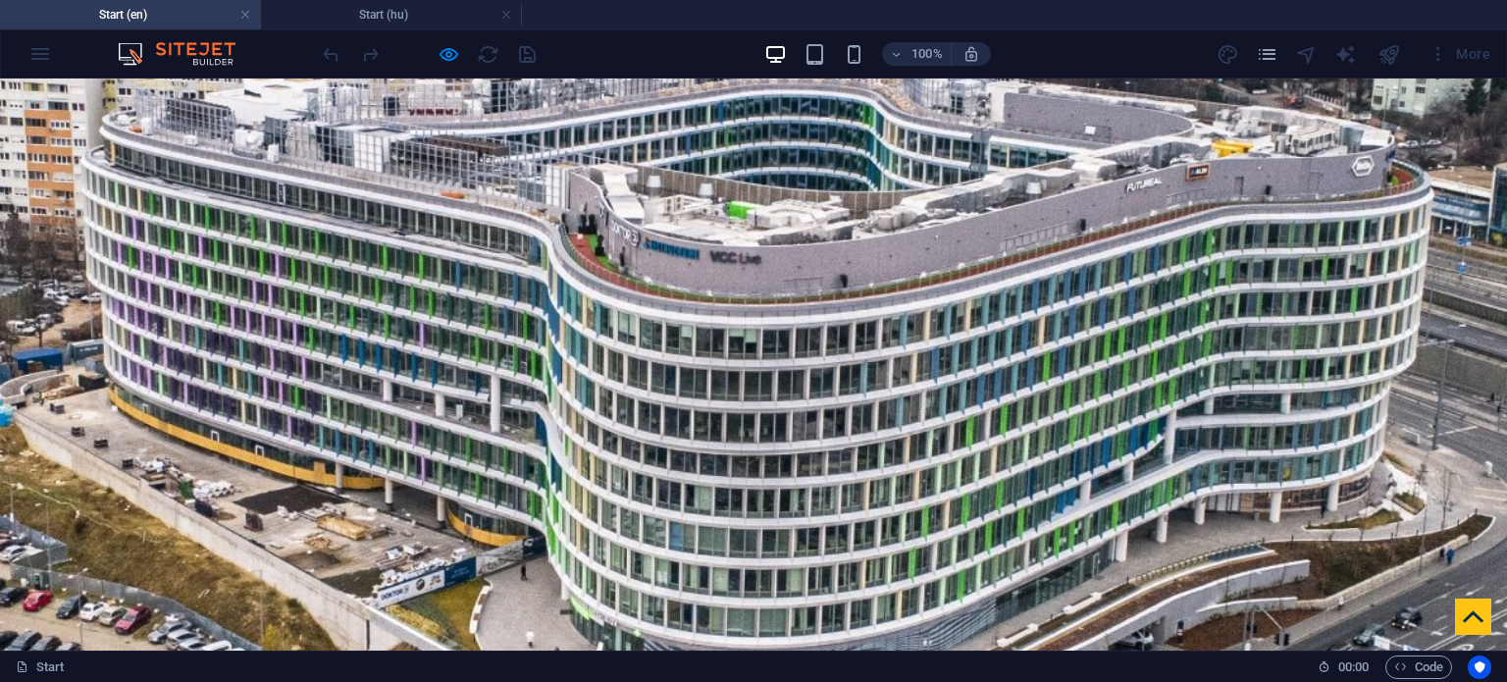
scroll to position [492, 0]
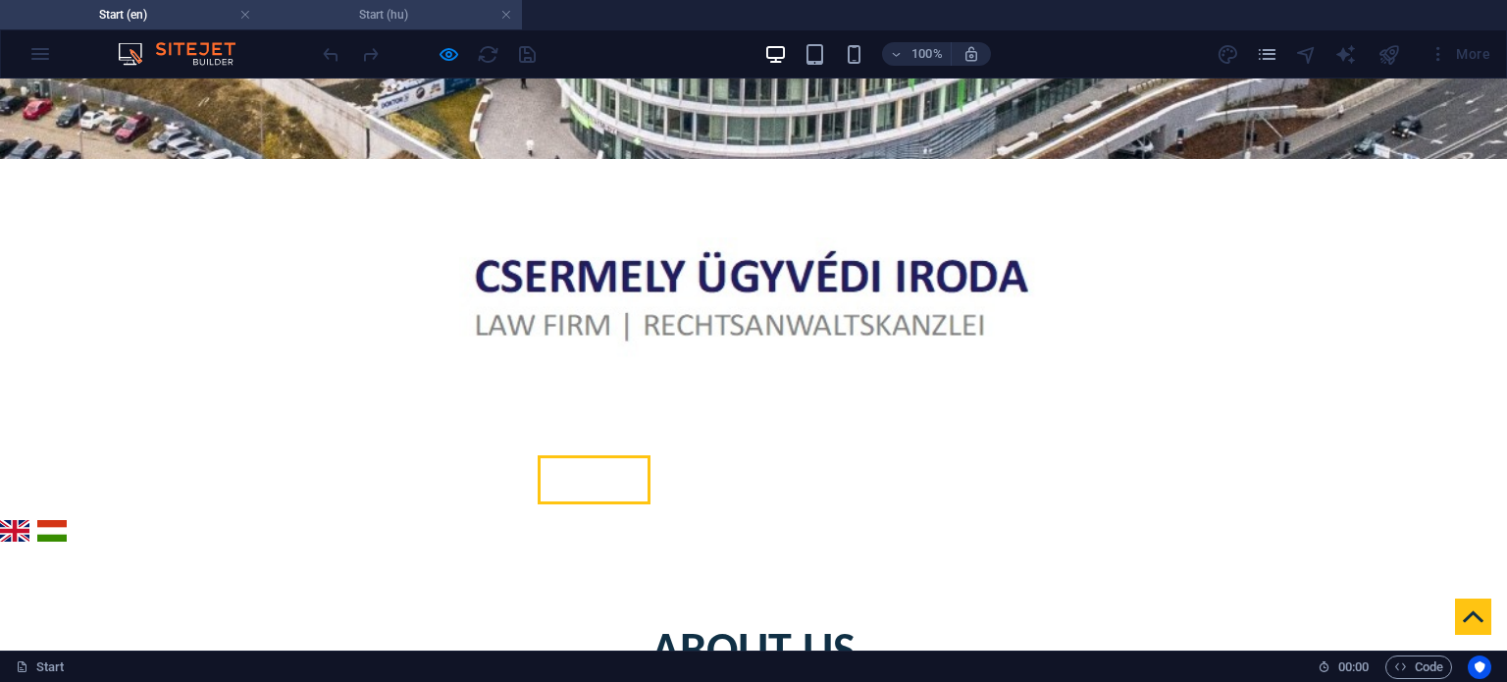
click at [397, 7] on h4 "Start (hu)" at bounding box center [391, 15] width 261 height 22
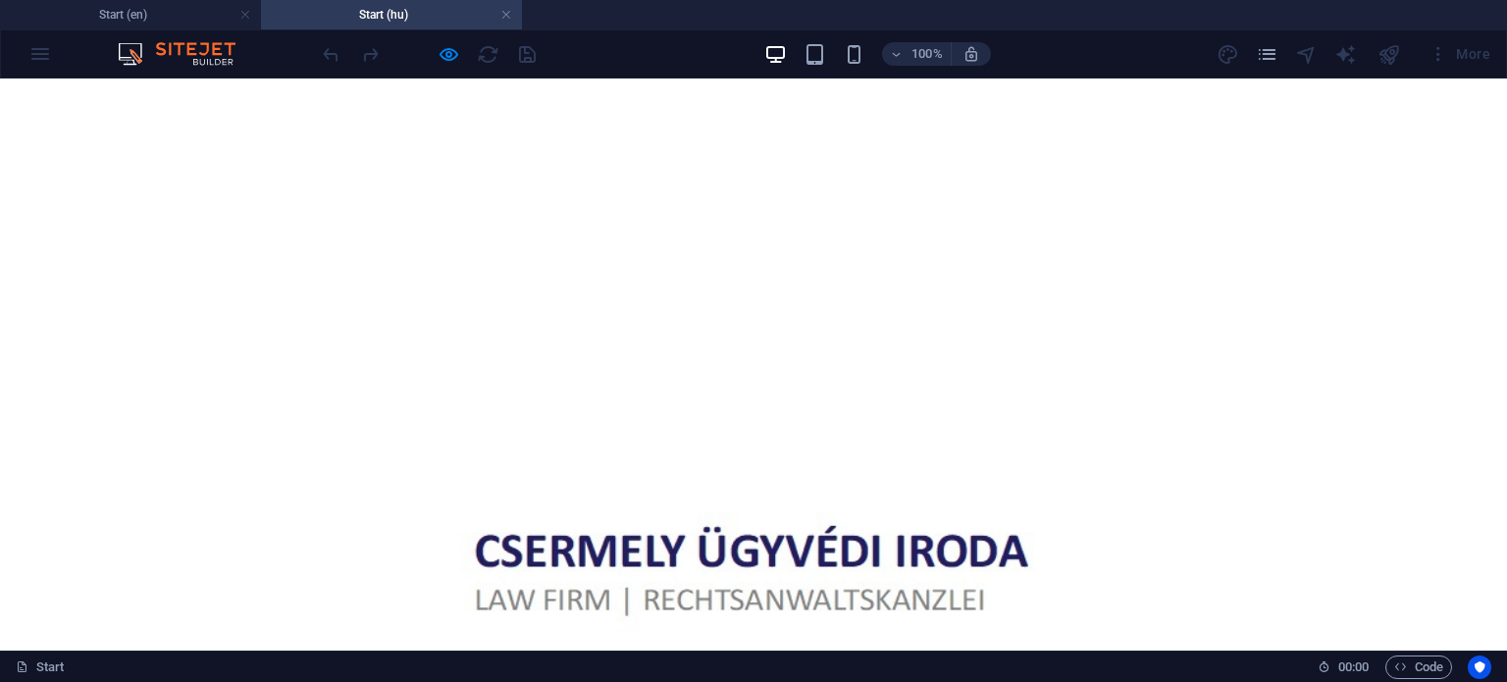
scroll to position [0, 0]
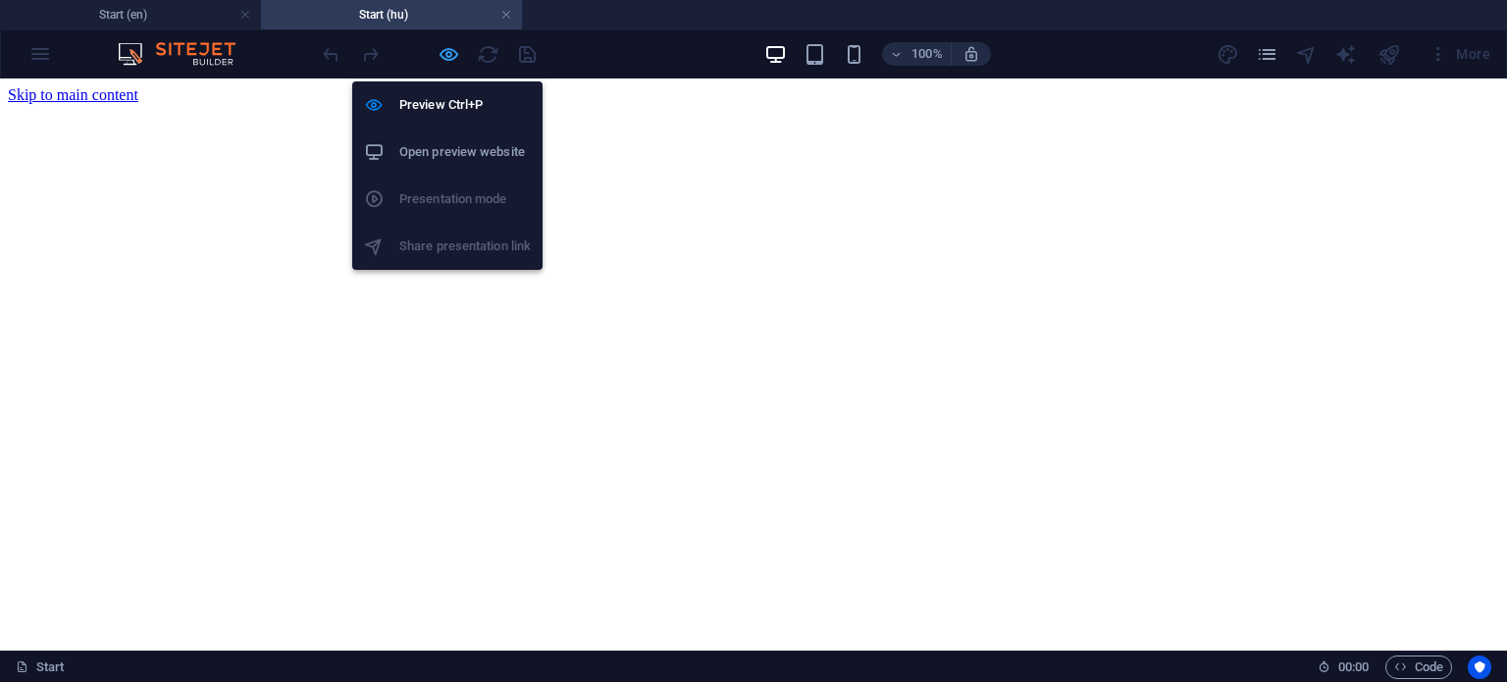
click at [446, 47] on icon "button" at bounding box center [449, 54] width 23 height 23
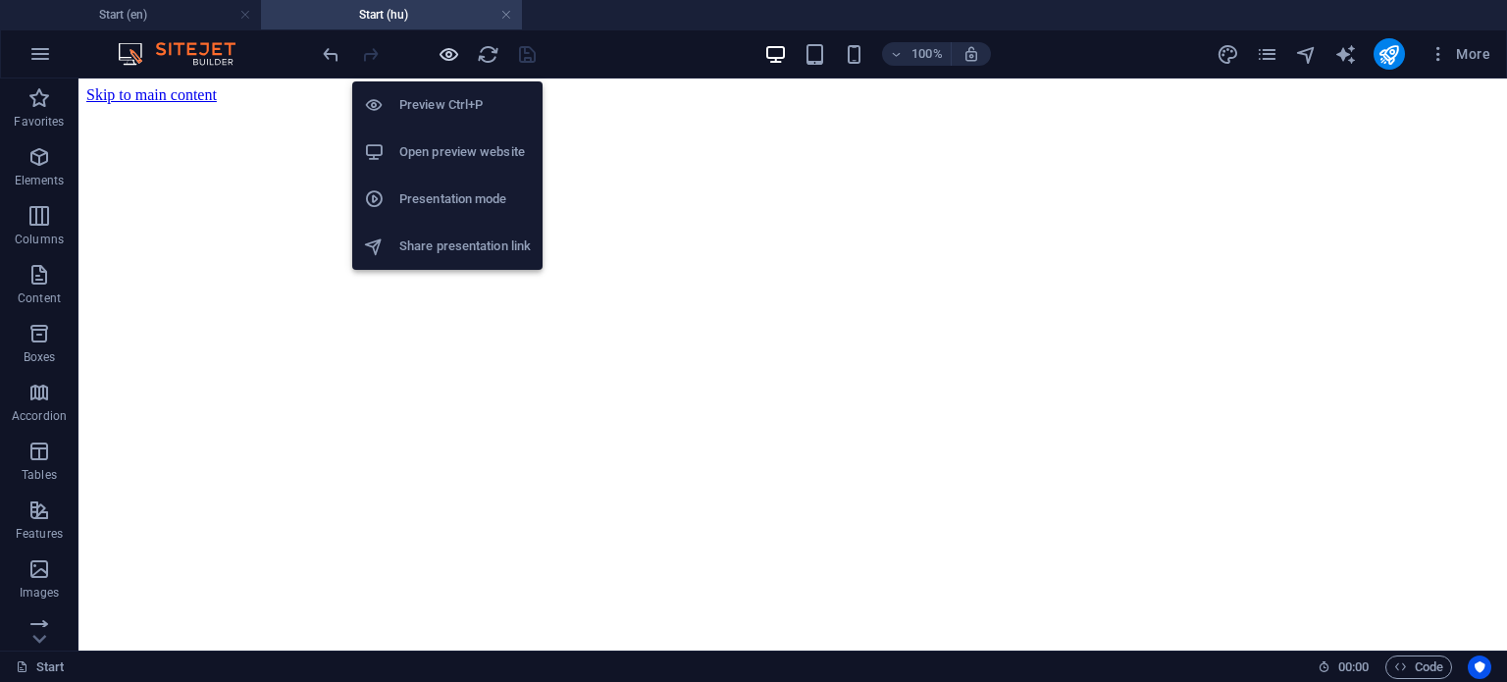
click at [447, 47] on icon "button" at bounding box center [449, 54] width 23 height 23
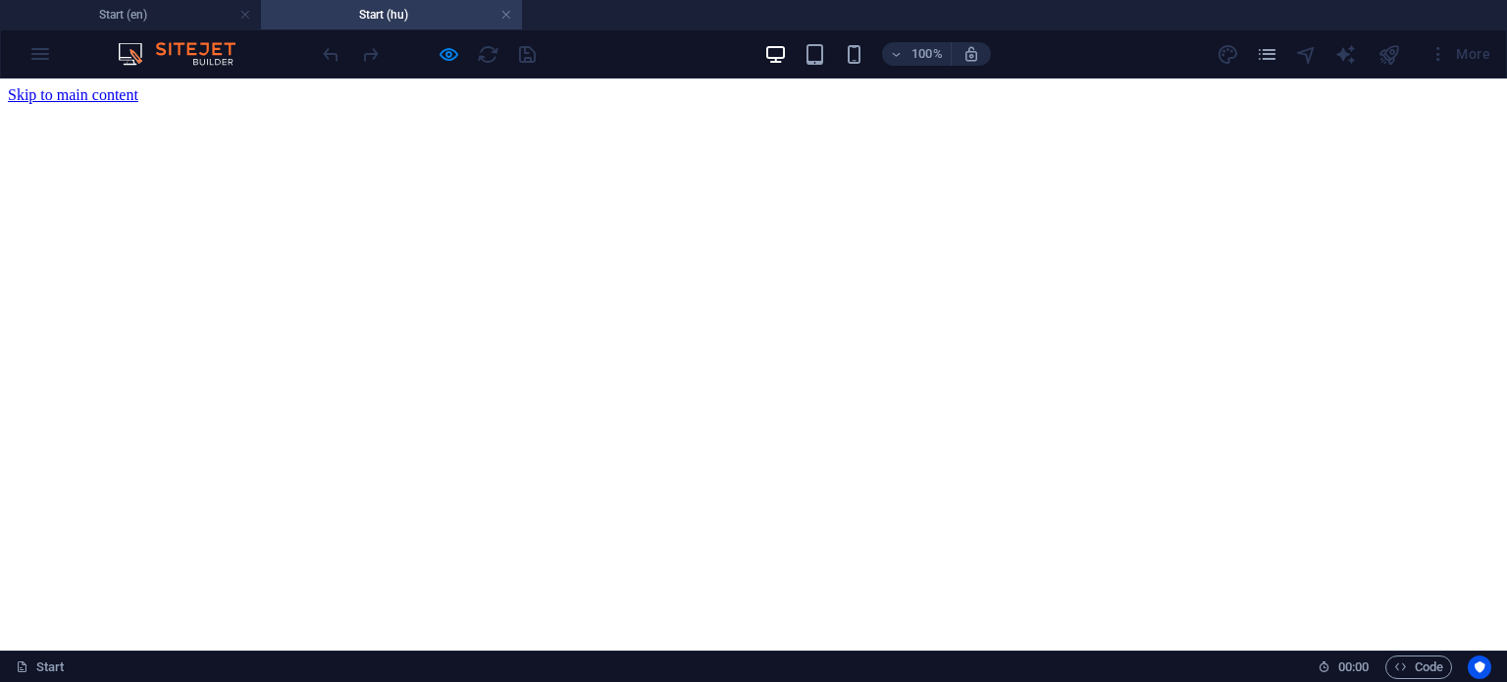
scroll to position [393, 0]
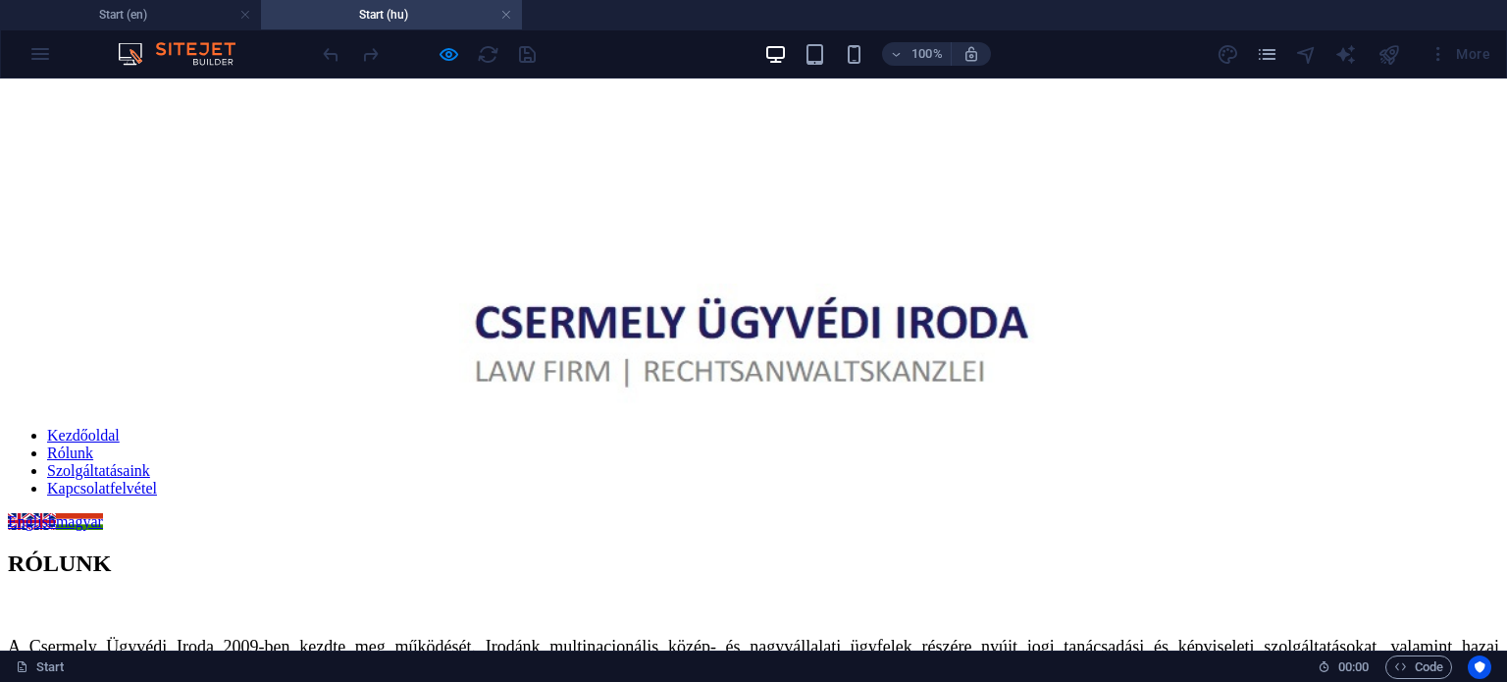
click at [56, 513] on link "magyar" at bounding box center [79, 521] width 47 height 17
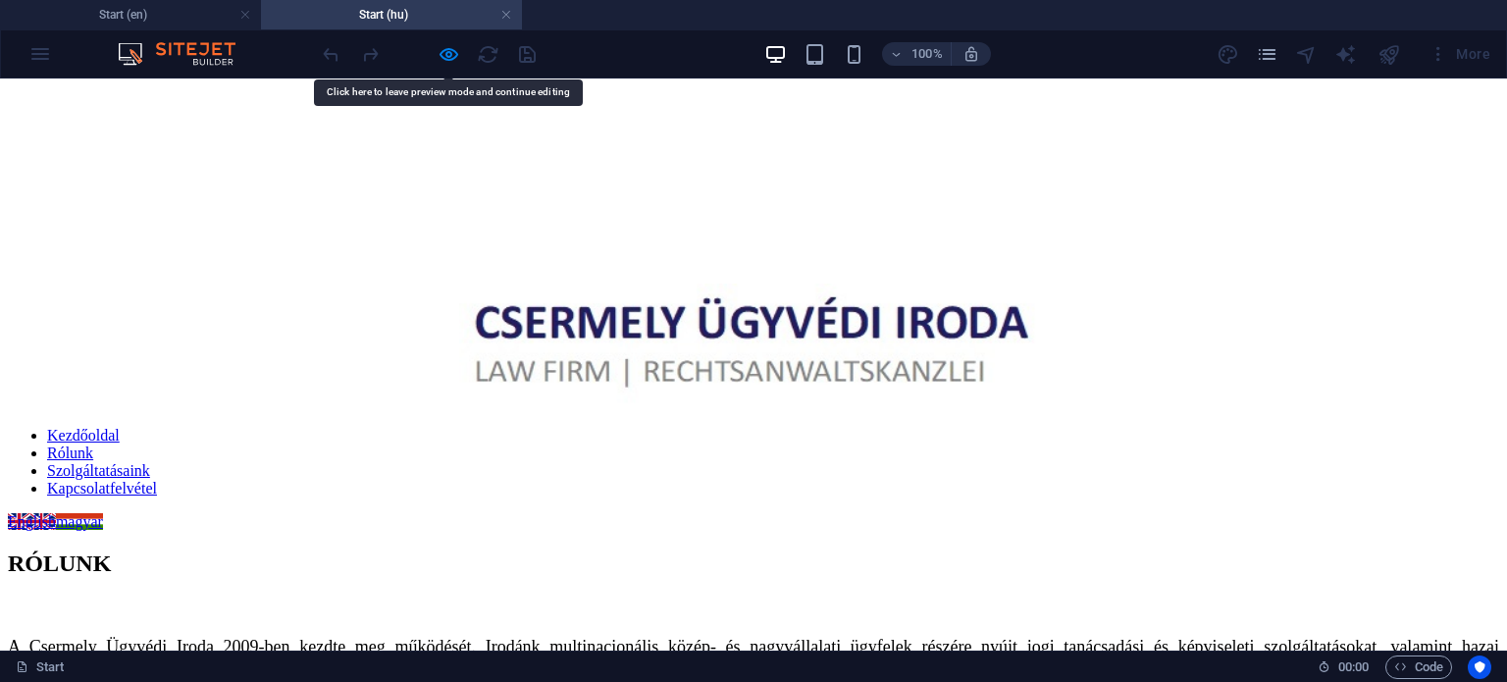
click at [15, 513] on link "English" at bounding box center [32, 521] width 48 height 17
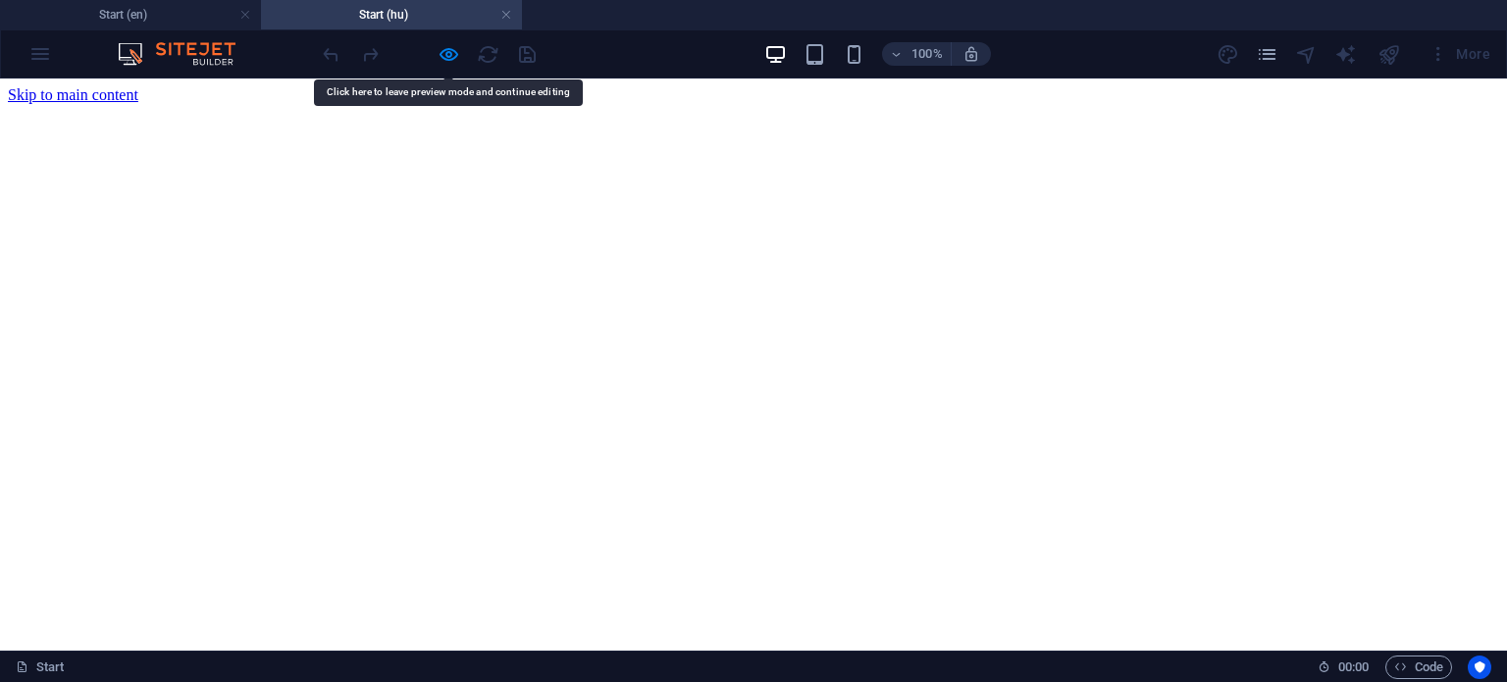
scroll to position [492, 0]
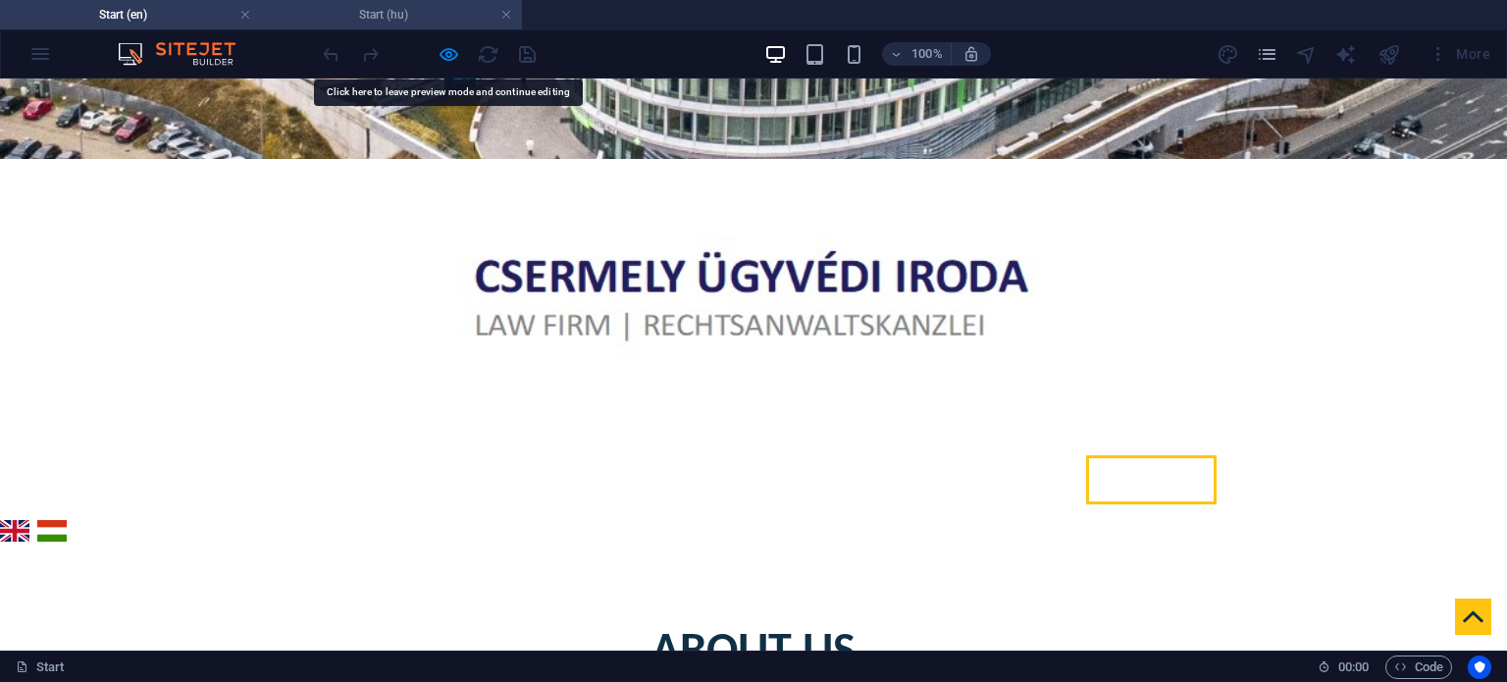
click at [428, 23] on h4 "Start (hu)" at bounding box center [391, 15] width 261 height 22
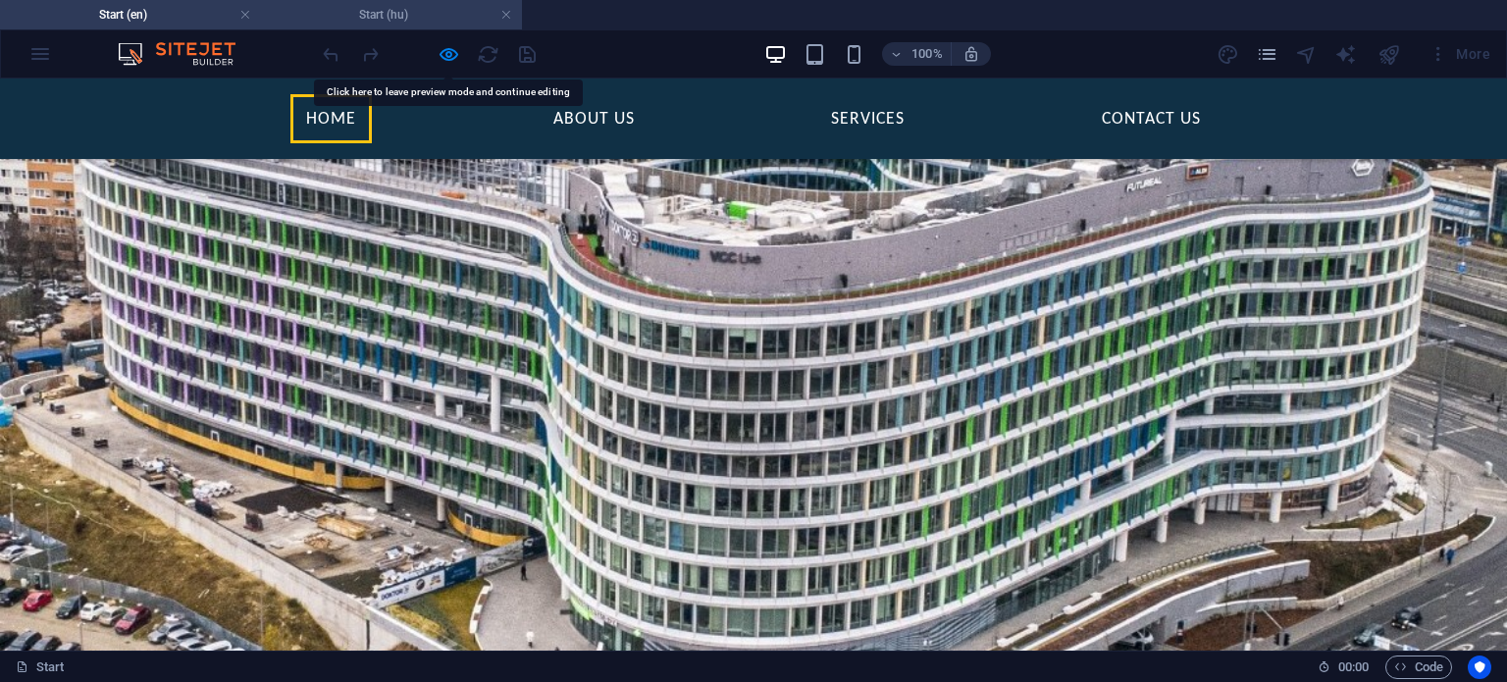
scroll to position [393, 0]
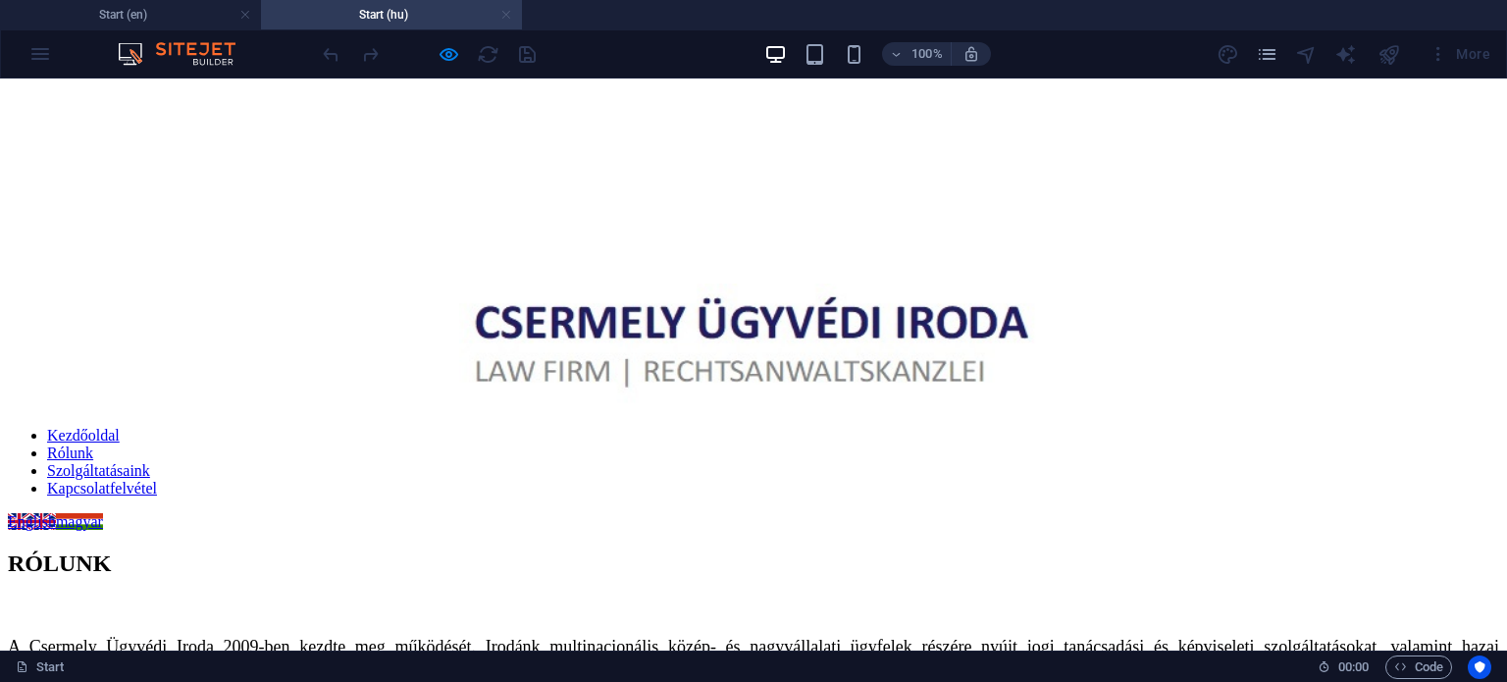
click at [504, 21] on link at bounding box center [506, 15] width 12 height 19
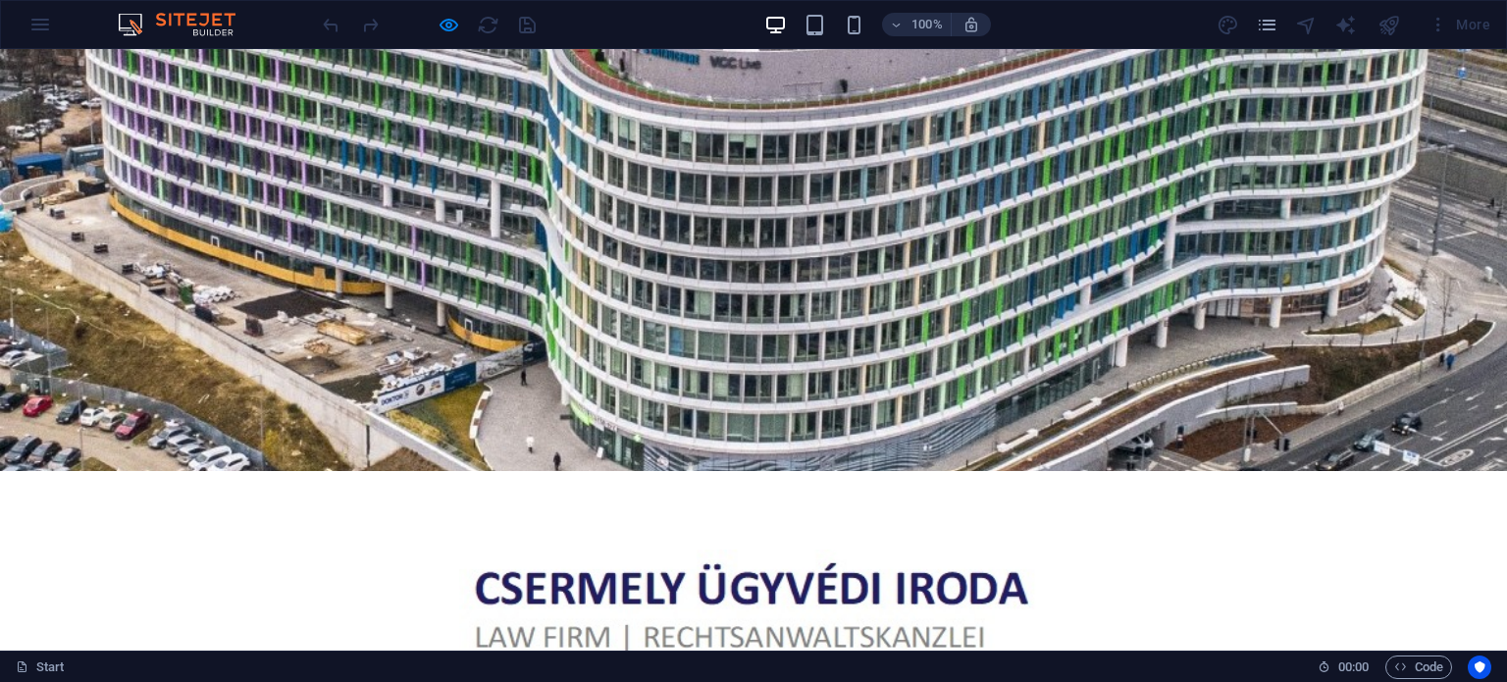
scroll to position [0, 0]
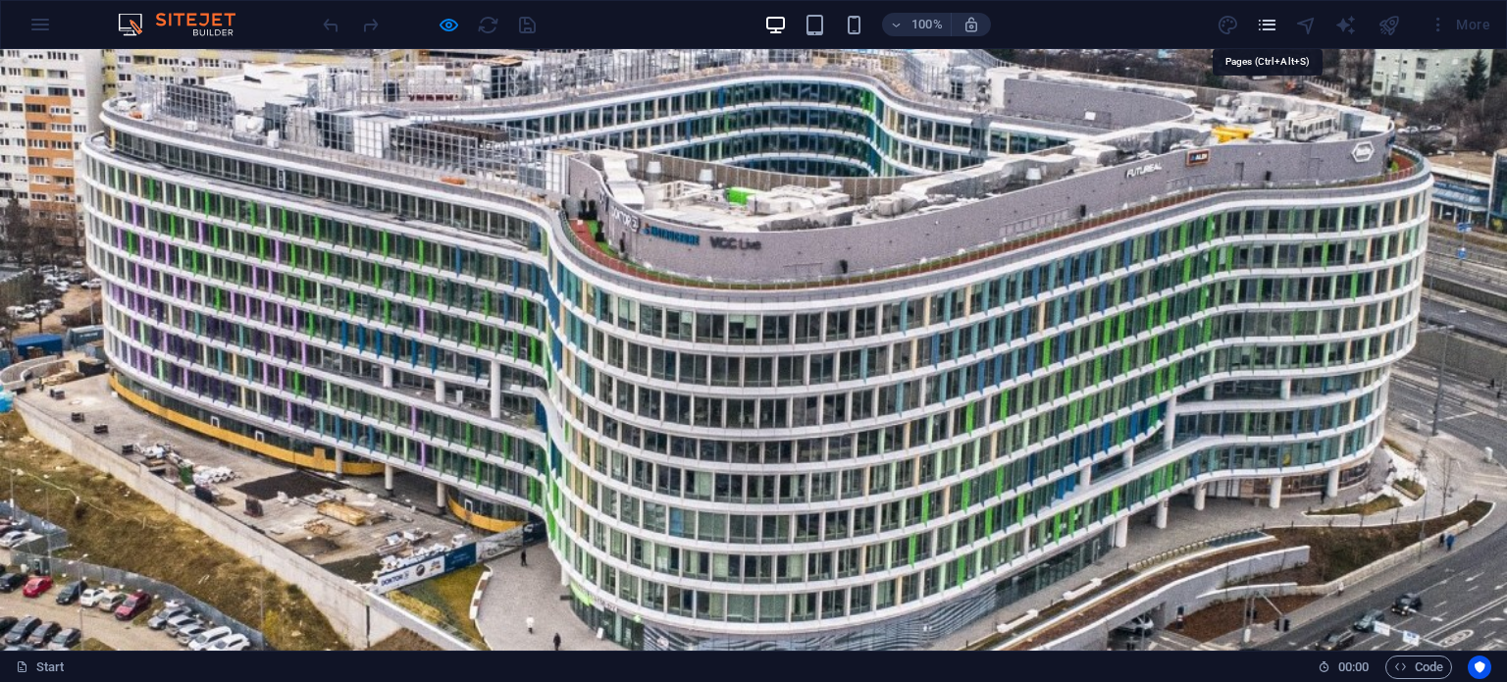
click at [1272, 24] on icon "pages" at bounding box center [1267, 25] width 23 height 23
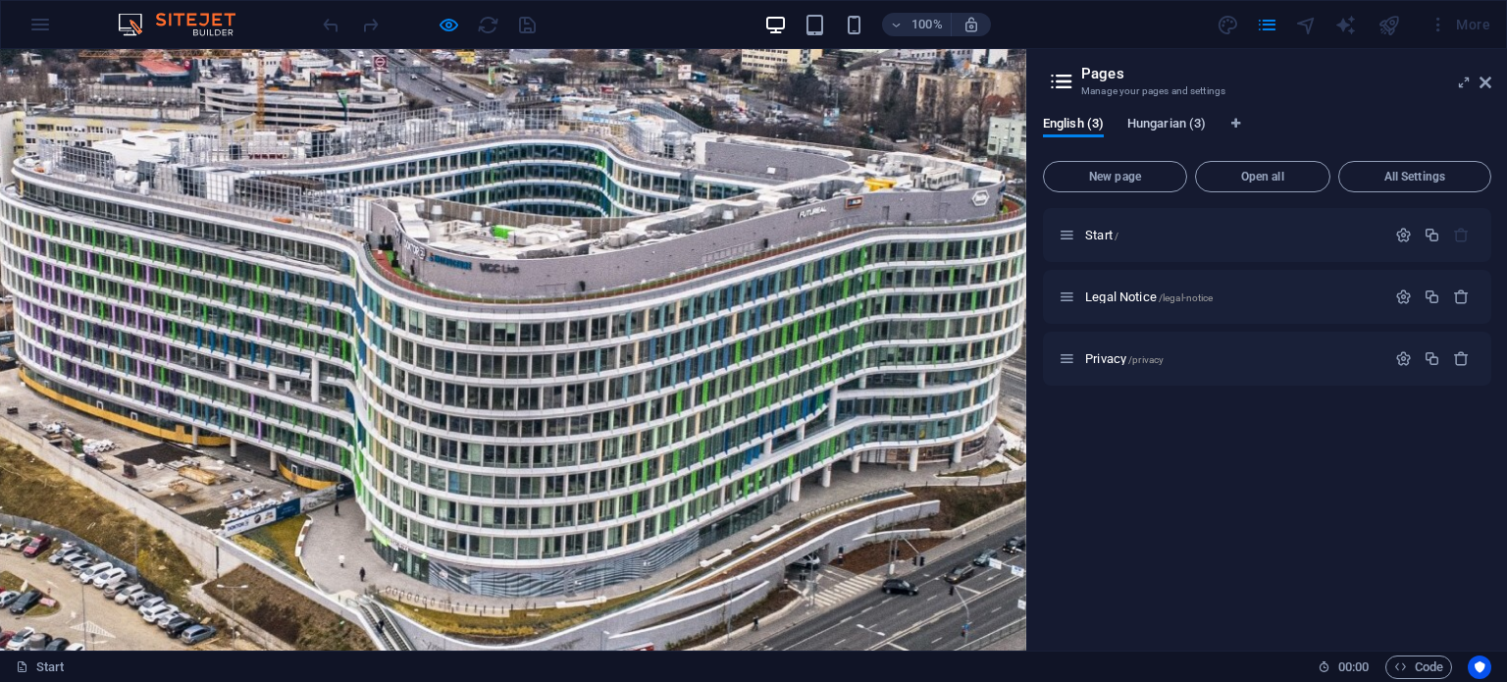
click at [1166, 129] on span "Hungarian (3)" at bounding box center [1167, 125] width 79 height 27
click at [1087, 130] on span "English (3)" at bounding box center [1073, 125] width 61 height 27
click at [1164, 124] on span "Hungarian (3)" at bounding box center [1167, 125] width 79 height 27
click at [1089, 129] on span "English (3)" at bounding box center [1073, 125] width 61 height 27
click at [1480, 82] on icon at bounding box center [1486, 83] width 12 height 16
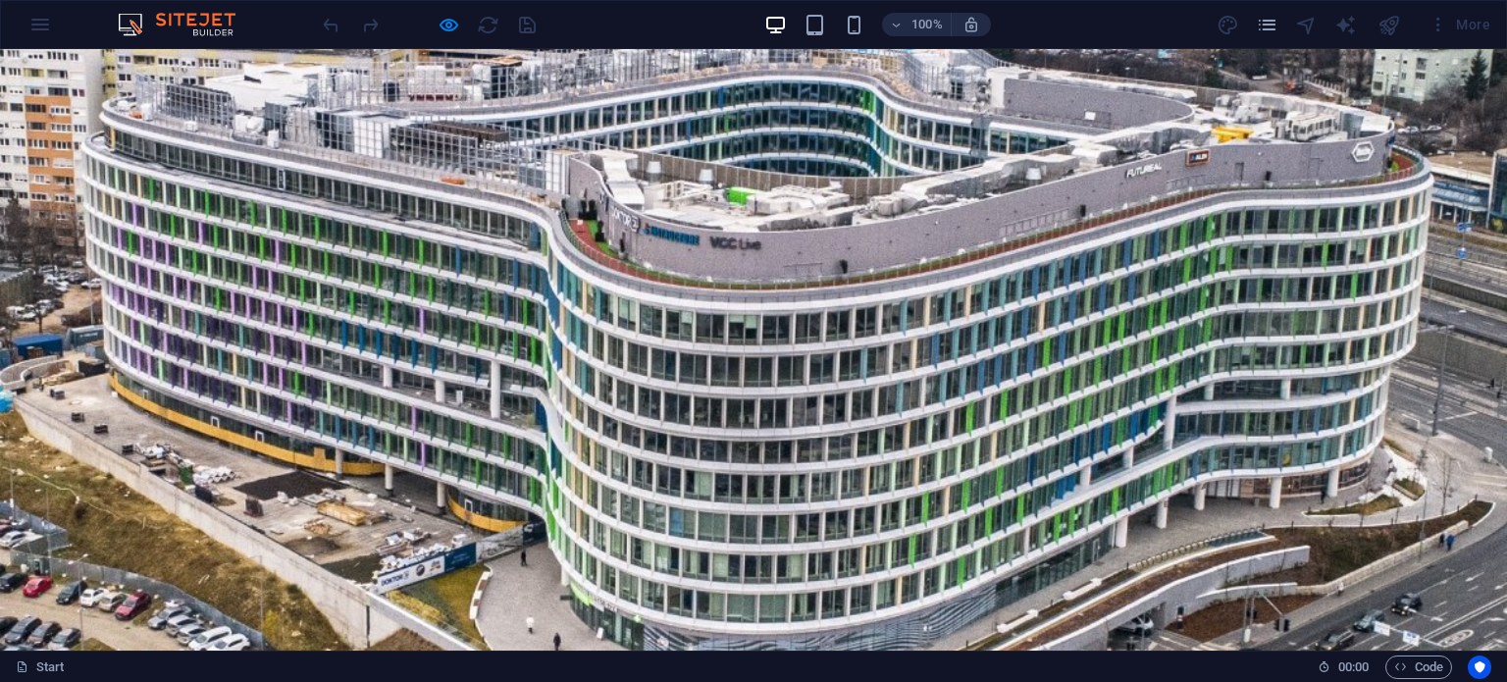
drag, startPoint x: 1479, startPoint y: 132, endPoint x: 1479, endPoint y: 82, distance: 49.1
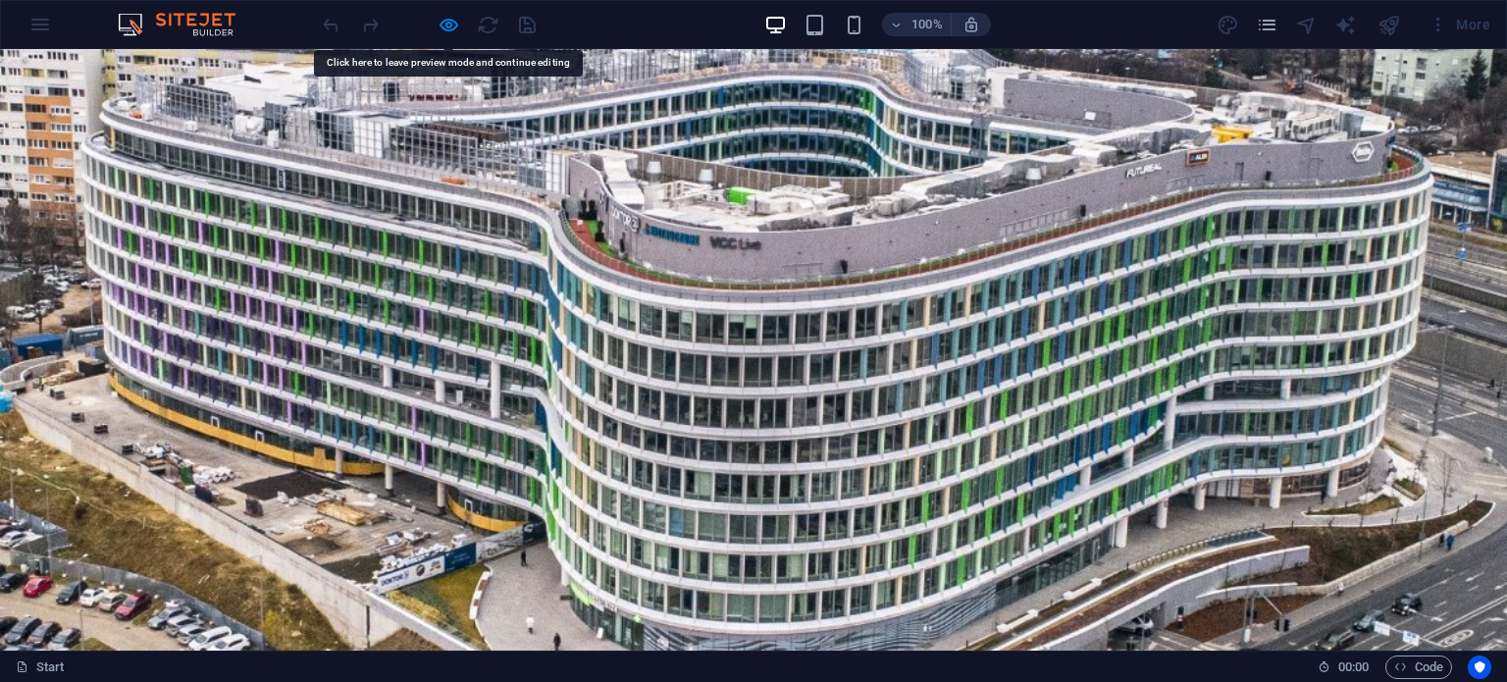
click at [1303, 26] on div at bounding box center [1307, 25] width 24 height 24
click at [1307, 24] on div at bounding box center [1307, 25] width 24 height 24
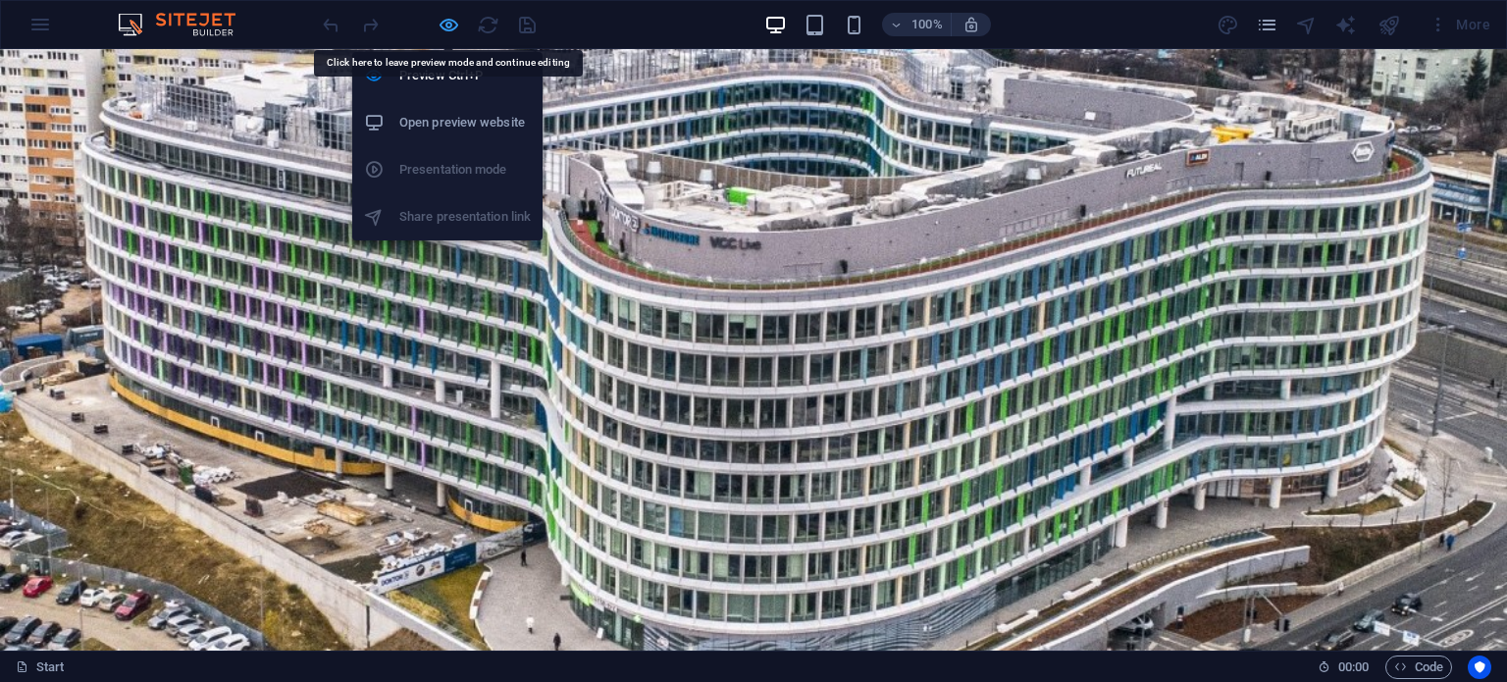
click at [446, 21] on icon "button" at bounding box center [449, 25] width 23 height 23
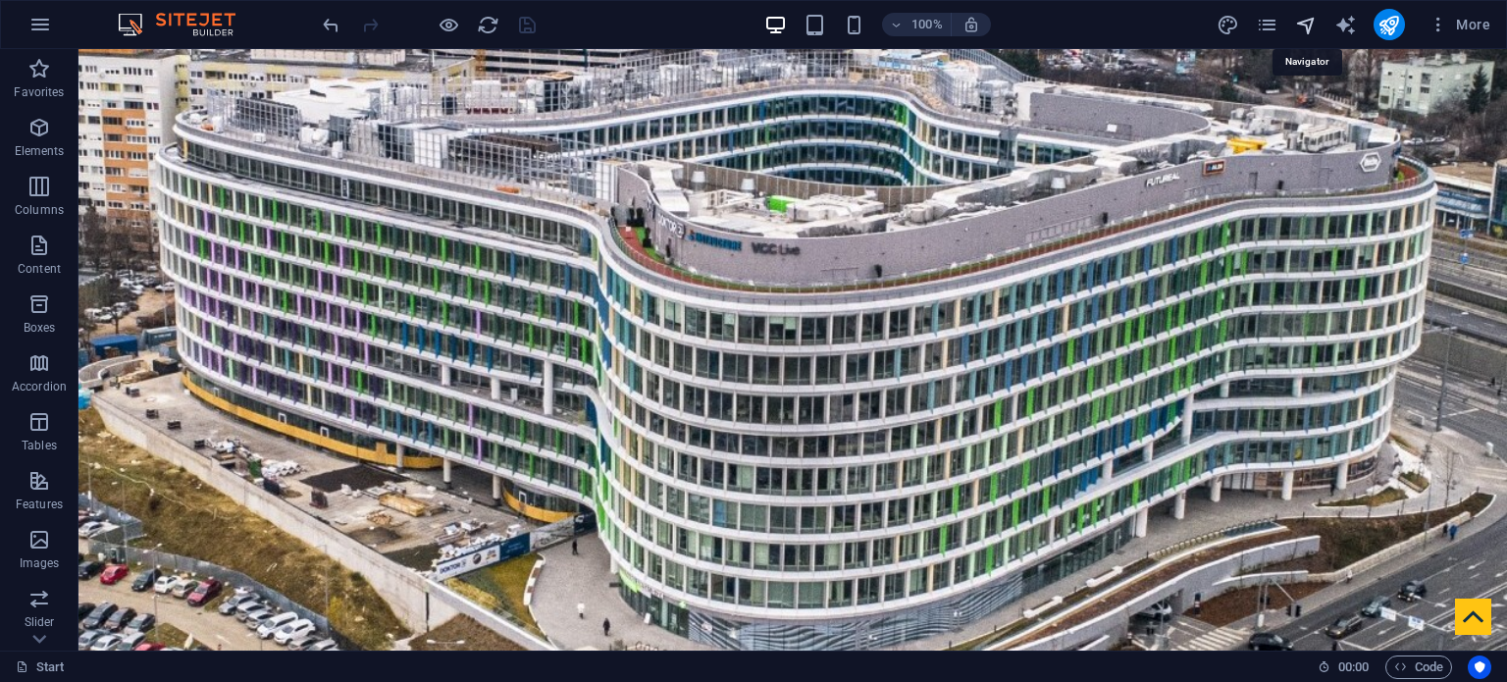
click at [1313, 19] on icon "navigator" at bounding box center [1306, 25] width 23 height 23
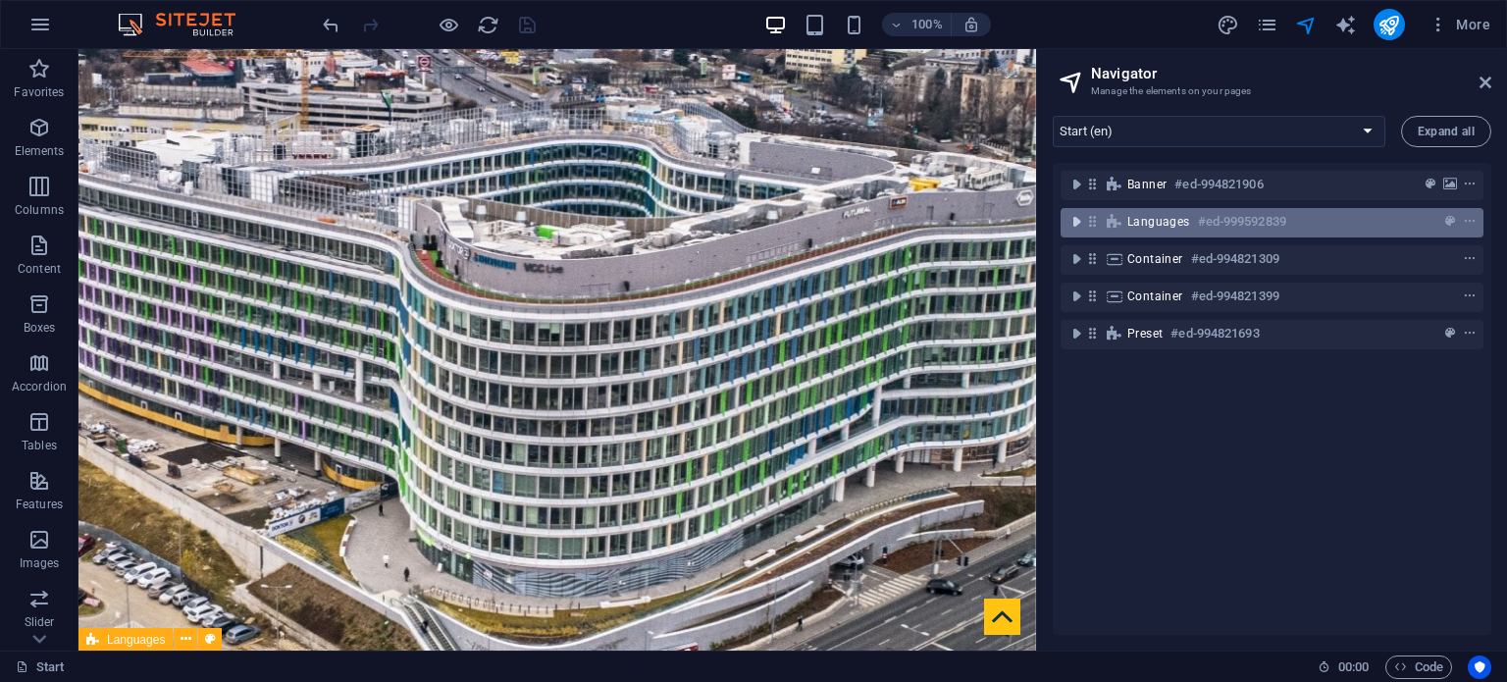
click at [1079, 223] on icon "toggle-expand" at bounding box center [1077, 222] width 20 height 20
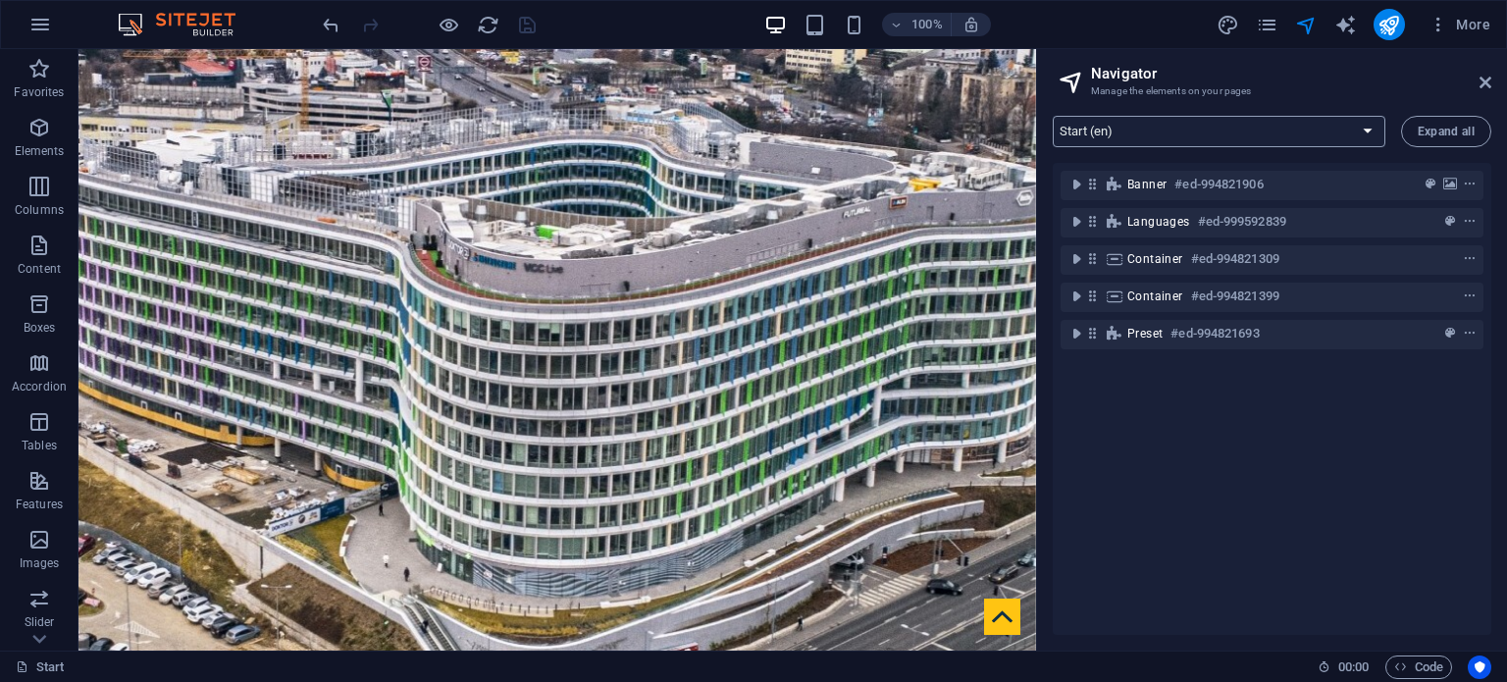
click at [1272, 132] on select "Start (en) Legal Notice (en) Privacy (en) Start (hu) Legal Notice (hu) Privacy …" at bounding box center [1219, 131] width 333 height 31
select select "18015618-hu"
click at [1053, 116] on select "Start (en) Legal Notice (en) Privacy (en) Start (hu) Legal Notice (hu) Privacy …" at bounding box center [1219, 131] width 333 height 31
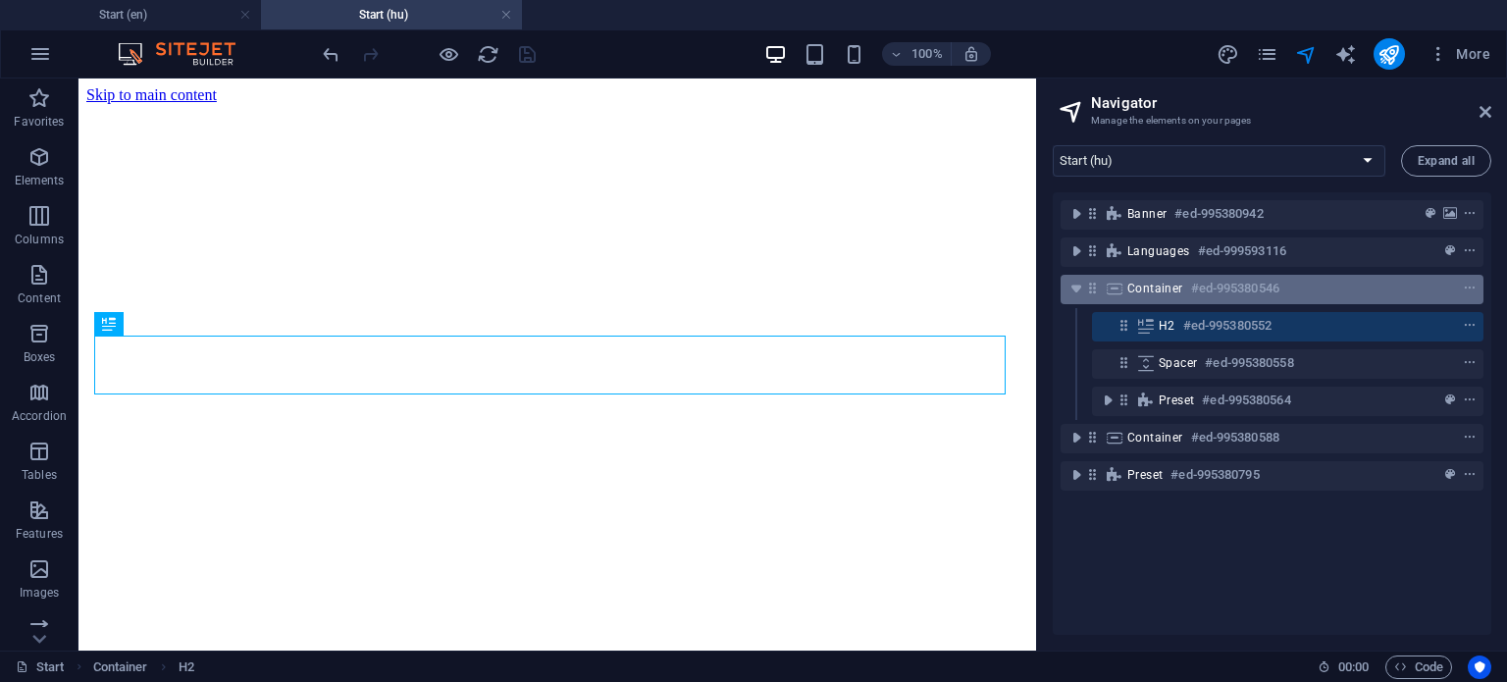
scroll to position [416, 0]
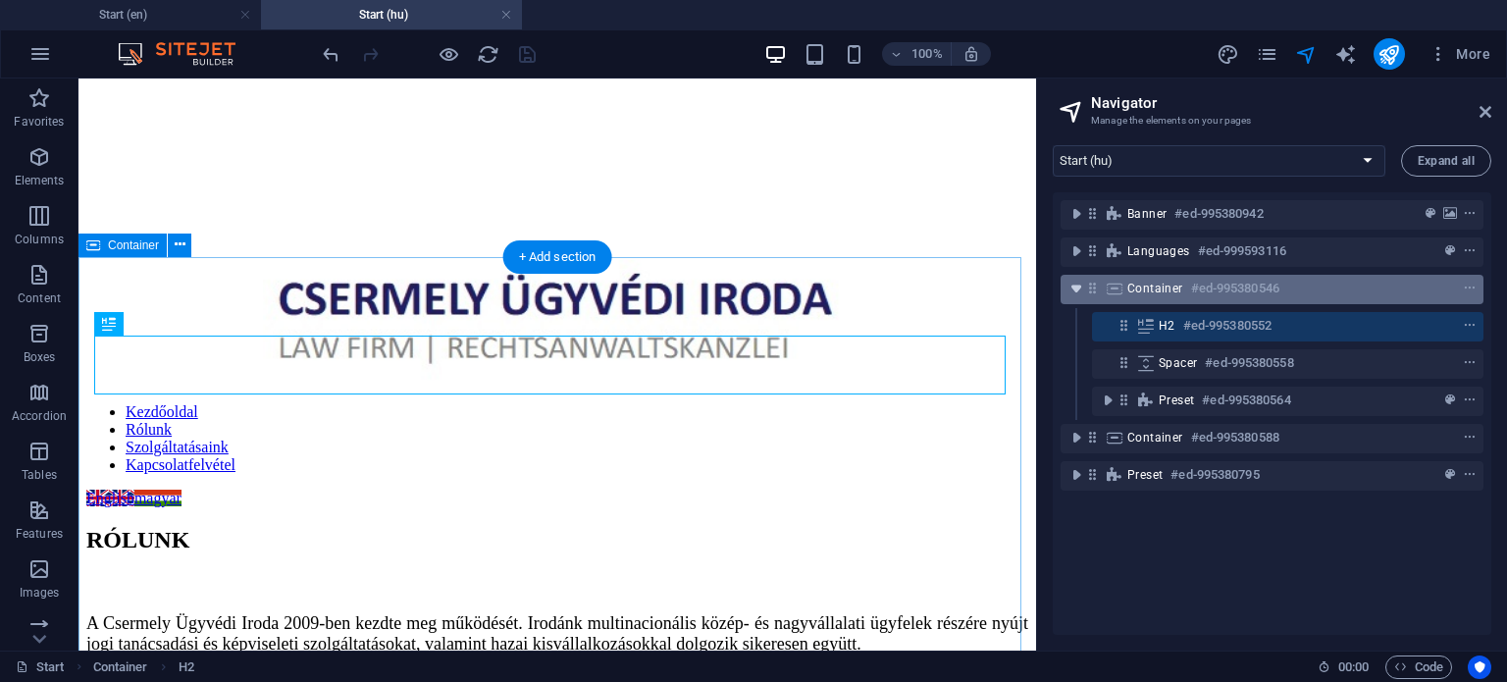
click at [1072, 289] on icon "toggle-expand" at bounding box center [1077, 289] width 20 height 20
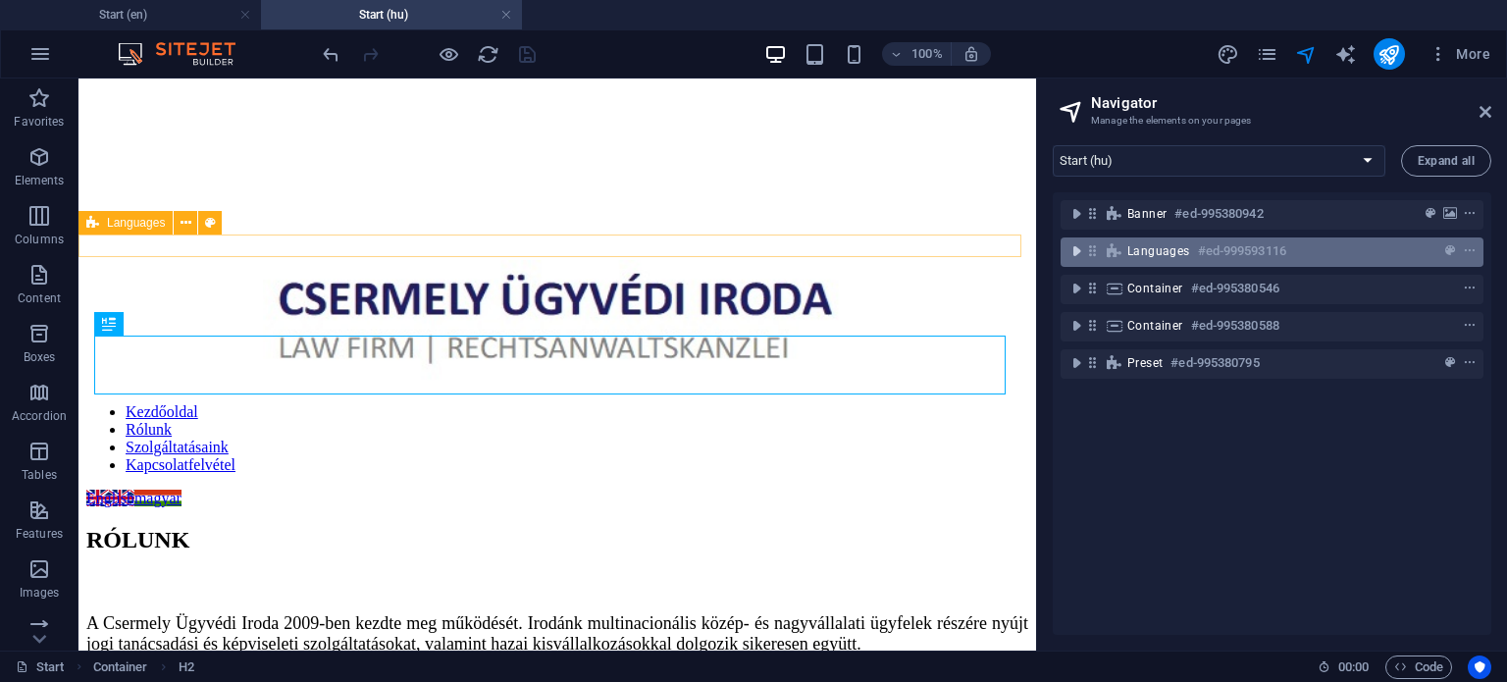
click at [1075, 253] on icon "toggle-expand" at bounding box center [1077, 251] width 20 height 20
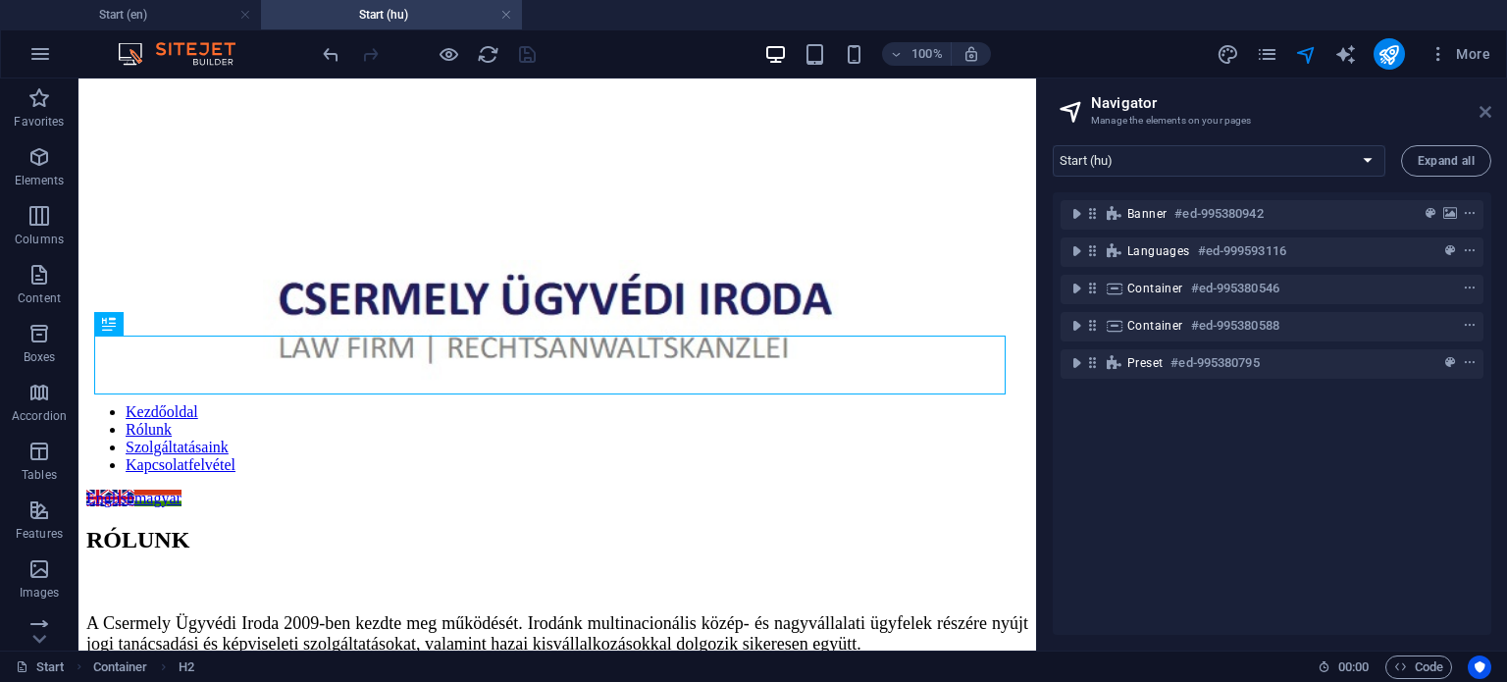
click at [1487, 109] on icon at bounding box center [1486, 112] width 12 height 16
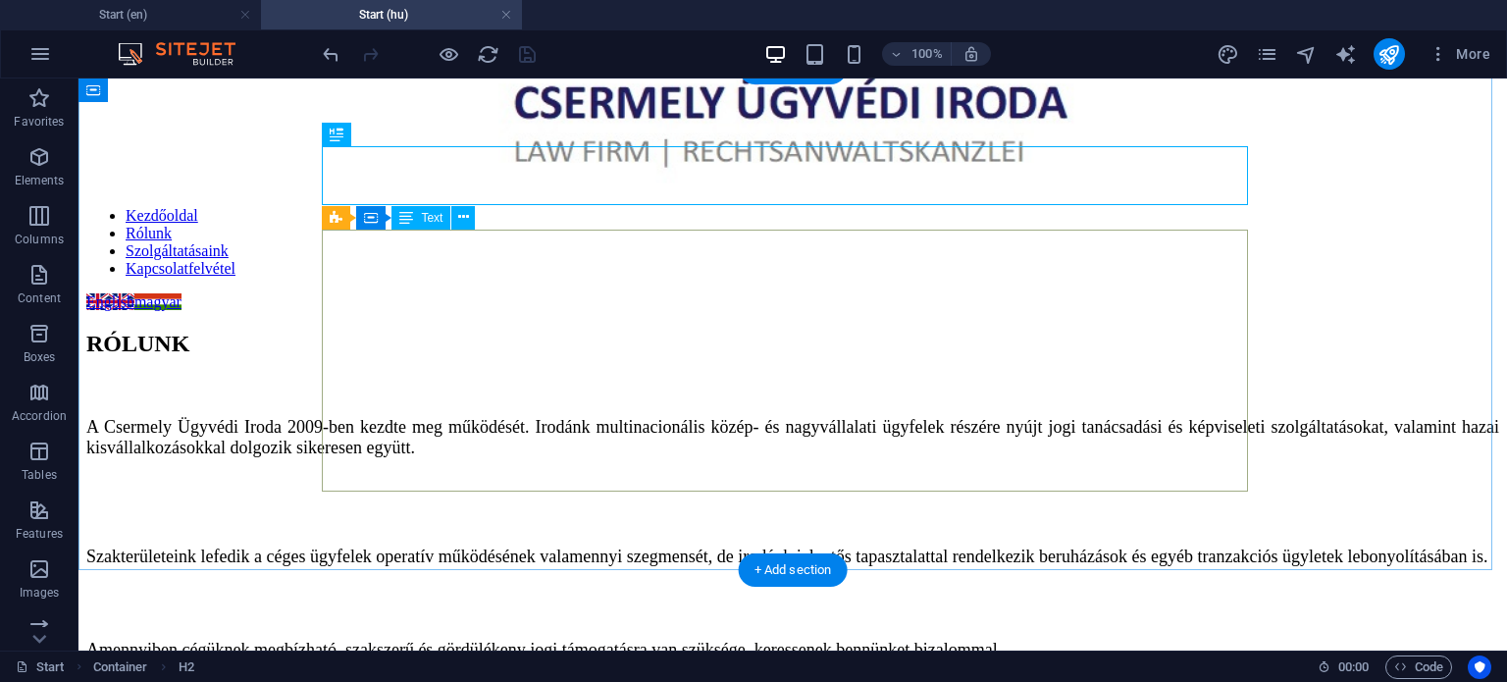
scroll to position [514, 0]
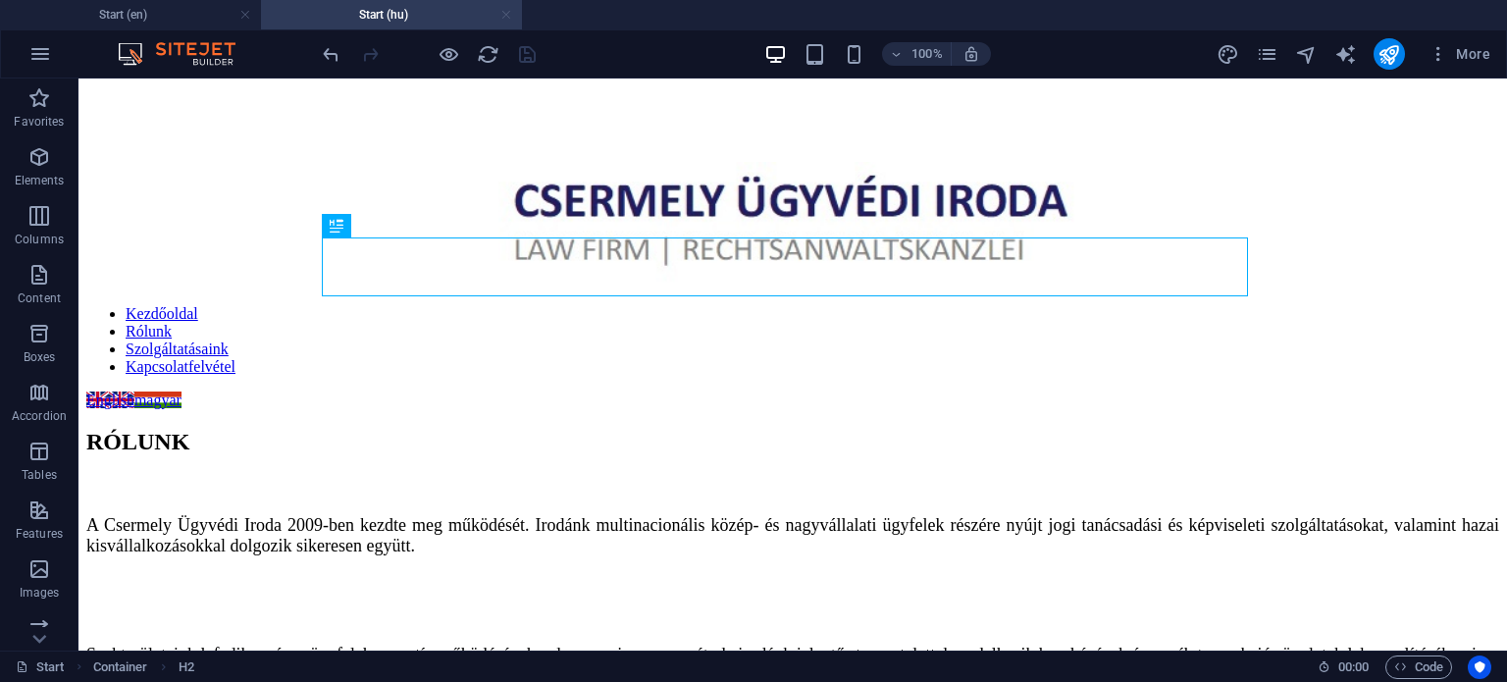
click at [504, 11] on link at bounding box center [506, 15] width 12 height 19
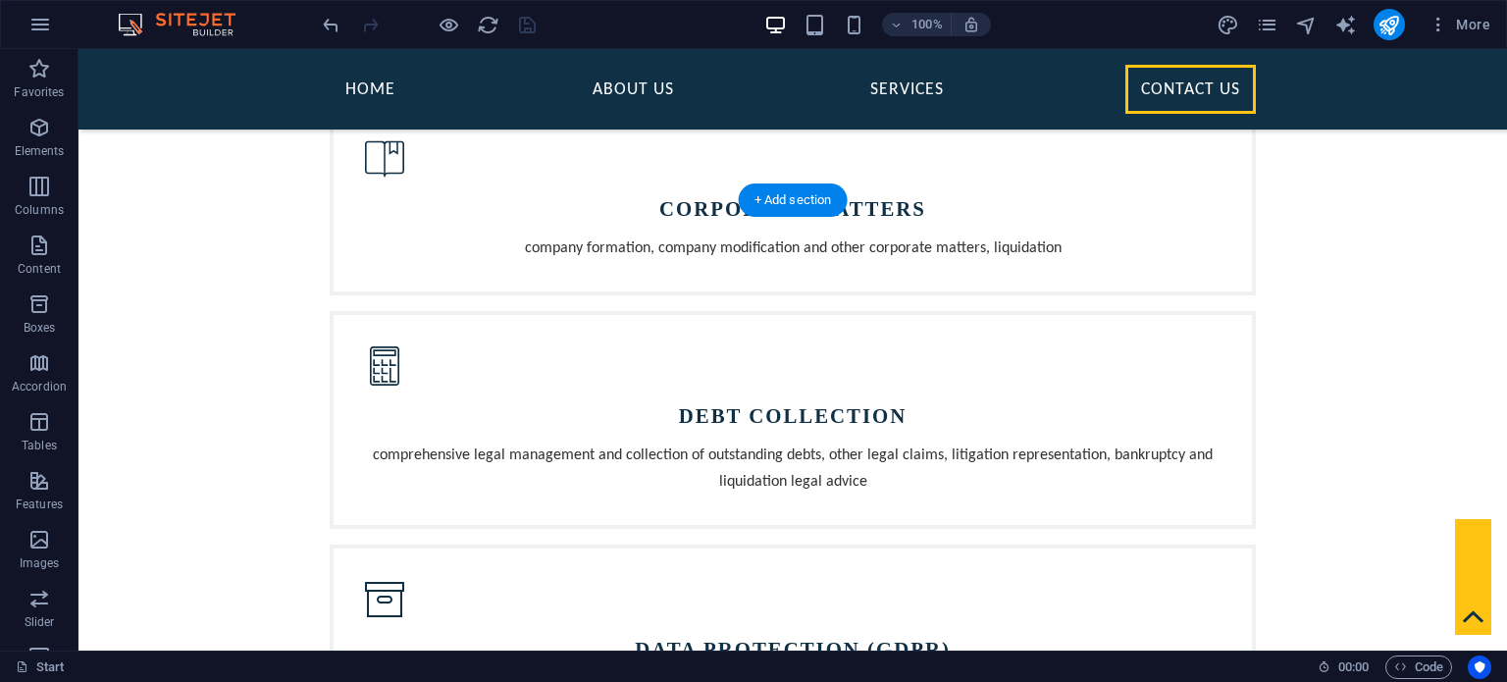
scroll to position [1963, 0]
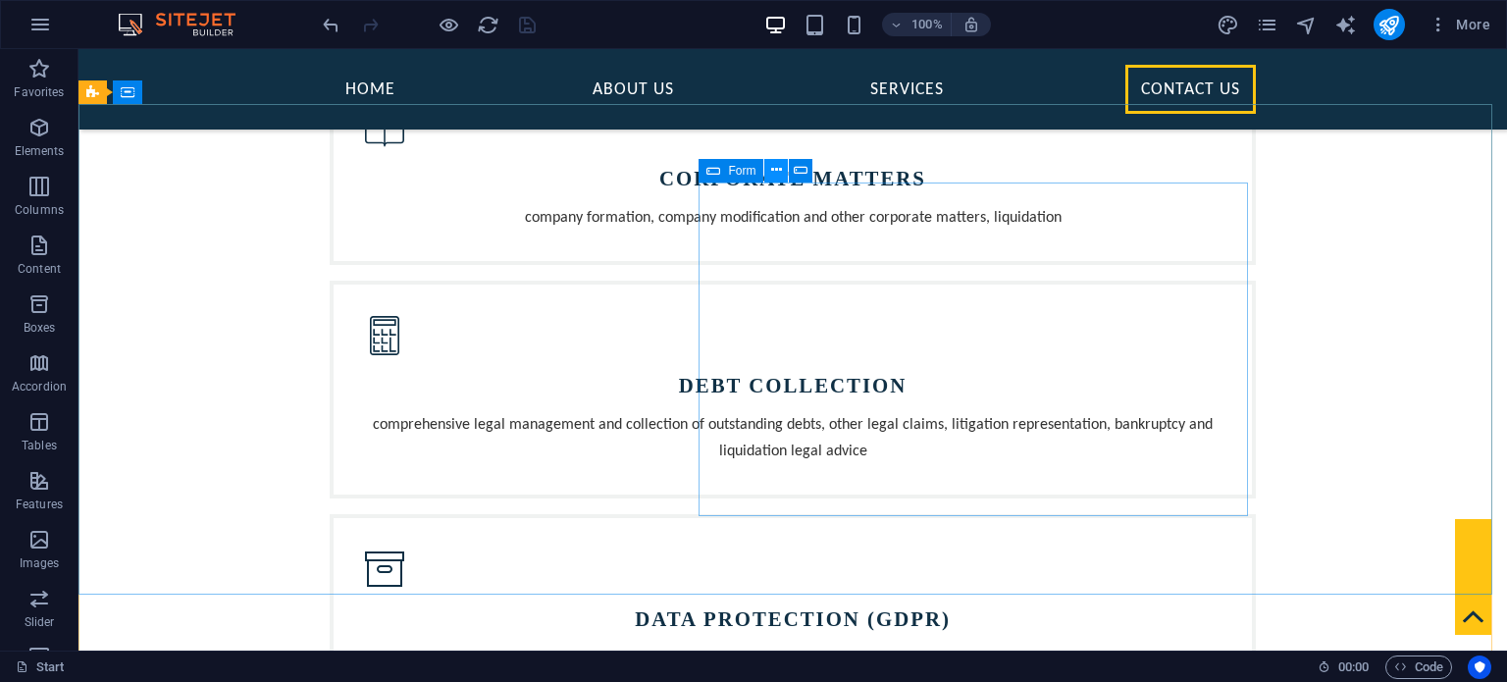
click at [777, 166] on icon at bounding box center [776, 170] width 11 height 21
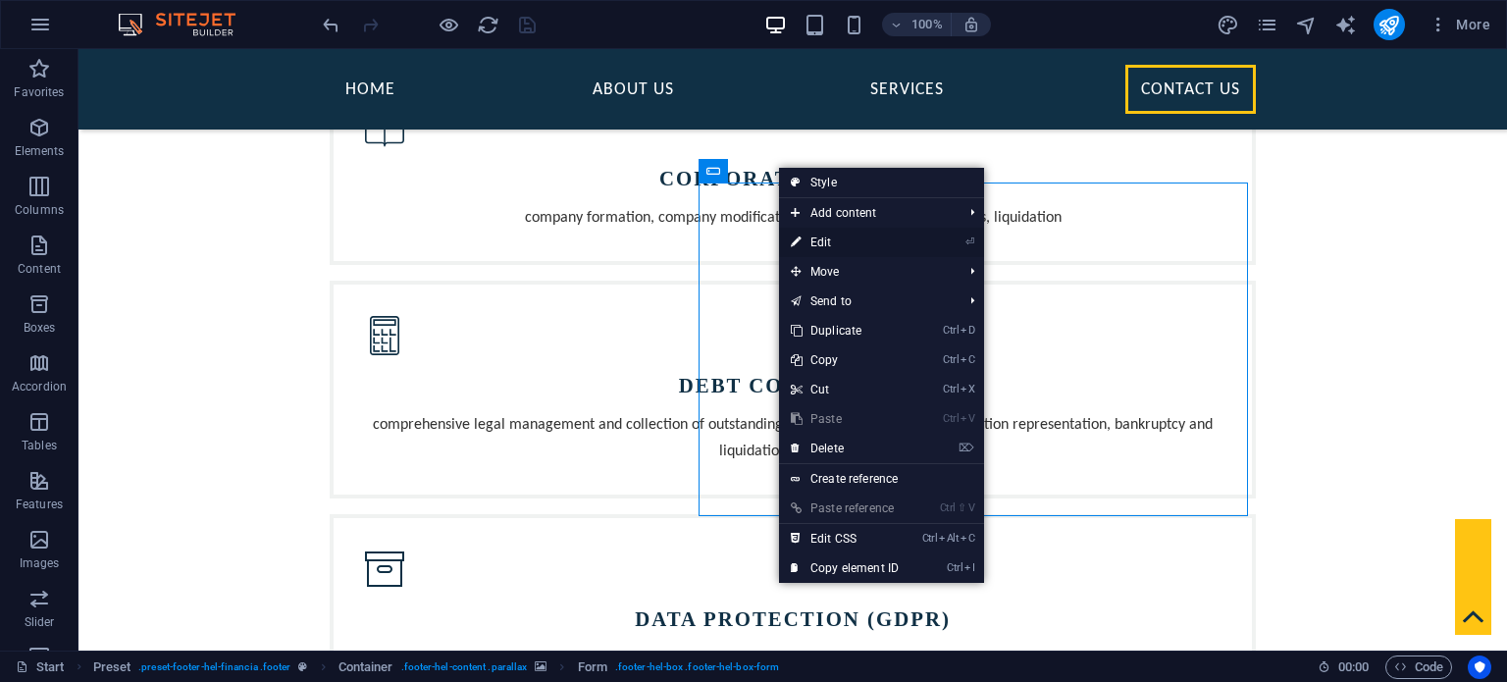
click at [844, 238] on link "⏎ Edit" at bounding box center [845, 242] width 132 height 29
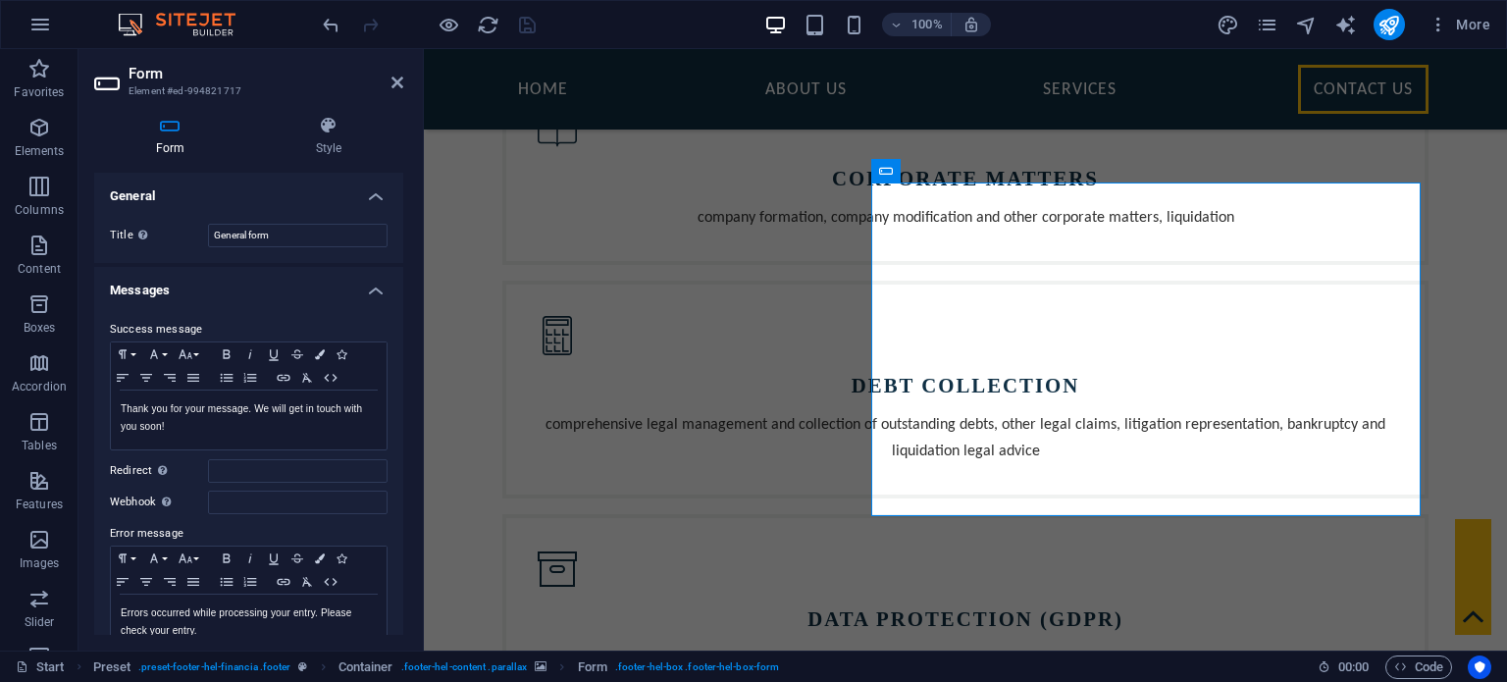
scroll to position [0, 0]
click at [335, 134] on icon at bounding box center [328, 126] width 149 height 20
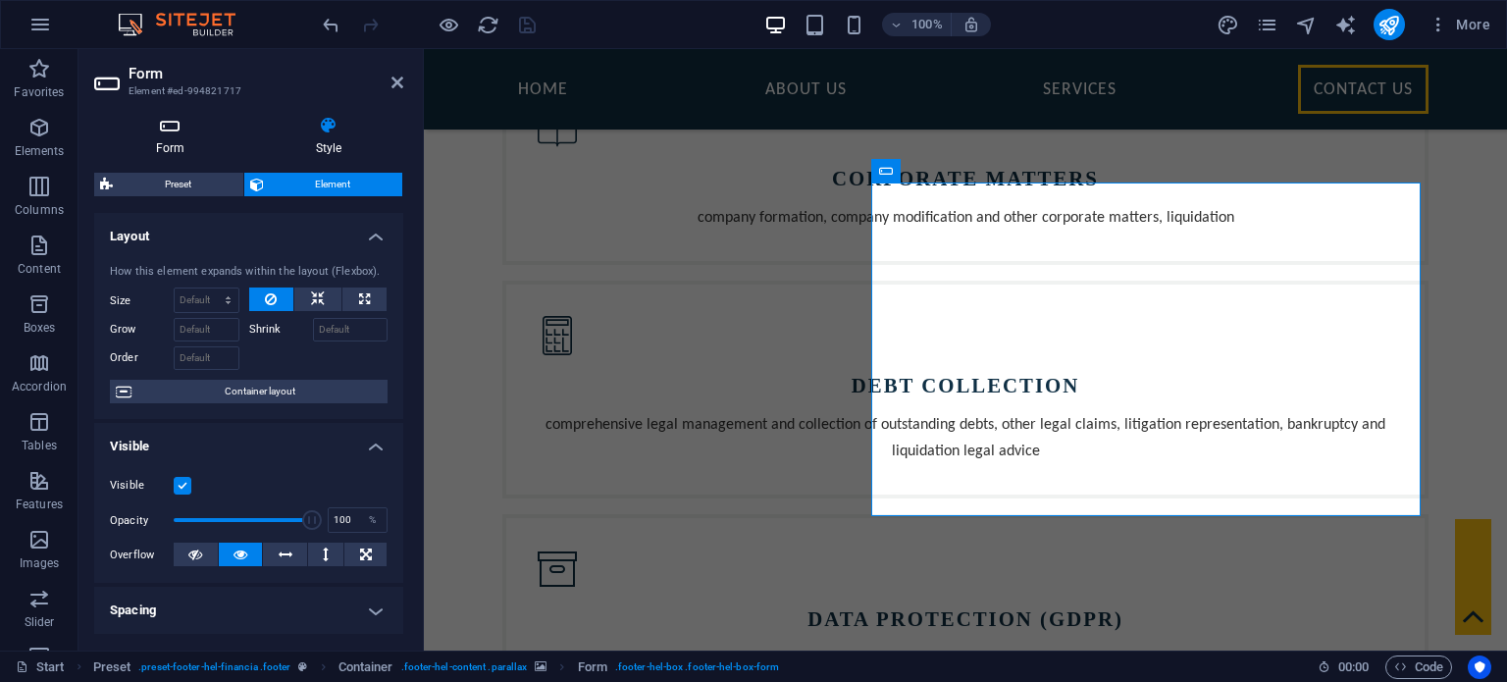
click at [166, 132] on icon at bounding box center [170, 126] width 152 height 20
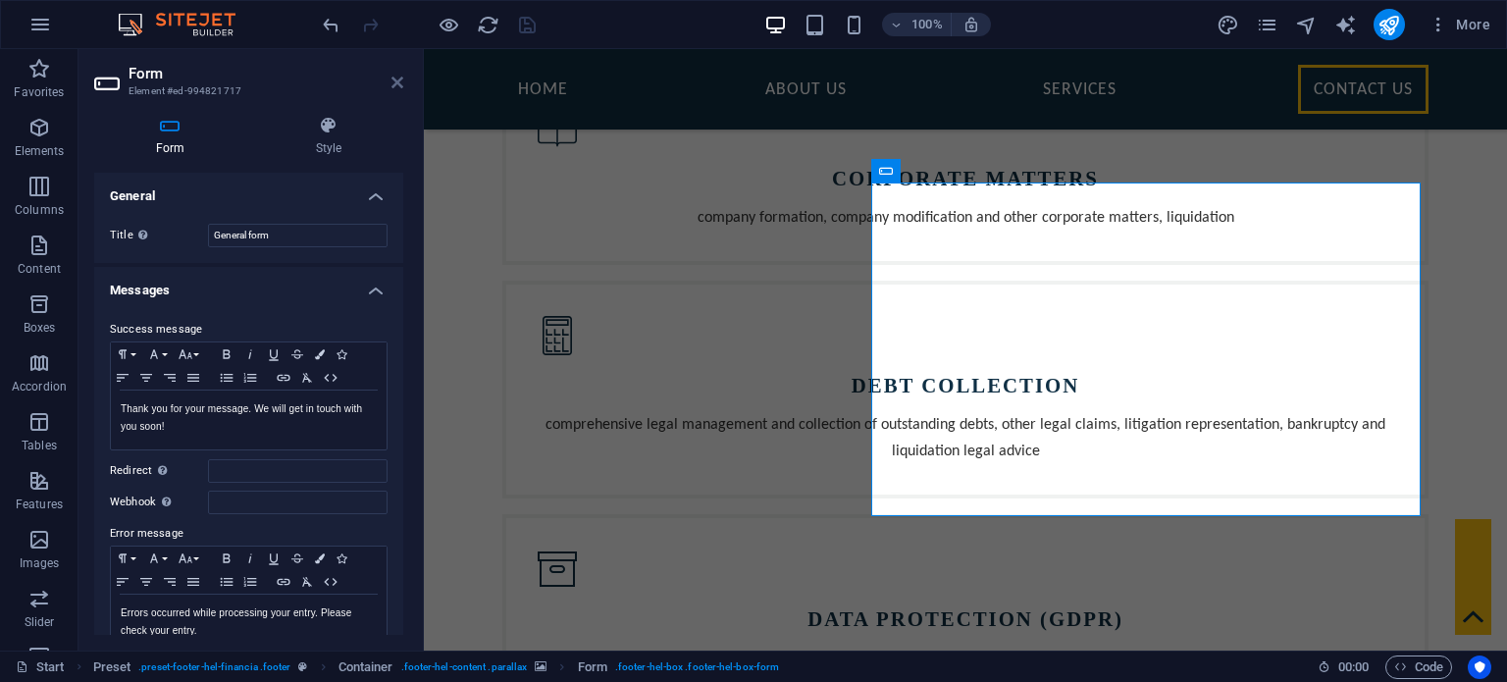
click at [396, 80] on icon at bounding box center [398, 83] width 12 height 16
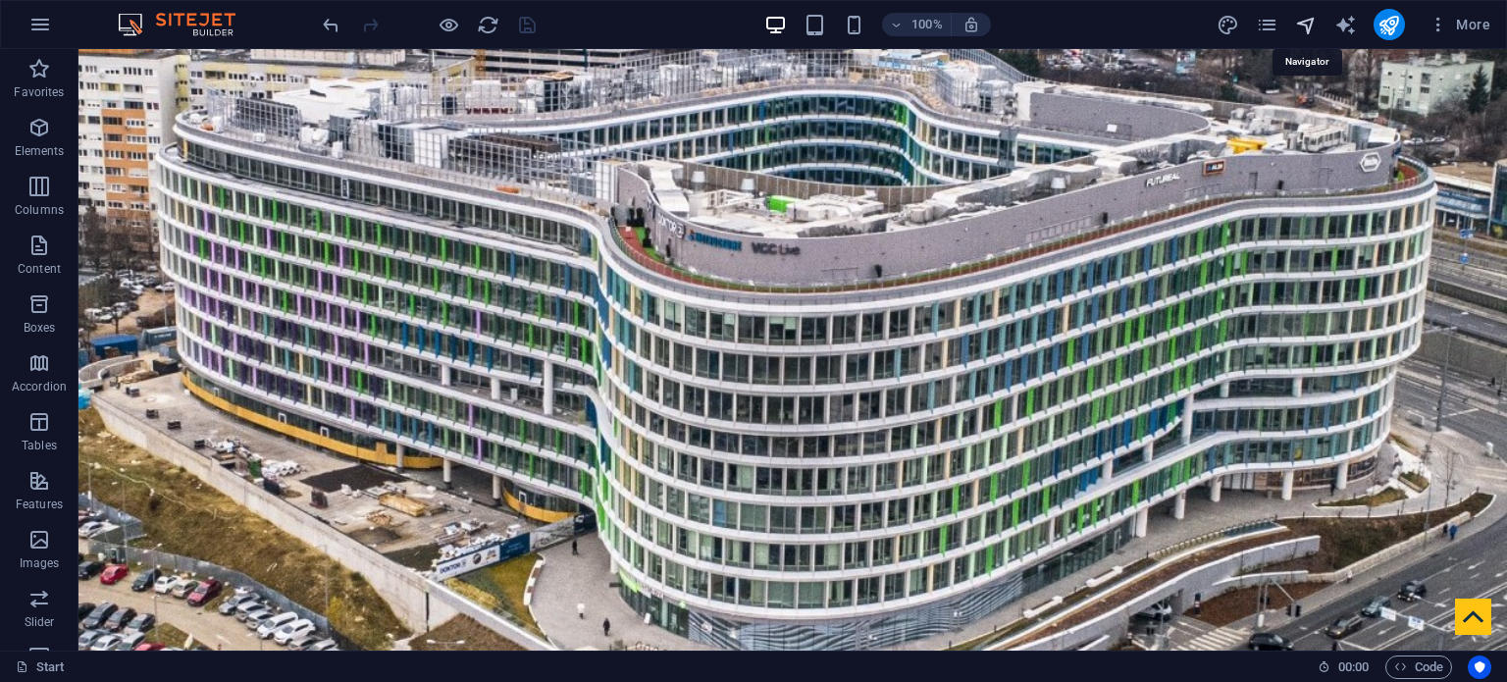
click at [1305, 25] on icon "navigator" at bounding box center [1306, 25] width 23 height 23
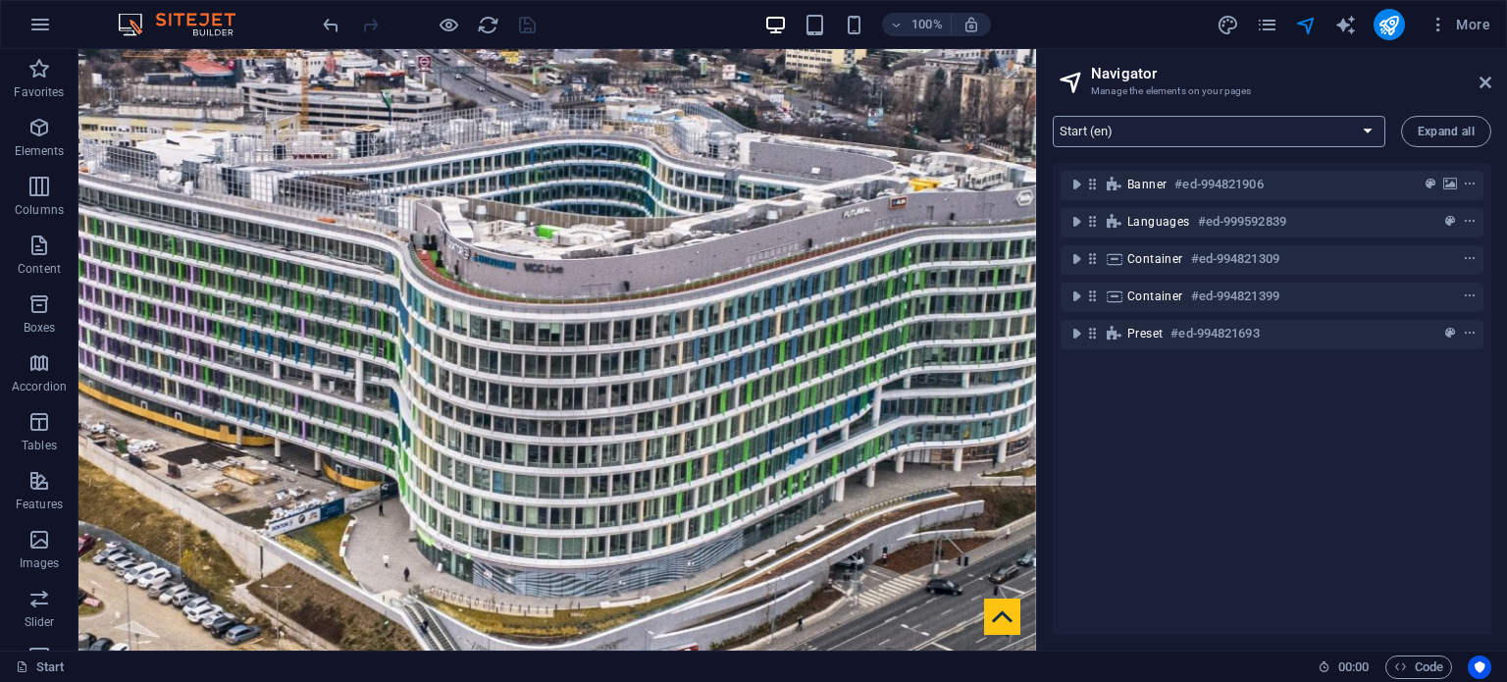
click at [1166, 132] on select "Start (en) Legal Notice (en) Privacy (en) Start (hu) Legal Notice (hu) Privacy …" at bounding box center [1219, 131] width 333 height 31
select select "18015618-hu"
click at [1053, 116] on select "Start (en) Legal Notice (en) Privacy (en) Start (hu) Legal Notice (hu) Privacy …" at bounding box center [1219, 131] width 333 height 31
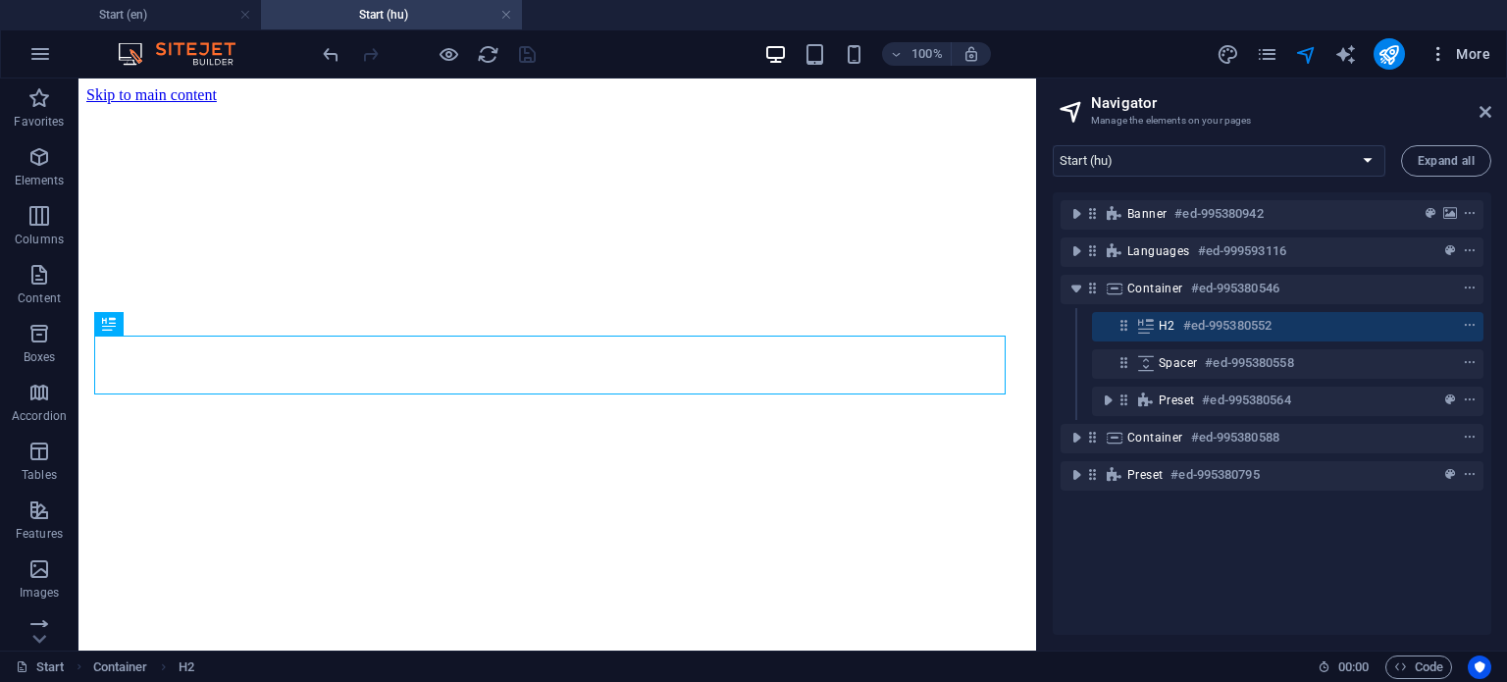
scroll to position [416, 0]
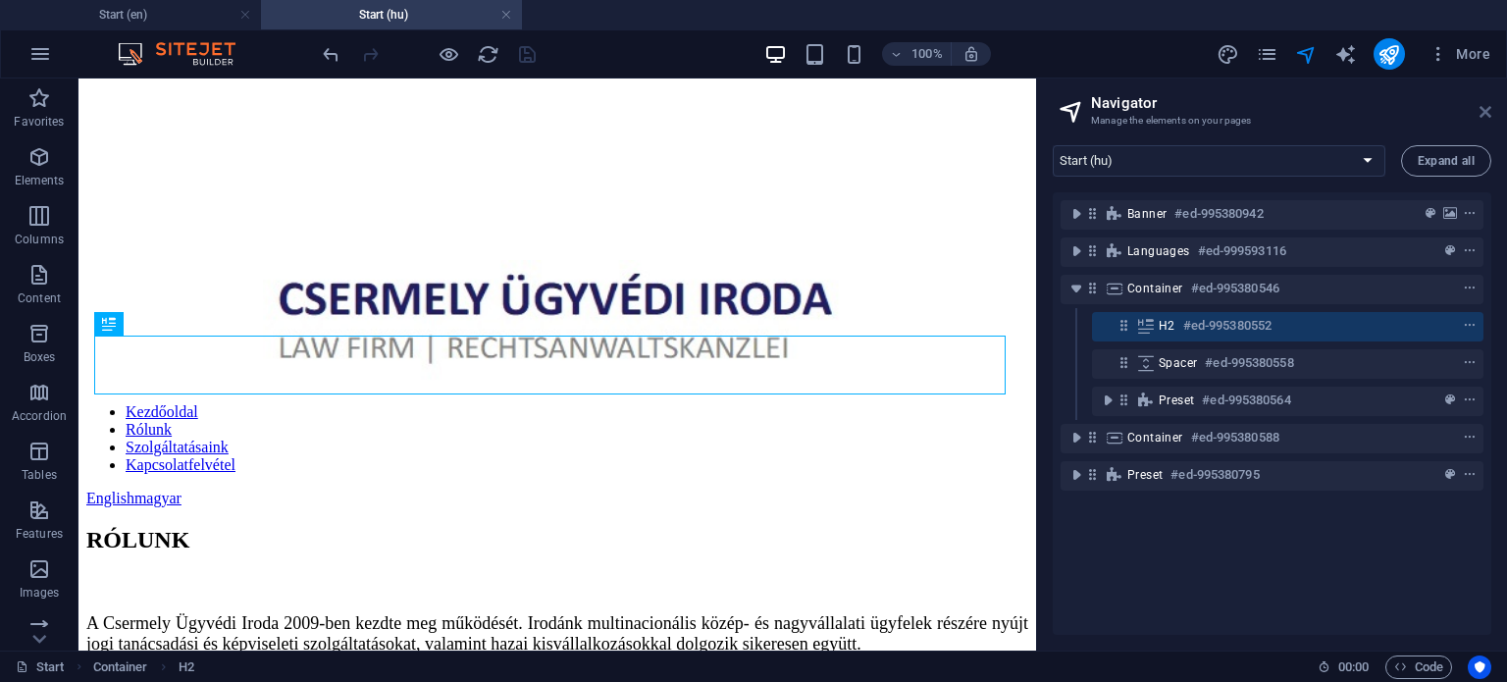
click at [1482, 113] on icon at bounding box center [1486, 112] width 12 height 16
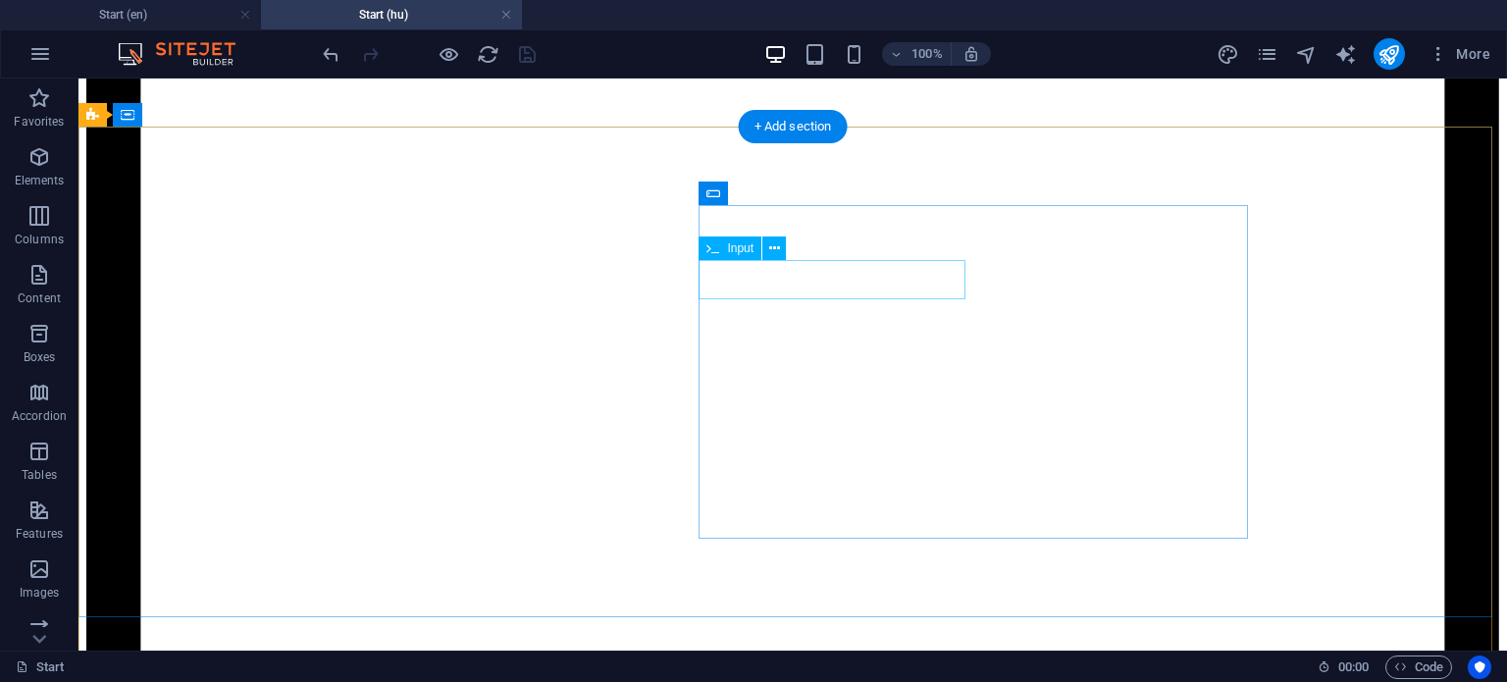
scroll to position [1963, 0]
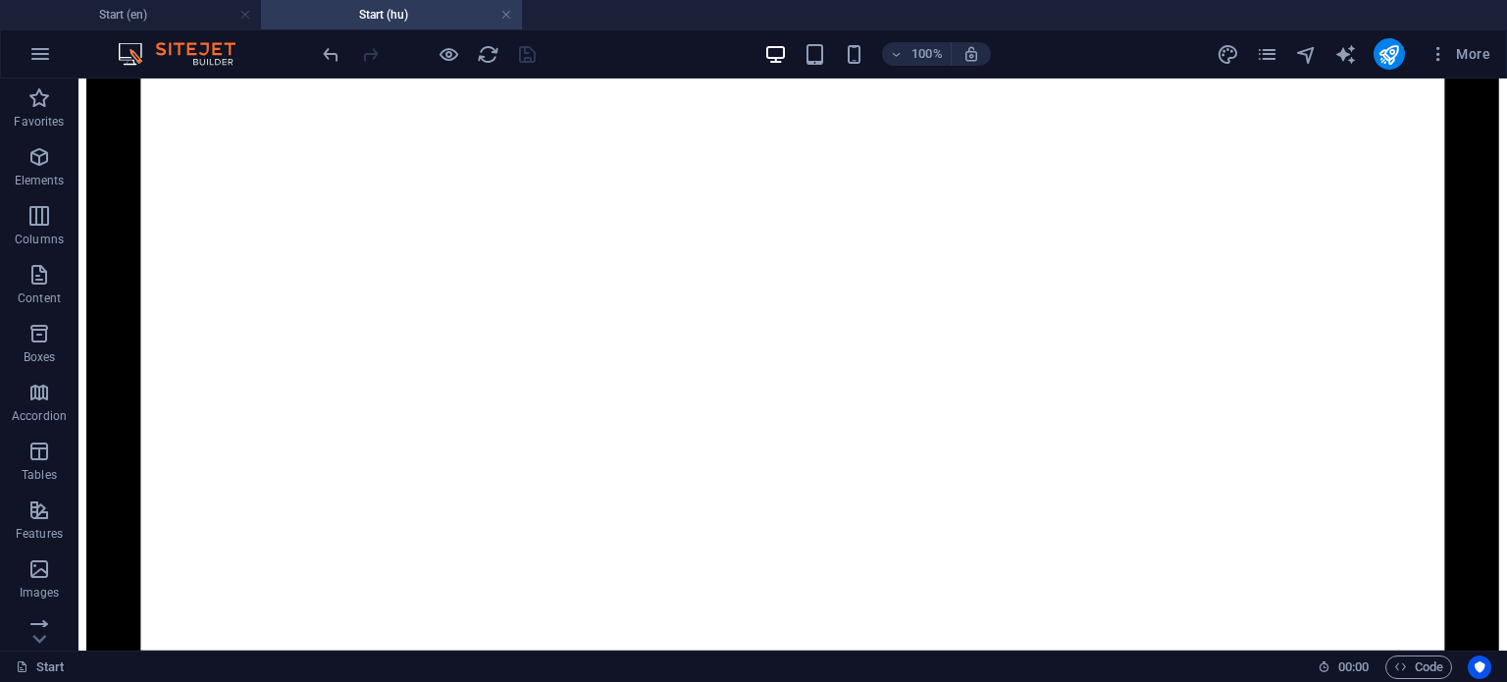
click at [416, 12] on h4 "Start (hu)" at bounding box center [391, 15] width 261 height 22
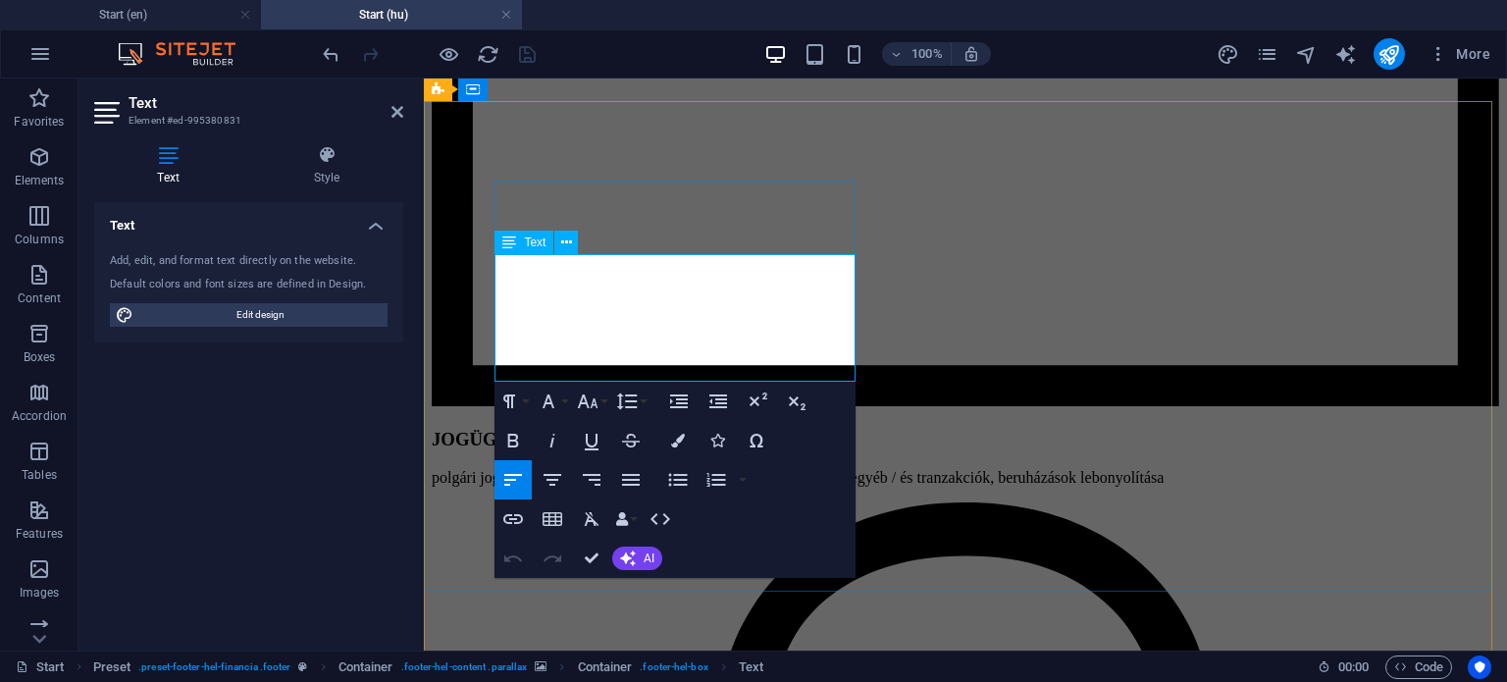
click at [395, 110] on icon at bounding box center [398, 112] width 12 height 16
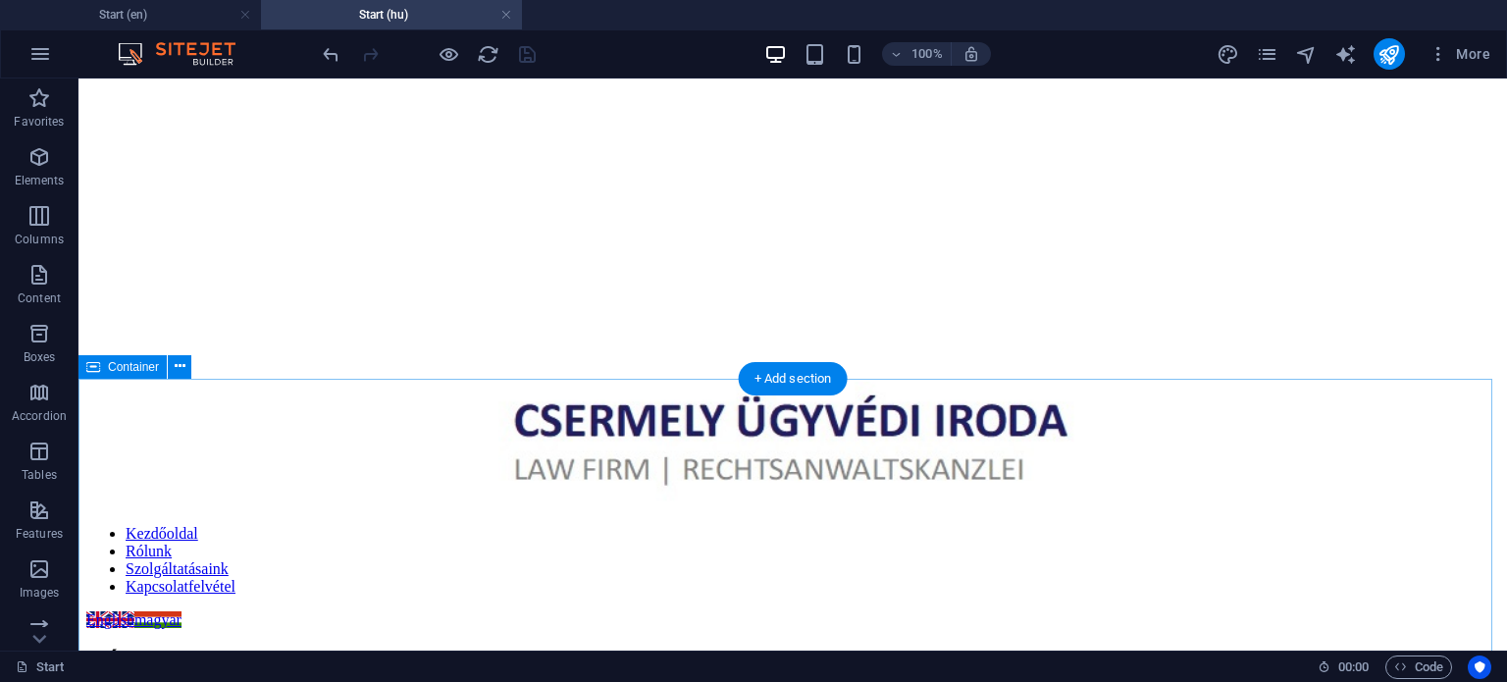
scroll to position [0, 0]
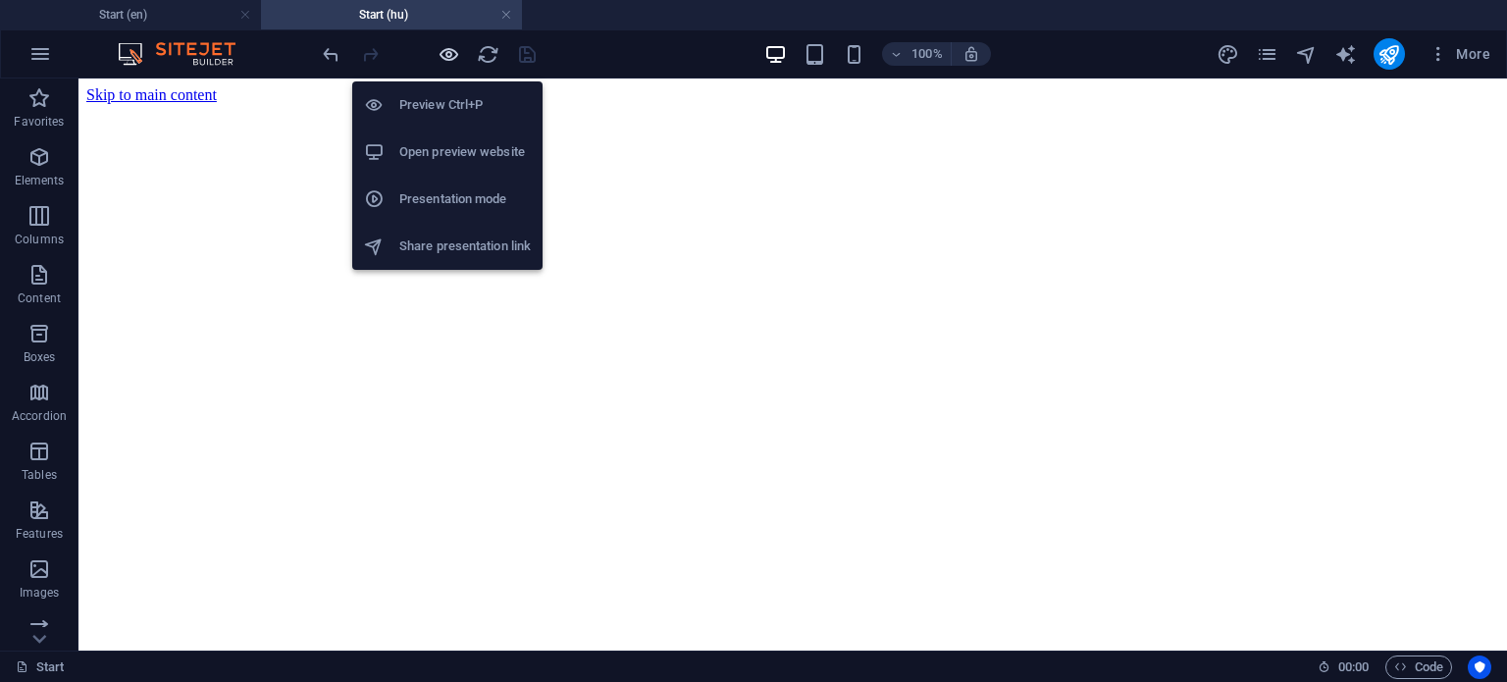
click at [455, 58] on icon "button" at bounding box center [449, 54] width 23 height 23
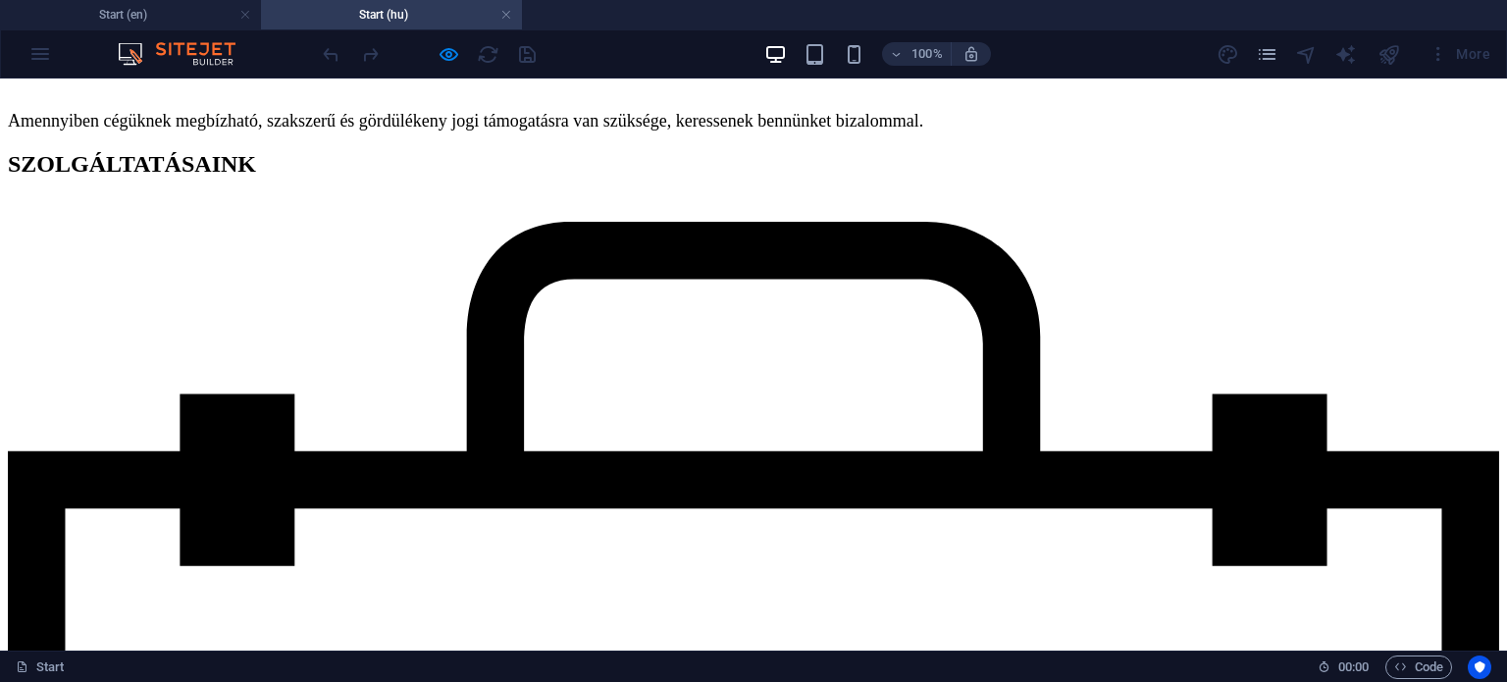
scroll to position [1904, 0]
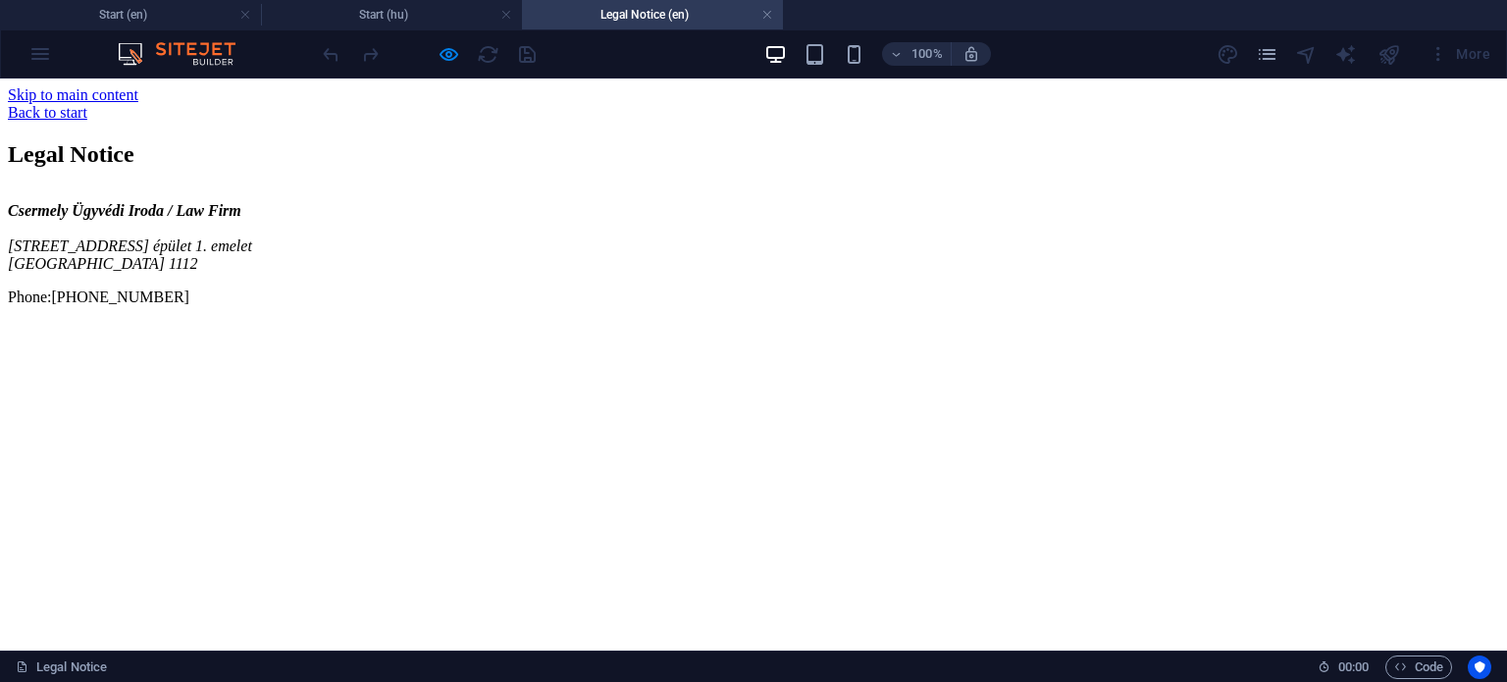
scroll to position [0, 0]
click at [619, 16] on h4 "Legal Notice (en)" at bounding box center [652, 15] width 261 height 22
click at [768, 15] on link at bounding box center [768, 15] width 12 height 19
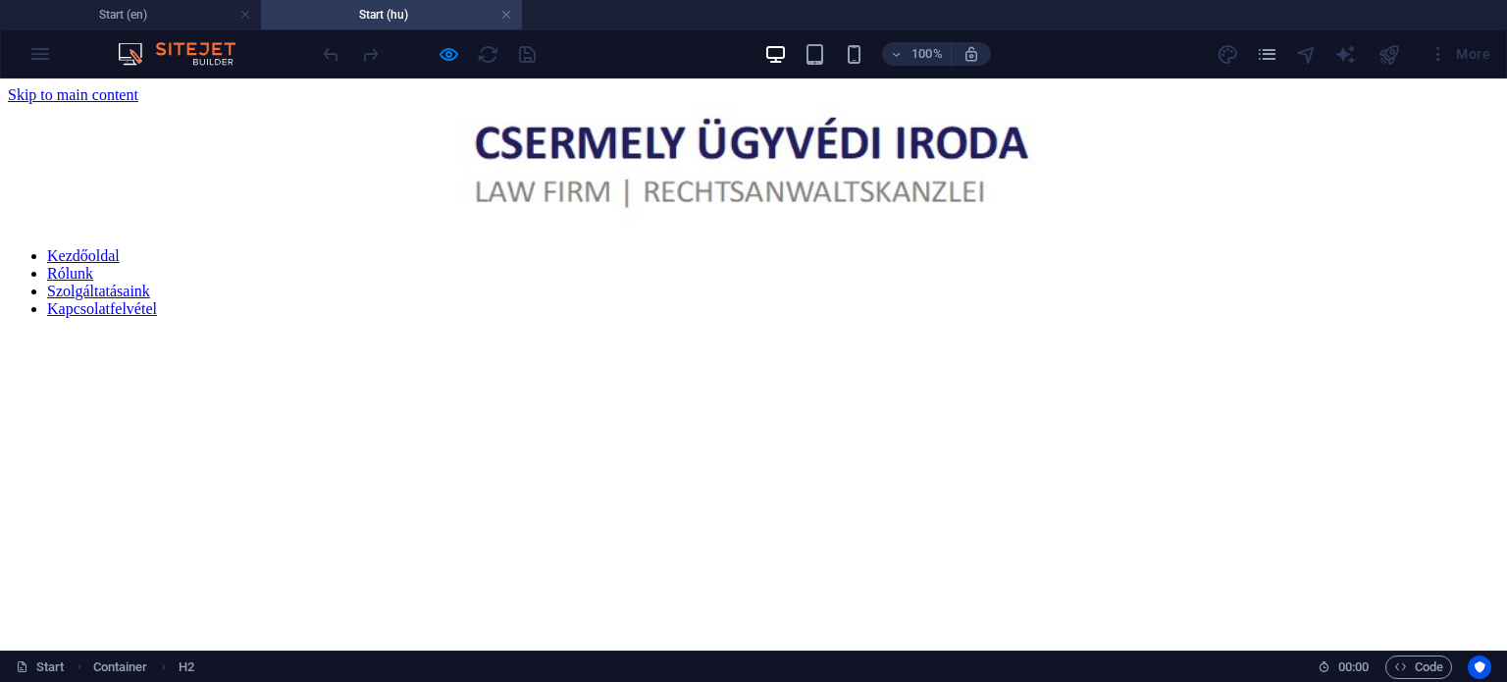
scroll to position [1984, 0]
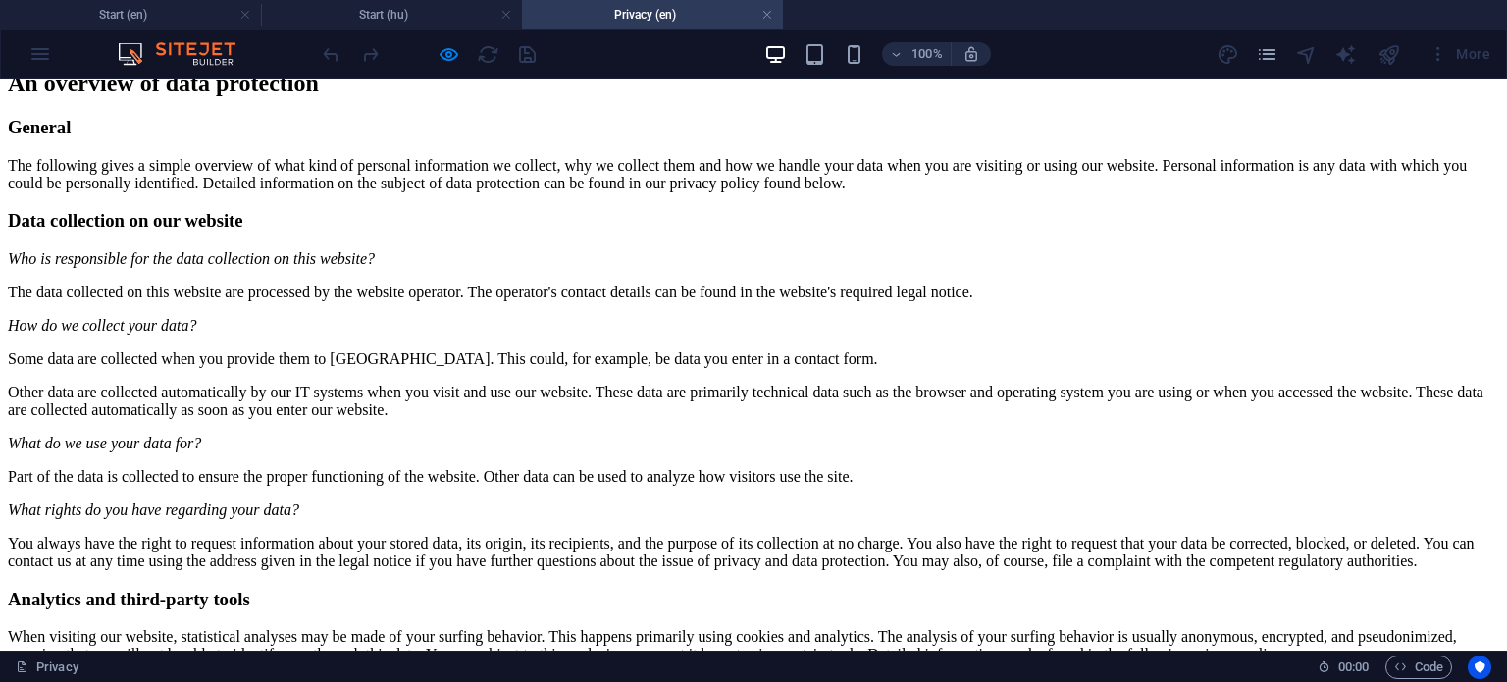
scroll to position [98, 0]
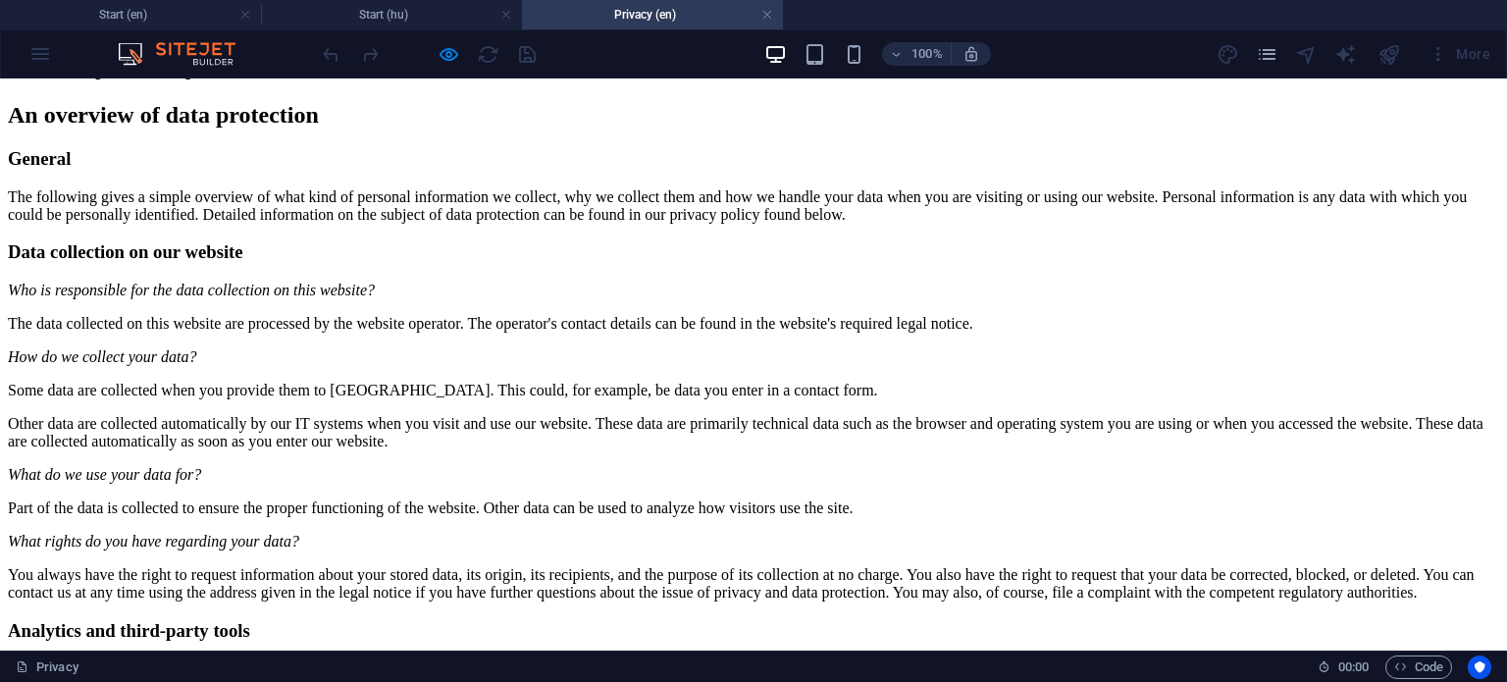
drag, startPoint x: 286, startPoint y: 157, endPoint x: 469, endPoint y: 297, distance: 231.0
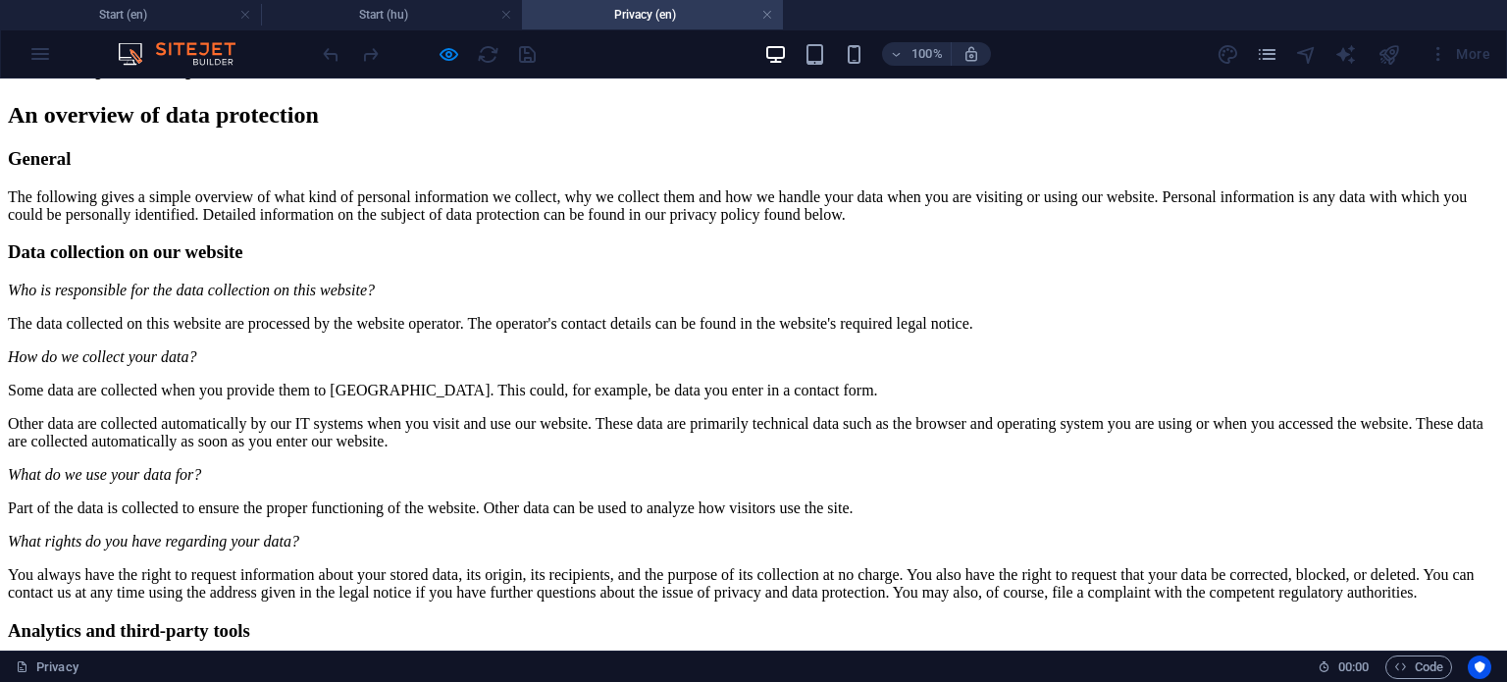
scroll to position [294, 0]
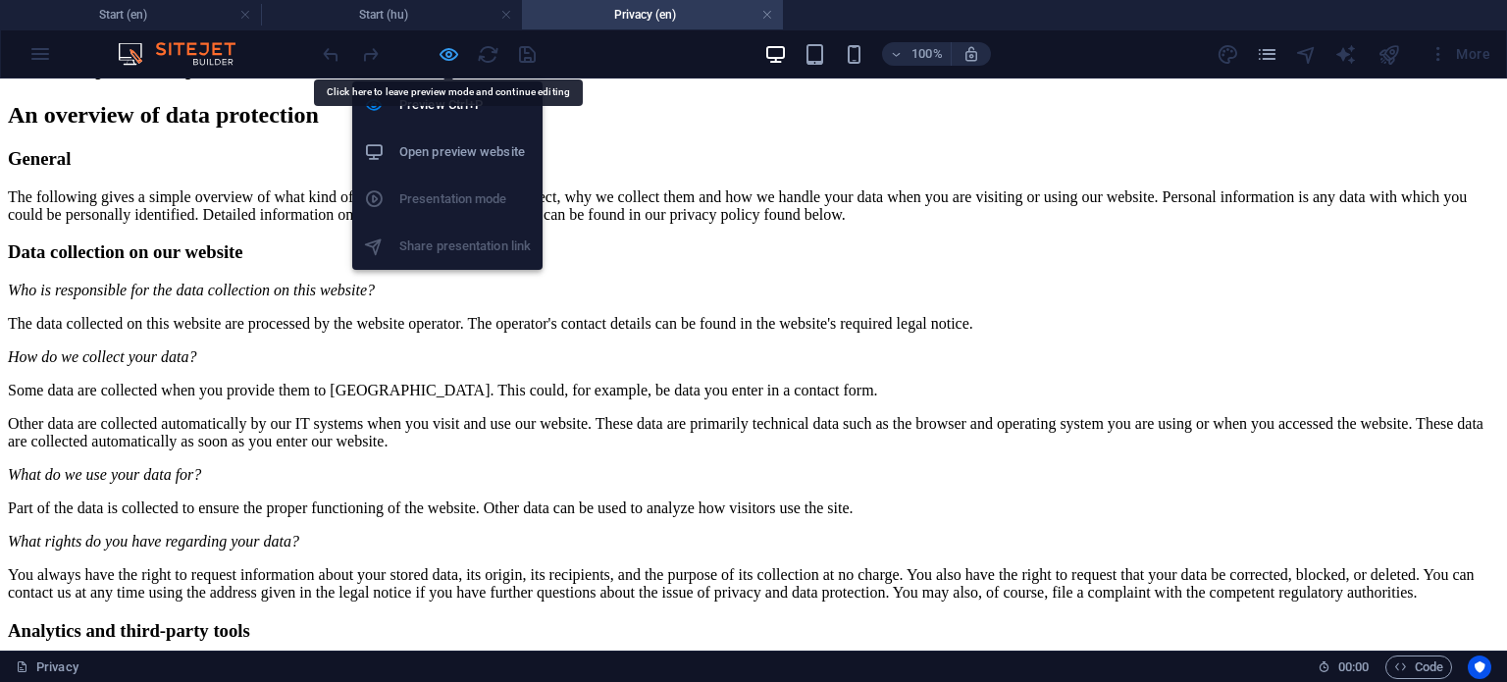
click at [445, 54] on icon "button" at bounding box center [449, 54] width 23 height 23
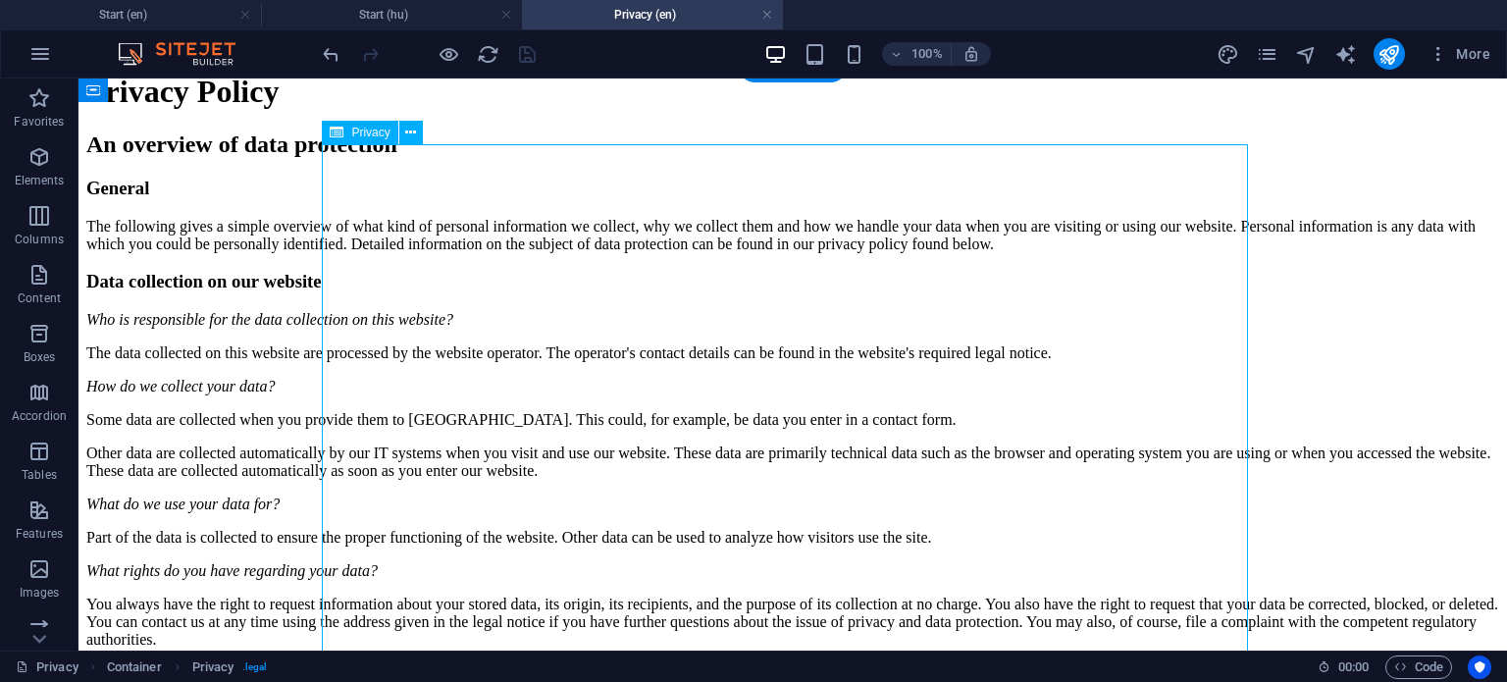
scroll to position [51, 0]
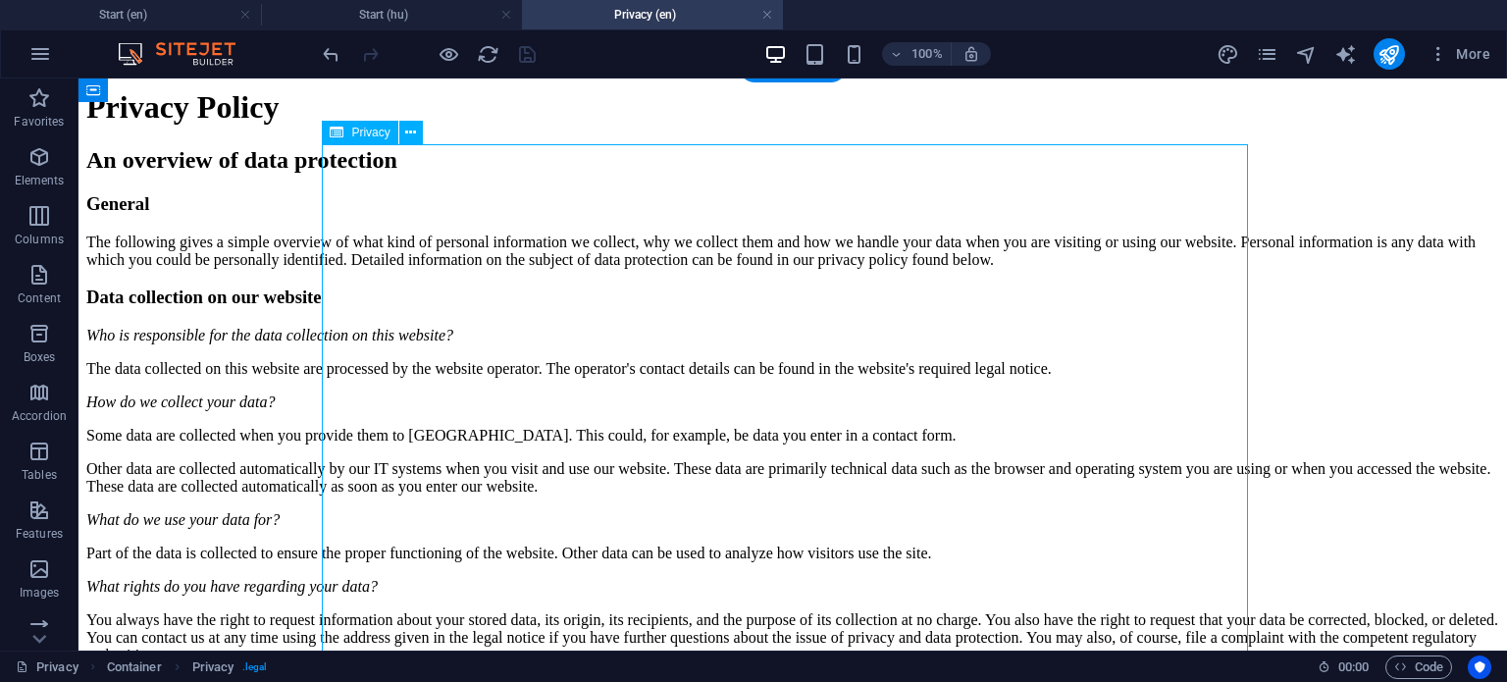
drag, startPoint x: 328, startPoint y: 159, endPoint x: 415, endPoint y: 239, distance: 118.8
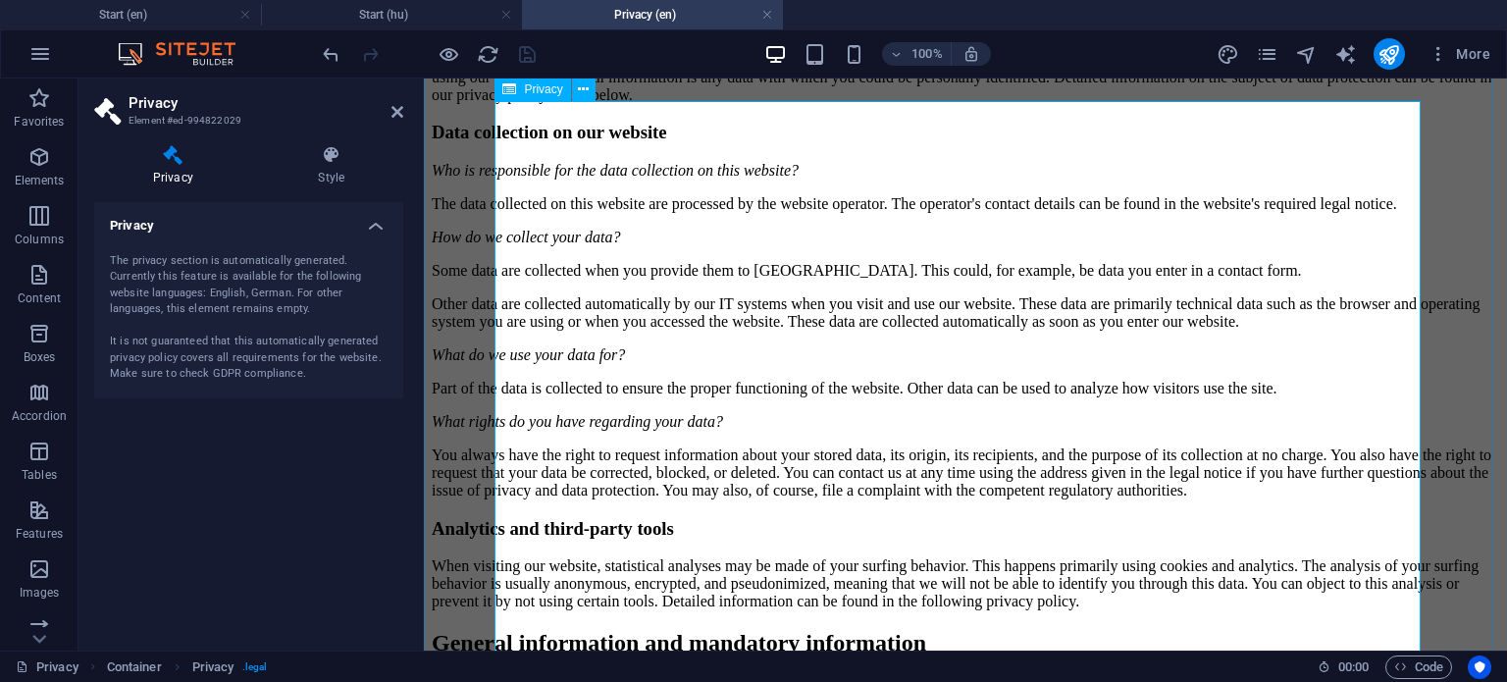
scroll to position [247, 0]
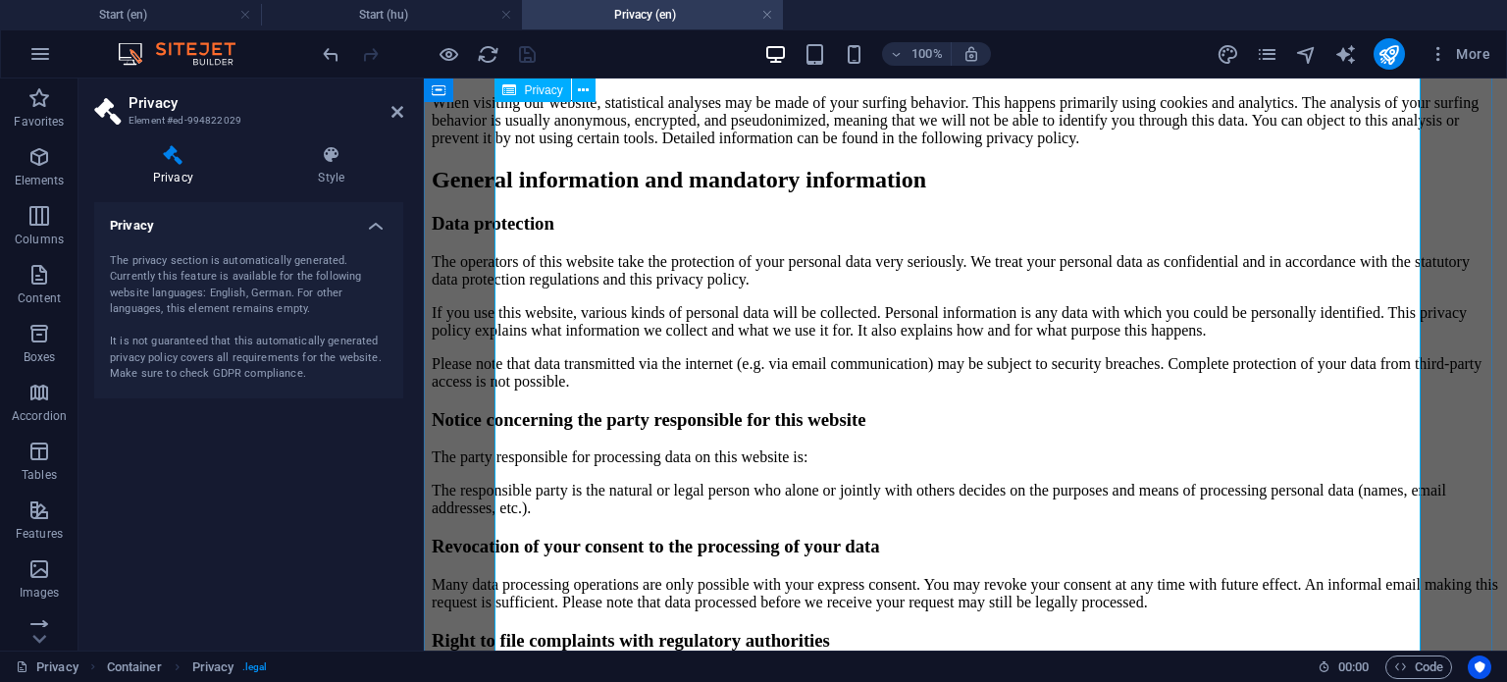
scroll to position [836, 0]
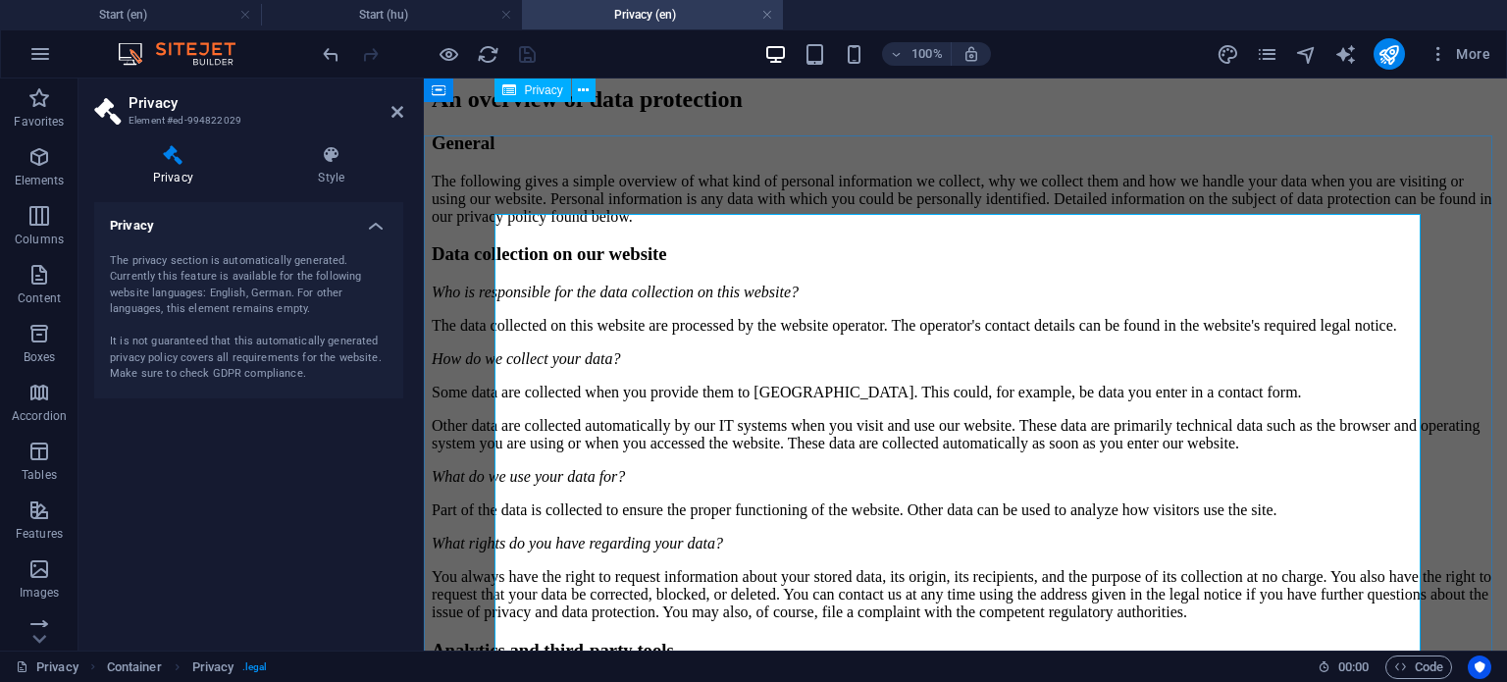
scroll to position [0, 0]
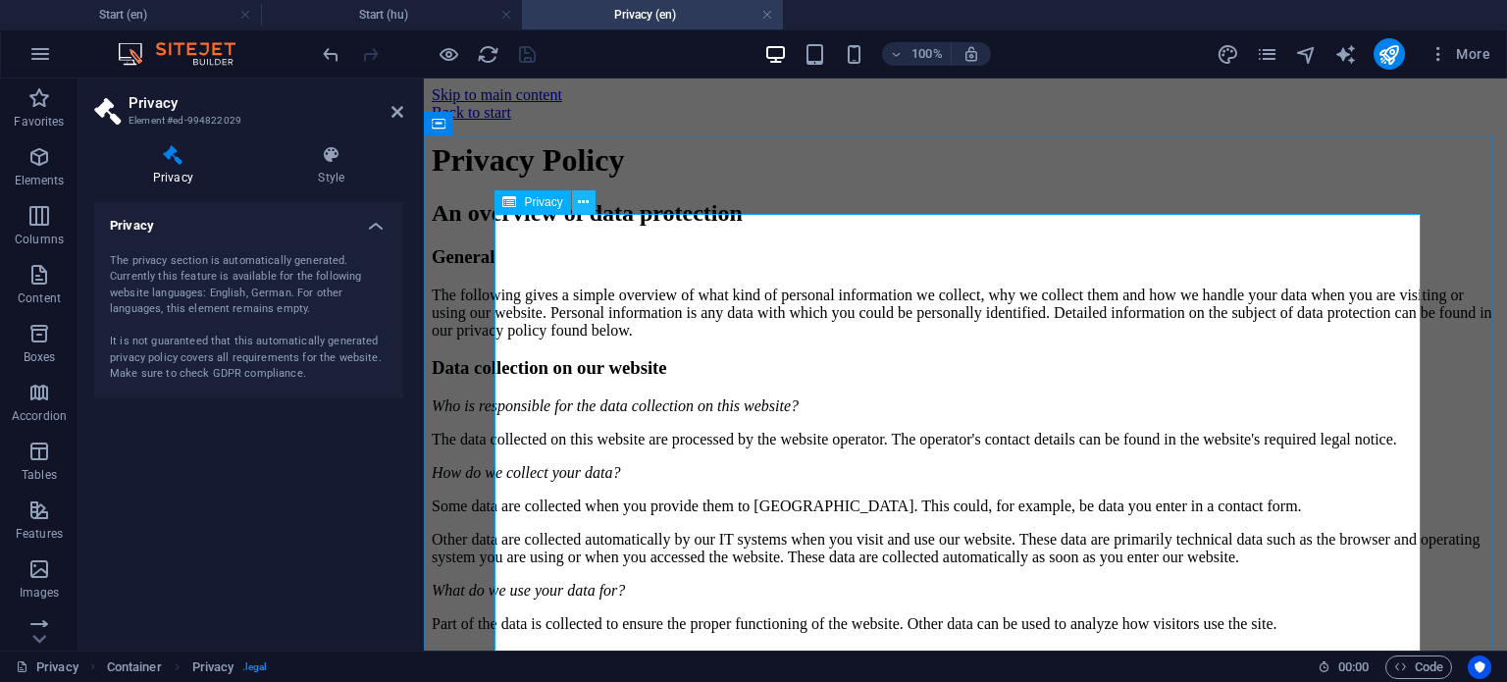
click at [587, 208] on icon at bounding box center [583, 202] width 11 height 21
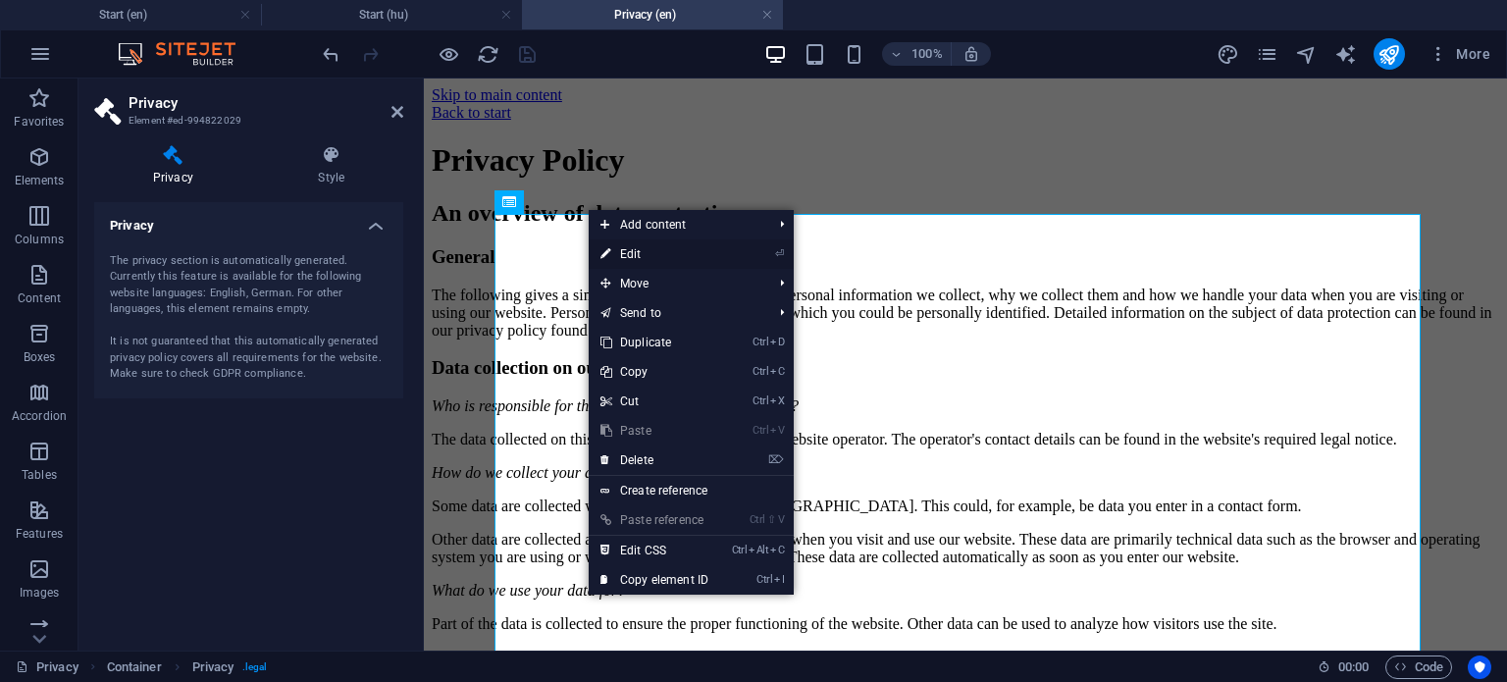
click at [644, 247] on link "⏎ Edit" at bounding box center [655, 253] width 132 height 29
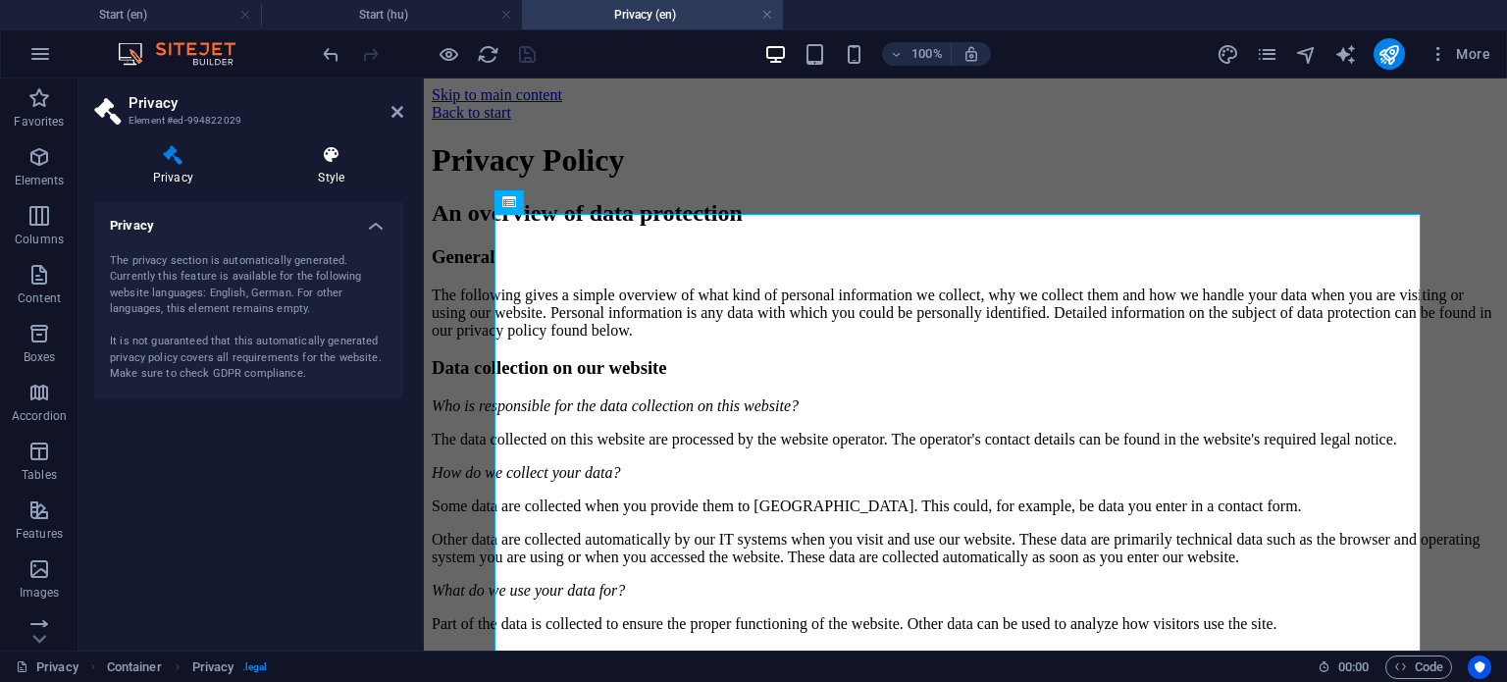
click at [329, 162] on icon at bounding box center [331, 155] width 143 height 20
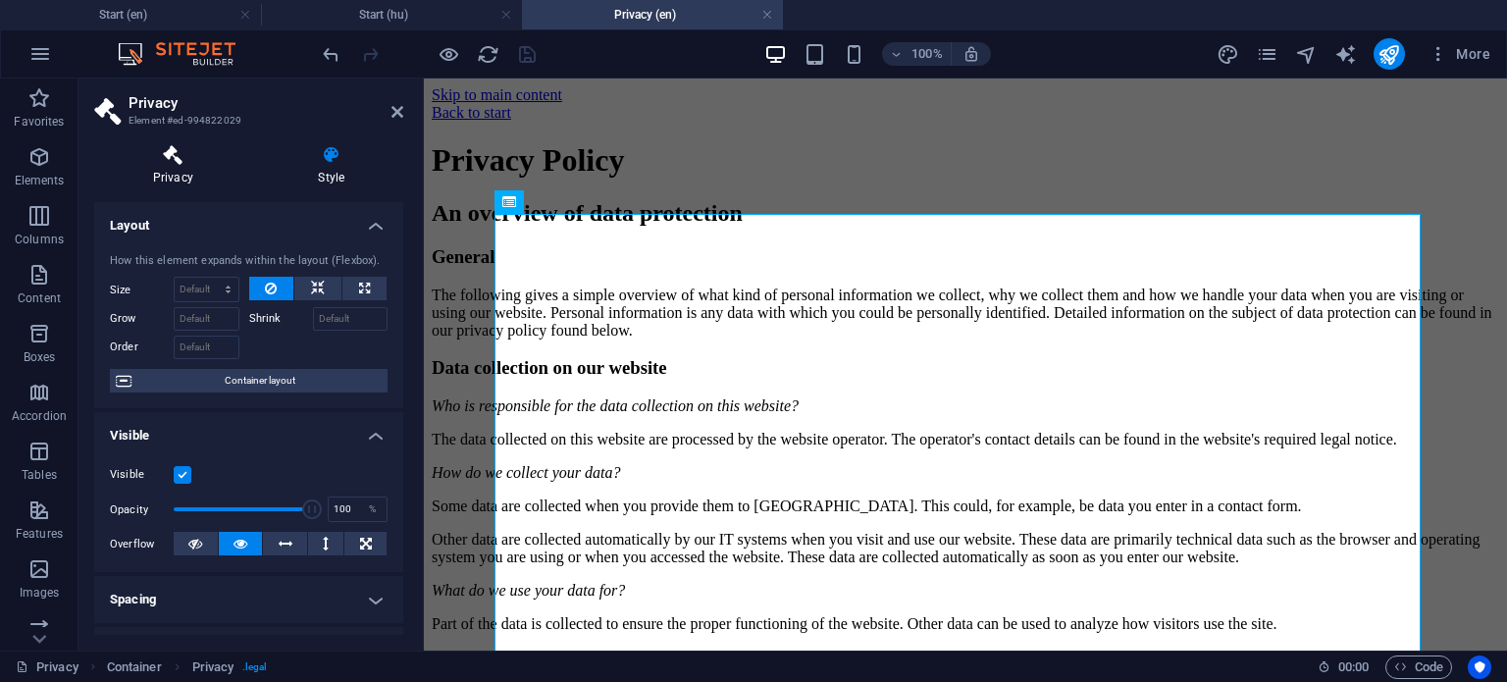
click at [178, 175] on h4 "Privacy" at bounding box center [177, 165] width 166 height 41
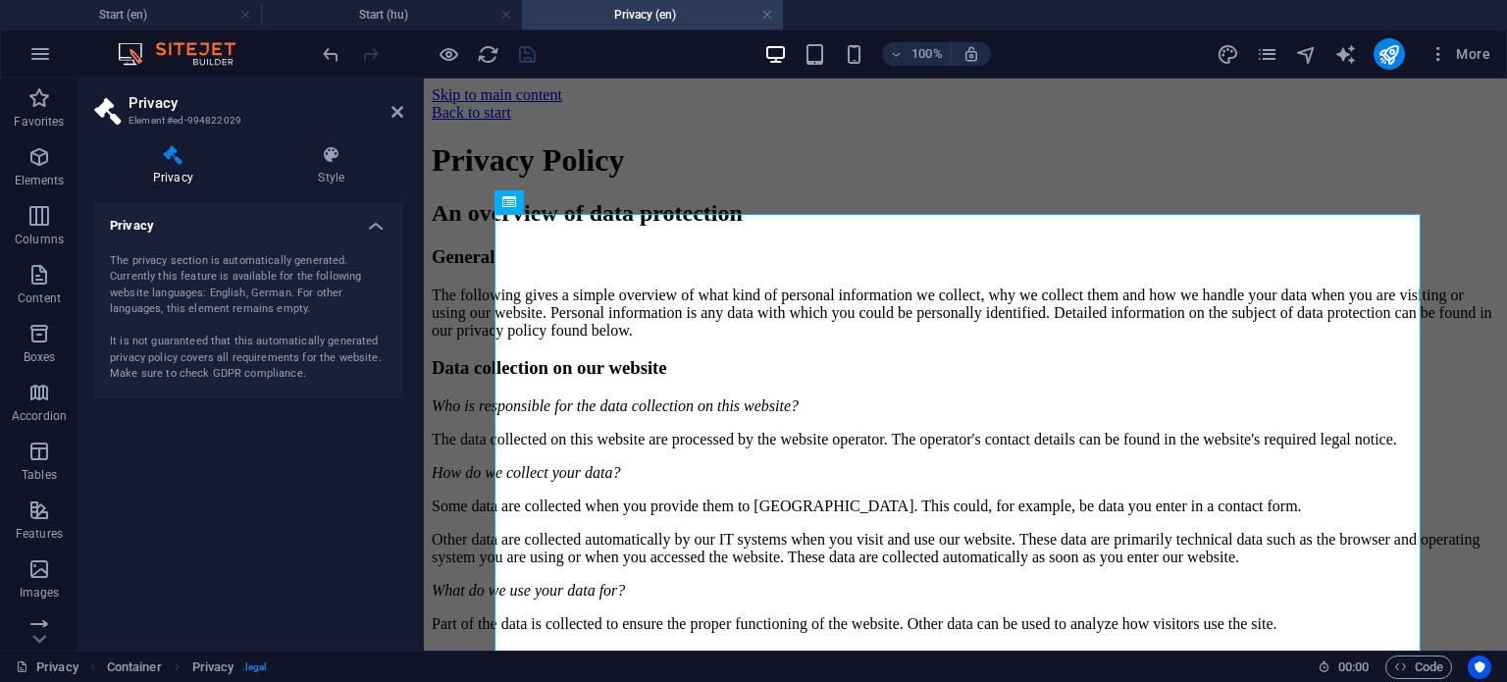
click at [390, 117] on header "Privacy Element #ed-994822029" at bounding box center [248, 104] width 309 height 51
click at [396, 113] on icon at bounding box center [398, 112] width 12 height 16
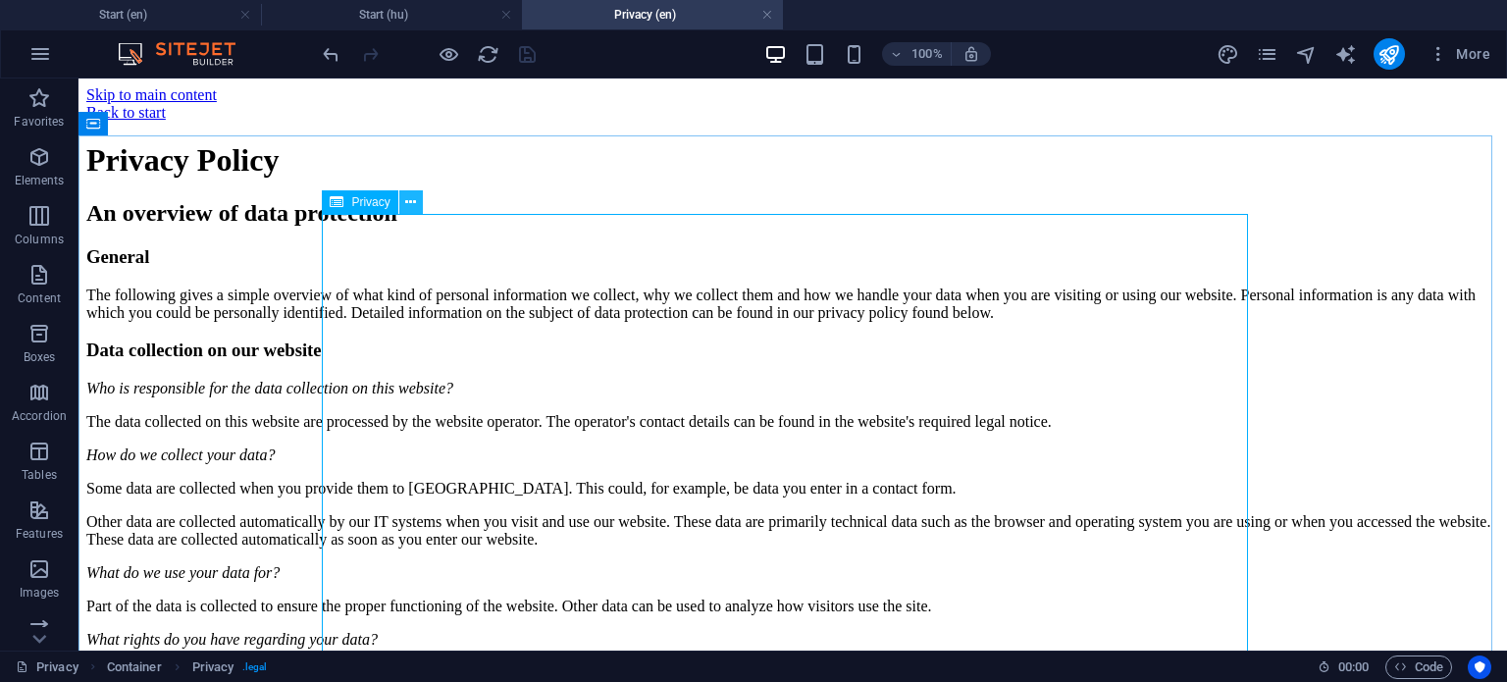
click at [408, 205] on icon at bounding box center [410, 202] width 11 height 21
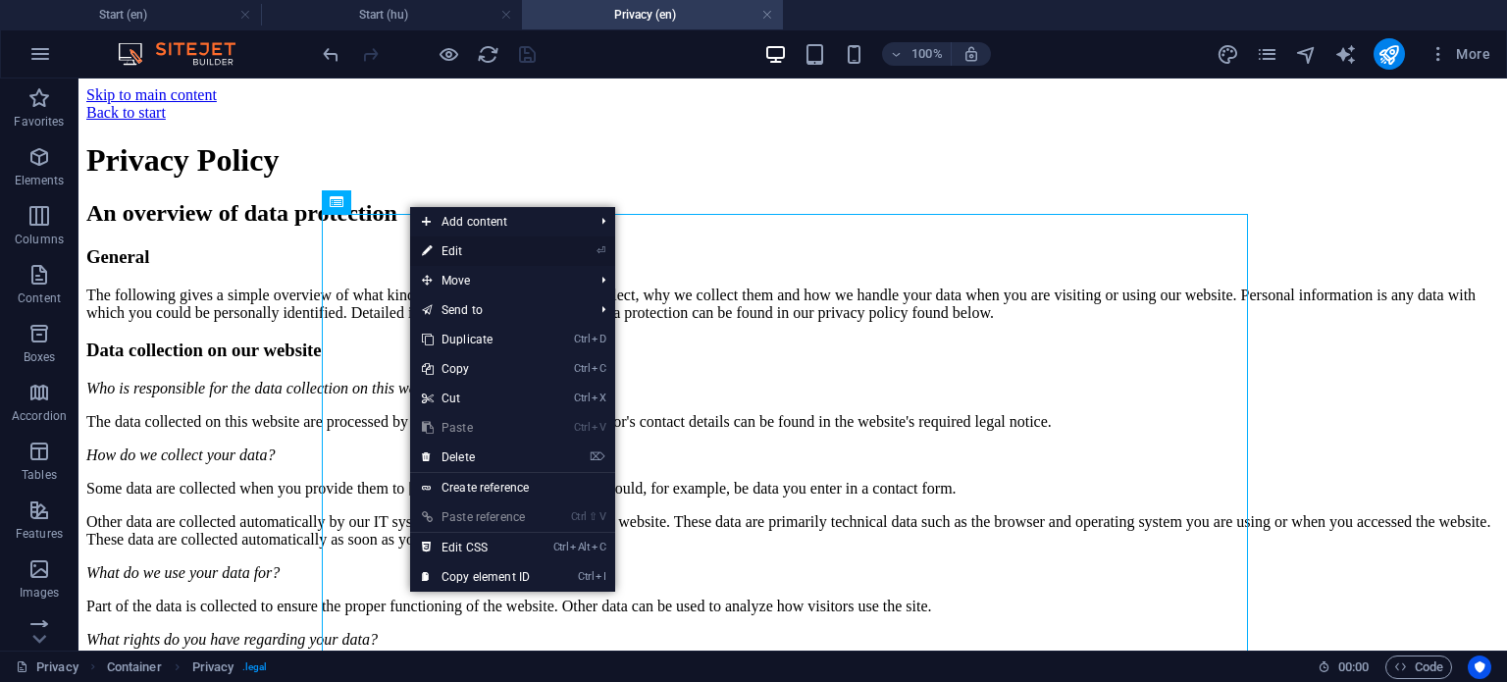
click at [484, 245] on link "⏎ Edit" at bounding box center [476, 251] width 132 height 29
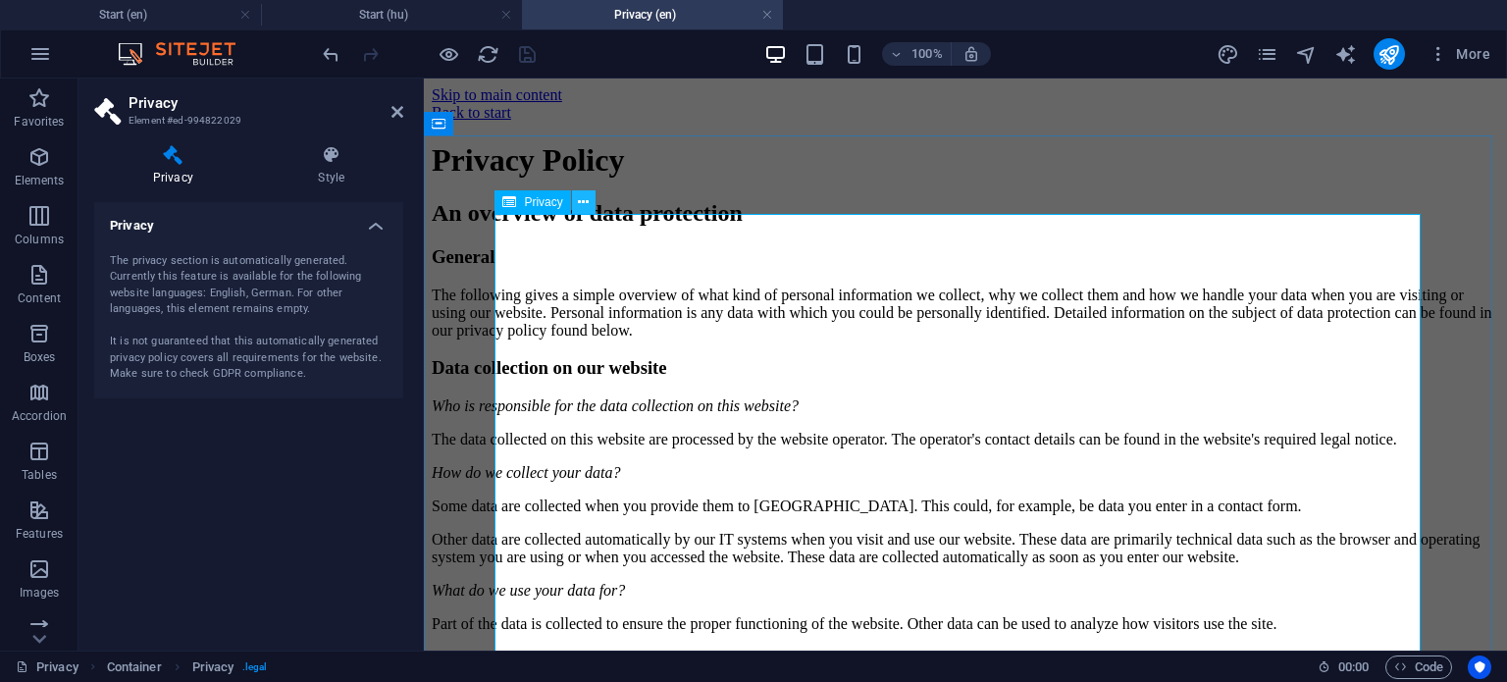
click at [588, 204] on icon at bounding box center [583, 202] width 11 height 21
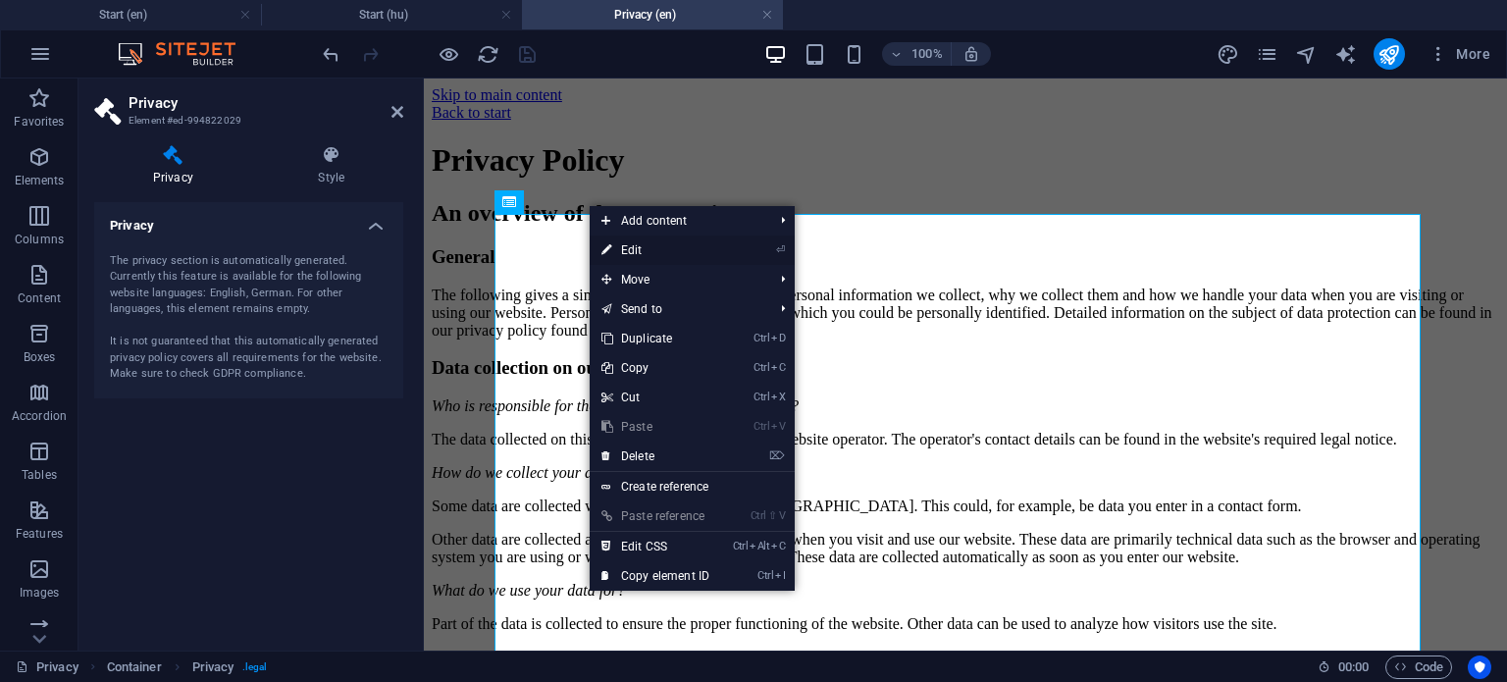
click at [675, 253] on link "⏎ Edit" at bounding box center [656, 250] width 132 height 29
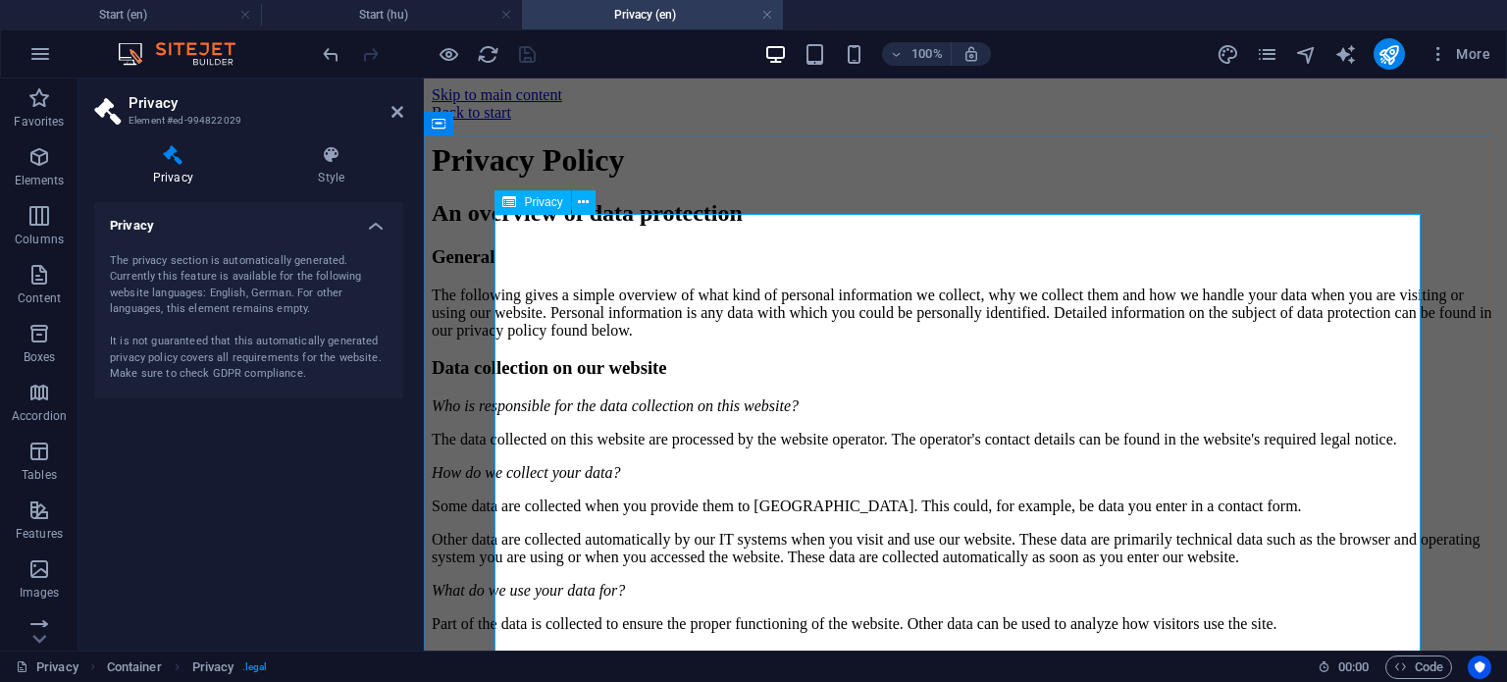
click at [550, 208] on span "Privacy" at bounding box center [543, 202] width 38 height 12
click at [582, 206] on icon at bounding box center [583, 202] width 11 height 21
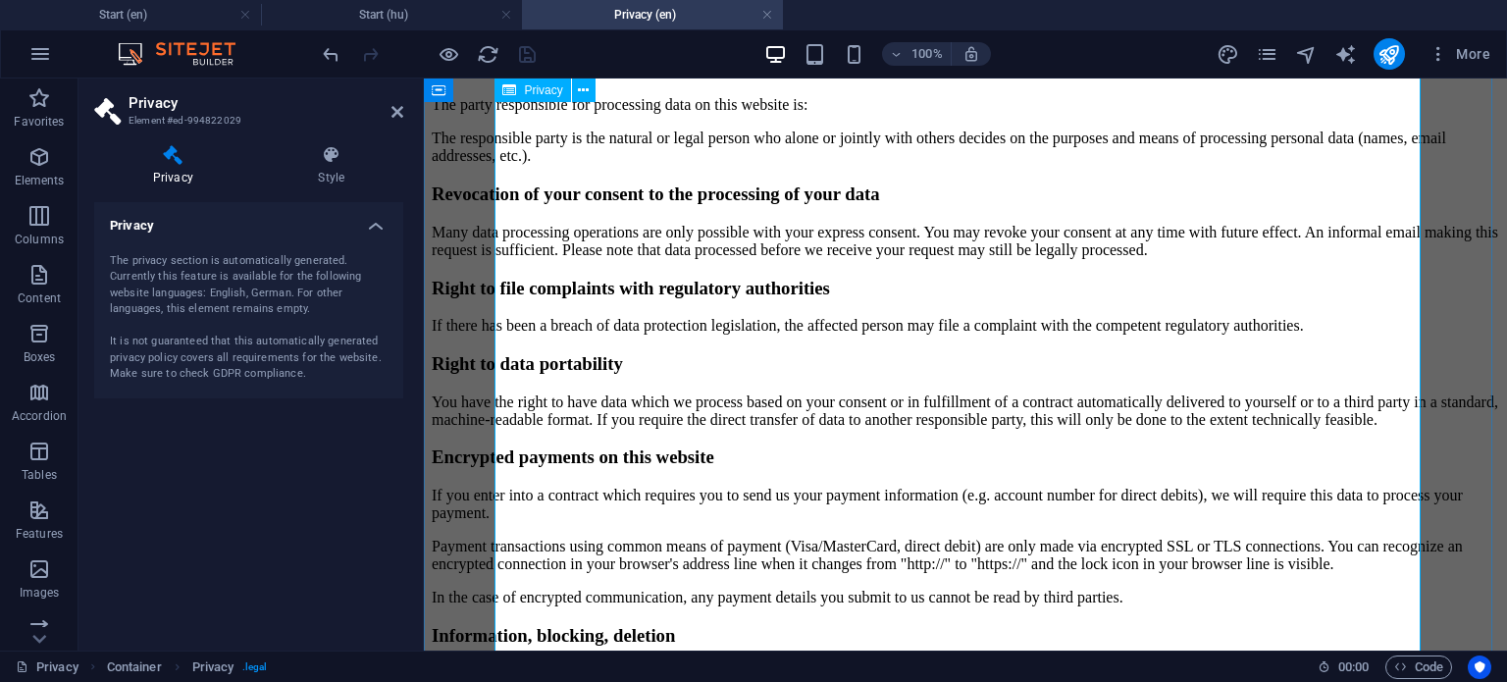
scroll to position [1079, 0]
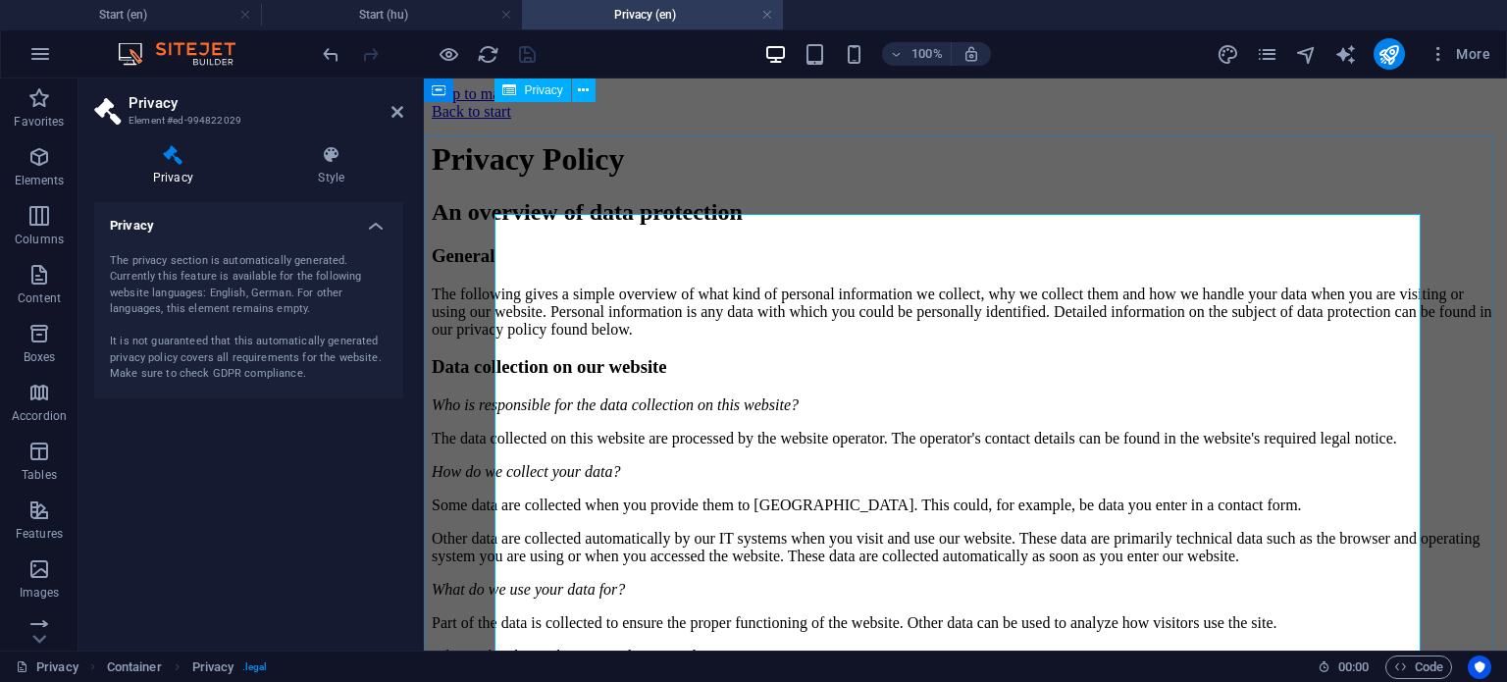
scroll to position [0, 0]
click at [584, 204] on icon at bounding box center [583, 202] width 11 height 21
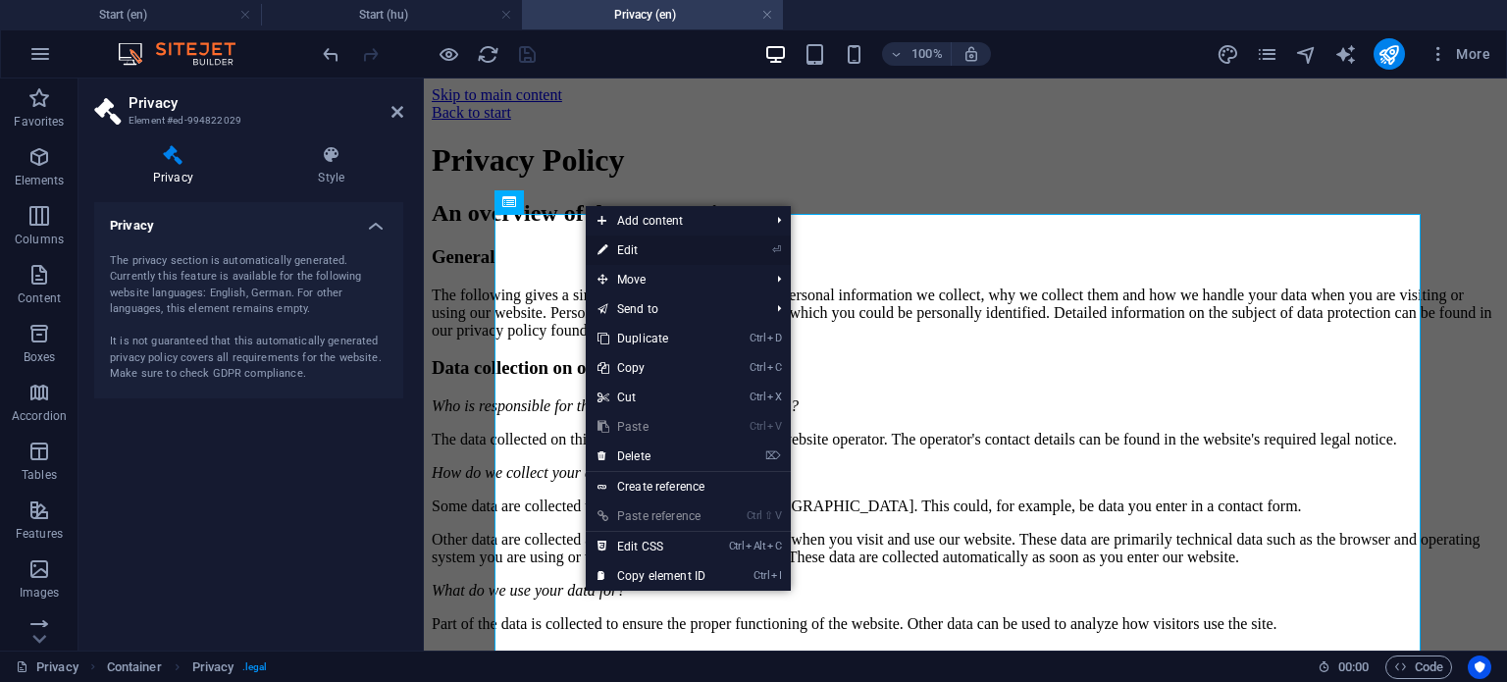
click at [679, 248] on link "⏎ Edit" at bounding box center [652, 250] width 132 height 29
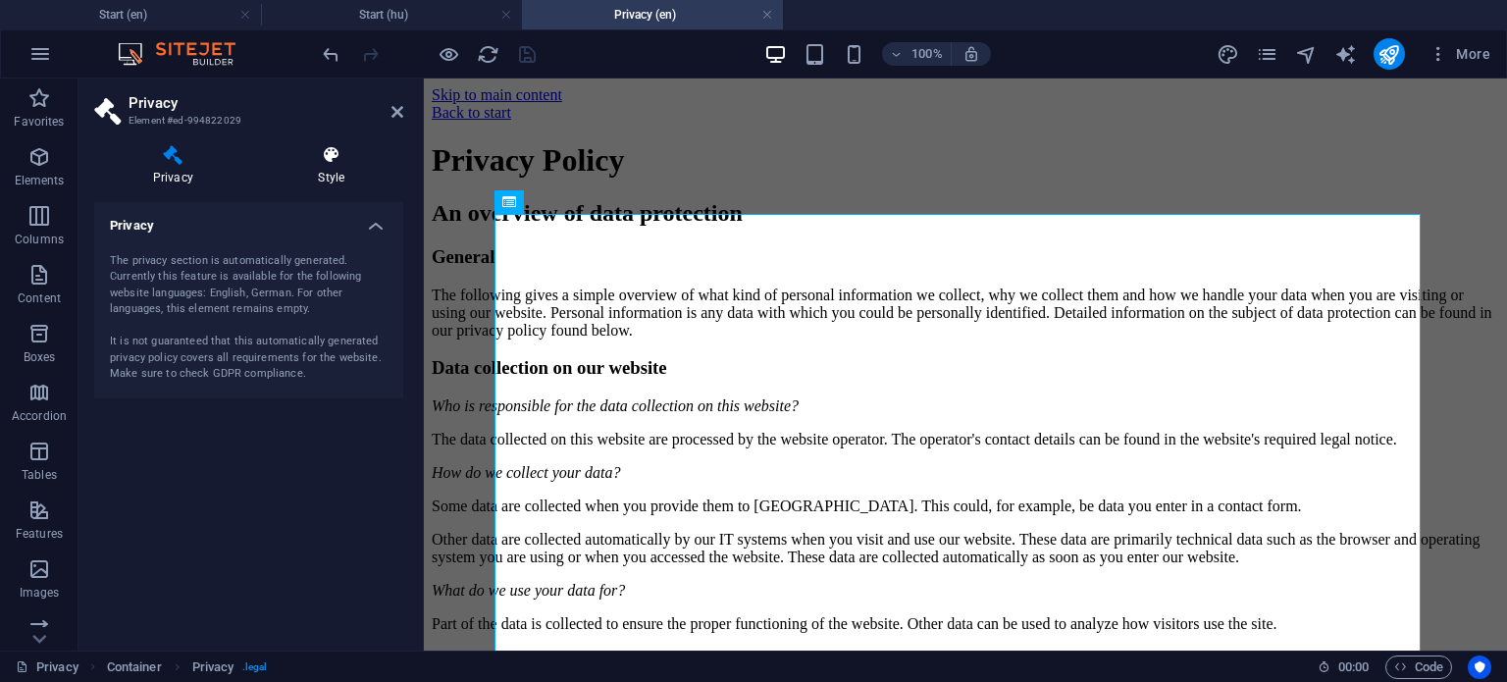
click at [334, 162] on icon at bounding box center [331, 155] width 143 height 20
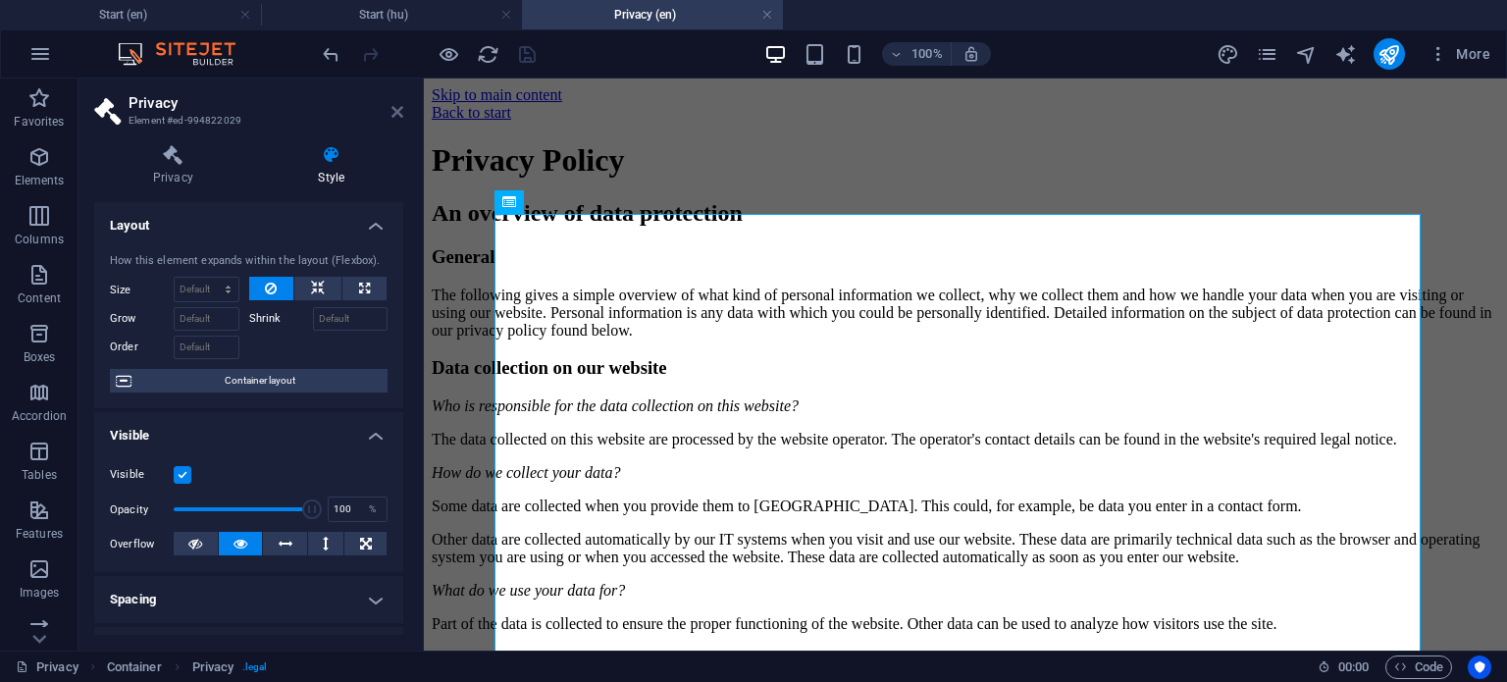
click at [395, 118] on icon at bounding box center [398, 112] width 12 height 16
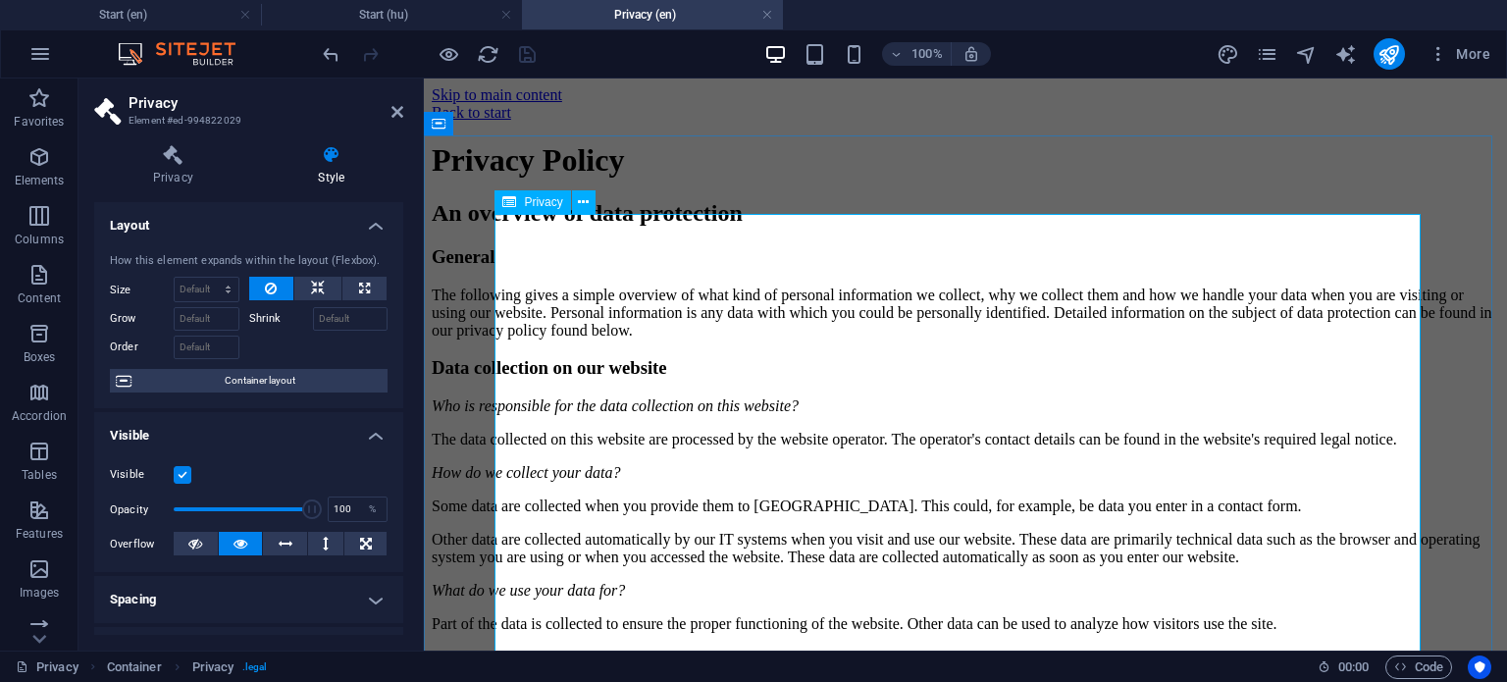
click at [393, 114] on icon at bounding box center [398, 112] width 12 height 16
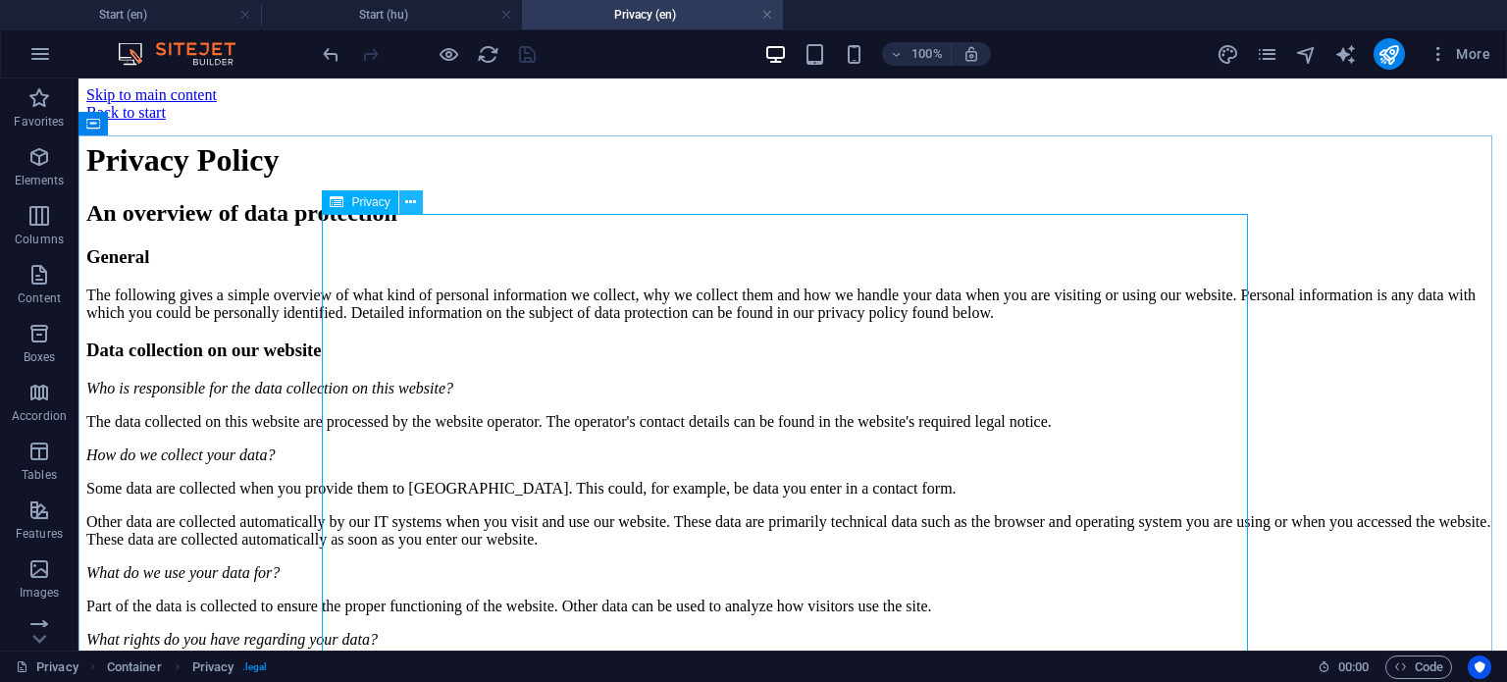
click at [412, 202] on icon at bounding box center [410, 202] width 11 height 21
click at [624, 17] on h4 "Privacy (en)" at bounding box center [652, 15] width 261 height 22
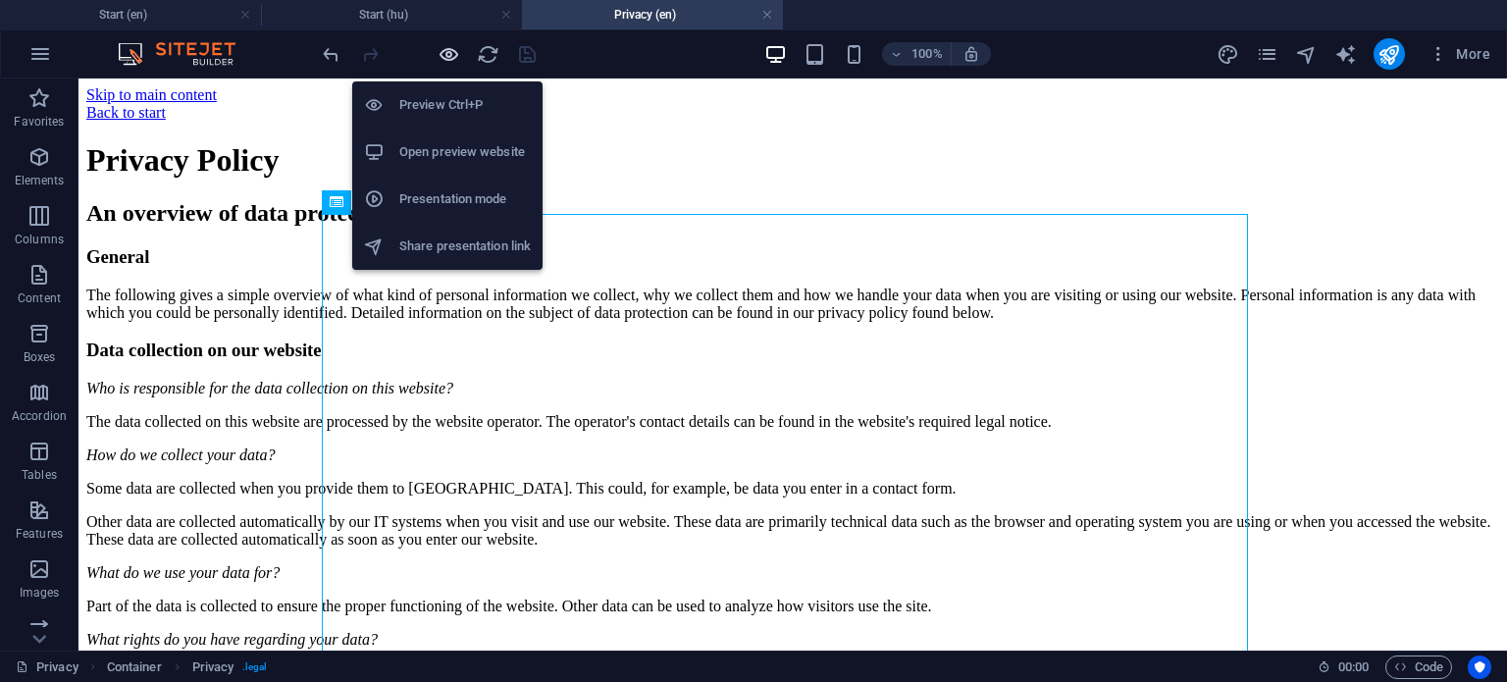
click at [451, 58] on icon "button" at bounding box center [449, 54] width 23 height 23
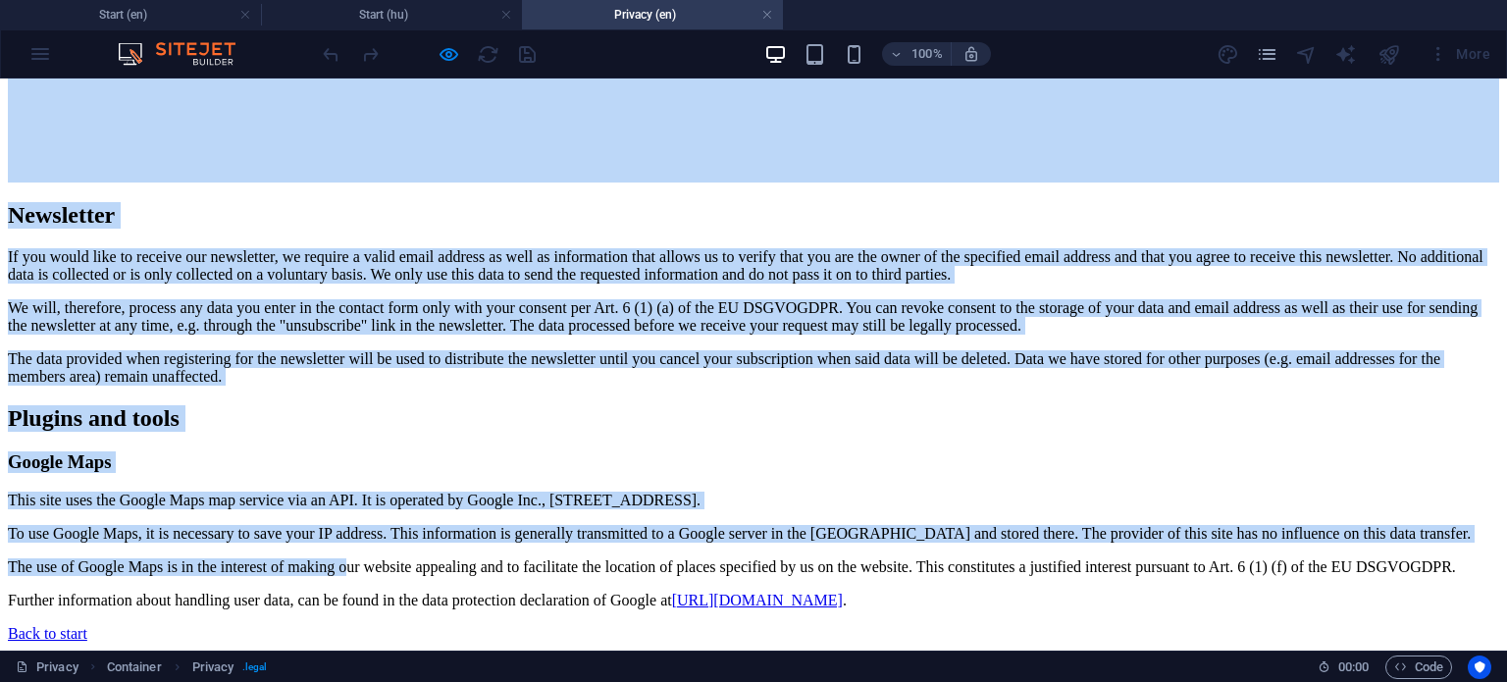
scroll to position [5519, 0]
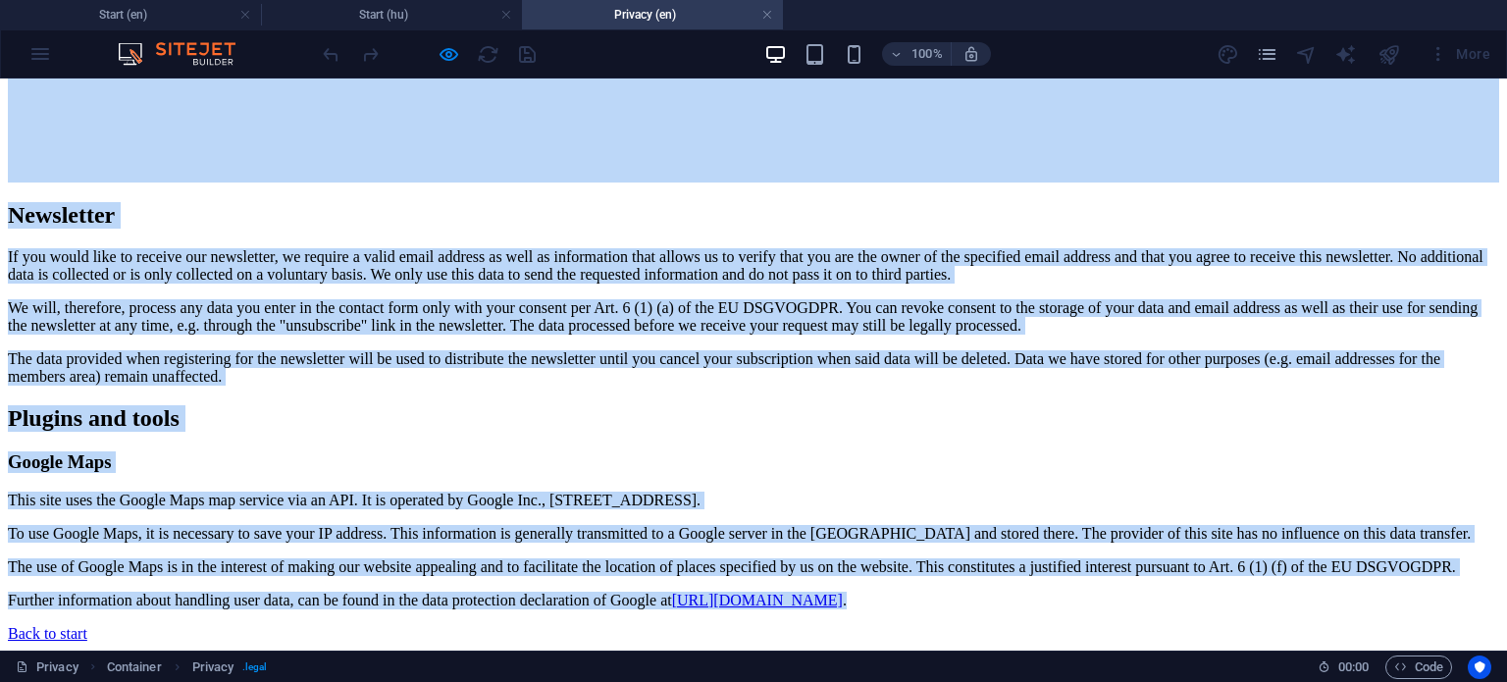
drag, startPoint x: 284, startPoint y: 246, endPoint x: 479, endPoint y: 525, distance: 340.3
copy div "Privacy Policy An overview of data protection General The following gives a sim…"
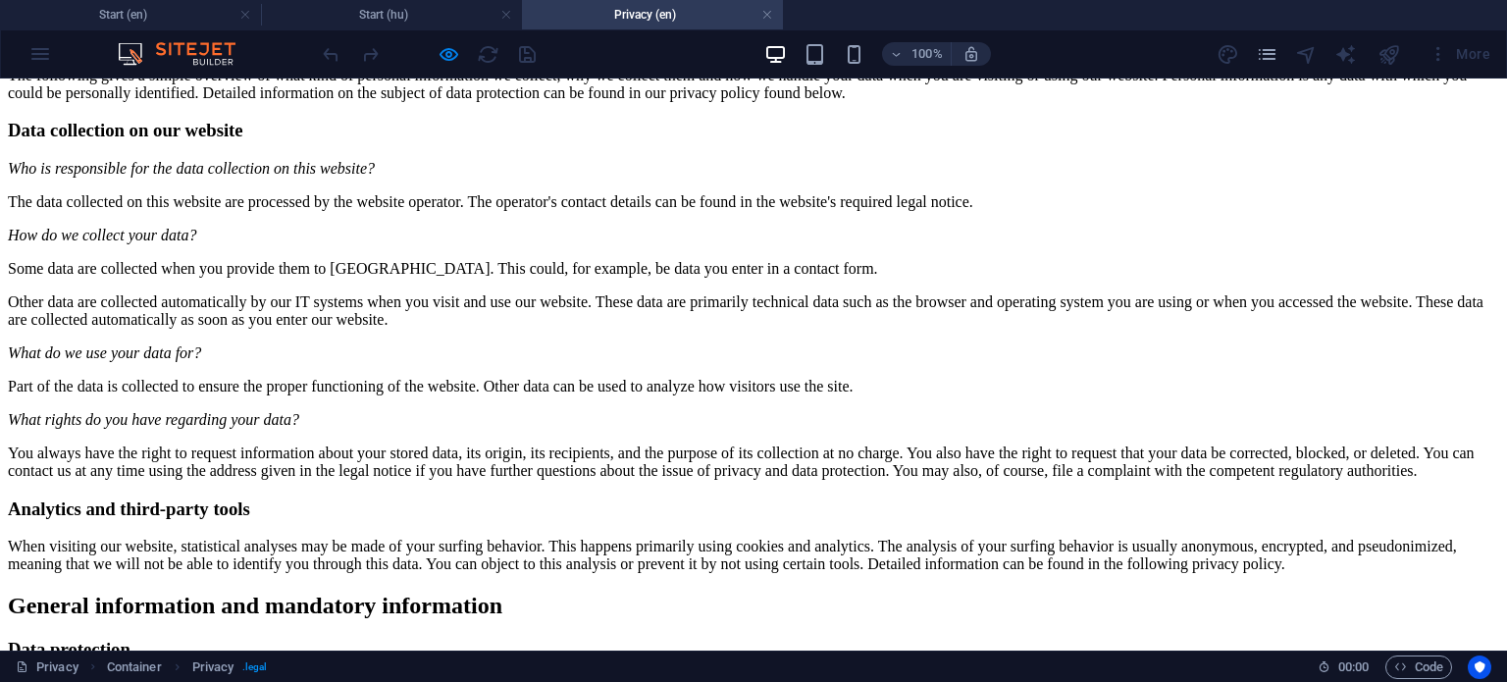
scroll to position [0, 0]
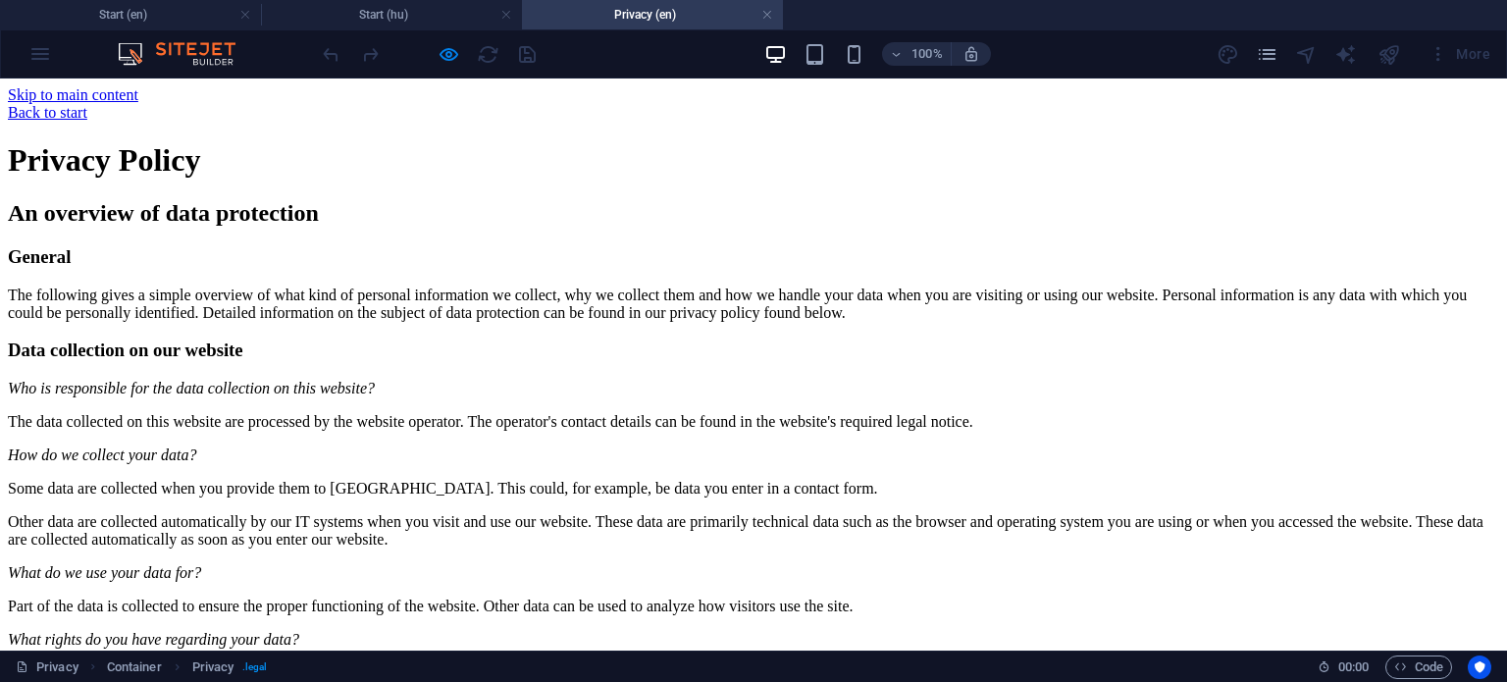
click at [87, 109] on link "Back to start" at bounding box center [47, 112] width 79 height 17
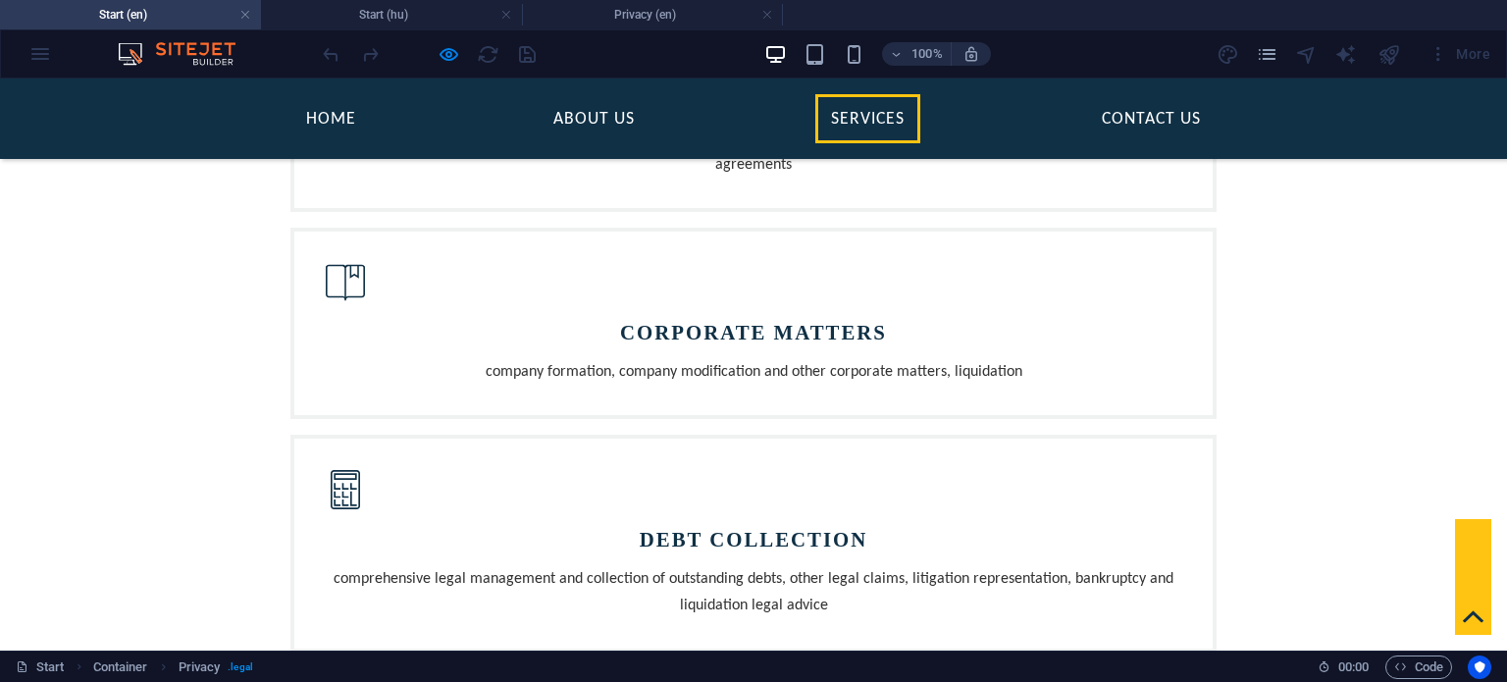
scroll to position [1907, 0]
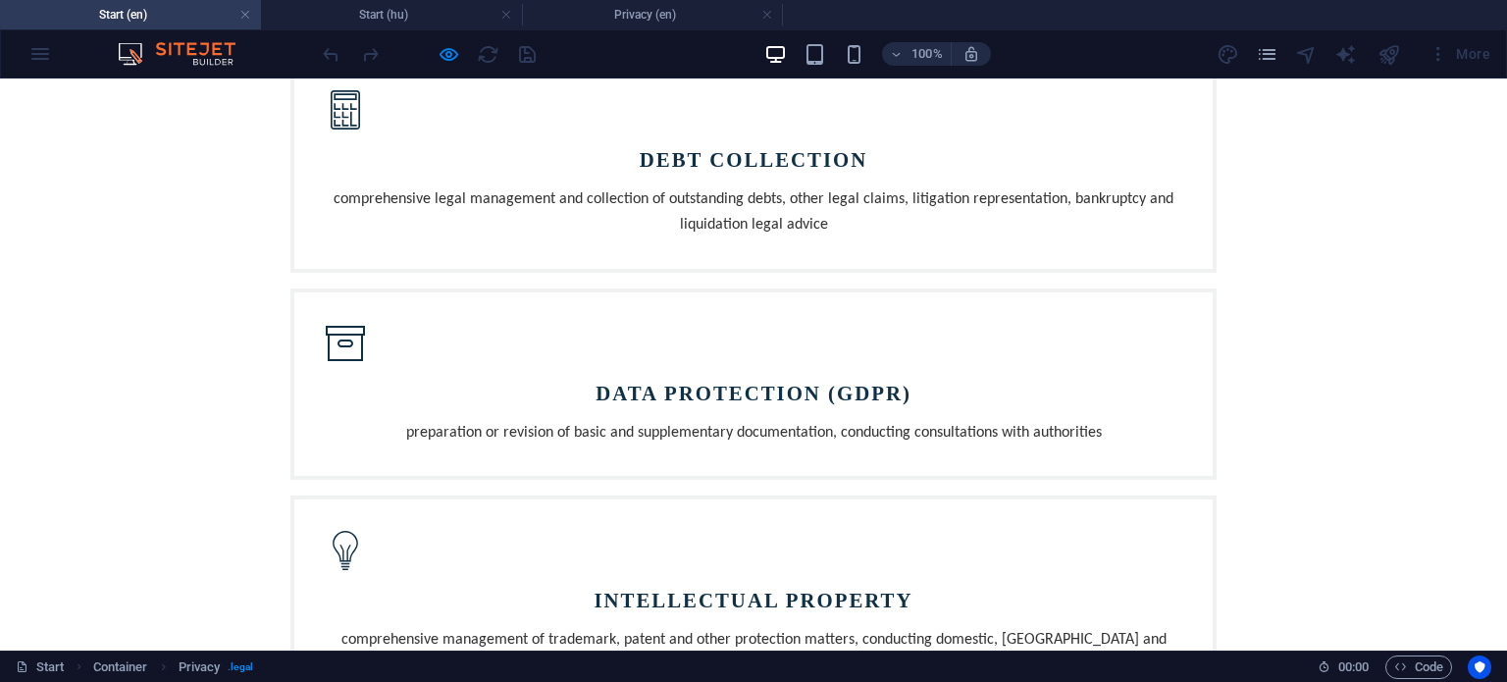
scroll to position [0, 0]
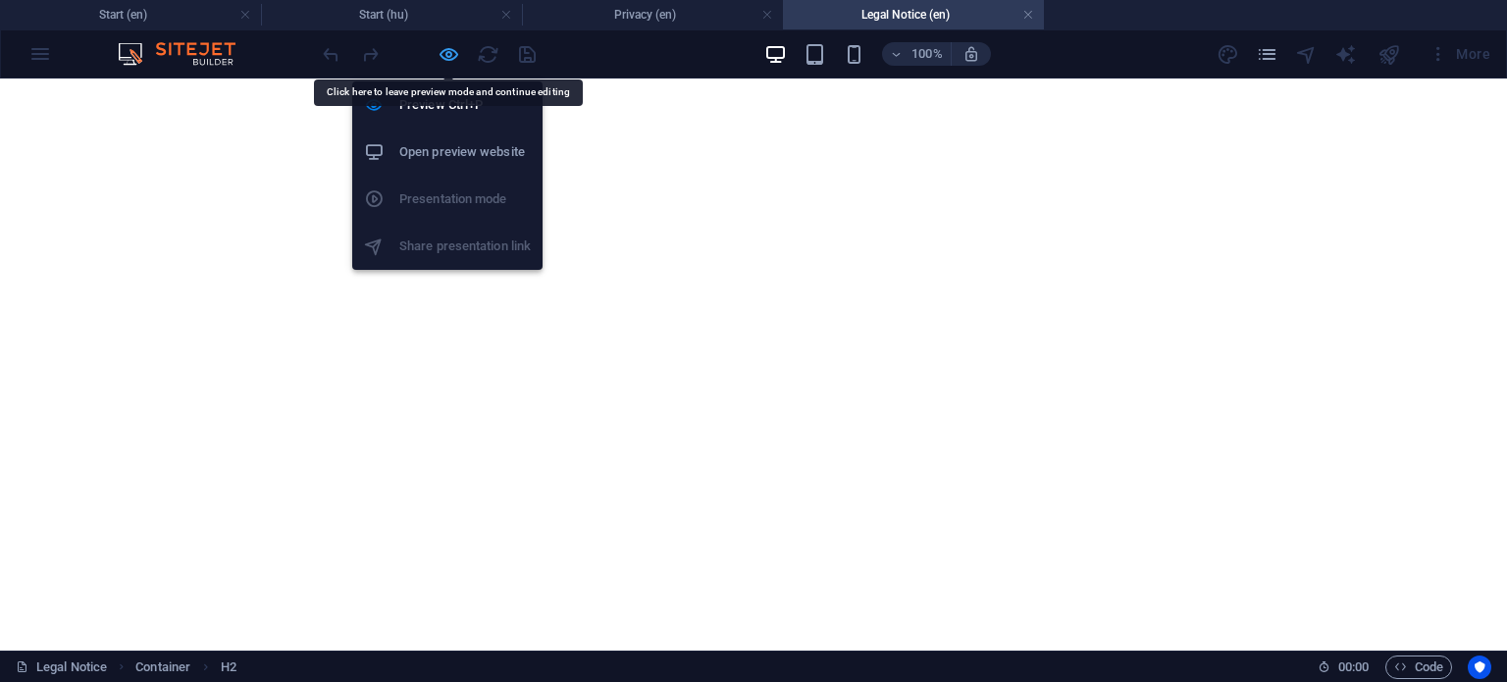
click at [446, 46] on icon "button" at bounding box center [449, 54] width 23 height 23
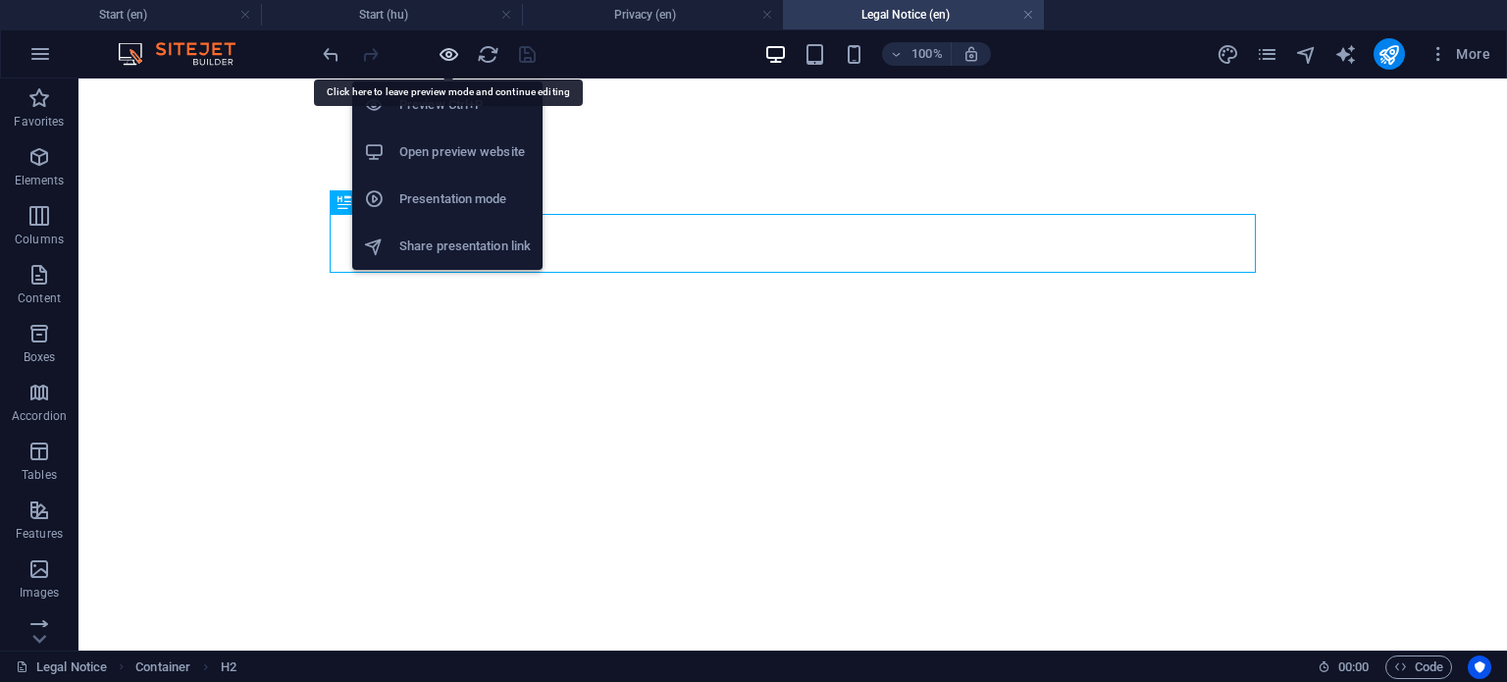
click at [449, 50] on icon "button" at bounding box center [449, 54] width 23 height 23
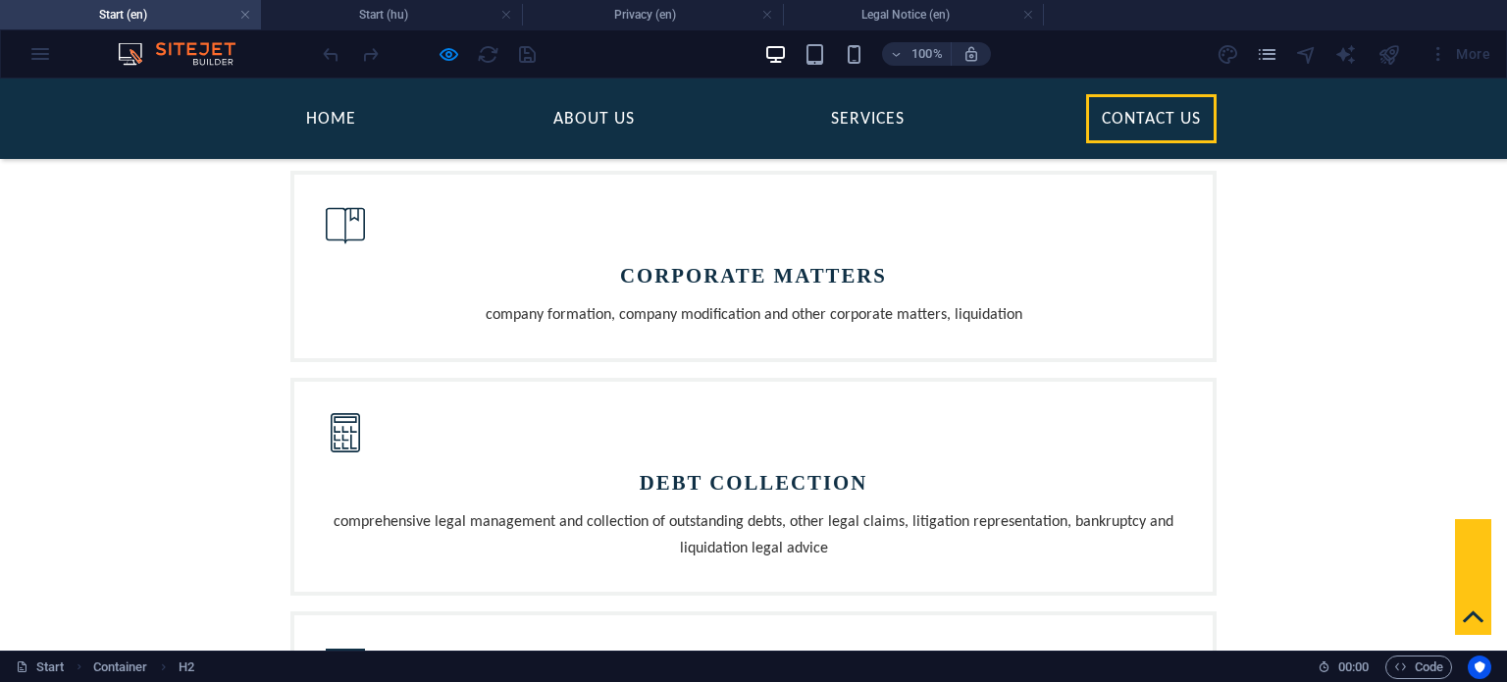
scroll to position [1888, 0]
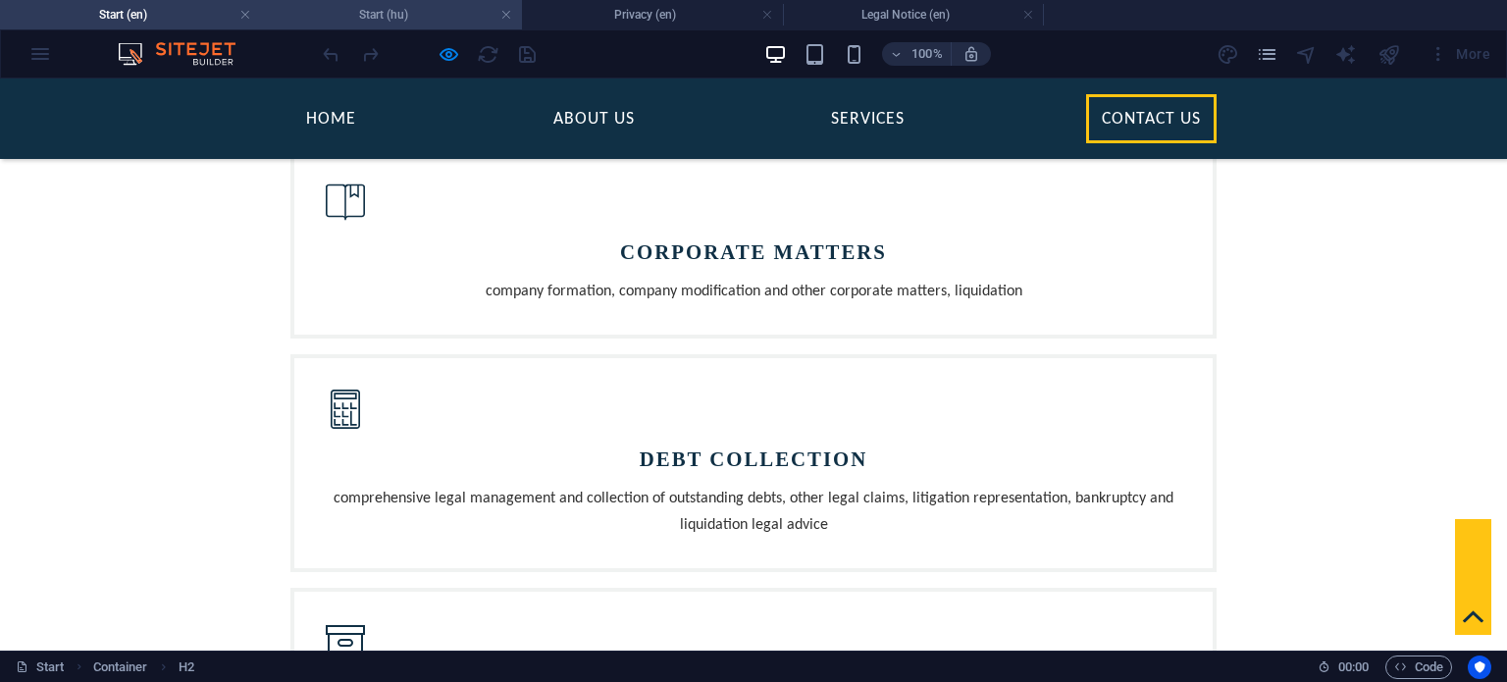
click at [445, 8] on h4 "Start (hu)" at bounding box center [391, 15] width 261 height 22
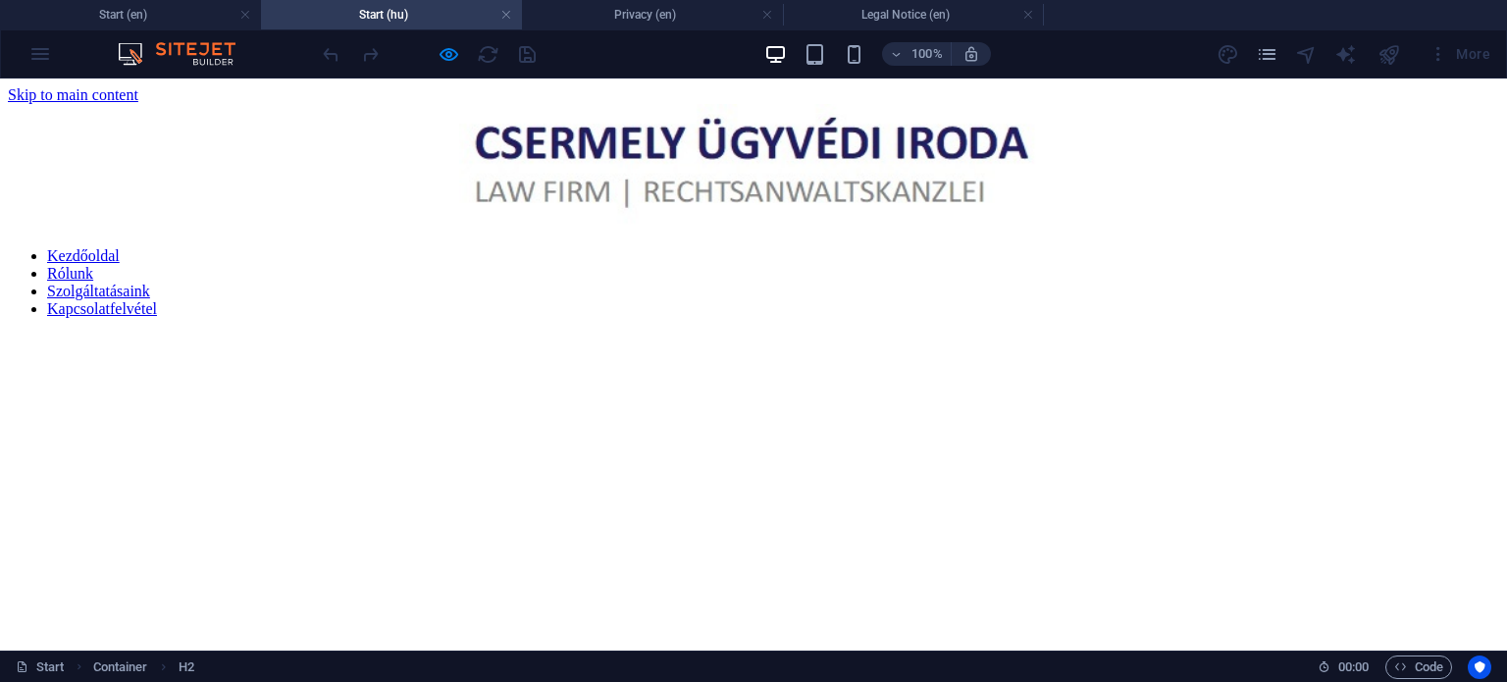
scroll to position [2065, 0]
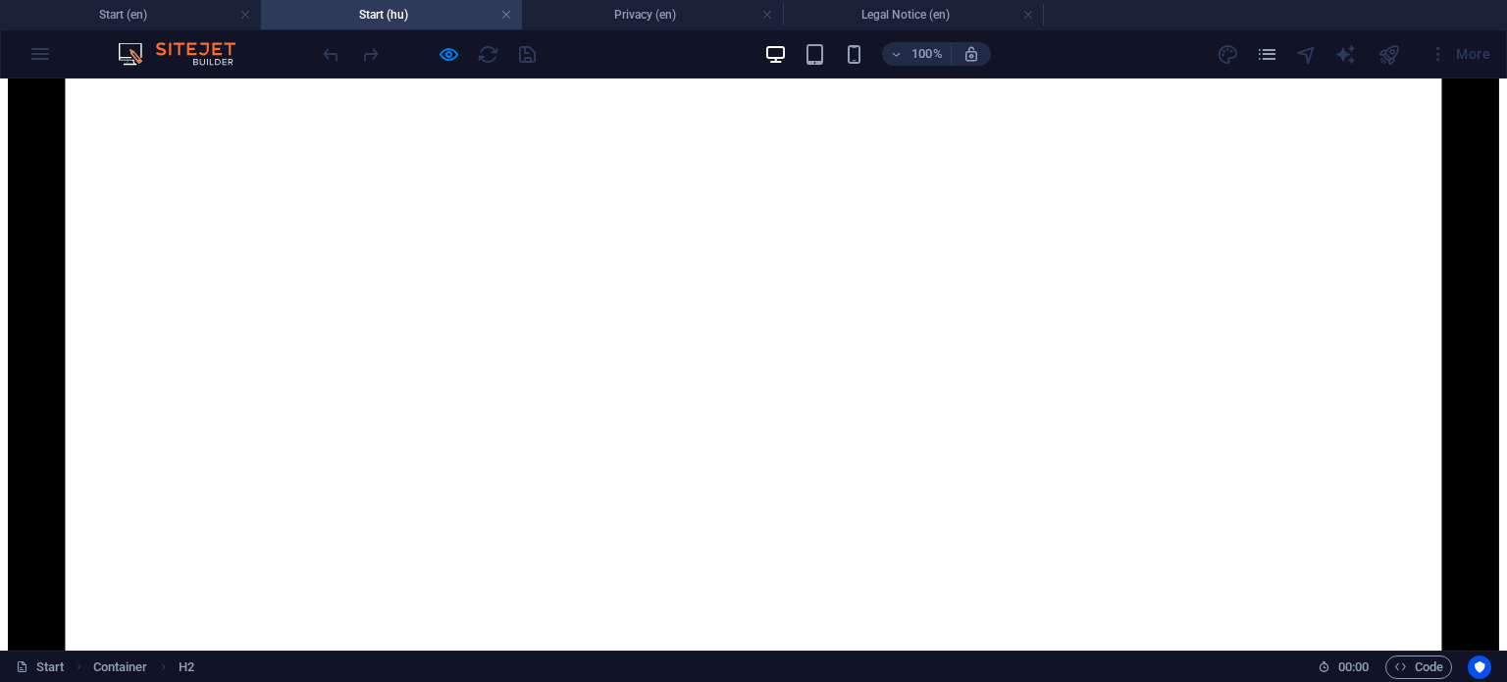
scroll to position [1904, 0]
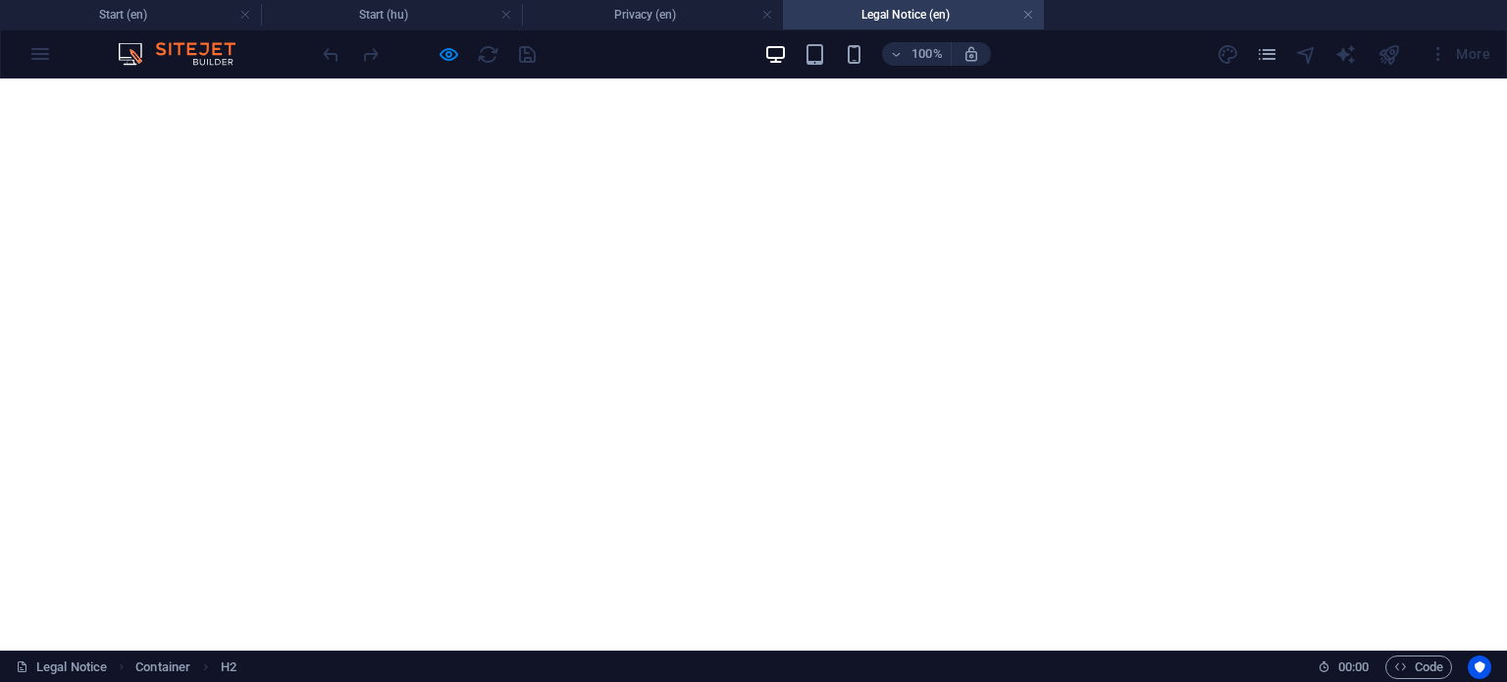
scroll to position [1888, 0]
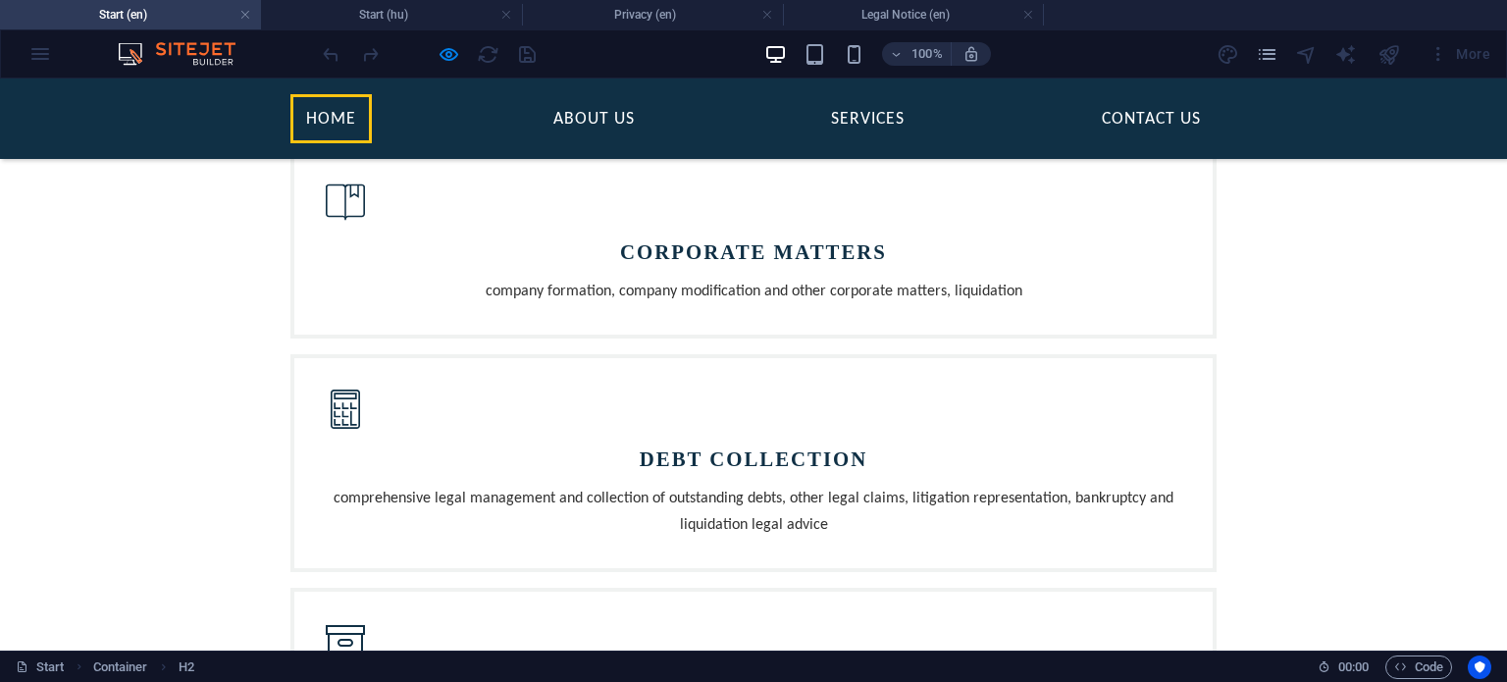
scroll to position [0, 0]
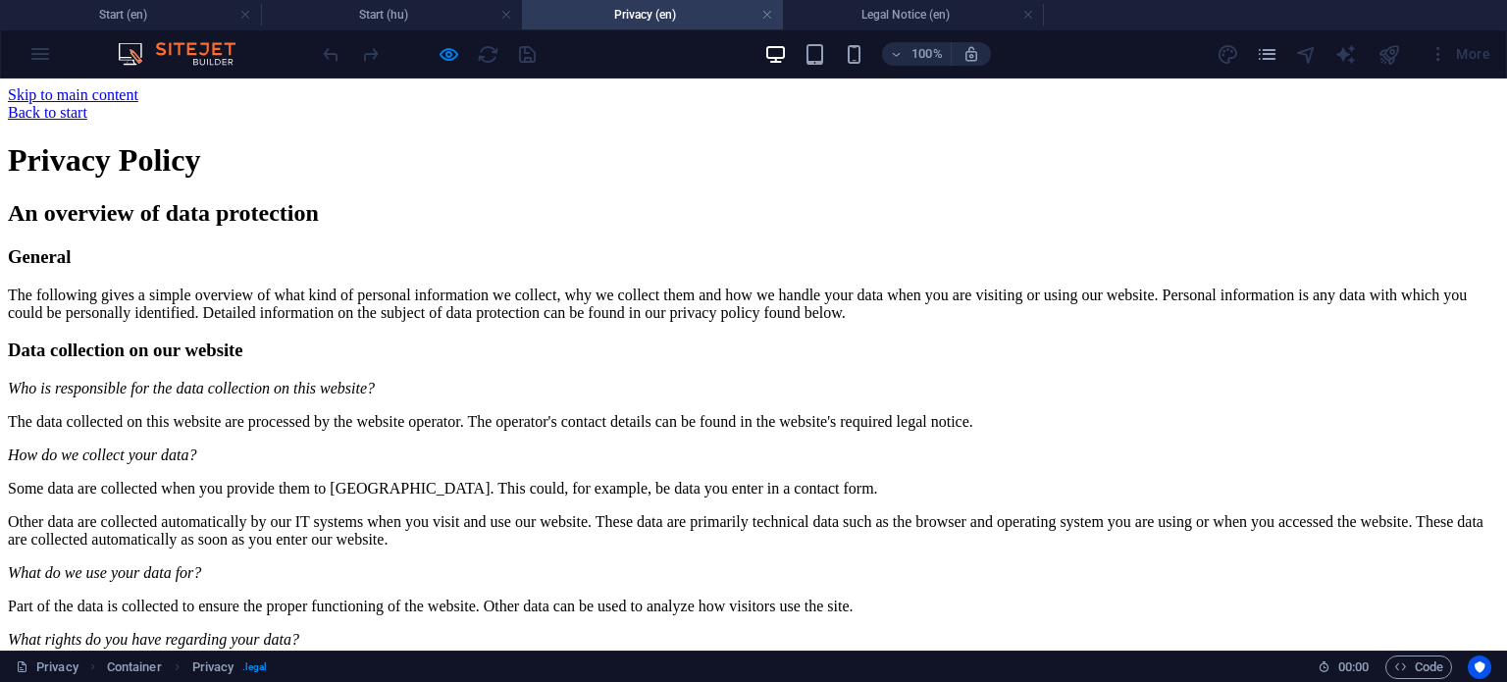
click at [87, 105] on link "Back to start" at bounding box center [47, 112] width 79 height 17
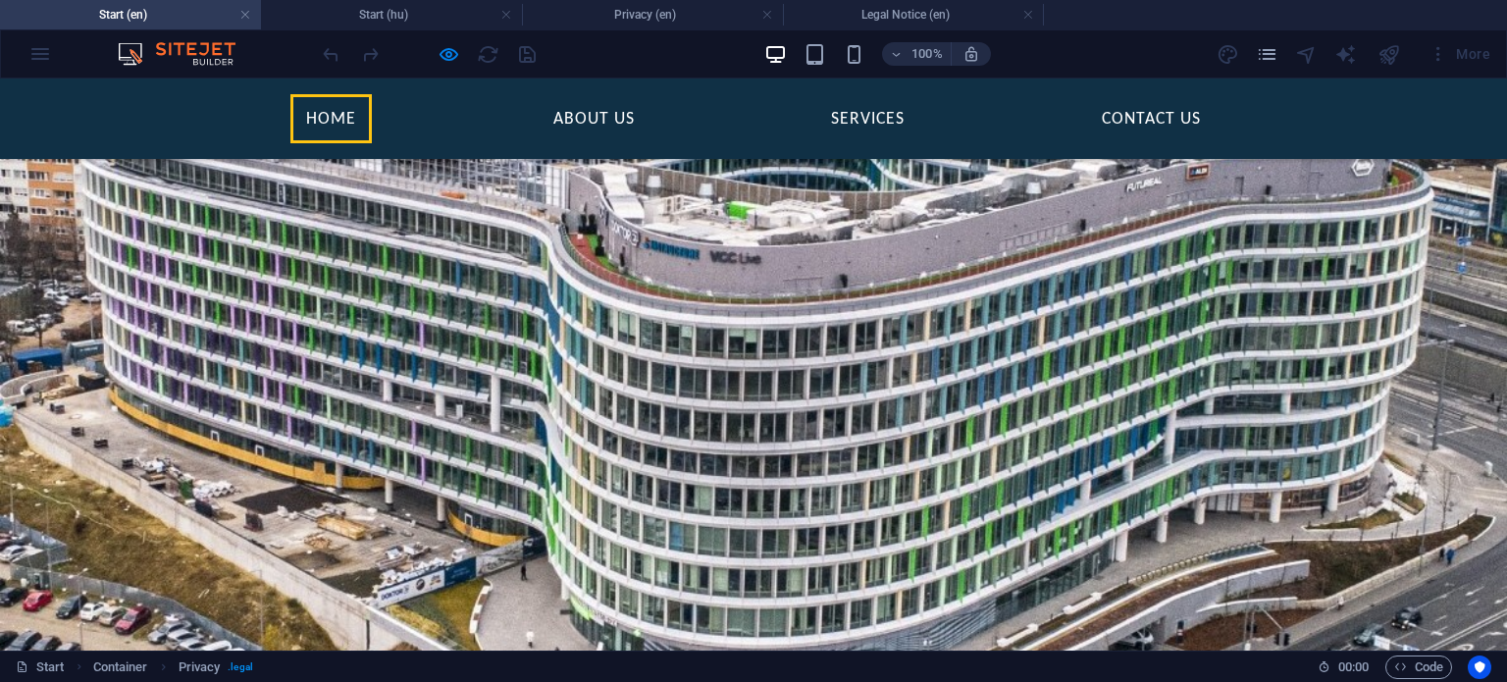
scroll to position [1888, 0]
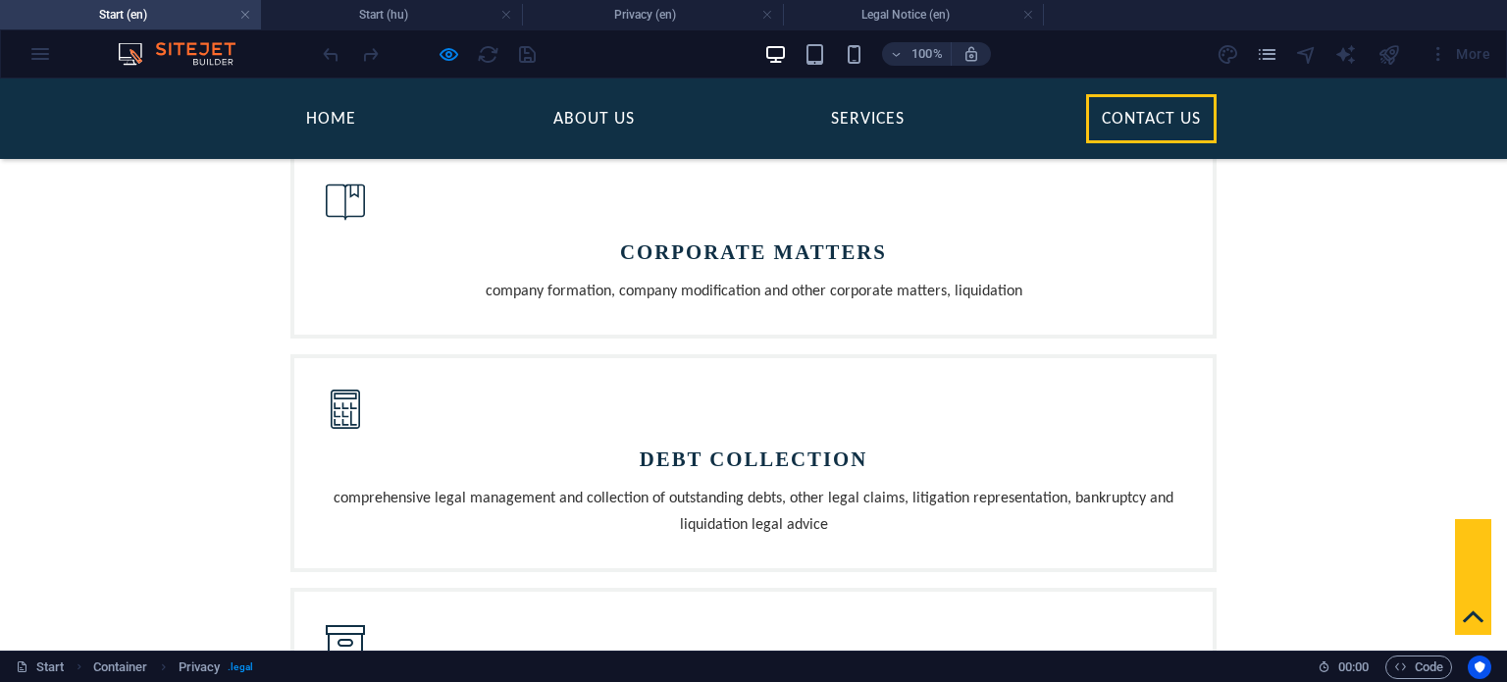
click at [1463, 615] on icon at bounding box center [1473, 617] width 21 height 12
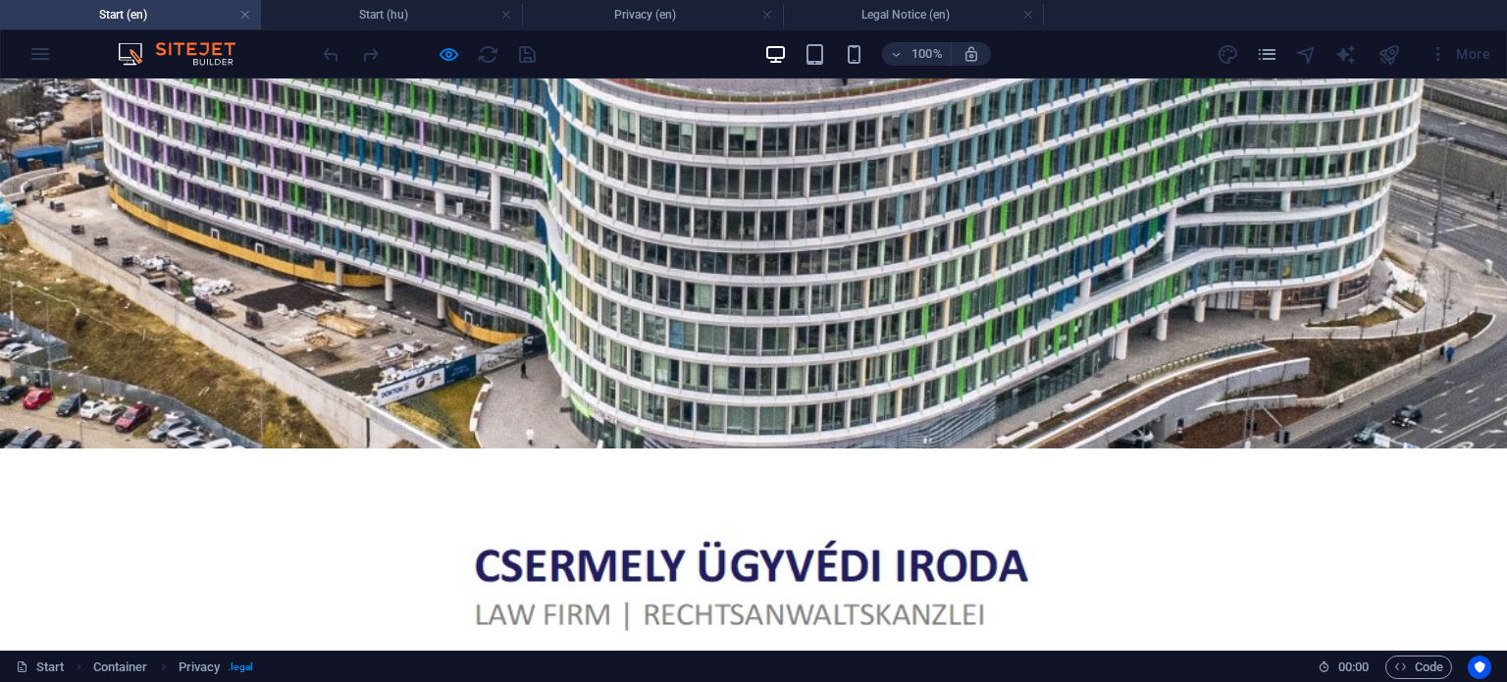
scroll to position [294, 0]
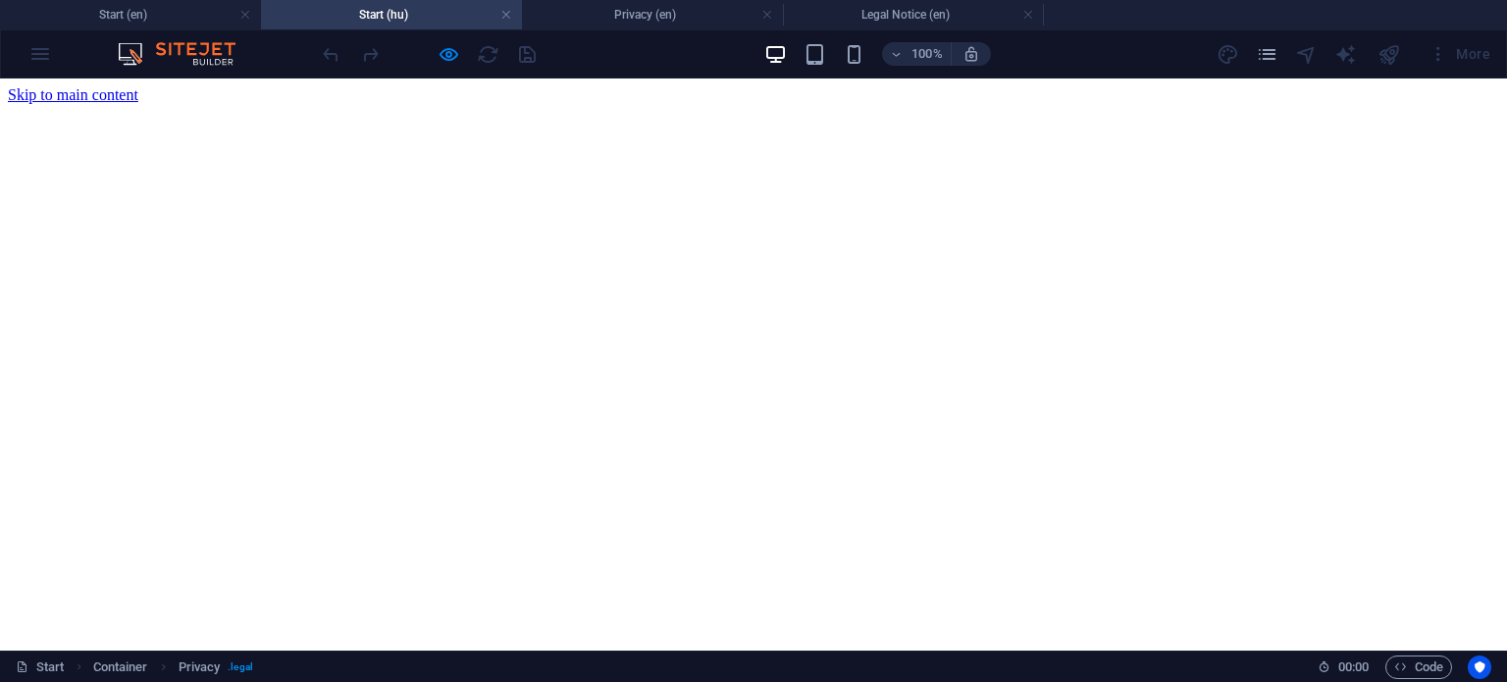
scroll to position [1904, 0]
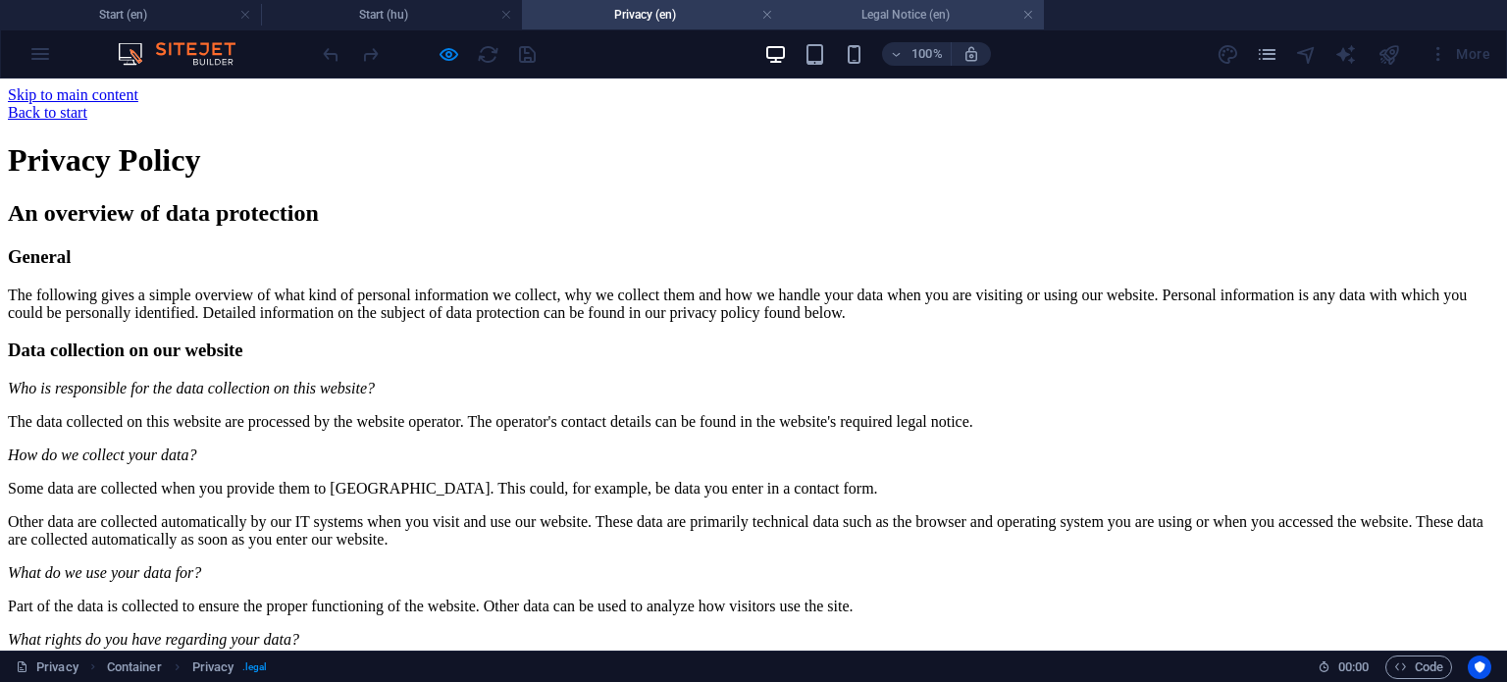
click at [921, 15] on h4 "Legal Notice (en)" at bounding box center [913, 15] width 261 height 22
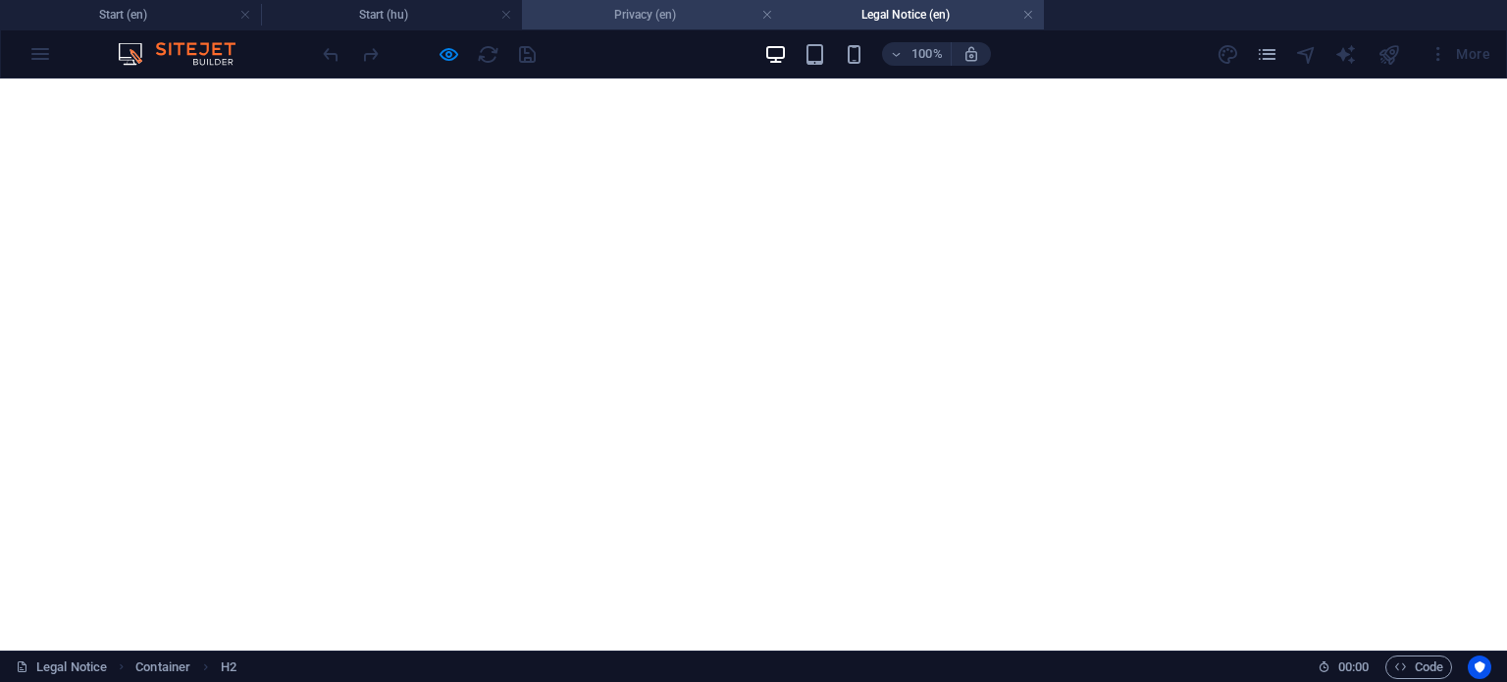
click at [699, 20] on h4 "Privacy (en)" at bounding box center [652, 15] width 261 height 22
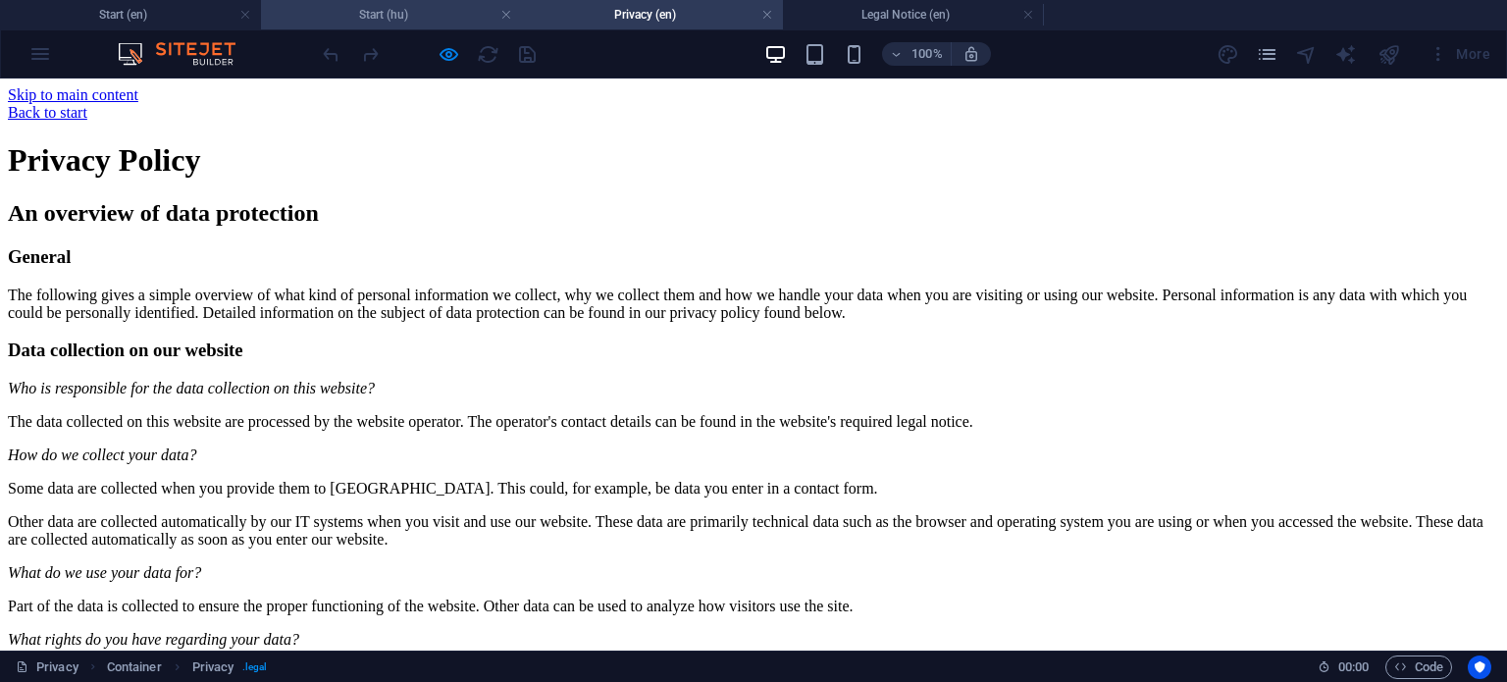
click at [408, 18] on h4 "Start (hu)" at bounding box center [391, 15] width 261 height 22
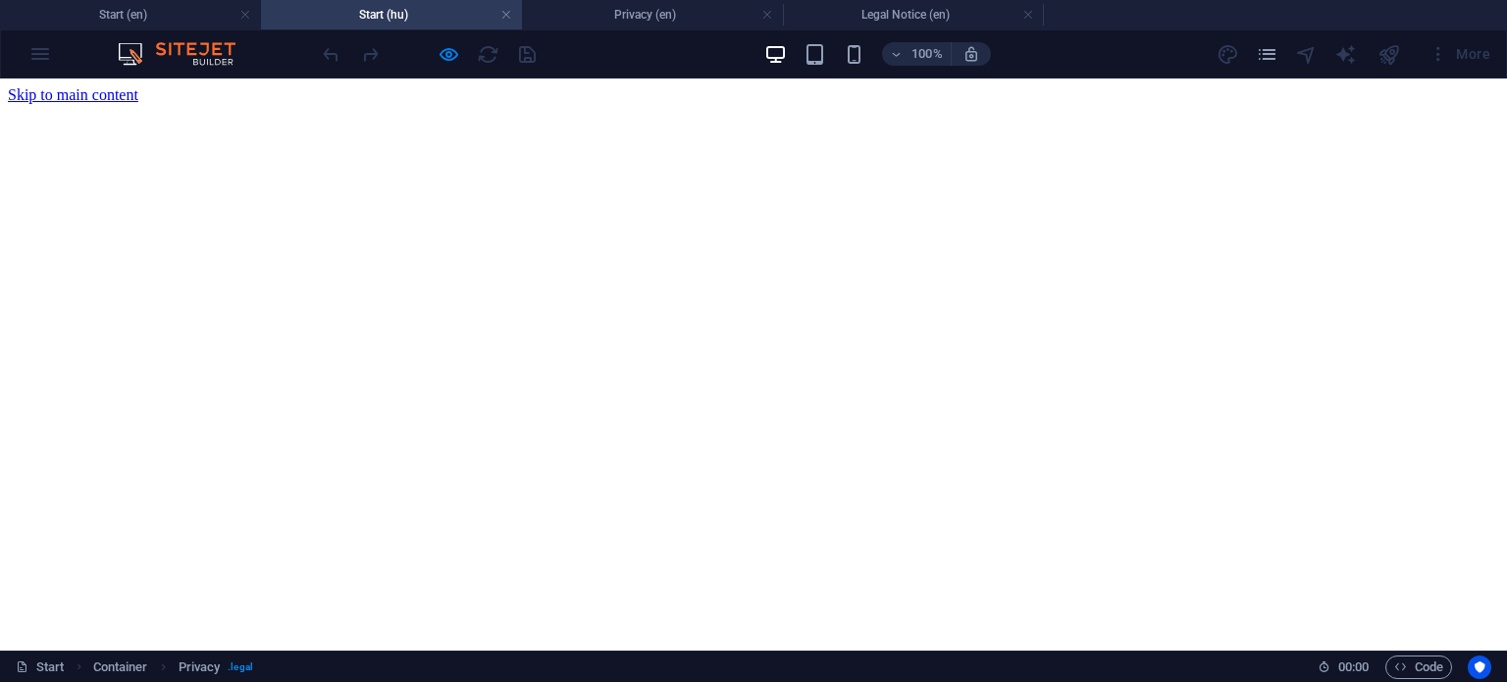
scroll to position [1904, 0]
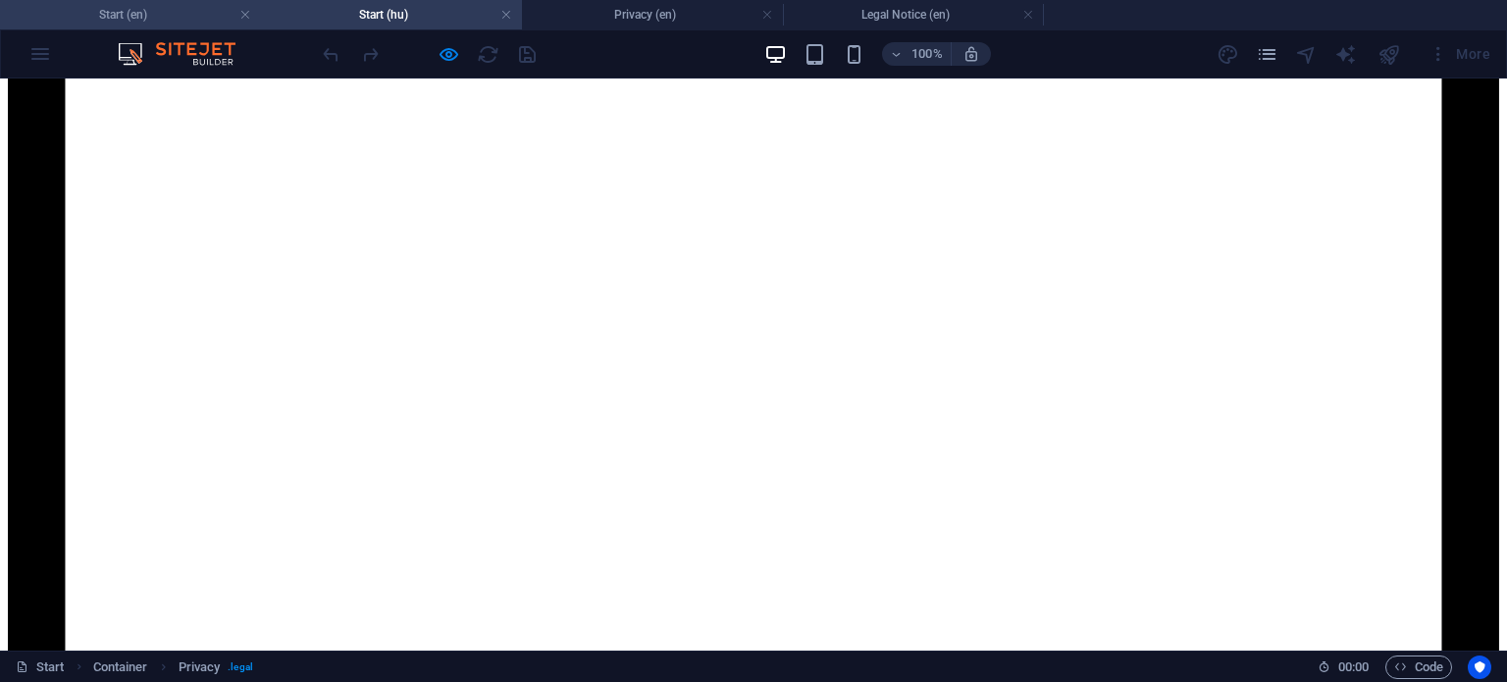
click at [172, 18] on h4 "Start (en)" at bounding box center [130, 15] width 261 height 22
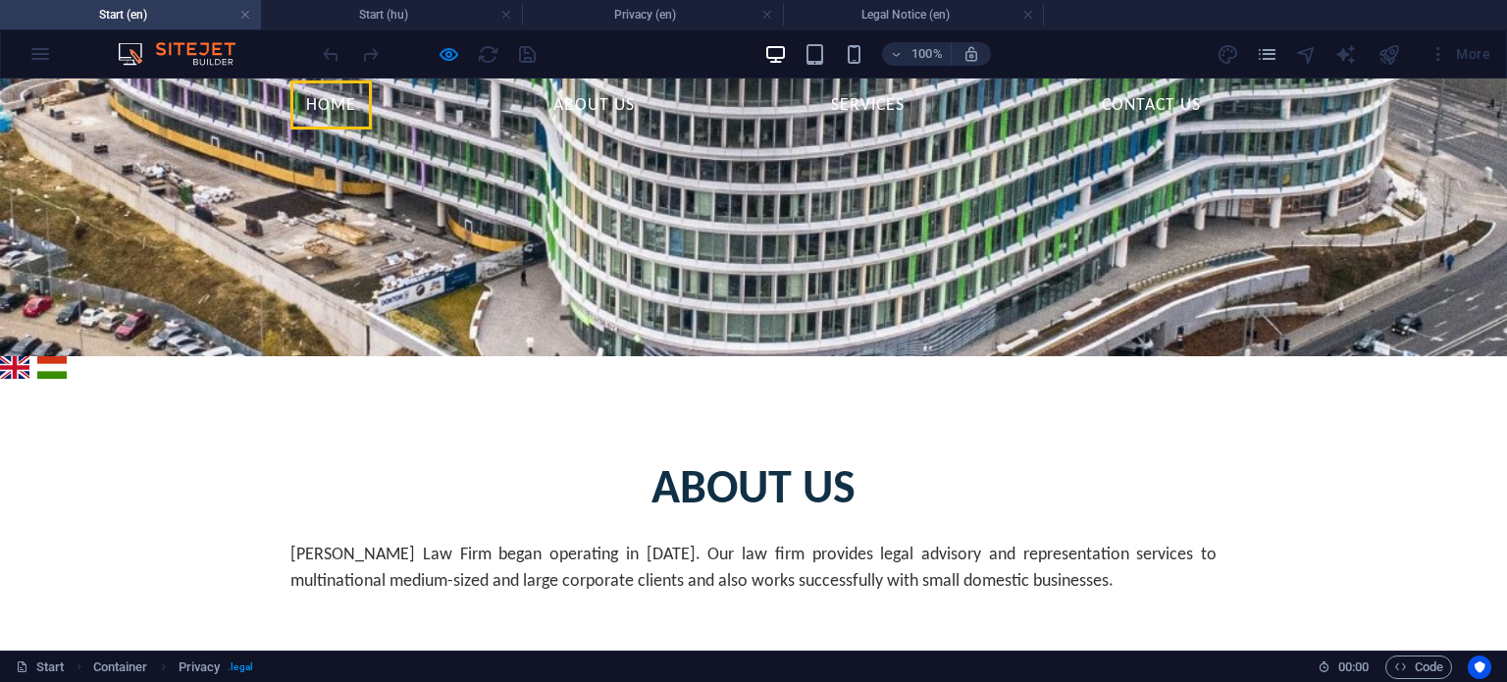
scroll to position [0, 0]
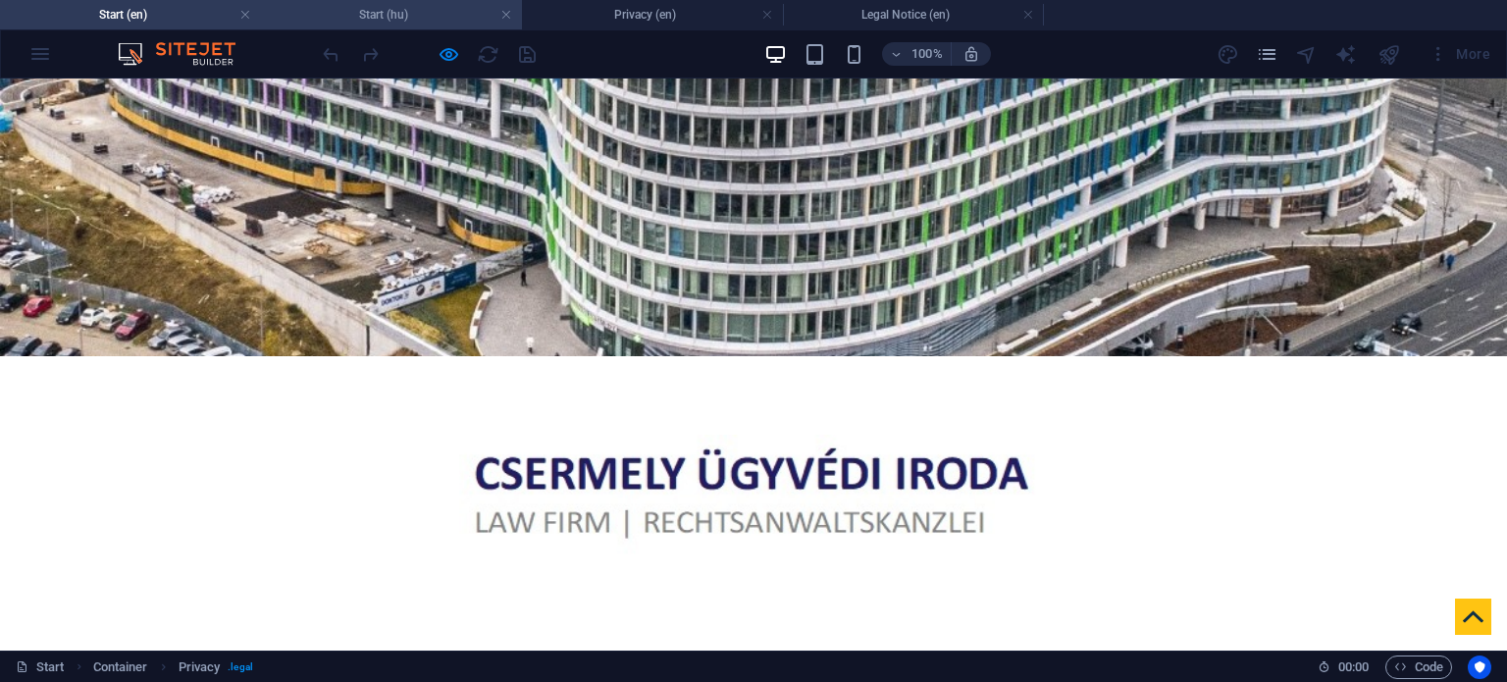
click at [340, 26] on li "Start (hu)" at bounding box center [391, 14] width 261 height 29
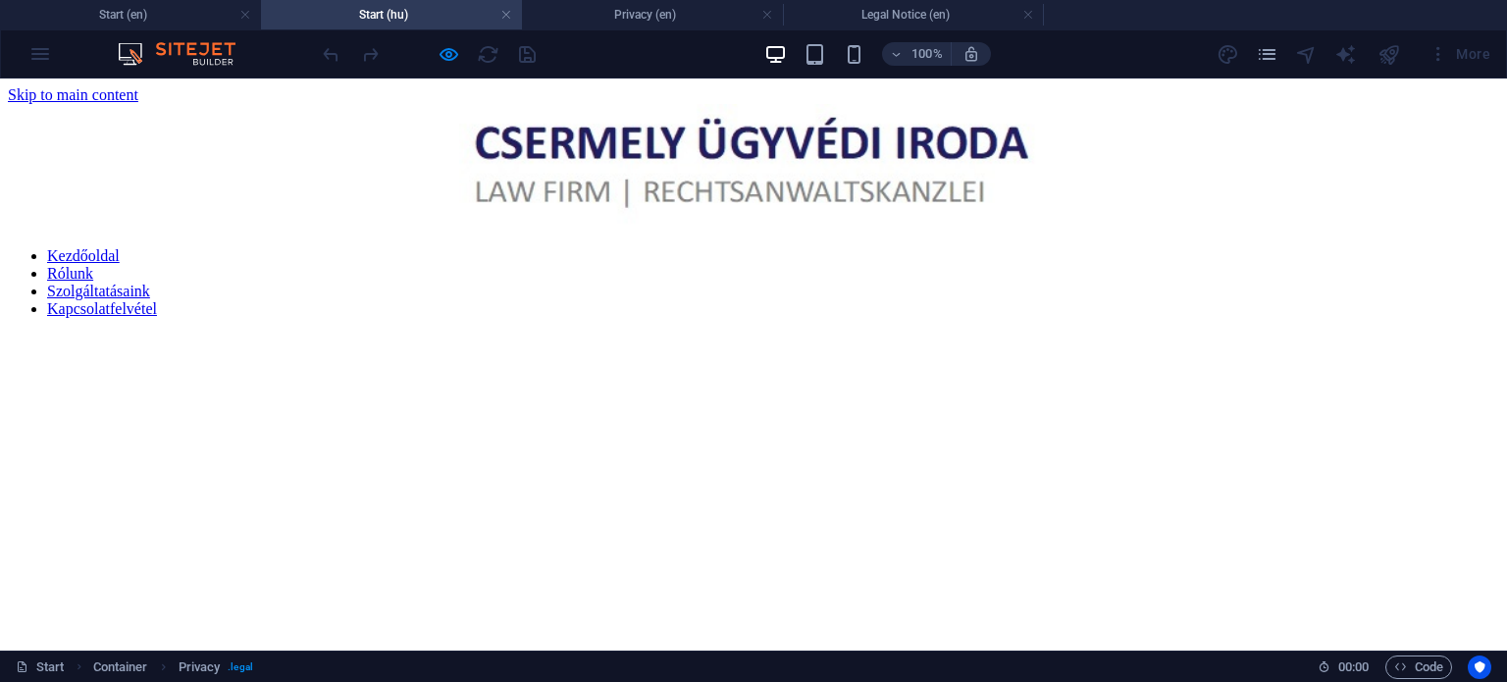
scroll to position [1904, 0]
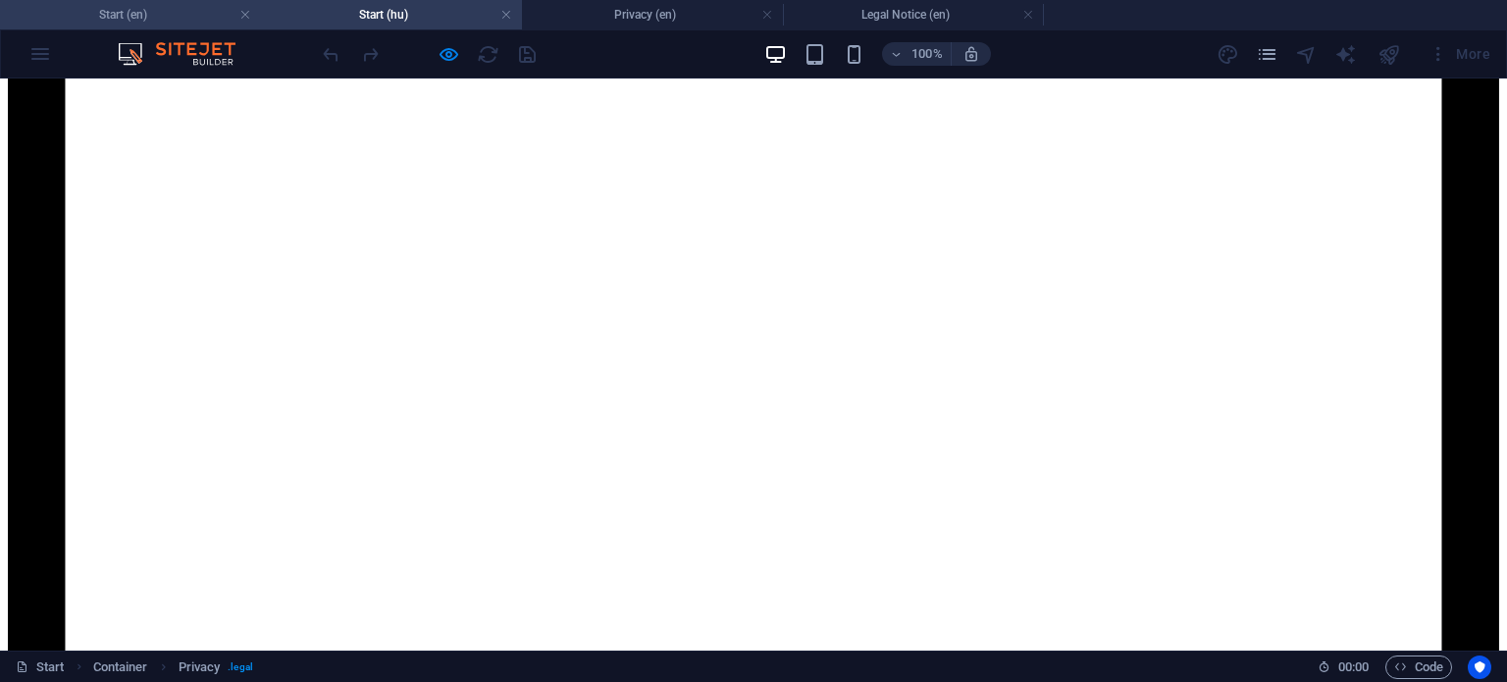
drag, startPoint x: 180, startPoint y: 23, endPoint x: 490, endPoint y: 173, distance: 344.5
click at [180, 23] on h4 "Start (en)" at bounding box center [130, 15] width 261 height 22
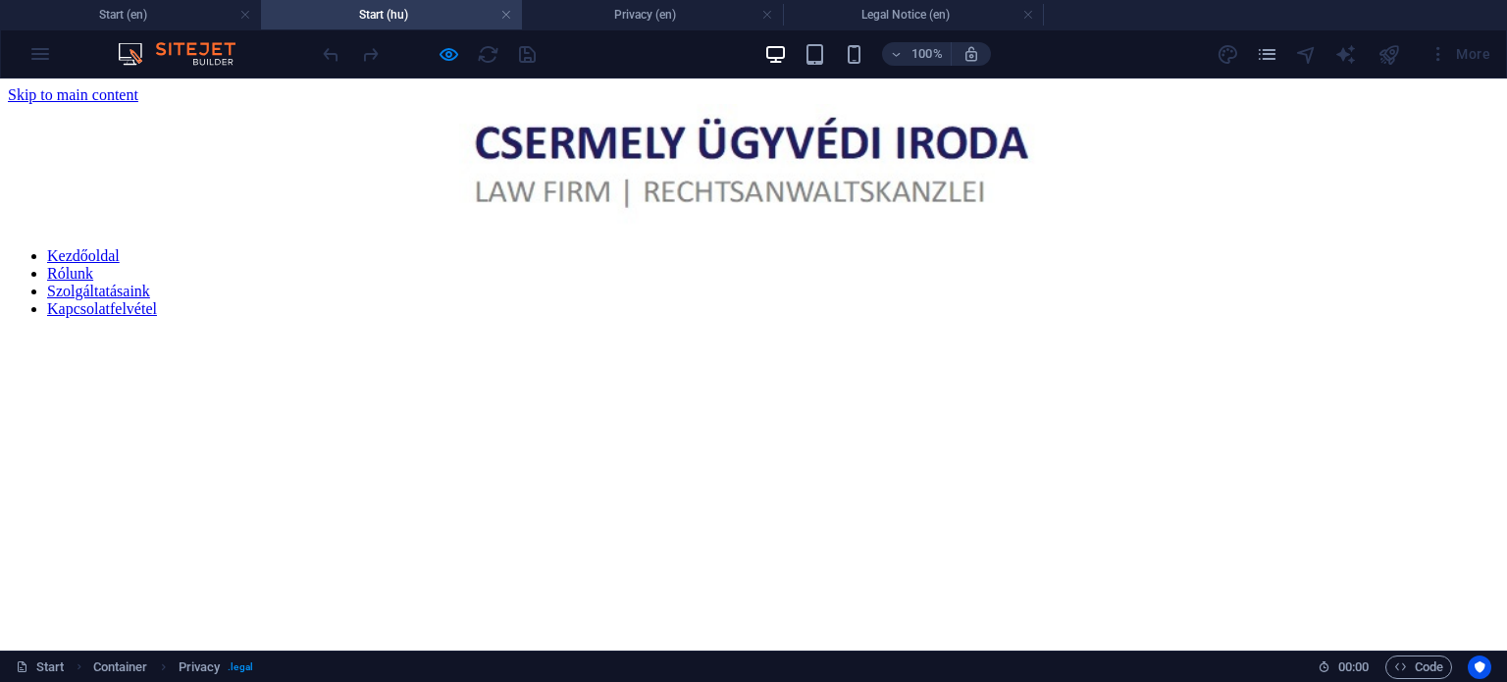
scroll to position [294, 0]
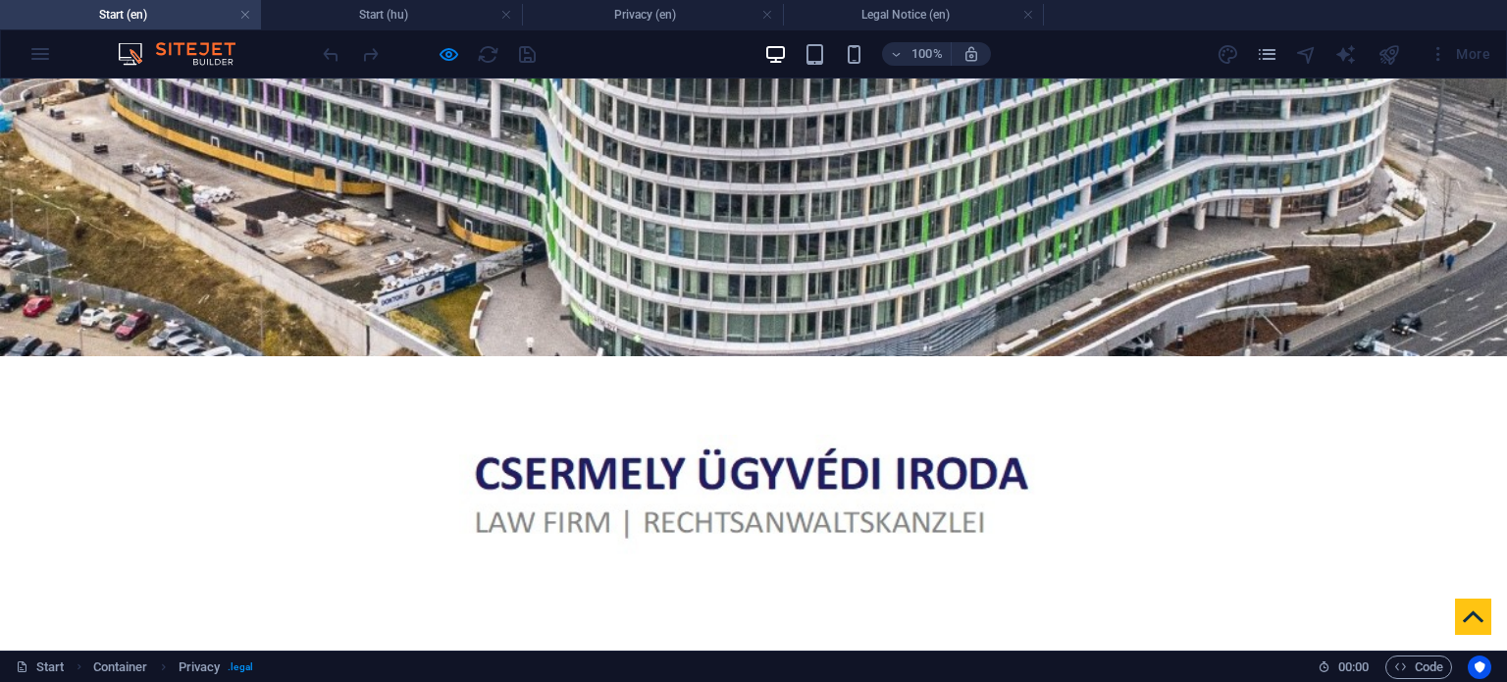
click at [1160, 653] on link "Contact Us" at bounding box center [1151, 677] width 131 height 49
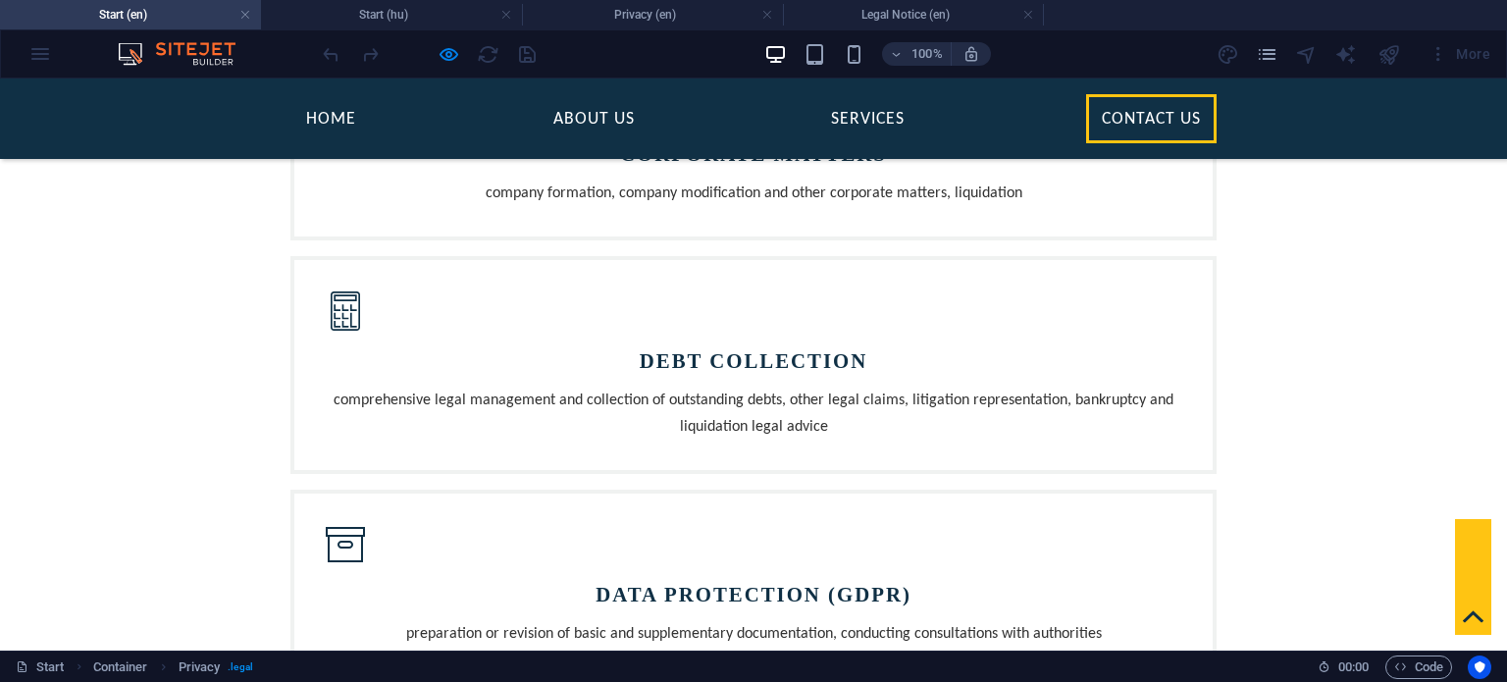
scroll to position [1907, 0]
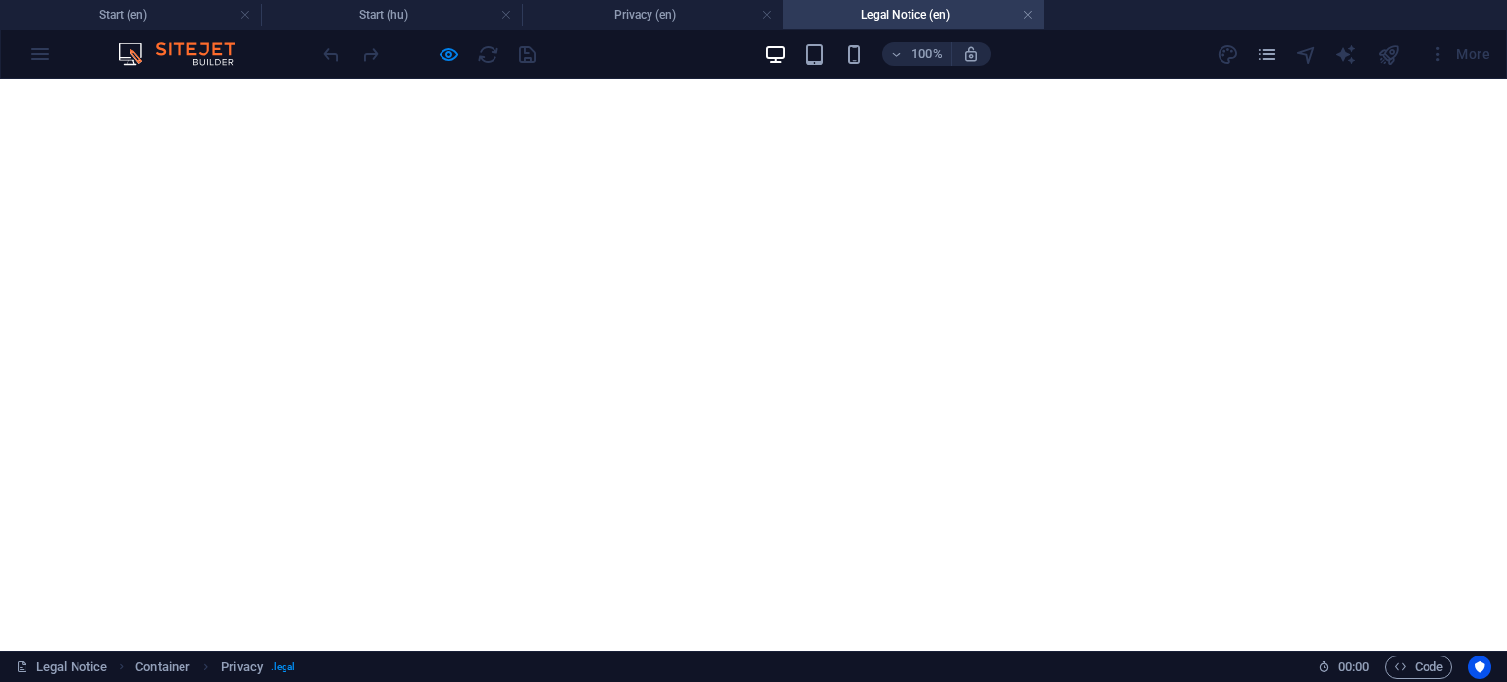
scroll to position [0, 0]
click at [405, 8] on h4 "Start (hu)" at bounding box center [391, 15] width 261 height 22
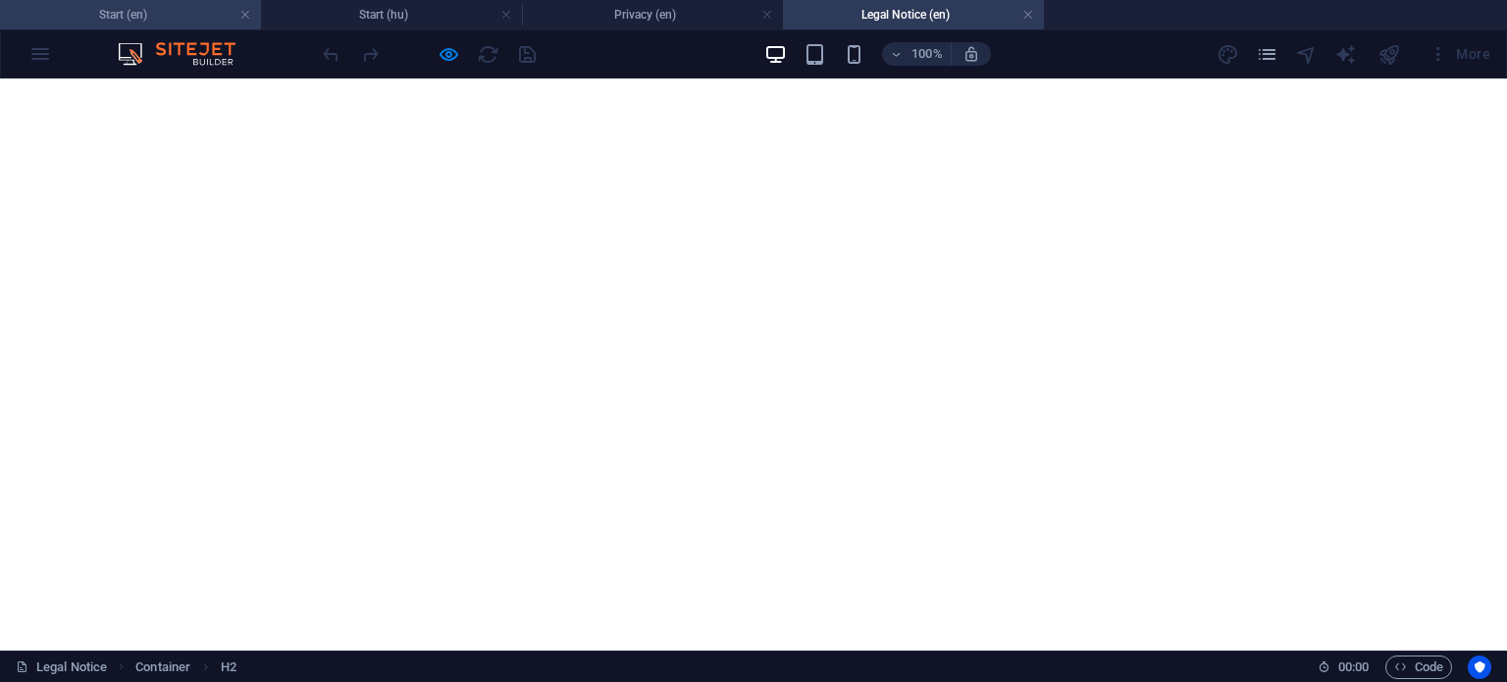
click at [179, 19] on h4 "Start (en)" at bounding box center [130, 15] width 261 height 22
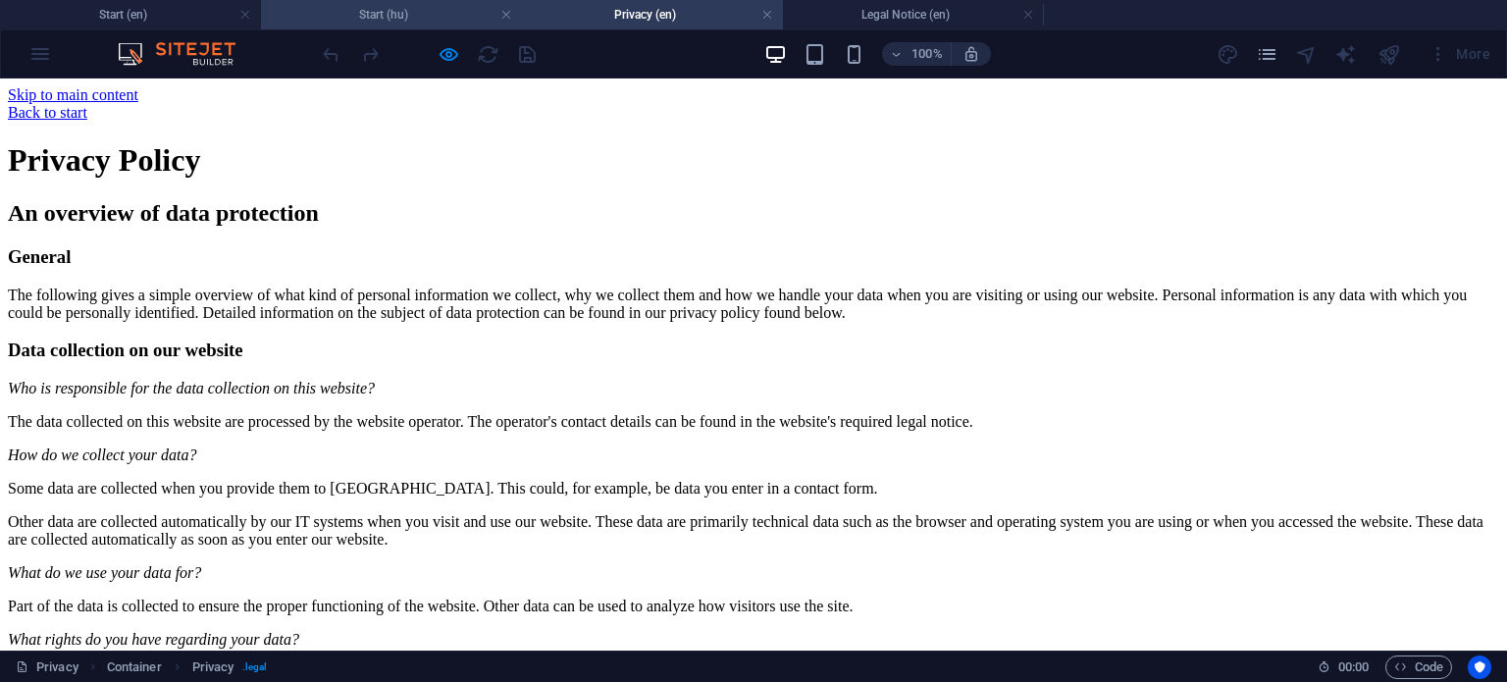
click at [430, 22] on h4 "Start (hu)" at bounding box center [391, 15] width 261 height 22
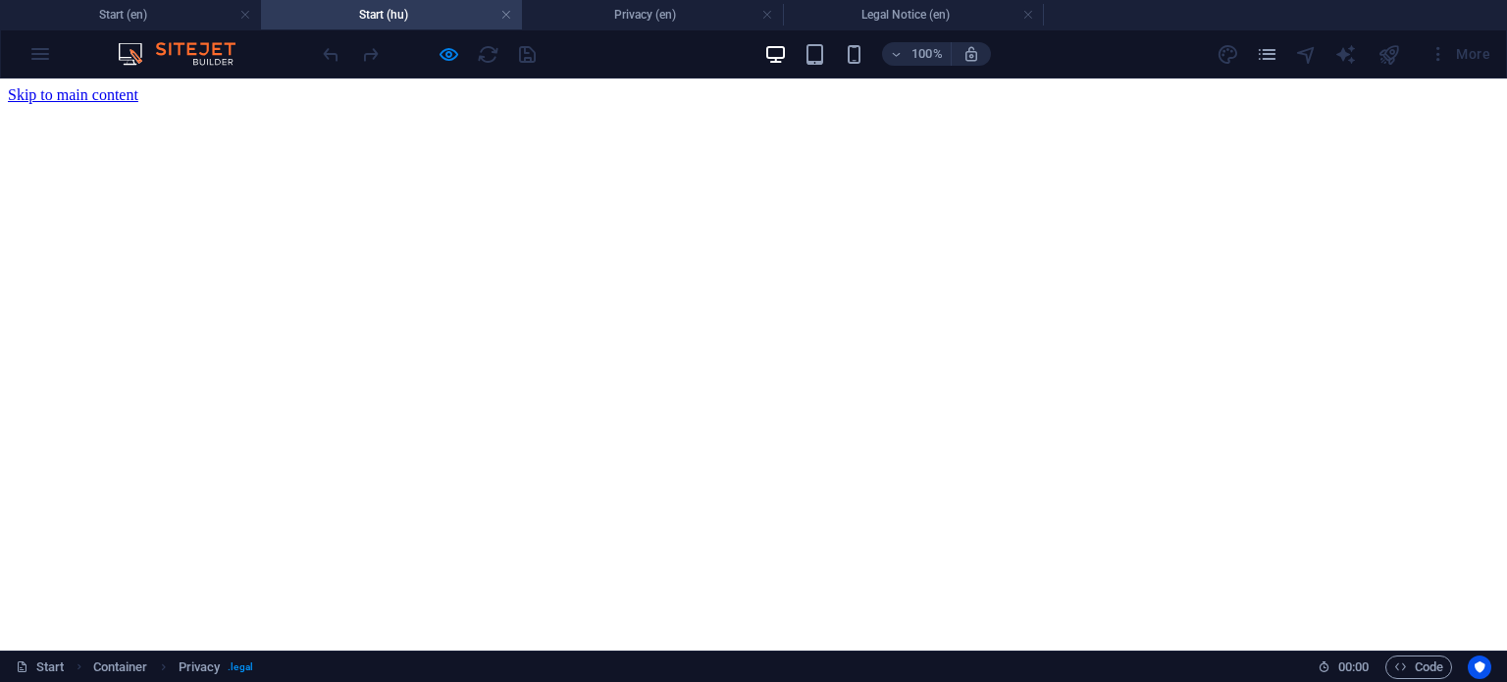
scroll to position [1904, 0]
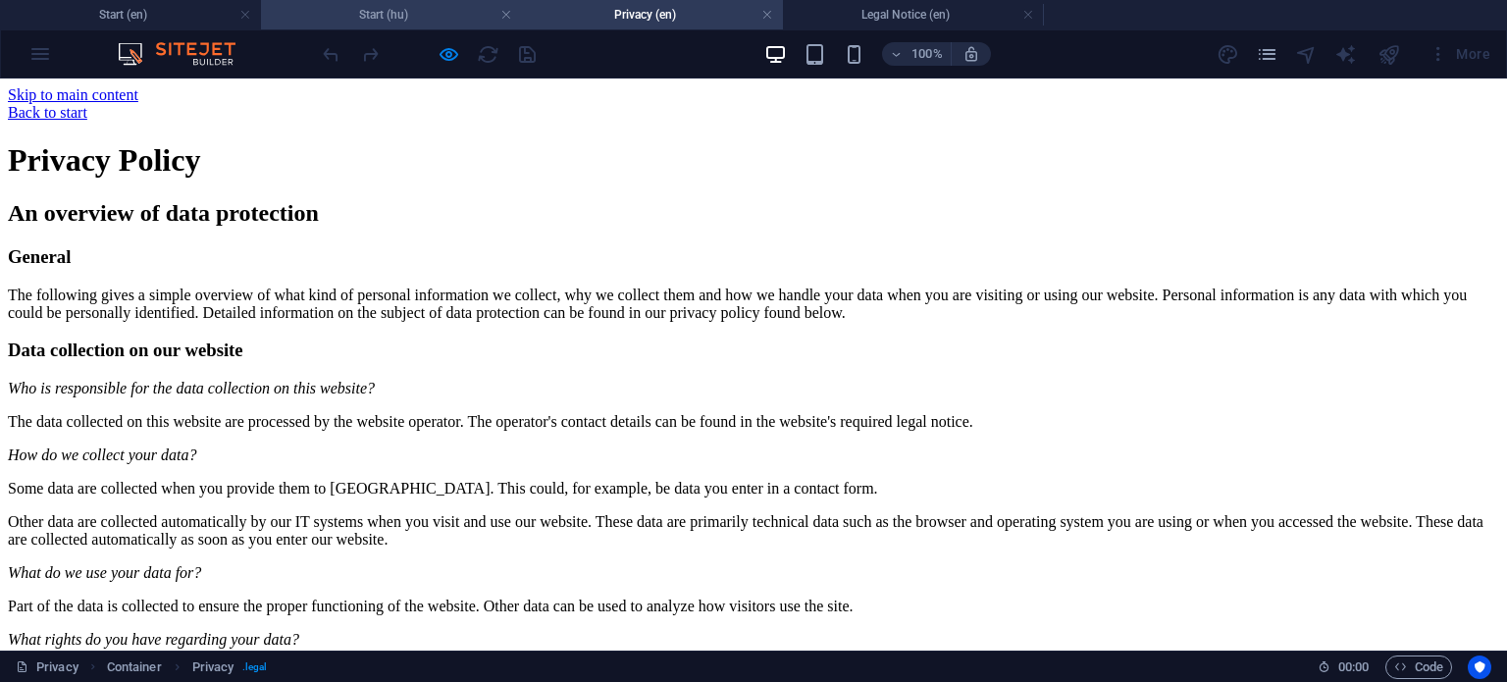
click at [390, 12] on h4 "Start (hu)" at bounding box center [391, 15] width 261 height 22
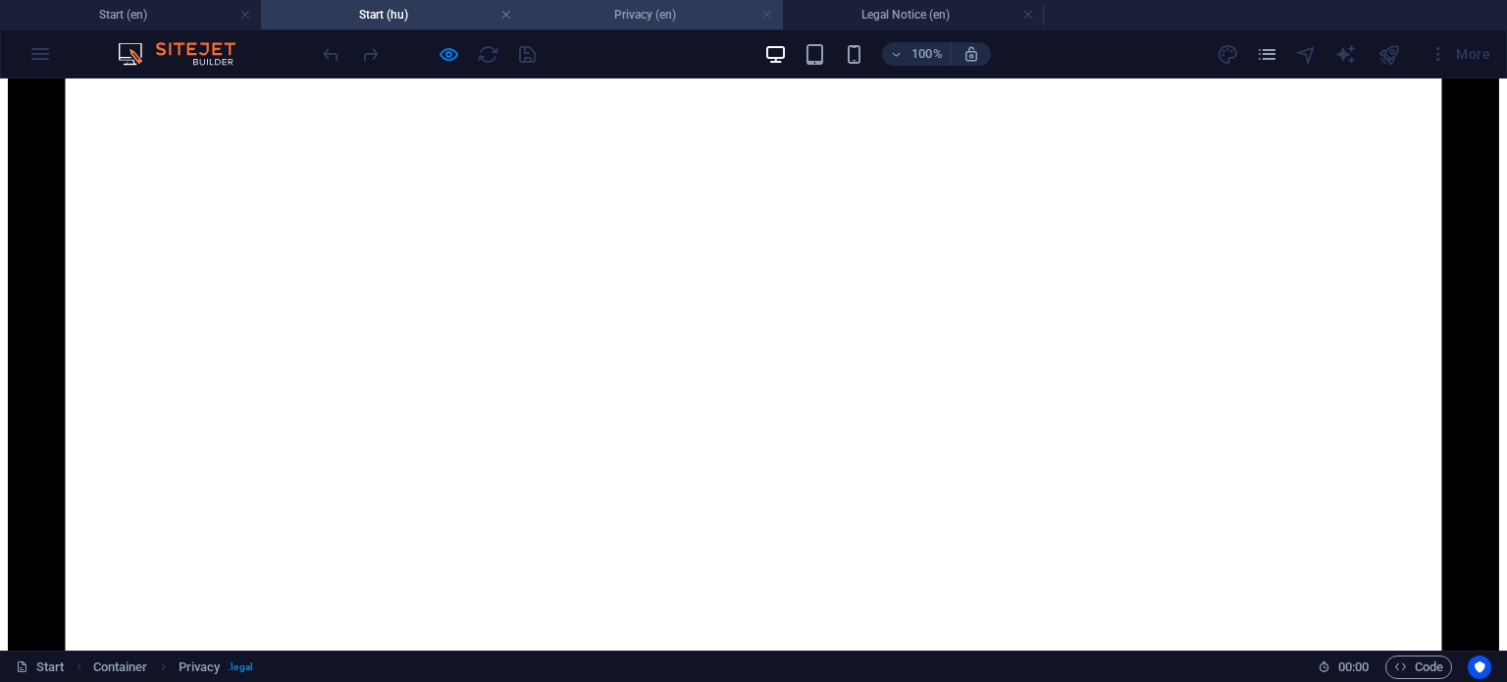
click at [770, 15] on link at bounding box center [768, 15] width 12 height 19
click at [423, 10] on h4 "Start (hu)" at bounding box center [391, 15] width 261 height 22
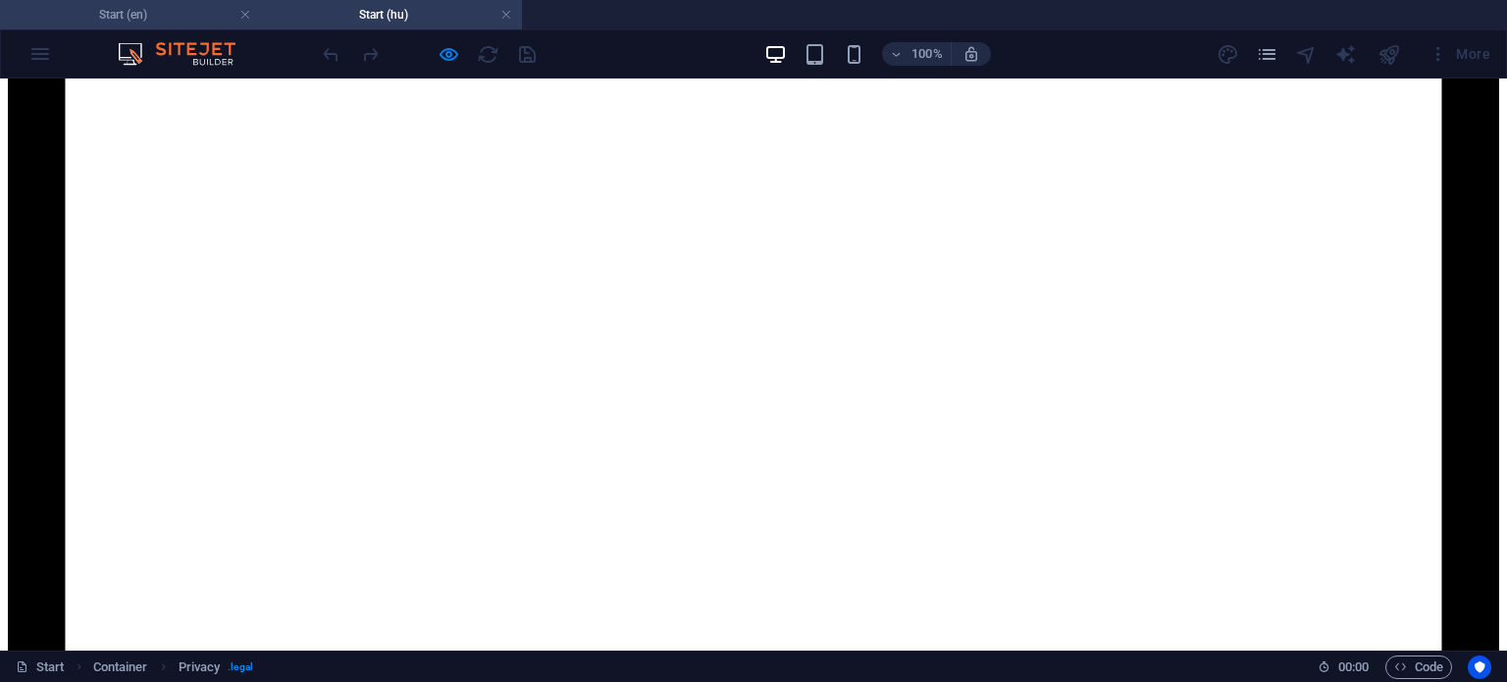
click at [161, 15] on h4 "Start (en)" at bounding box center [130, 15] width 261 height 22
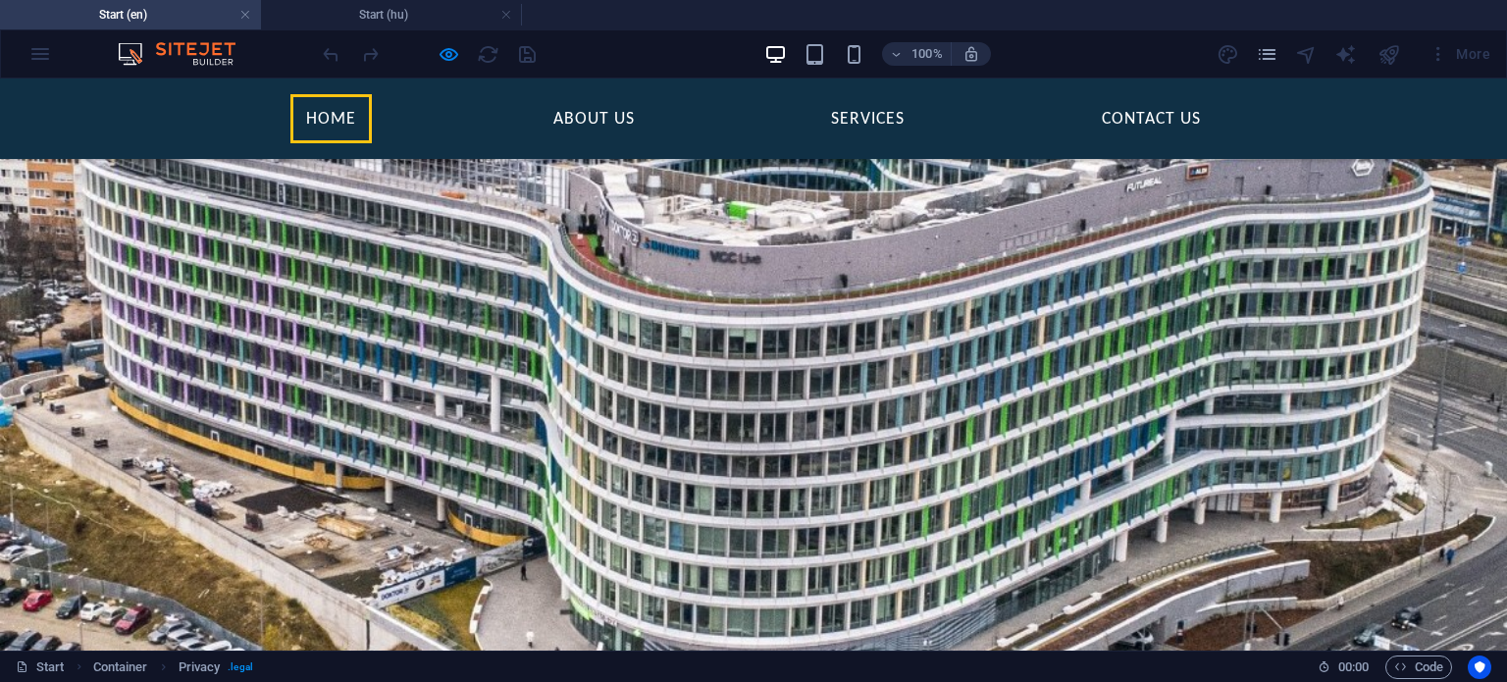
scroll to position [1907, 0]
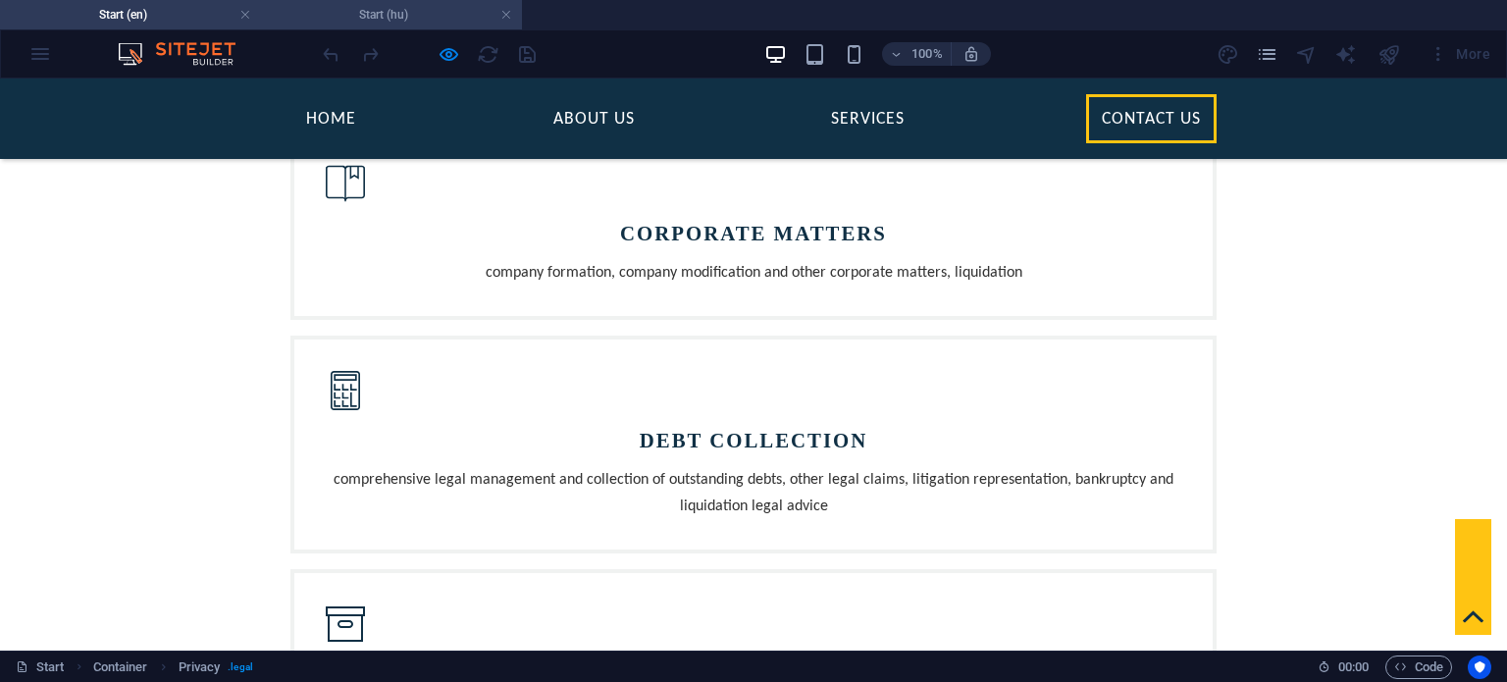
click at [412, 14] on h4 "Start (hu)" at bounding box center [391, 15] width 261 height 22
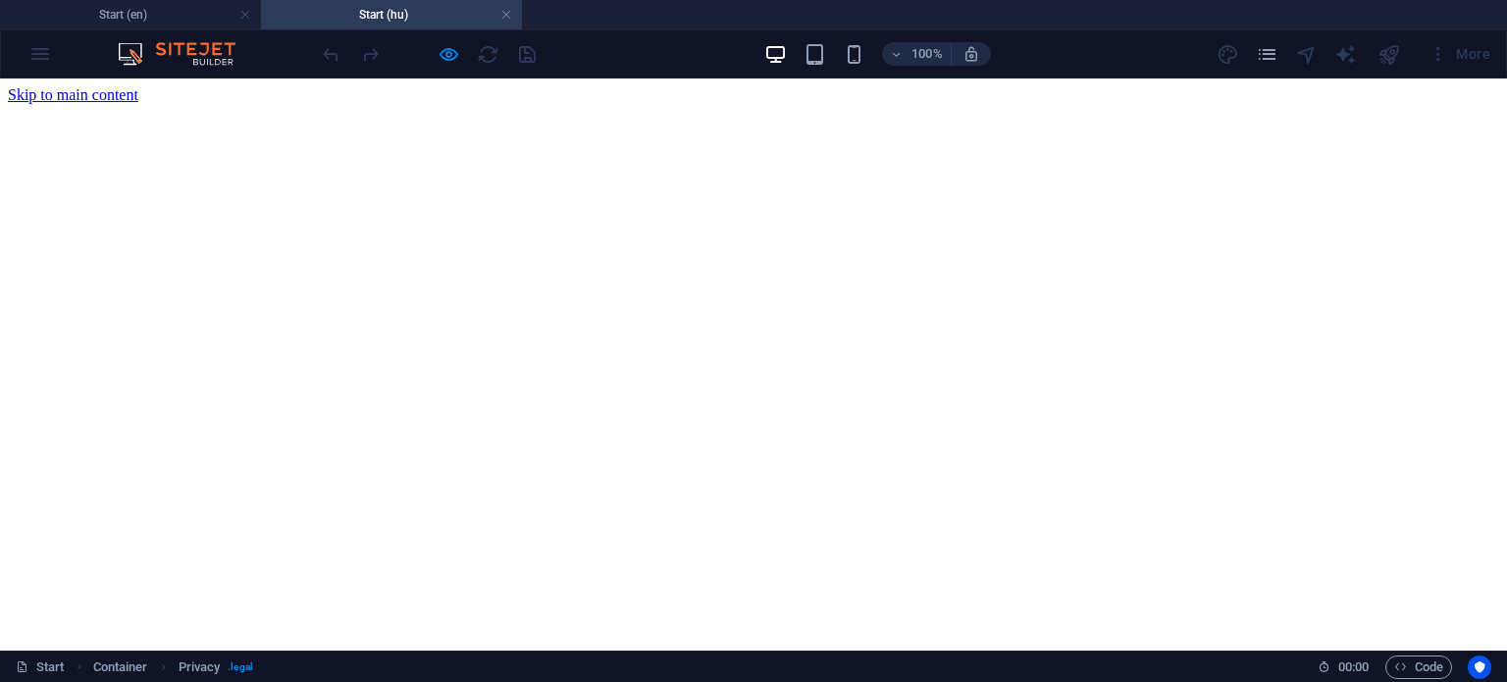
scroll to position [1904, 0]
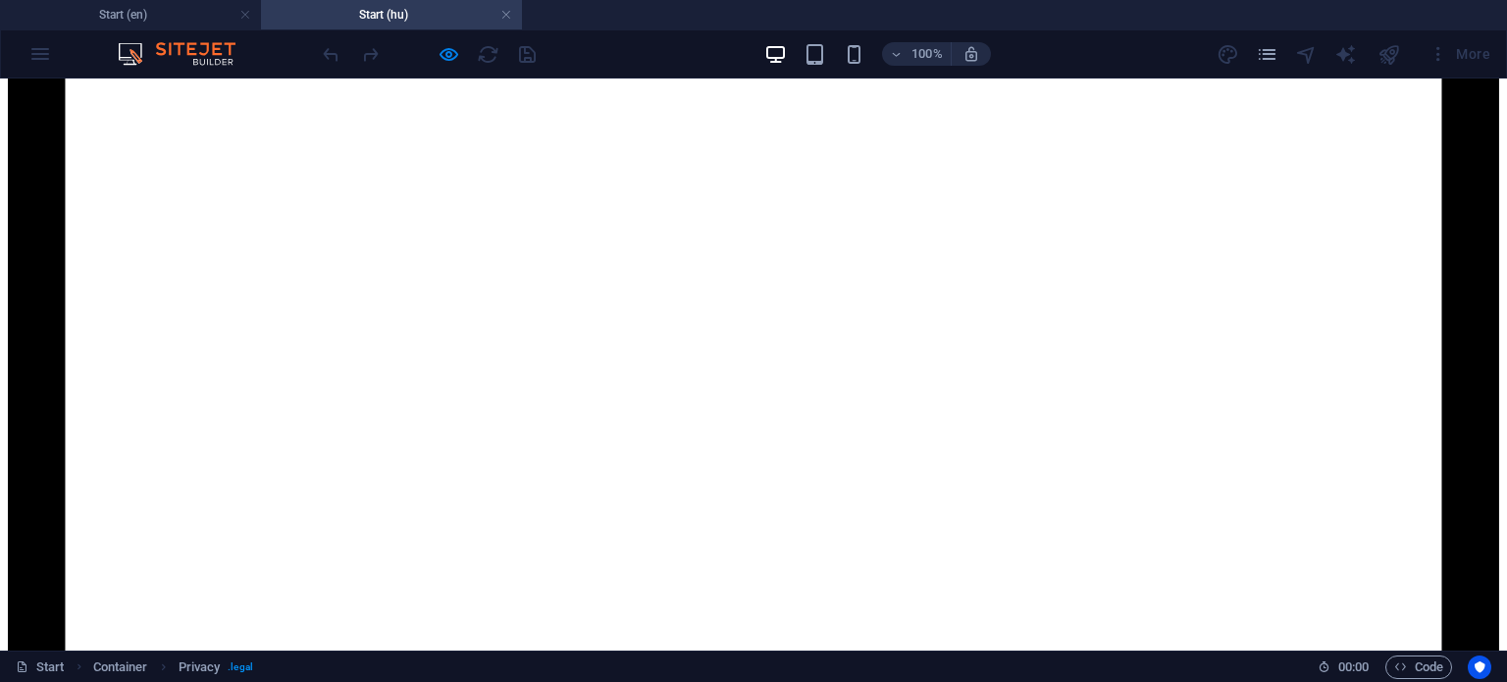
click at [413, 13] on h4 "Start (hu)" at bounding box center [391, 15] width 261 height 22
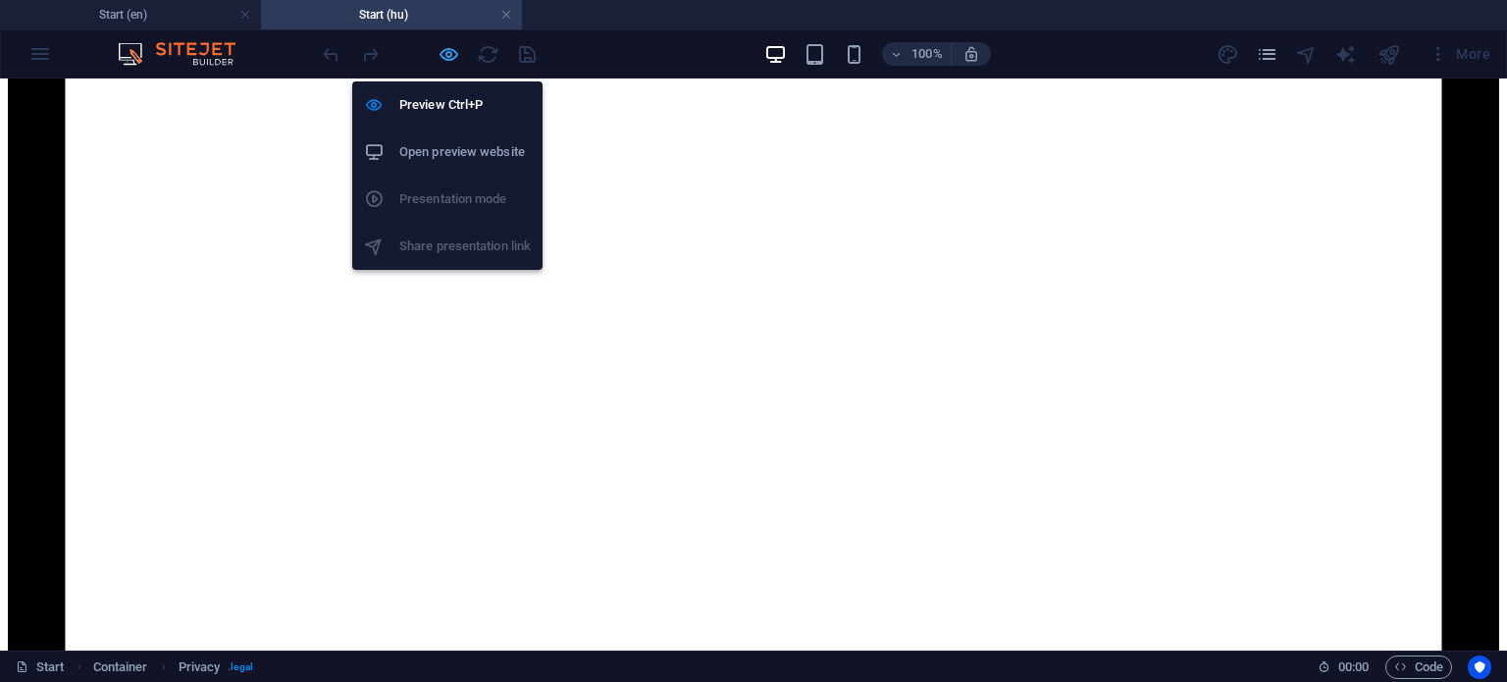
click at [447, 58] on icon "button" at bounding box center [449, 54] width 23 height 23
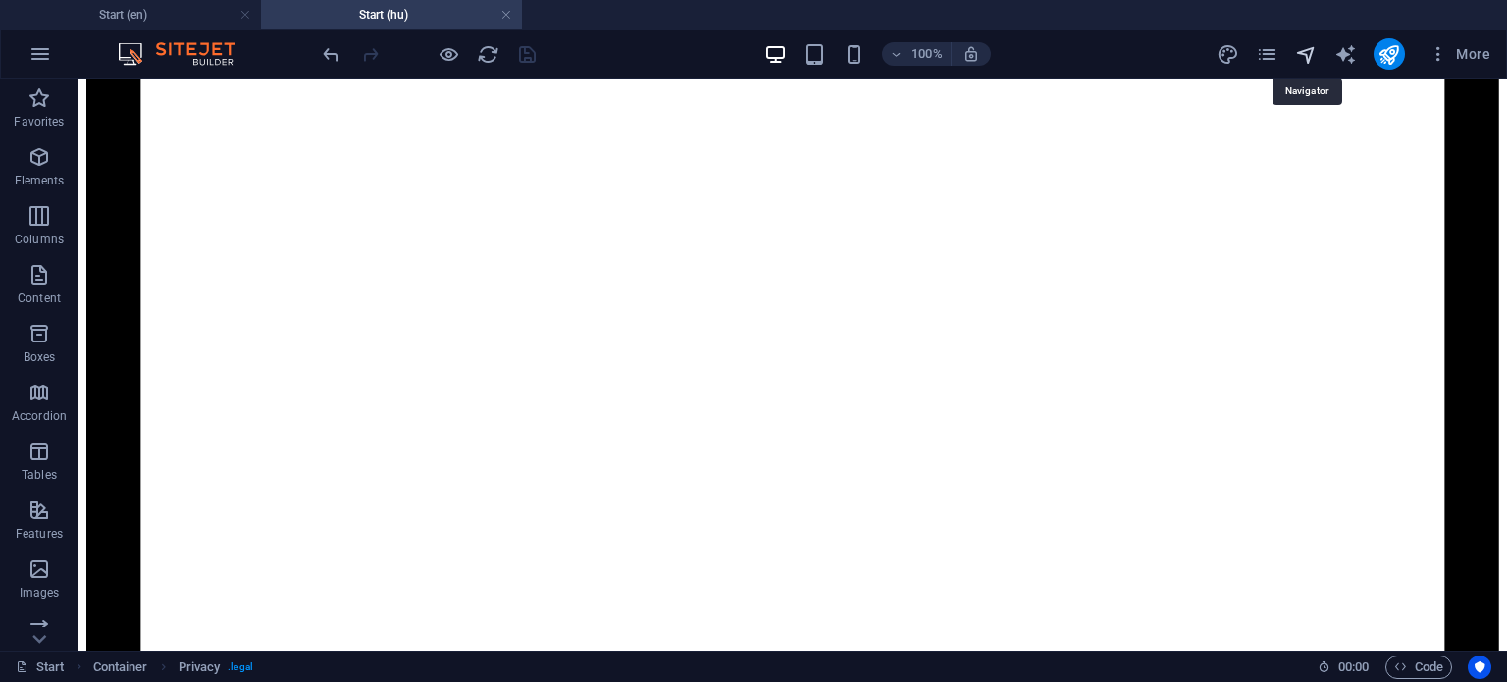
click at [1315, 59] on icon "navigator" at bounding box center [1306, 54] width 23 height 23
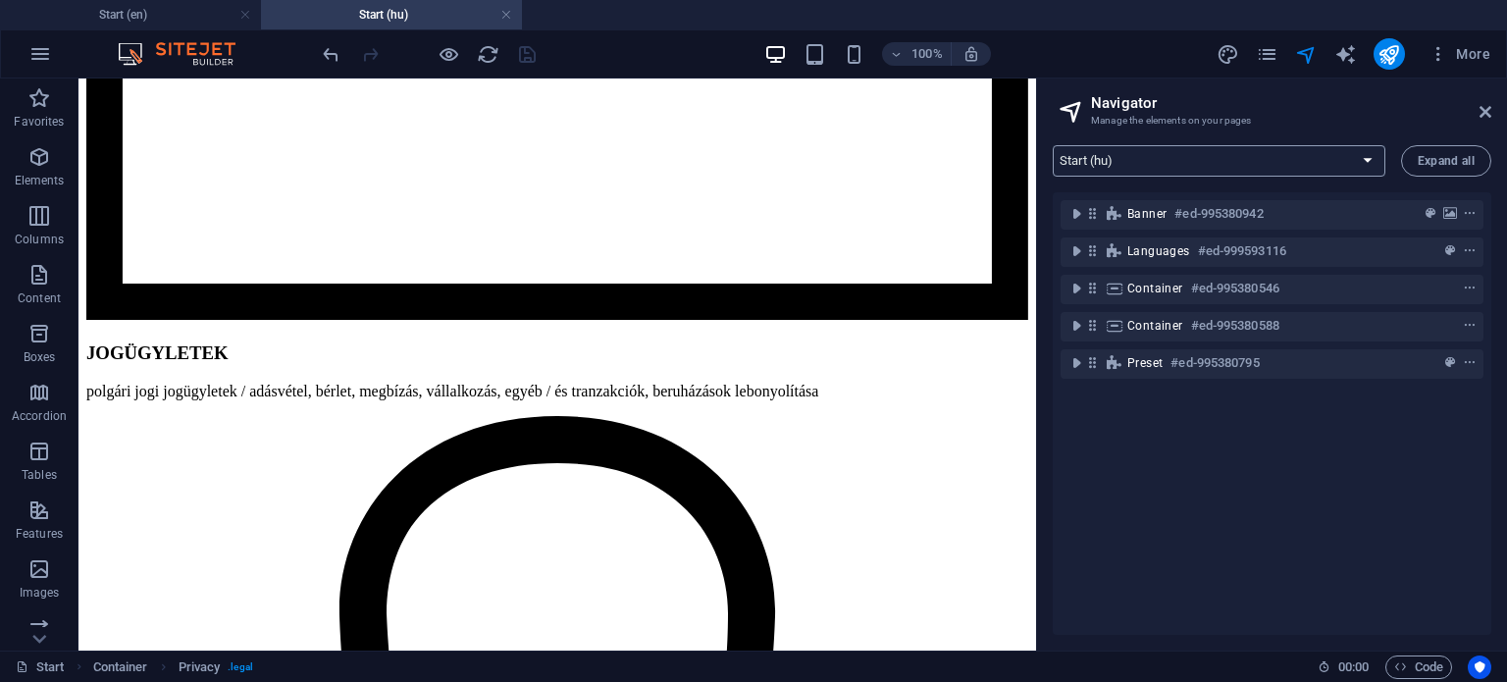
click at [1189, 156] on select "Start (en) Legal Notice (en) Privacy (en) Start (hu) Legal Notice (hu) Privacy …" at bounding box center [1219, 160] width 333 height 31
click at [1053, 145] on select "Start (en) Legal Notice (en) Privacy (en) Start (hu) Legal Notice (hu) Privacy …" at bounding box center [1219, 160] width 333 height 31
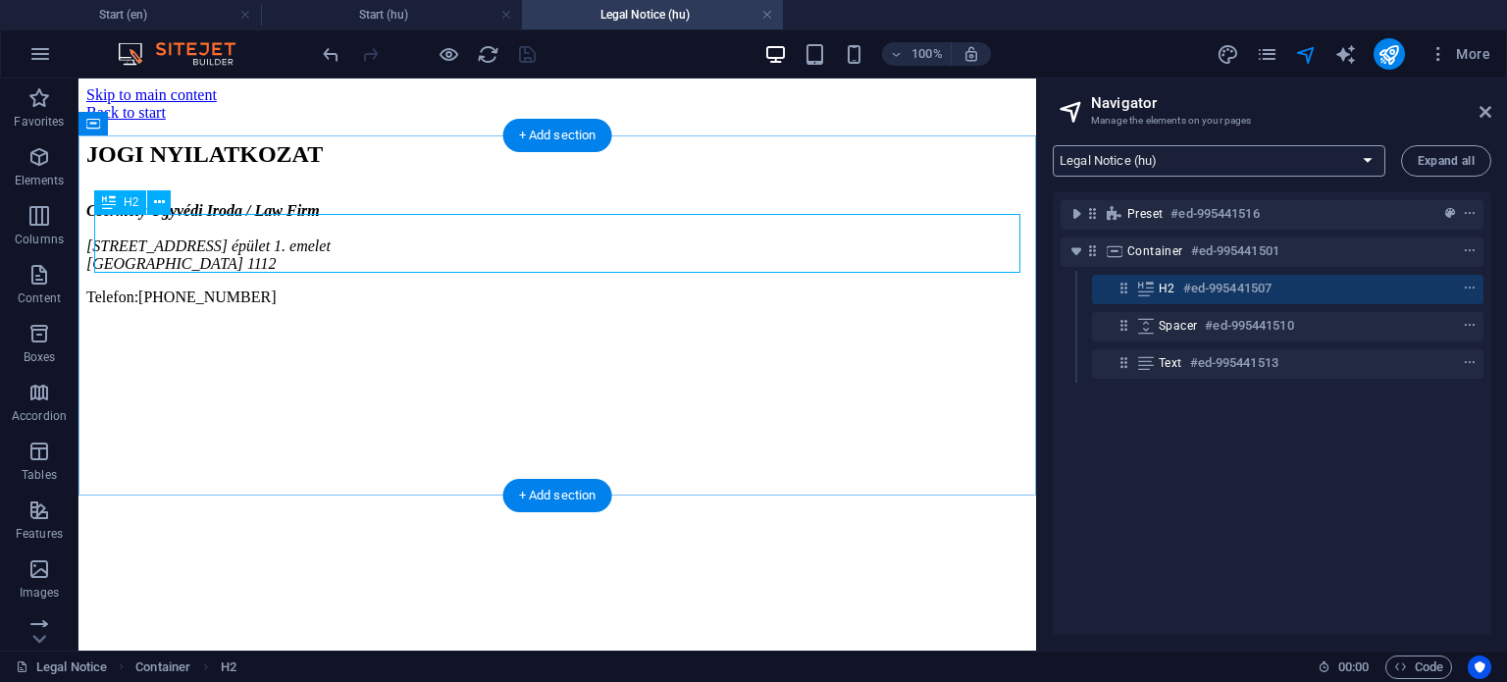
scroll to position [0, 0]
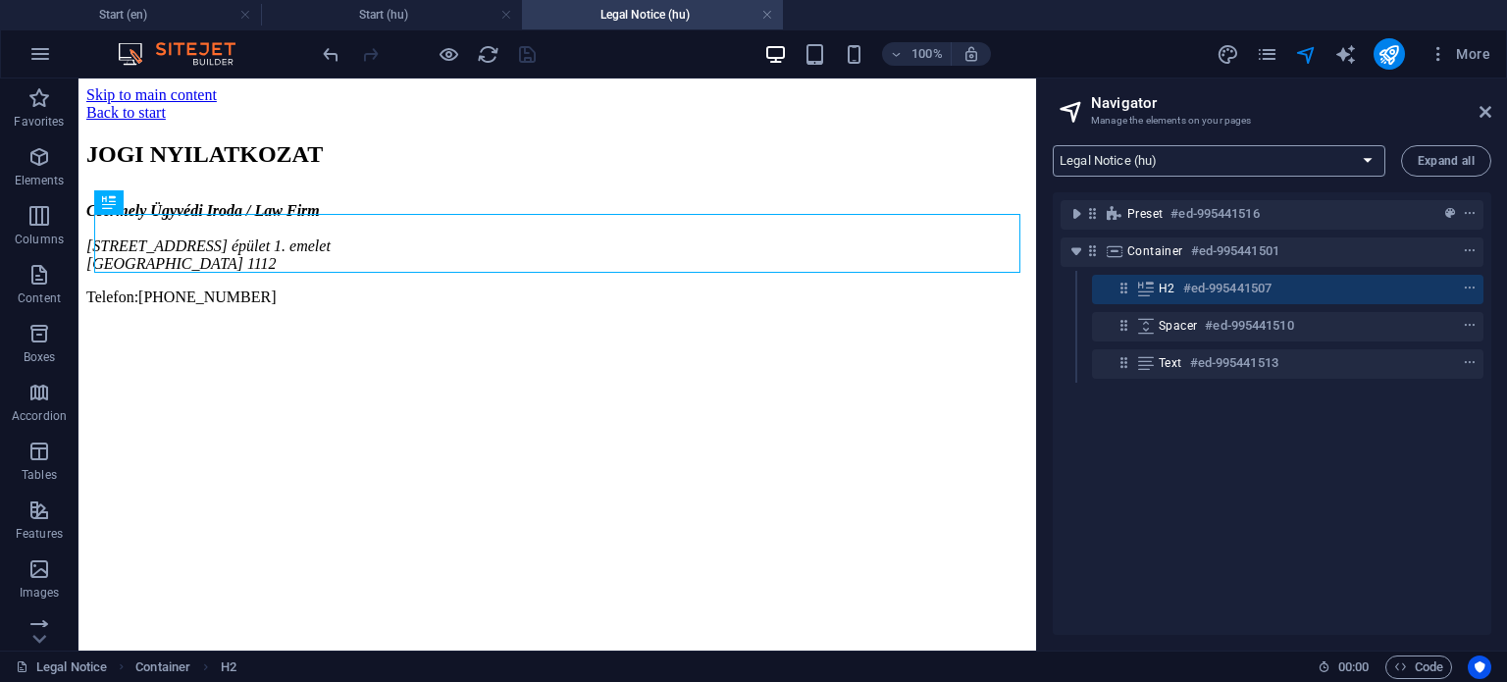
click at [1151, 164] on select "Start (en) Legal Notice (en) Privacy (en) Start (hu) Legal Notice (hu) Privacy …" at bounding box center [1219, 160] width 333 height 31
click at [1053, 145] on select "Start (en) Legal Notice (en) Privacy (en) Start (hu) Legal Notice (hu) Privacy …" at bounding box center [1219, 160] width 333 height 31
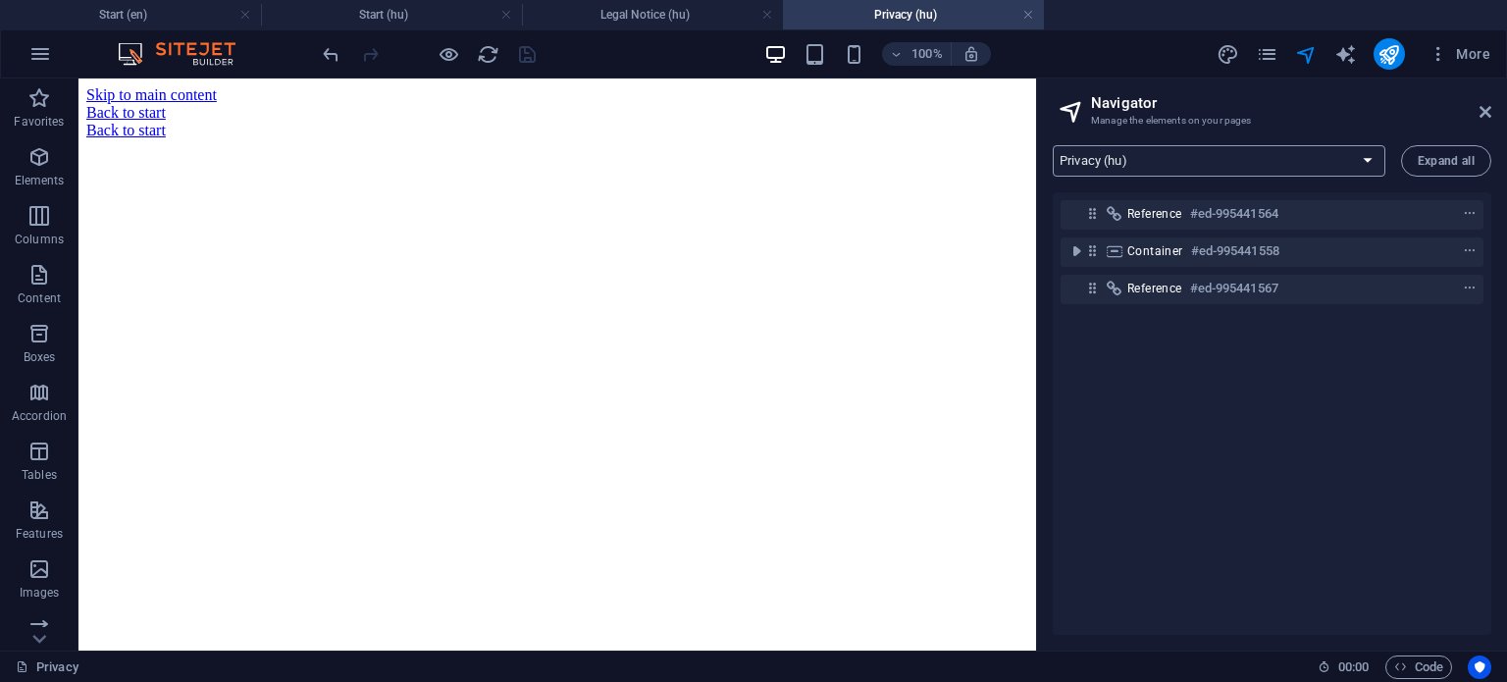
click at [1180, 156] on select "Start (en) Legal Notice (en) Privacy (en) Start (hu) Legal Notice (hu) Privacy …" at bounding box center [1219, 160] width 333 height 31
click at [1053, 145] on select "Start (en) Legal Notice (en) Privacy (en) Start (hu) Legal Notice (hu) Privacy …" at bounding box center [1219, 160] width 333 height 31
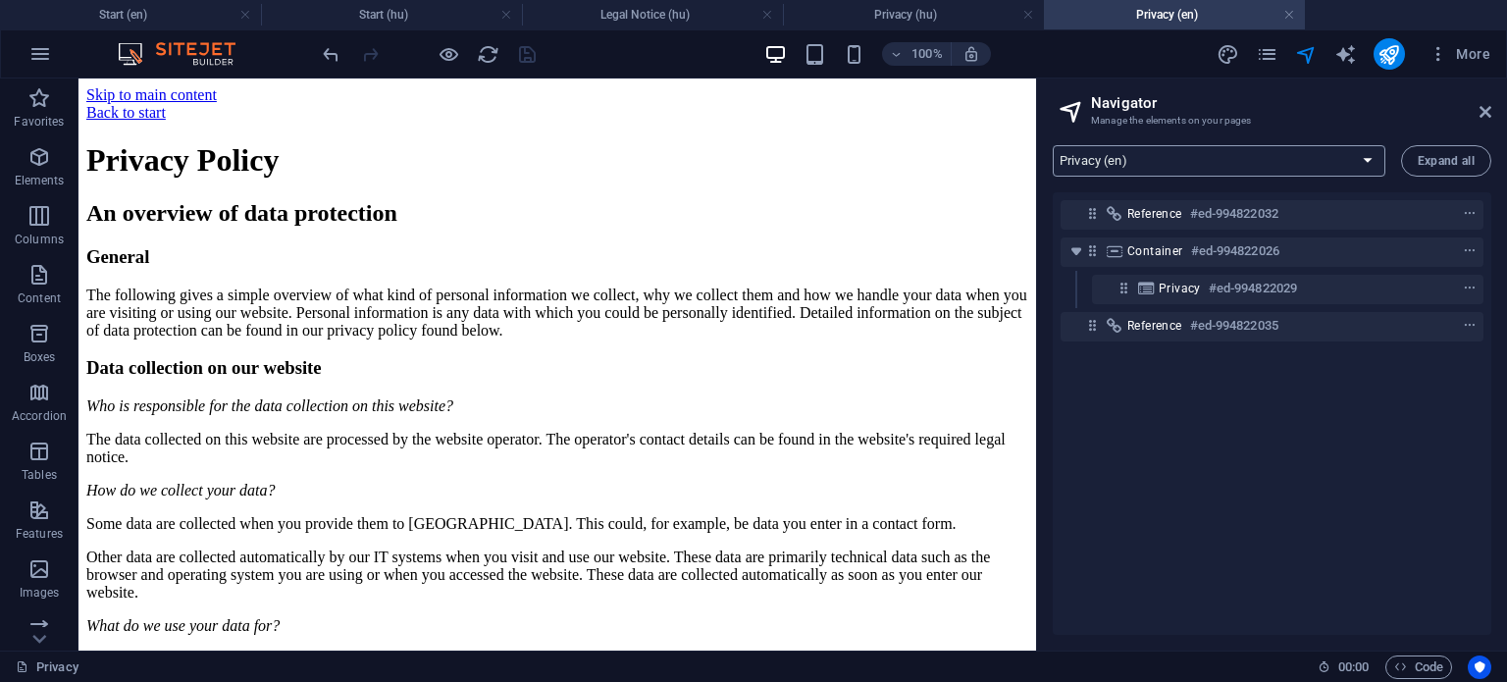
click at [1195, 165] on select "Start (en) Legal Notice (en) Privacy (en) Start (hu) Legal Notice (hu) Privacy …" at bounding box center [1219, 160] width 333 height 31
select select "18015618-en"
click at [1053, 145] on select "Start (en) Legal Notice (en) Privacy (en) Start (hu) Legal Notice (hu) Privacy …" at bounding box center [1219, 160] width 333 height 31
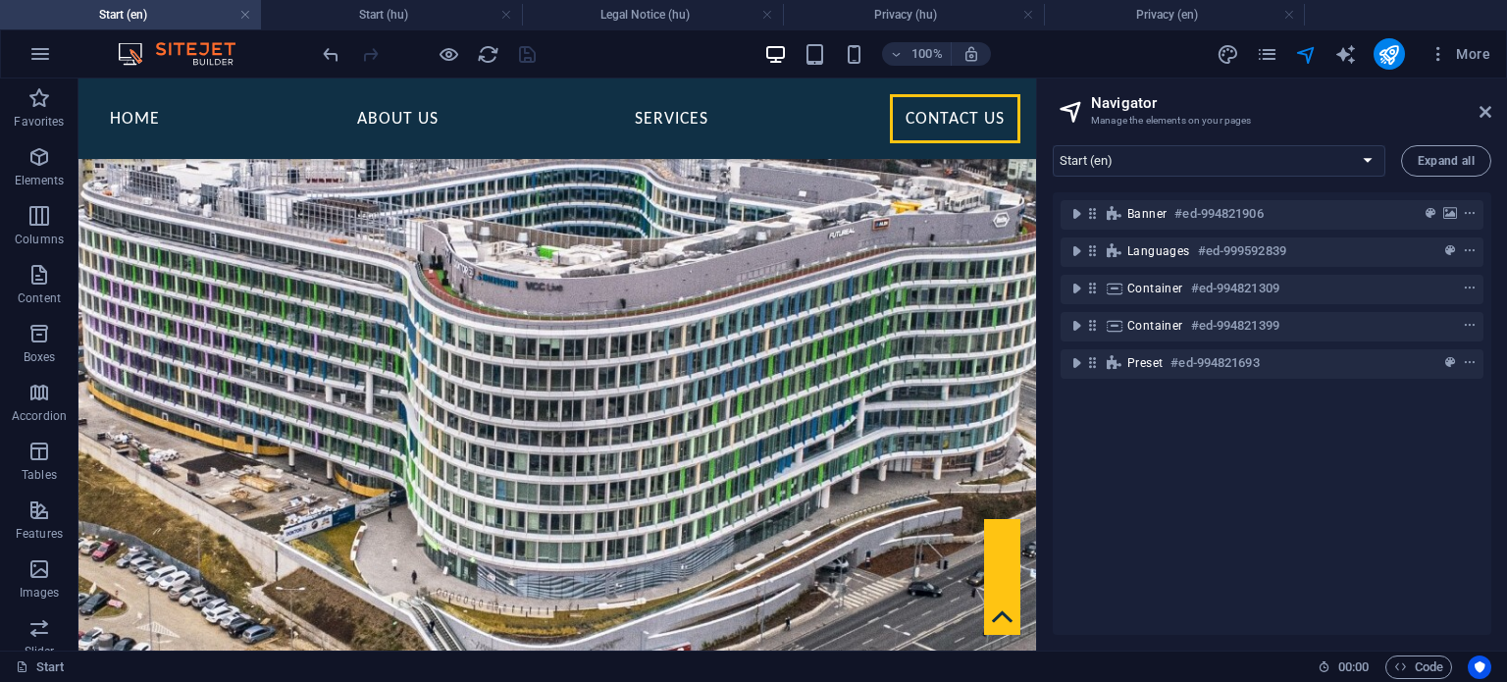
scroll to position [1907, 0]
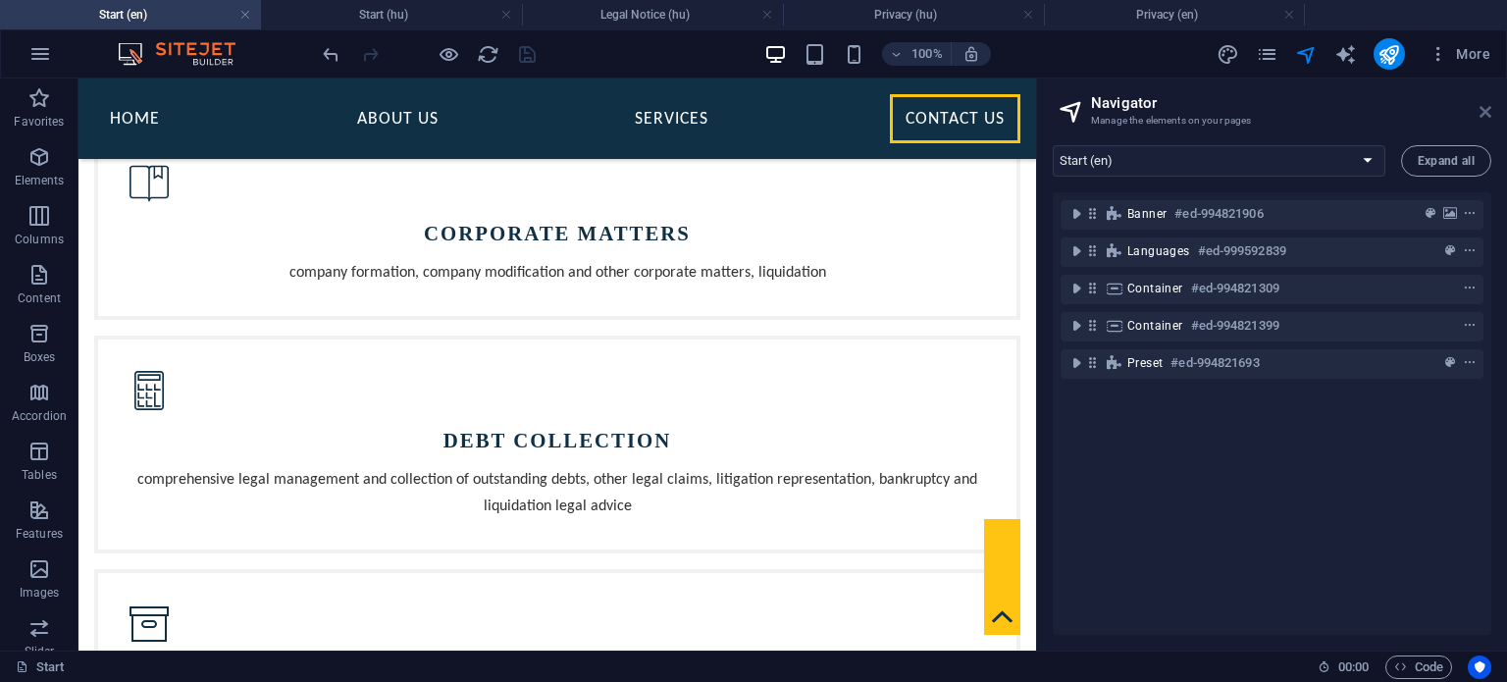
drag, startPoint x: 1385, startPoint y: 42, endPoint x: 1485, endPoint y: 116, distance: 124.2
click at [1485, 116] on icon at bounding box center [1486, 112] width 12 height 16
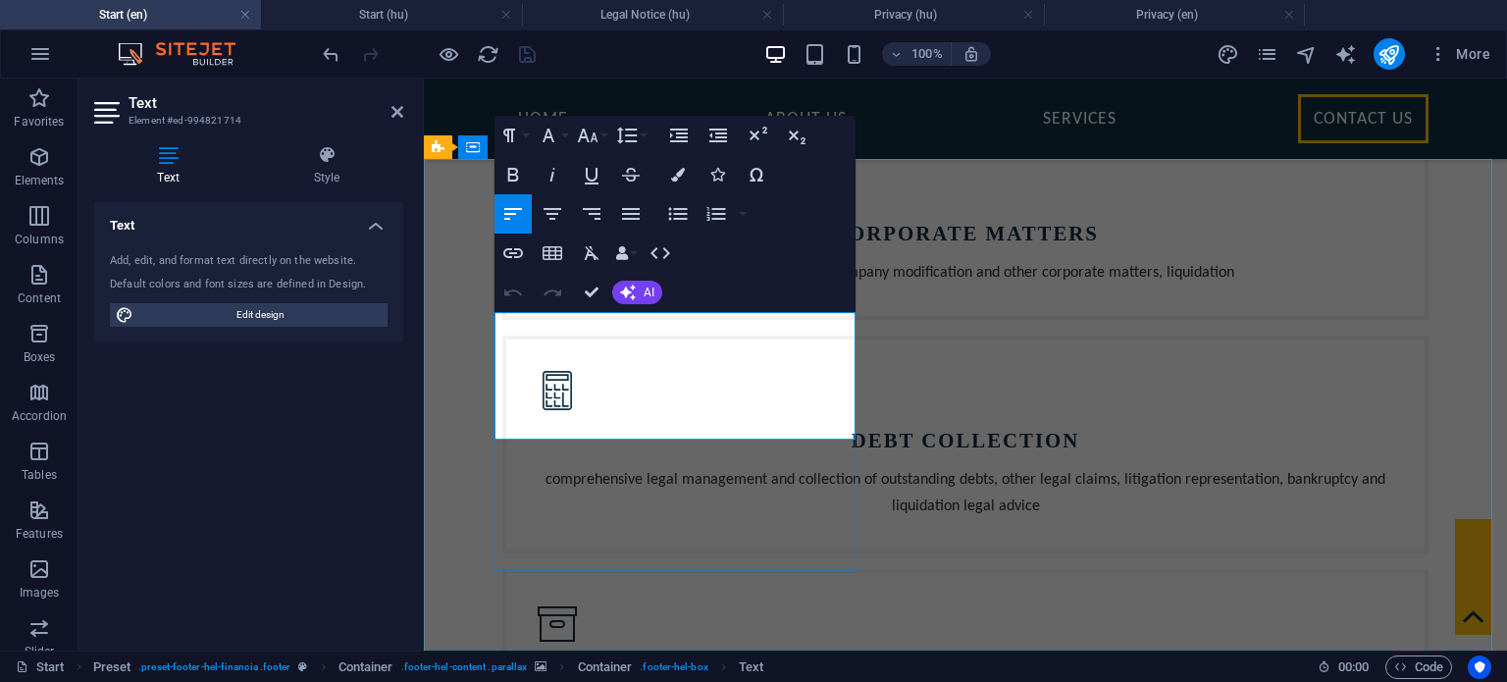
click at [557, 379] on icon "button" at bounding box center [559, 377] width 14 height 14
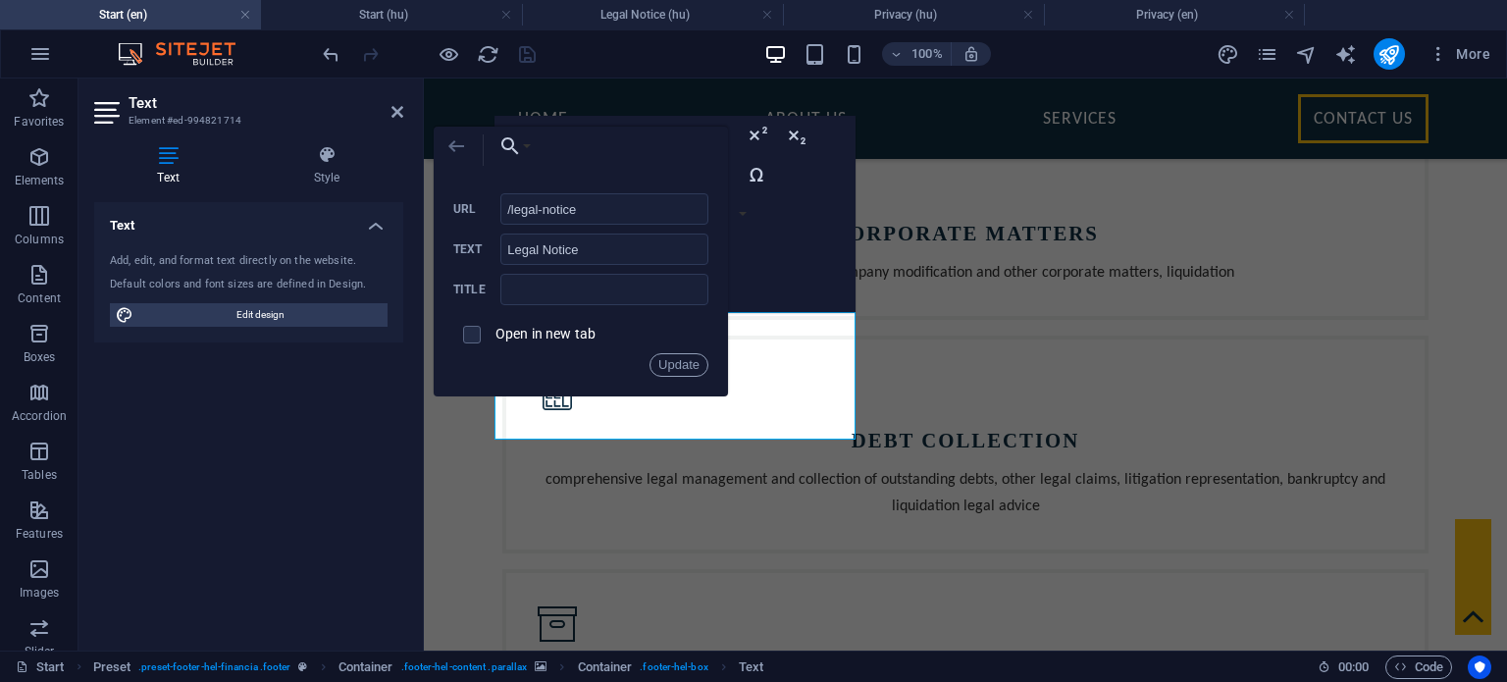
click at [455, 146] on icon "button" at bounding box center [456, 146] width 16 height 12
click at [455, 144] on icon "button" at bounding box center [457, 146] width 24 height 24
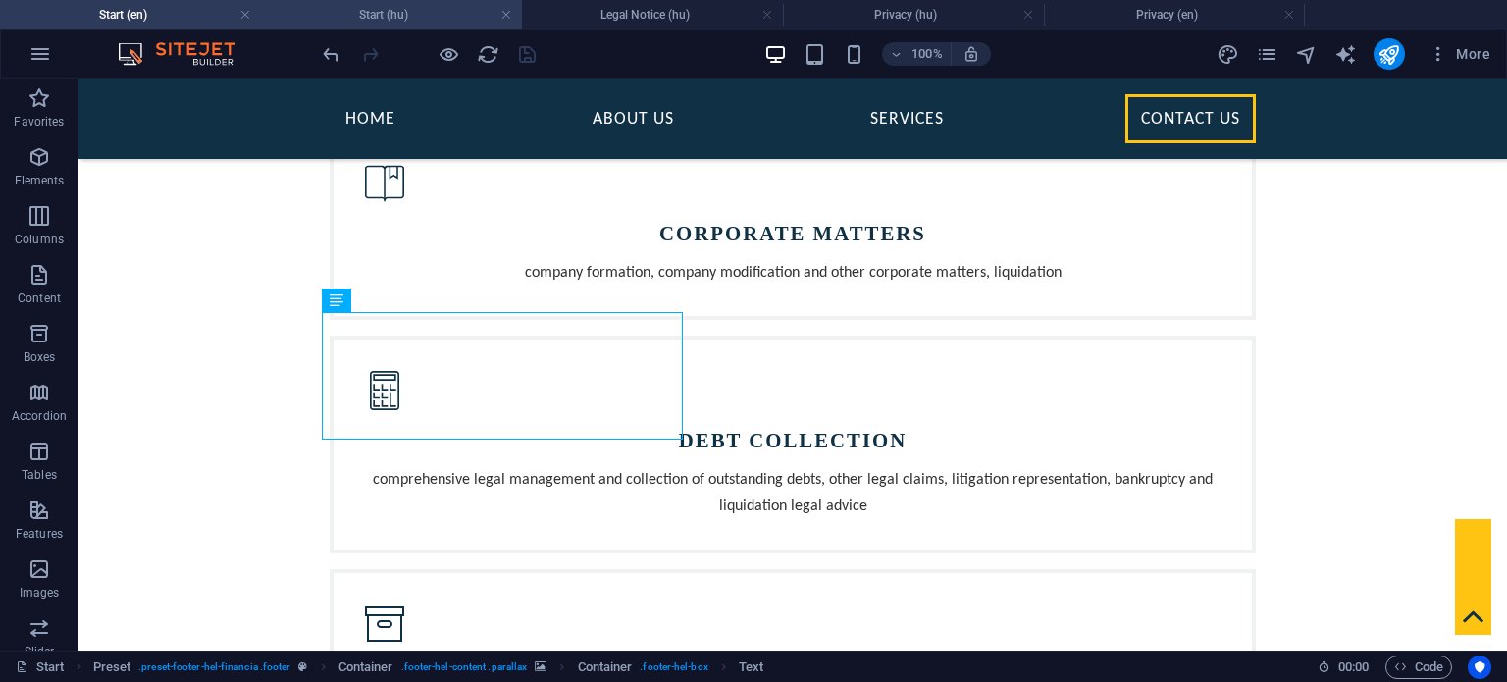
click at [404, 14] on h4 "Start (hu)" at bounding box center [391, 15] width 261 height 22
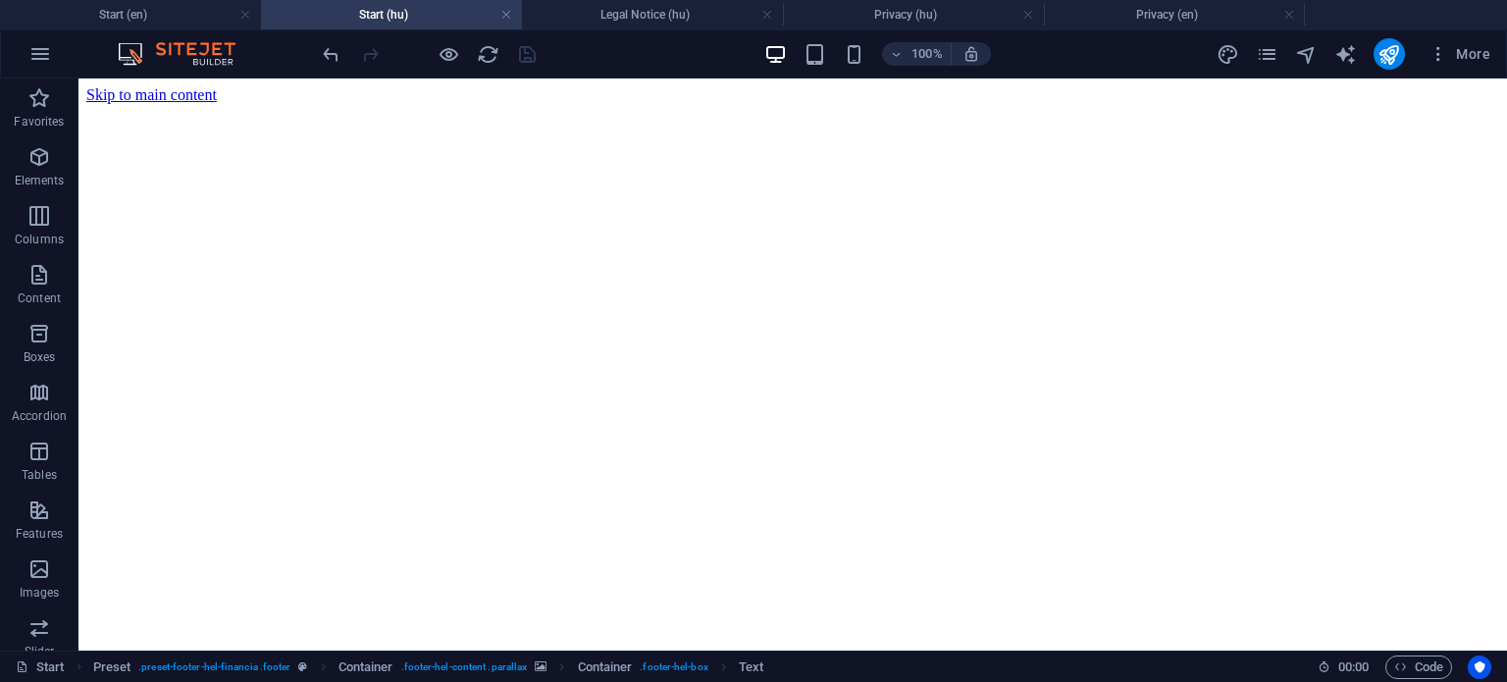
scroll to position [2014, 0]
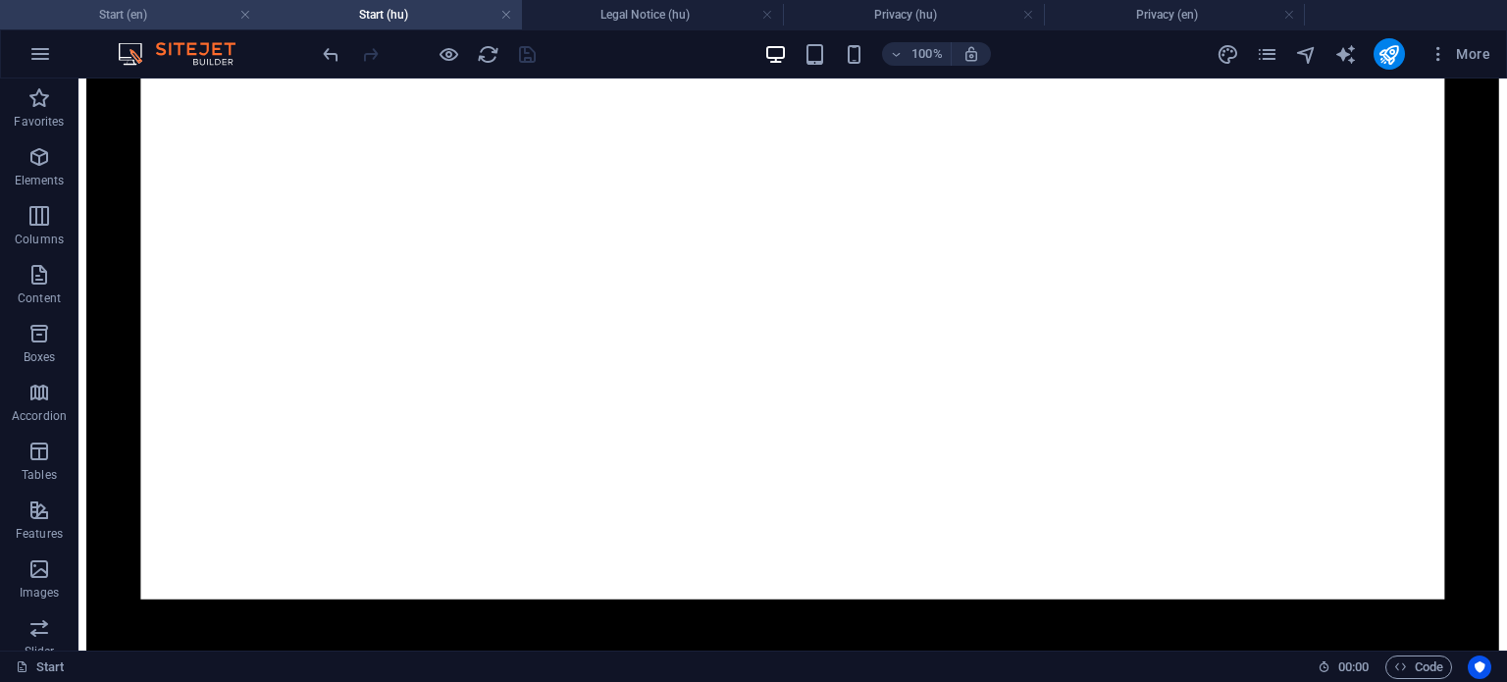
click at [188, 15] on h4 "Start (en)" at bounding box center [130, 15] width 261 height 22
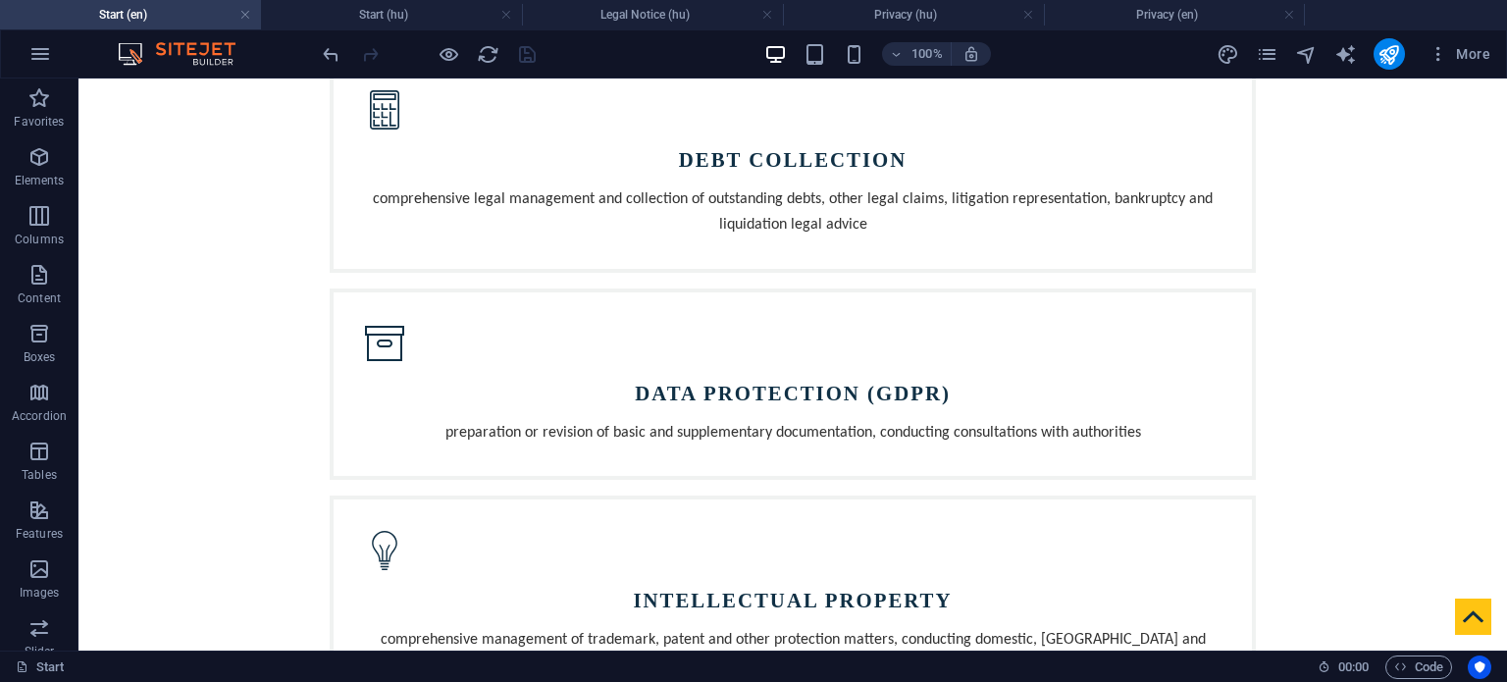
scroll to position [0, 0]
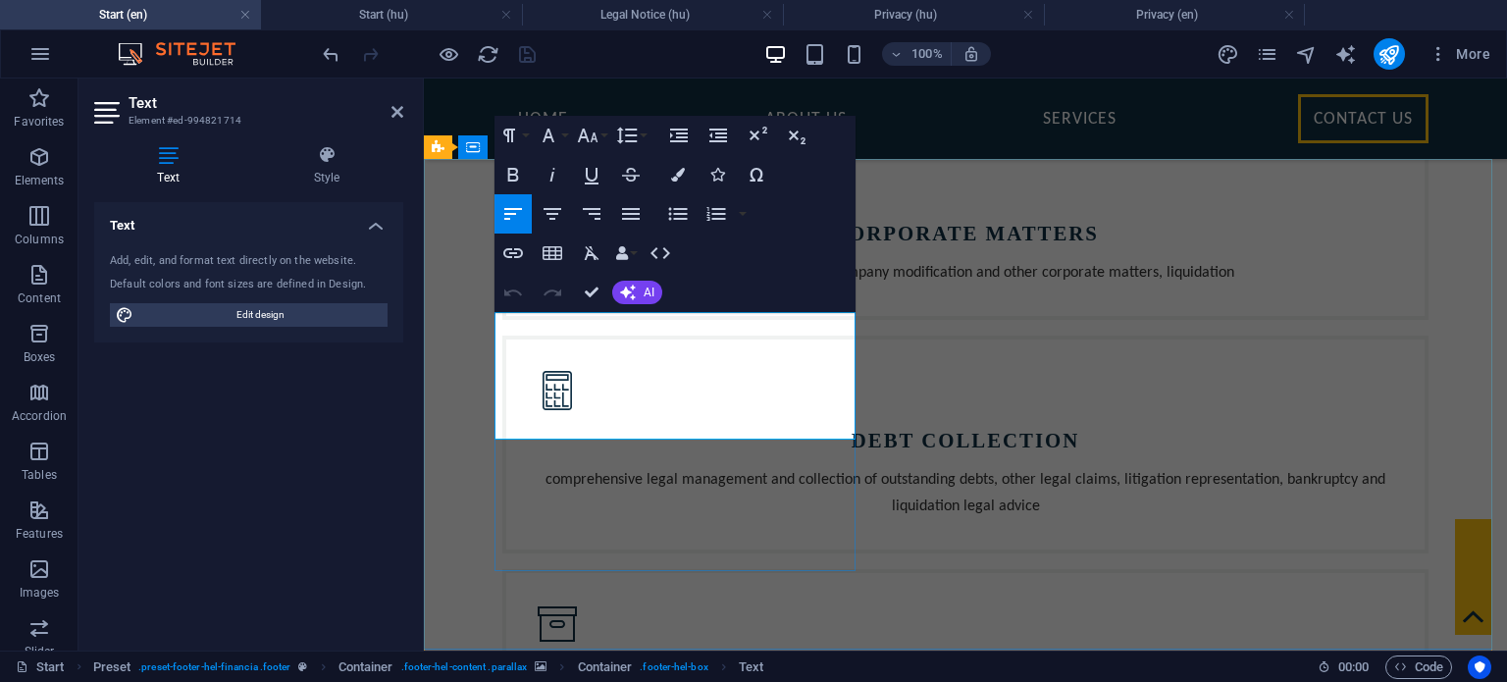
click at [553, 376] on icon "button" at bounding box center [560, 377] width 24 height 24
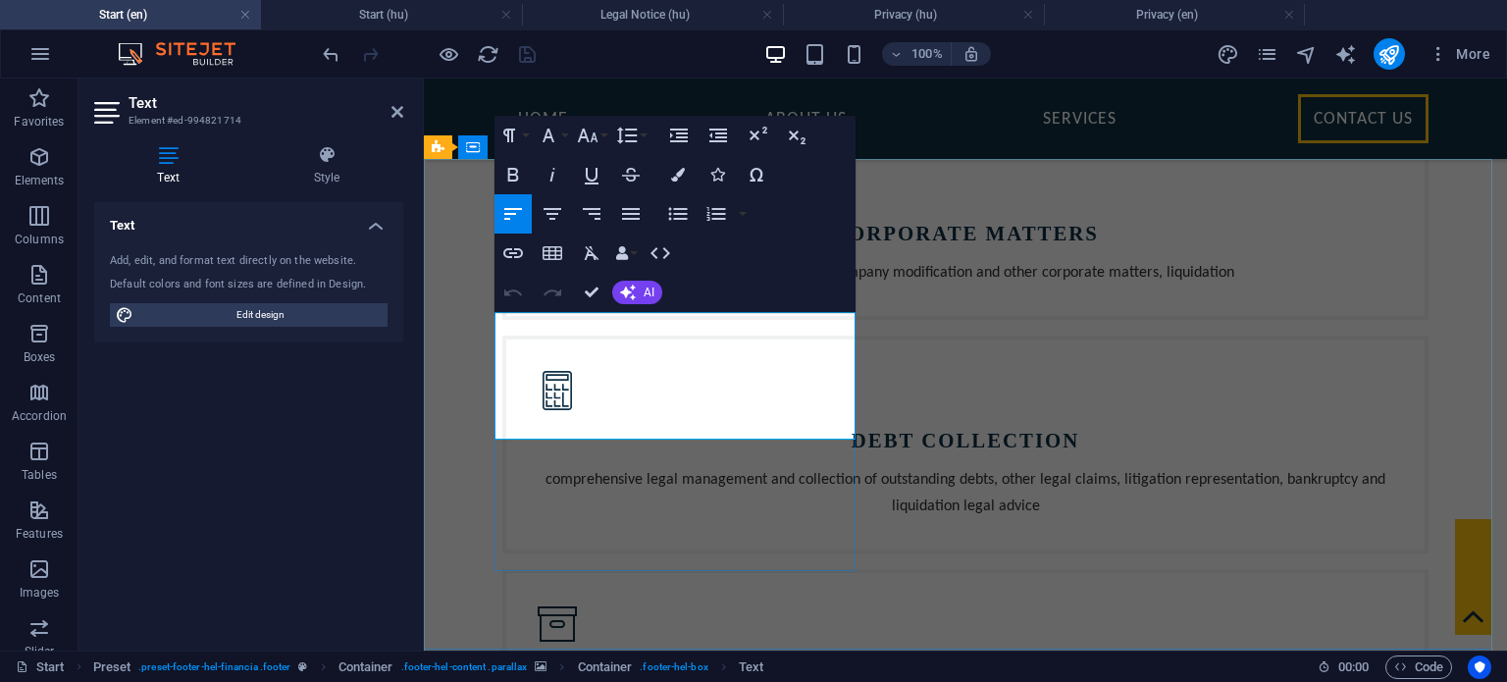
click at [640, 372] on icon "button" at bounding box center [635, 377] width 14 height 14
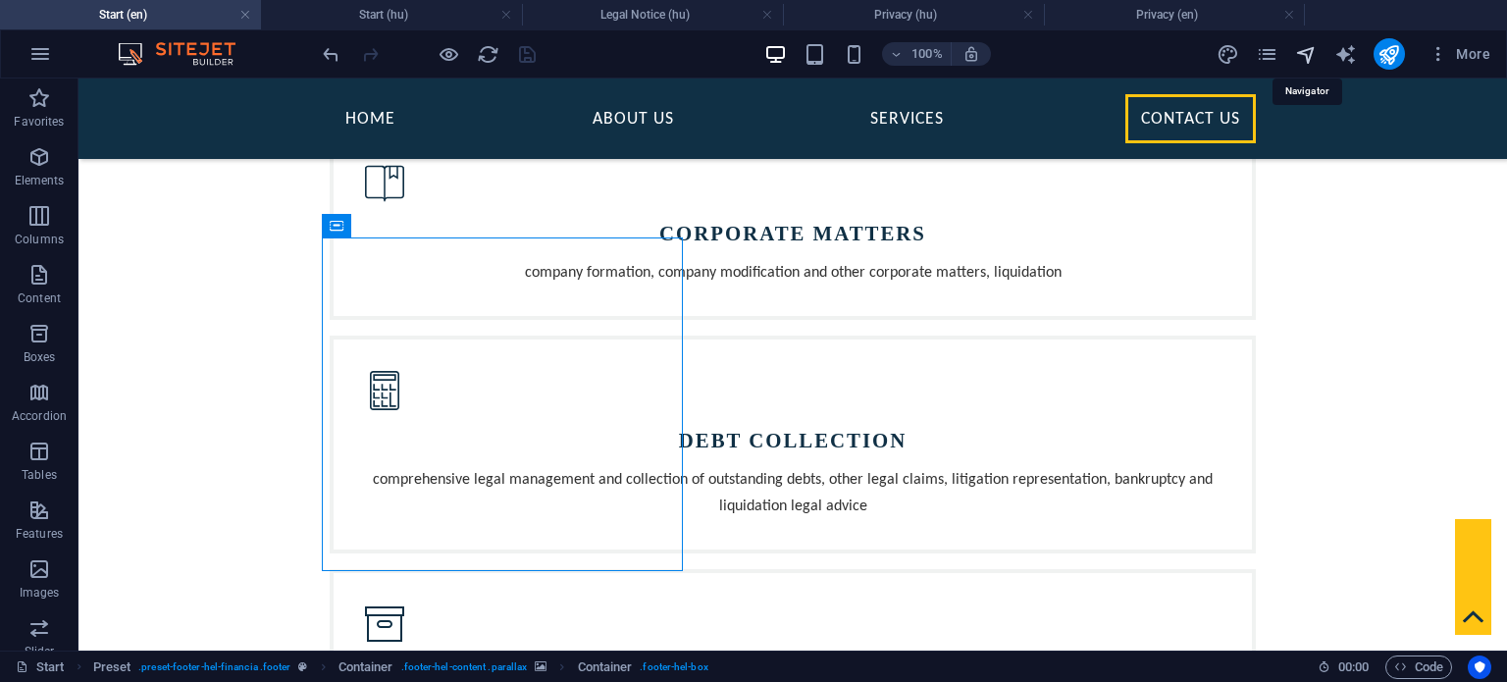
click at [1312, 54] on icon "navigator" at bounding box center [1306, 54] width 23 height 23
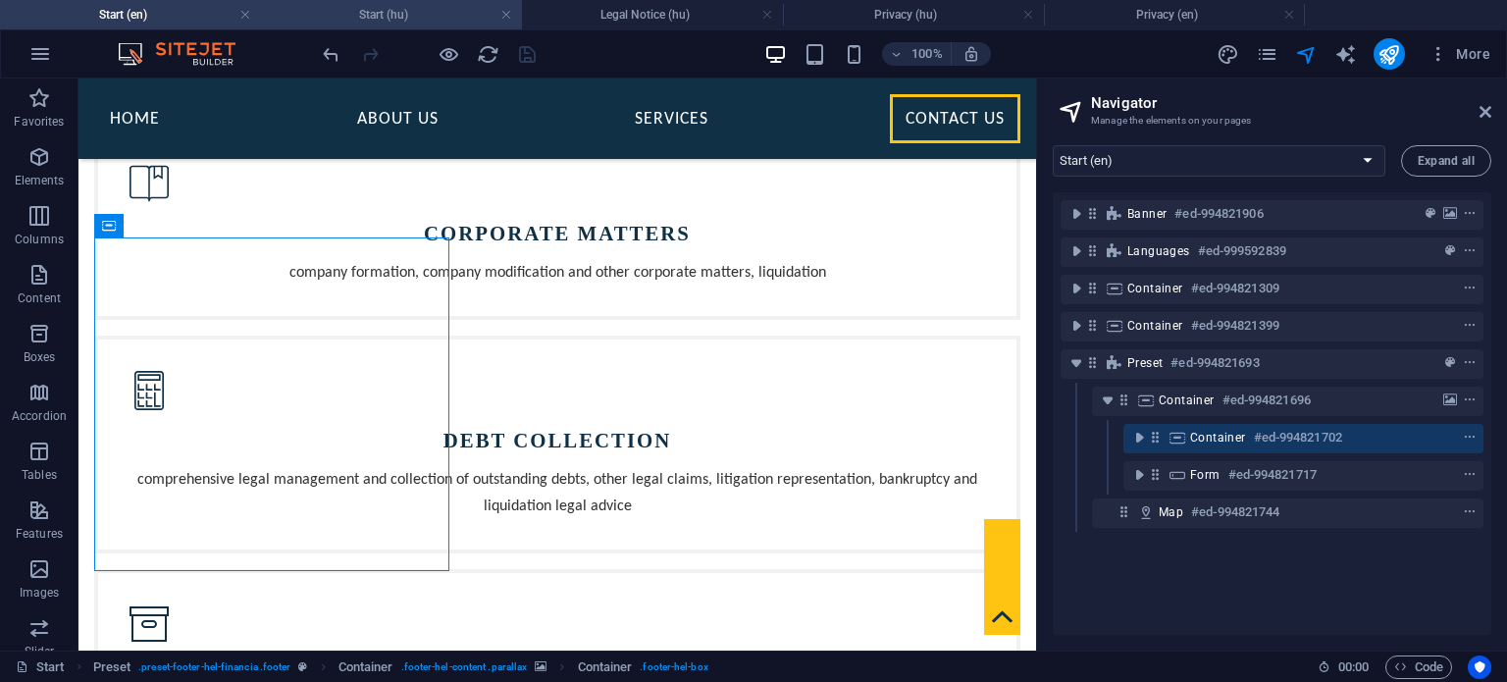
click at [377, 14] on h4 "Start (hu)" at bounding box center [391, 15] width 261 height 22
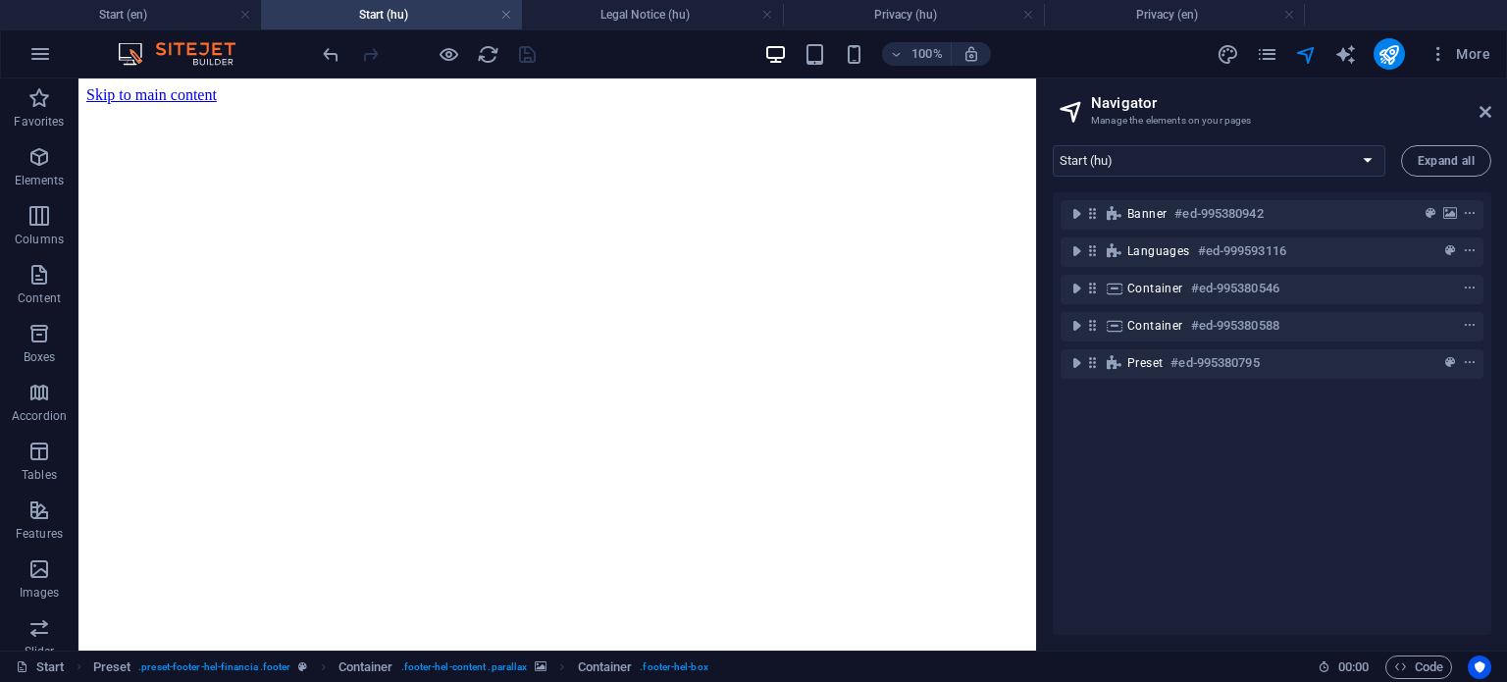
scroll to position [2014, 0]
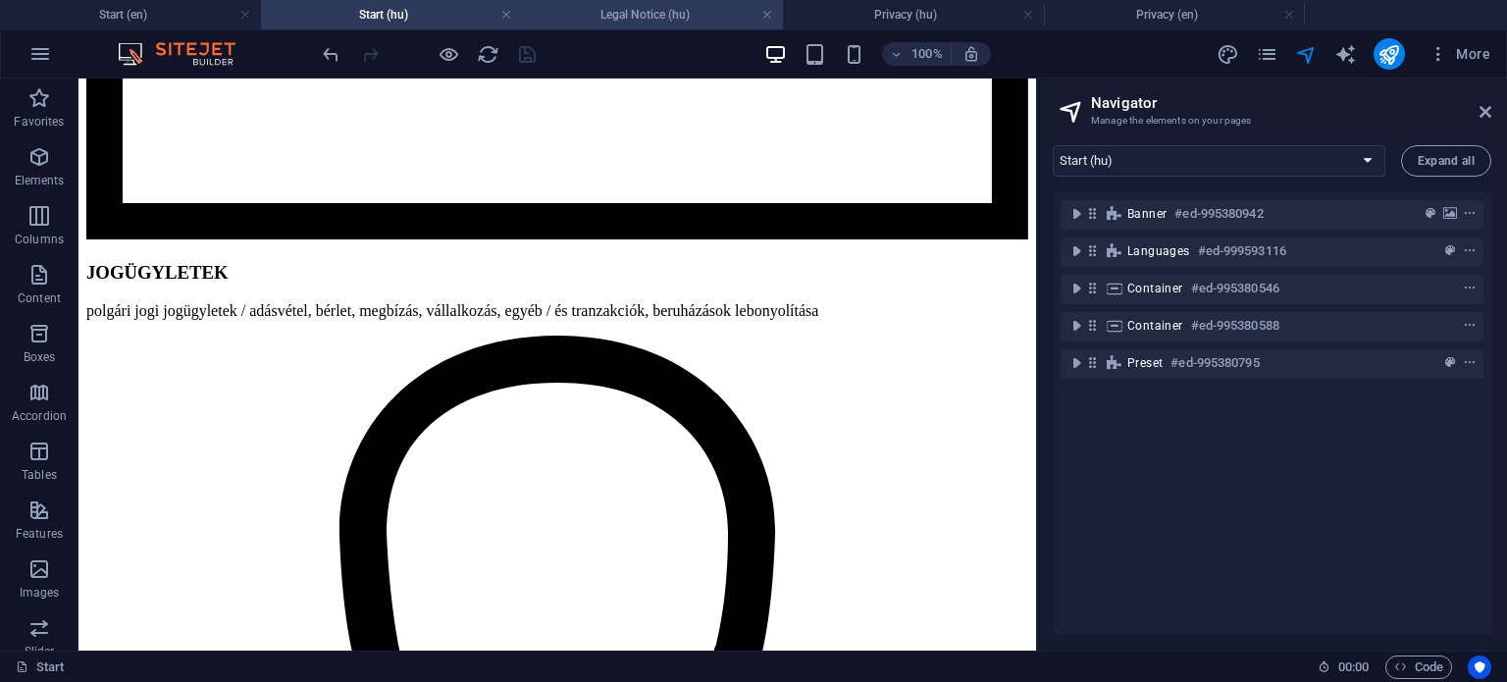
click at [649, 11] on h4 "Legal Notice (hu)" at bounding box center [652, 15] width 261 height 22
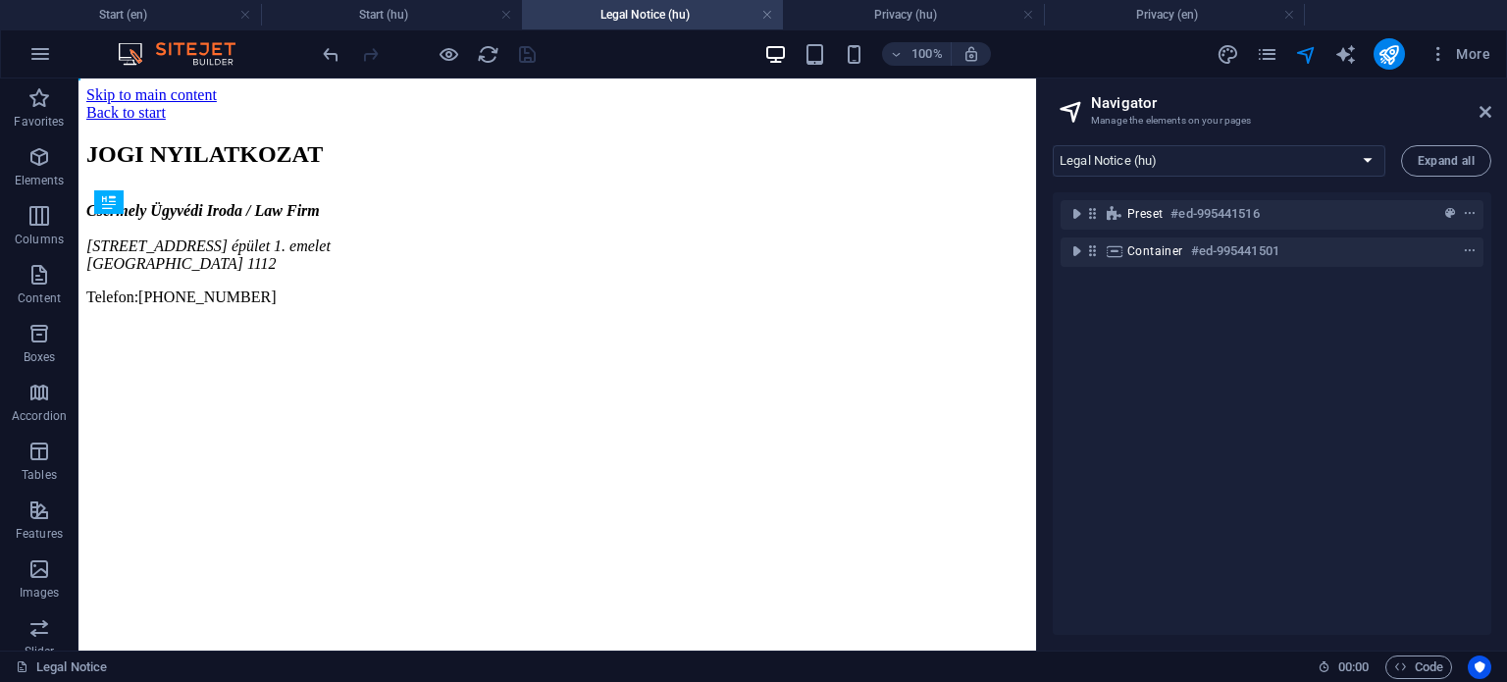
scroll to position [0, 0]
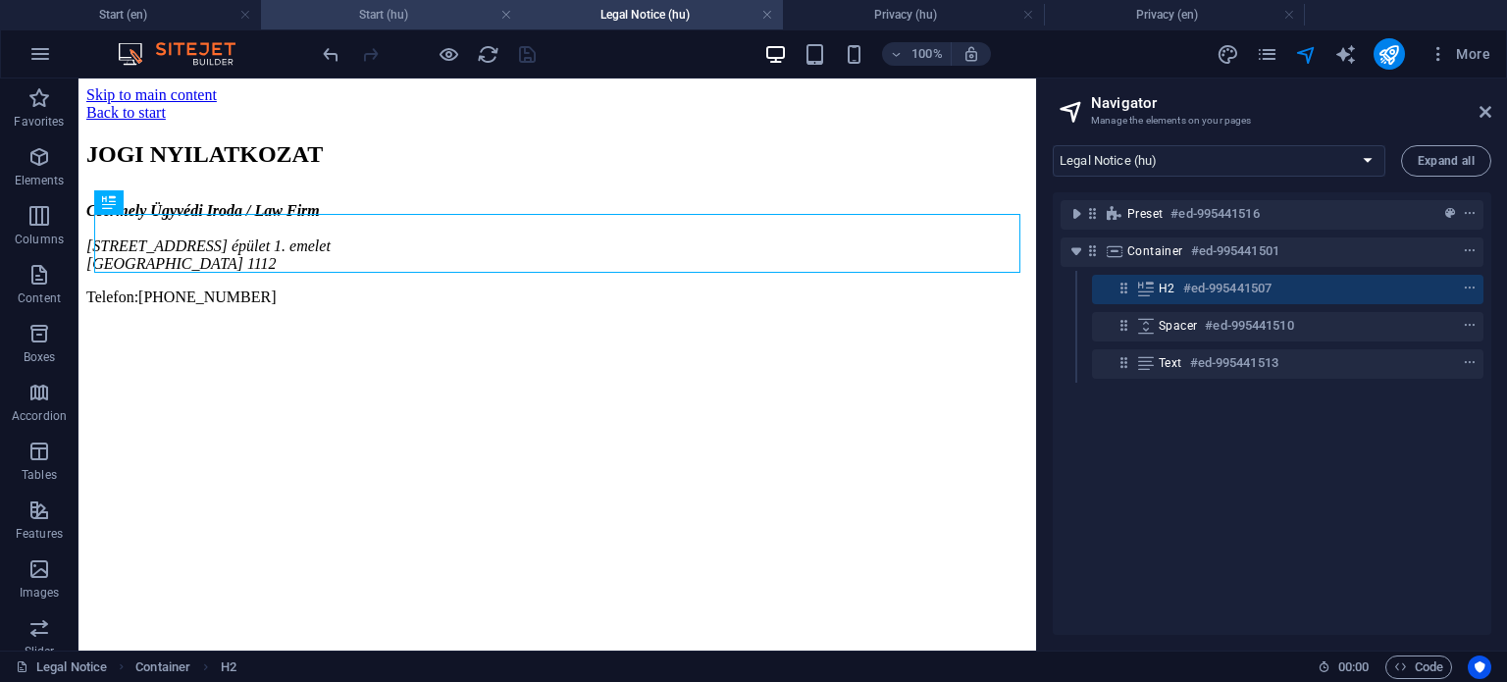
click at [383, 11] on h4 "Start (hu)" at bounding box center [391, 15] width 261 height 22
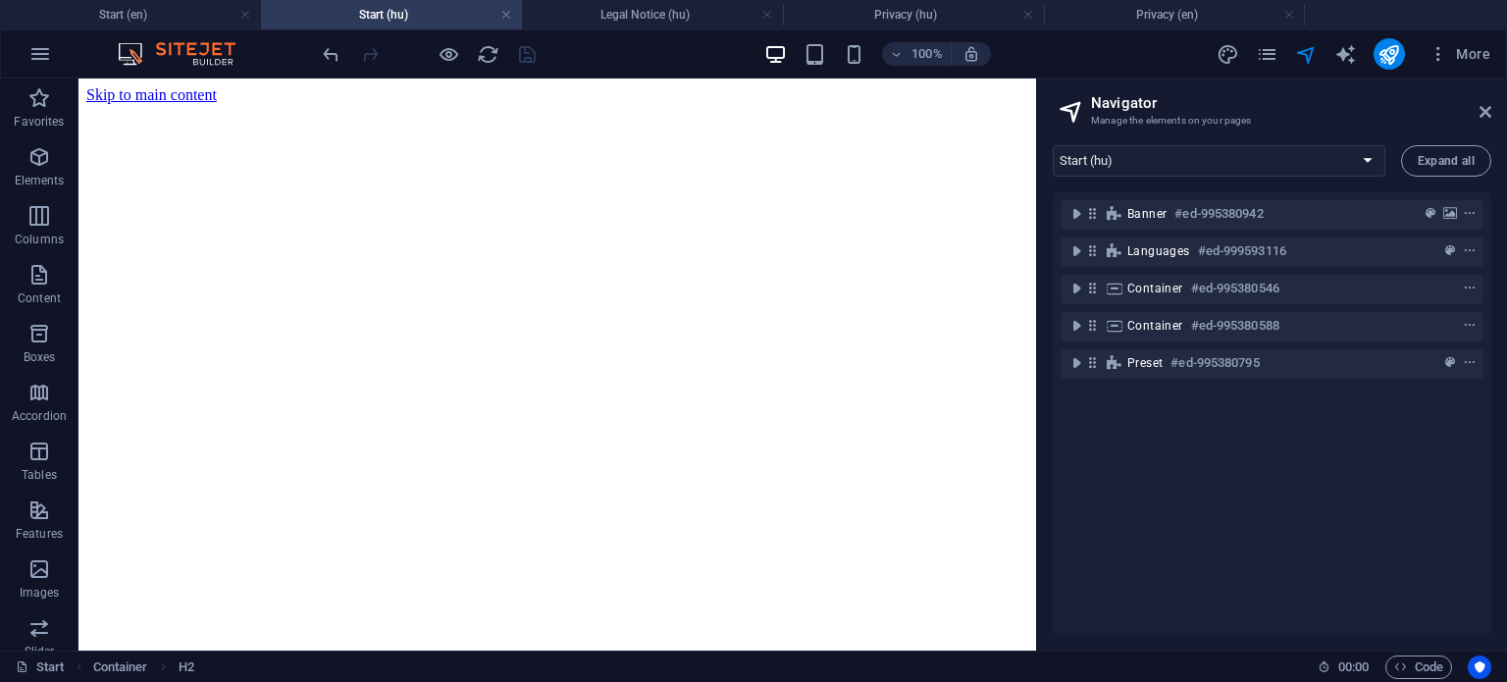
scroll to position [2014, 0]
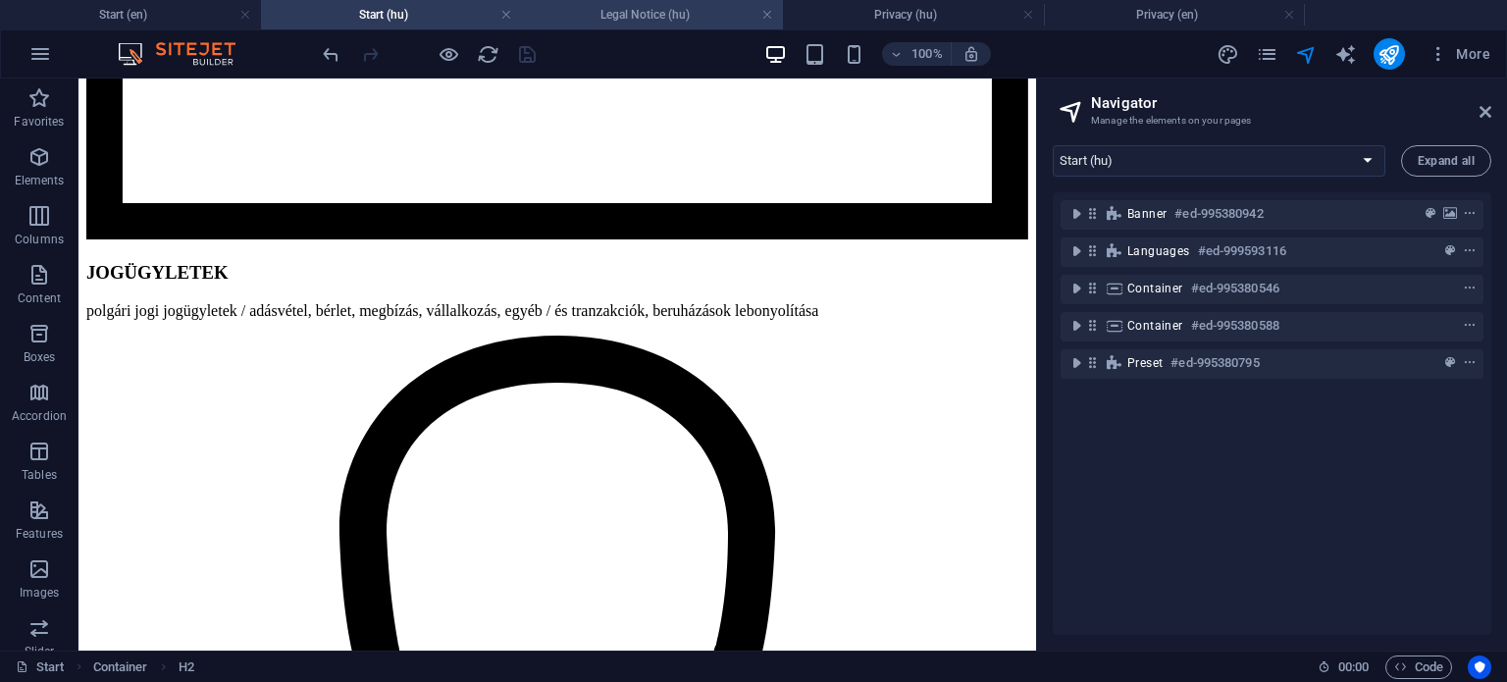
click at [658, 25] on h4 "Legal Notice (hu)" at bounding box center [652, 15] width 261 height 22
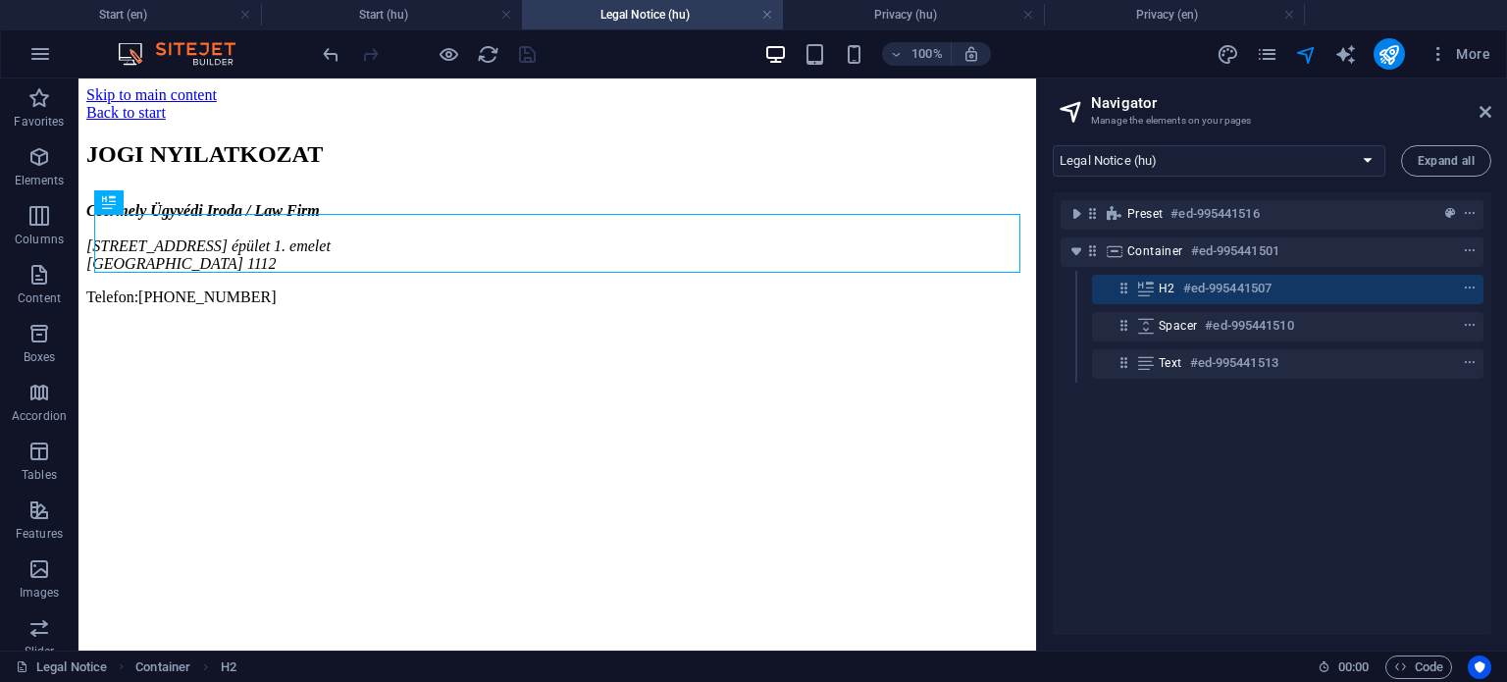
scroll to position [0, 0]
click at [933, 11] on h4 "Privacy (hu)" at bounding box center [913, 15] width 261 height 22
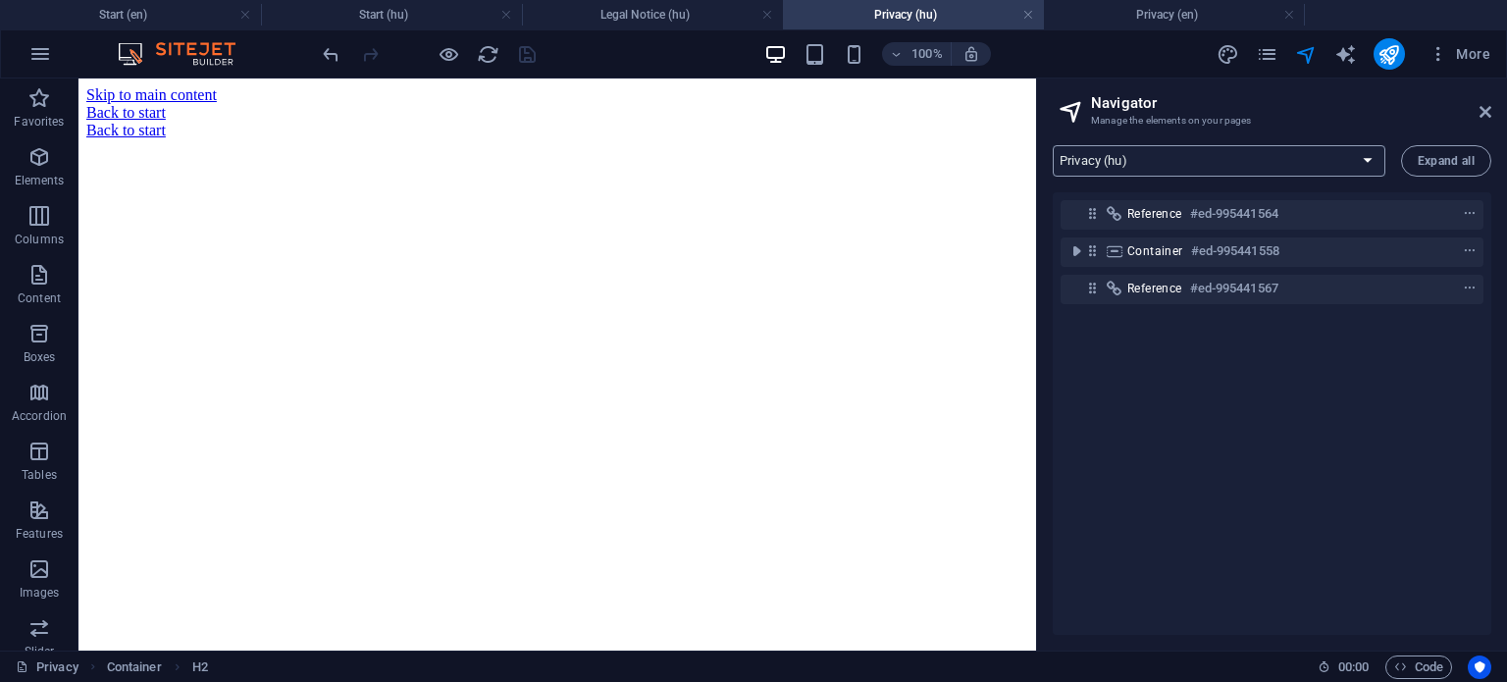
click at [1184, 154] on select "Start (en) Legal Notice (en) Privacy (en) Start (hu) Legal Notice (hu) Privacy …" at bounding box center [1219, 160] width 333 height 31
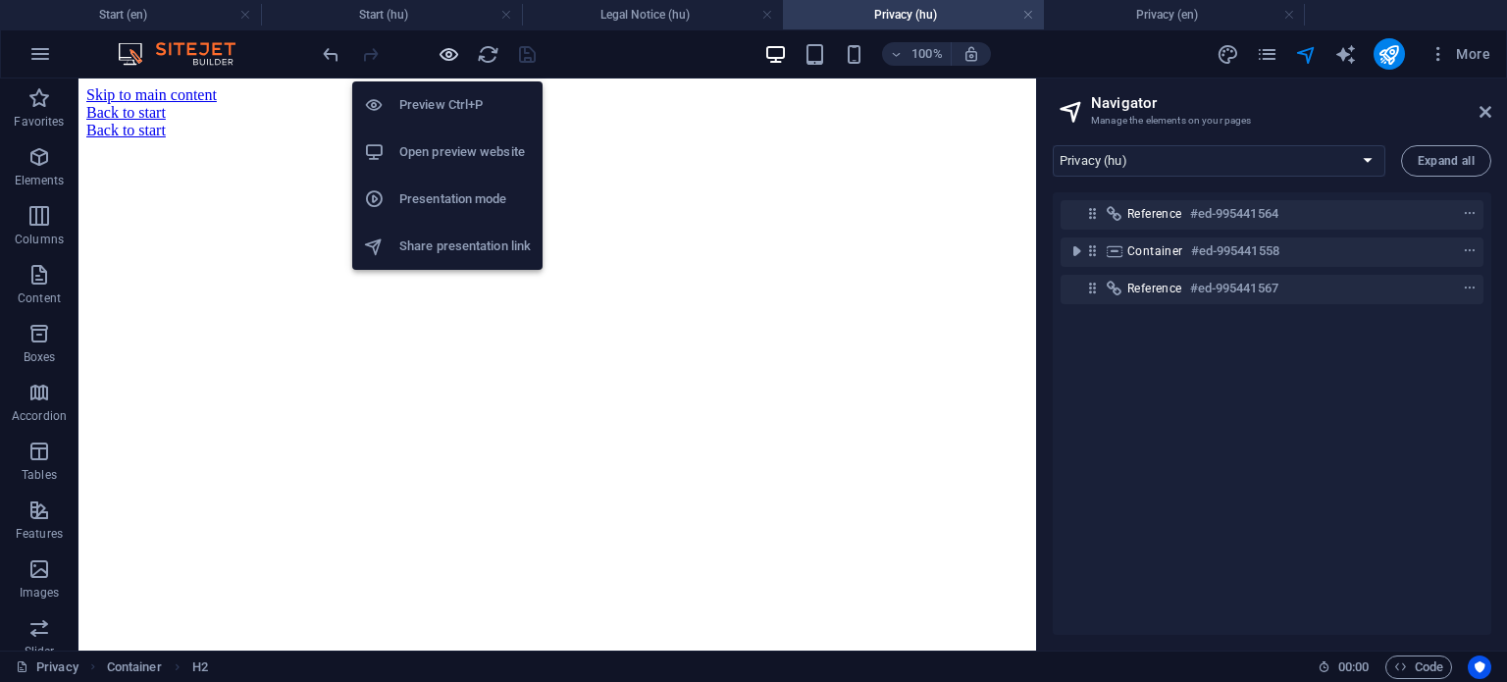
click at [447, 60] on icon "button" at bounding box center [449, 54] width 23 height 23
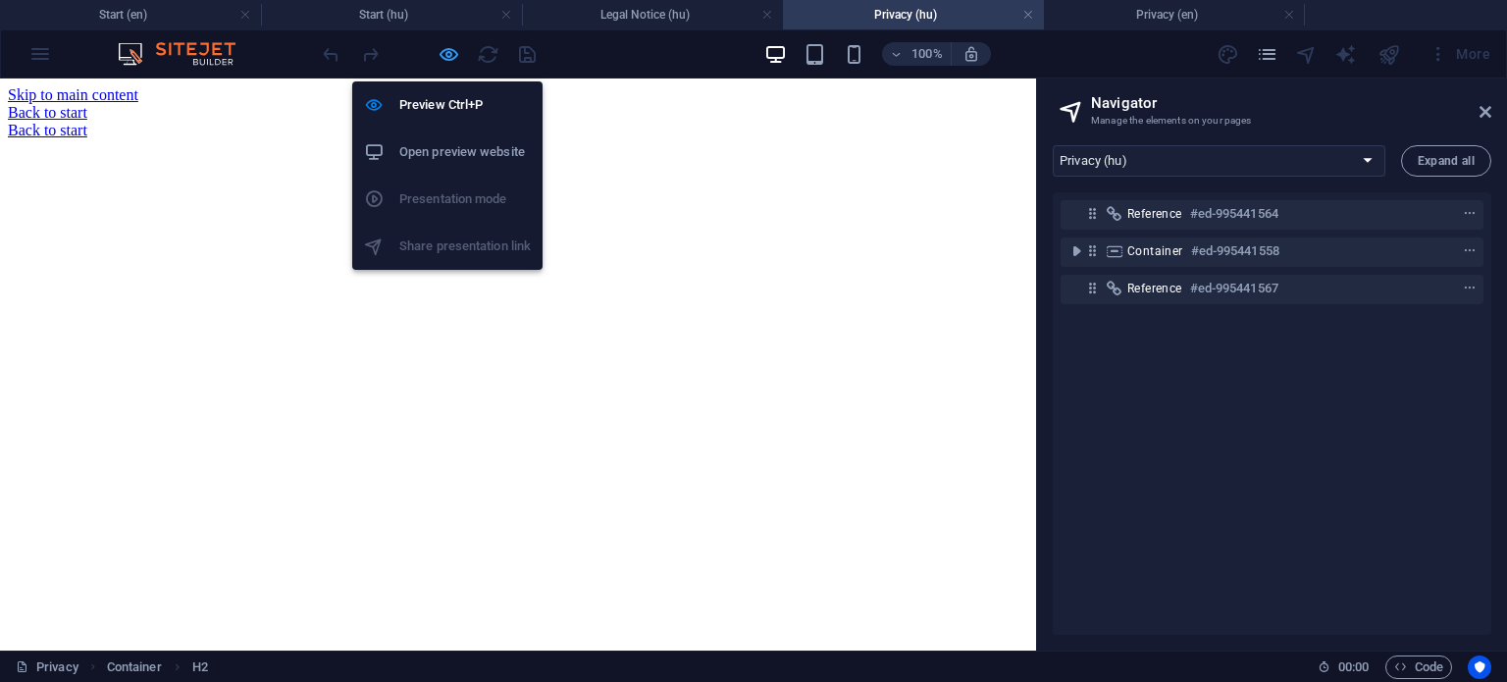
click at [450, 53] on icon "button" at bounding box center [449, 54] width 23 height 23
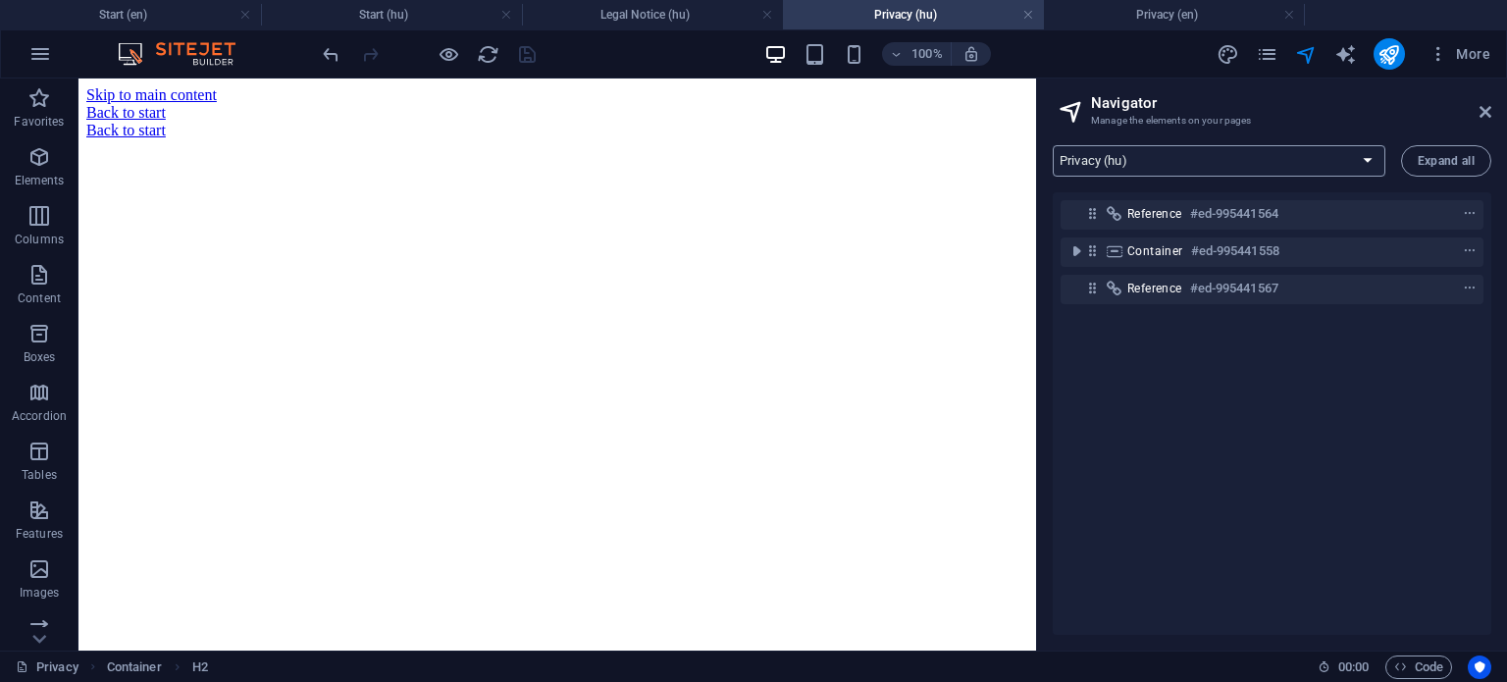
click at [1139, 175] on select "Start (en) Legal Notice (en) Privacy (en) Start (hu) Legal Notice (hu) Privacy …" at bounding box center [1219, 160] width 333 height 31
select select "18015618-en"
click at [1053, 145] on select "Start (en) Legal Notice (en) Privacy (en) Start (hu) Legal Notice (hu) Privacy …" at bounding box center [1219, 160] width 333 height 31
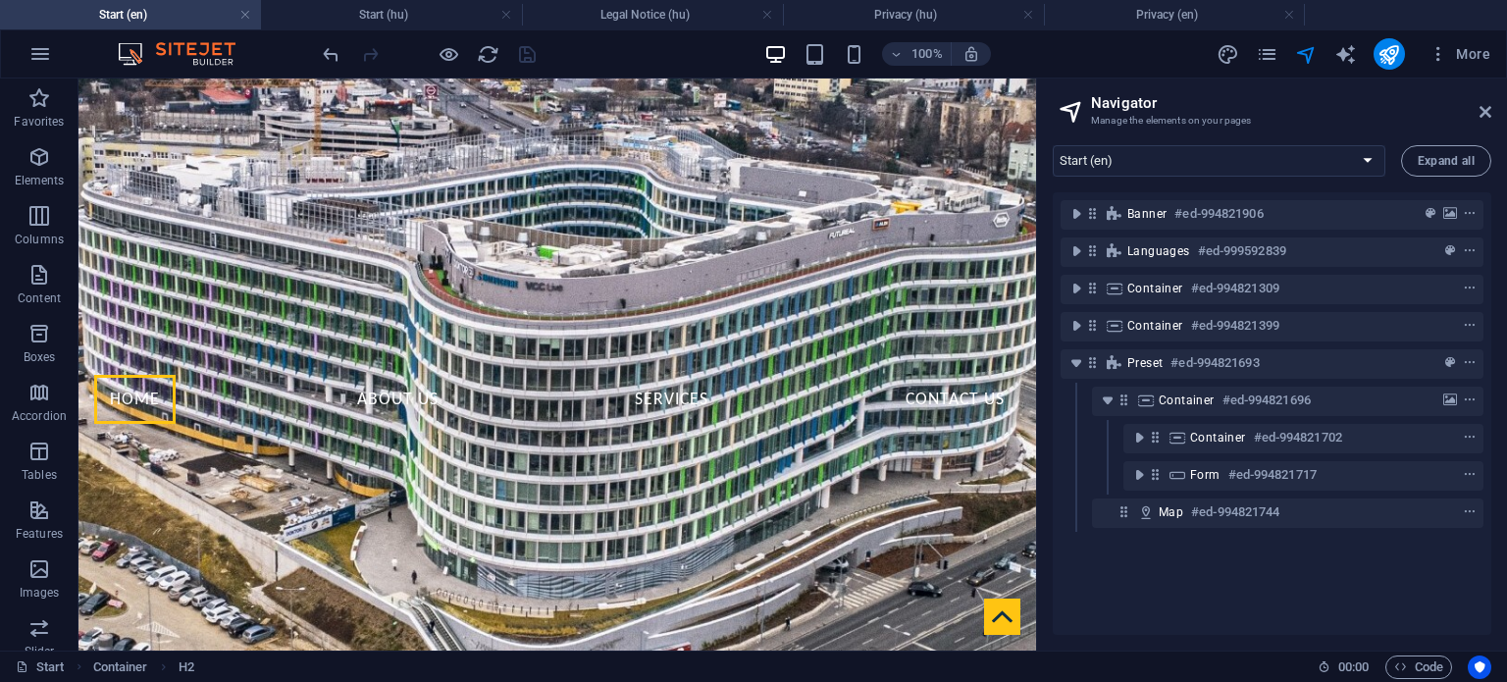
scroll to position [1907, 0]
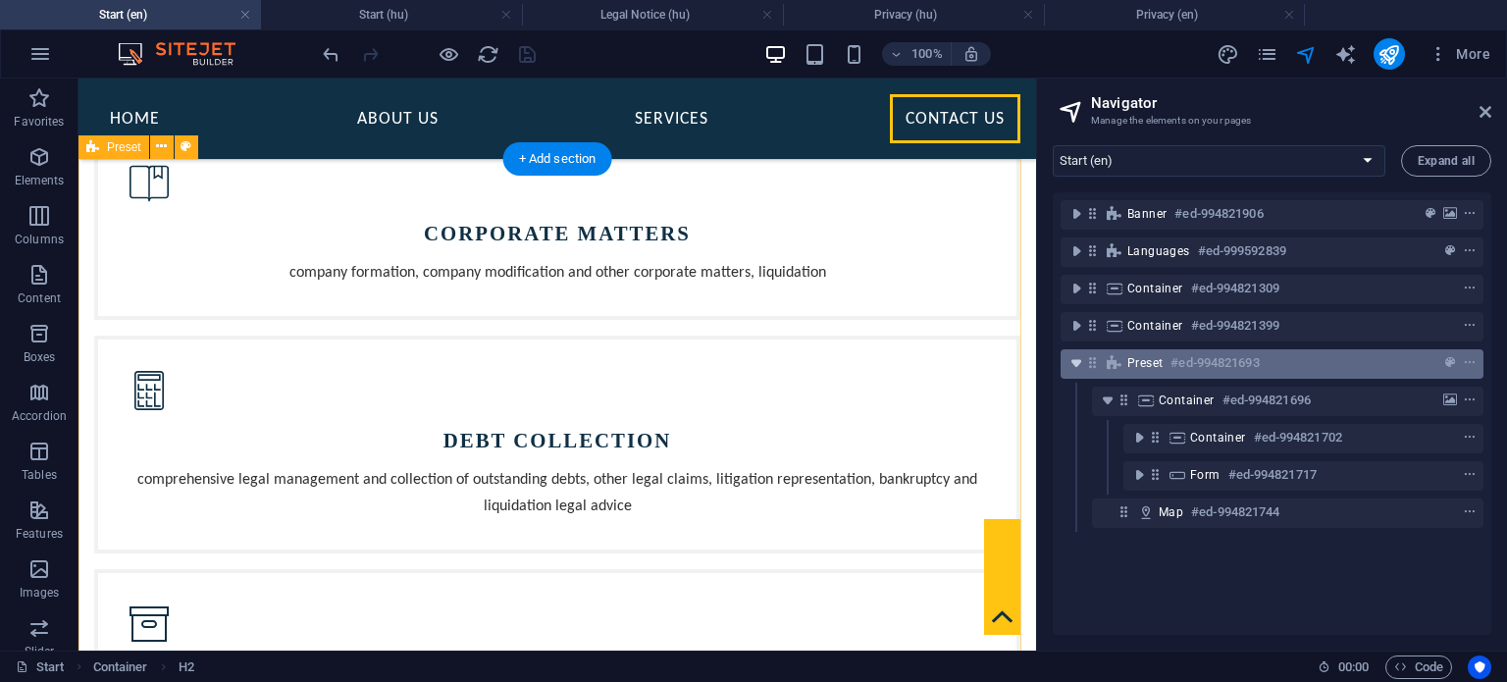
click at [1078, 367] on icon "toggle-expand" at bounding box center [1077, 363] width 20 height 20
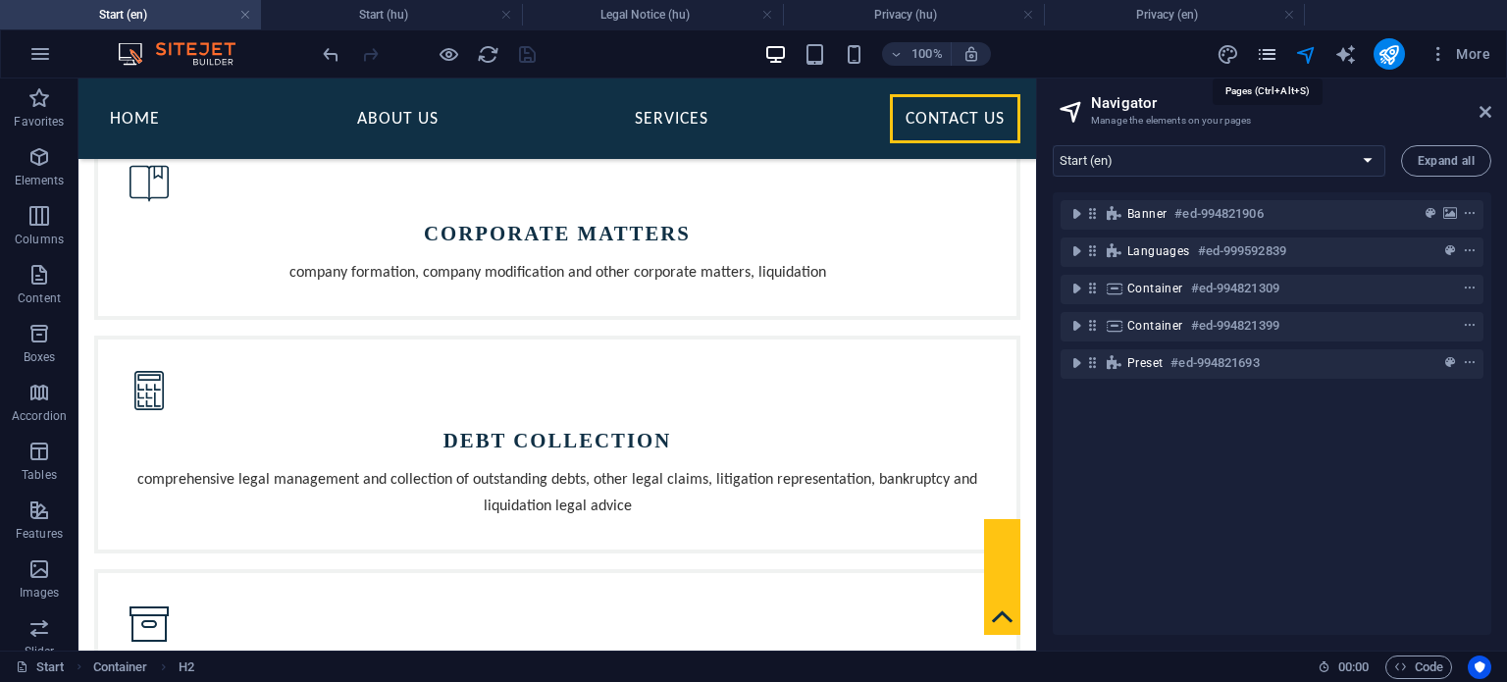
click at [1262, 55] on icon "pages" at bounding box center [1267, 54] width 23 height 23
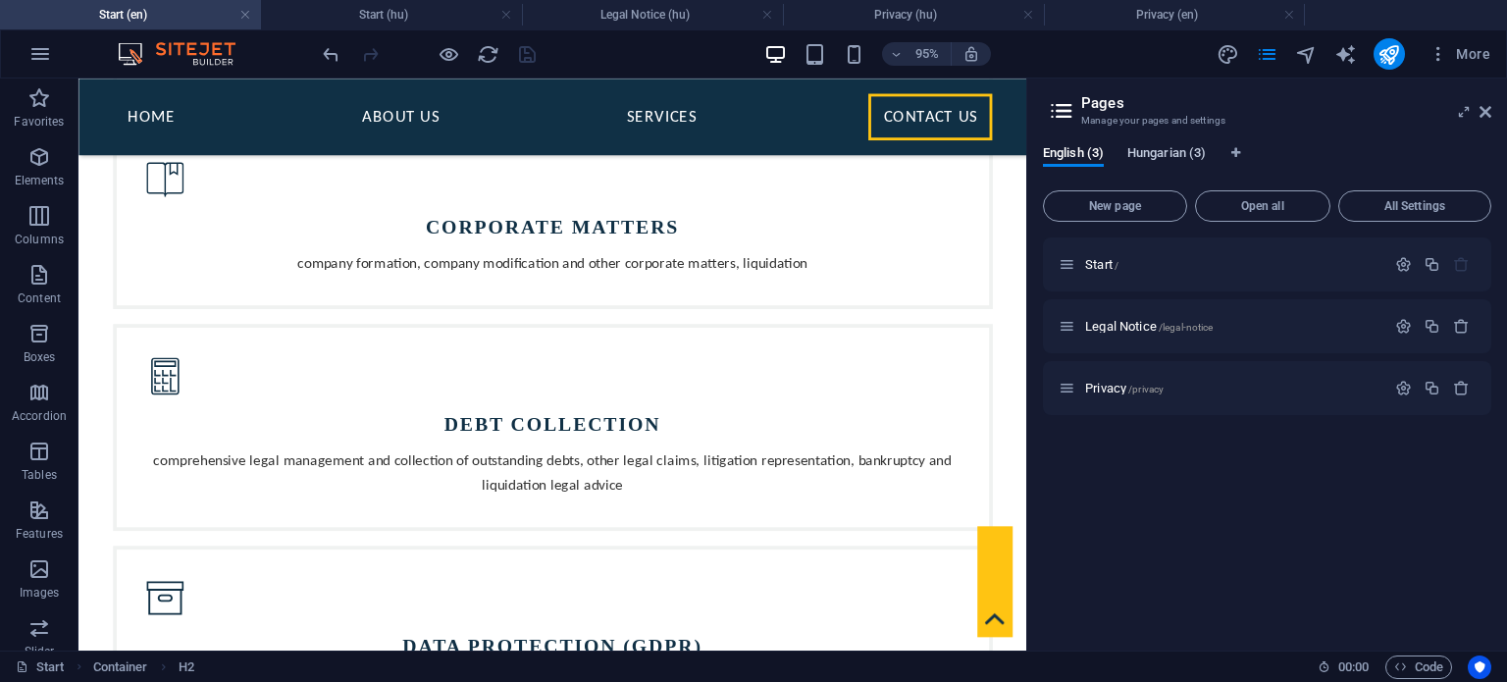
click at [1170, 152] on span "Hungarian (3)" at bounding box center [1167, 154] width 79 height 27
click at [1081, 156] on span "English (3)" at bounding box center [1073, 154] width 61 height 27
click at [1165, 156] on span "Hungarian (3)" at bounding box center [1167, 154] width 79 height 27
click at [1079, 147] on span "English (3)" at bounding box center [1073, 154] width 61 height 27
click at [1170, 150] on span "Hungarian (3)" at bounding box center [1167, 154] width 79 height 27
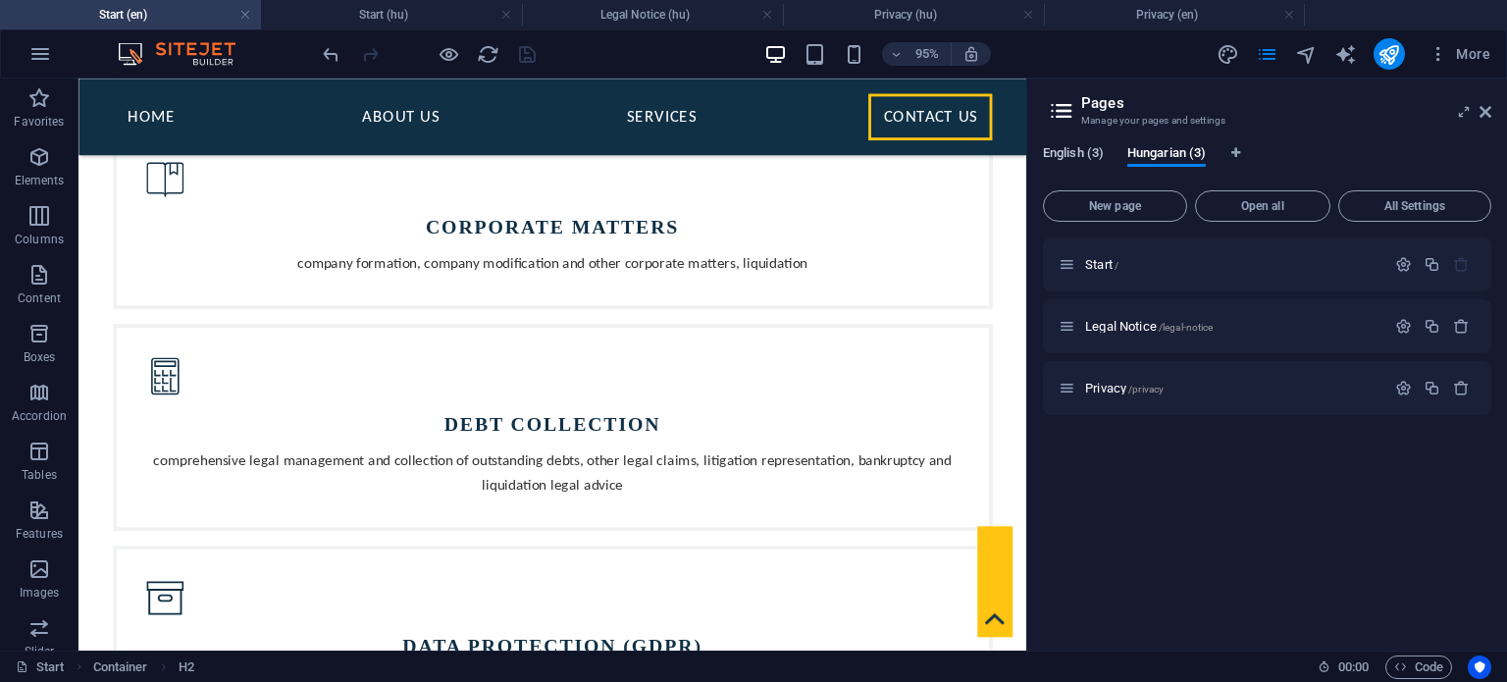
click at [1086, 152] on span "English (3)" at bounding box center [1073, 154] width 61 height 27
click at [1151, 148] on span "Hungarian (3)" at bounding box center [1167, 154] width 79 height 27
click at [1073, 156] on span "English (3)" at bounding box center [1073, 154] width 61 height 27
click at [1165, 152] on span "Hungarian (3)" at bounding box center [1167, 154] width 79 height 27
click at [1072, 152] on span "English (3)" at bounding box center [1073, 154] width 61 height 27
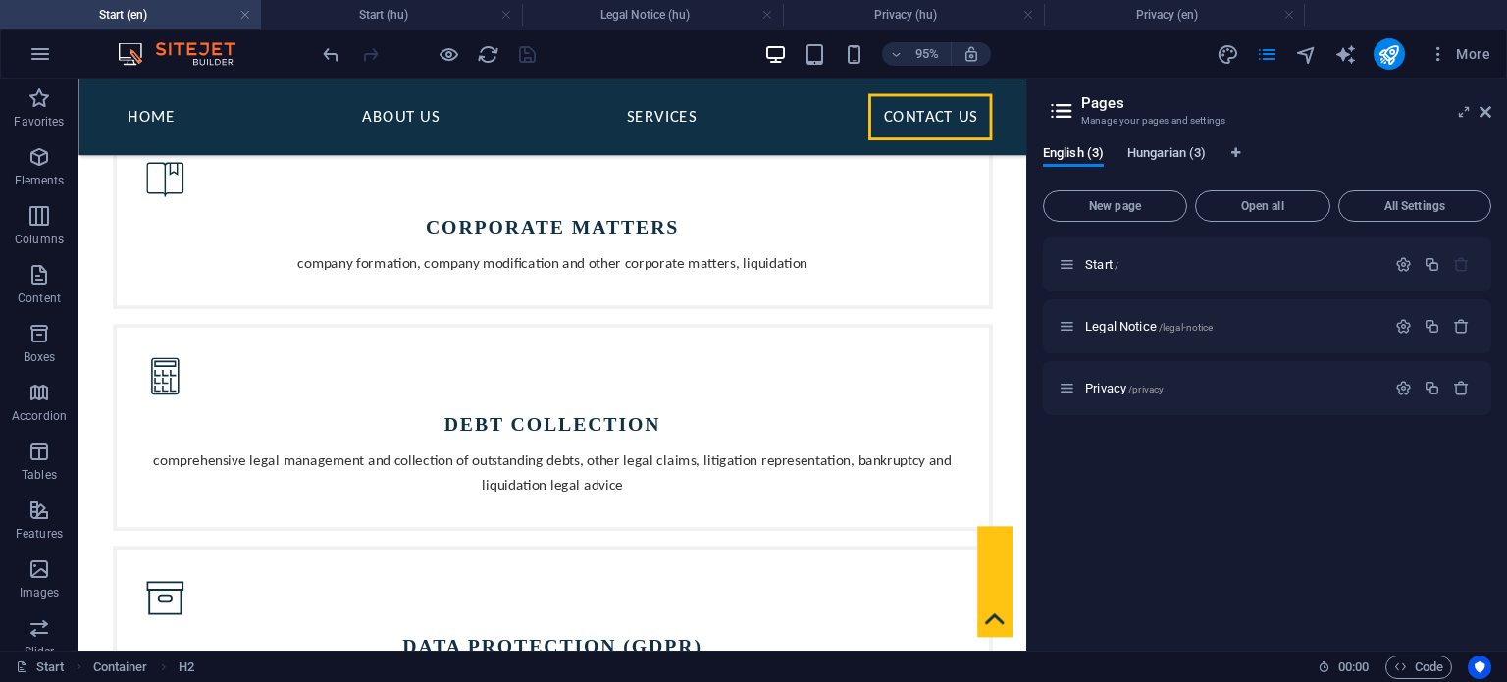
click at [1161, 150] on span "Hungarian (3)" at bounding box center [1167, 154] width 79 height 27
click at [1087, 156] on span "English (3)" at bounding box center [1073, 154] width 61 height 27
click at [1177, 150] on span "Hungarian (3)" at bounding box center [1167, 154] width 79 height 27
click at [1403, 324] on icon "button" at bounding box center [1403, 326] width 17 height 17
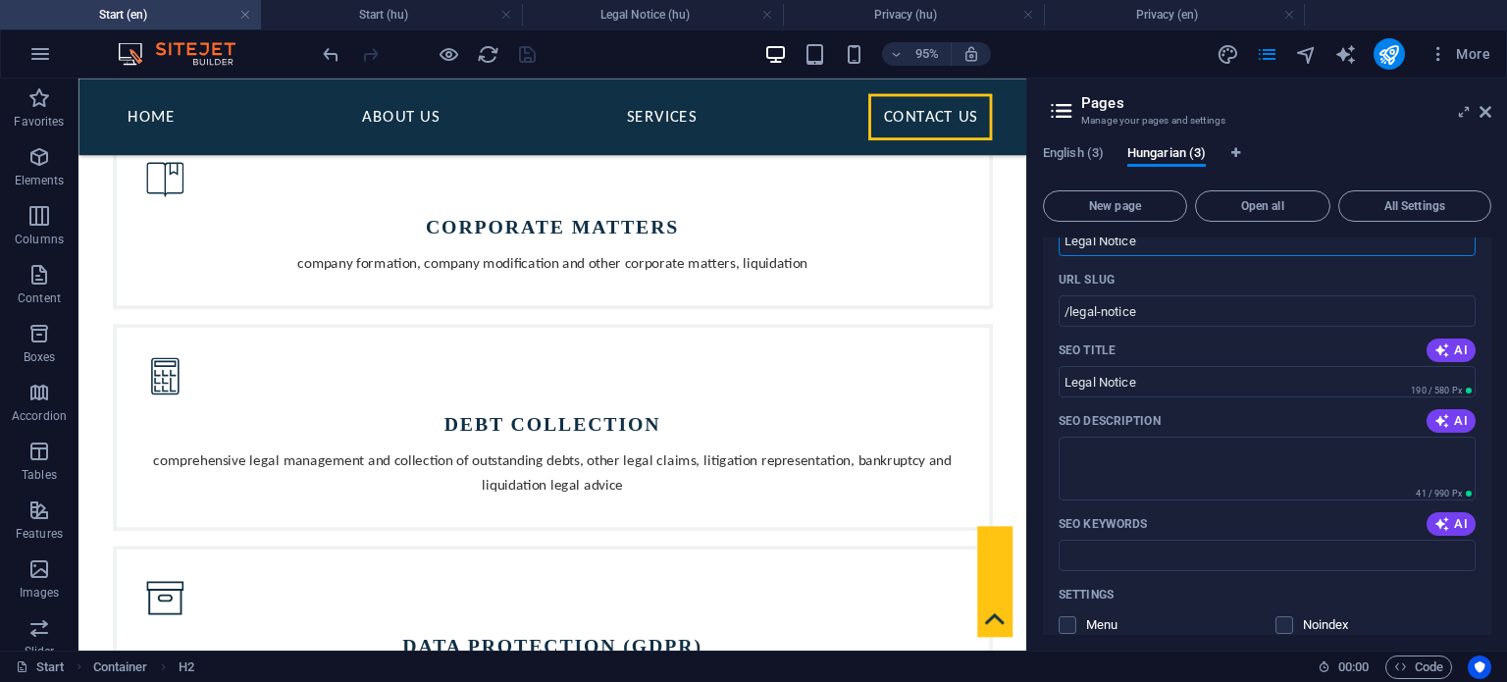
scroll to position [27, 0]
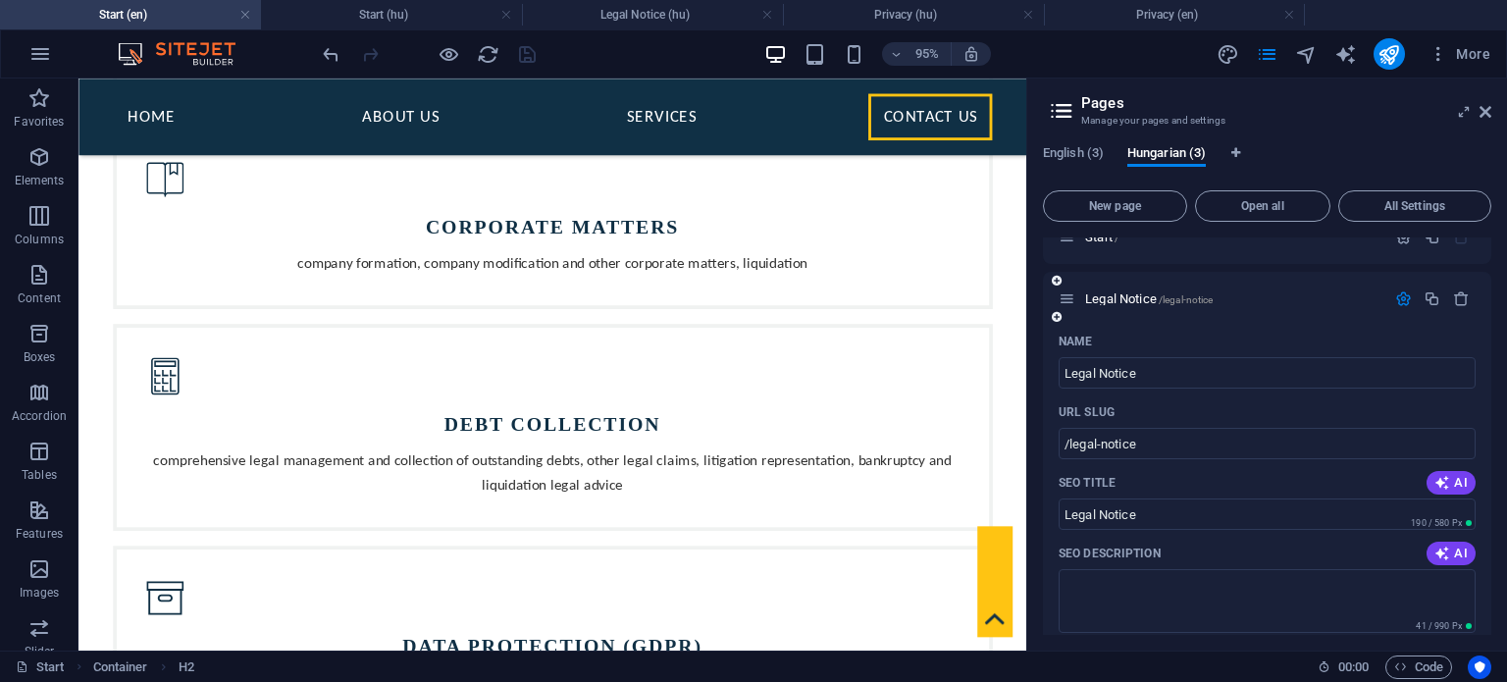
click at [1404, 300] on icon "button" at bounding box center [1403, 298] width 17 height 17
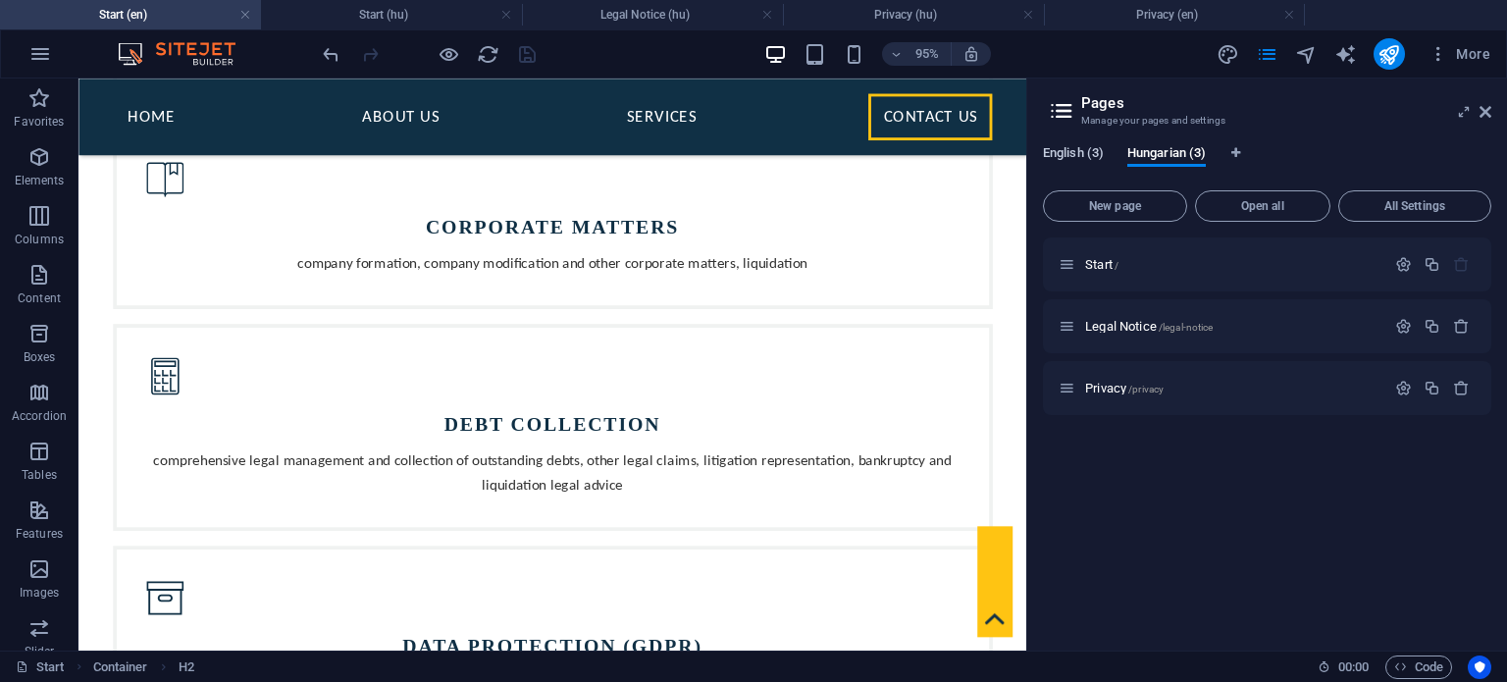
click at [1076, 157] on span "English (3)" at bounding box center [1073, 154] width 61 height 27
click at [1398, 266] on icon "button" at bounding box center [1403, 264] width 17 height 17
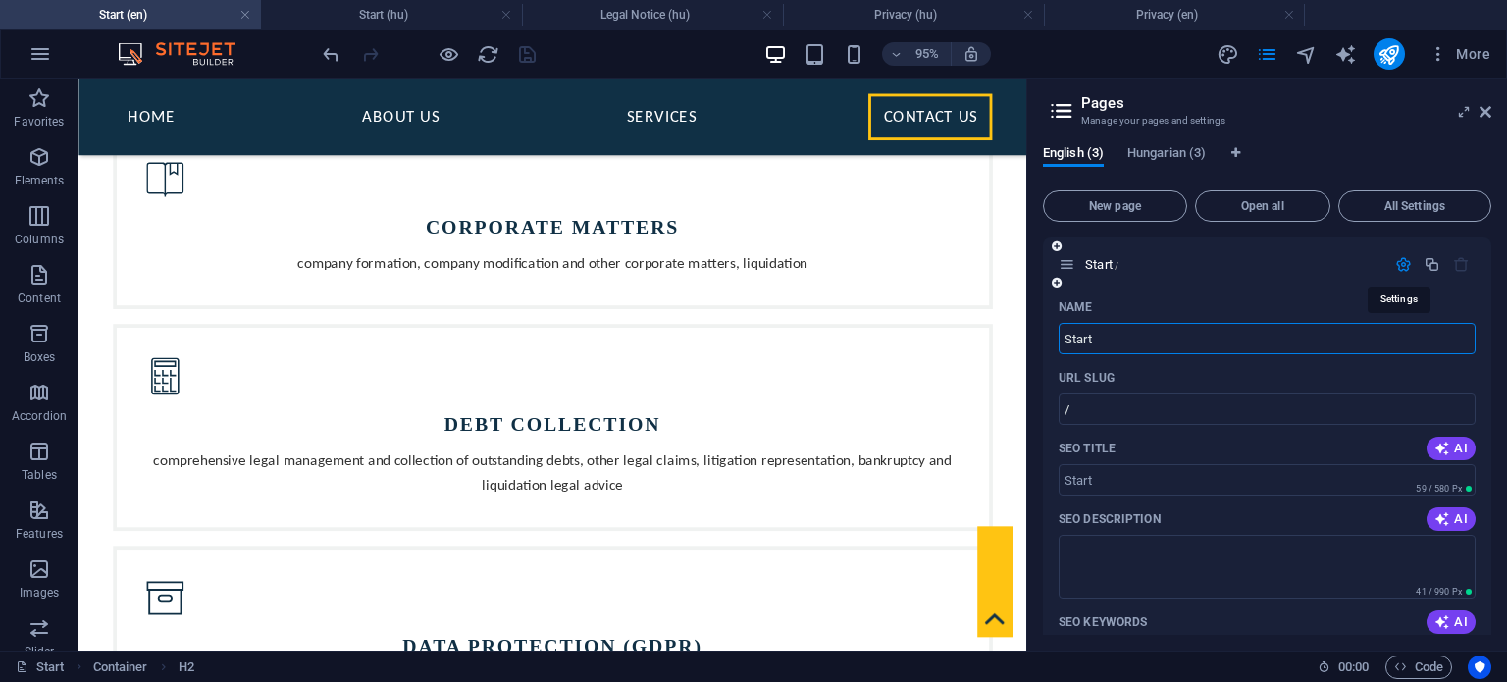
click at [1398, 266] on icon "button" at bounding box center [1403, 264] width 17 height 17
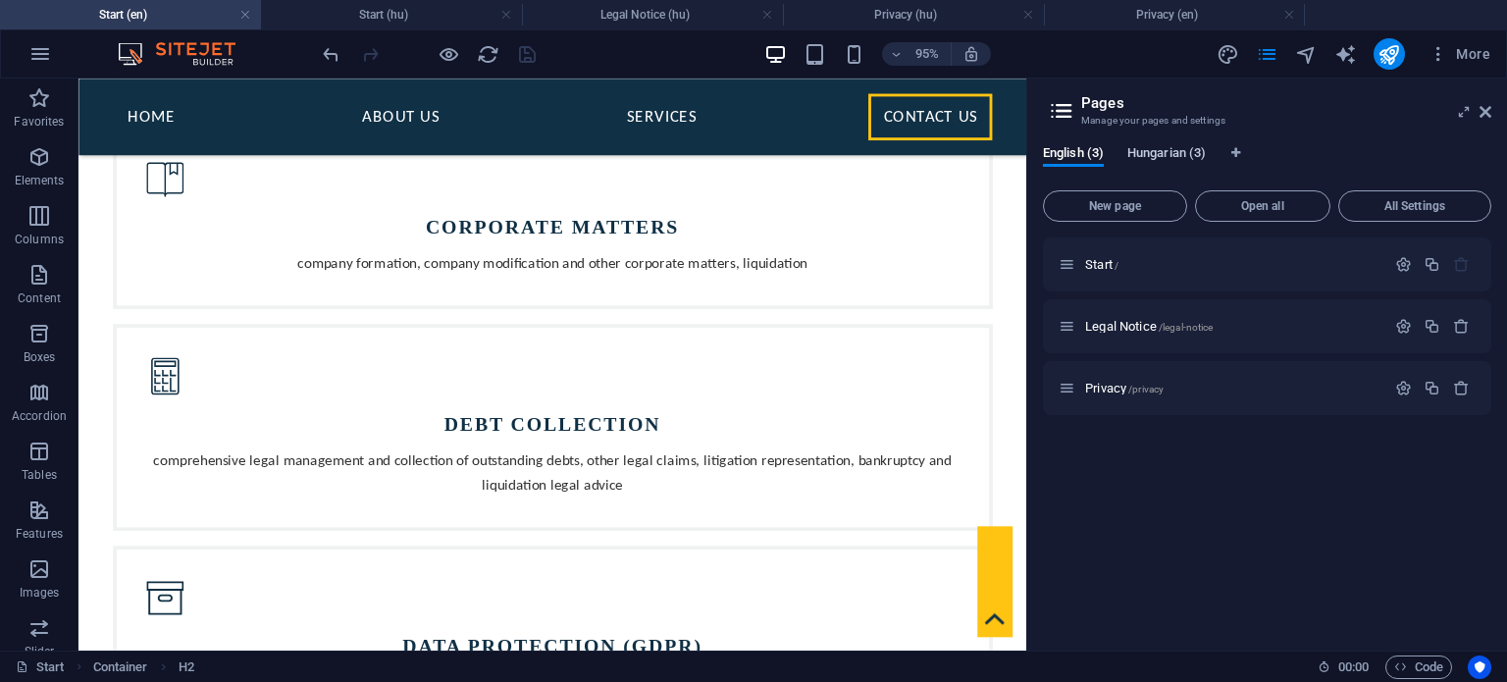
click at [1153, 154] on span "Hungarian (3)" at bounding box center [1167, 154] width 79 height 27
click at [1395, 258] on icon "button" at bounding box center [1403, 264] width 17 height 17
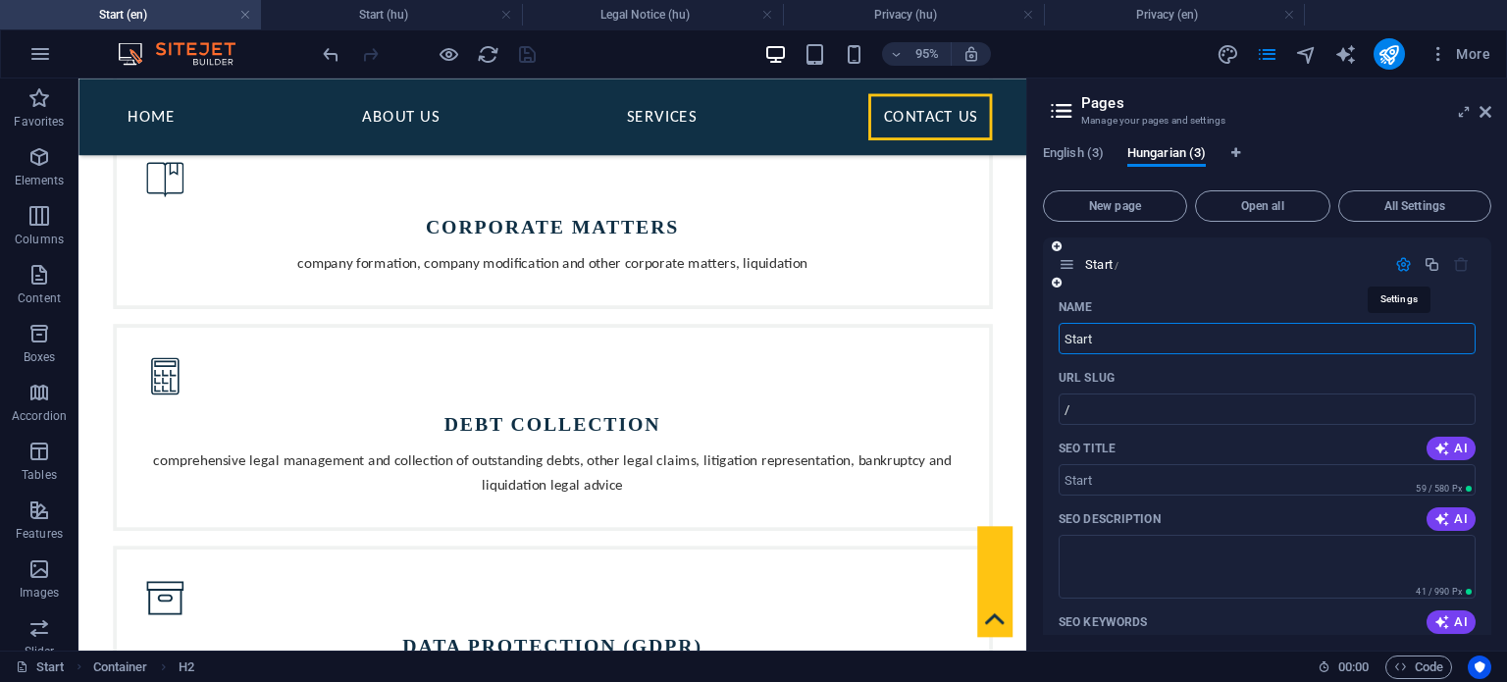
click at [1395, 258] on icon "button" at bounding box center [1403, 264] width 17 height 17
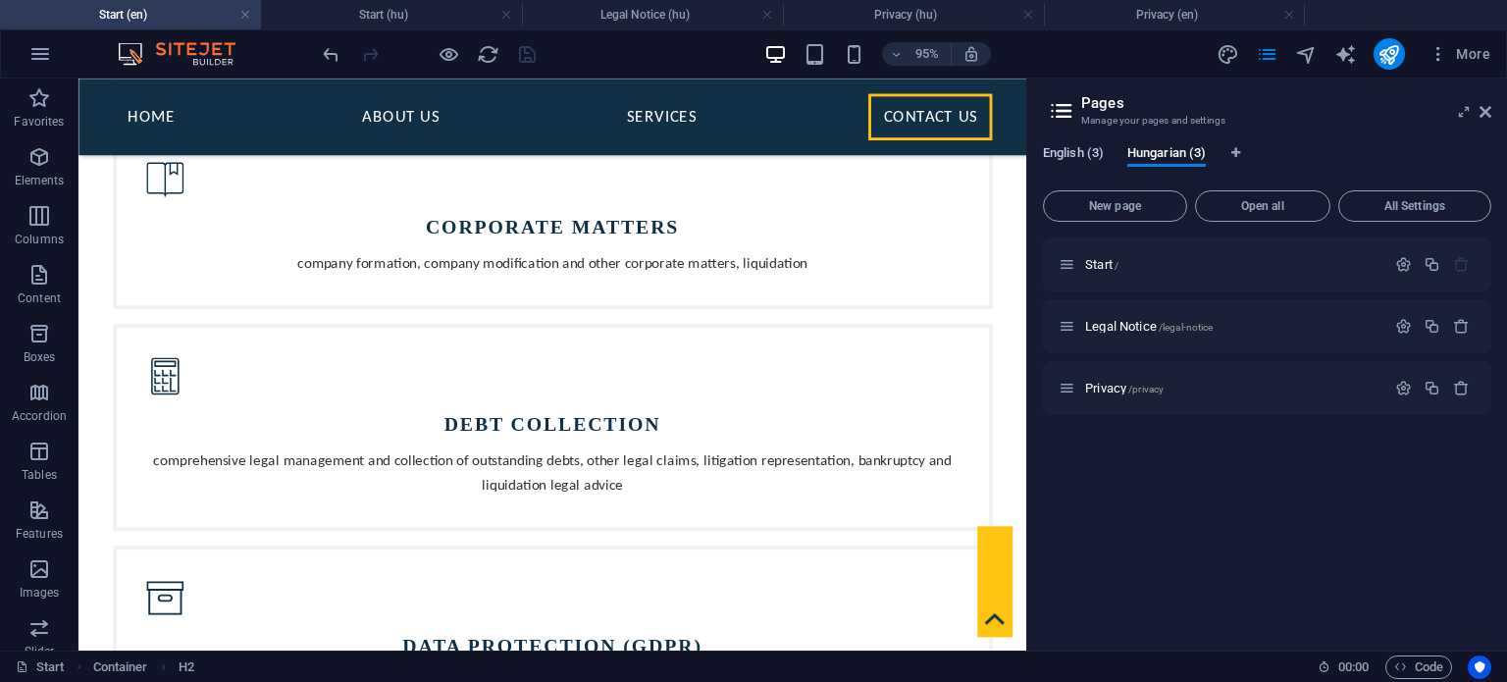
click at [1076, 152] on span "English (3)" at bounding box center [1073, 154] width 61 height 27
click at [1405, 329] on icon "button" at bounding box center [1403, 326] width 17 height 17
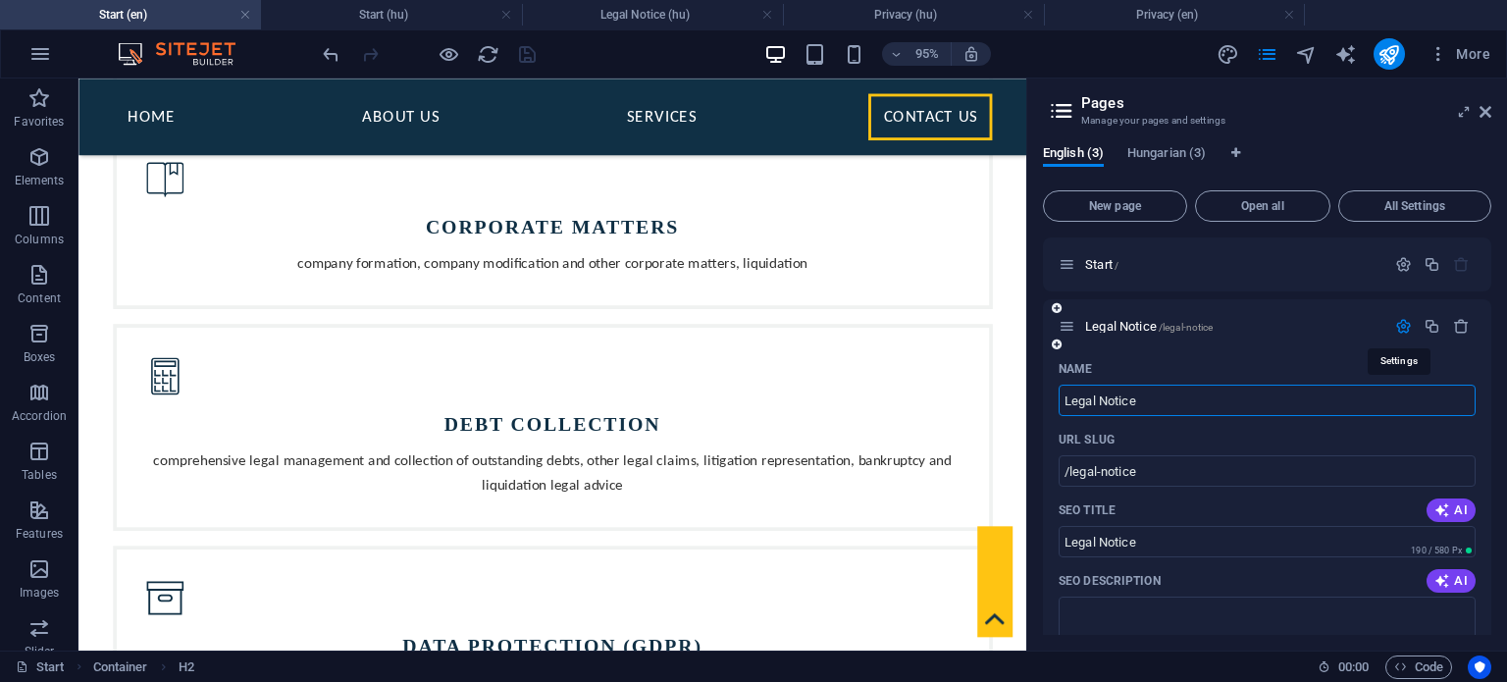
click at [1405, 329] on icon "button" at bounding box center [1403, 326] width 17 height 17
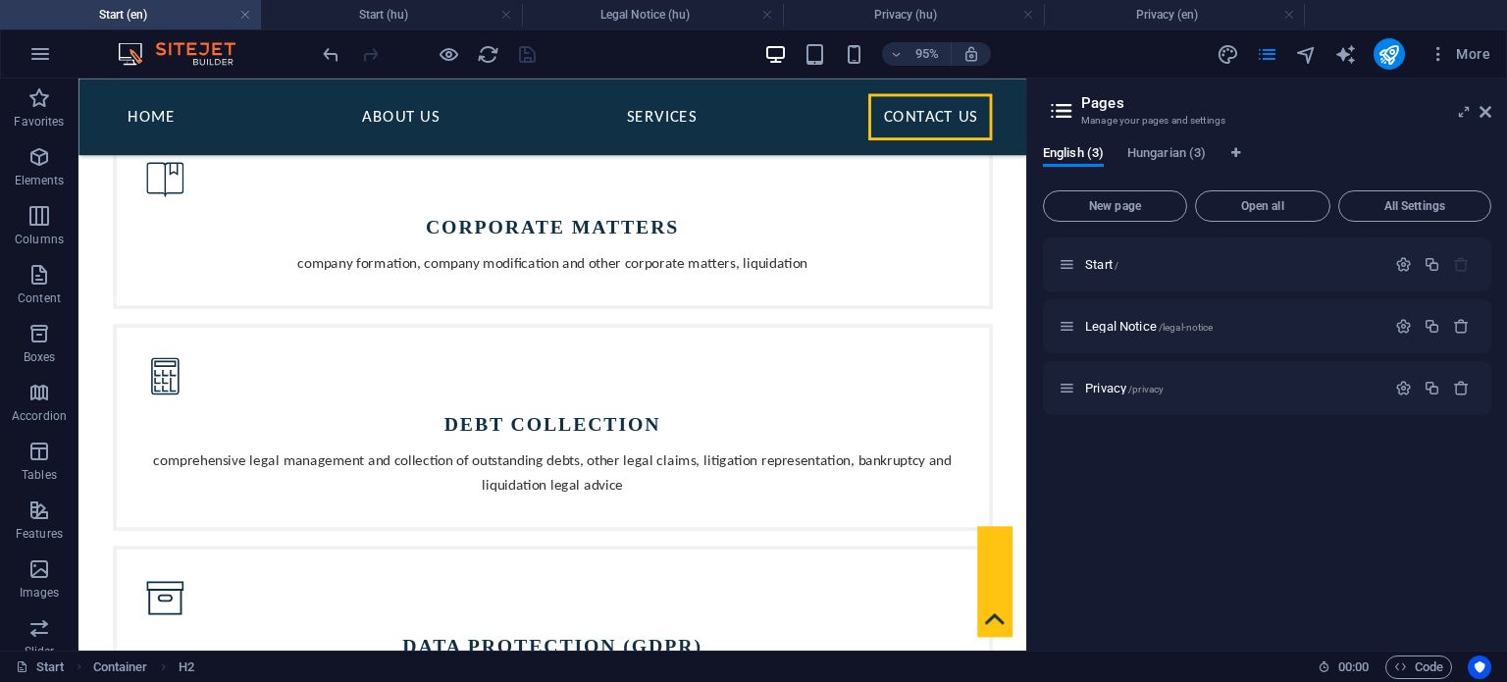
click at [1161, 141] on div "English (3) Hungarian (3) New page Open all All Settings Start / Legal Notice /…" at bounding box center [1267, 390] width 480 height 521
click at [1164, 148] on span "Hungarian (3)" at bounding box center [1167, 154] width 79 height 27
click at [1403, 326] on icon "button" at bounding box center [1403, 326] width 17 height 17
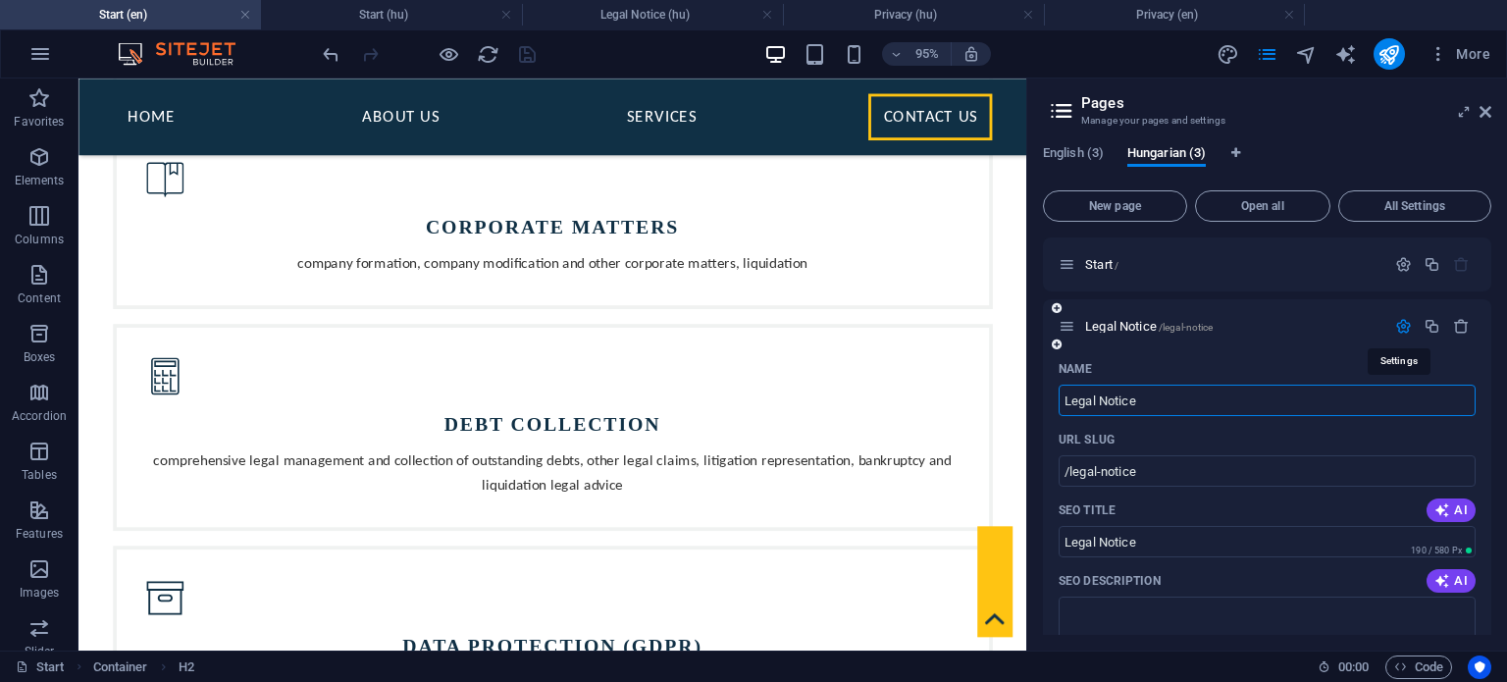
click at [1403, 326] on icon "button" at bounding box center [1403, 326] width 17 height 17
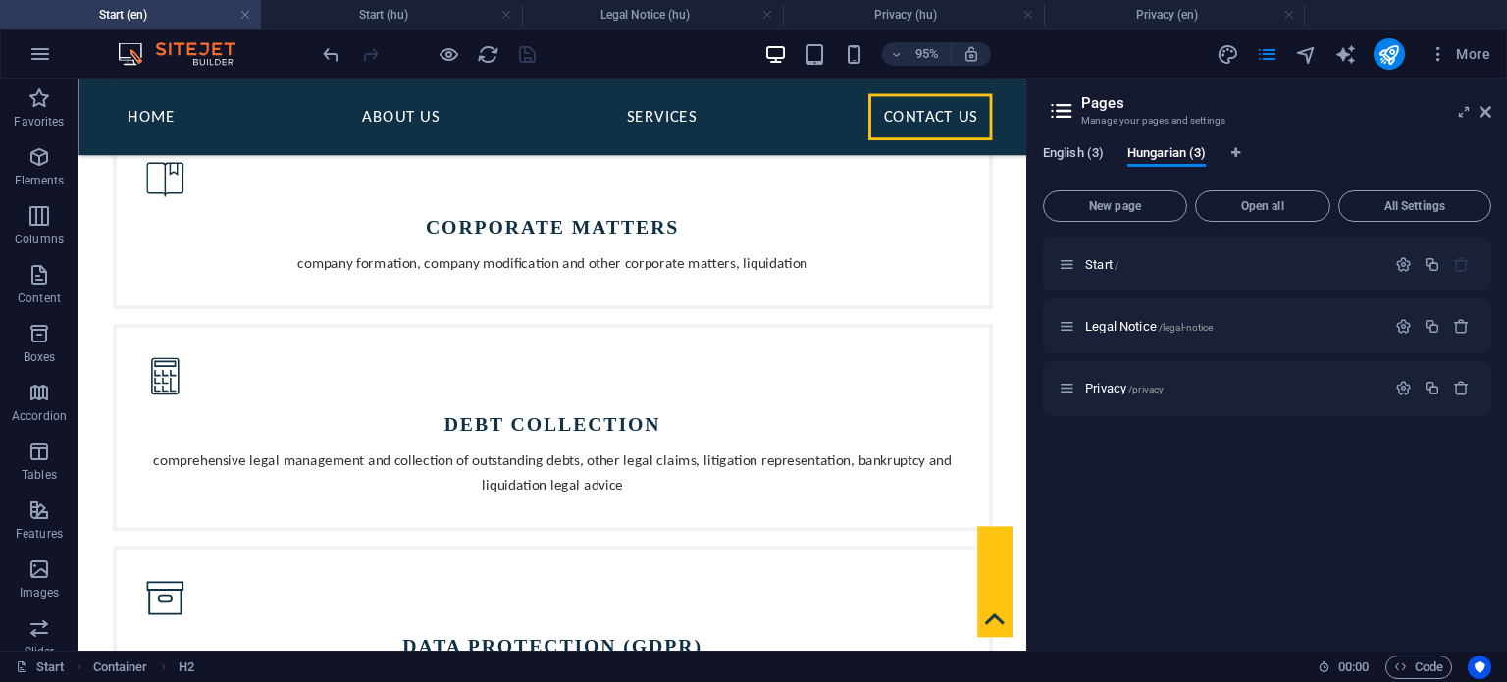
click at [1064, 154] on span "English (3)" at bounding box center [1073, 154] width 61 height 27
click at [1152, 160] on span "Hungarian (3)" at bounding box center [1167, 154] width 79 height 27
click at [1079, 158] on span "English (3)" at bounding box center [1073, 154] width 61 height 27
click at [1401, 389] on icon "button" at bounding box center [1403, 388] width 17 height 17
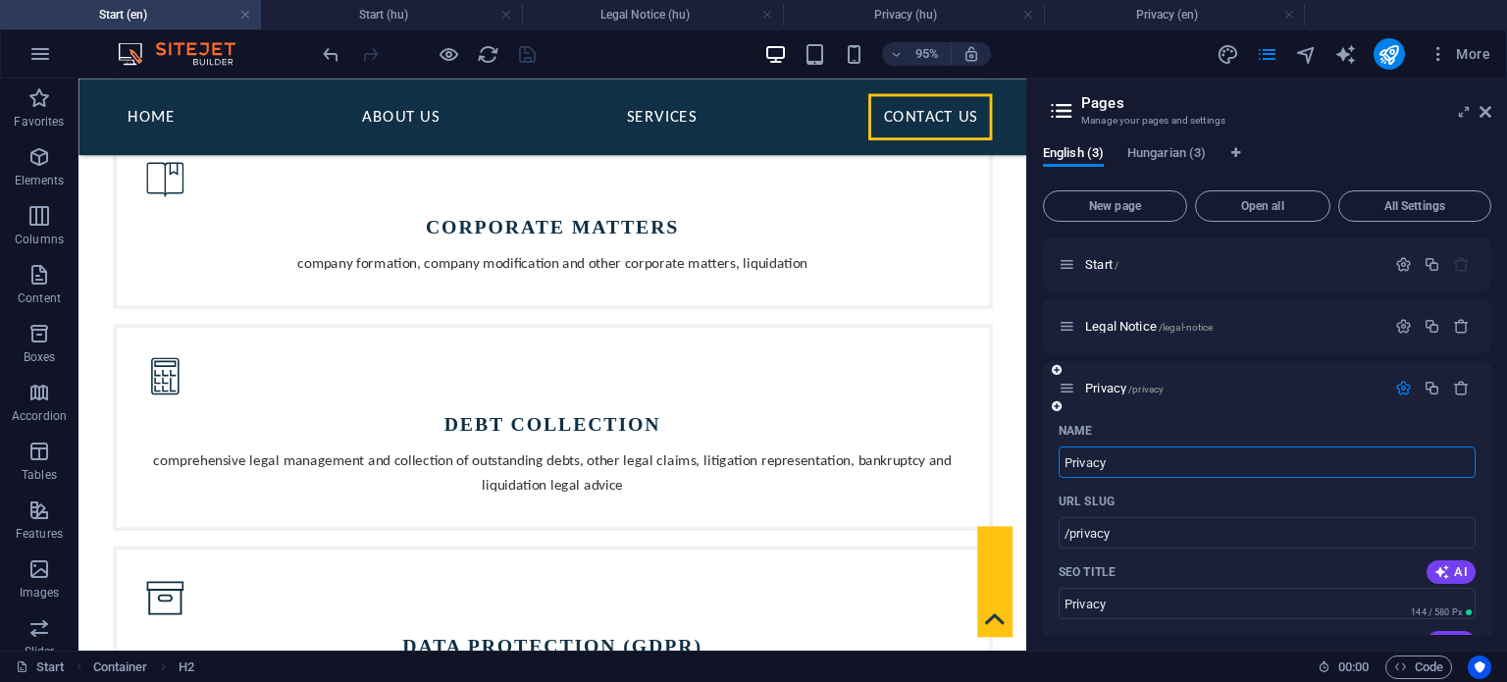
click at [1395, 386] on icon "button" at bounding box center [1403, 388] width 17 height 17
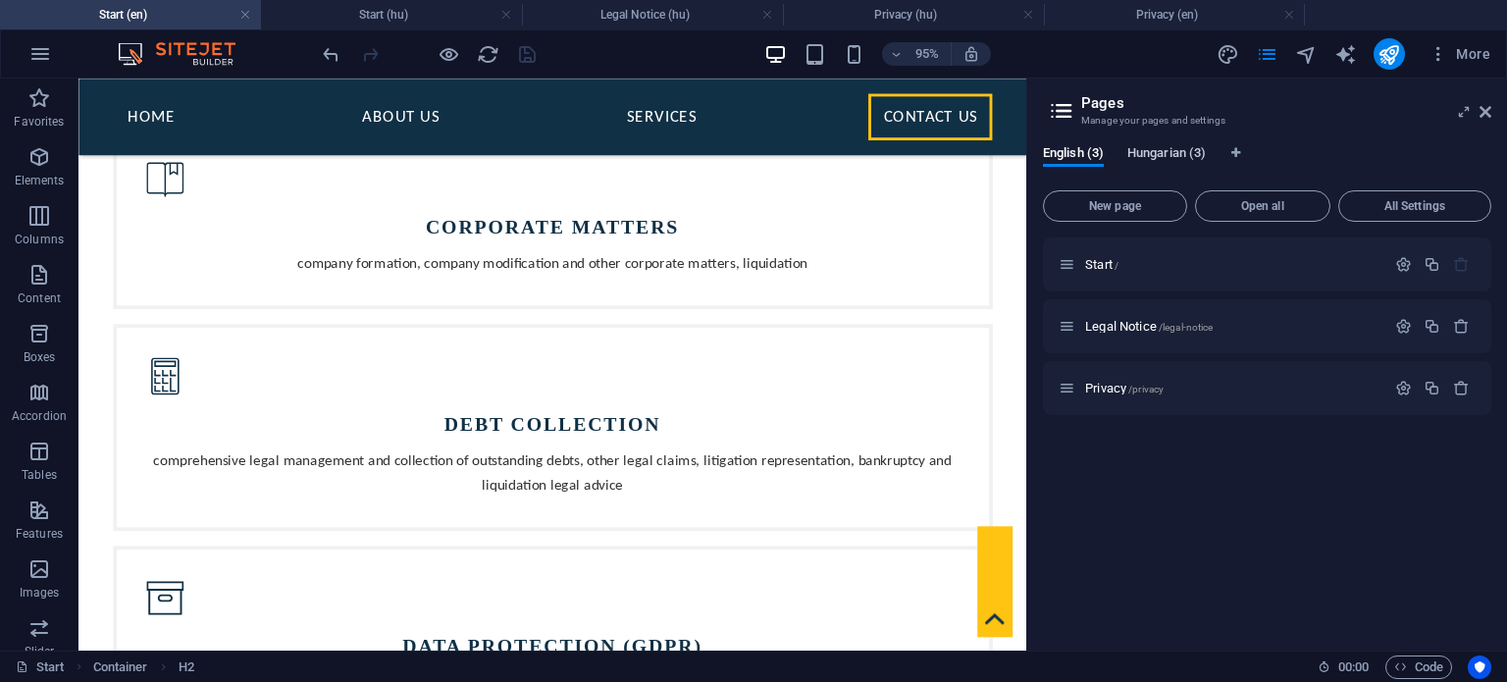
click at [1162, 157] on span "Hungarian (3)" at bounding box center [1167, 154] width 79 height 27
click at [1086, 155] on span "English (3)" at bounding box center [1073, 154] width 61 height 27
click at [1146, 148] on span "Hungarian (3)" at bounding box center [1167, 154] width 79 height 27
click at [1060, 148] on span "English (3)" at bounding box center [1073, 154] width 61 height 27
click at [1433, 181] on div "English (3) Hungarian (3)" at bounding box center [1267, 163] width 448 height 37
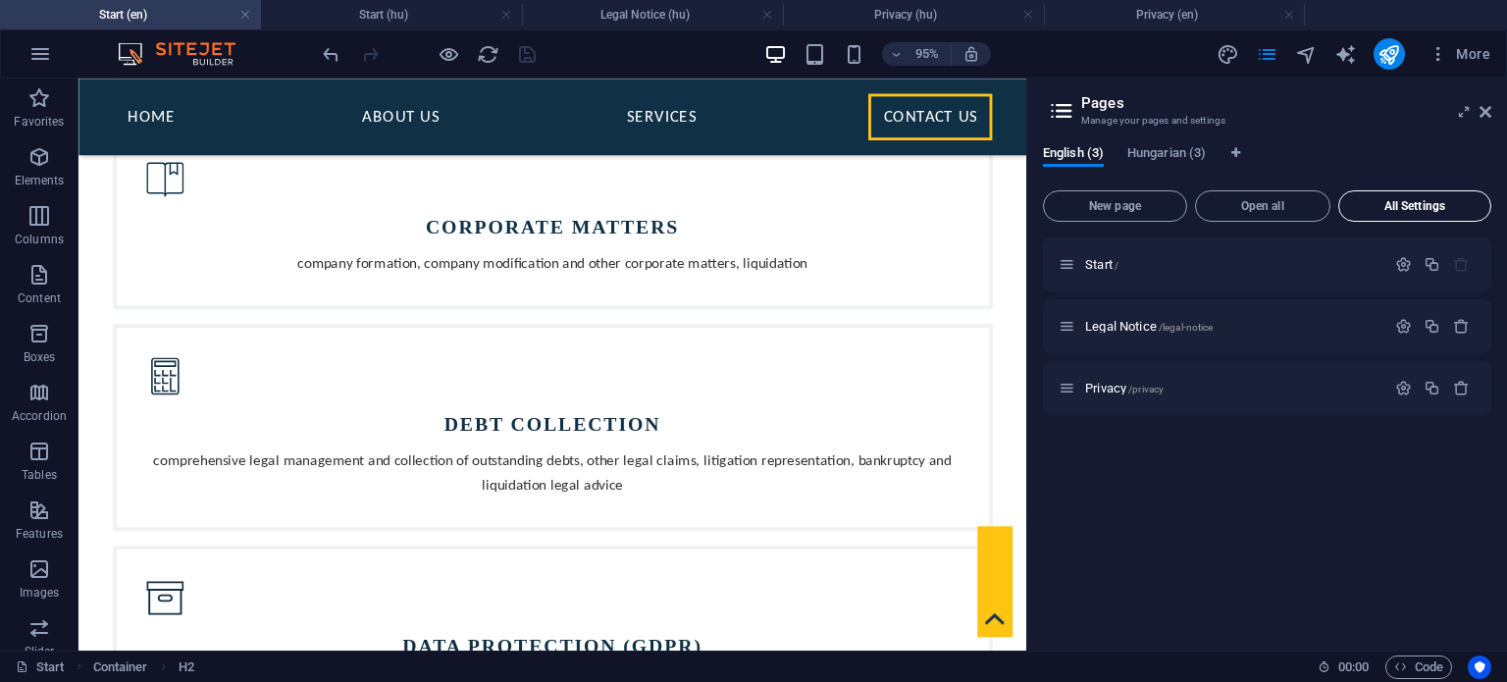
click at [1417, 196] on button "All Settings" at bounding box center [1415, 205] width 153 height 31
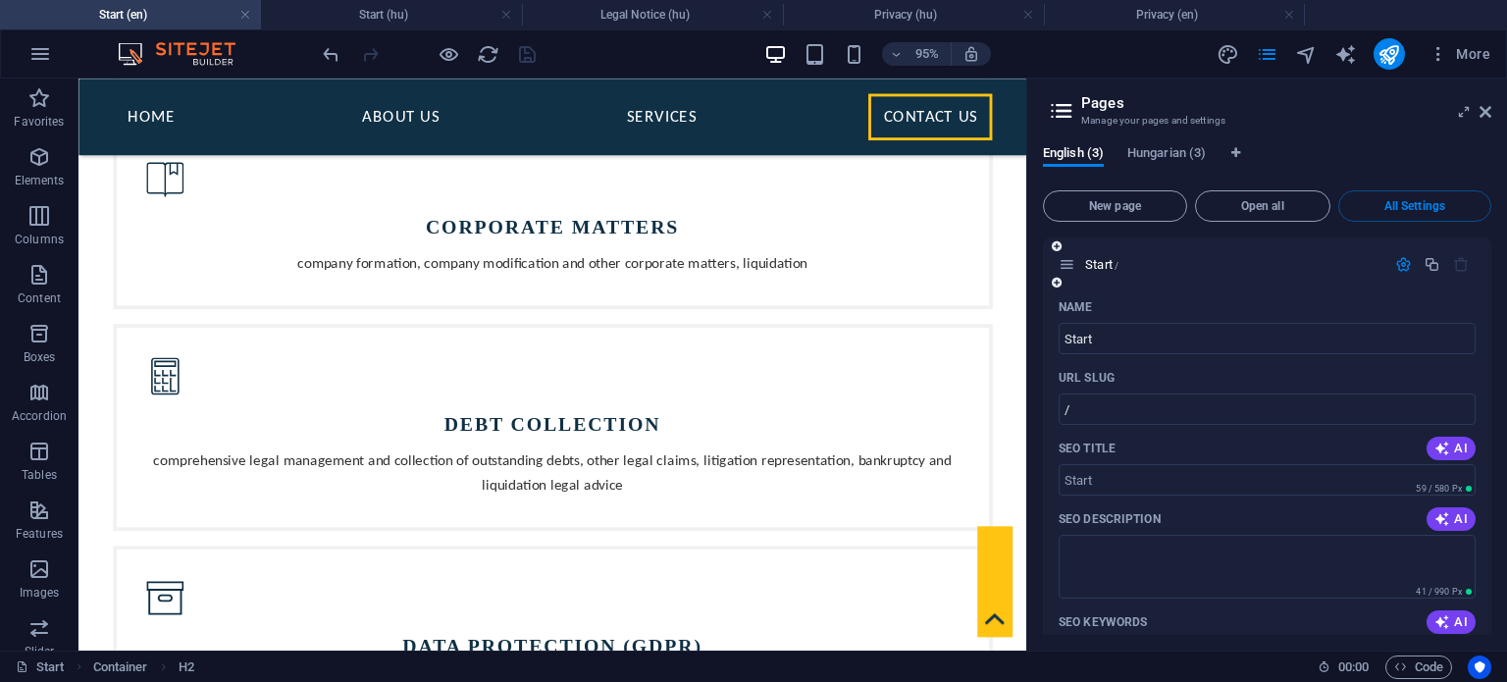
click at [1396, 261] on icon "button" at bounding box center [1403, 264] width 17 height 17
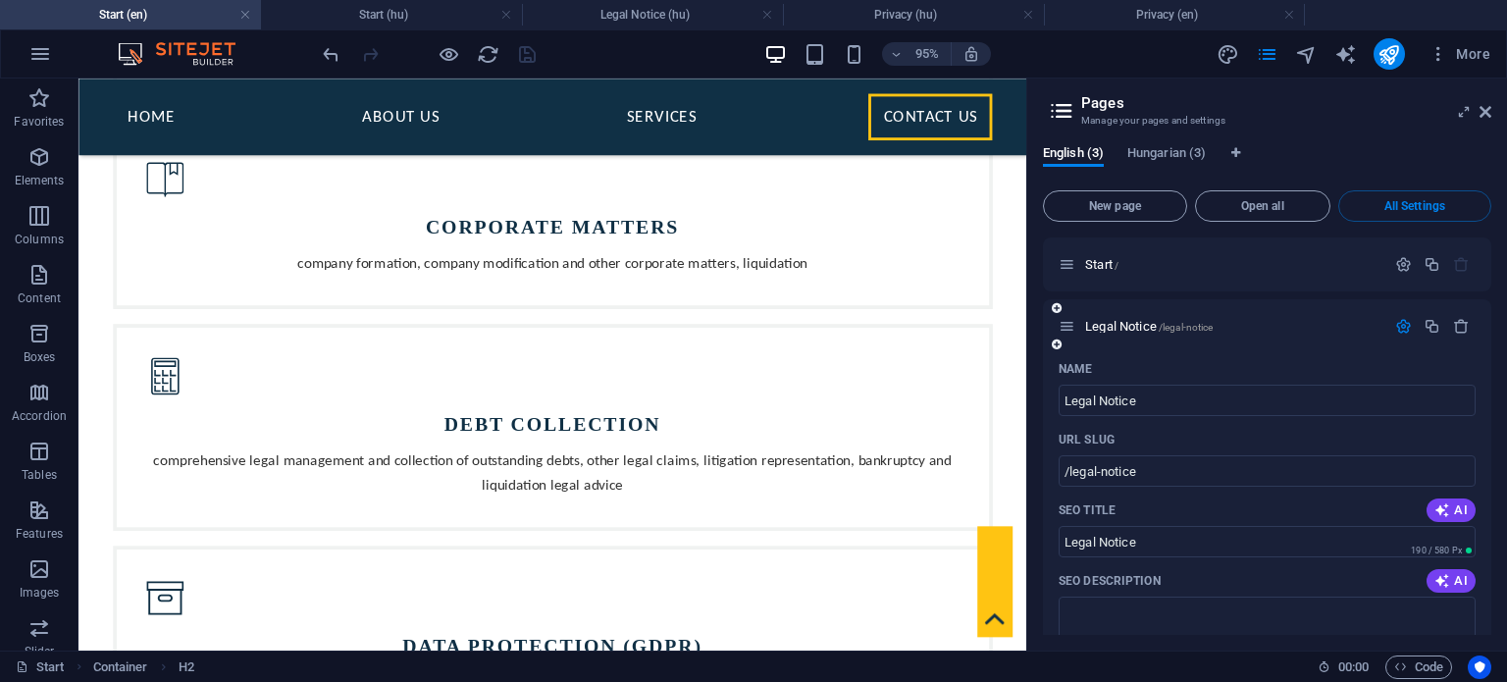
click at [1395, 325] on icon "button" at bounding box center [1403, 326] width 17 height 17
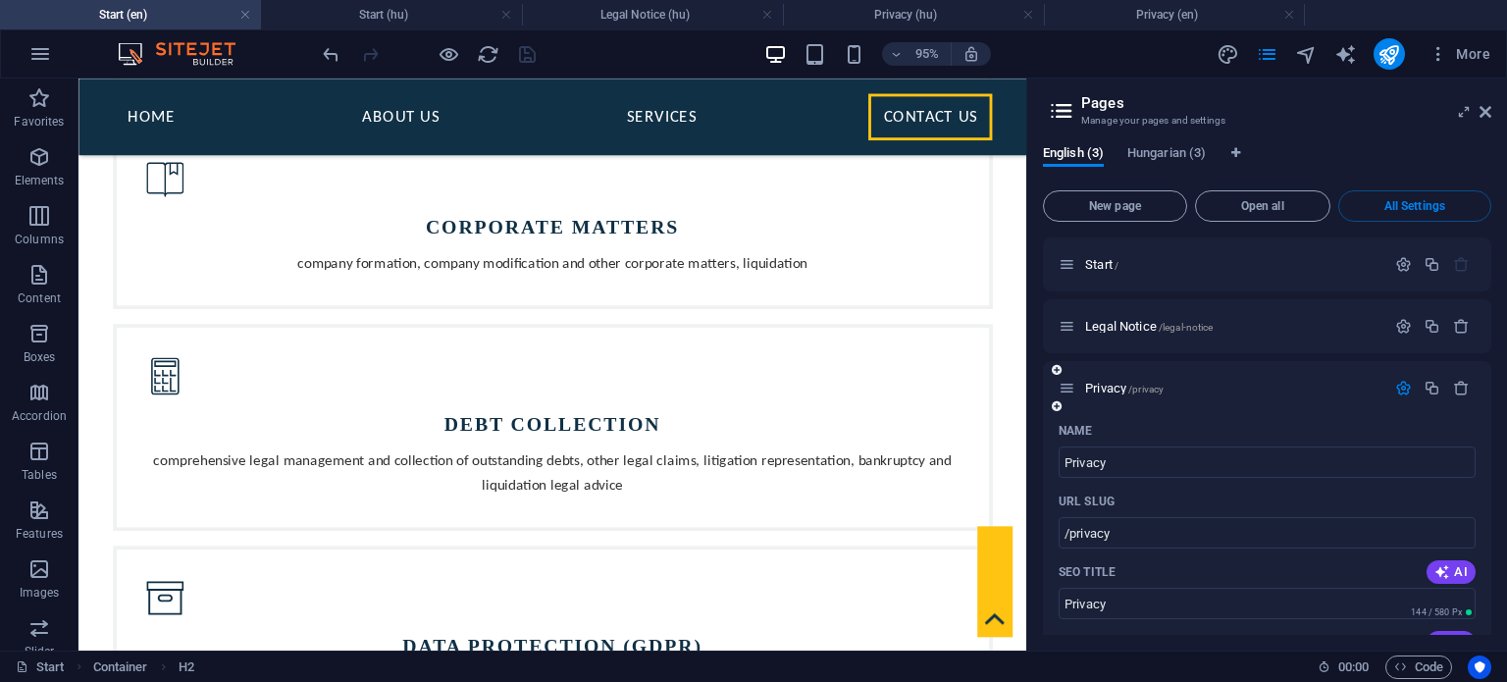
click at [1397, 390] on icon "button" at bounding box center [1403, 388] width 17 height 17
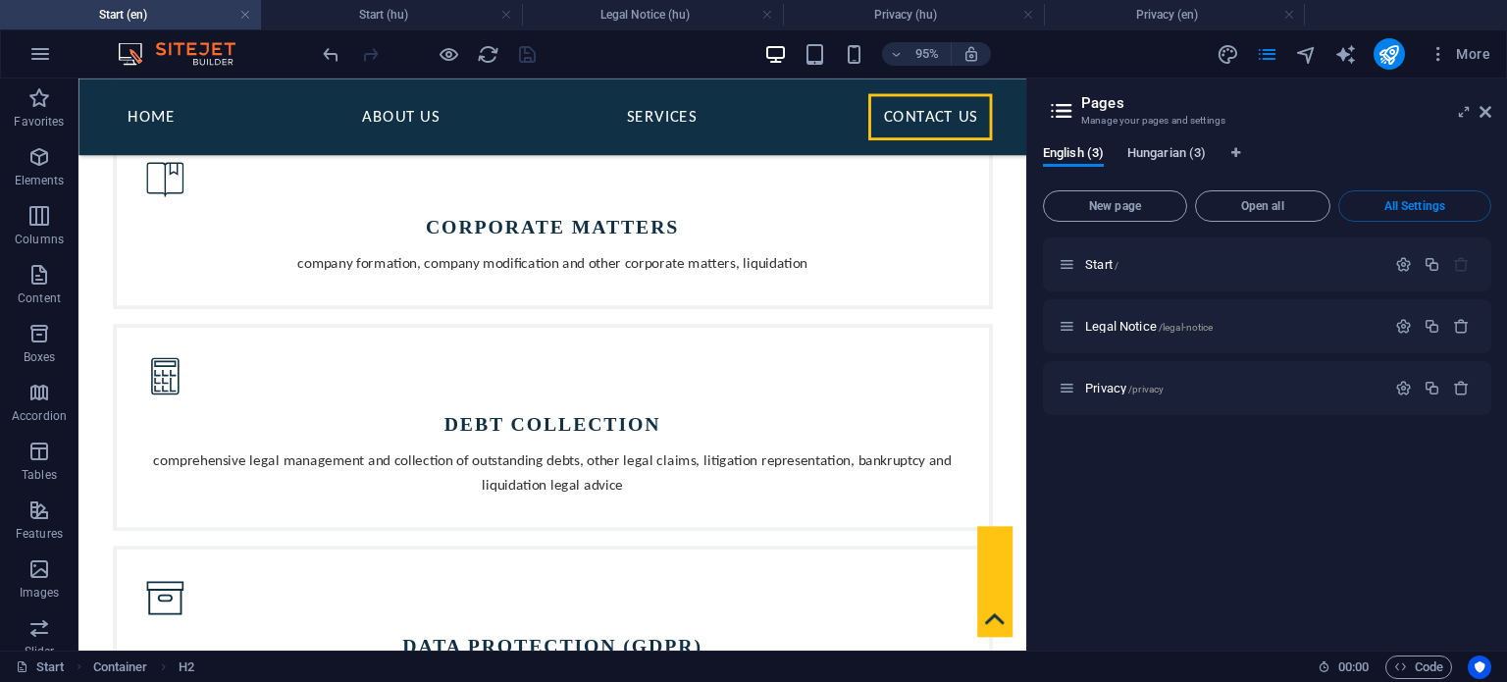
click at [1166, 153] on span "Hungarian (3)" at bounding box center [1167, 154] width 79 height 27
click at [1072, 156] on span "English (3)" at bounding box center [1073, 154] width 61 height 27
click at [1189, 155] on span "Hungarian (3)" at bounding box center [1167, 154] width 79 height 27
click at [1090, 153] on span "English (3)" at bounding box center [1073, 154] width 61 height 27
click at [1158, 156] on span "Hungarian (3)" at bounding box center [1167, 154] width 79 height 27
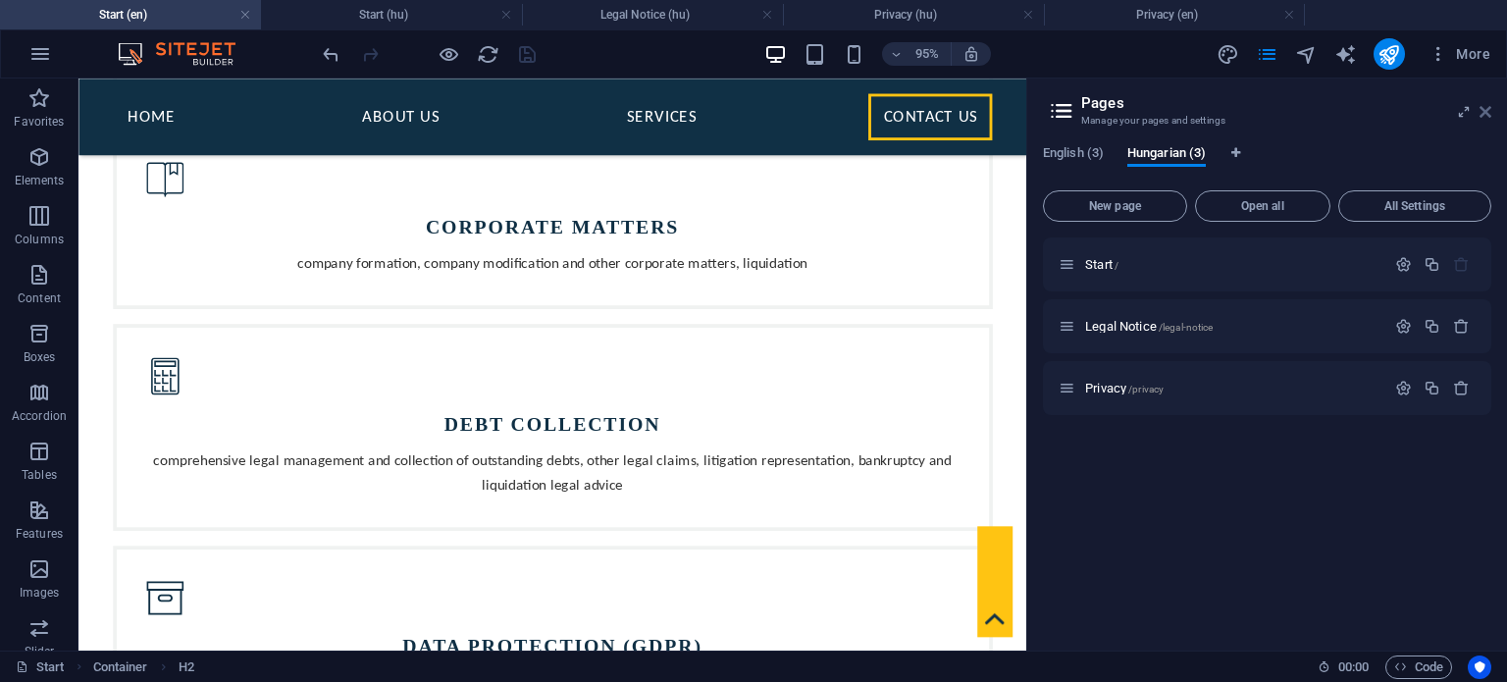
click at [1488, 116] on icon at bounding box center [1486, 112] width 12 height 16
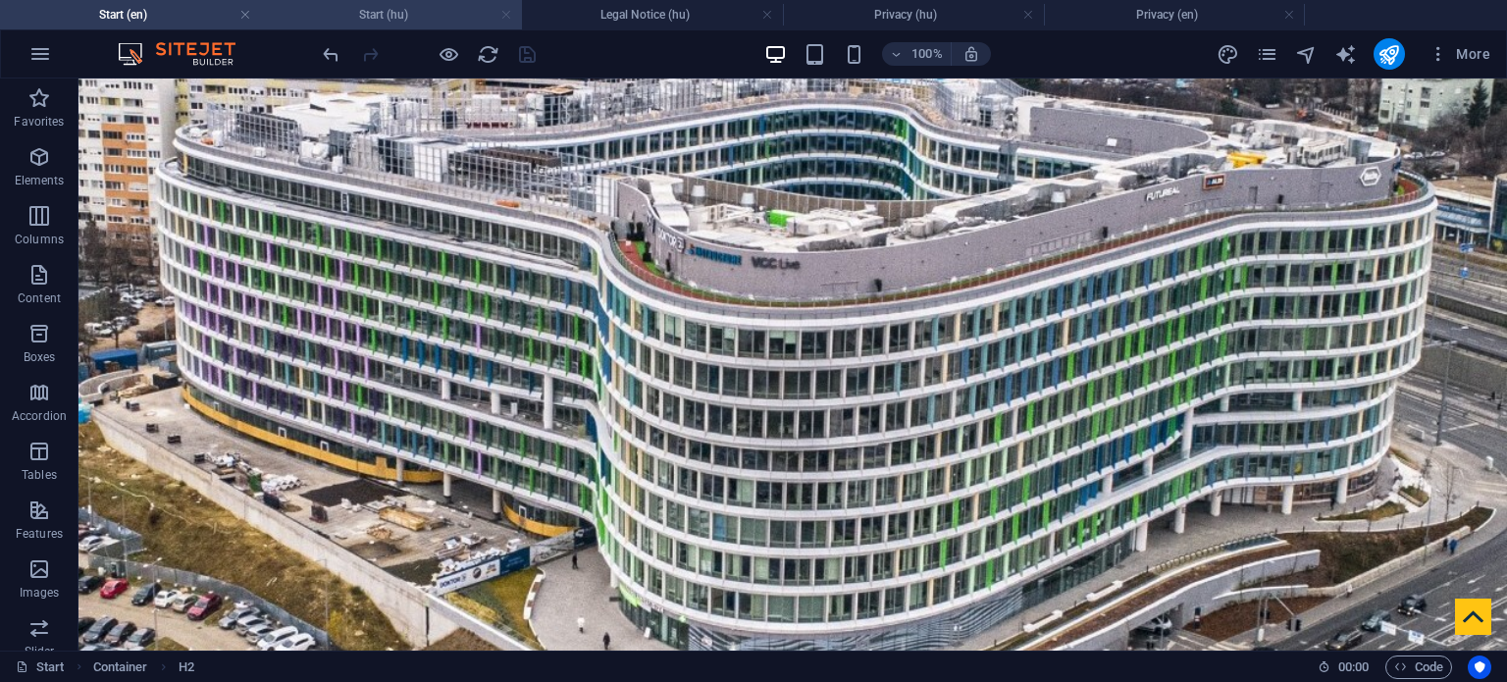
click at [508, 19] on link at bounding box center [506, 15] width 12 height 19
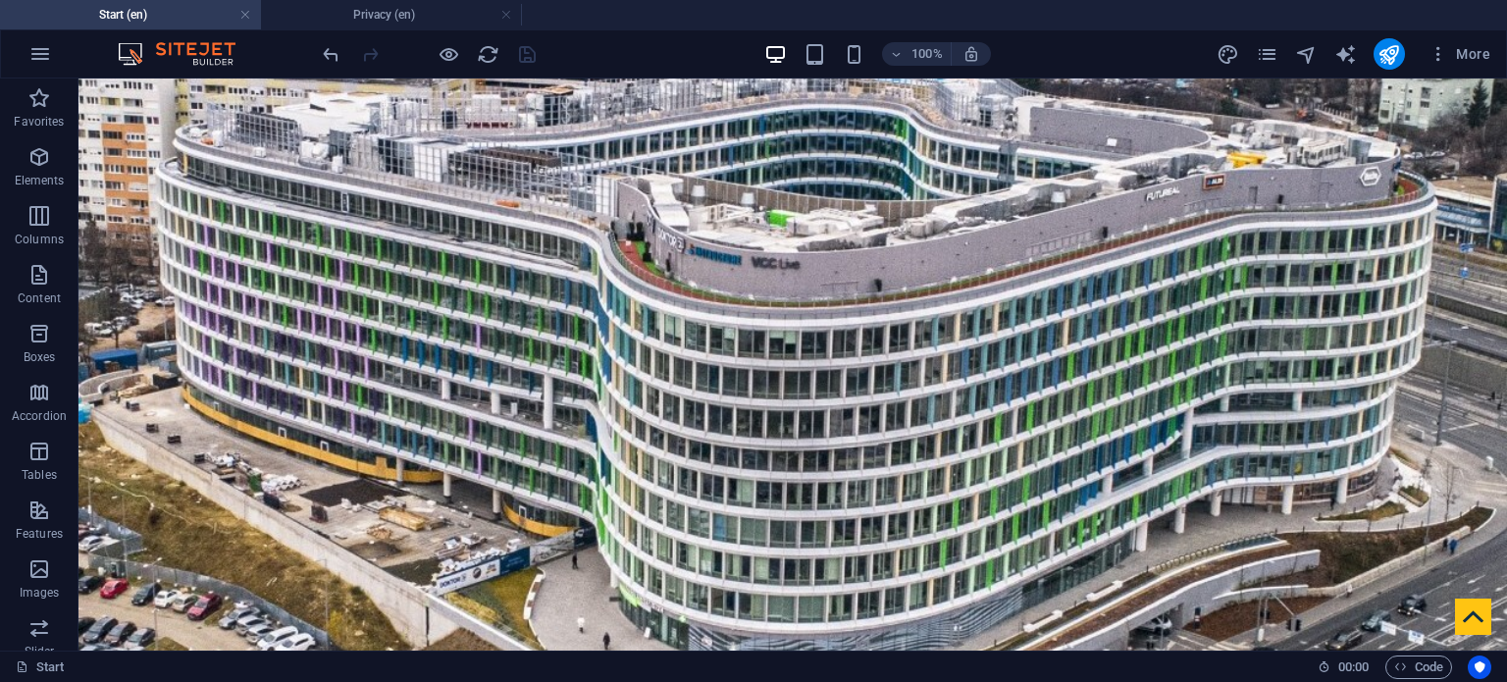
click at [508, 19] on link at bounding box center [506, 15] width 12 height 19
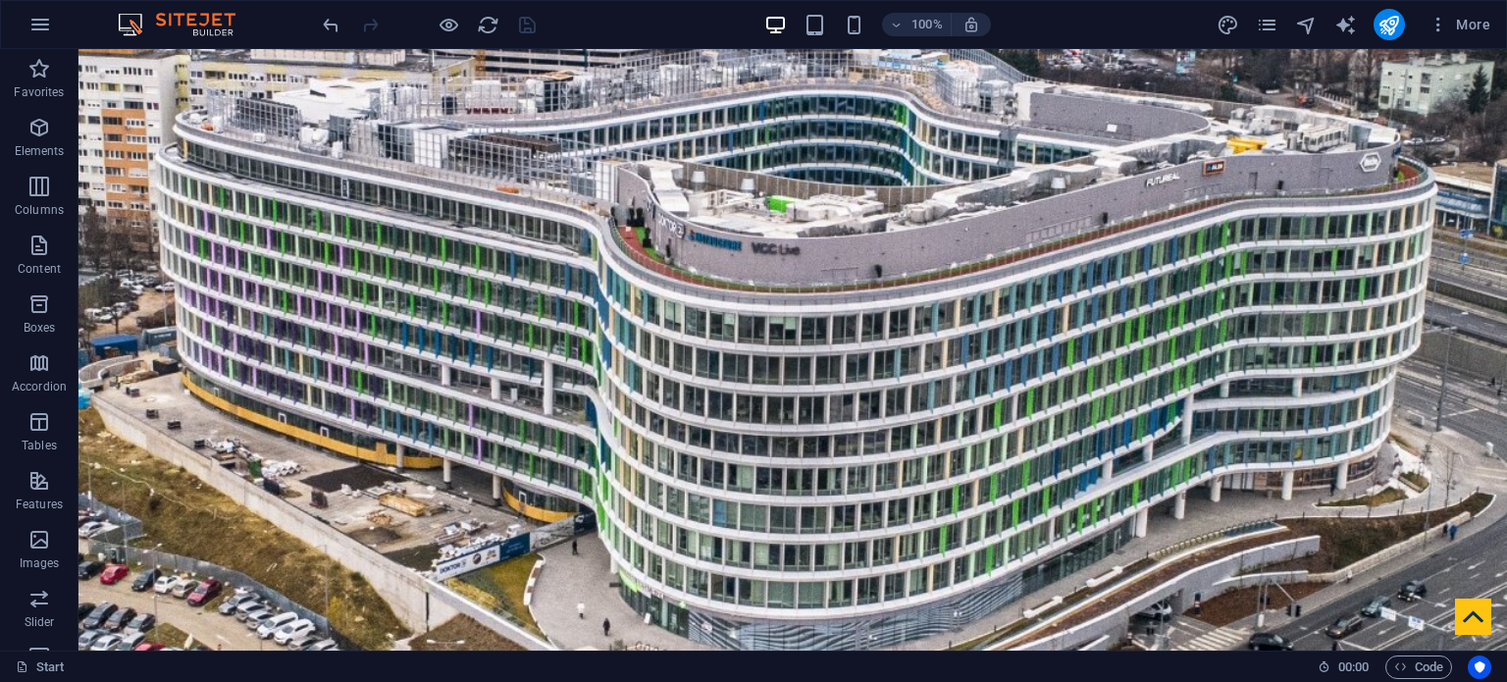
click at [528, 23] on div at bounding box center [429, 24] width 220 height 31
click at [46, 25] on icon "button" at bounding box center [40, 25] width 24 height 24
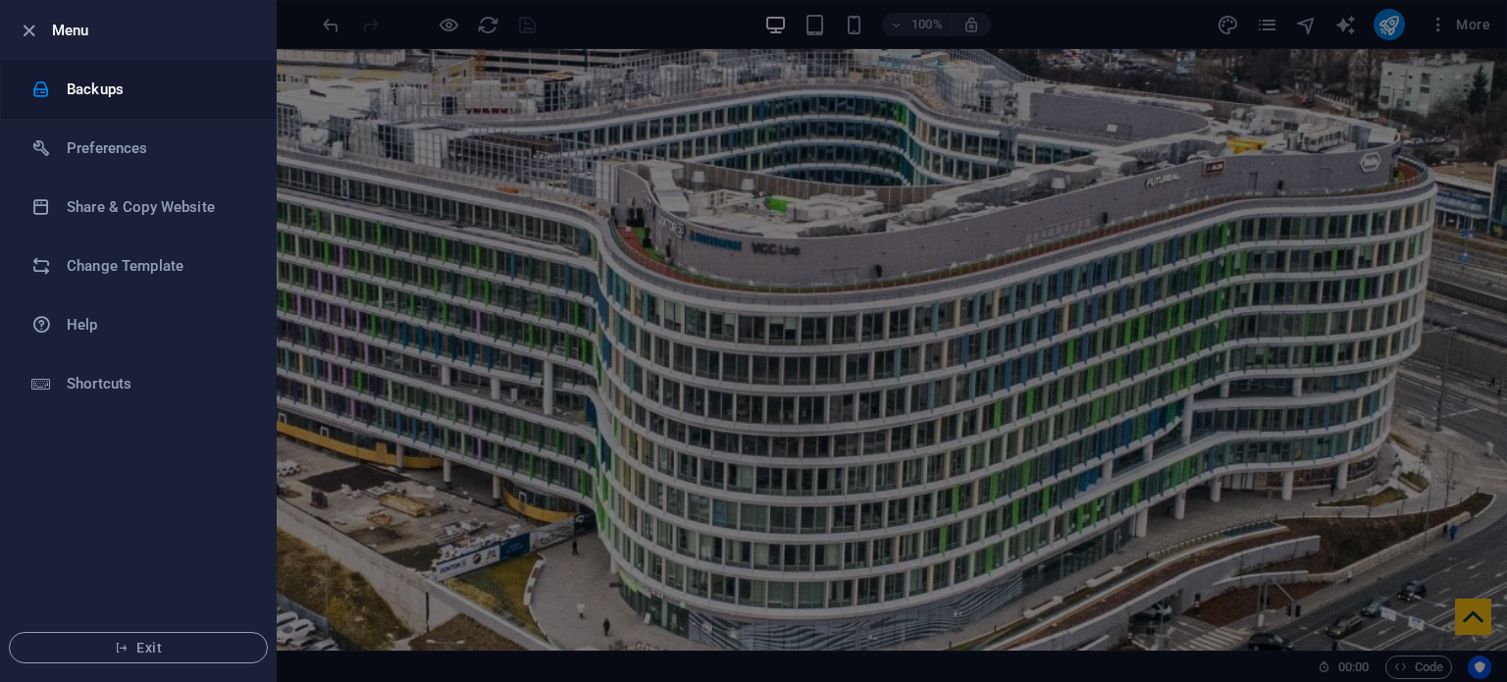
click at [86, 76] on li "Backups" at bounding box center [138, 89] width 275 height 59
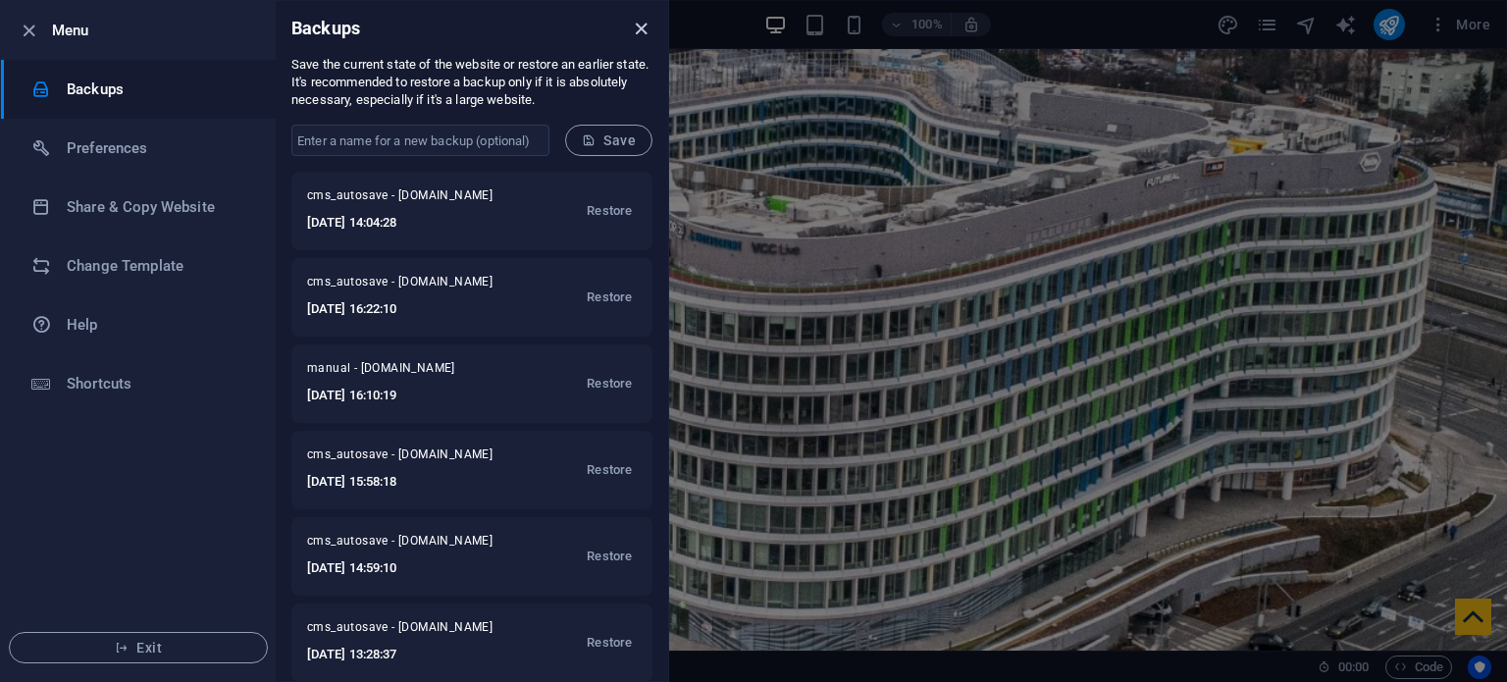
click at [636, 26] on icon "close" at bounding box center [641, 29] width 23 height 23
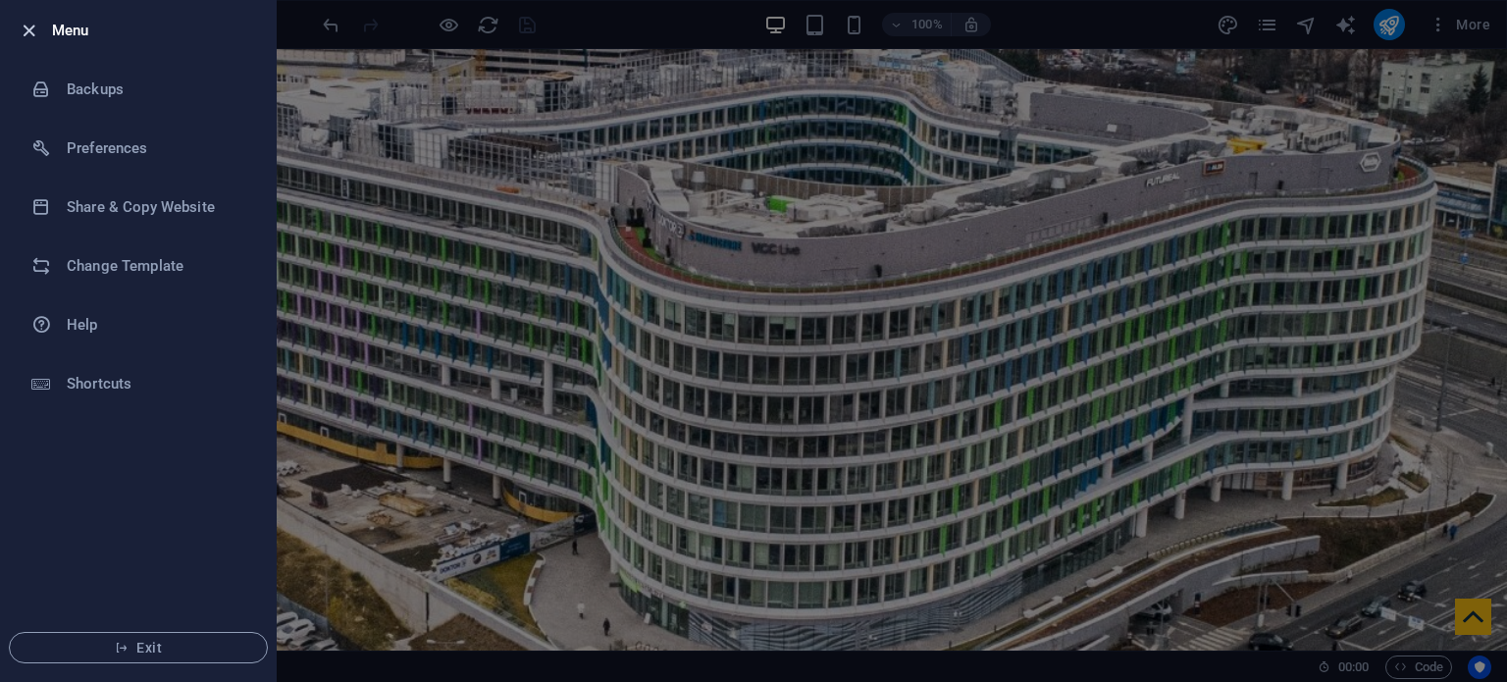
click at [22, 32] on icon "button" at bounding box center [29, 31] width 23 height 23
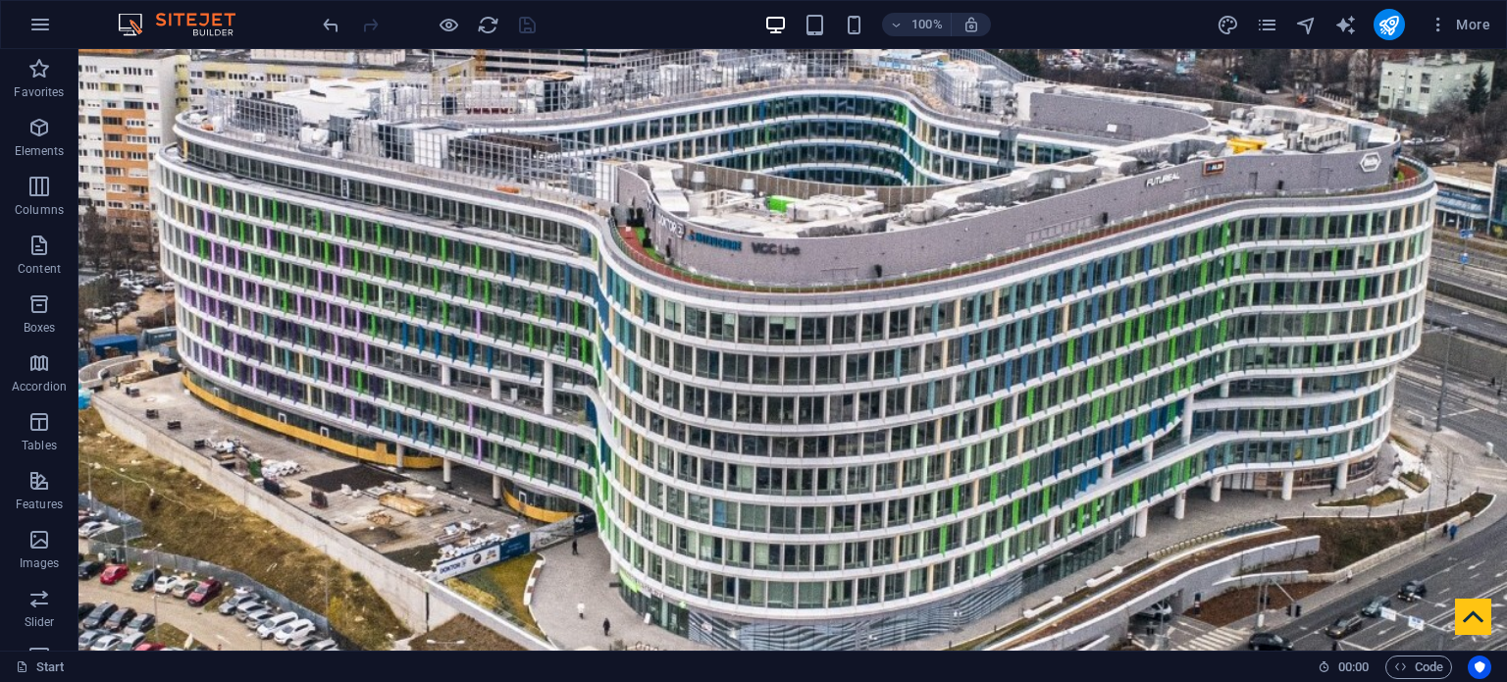
click at [530, 23] on div at bounding box center [429, 24] width 220 height 31
click at [39, 36] on button "button" at bounding box center [40, 24] width 47 height 47
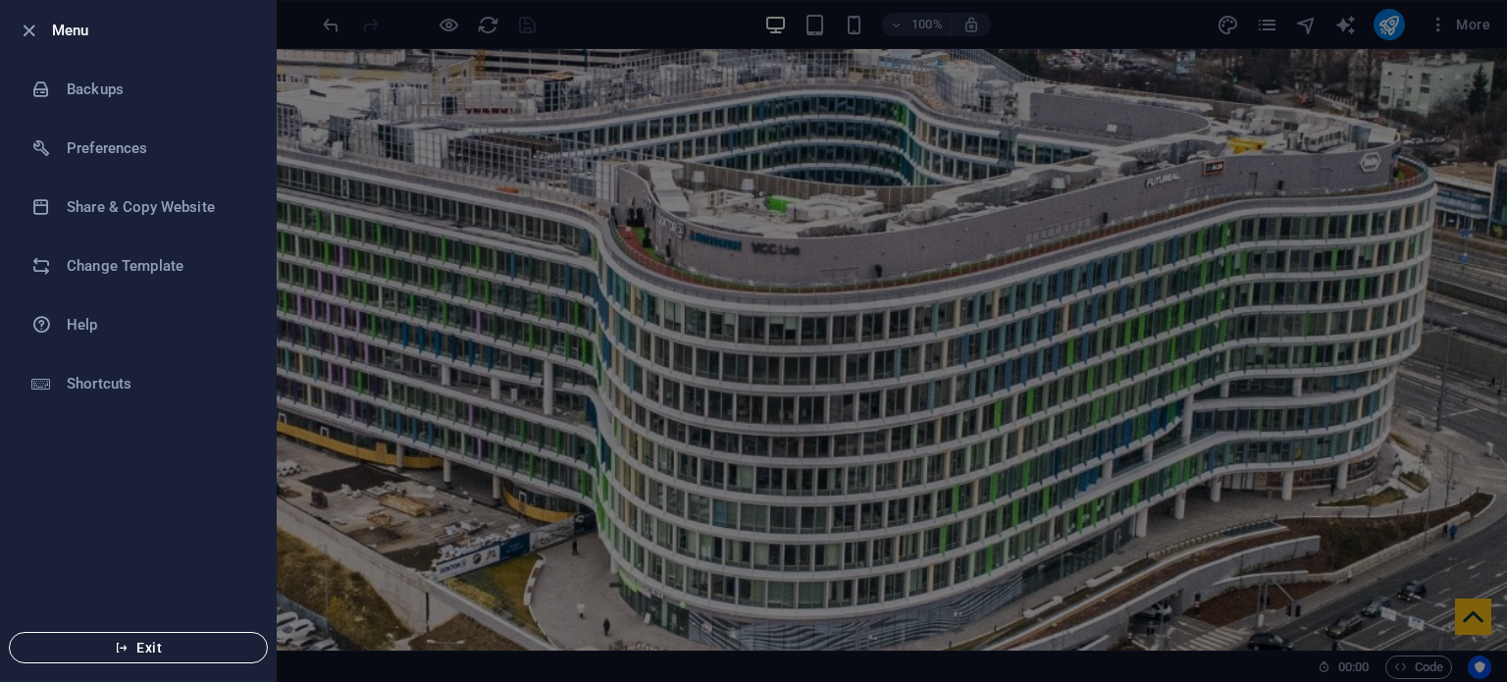
click at [189, 642] on span "Exit" at bounding box center [139, 648] width 226 height 16
